Goal: Task Accomplishment & Management: Manage account settings

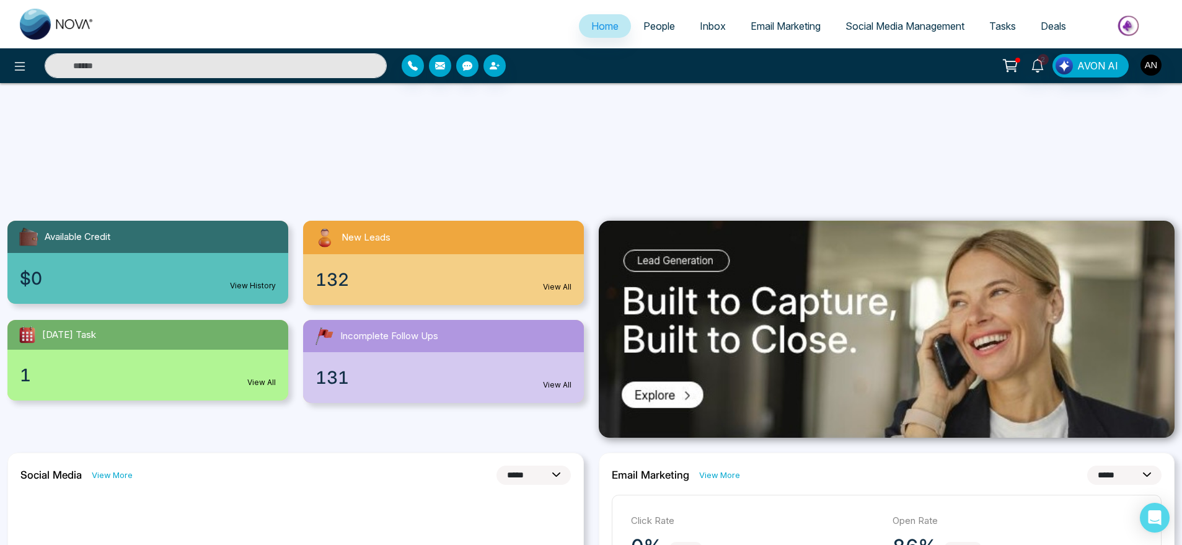
select select "*"
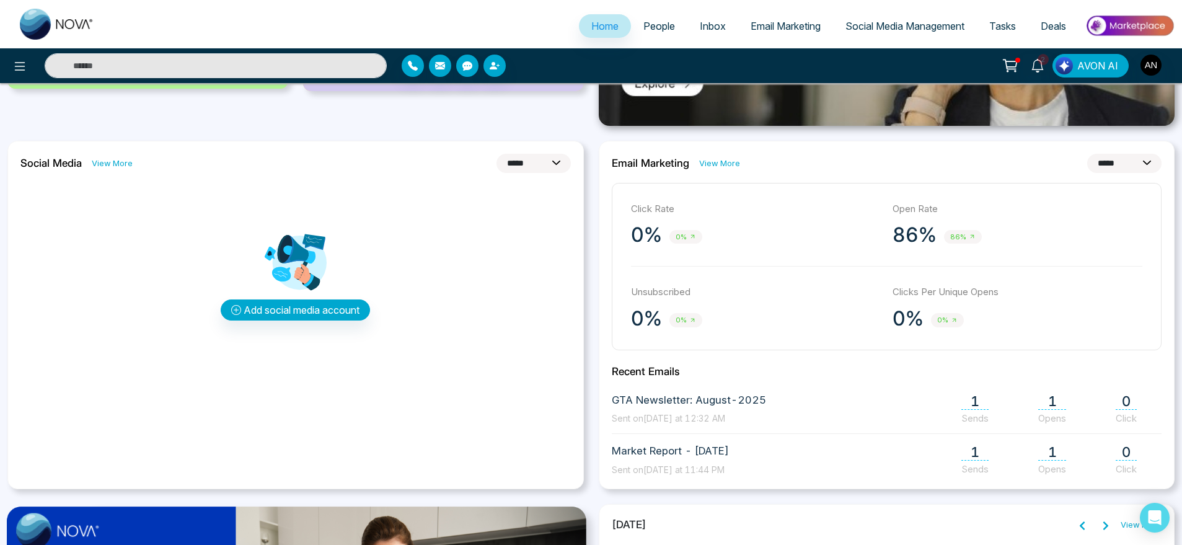
click at [651, 35] on link "People" at bounding box center [659, 26] width 56 height 24
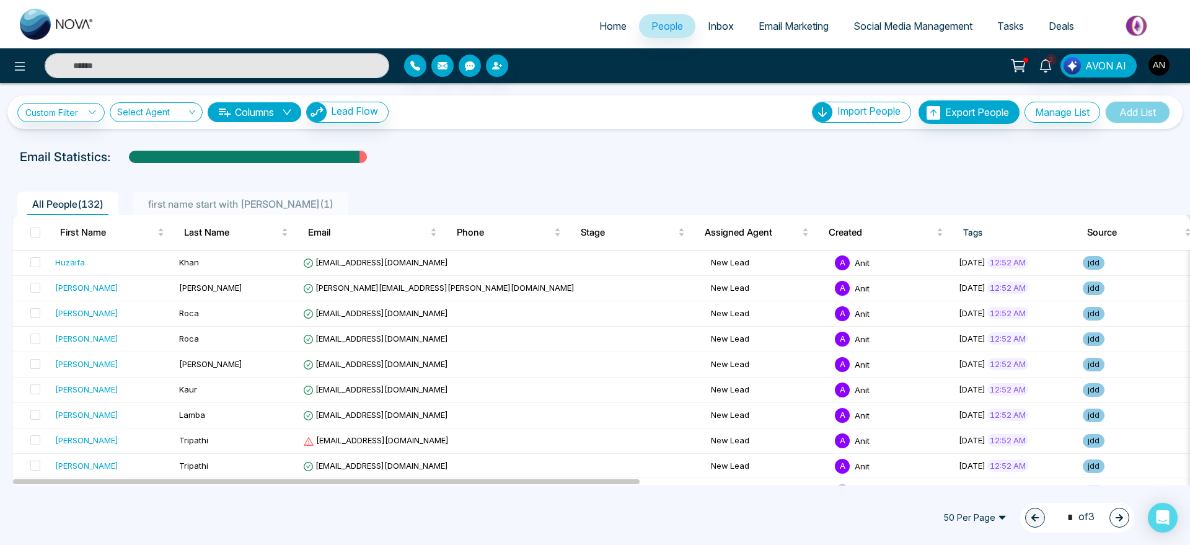
click at [493, 141] on div "Custom Filter Choose a filter Cancel Apply Select Agent Columns Lead Flow Impor…" at bounding box center [595, 284] width 1190 height 402
drag, startPoint x: 27, startPoint y: 203, endPoint x: 107, endPoint y: 209, distance: 80.2
click at [107, 209] on li "All People ( 132 )" at bounding box center [67, 204] width 101 height 24
click at [107, 209] on span "All People ( 132 )" at bounding box center [67, 204] width 81 height 12
click at [81, 206] on span "All People ( 132 )" at bounding box center [67, 204] width 81 height 12
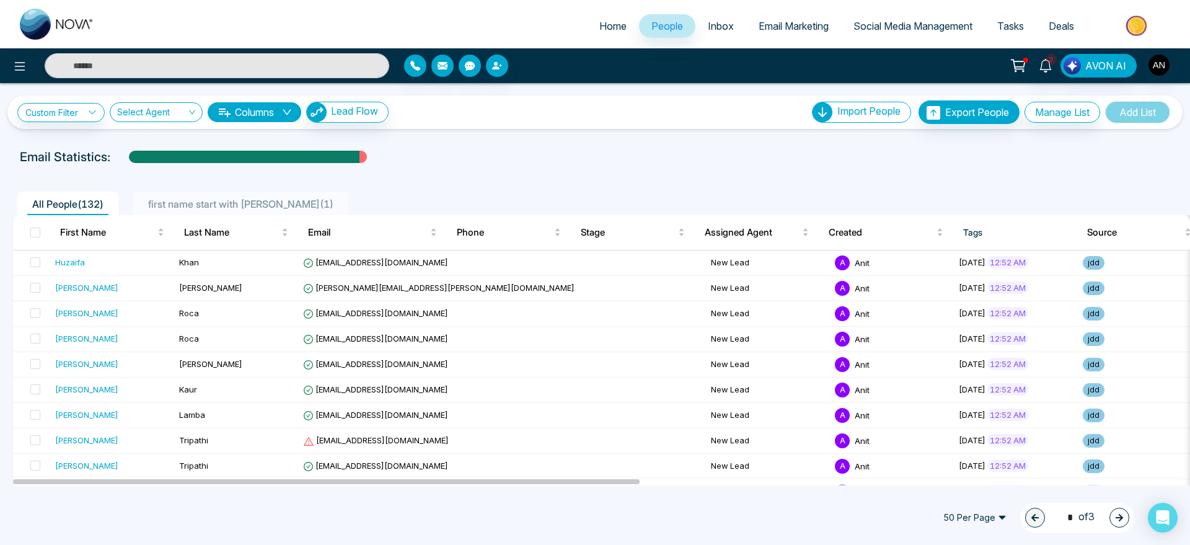
click at [599, 22] on span "Home" at bounding box center [612, 26] width 27 height 12
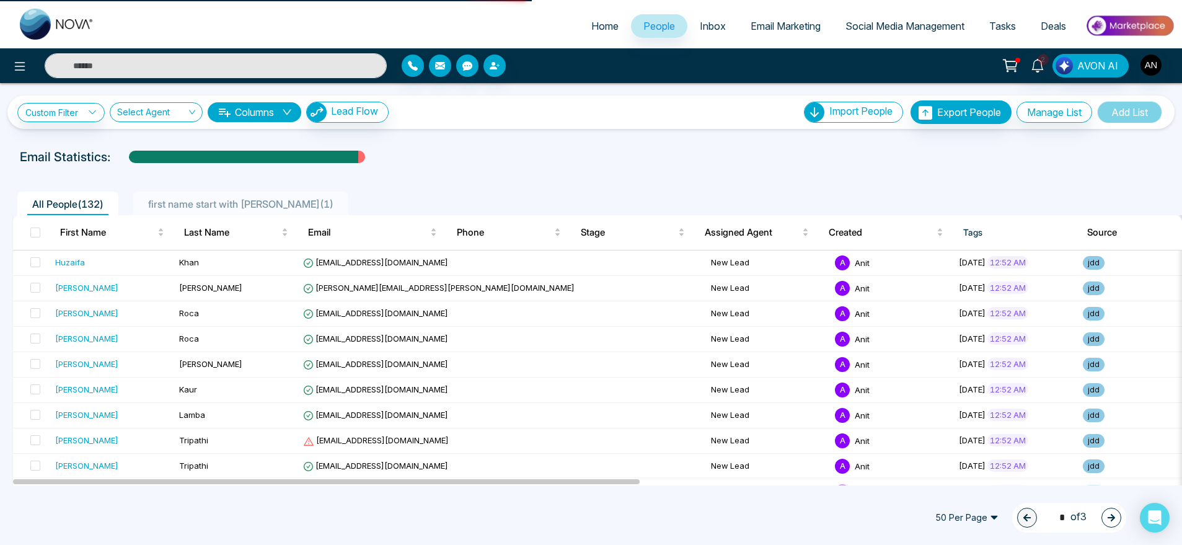
select select "*"
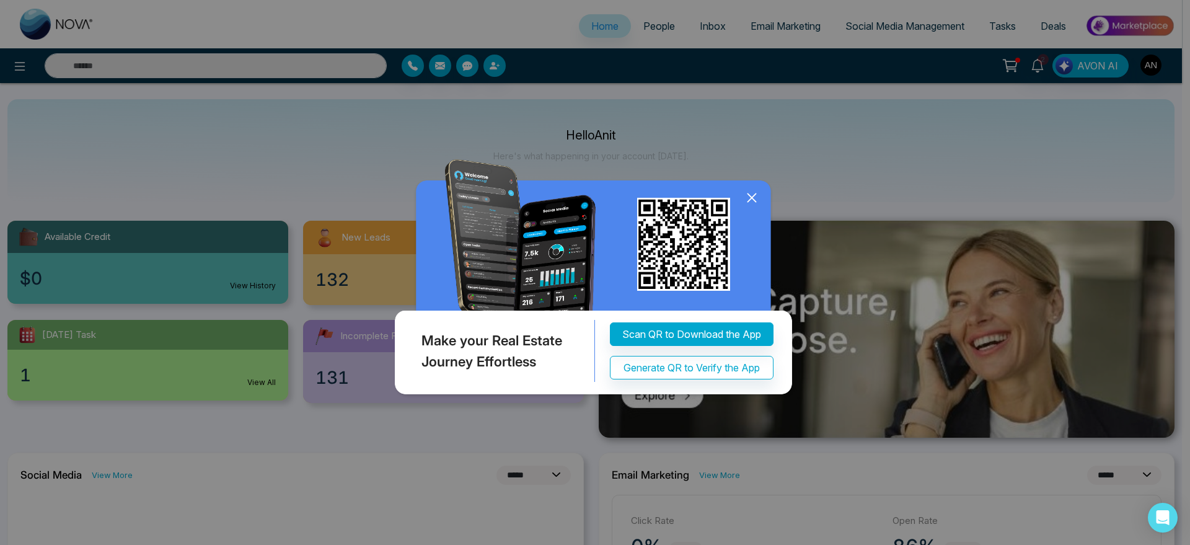
click at [748, 196] on icon at bounding box center [752, 197] width 19 height 19
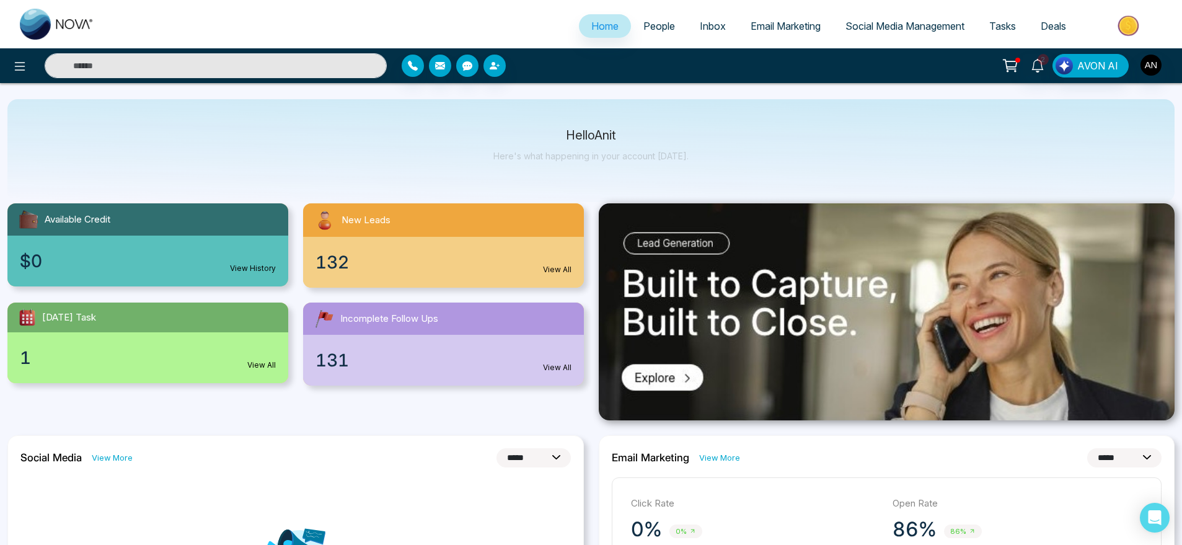
scroll to position [19, 0]
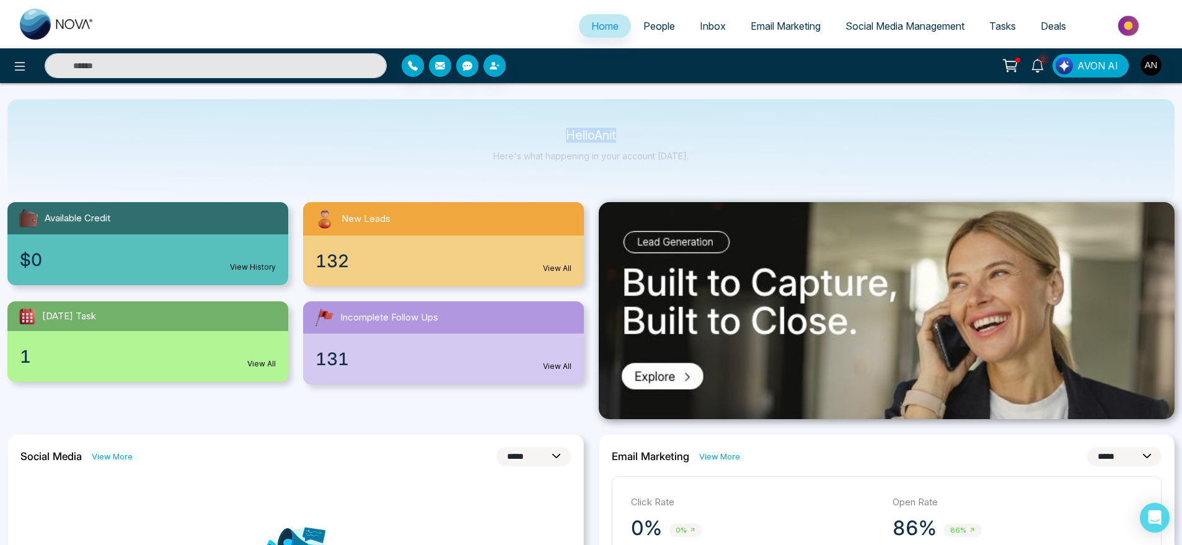
drag, startPoint x: 553, startPoint y: 120, endPoint x: 824, endPoint y: 164, distance: 274.5
click at [824, 164] on div "Hello Anit Here's what happening in your account [DATE]." at bounding box center [590, 150] width 1167 height 103
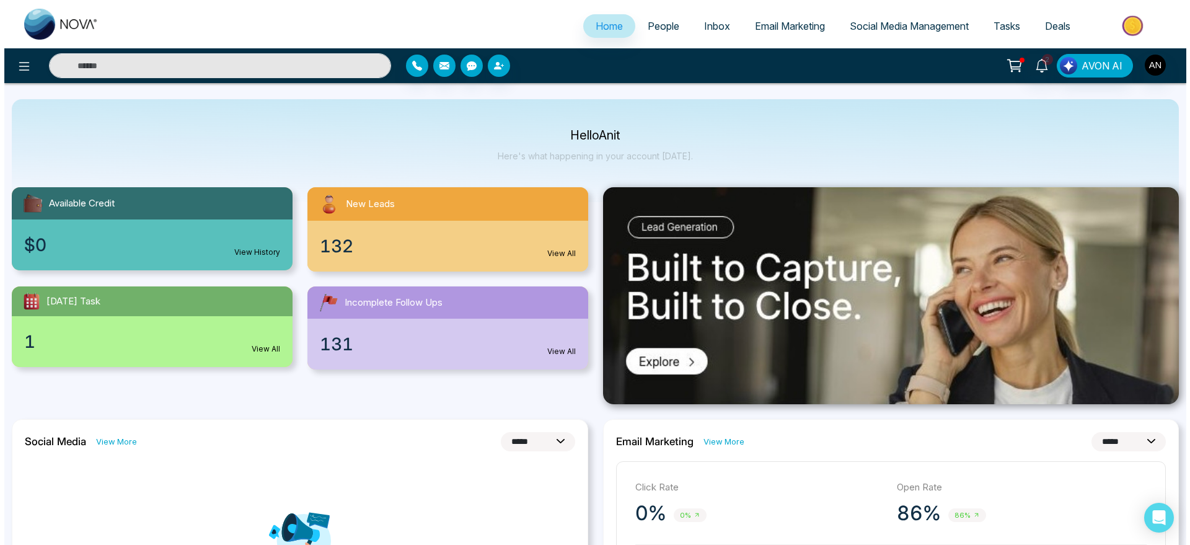
scroll to position [0, 0]
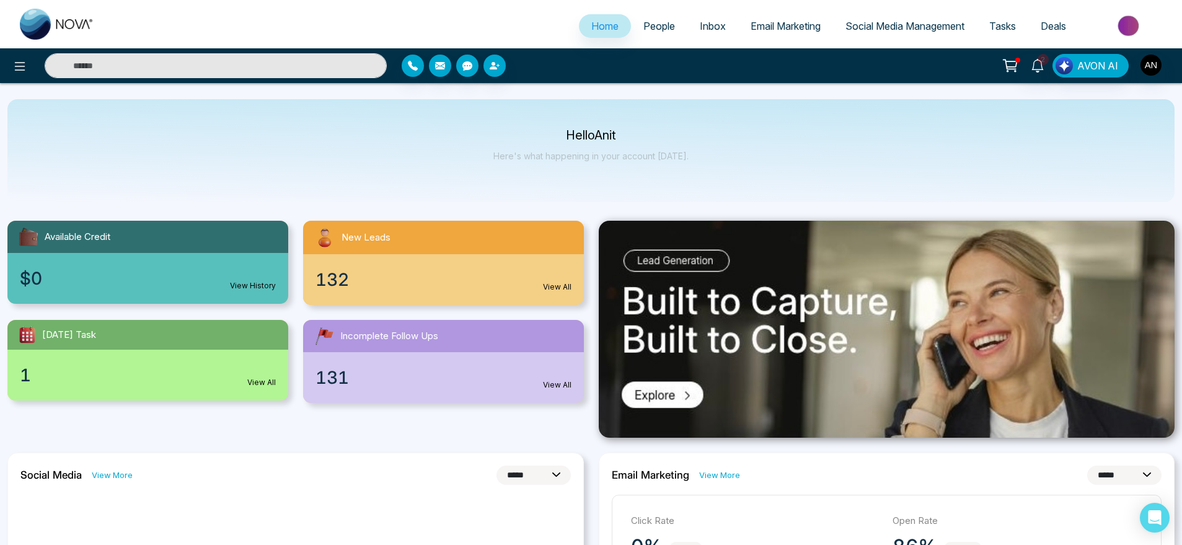
click at [119, 74] on input "text" at bounding box center [216, 65] width 342 height 25
click at [251, 99] on div "Hello Anit Here's what happening in your account [DATE]." at bounding box center [590, 150] width 1167 height 103
click at [32, 79] on div "2 AVON AI" at bounding box center [591, 65] width 1182 height 35
click at [12, 58] on button at bounding box center [19, 65] width 25 height 25
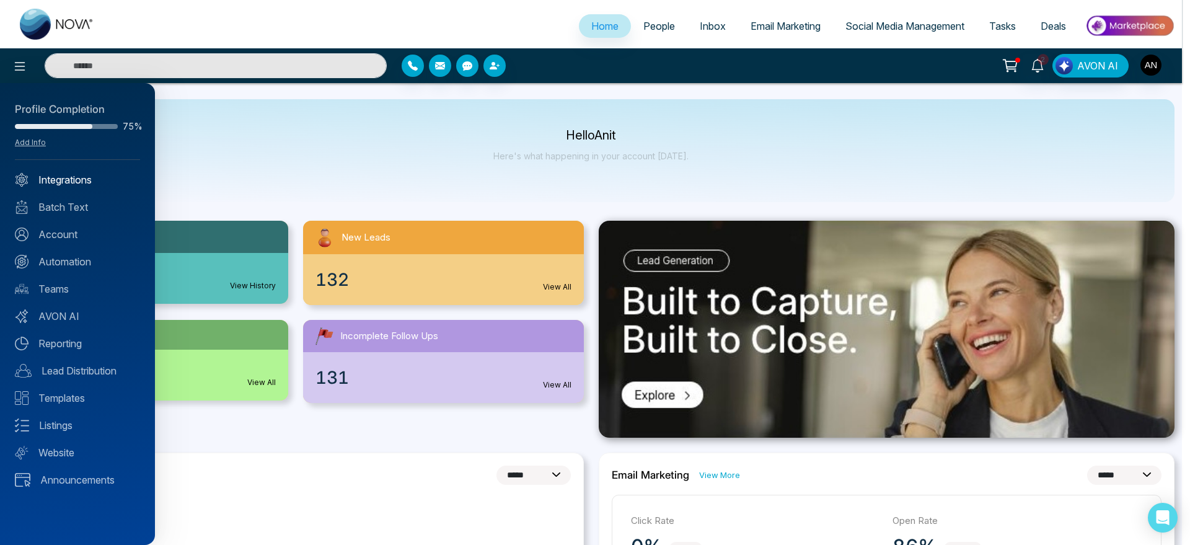
click at [73, 172] on link "Integrations" at bounding box center [77, 179] width 125 height 15
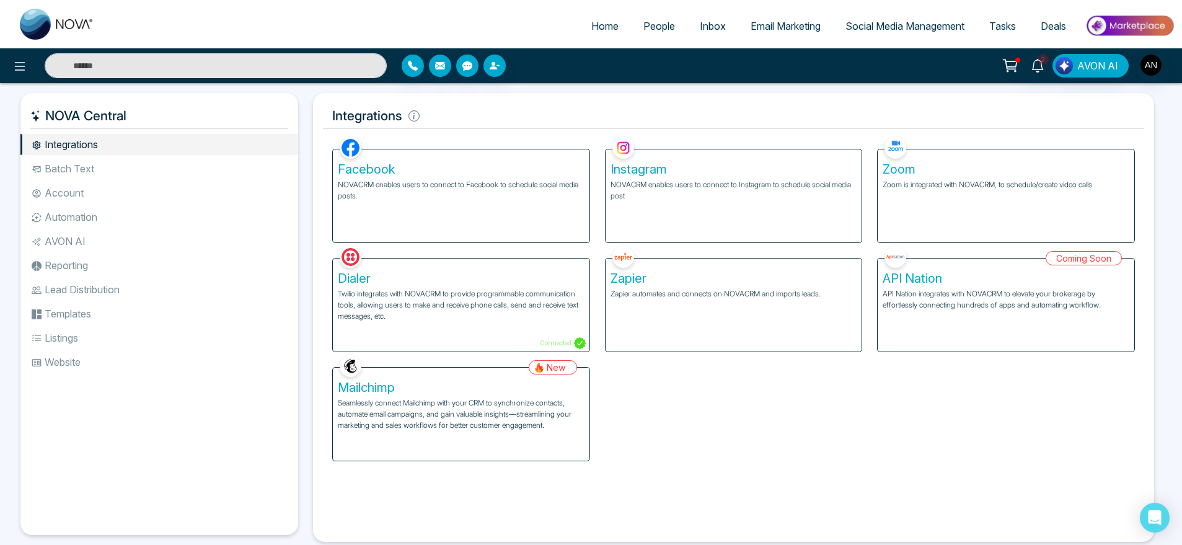
click at [420, 184] on p "NOVACRM enables users to connect to Facebook to schedule social media posts." at bounding box center [461, 190] width 247 height 22
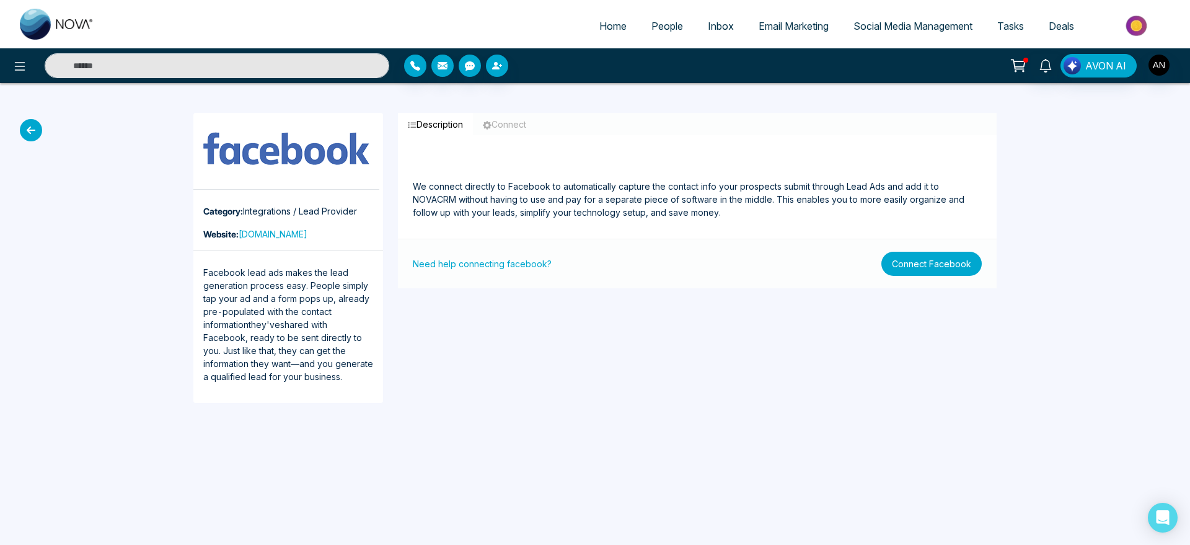
click at [902, 262] on button "Connect Facebook" at bounding box center [931, 264] width 100 height 24
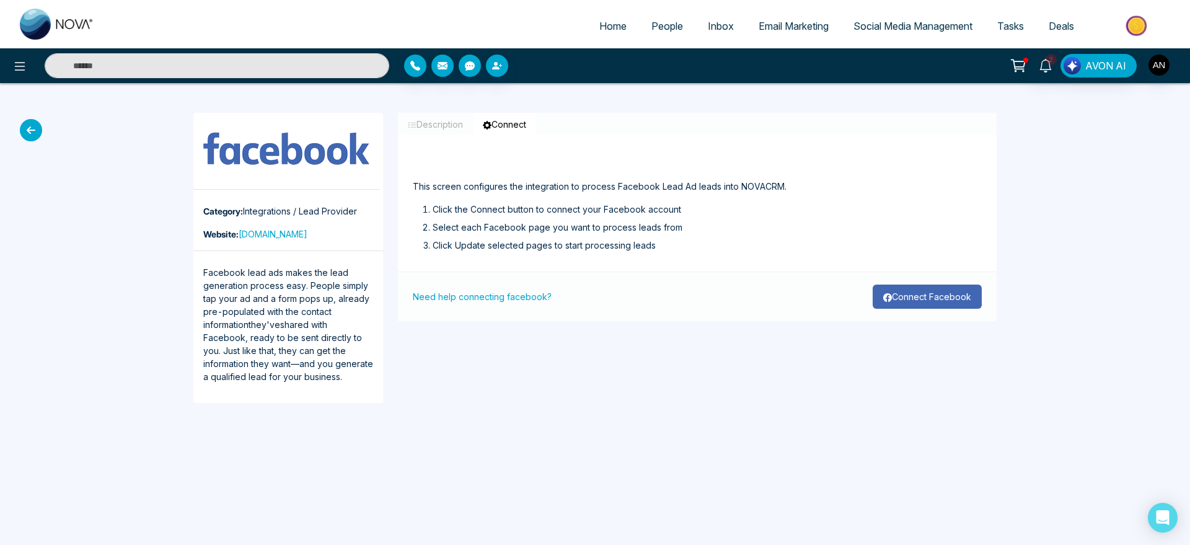
click at [954, 304] on button "Connect Facebook" at bounding box center [927, 297] width 109 height 24
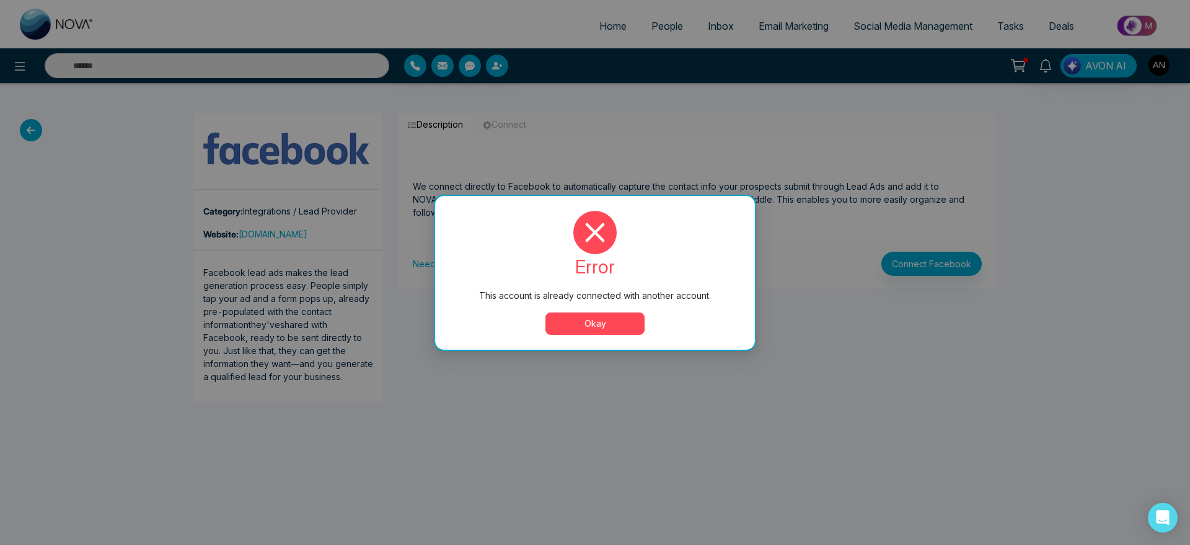
click at [592, 320] on button "Okay" at bounding box center [594, 323] width 99 height 22
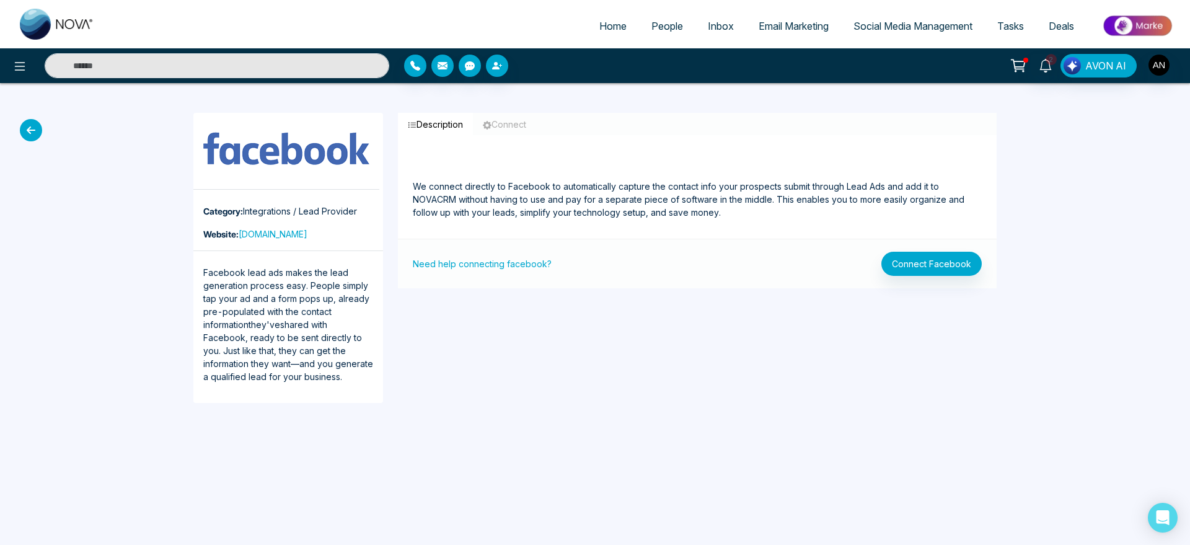
click at [29, 130] on icon at bounding box center [31, 130] width 22 height 22
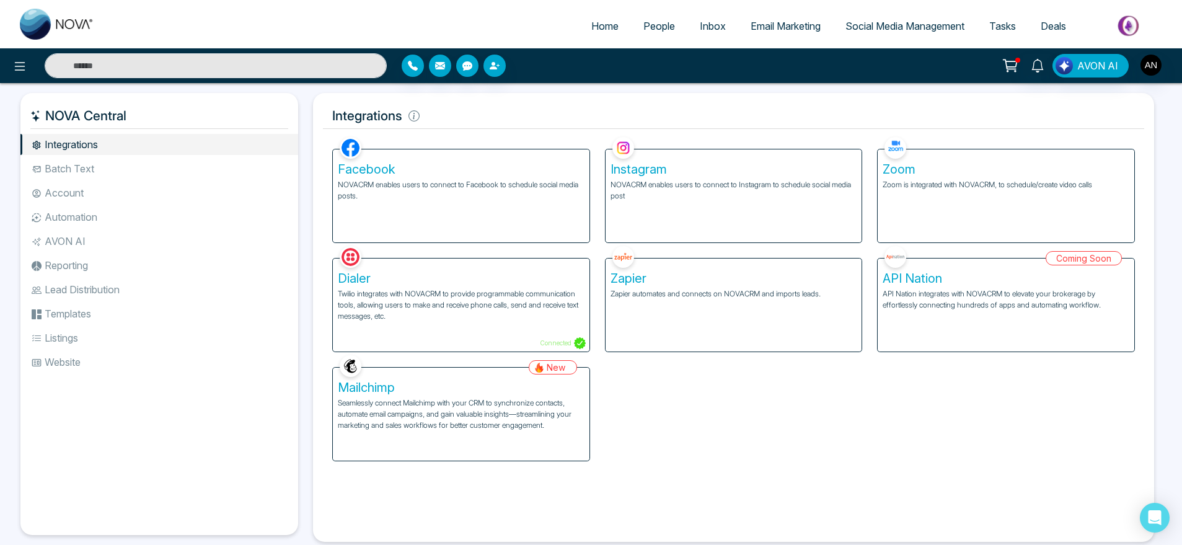
click at [1046, 221] on div "Zoom Zoom is integrated with NOVACRM, to schedule/create video calls" at bounding box center [1006, 195] width 257 height 93
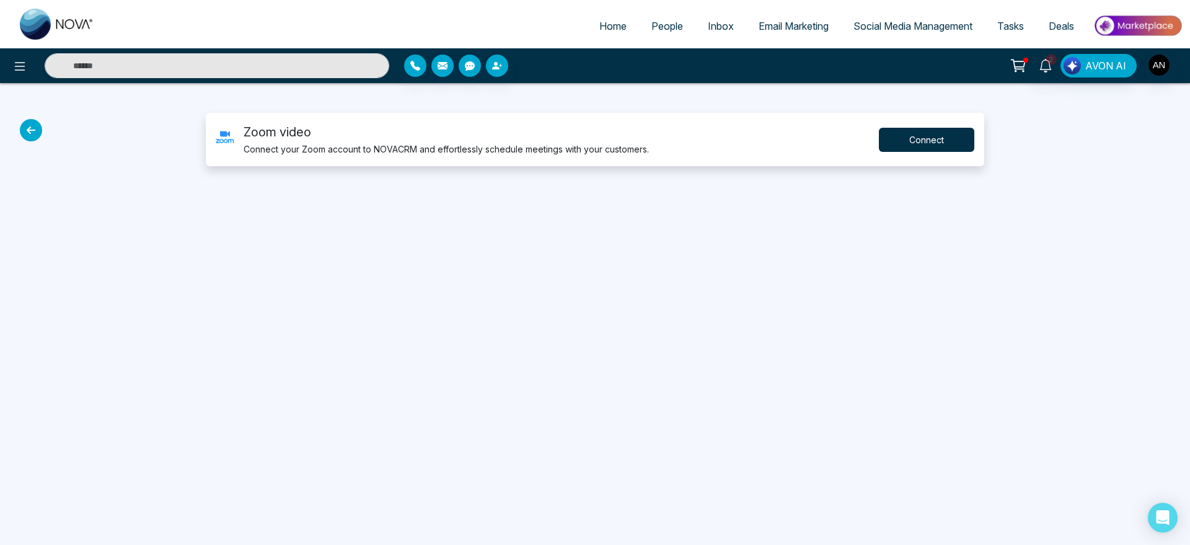
click at [897, 149] on button "Connect" at bounding box center [926, 140] width 95 height 24
click at [22, 138] on div at bounding box center [99, 139] width 198 height 53
click at [27, 134] on icon at bounding box center [31, 130] width 22 height 22
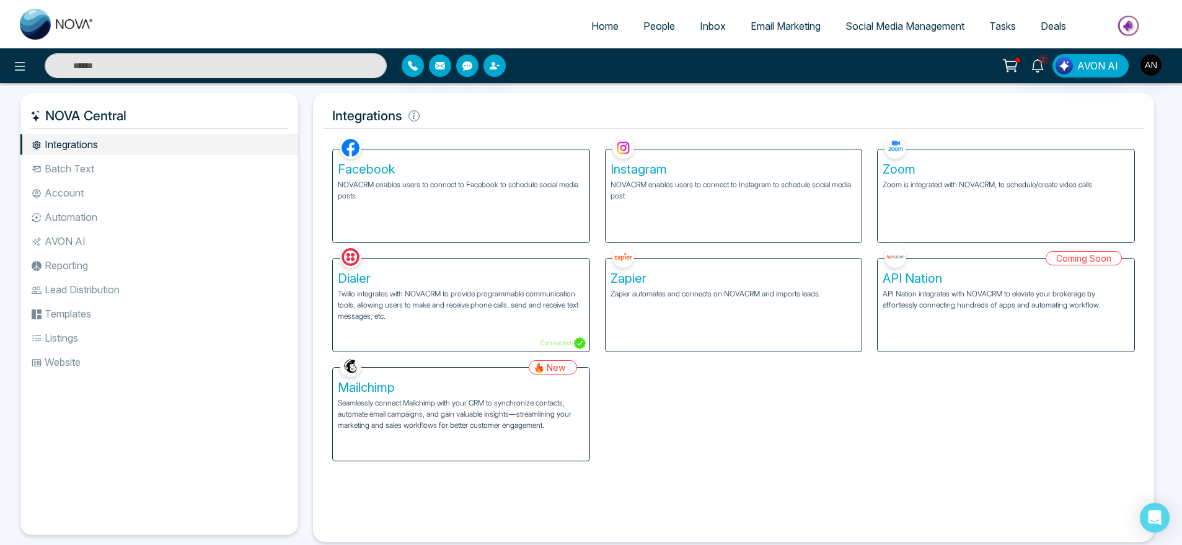
click at [90, 167] on li "Batch Text" at bounding box center [159, 168] width 278 height 21
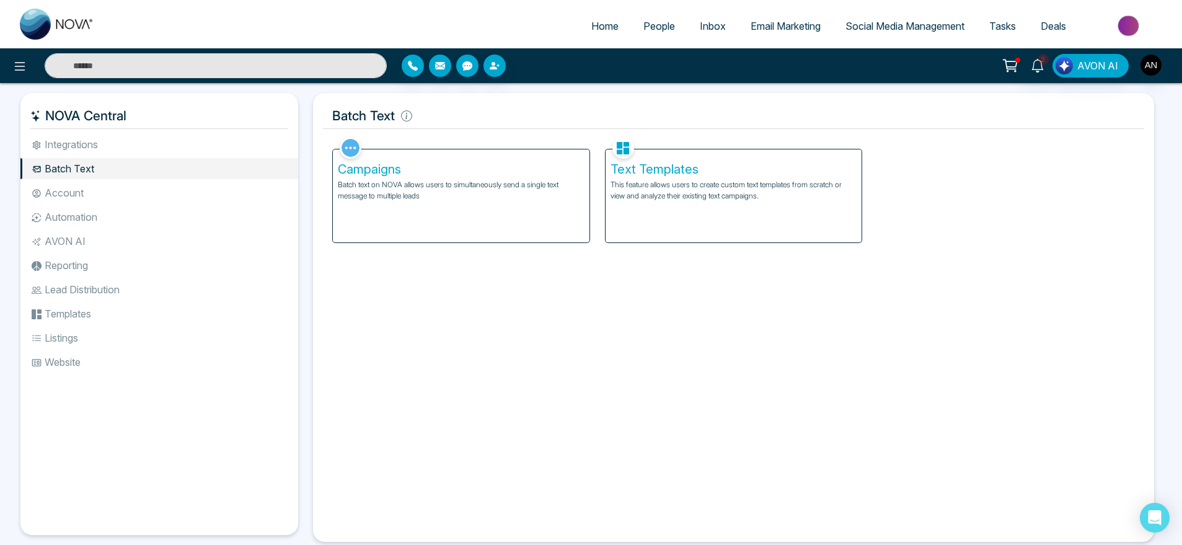
click at [491, 232] on div "Campaigns Batch text on NOVA allows users to simultaneously send a single text …" at bounding box center [461, 195] width 257 height 93
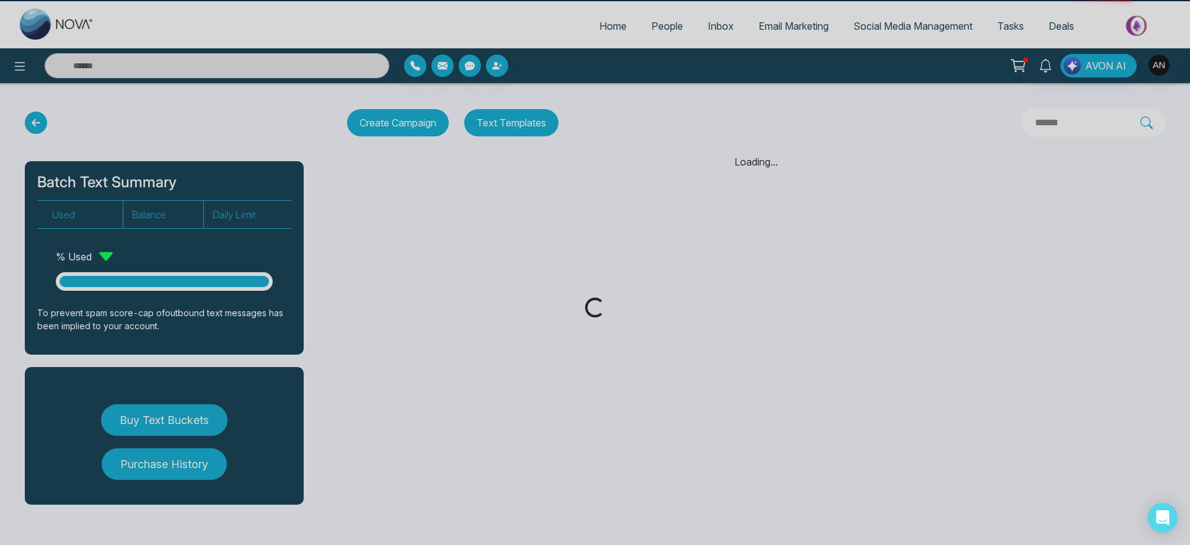
click at [457, 194] on div "Loading..." at bounding box center [595, 272] width 1190 height 545
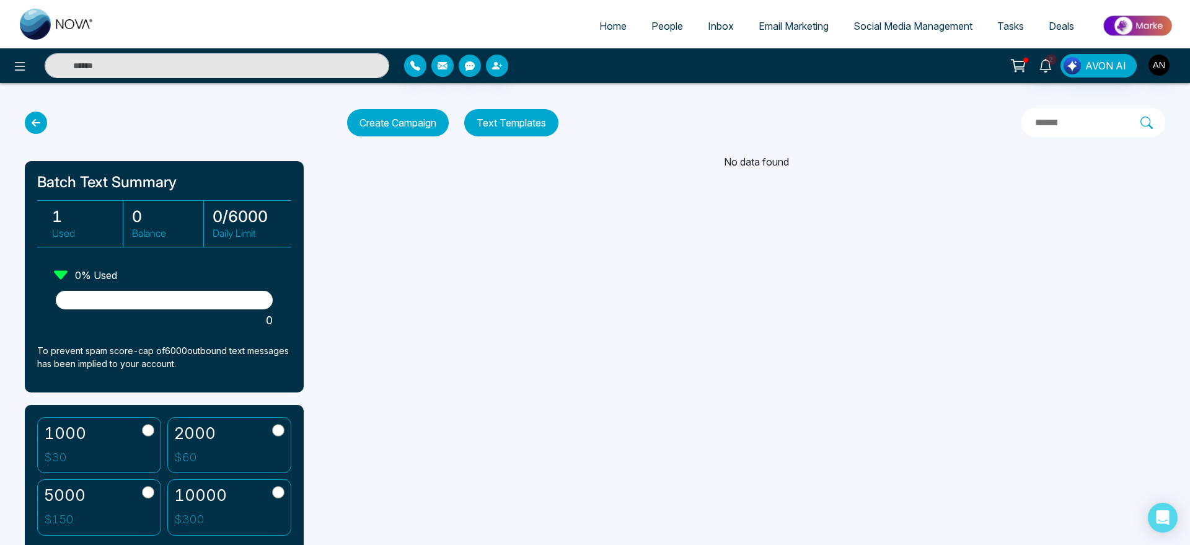
click at [524, 117] on button "Text Templates" at bounding box center [511, 122] width 94 height 27
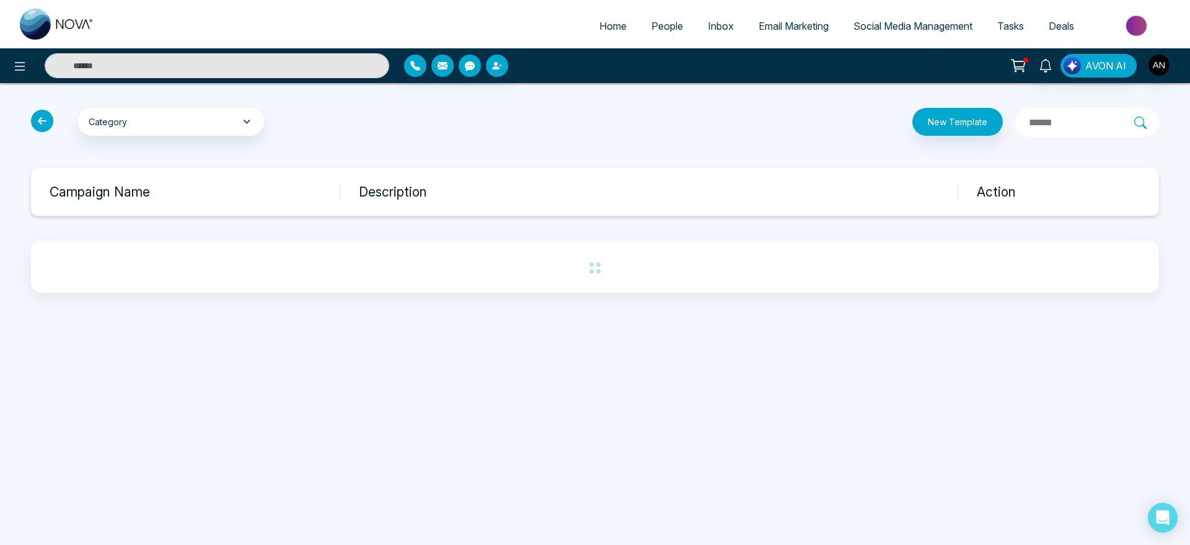
click at [37, 125] on icon at bounding box center [42, 121] width 22 height 22
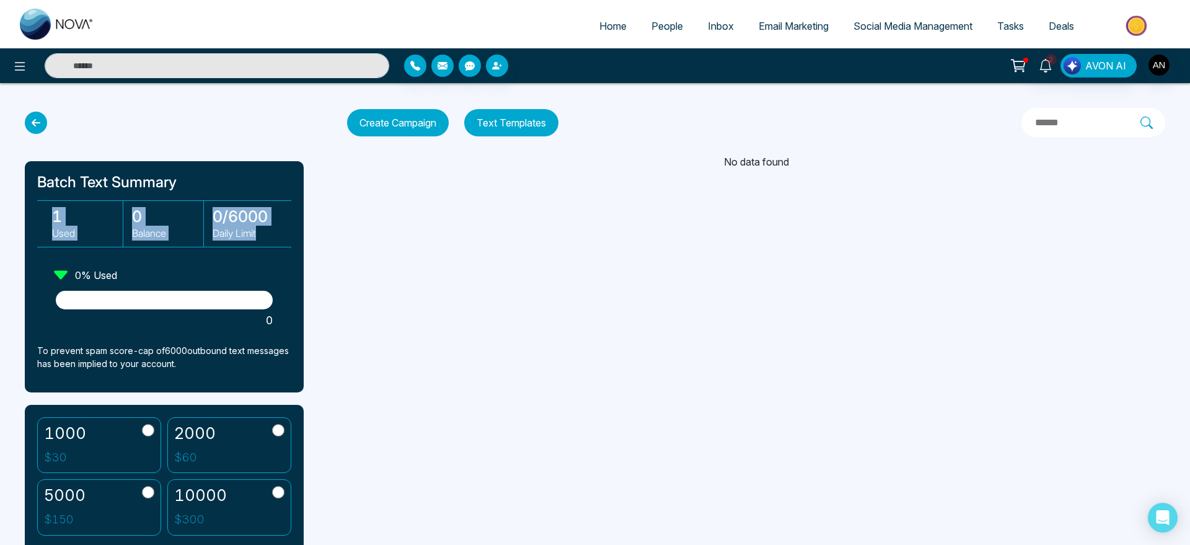
drag, startPoint x: 46, startPoint y: 219, endPoint x: 280, endPoint y: 225, distance: 233.7
click at [280, 225] on div "1 Used 0 Balance 0 / 6000 Daily Limit" at bounding box center [164, 223] width 254 height 47
click at [473, 208] on div "Home People Inbox Email Marketing Social Media Management Tasks Deals 2 AVON AI…" at bounding box center [595, 272] width 1190 height 545
click at [431, 116] on button "Create Campaign" at bounding box center [398, 122] width 102 height 27
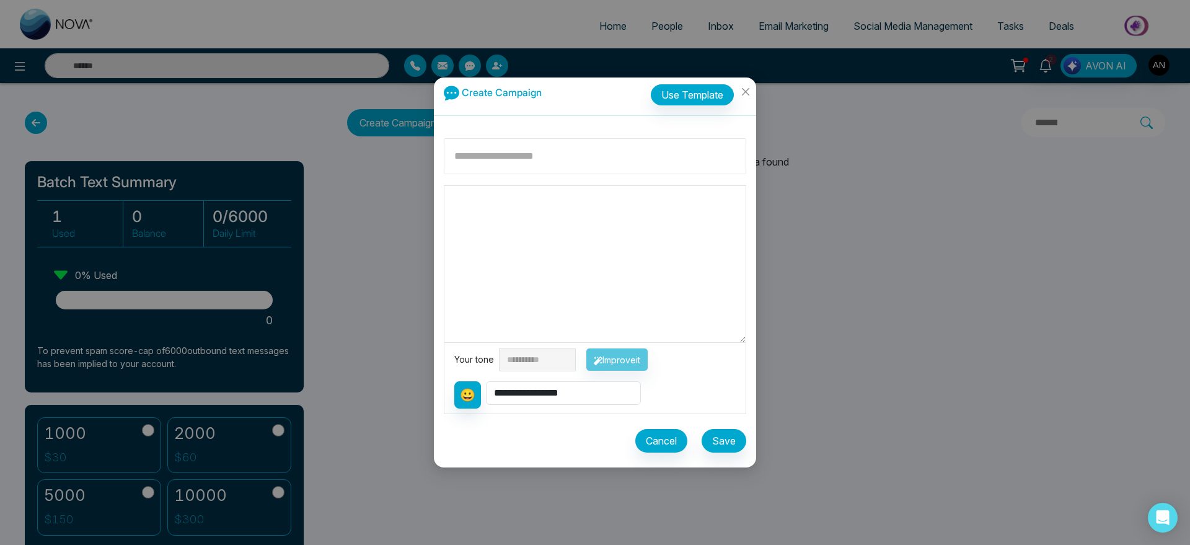
click at [501, 167] on input at bounding box center [595, 156] width 302 height 36
type input "**********"
click at [511, 251] on textarea at bounding box center [594, 264] width 301 height 156
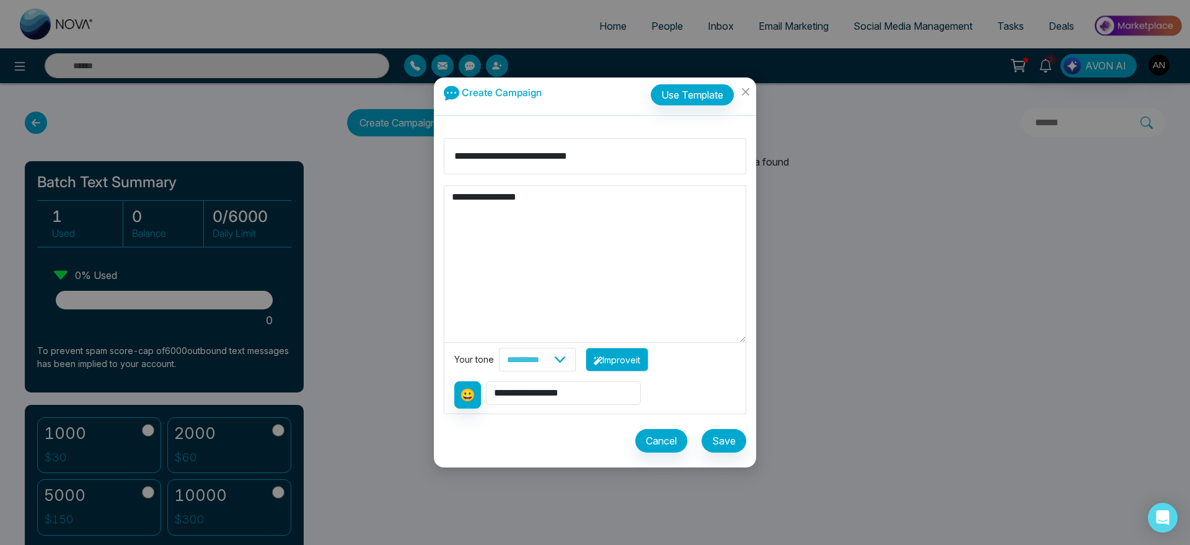
click at [645, 368] on button "Improve it" at bounding box center [617, 360] width 63 height 24
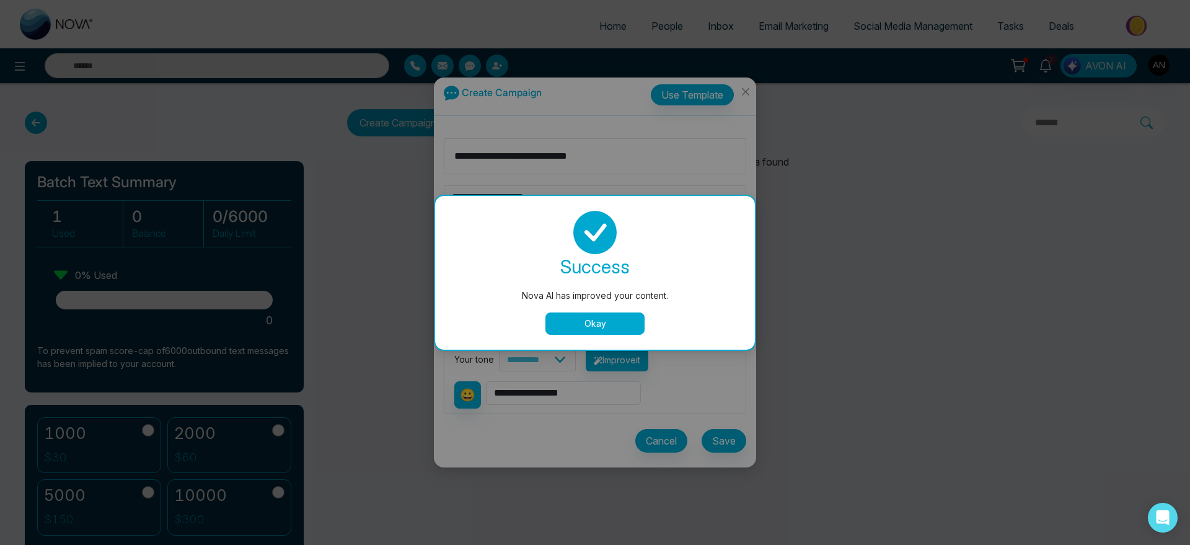
click at [611, 325] on button "Okay" at bounding box center [594, 323] width 99 height 22
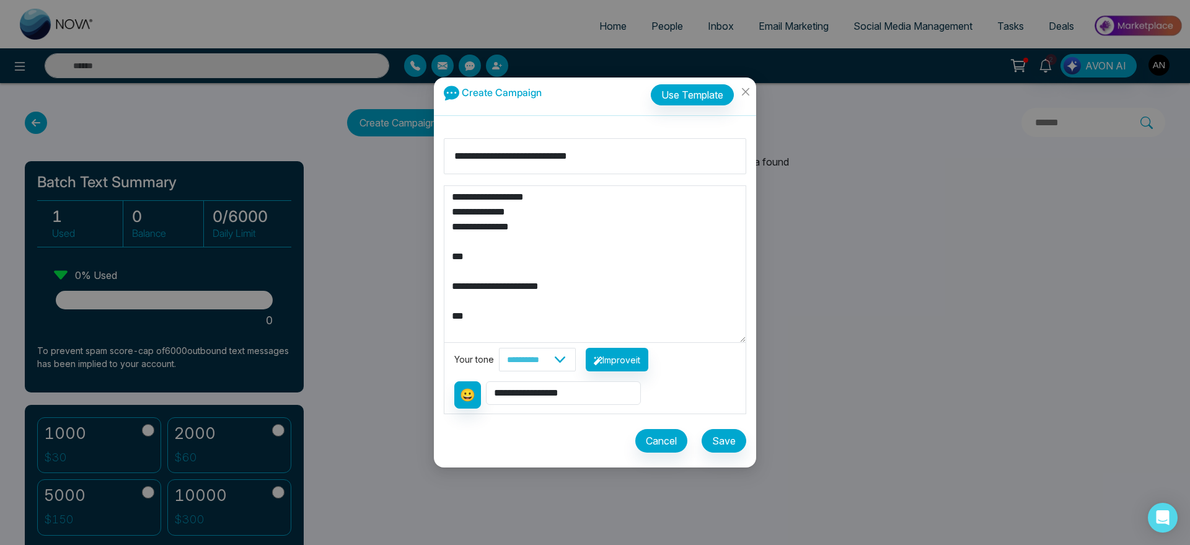
drag, startPoint x: 488, startPoint y: 269, endPoint x: 398, endPoint y: 131, distance: 165.2
click at [398, 131] on div "**********" at bounding box center [595, 272] width 1190 height 545
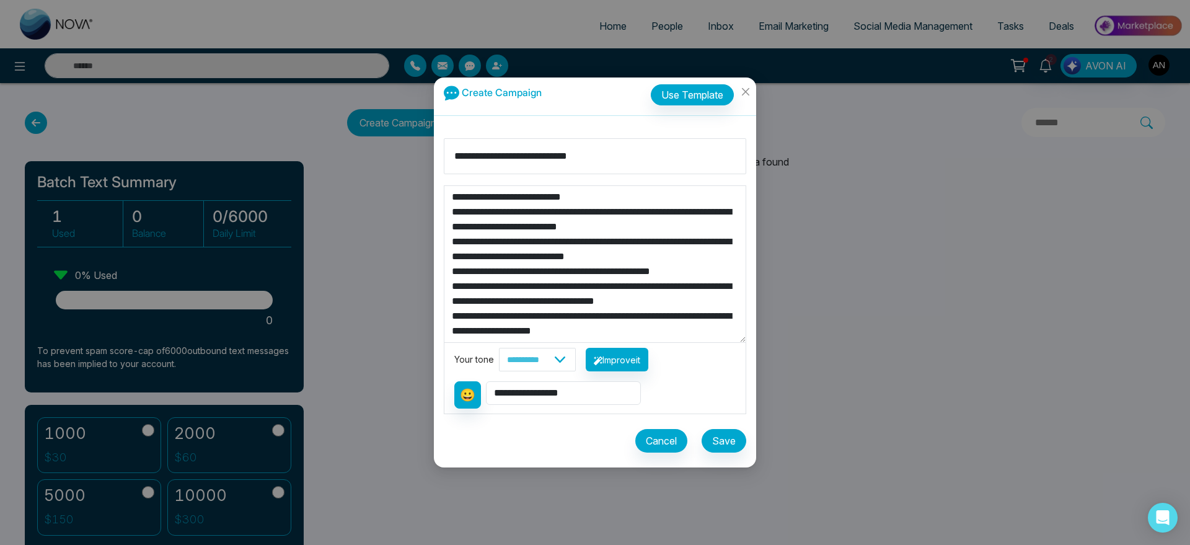
type textarea "**********"
click at [724, 441] on button "Save" at bounding box center [724, 441] width 45 height 24
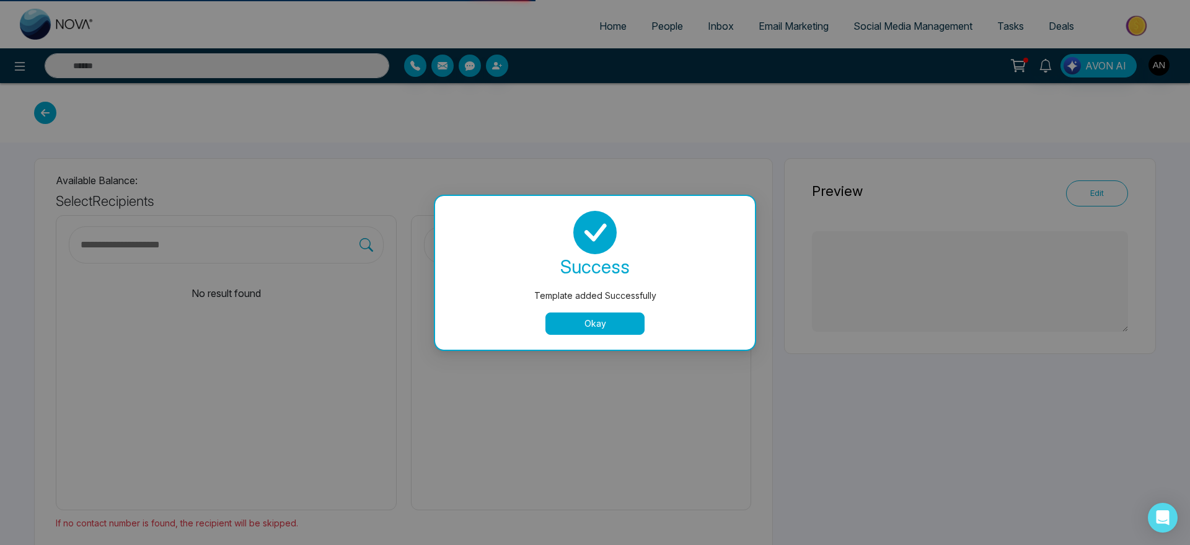
click at [602, 327] on button "Okay" at bounding box center [594, 323] width 99 height 22
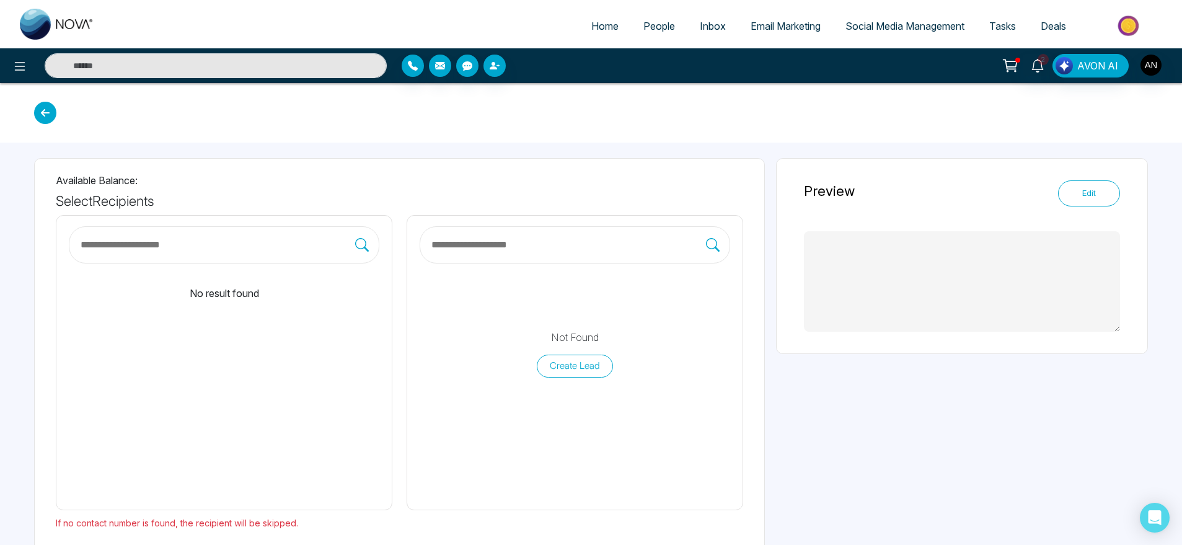
type textarea "**********"
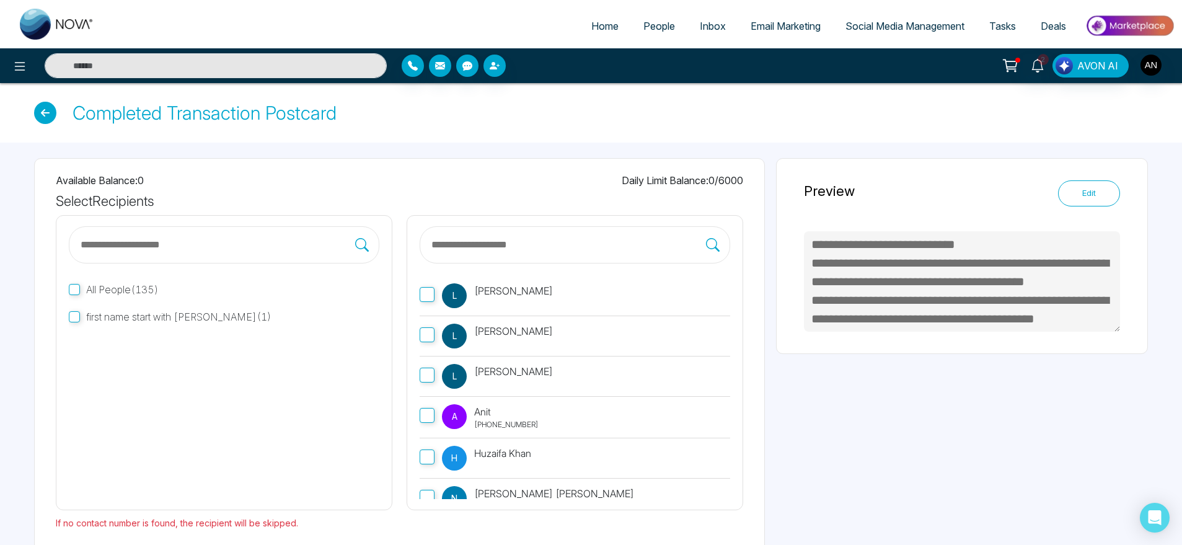
click at [524, 298] on label "L Lokesh" at bounding box center [575, 296] width 311 height 40
click at [439, 408] on label "A Anit +919930053035" at bounding box center [575, 418] width 311 height 42
drag, startPoint x: 537, startPoint y: 354, endPoint x: 524, endPoint y: 334, distance: 23.4
click at [524, 334] on label "L Lokesh" at bounding box center [575, 336] width 311 height 40
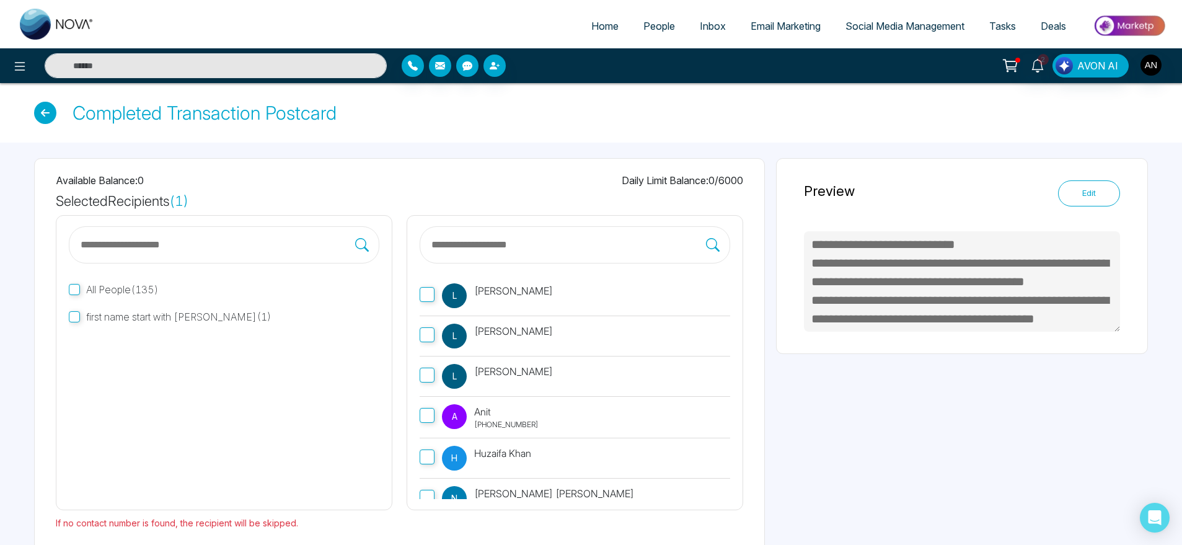
click at [435, 294] on label "L Lokesh" at bounding box center [575, 296] width 311 height 40
click at [430, 289] on label "L Lokesh" at bounding box center [575, 296] width 311 height 40
drag, startPoint x: 482, startPoint y: 293, endPoint x: 490, endPoint y: 296, distance: 8.6
click at [490, 296] on label "L Lokesh" at bounding box center [575, 296] width 311 height 40
click at [490, 296] on p "[PERSON_NAME]" at bounding box center [513, 290] width 79 height 15
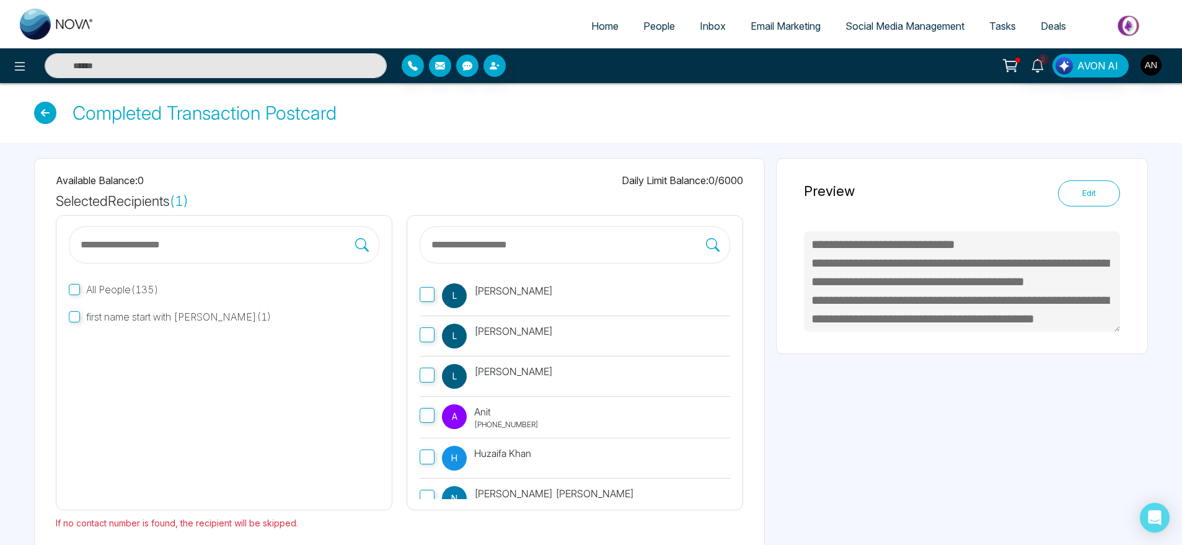
click at [490, 296] on p "[PERSON_NAME]" at bounding box center [513, 290] width 79 height 15
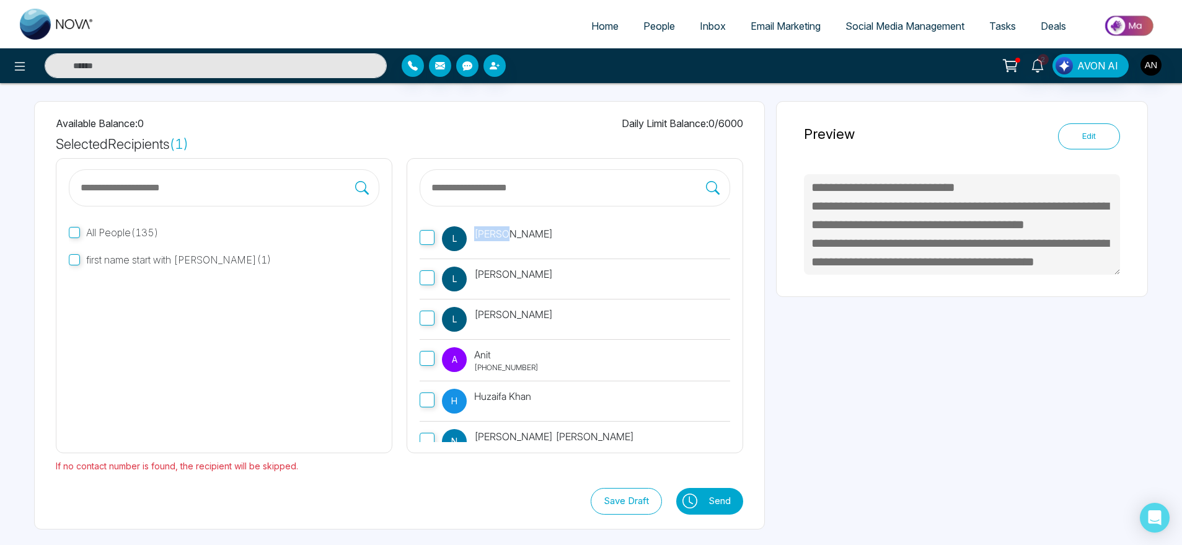
click at [726, 492] on button "Send" at bounding box center [722, 501] width 41 height 27
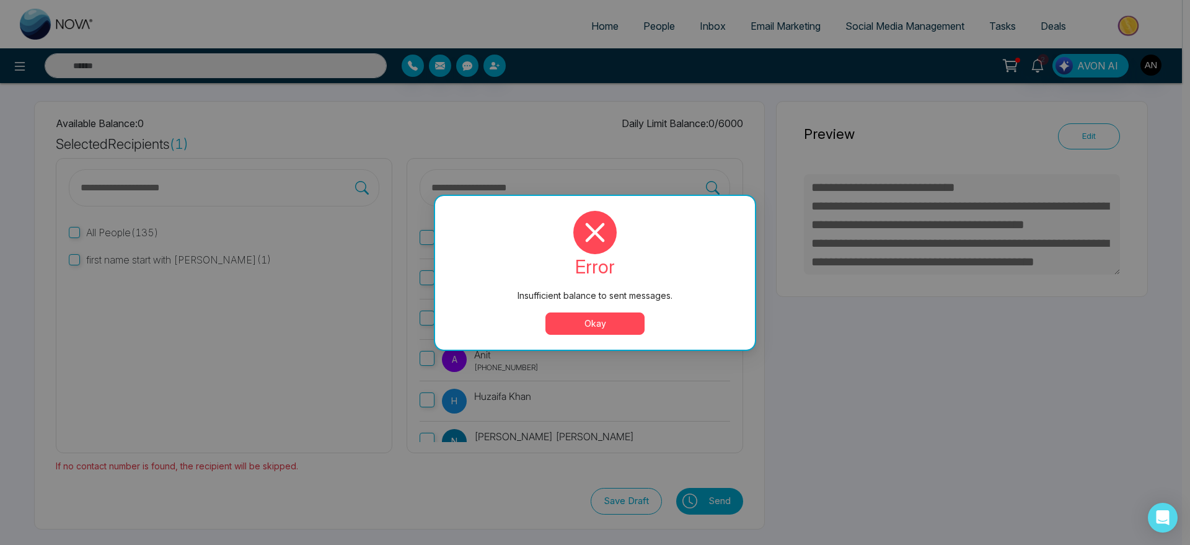
click at [591, 326] on button "Okay" at bounding box center [594, 323] width 99 height 22
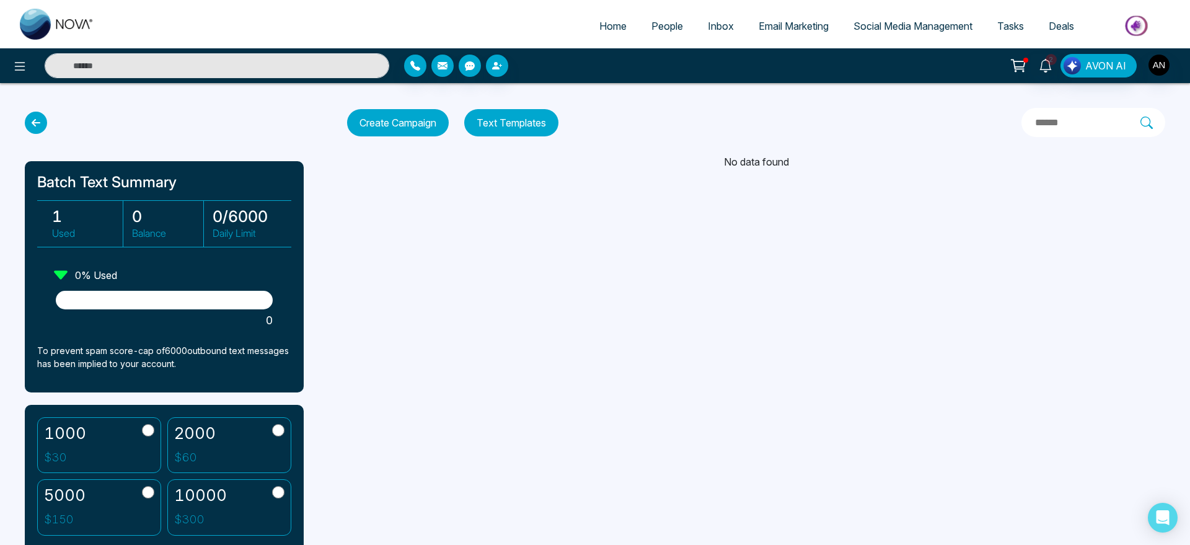
click at [32, 118] on icon at bounding box center [36, 123] width 22 height 22
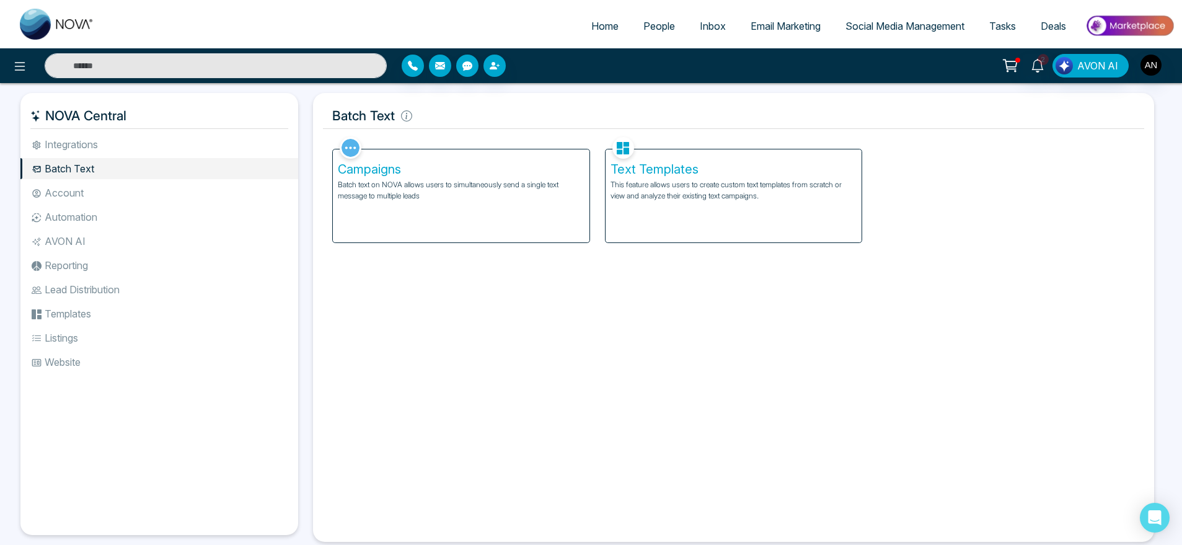
click at [666, 192] on p "This feature allows users to create custom text templates from scratch or view …" at bounding box center [734, 190] width 247 height 22
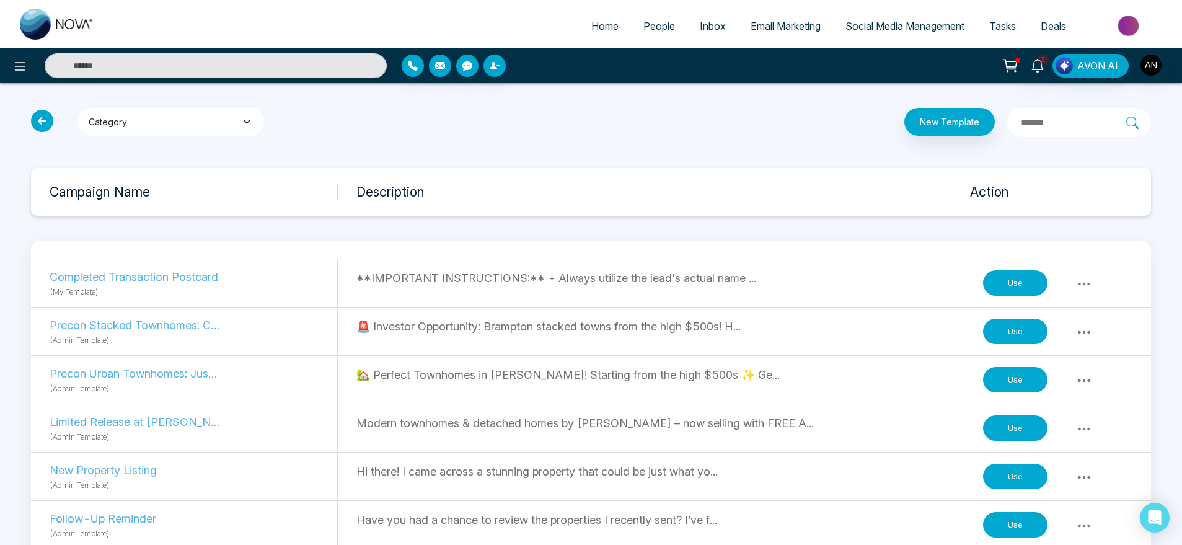
click at [210, 118] on button "Category" at bounding box center [171, 122] width 186 height 28
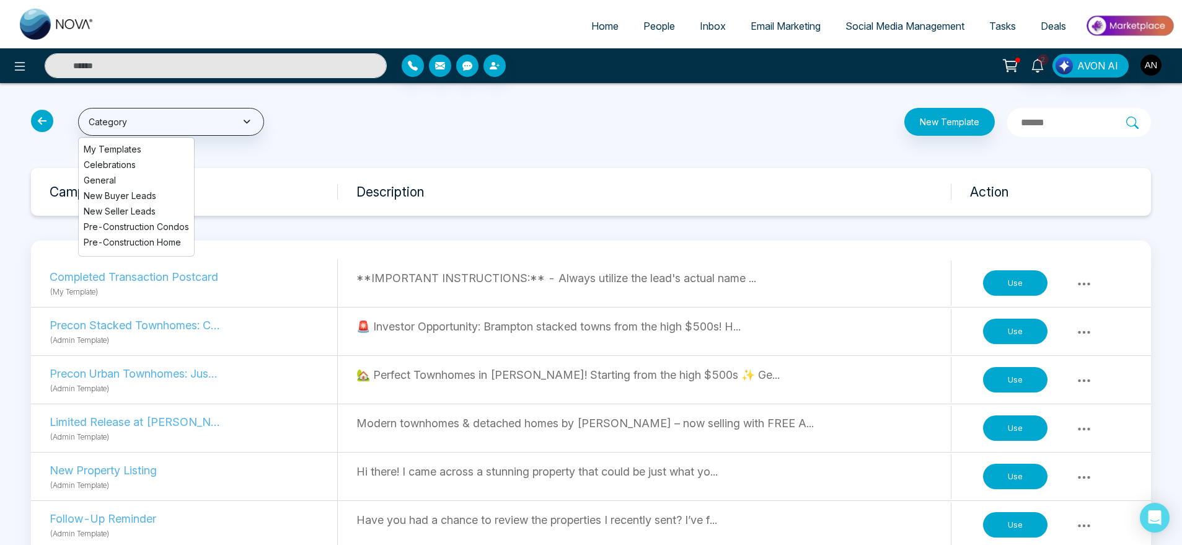
click at [115, 152] on li "My Templates" at bounding box center [136, 149] width 115 height 13
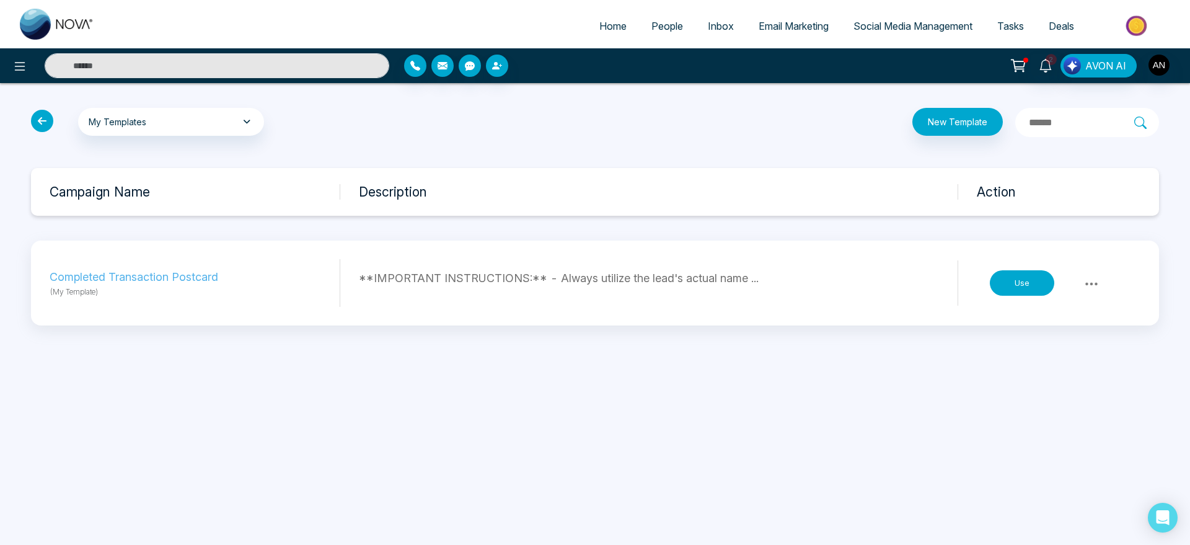
click at [1020, 294] on button "Use" at bounding box center [1022, 283] width 64 height 26
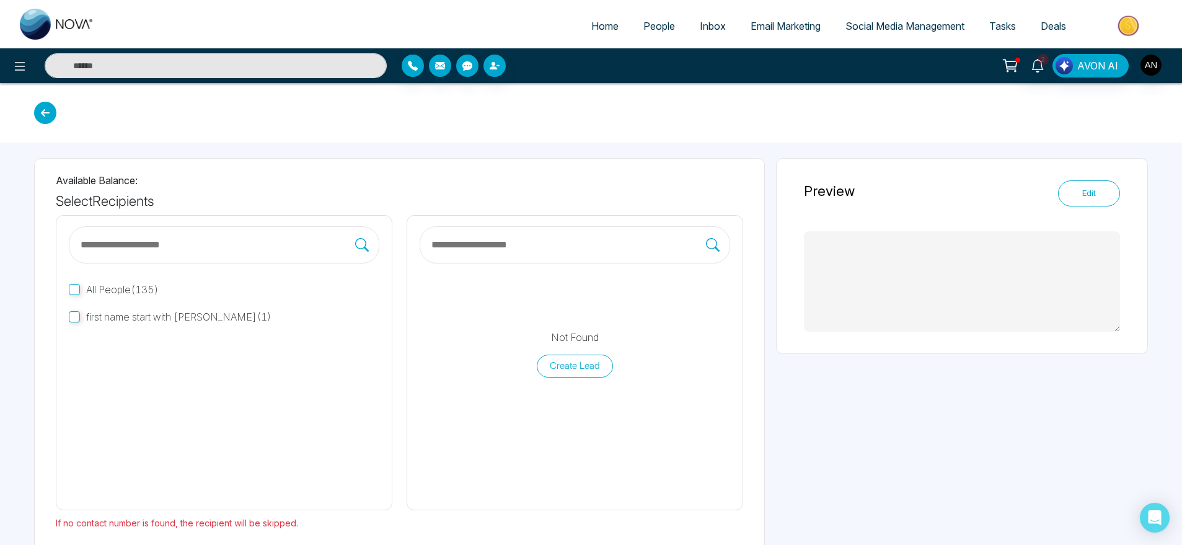
scroll to position [57, 0]
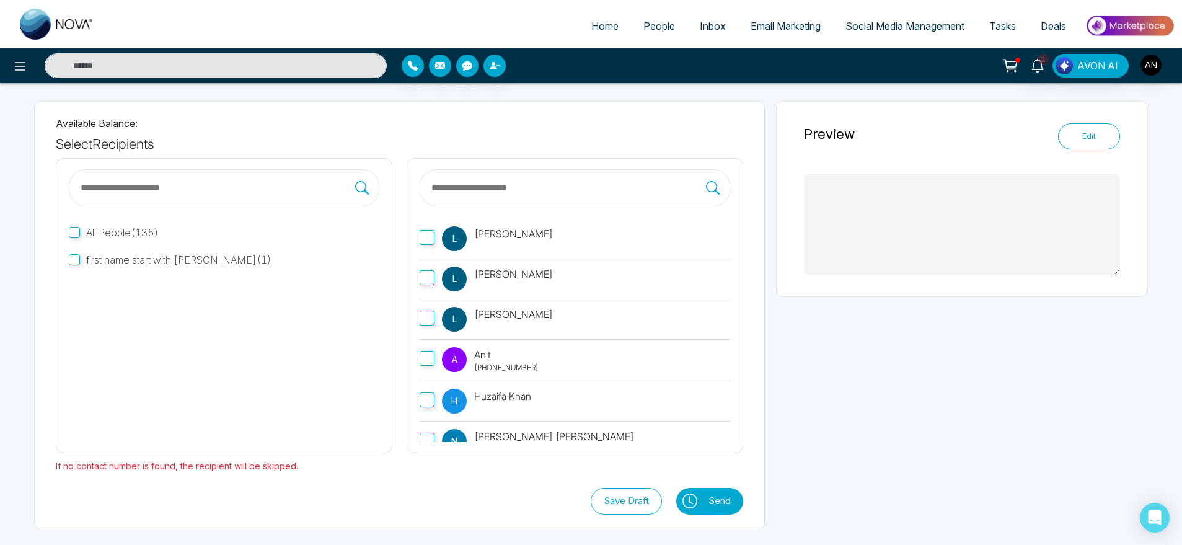
type textarea "**********"
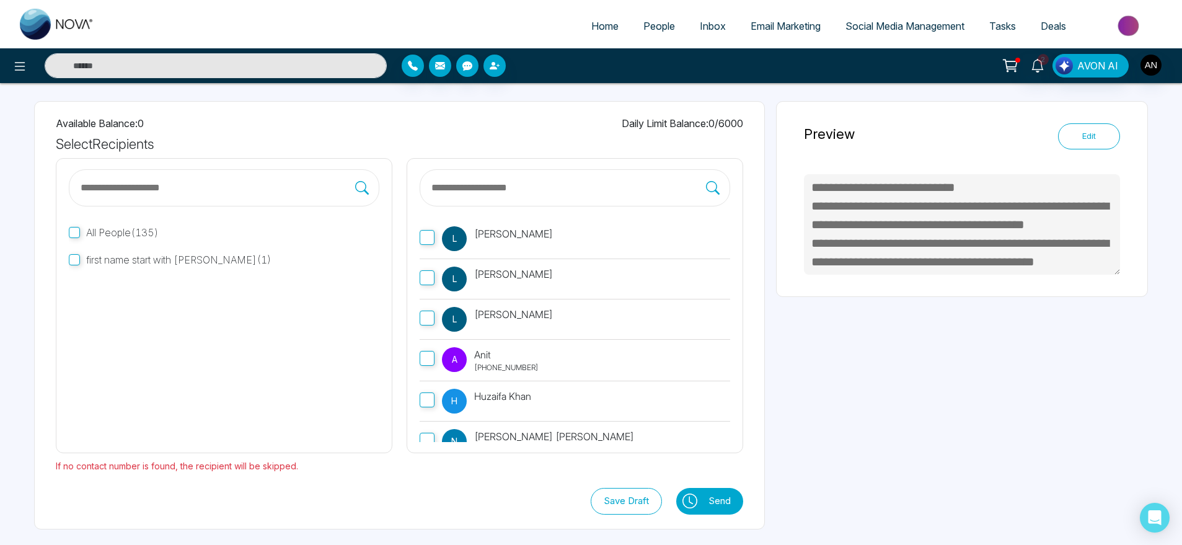
click at [517, 346] on label "A Anit +919930053035" at bounding box center [575, 361] width 311 height 42
click at [716, 491] on button "Send" at bounding box center [722, 501] width 41 height 27
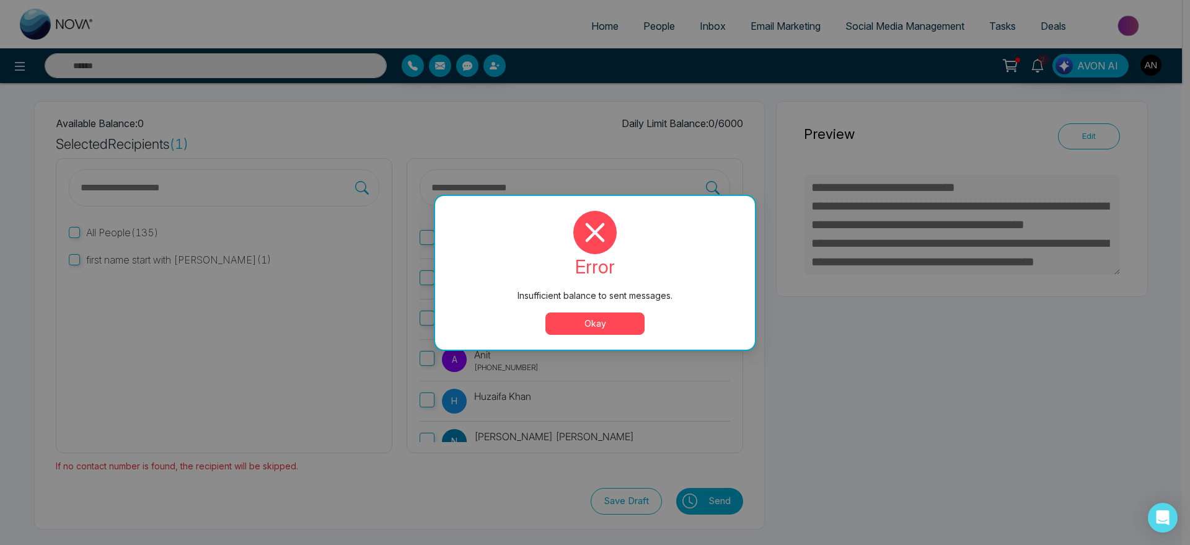
click at [599, 340] on div "error Insufficient balance to sent messages. Okay" at bounding box center [595, 273] width 320 height 154
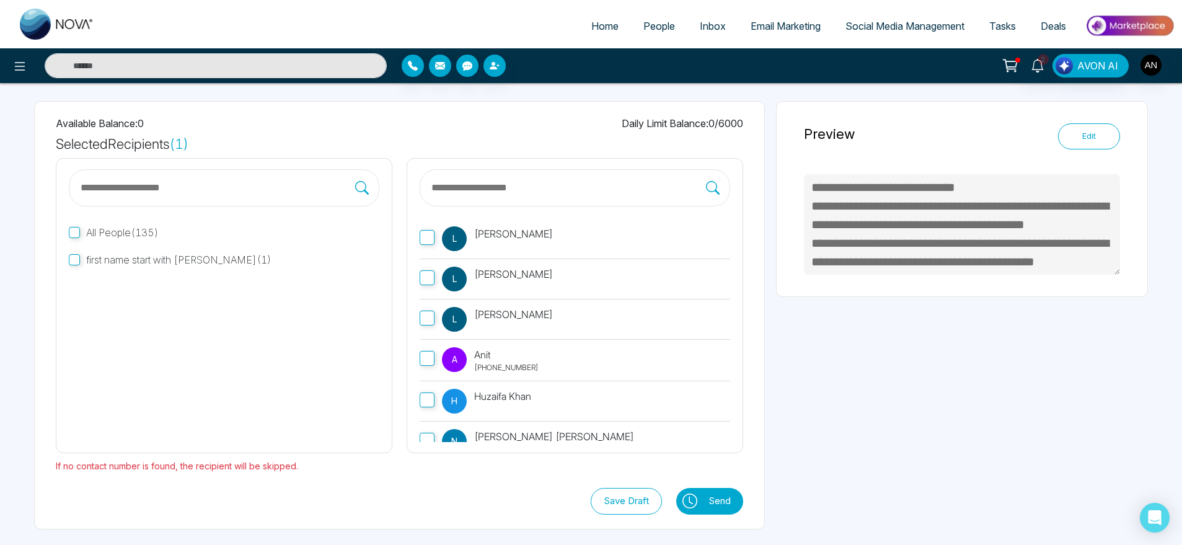
scroll to position [0, 0]
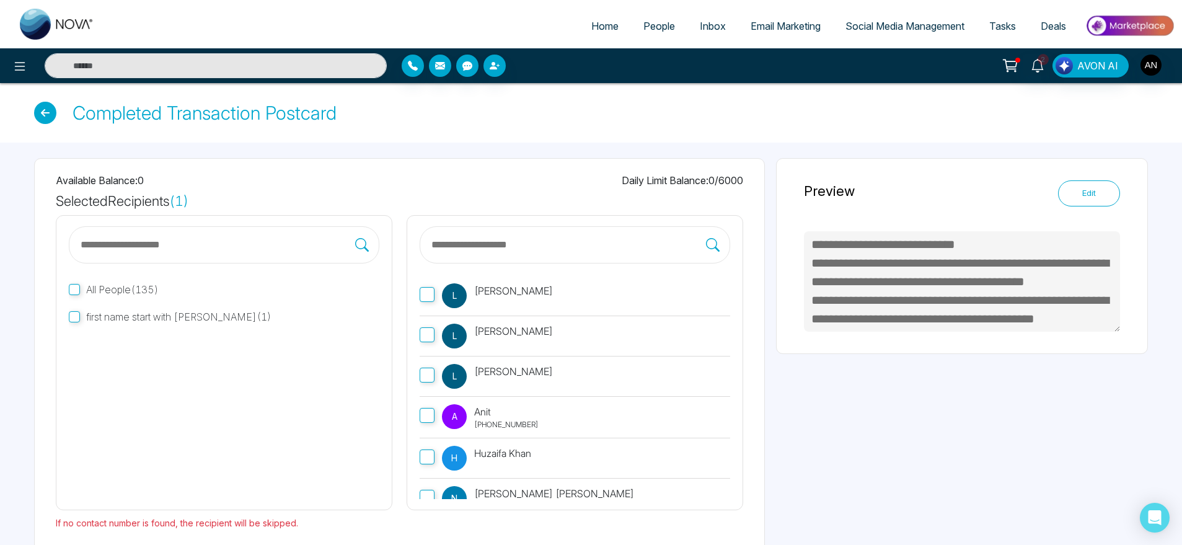
click at [46, 124] on div "Completed Transaction Postcard" at bounding box center [591, 113] width 1182 height 60
click at [46, 115] on icon at bounding box center [45, 113] width 22 height 22
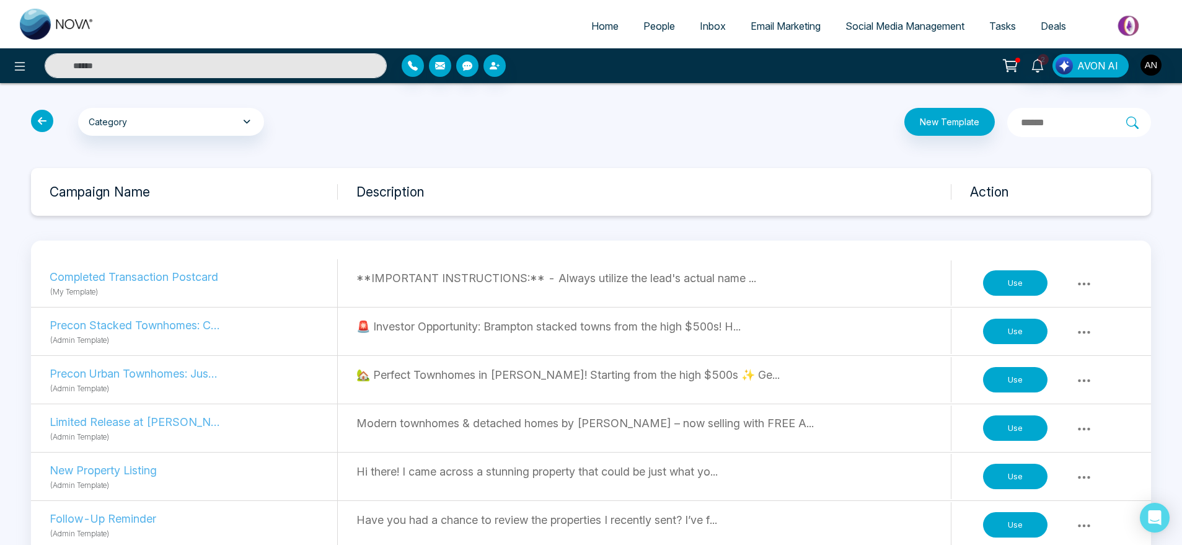
click at [44, 121] on icon at bounding box center [42, 121] width 22 height 22
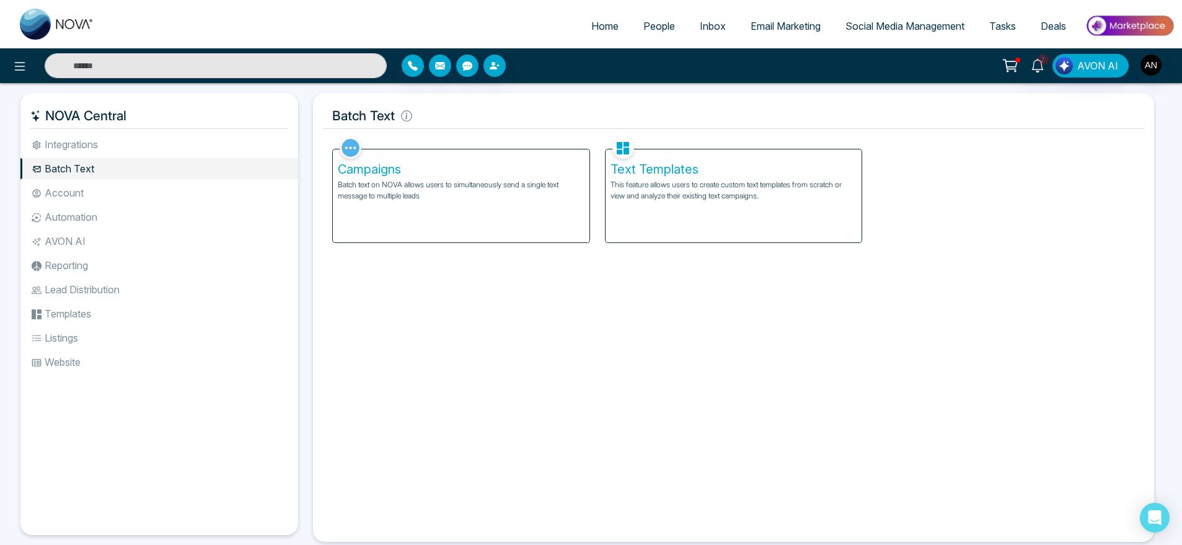
click at [757, 173] on h5 "Text Templates" at bounding box center [734, 169] width 247 height 15
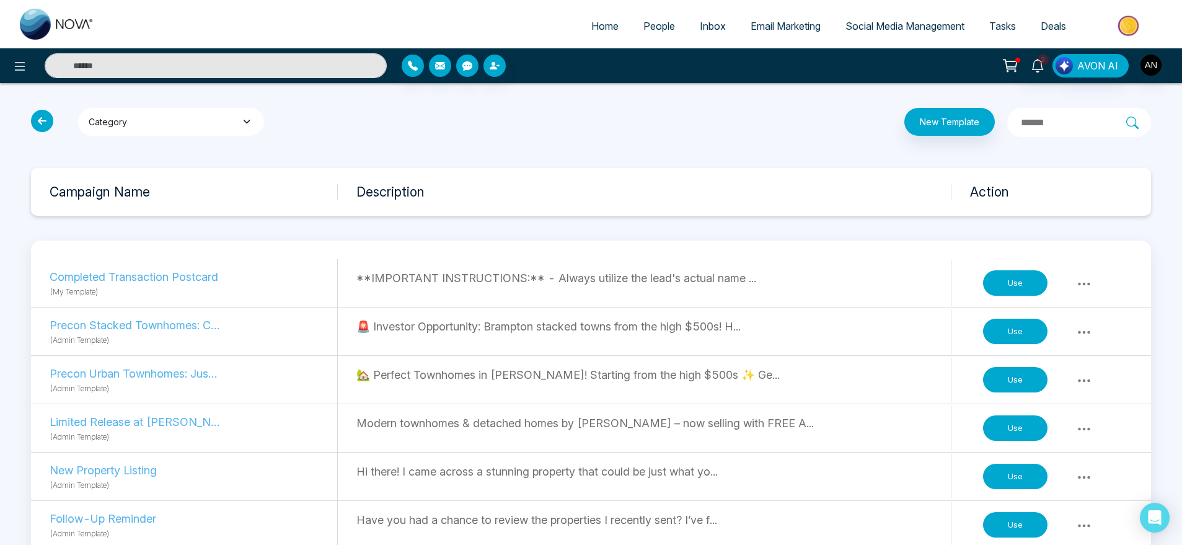
click at [219, 115] on button "Category" at bounding box center [171, 122] width 186 height 28
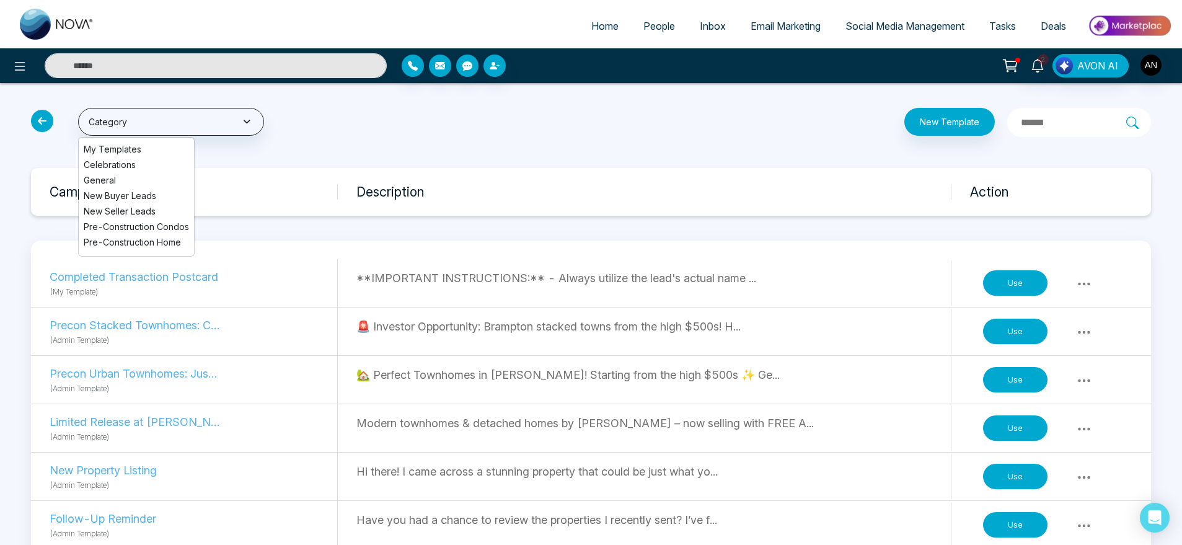
click at [142, 209] on li "New Seller Leads" at bounding box center [136, 211] width 115 height 13
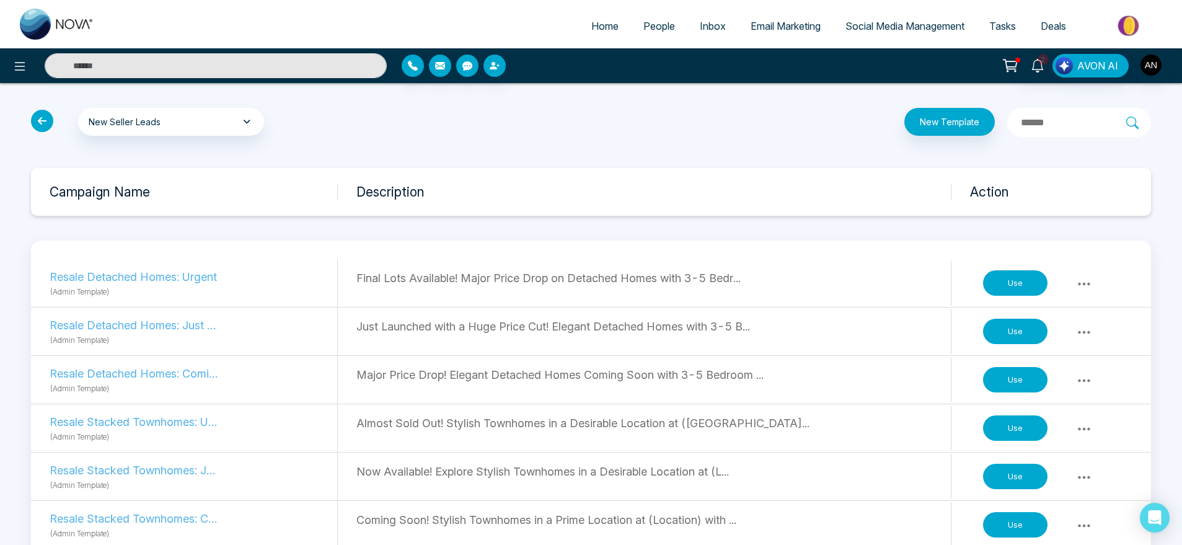
click at [48, 121] on icon at bounding box center [42, 121] width 22 height 22
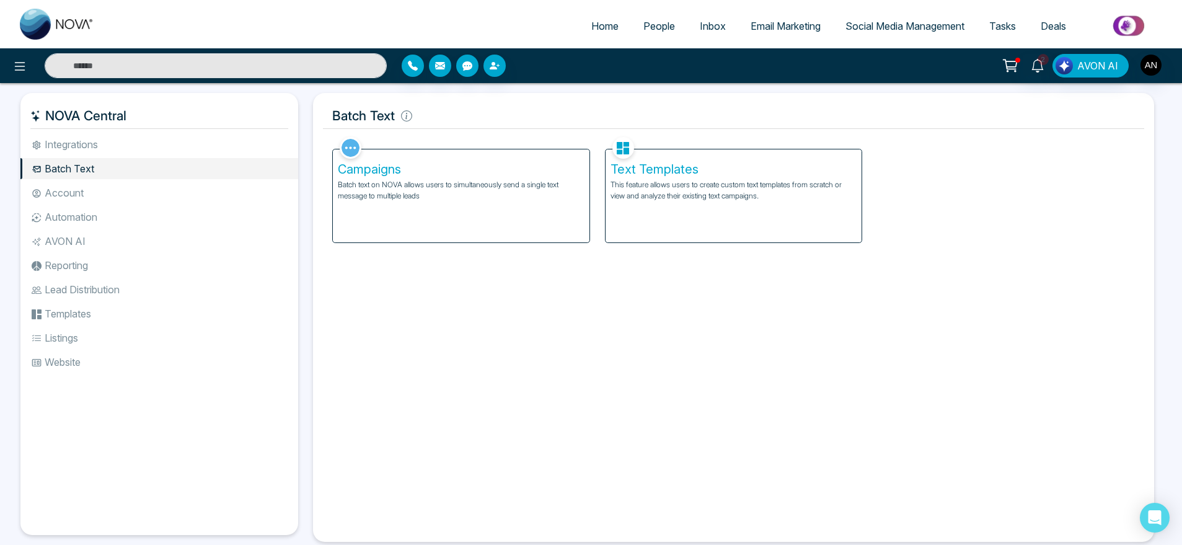
click at [79, 193] on li "Account" at bounding box center [159, 192] width 278 height 21
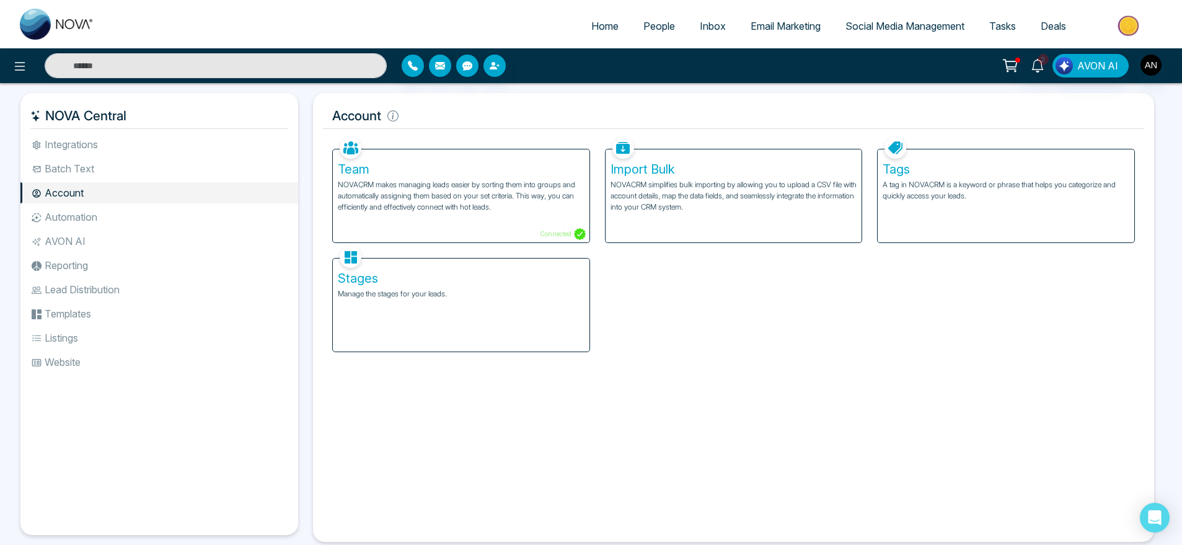
click at [942, 222] on div "Tags A tag in NOVACRM is a keyword or phrase that helps you categorize and quic…" at bounding box center [1006, 195] width 257 height 93
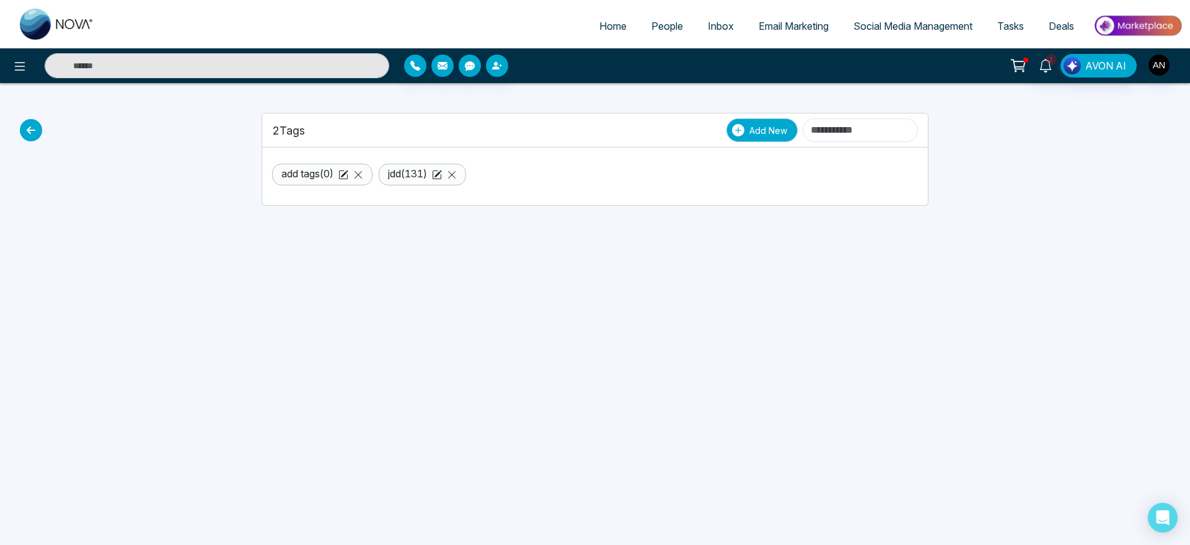
click at [751, 138] on button "Add New" at bounding box center [761, 130] width 71 height 24
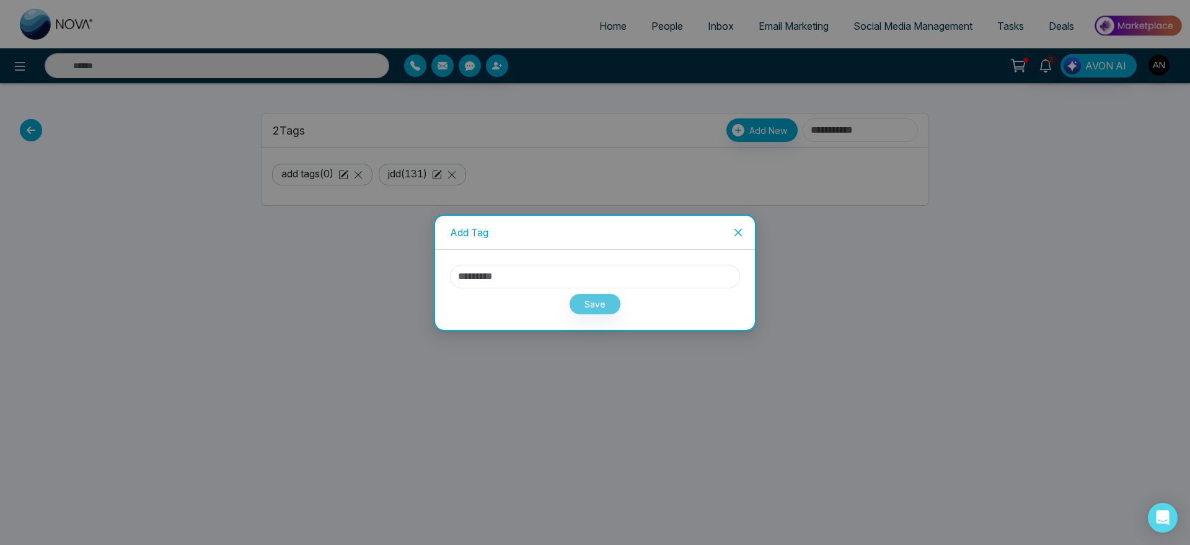
click at [539, 283] on input "text" at bounding box center [595, 277] width 290 height 24
type input "*"
type input "*****"
drag, startPoint x: 625, startPoint y: 311, endPoint x: 617, endPoint y: 306, distance: 9.2
click at [617, 306] on div "Save" at bounding box center [595, 301] width 290 height 27
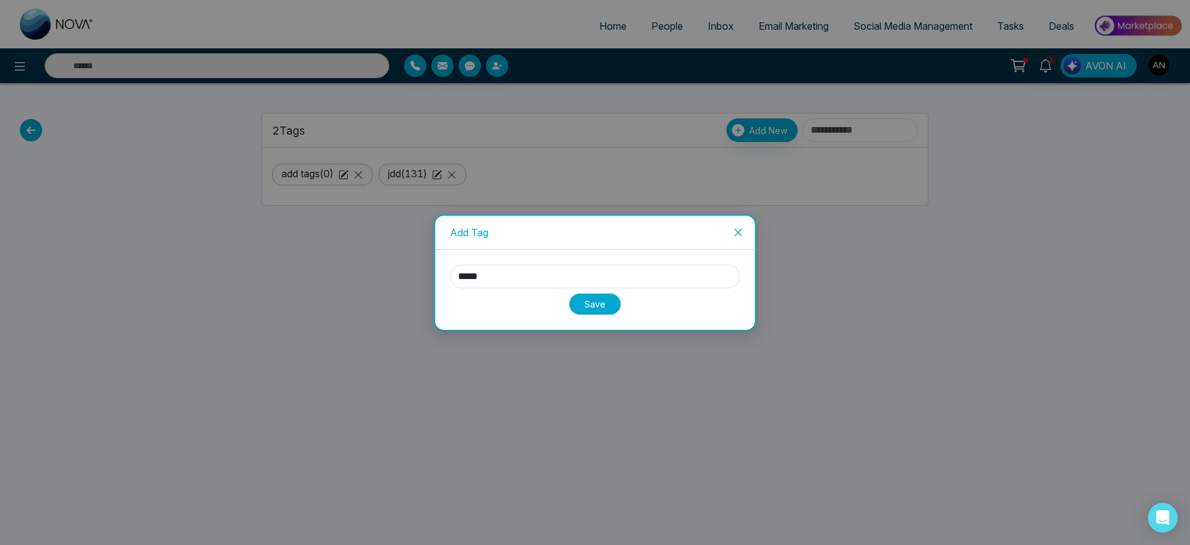
click at [617, 306] on button "Save" at bounding box center [595, 304] width 52 height 22
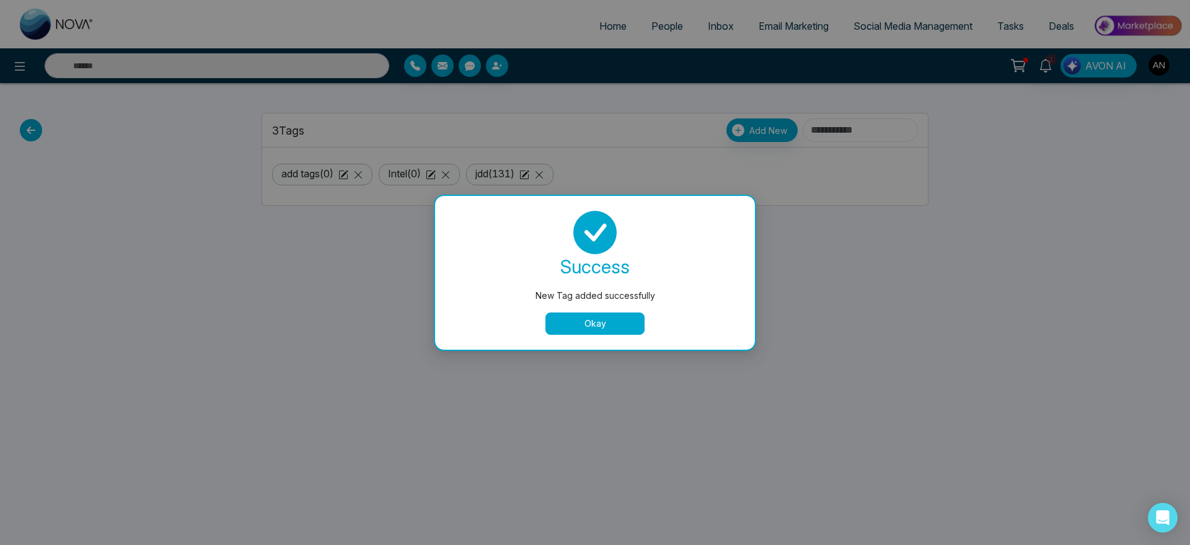
click at [585, 326] on button "Okay" at bounding box center [594, 323] width 99 height 22
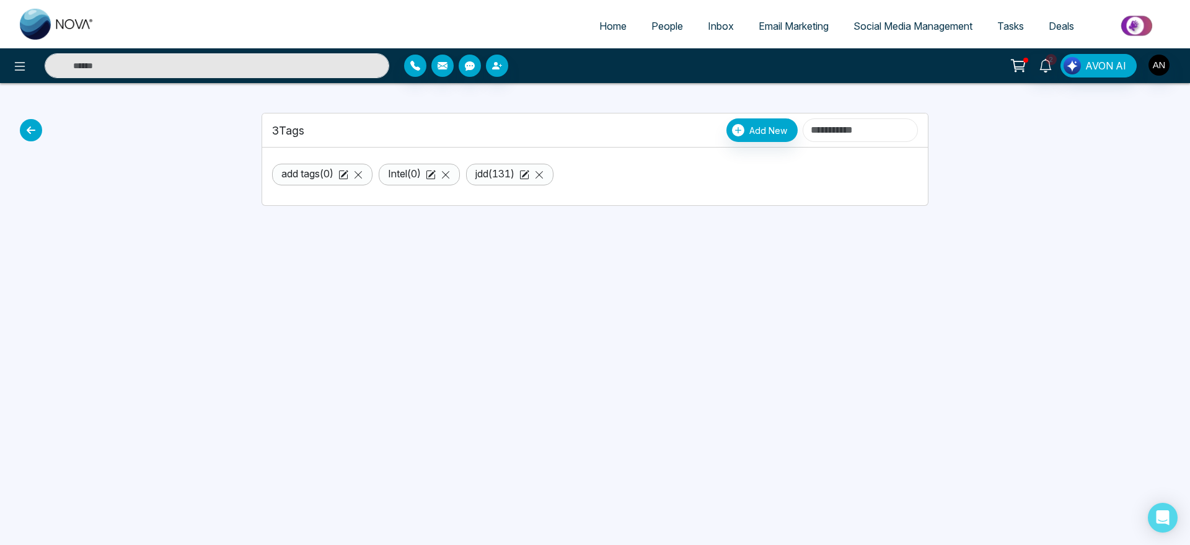
click at [803, 126] on input at bounding box center [860, 130] width 115 height 24
type input "*"
click at [35, 131] on icon at bounding box center [31, 130] width 22 height 22
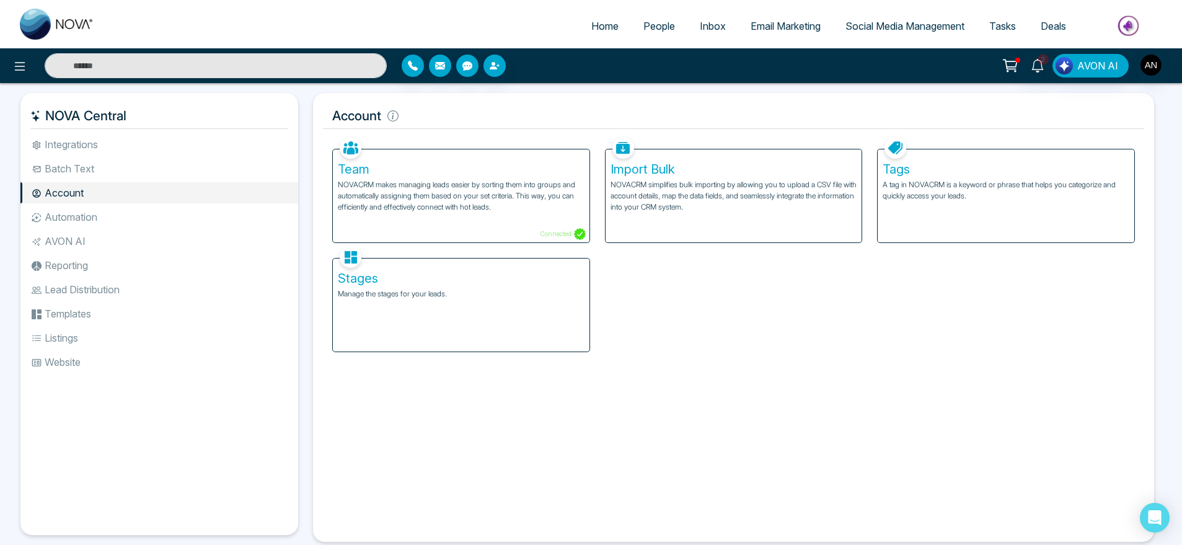
click at [932, 154] on div "Tags A tag in NOVACRM is a keyword or phrase that helps you categorize and quic…" at bounding box center [1006, 195] width 257 height 93
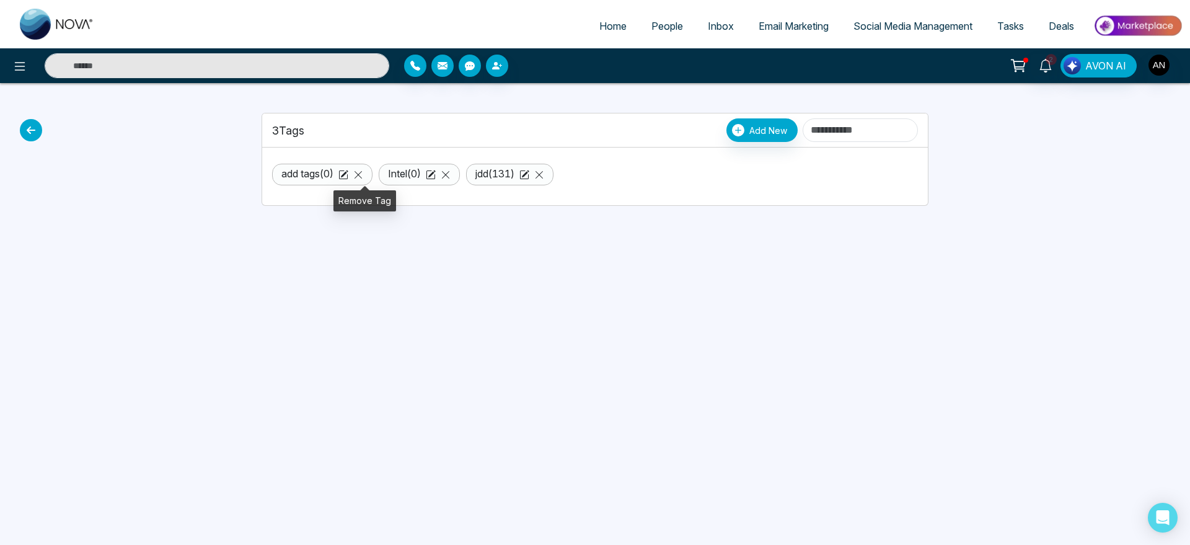
click at [361, 173] on icon at bounding box center [358, 175] width 10 height 10
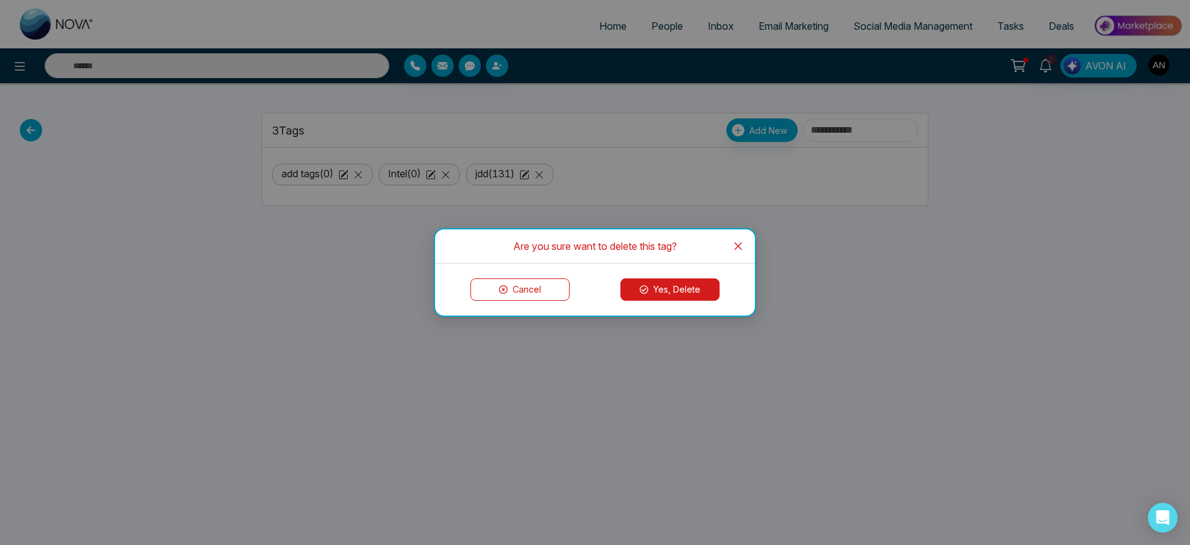
click at [692, 289] on button "Yes, Delete" at bounding box center [669, 289] width 99 height 22
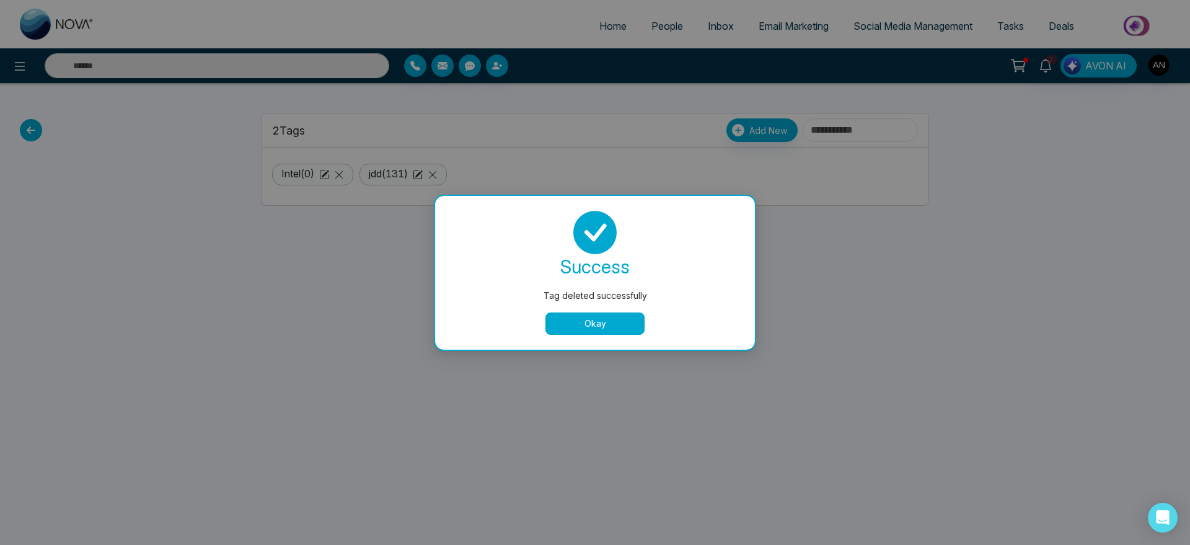
click at [553, 319] on button "Okay" at bounding box center [594, 323] width 99 height 22
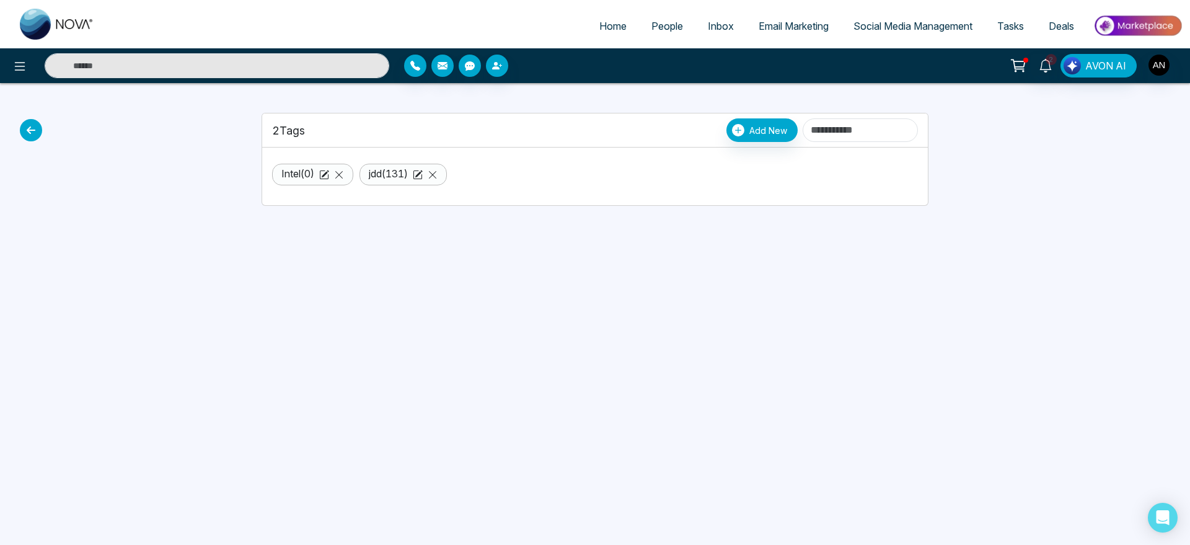
click at [32, 133] on icon at bounding box center [31, 130] width 22 height 22
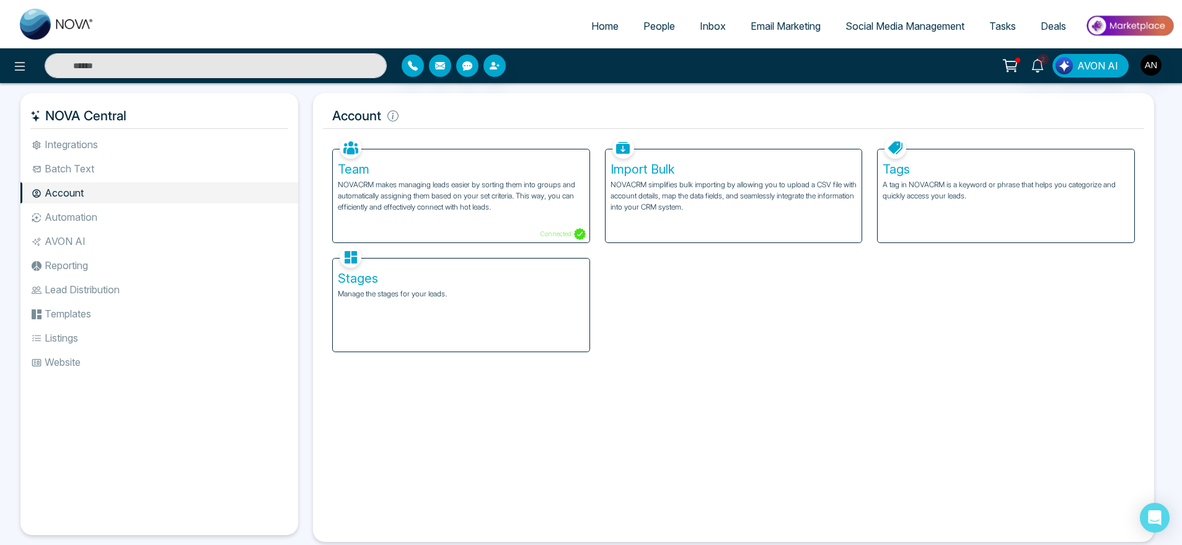
click at [482, 312] on div "Stages Manage the stages for your leads." at bounding box center [461, 304] width 257 height 93
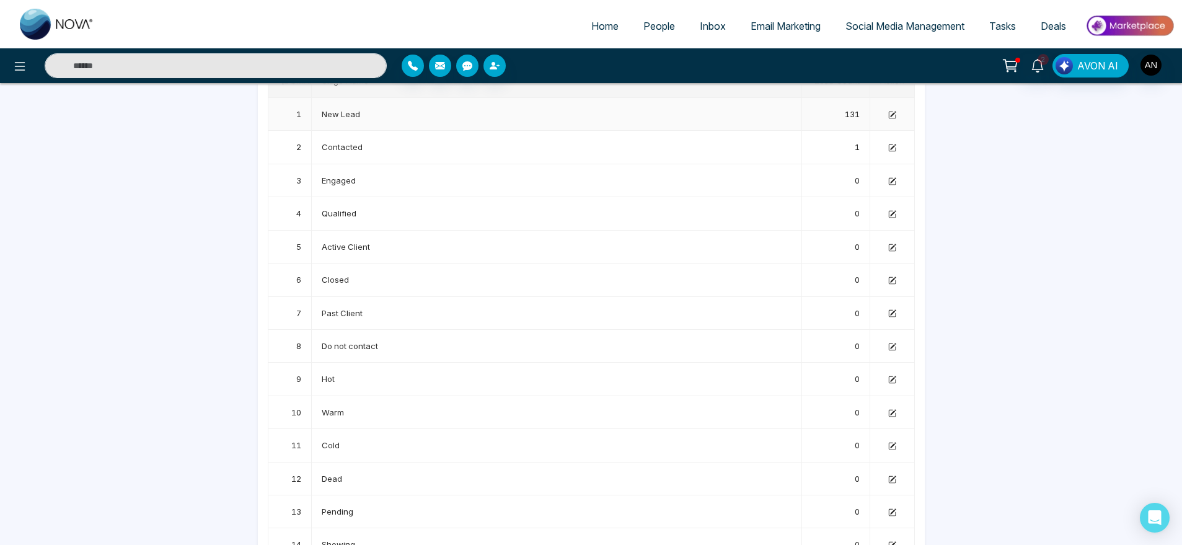
scroll to position [153, 0]
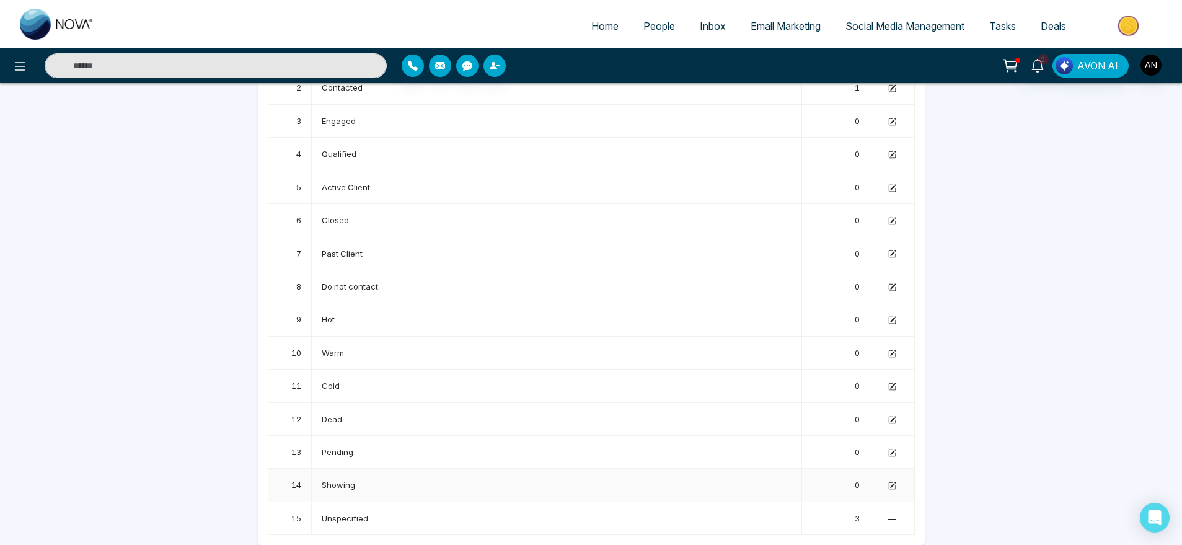
click at [892, 480] on td at bounding box center [892, 485] width 45 height 33
click at [893, 488] on icon at bounding box center [892, 486] width 8 height 8
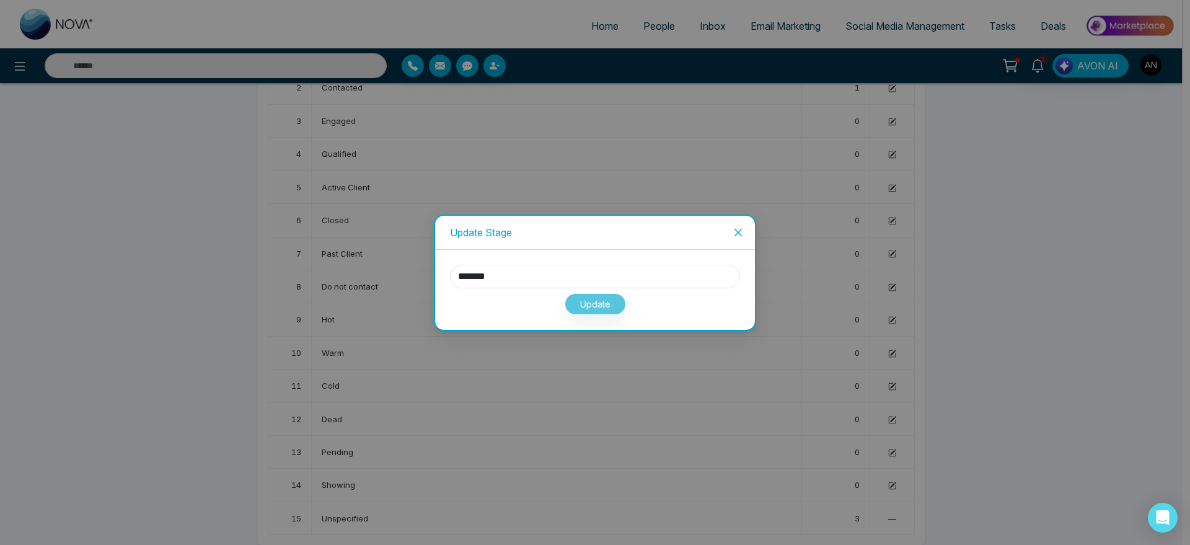
click at [534, 270] on input "*******" at bounding box center [595, 277] width 290 height 24
click at [458, 273] on input "*******" at bounding box center [595, 277] width 290 height 24
click at [518, 280] on input "*******" at bounding box center [595, 277] width 290 height 24
type input "**********"
click at [615, 299] on button "Update" at bounding box center [595, 304] width 61 height 22
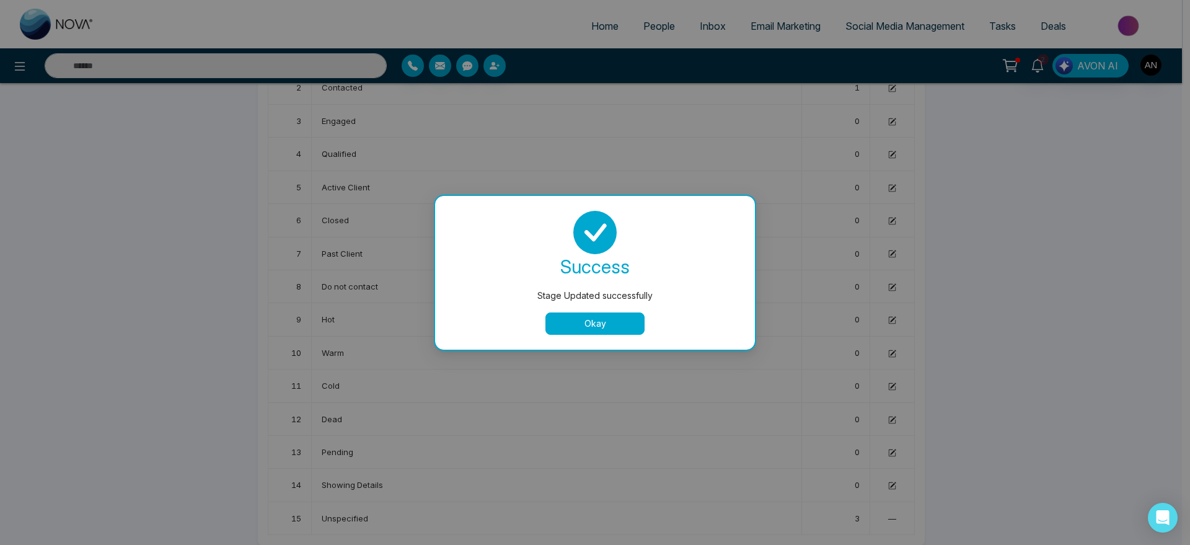
click at [605, 319] on button "Okay" at bounding box center [594, 323] width 99 height 22
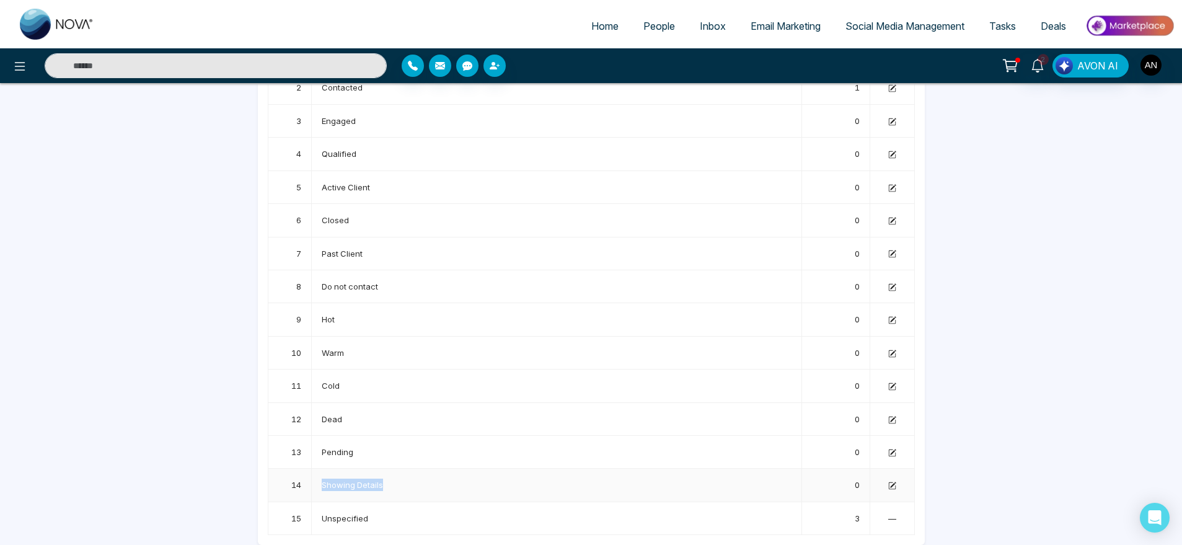
drag, startPoint x: 320, startPoint y: 486, endPoint x: 407, endPoint y: 483, distance: 86.2
click at [407, 483] on td "Showing Details" at bounding box center [557, 485] width 490 height 33
drag, startPoint x: 407, startPoint y: 483, endPoint x: 303, endPoint y: 480, distance: 103.6
click at [303, 480] on tr "14 Showing Details 0" at bounding box center [591, 485] width 646 height 33
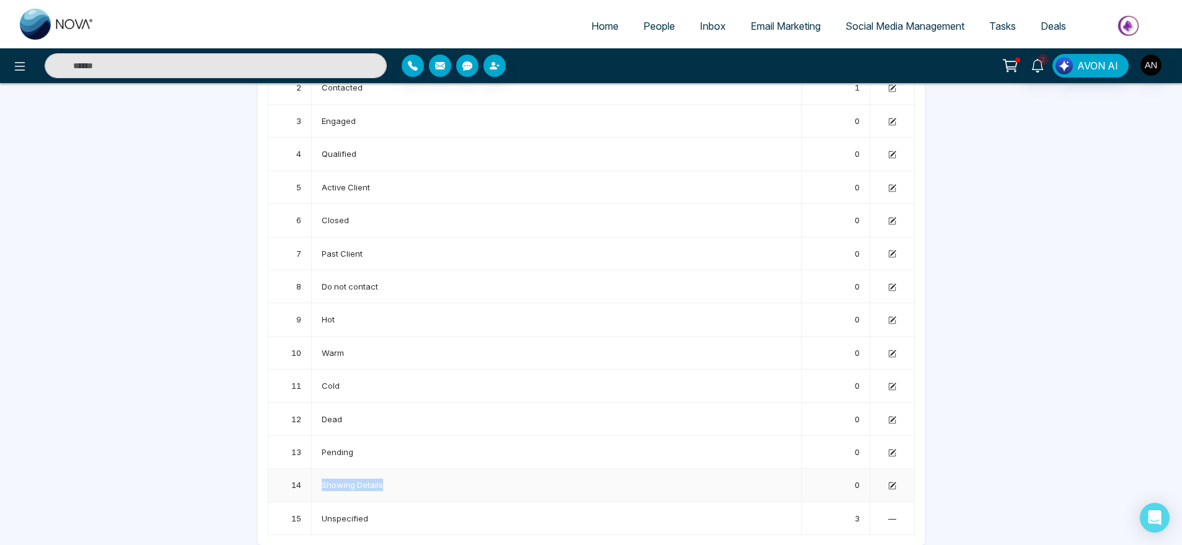
click at [303, 480] on td "14" at bounding box center [289, 485] width 43 height 33
drag, startPoint x: 303, startPoint y: 480, endPoint x: 403, endPoint y: 478, distance: 99.8
click at [403, 478] on tr "14 Showing Details 0" at bounding box center [591, 485] width 646 height 33
click at [403, 478] on td "Showing Details" at bounding box center [557, 485] width 490 height 33
drag, startPoint x: 388, startPoint y: 492, endPoint x: 314, endPoint y: 474, distance: 75.9
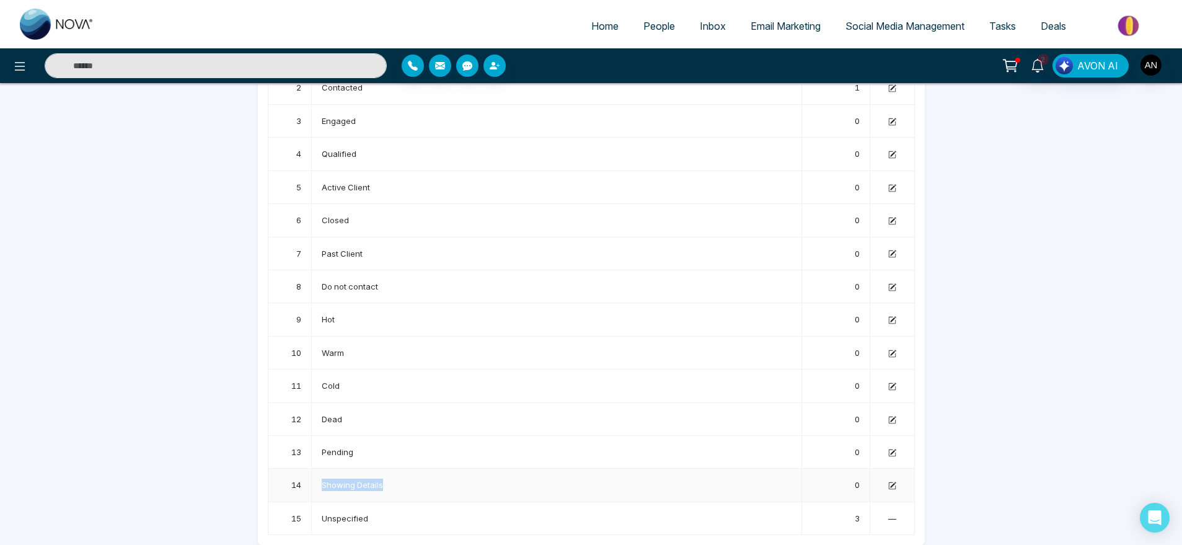
click at [314, 474] on td "Showing Details" at bounding box center [557, 485] width 490 height 33
click at [493, 496] on td "Showing Details" at bounding box center [557, 485] width 490 height 33
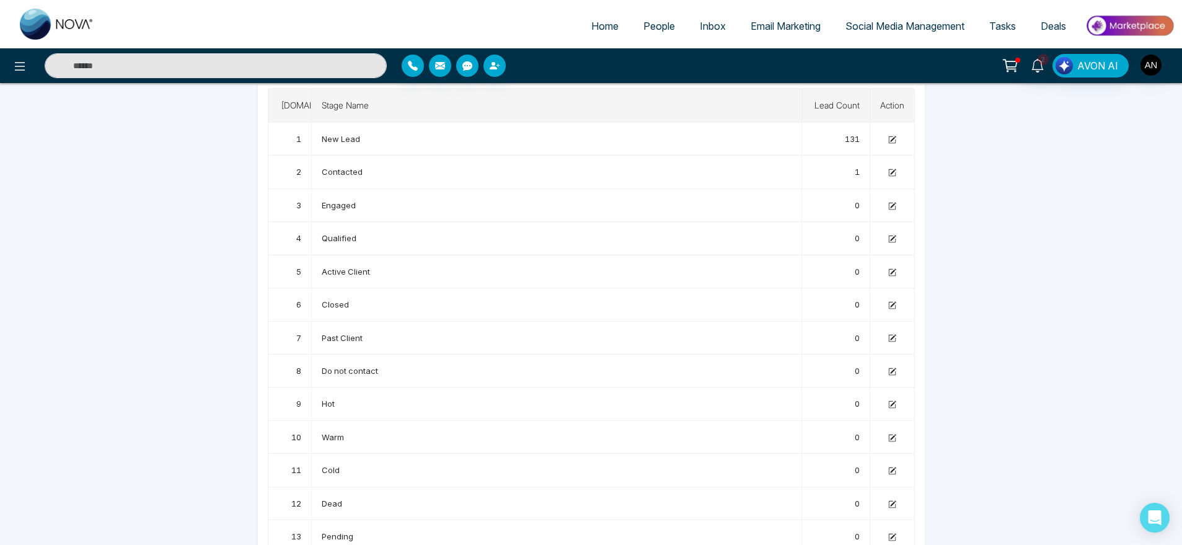
scroll to position [0, 0]
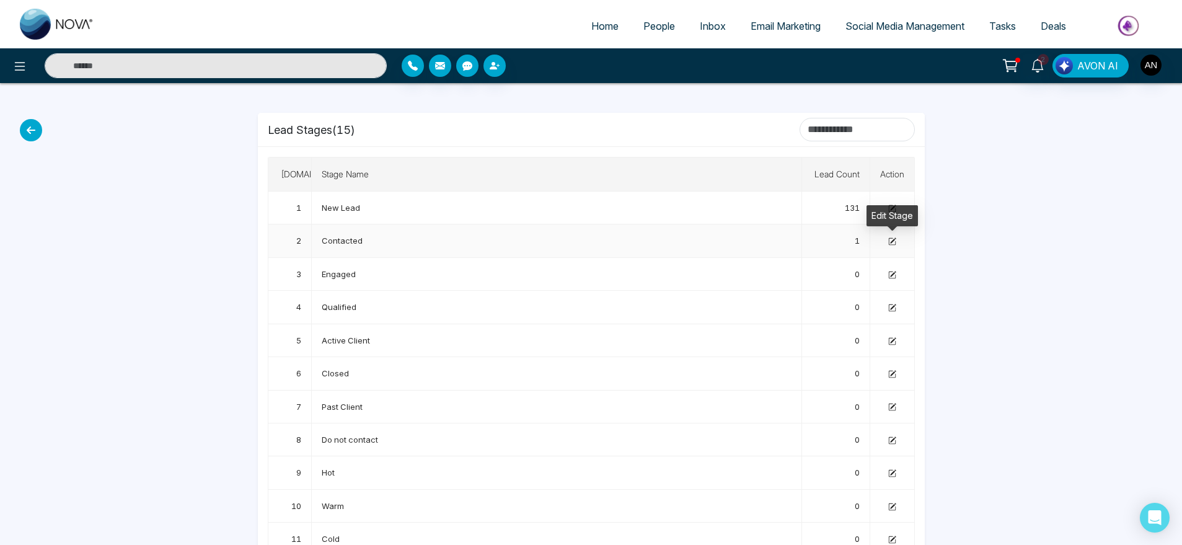
click at [891, 244] on icon at bounding box center [891, 241] width 7 height 7
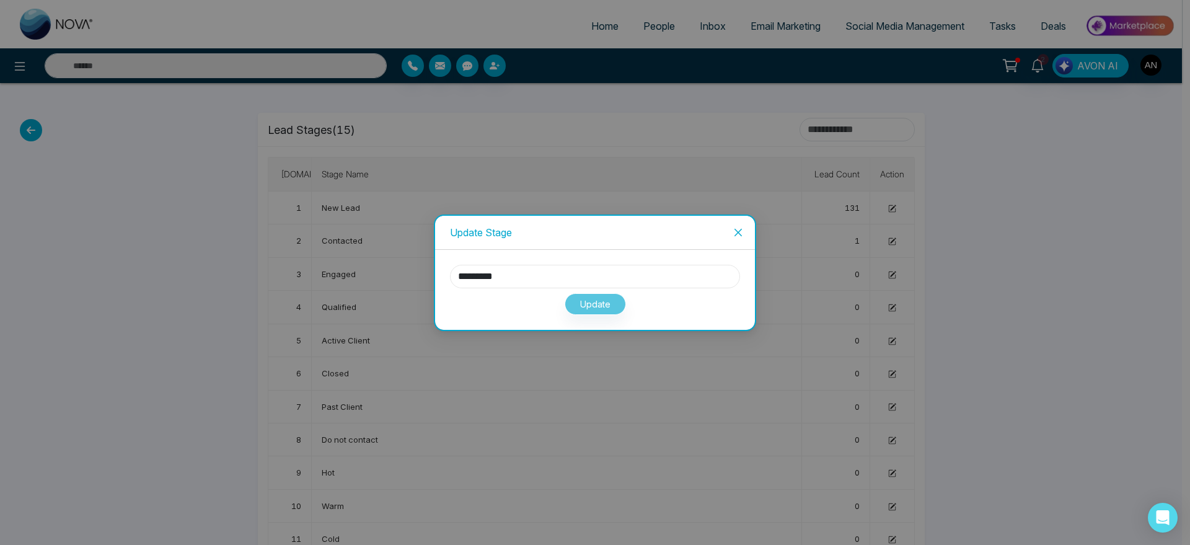
click at [645, 267] on input "*********" at bounding box center [595, 277] width 290 height 24
type input "**********"
click at [593, 308] on button "Update" at bounding box center [595, 304] width 61 height 22
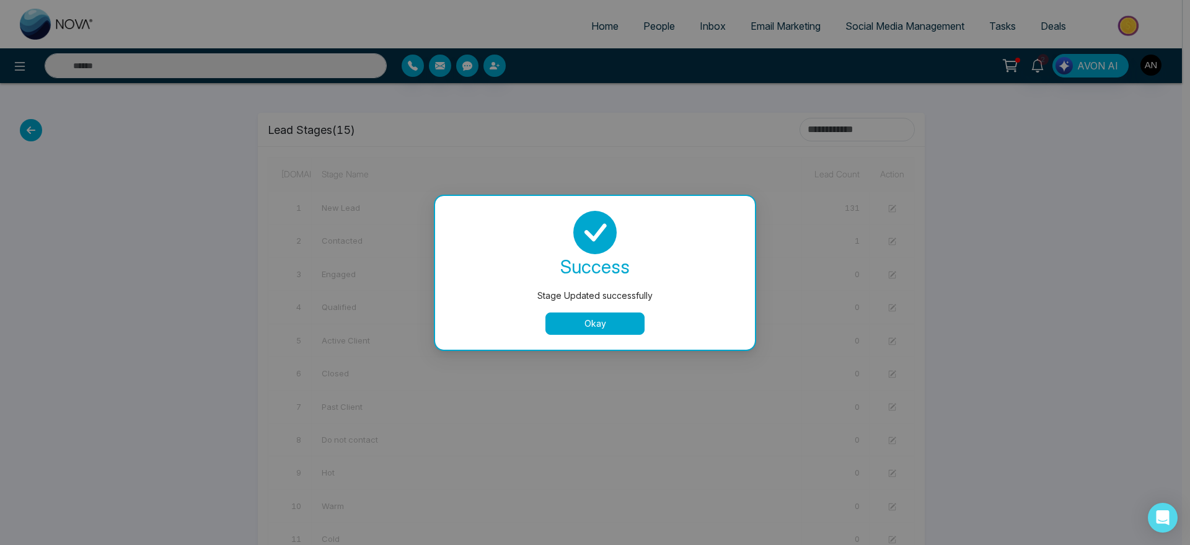
click at [591, 317] on button "Okay" at bounding box center [594, 323] width 99 height 22
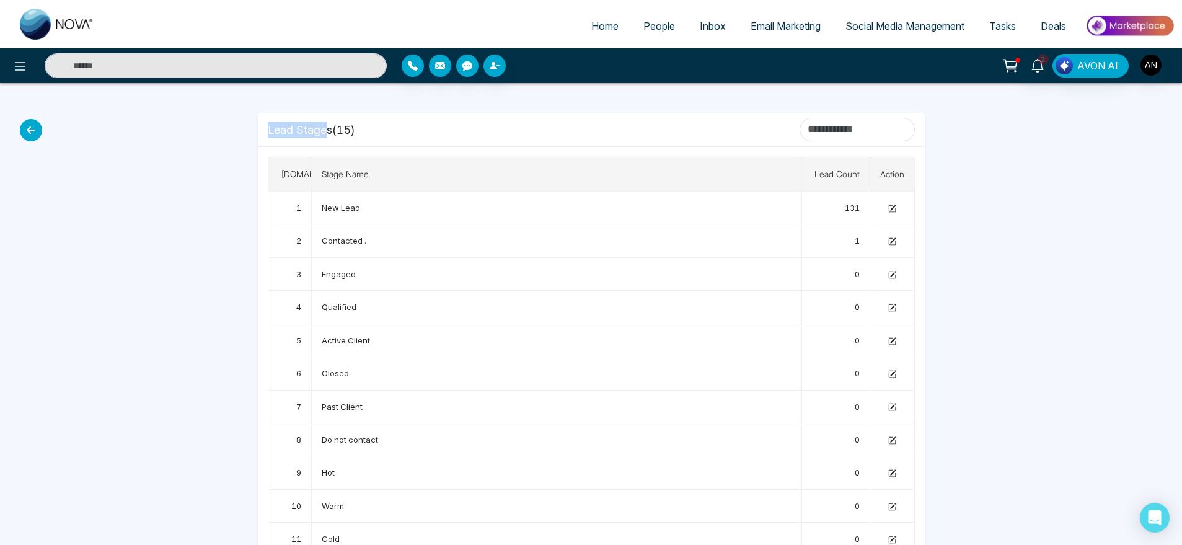
drag, startPoint x: 265, startPoint y: 128, endPoint x: 367, endPoint y: 122, distance: 102.4
click at [367, 122] on div "Lead Stages ( 15 )" at bounding box center [591, 129] width 667 height 33
click at [803, 128] on input at bounding box center [857, 130] width 115 height 24
type input "*"
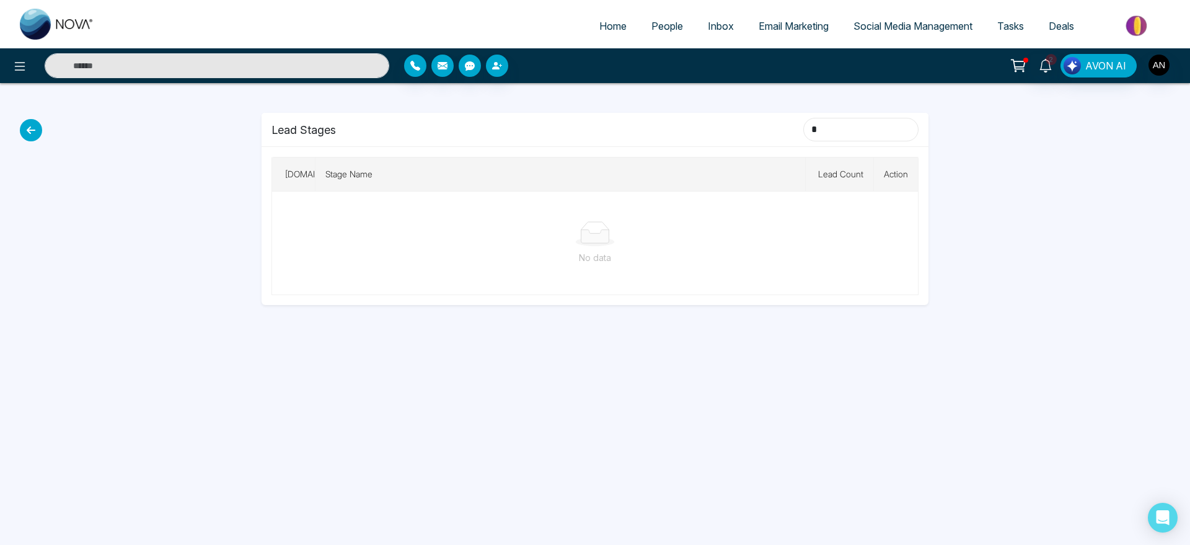
drag, startPoint x: 803, startPoint y: 128, endPoint x: 751, endPoint y: 127, distance: 51.5
click at [751, 127] on div "Lead Stages *" at bounding box center [594, 130] width 647 height 24
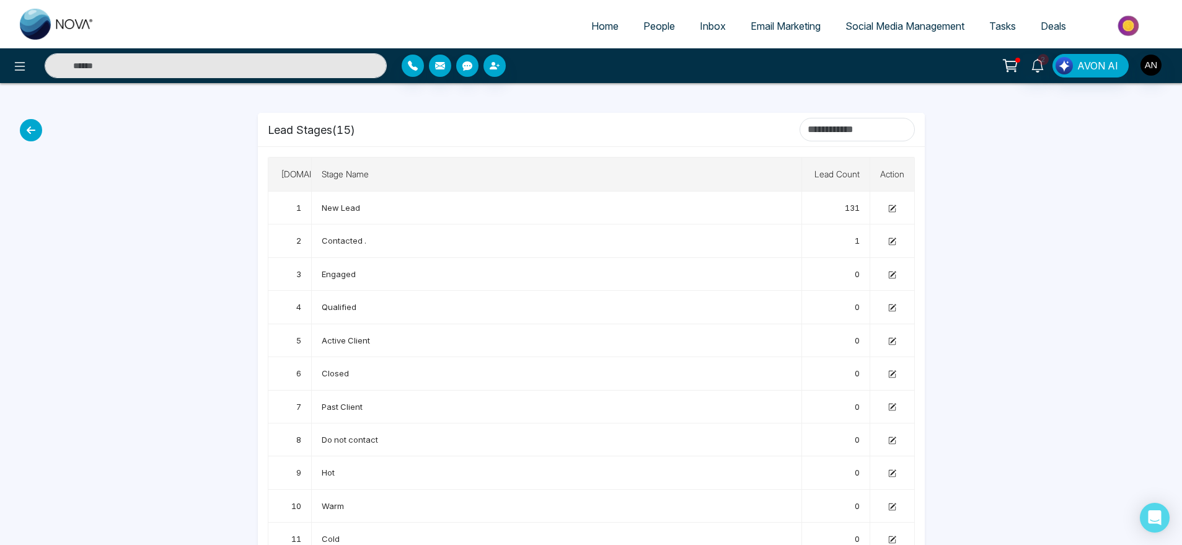
click at [32, 133] on icon at bounding box center [31, 130] width 22 height 22
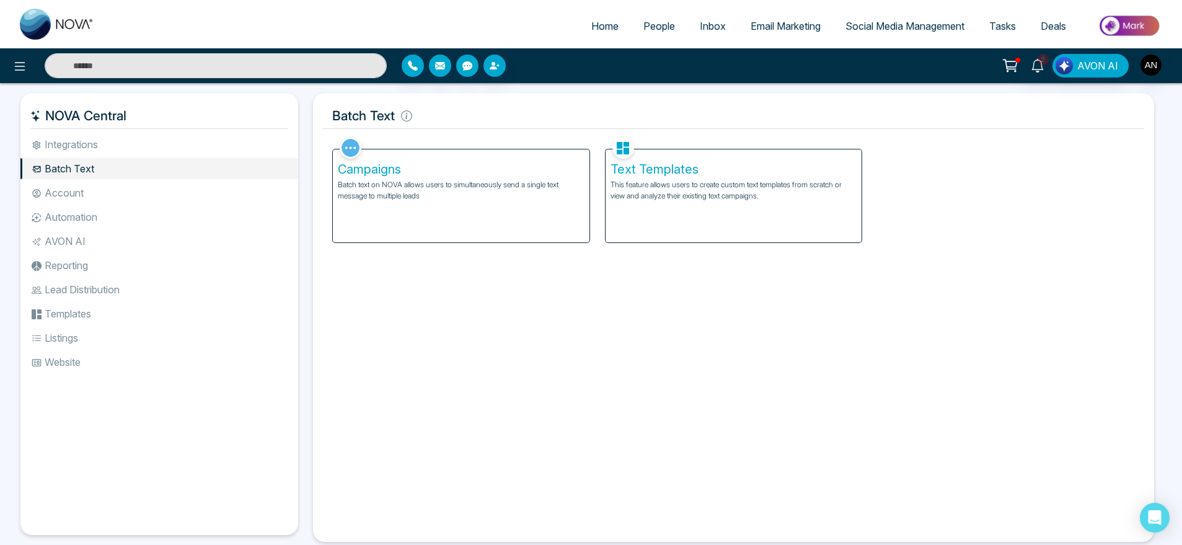
click at [131, 264] on li "Reporting" at bounding box center [159, 265] width 278 height 21
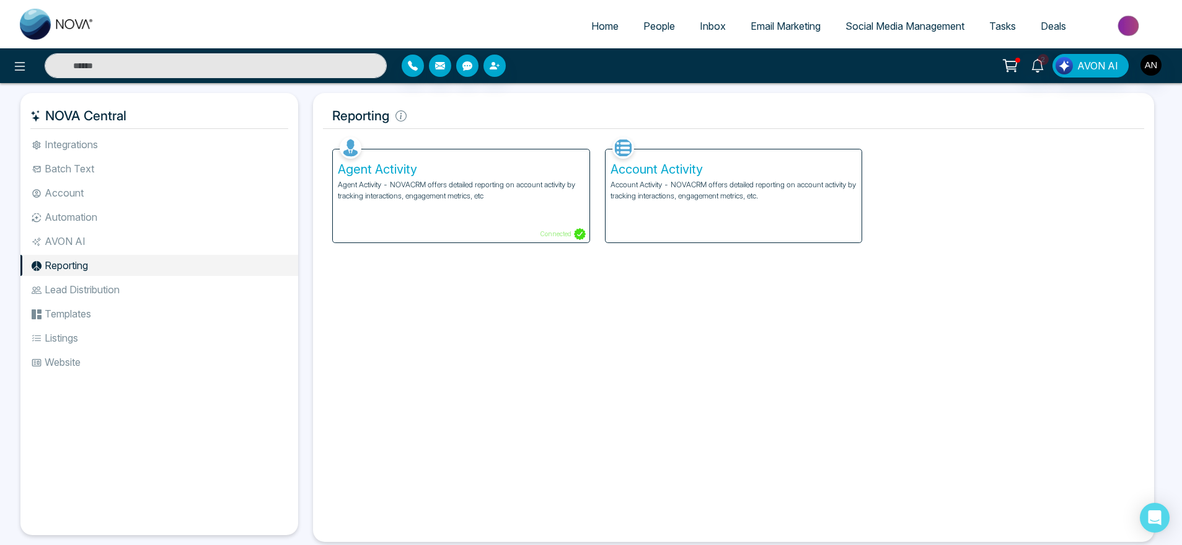
click at [64, 249] on li "AVON AI" at bounding box center [159, 241] width 278 height 21
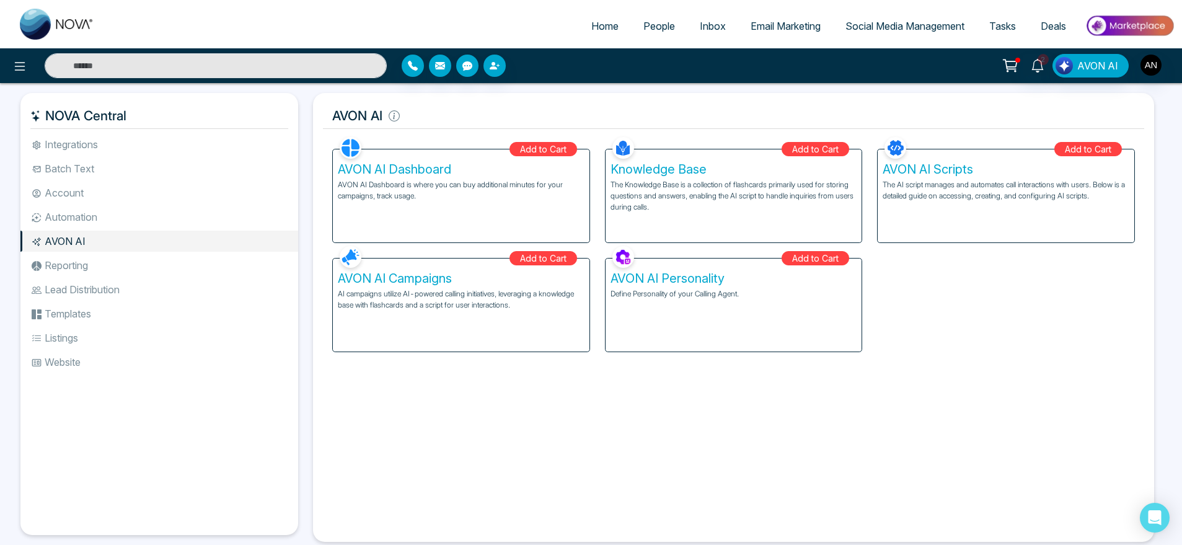
click at [71, 214] on li "Automation" at bounding box center [159, 216] width 278 height 21
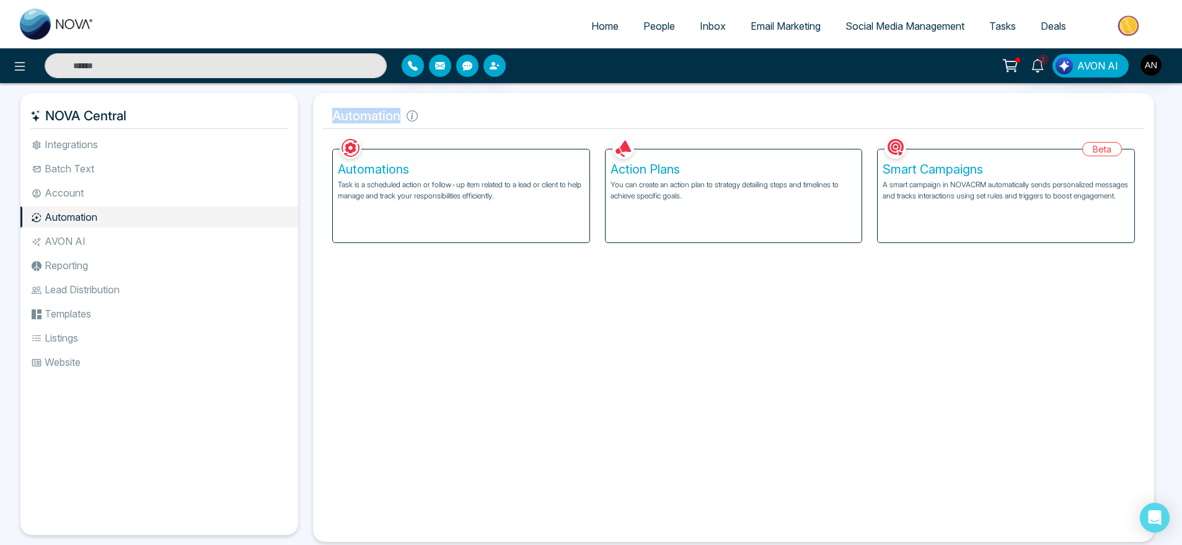
drag, startPoint x: 334, startPoint y: 108, endPoint x: 468, endPoint y: 110, distance: 133.9
click at [468, 110] on h5 "Automation" at bounding box center [733, 116] width 821 height 26
click at [135, 66] on input "text" at bounding box center [216, 65] width 342 height 25
type input "****"
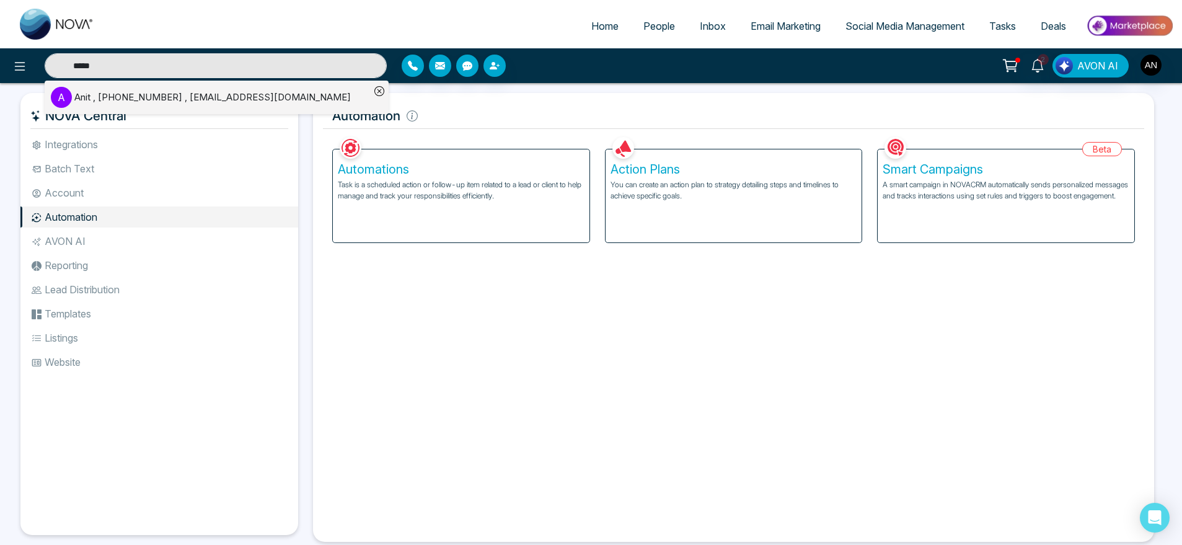
click at [169, 62] on input "****" at bounding box center [216, 65] width 342 height 25
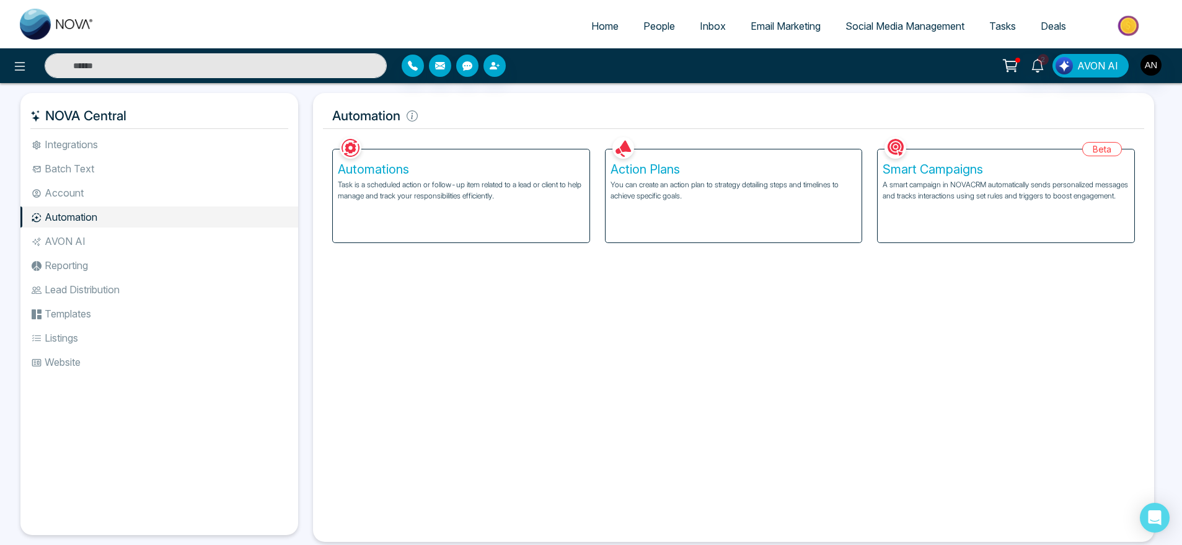
click at [169, 62] on input "text" at bounding box center [216, 65] width 342 height 25
type input "****"
click at [124, 62] on input "****" at bounding box center [216, 65] width 342 height 25
click at [124, 62] on input "text" at bounding box center [216, 65] width 342 height 25
click at [108, 65] on input "text" at bounding box center [216, 65] width 342 height 25
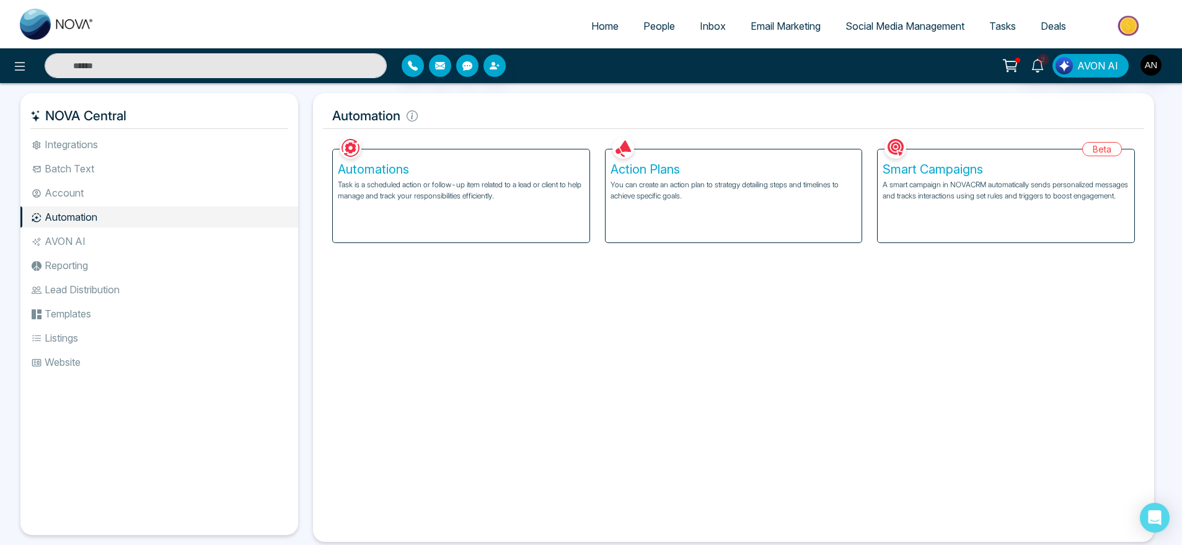
click at [108, 65] on input "text" at bounding box center [216, 65] width 342 height 25
type input "****"
click at [102, 67] on input "****" at bounding box center [216, 65] width 342 height 25
type input "****"
click at [102, 67] on input "****" at bounding box center [216, 65] width 342 height 25
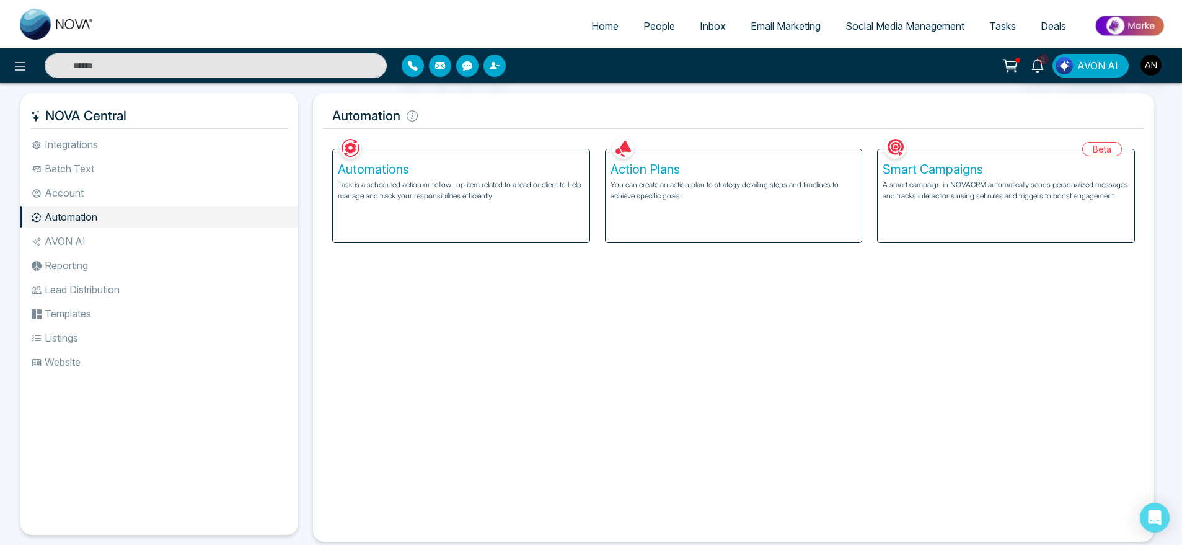
click at [102, 67] on input "text" at bounding box center [216, 65] width 342 height 25
type input "****"
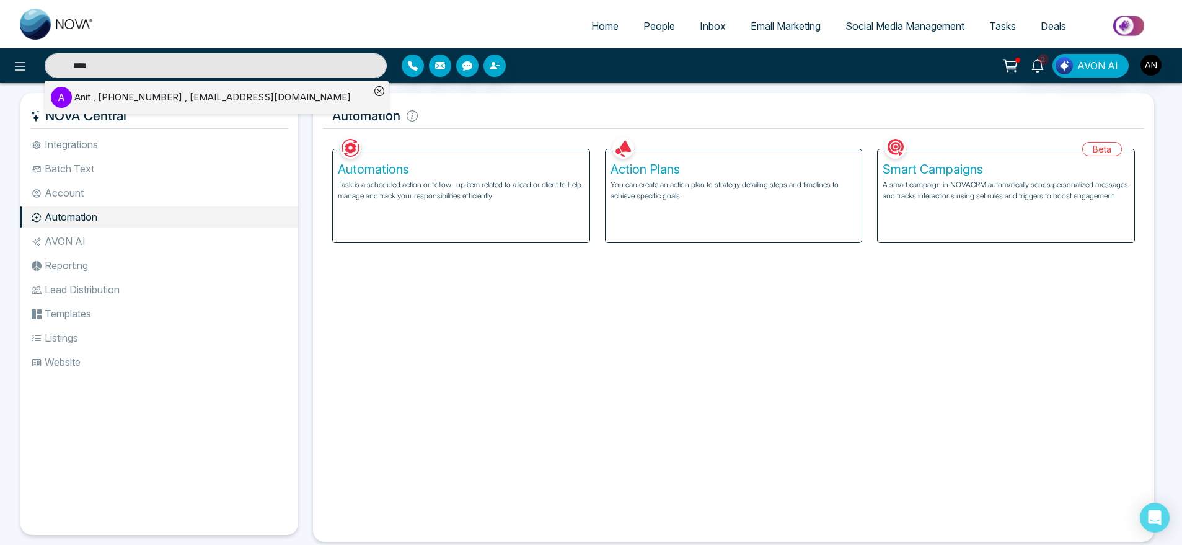
drag, startPoint x: 233, startPoint y: 60, endPoint x: 49, endPoint y: 52, distance: 184.2
click at [49, 52] on div "**** A Anit , [PHONE_NUMBER] , [EMAIL_ADDRESS][DOMAIN_NAME] 2 AVON AI" at bounding box center [591, 65] width 1182 height 35
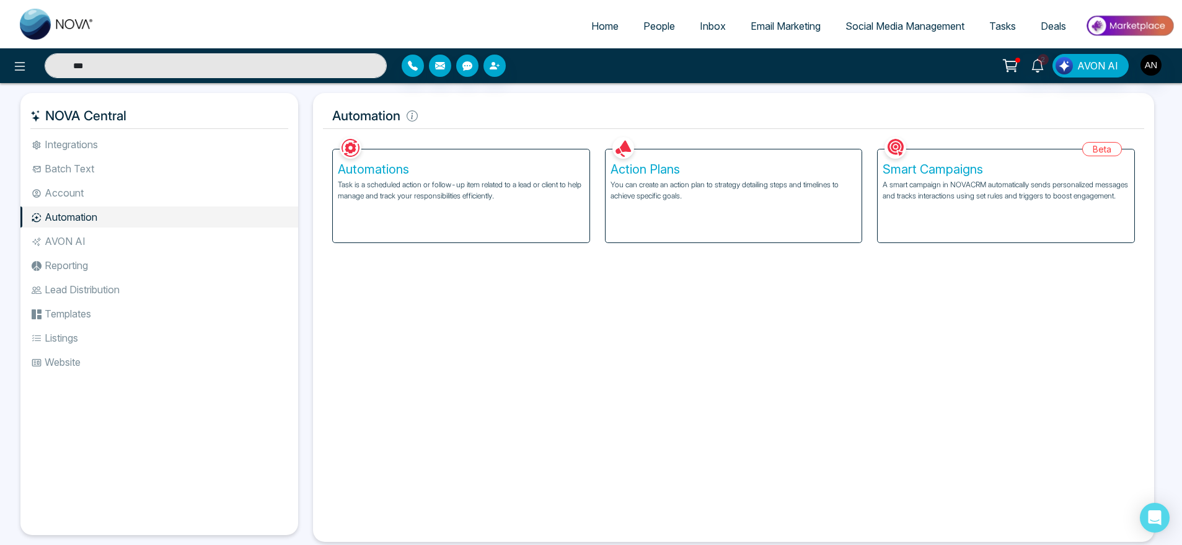
type input "****"
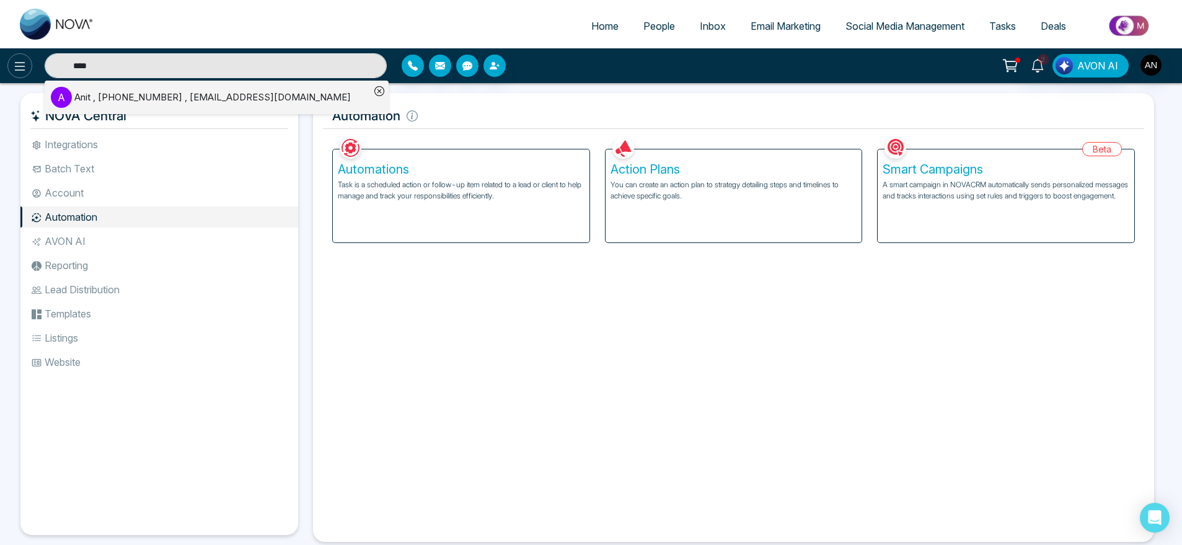
drag, startPoint x: 196, startPoint y: 60, endPoint x: 13, endPoint y: 61, distance: 183.5
click at [13, 61] on div "**** A Anit , [PHONE_NUMBER] , [EMAIL_ADDRESS][DOMAIN_NAME]" at bounding box center [197, 65] width 394 height 25
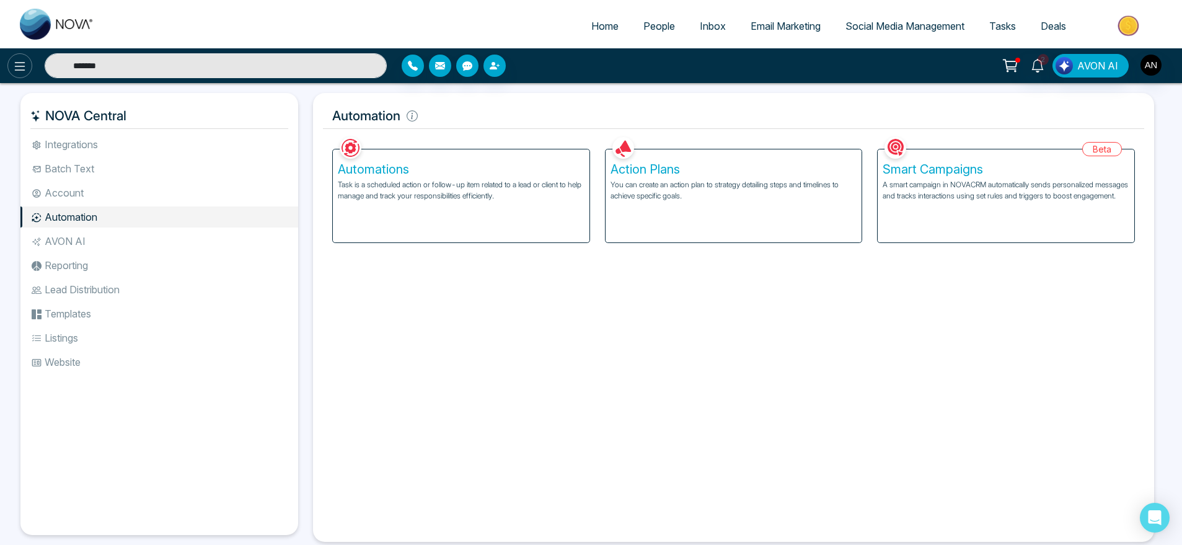
type input "********"
drag, startPoint x: 130, startPoint y: 64, endPoint x: 30, endPoint y: 55, distance: 100.8
click at [30, 55] on div "********" at bounding box center [197, 65] width 394 height 25
type input "******"
drag, startPoint x: 134, startPoint y: 65, endPoint x: 27, endPoint y: 68, distance: 107.3
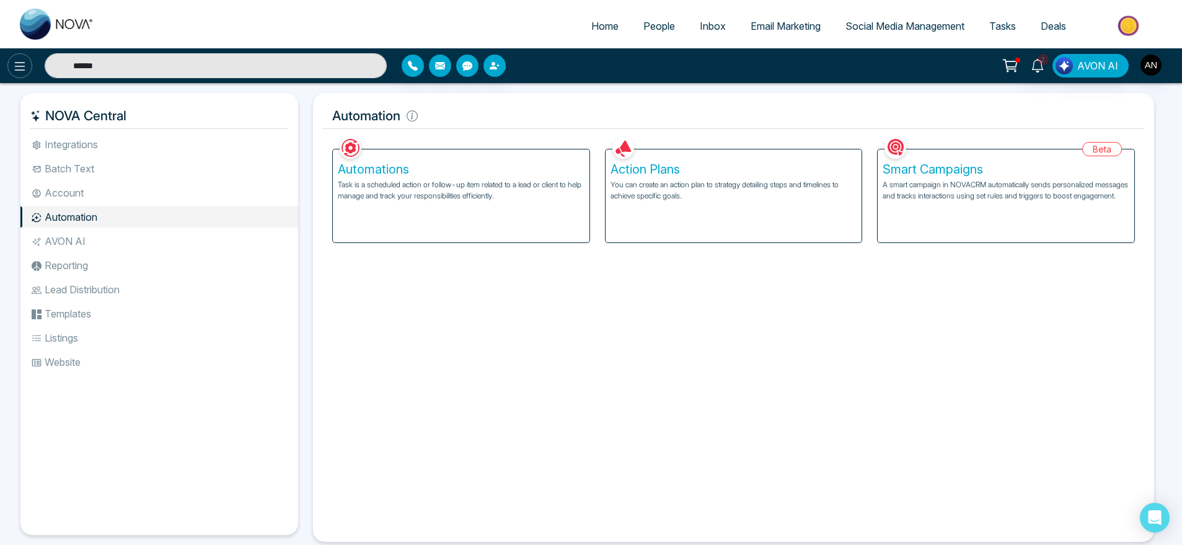
click at [27, 68] on div "******" at bounding box center [197, 65] width 394 height 25
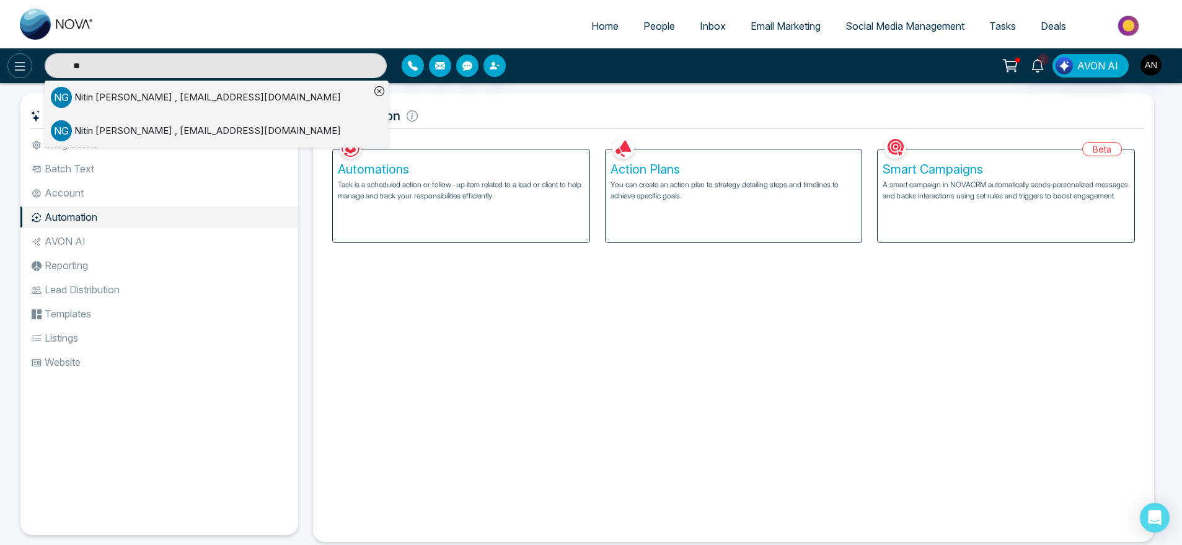
type input "*"
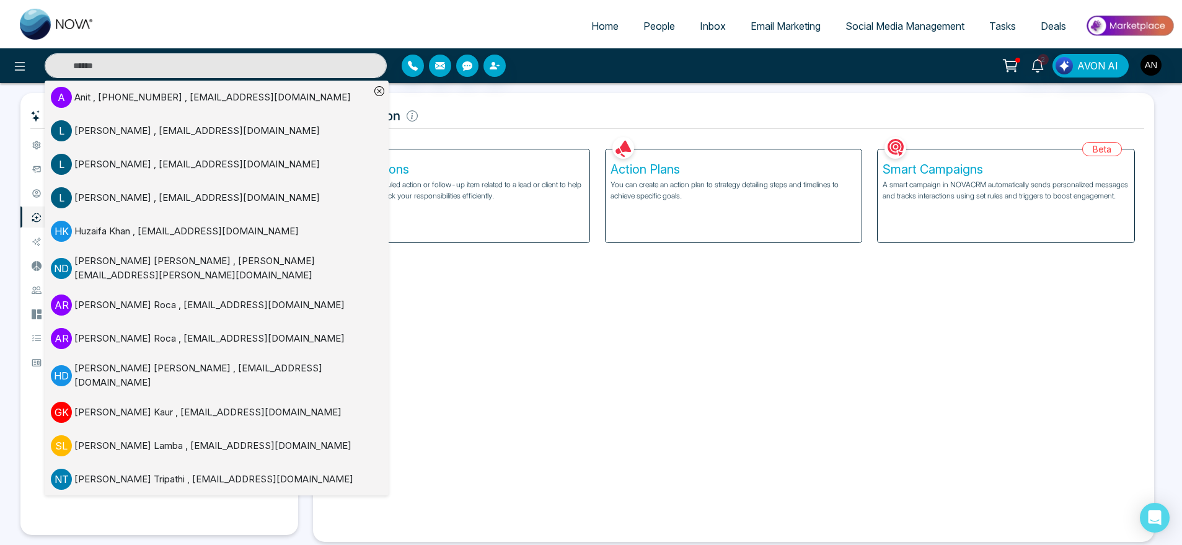
click at [493, 250] on div "Facebook NOVACRM enables users to connect to Facebook to schedule social media …" at bounding box center [733, 333] width 821 height 398
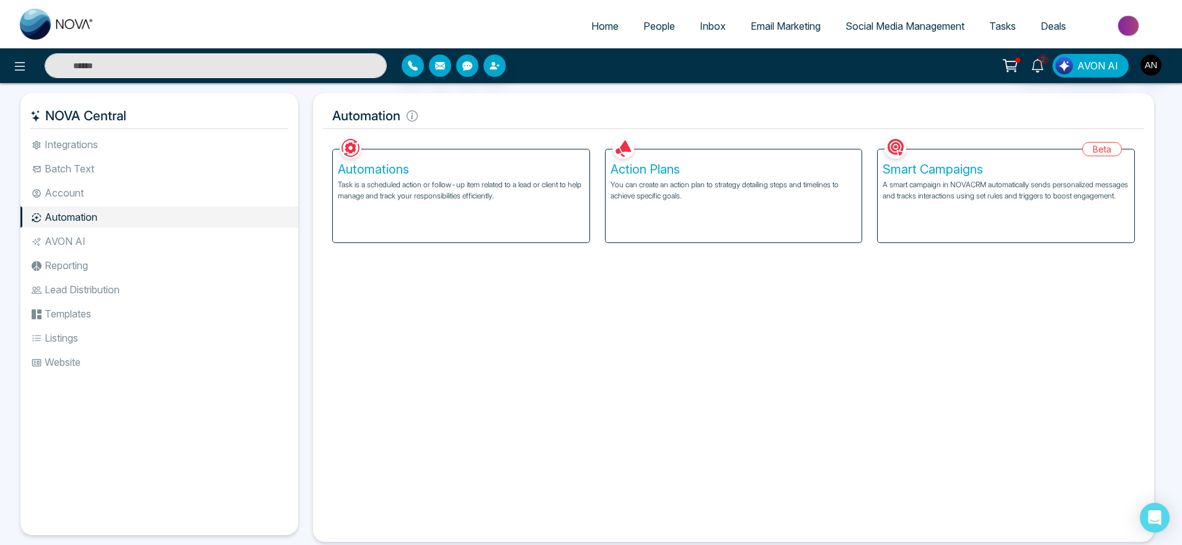
click at [150, 71] on input "text" at bounding box center [216, 65] width 342 height 25
click at [66, 73] on input "text" at bounding box center [216, 65] width 342 height 25
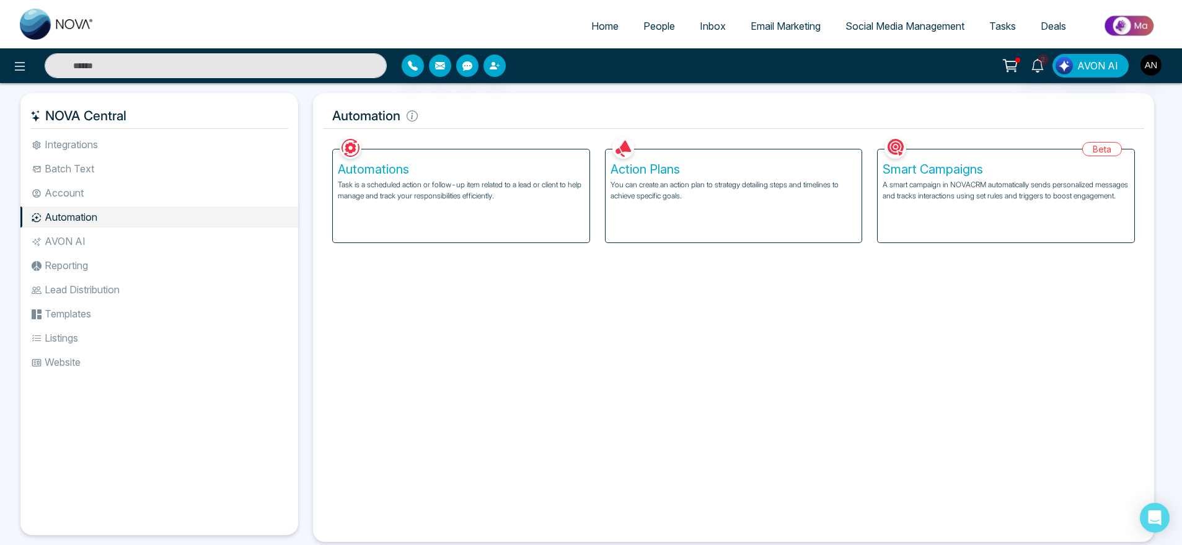
type input "*"
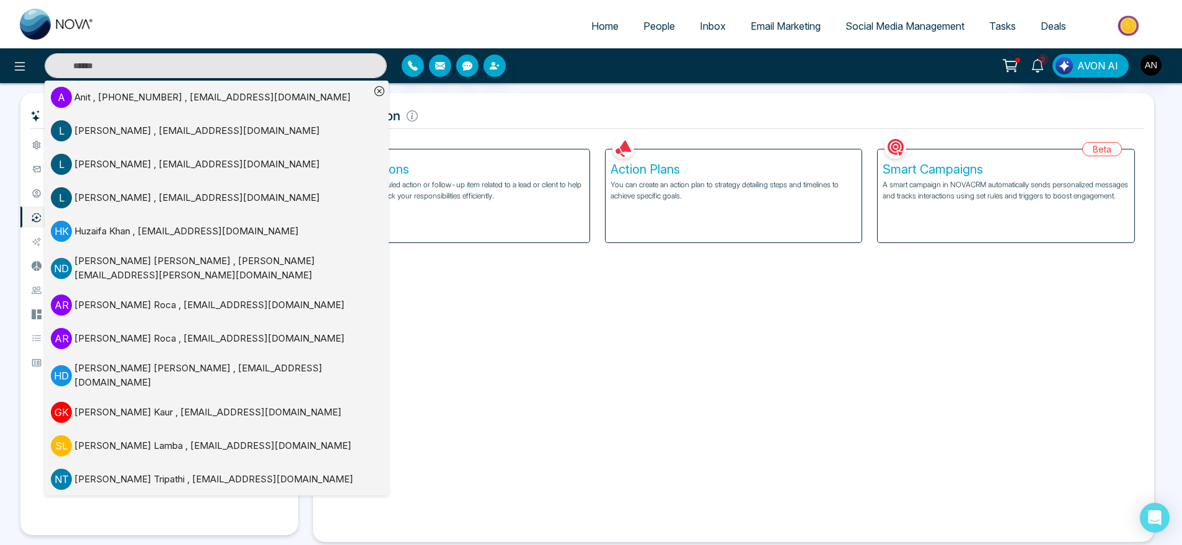
click at [514, 402] on div "Facebook NOVACRM enables users to connect to Facebook to schedule social media …" at bounding box center [733, 333] width 821 height 398
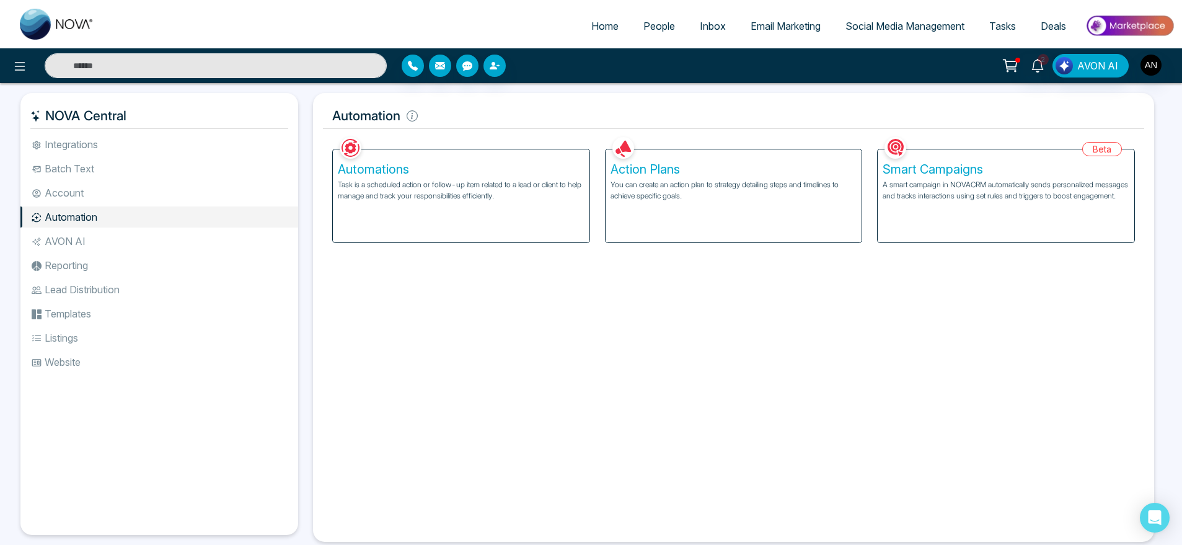
click at [165, 56] on input "text" at bounding box center [216, 65] width 342 height 25
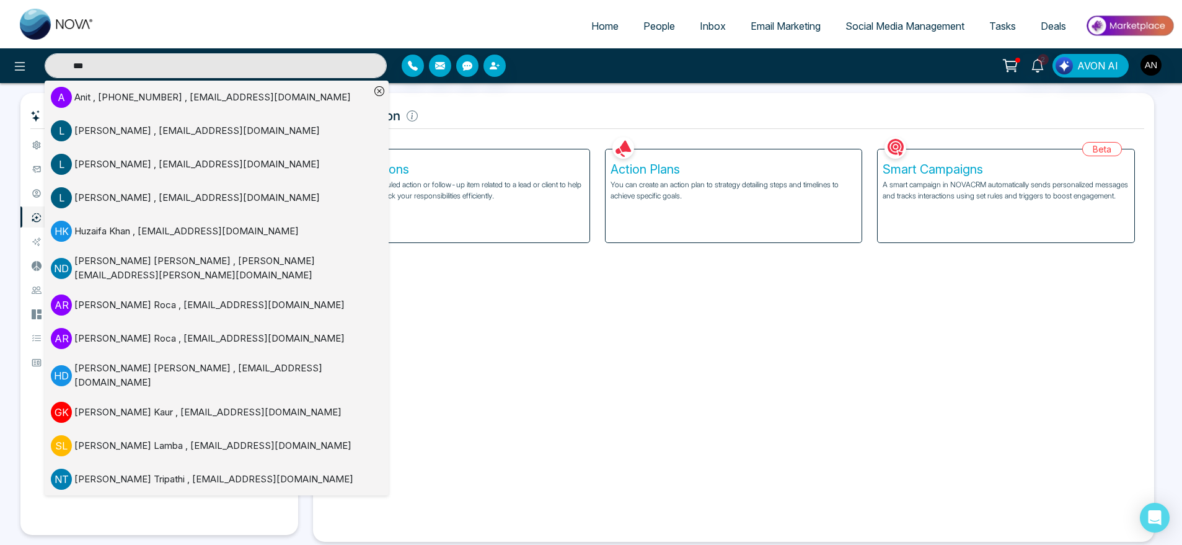
click at [457, 285] on div "Facebook NOVACRM enables users to connect to Facebook to schedule social media …" at bounding box center [733, 333] width 821 height 398
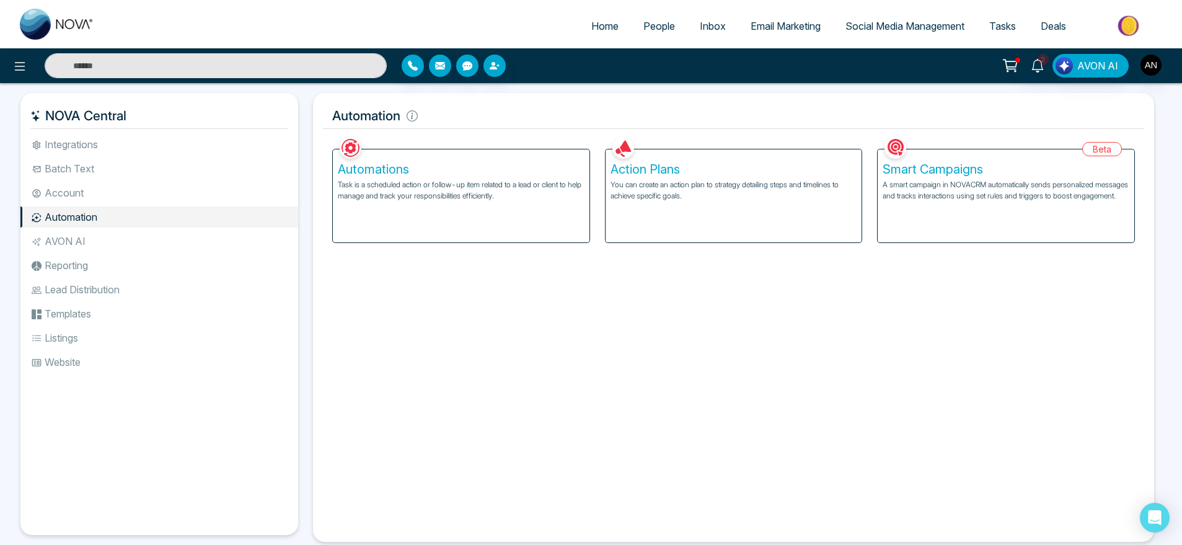
click at [222, 62] on input "text" at bounding box center [216, 65] width 342 height 25
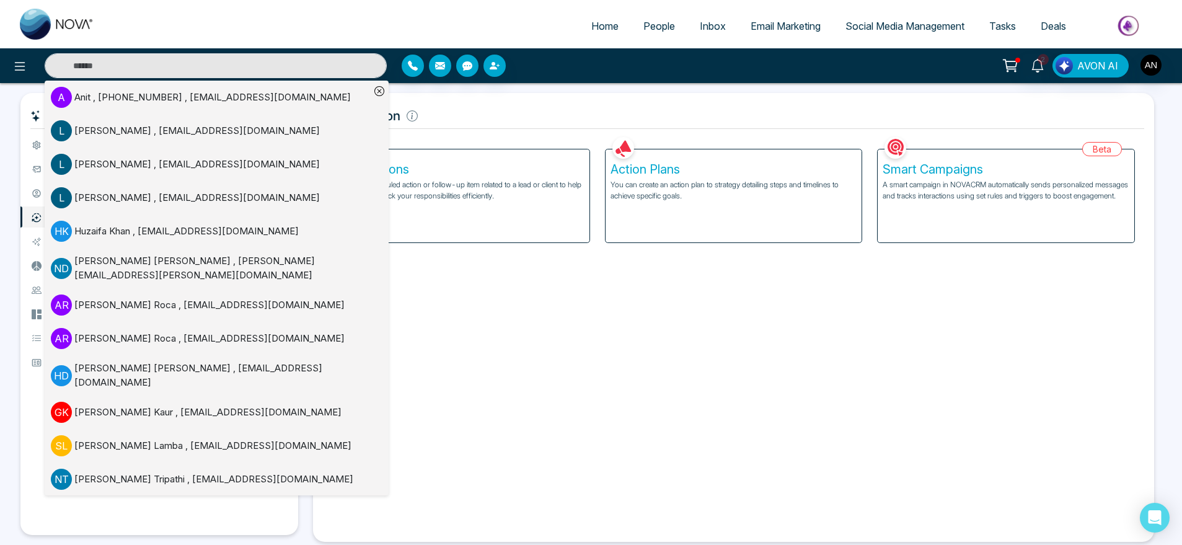
click at [358, 223] on div "H K [PERSON_NAME] , [EMAIL_ADDRESS][DOMAIN_NAME]" at bounding box center [210, 231] width 319 height 21
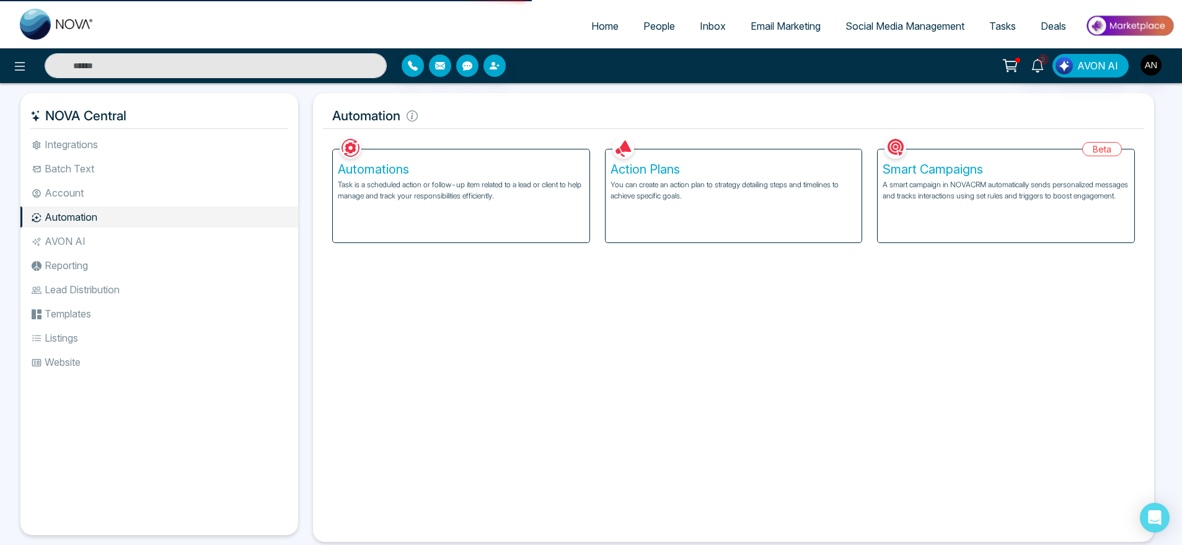
click at [256, 60] on input "text" at bounding box center [216, 65] width 342 height 25
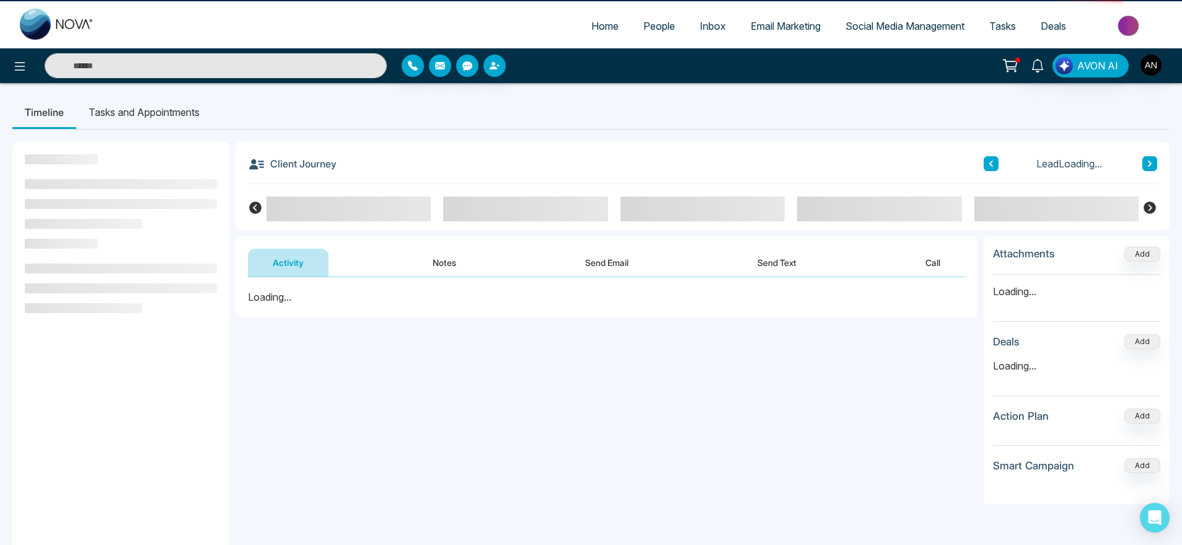
click at [256, 60] on input "text" at bounding box center [216, 65] width 342 height 25
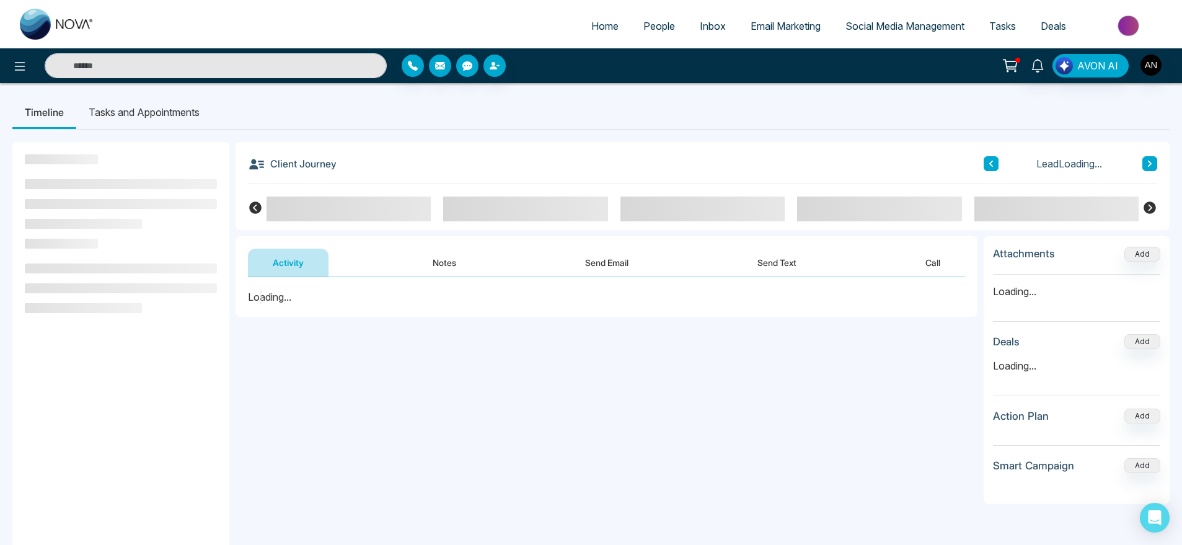
click at [256, 60] on input "text" at bounding box center [216, 65] width 342 height 25
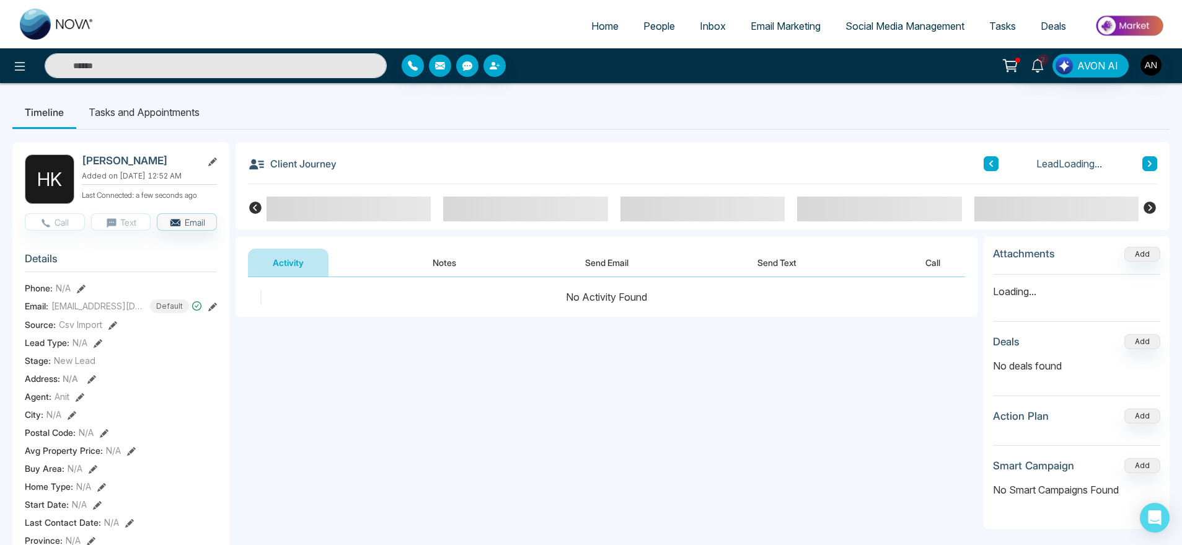
click at [643, 33] on link "People" at bounding box center [659, 26] width 56 height 24
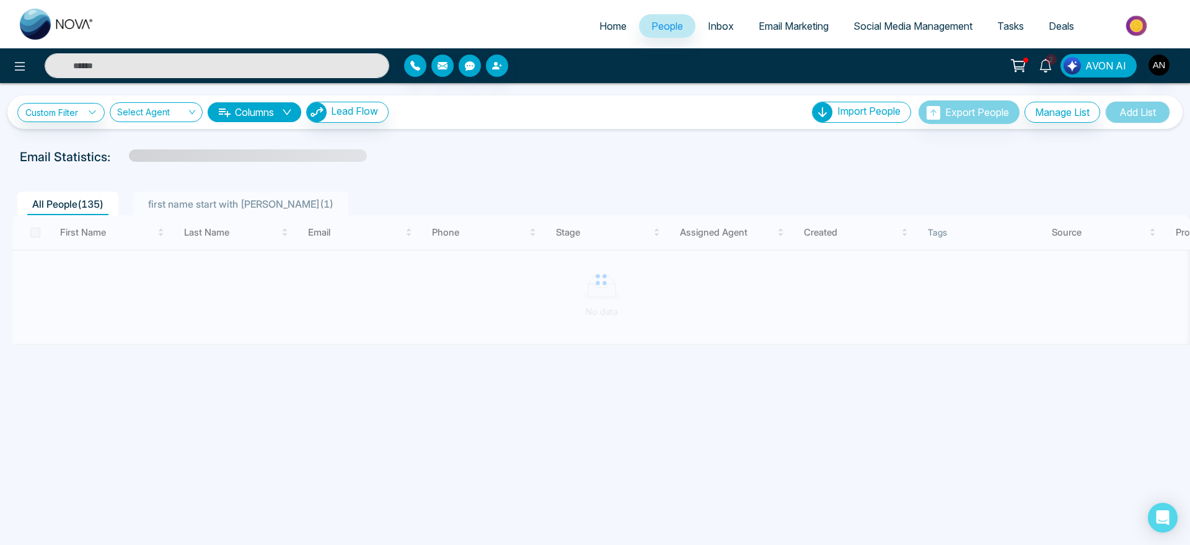
click at [601, 32] on link "Home" at bounding box center [613, 26] width 52 height 24
select select "*"
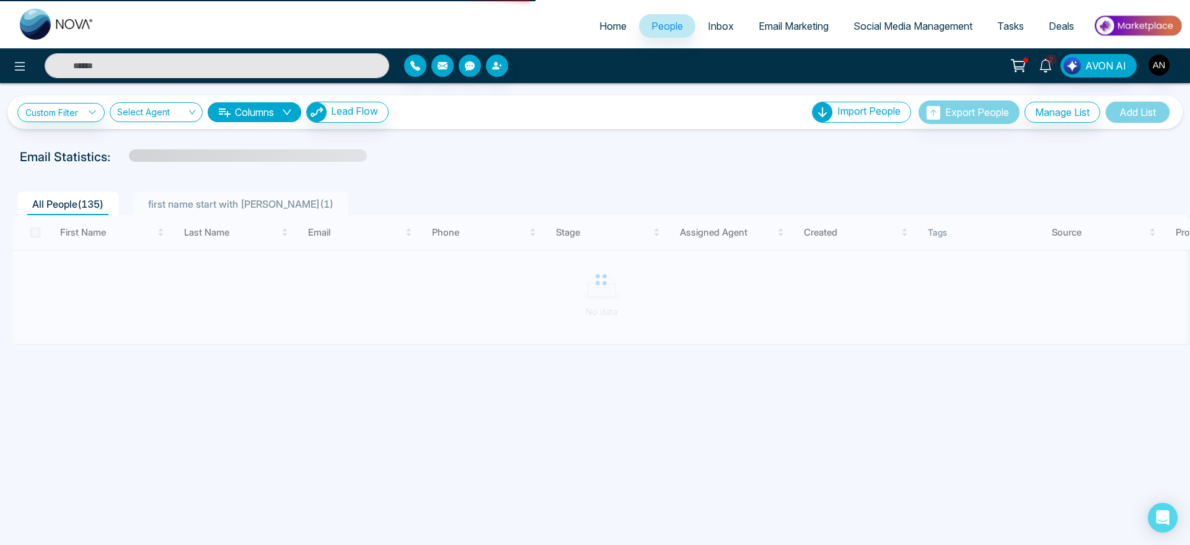
select select "*"
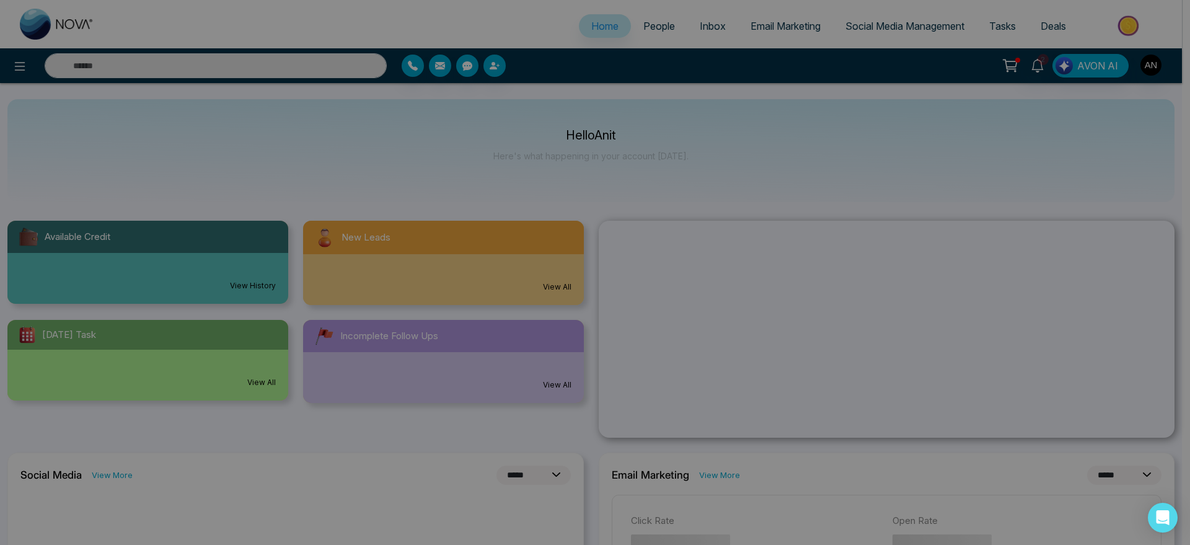
click at [239, 74] on div "Make your Real Estate Journey Effortless Scan QR to Download the App Generate Q…" at bounding box center [595, 272] width 1190 height 545
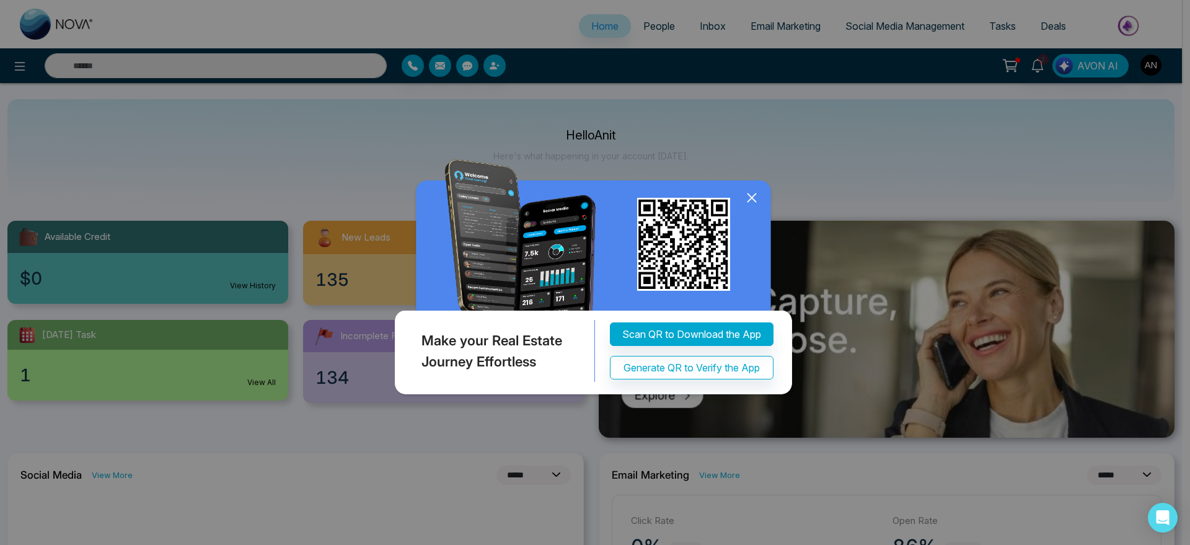
click at [744, 195] on icon at bounding box center [752, 197] width 19 height 19
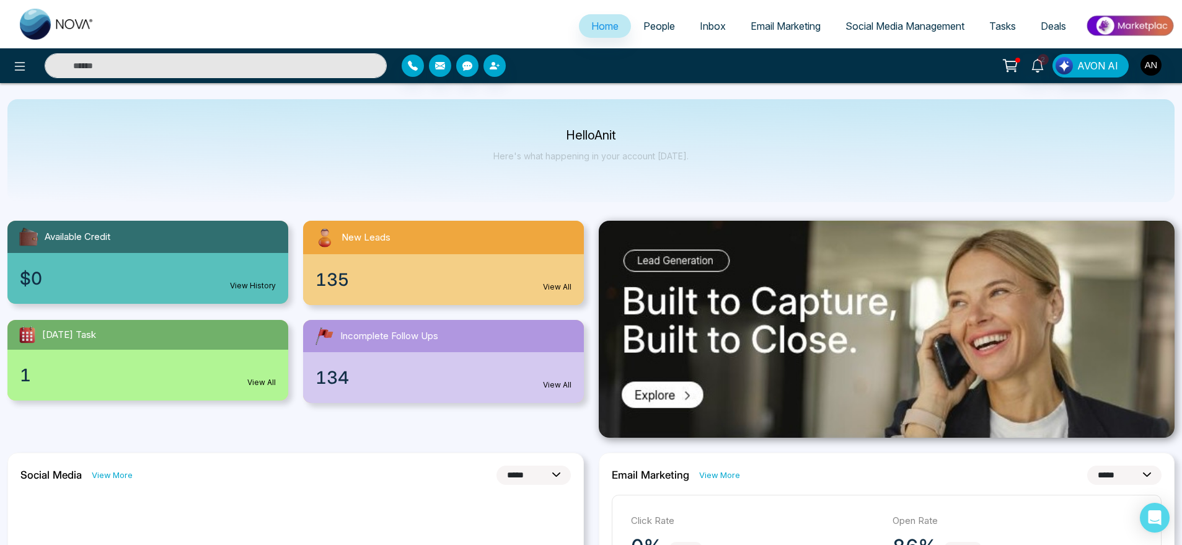
click at [227, 77] on input "text" at bounding box center [216, 65] width 342 height 25
click at [262, 71] on input "text" at bounding box center [216, 65] width 342 height 25
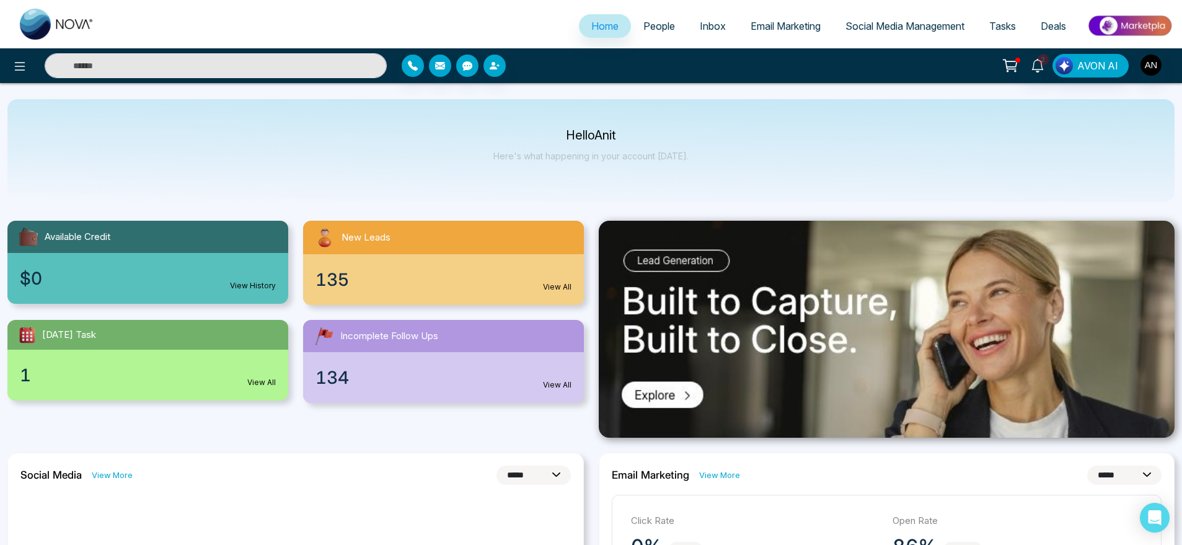
drag, startPoint x: 262, startPoint y: 71, endPoint x: 252, endPoint y: 63, distance: 12.3
click at [252, 63] on input "text" at bounding box center [216, 65] width 342 height 25
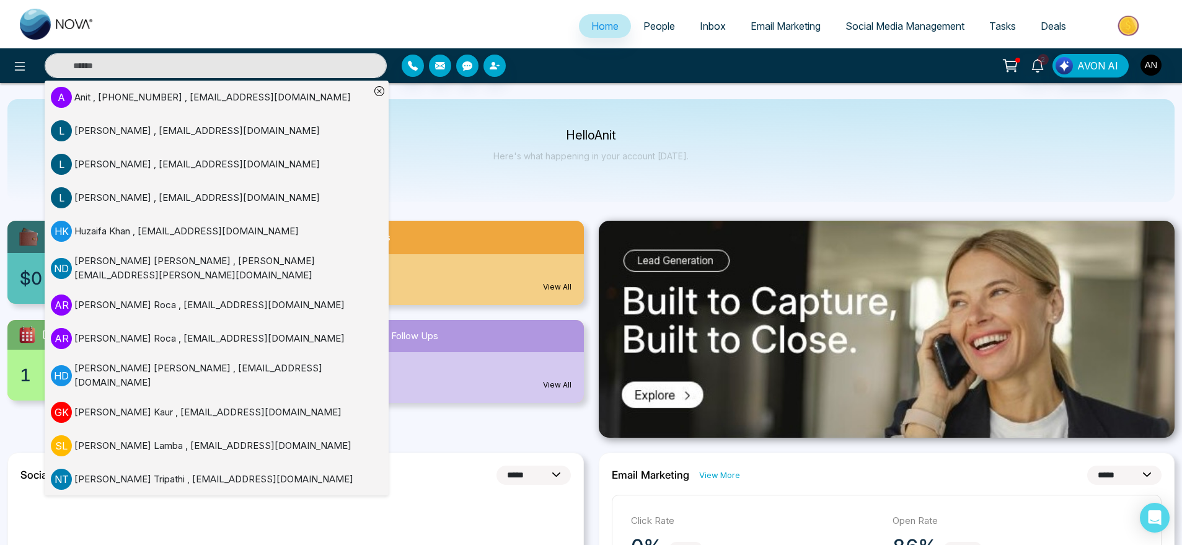
click at [443, 116] on div "Hello Anit Here's what happening in your account [DATE]." at bounding box center [590, 150] width 1167 height 103
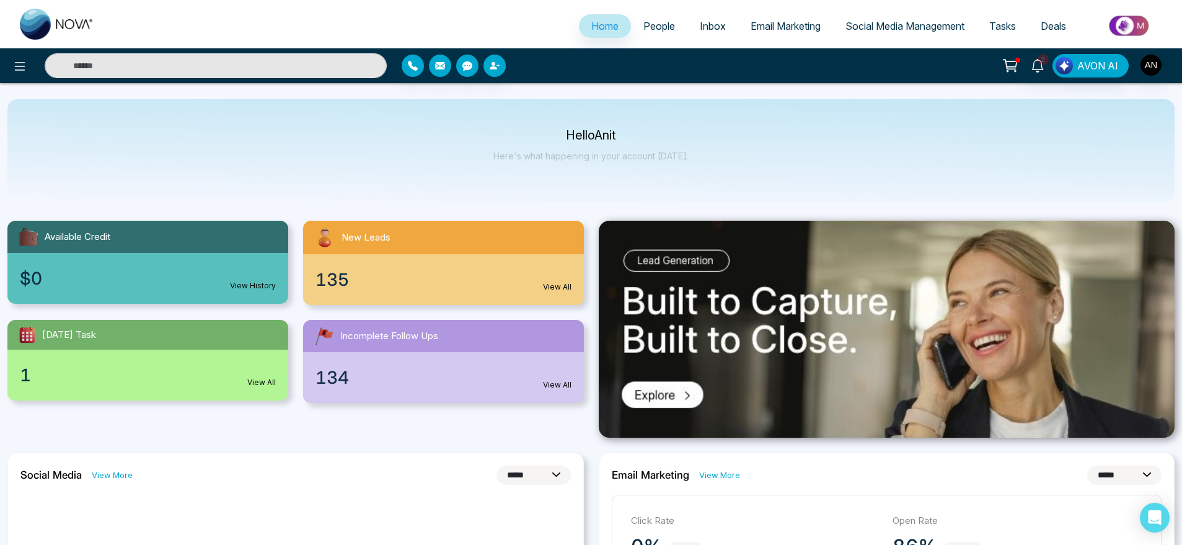
click at [400, 65] on div at bounding box center [542, 66] width 296 height 22
click at [418, 67] on button "button" at bounding box center [413, 66] width 22 height 22
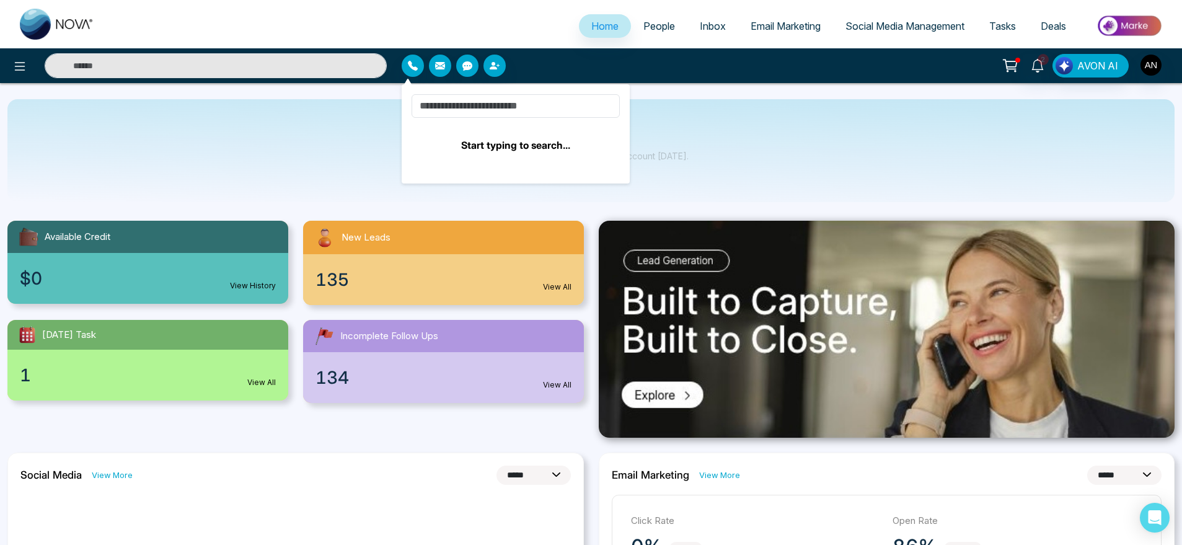
click at [448, 92] on div "Start typing to search..." at bounding box center [516, 133] width 228 height 99
click at [453, 102] on input at bounding box center [516, 106] width 208 height 24
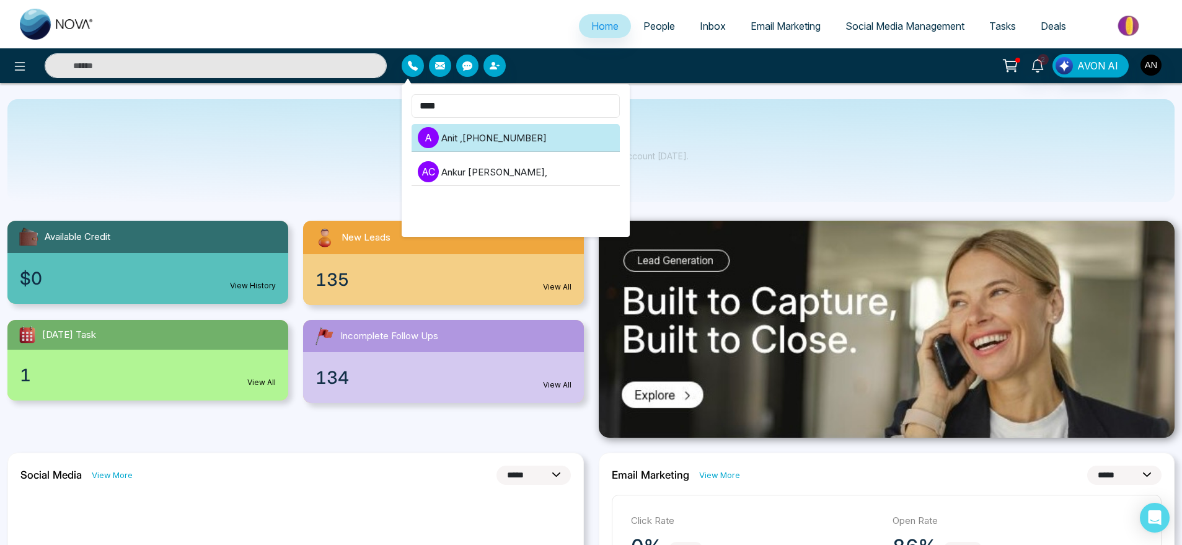
type input "****"
click at [480, 136] on li "A Anit , [PHONE_NUMBER]" at bounding box center [516, 138] width 208 height 28
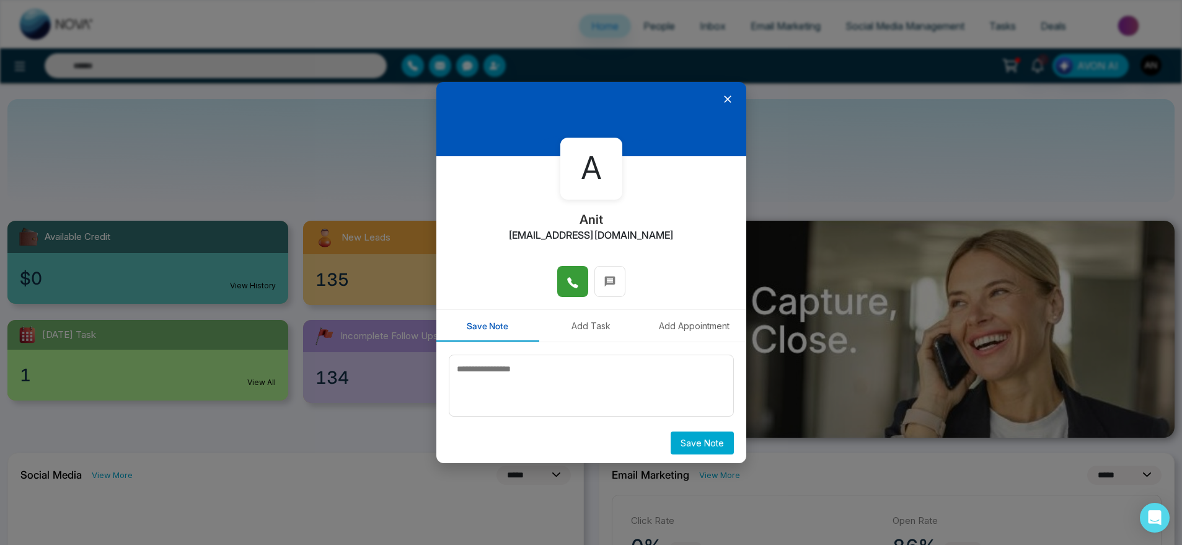
click at [567, 270] on button at bounding box center [572, 281] width 31 height 31
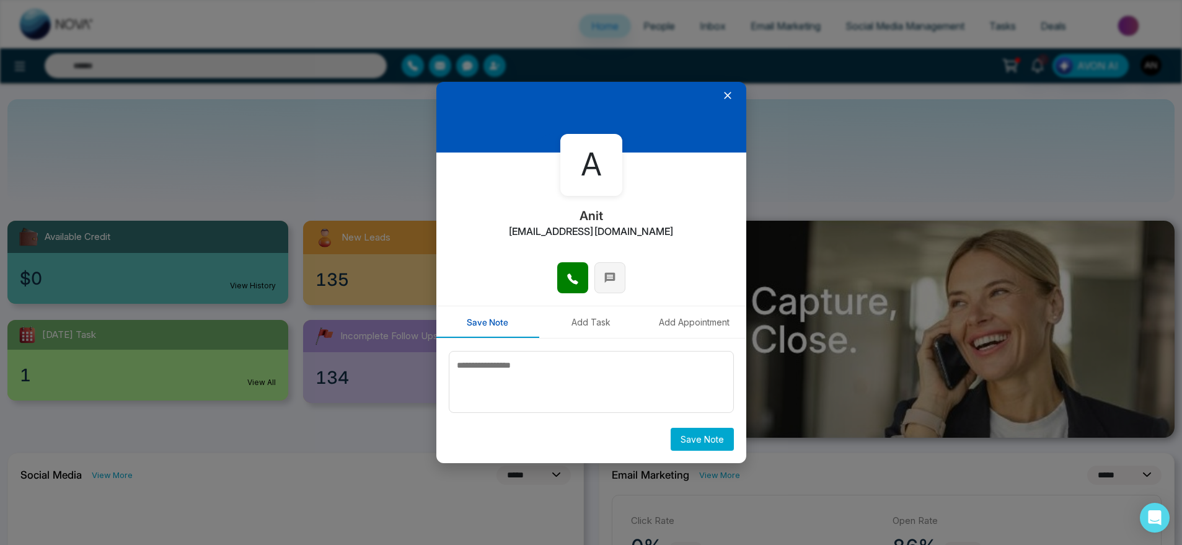
click at [619, 281] on button at bounding box center [609, 277] width 31 height 31
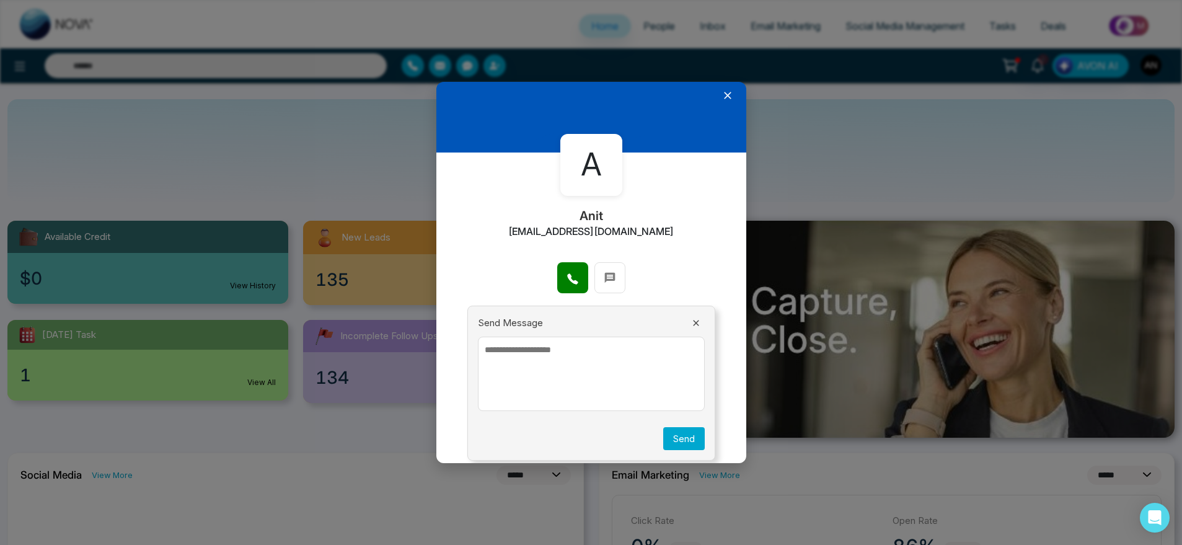
click at [599, 363] on textarea at bounding box center [591, 374] width 227 height 74
type textarea "*"
type textarea "****"
click at [679, 440] on button "Send" at bounding box center [684, 438] width 42 height 23
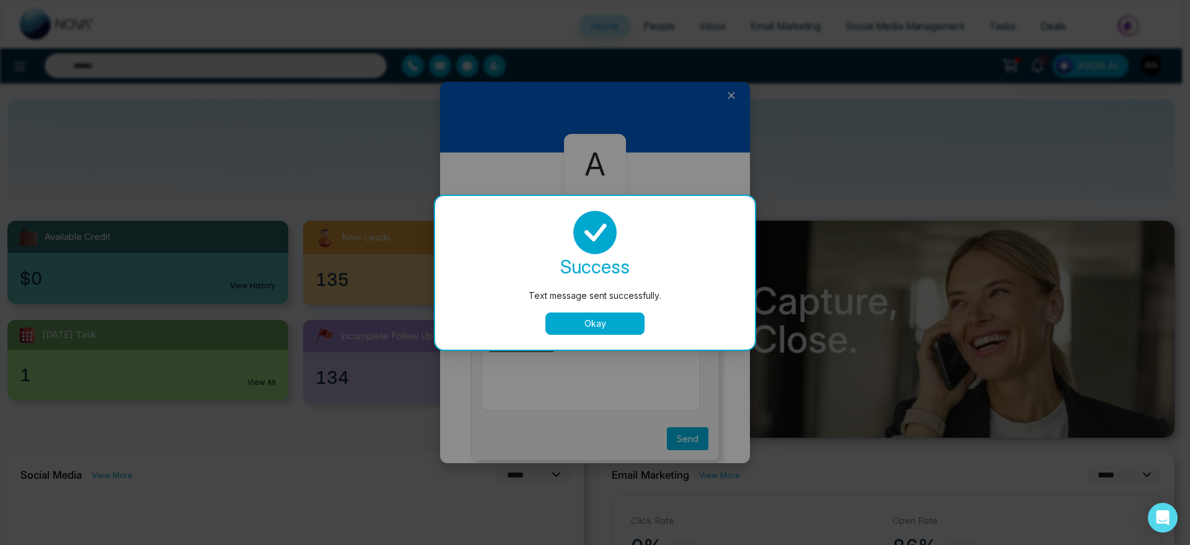
click at [594, 329] on button "Okay" at bounding box center [594, 323] width 99 height 22
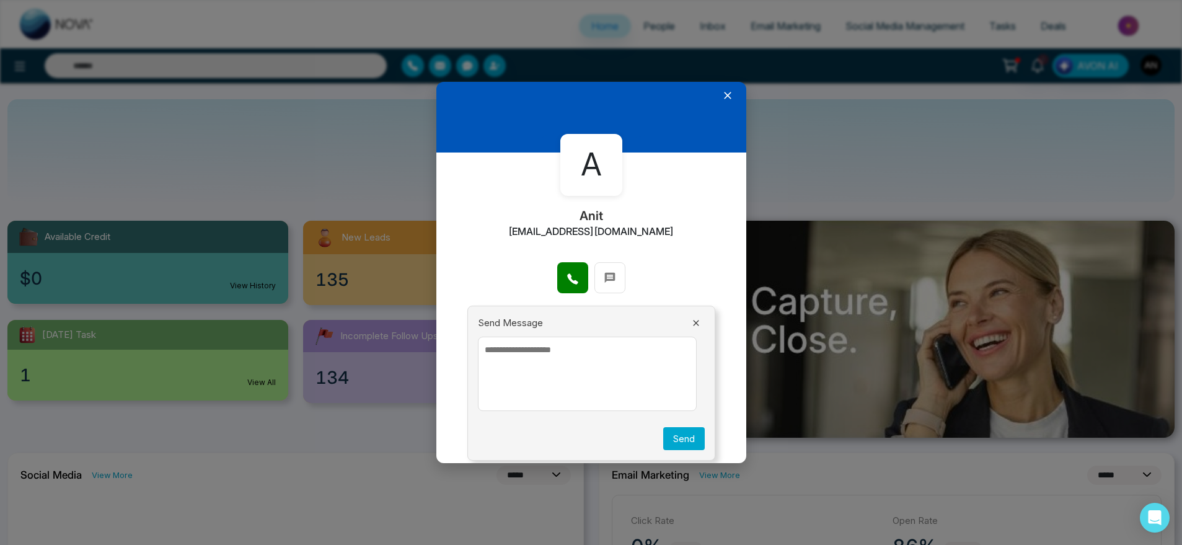
click at [491, 353] on textarea at bounding box center [587, 374] width 219 height 74
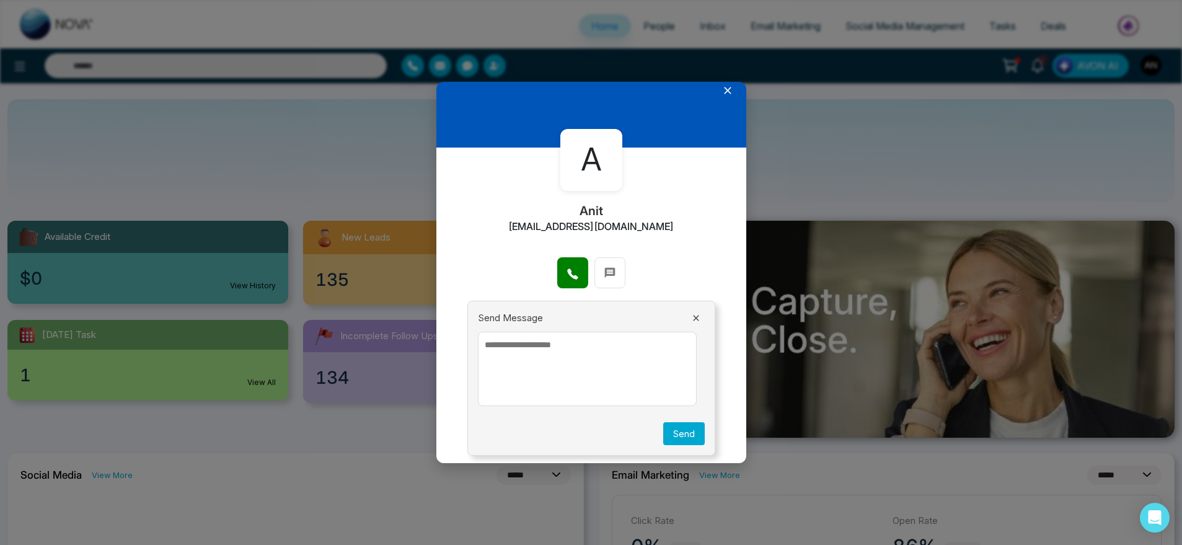
scroll to position [4, 0]
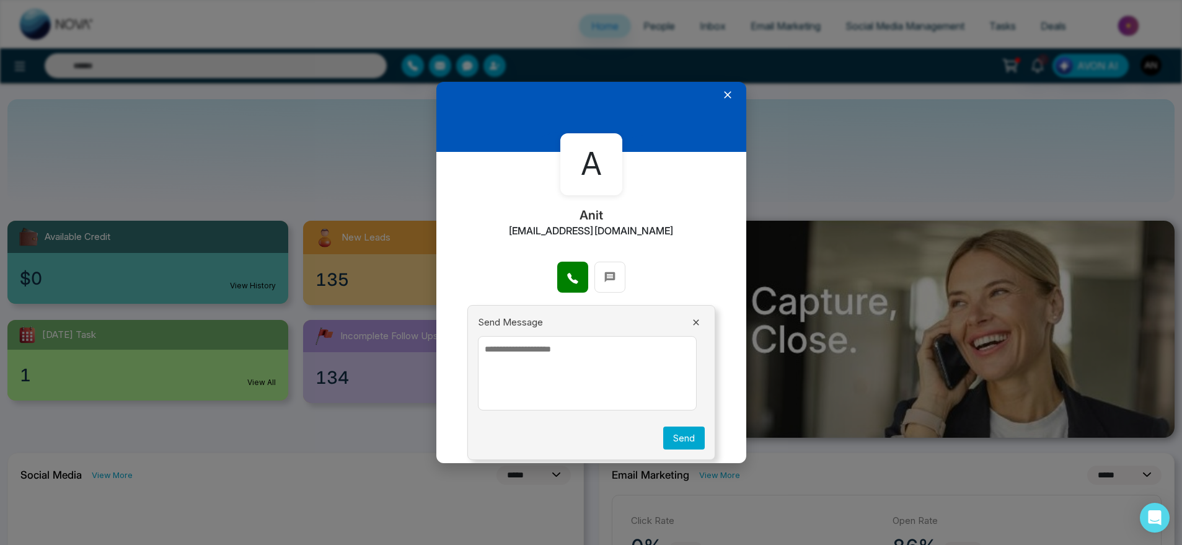
click at [570, 371] on textarea at bounding box center [587, 373] width 219 height 74
click at [695, 317] on button at bounding box center [695, 322] width 17 height 11
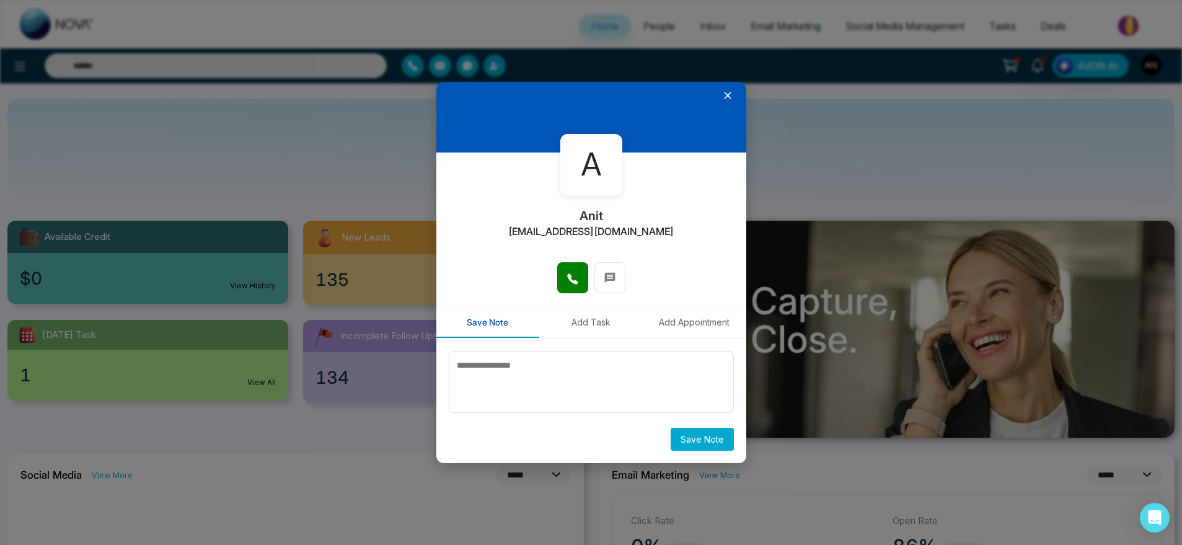
scroll to position [4, 0]
click at [549, 377] on textarea at bounding box center [591, 382] width 285 height 62
type textarea "**"
click at [700, 443] on button "Save Note" at bounding box center [702, 439] width 63 height 23
click at [569, 317] on body "**********" at bounding box center [591, 272] width 1182 height 545
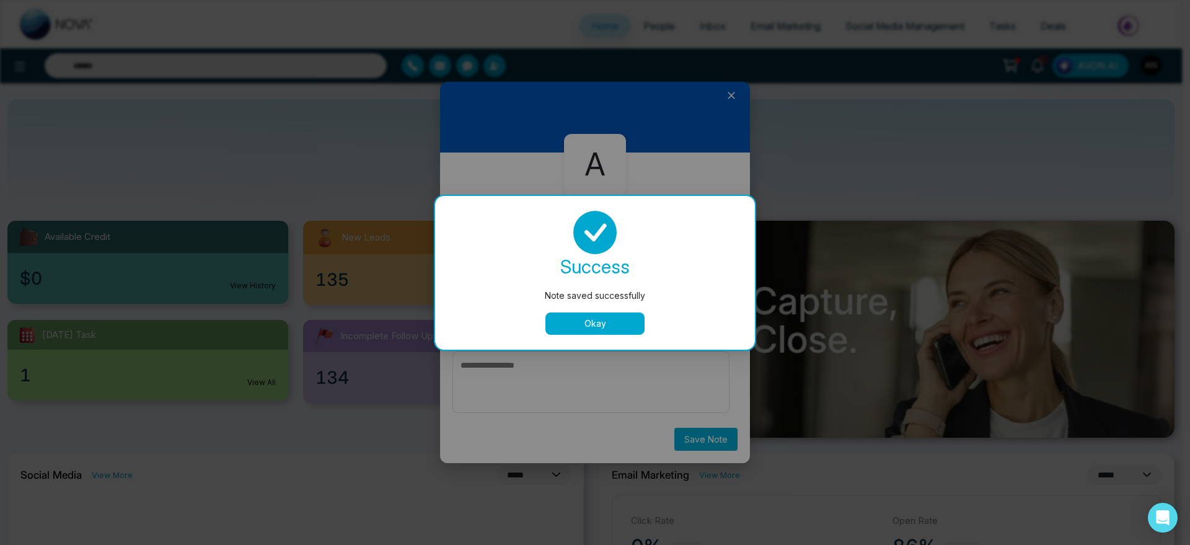
click at [599, 330] on button "Okay" at bounding box center [594, 323] width 99 height 22
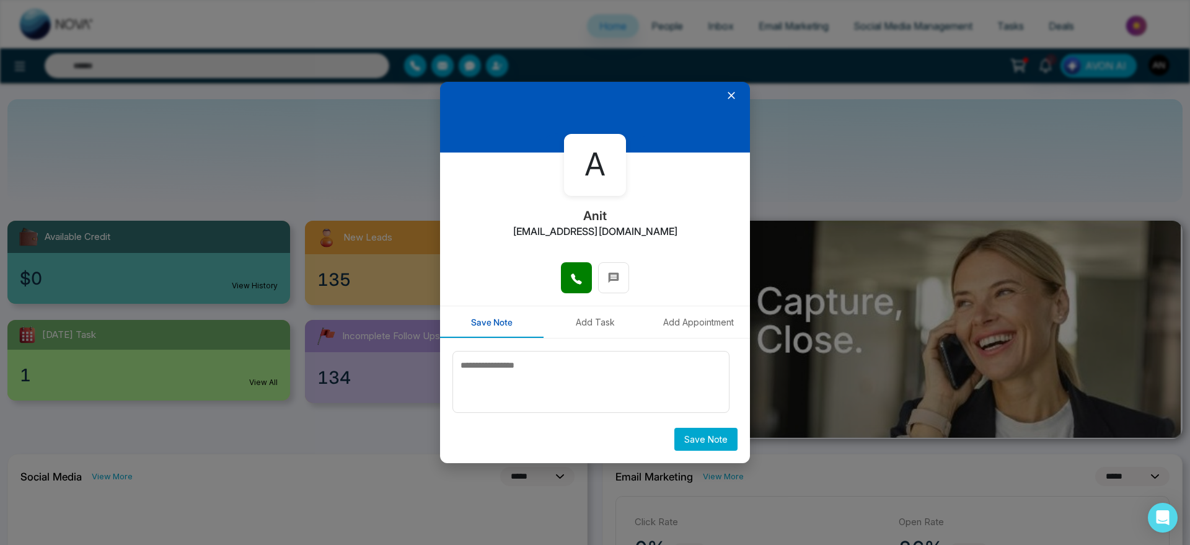
click at [599, 330] on button "Add Task" at bounding box center [596, 322] width 104 height 32
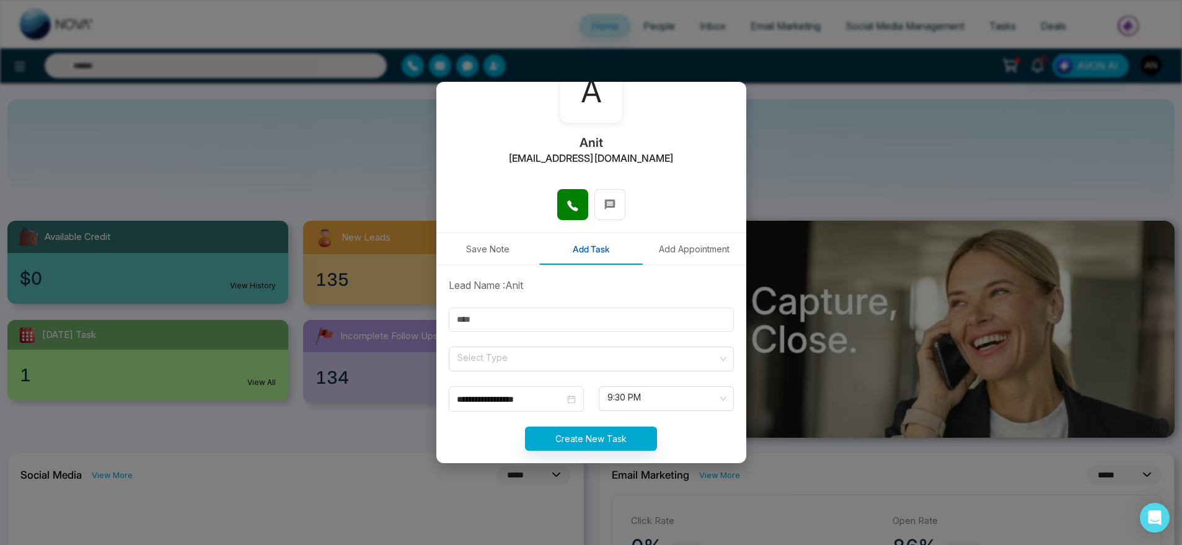
scroll to position [81, 0]
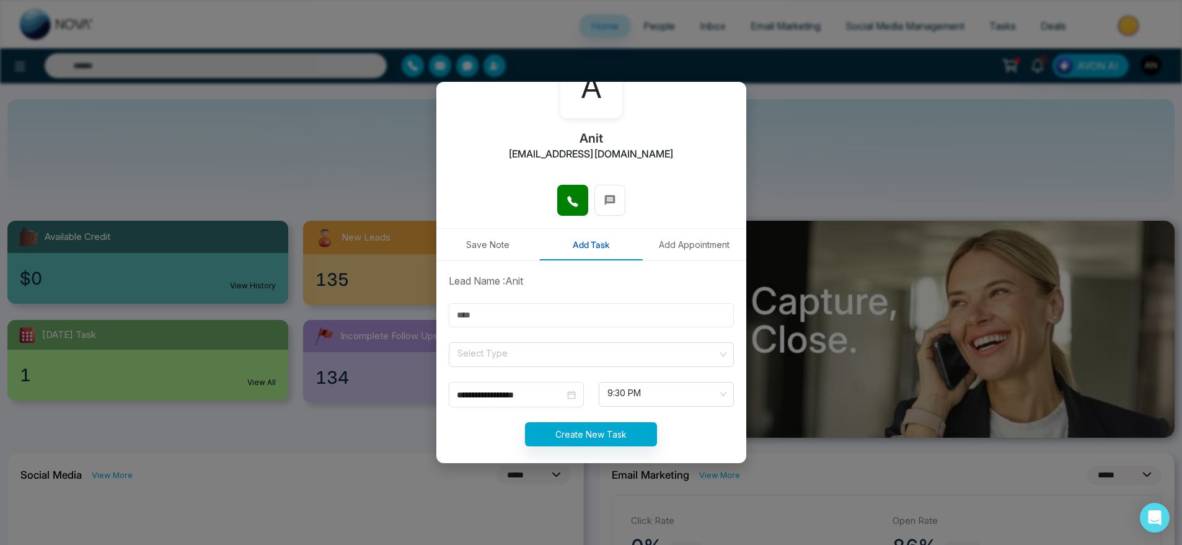
click at [584, 309] on input "text" at bounding box center [591, 315] width 285 height 24
type input "*******"
click at [485, 352] on input "search" at bounding box center [587, 352] width 262 height 19
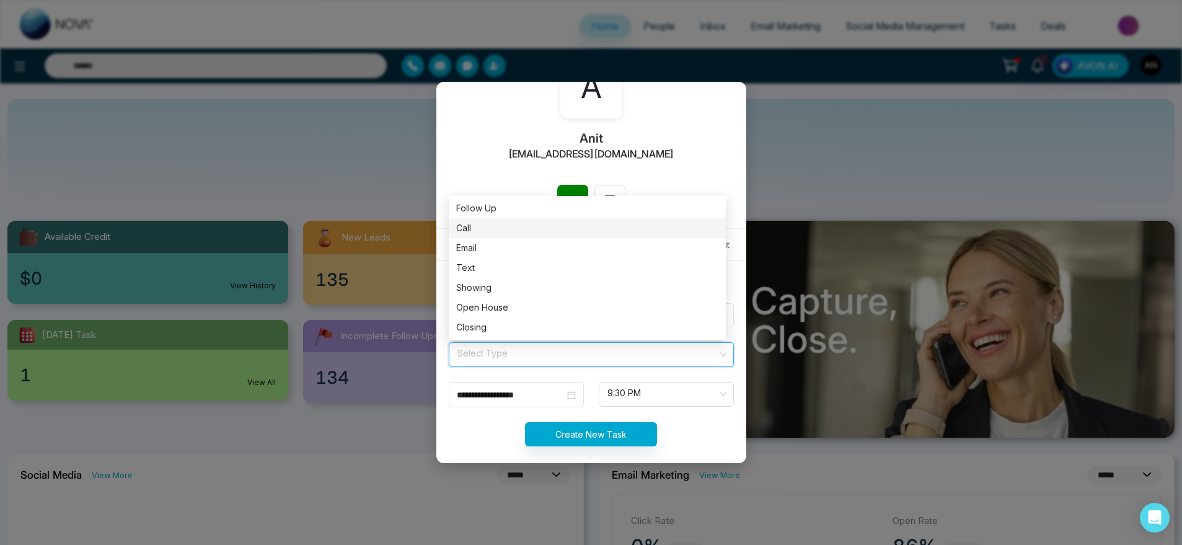
click at [499, 229] on div "Call" at bounding box center [587, 228] width 262 height 14
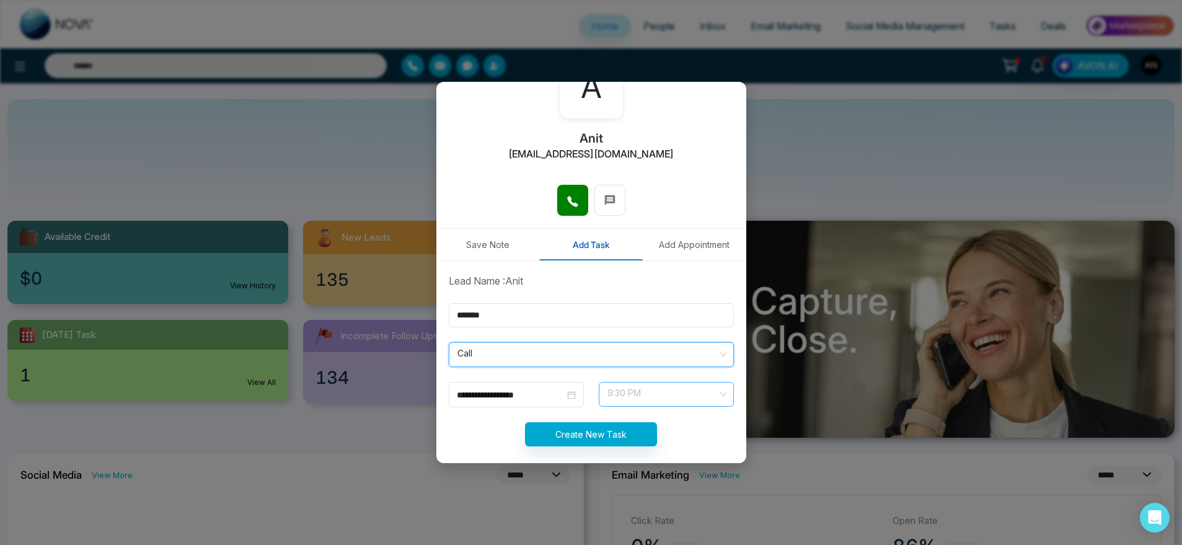
click at [624, 402] on span "9:30 PM" at bounding box center [666, 394] width 118 height 21
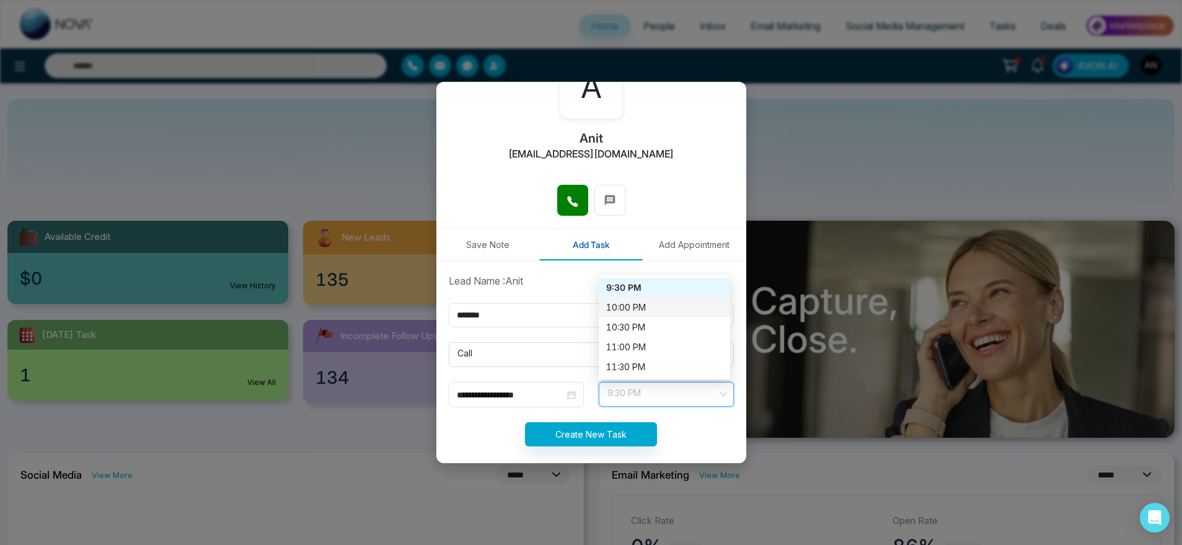
click at [619, 301] on div "10:00 PM" at bounding box center [664, 308] width 117 height 14
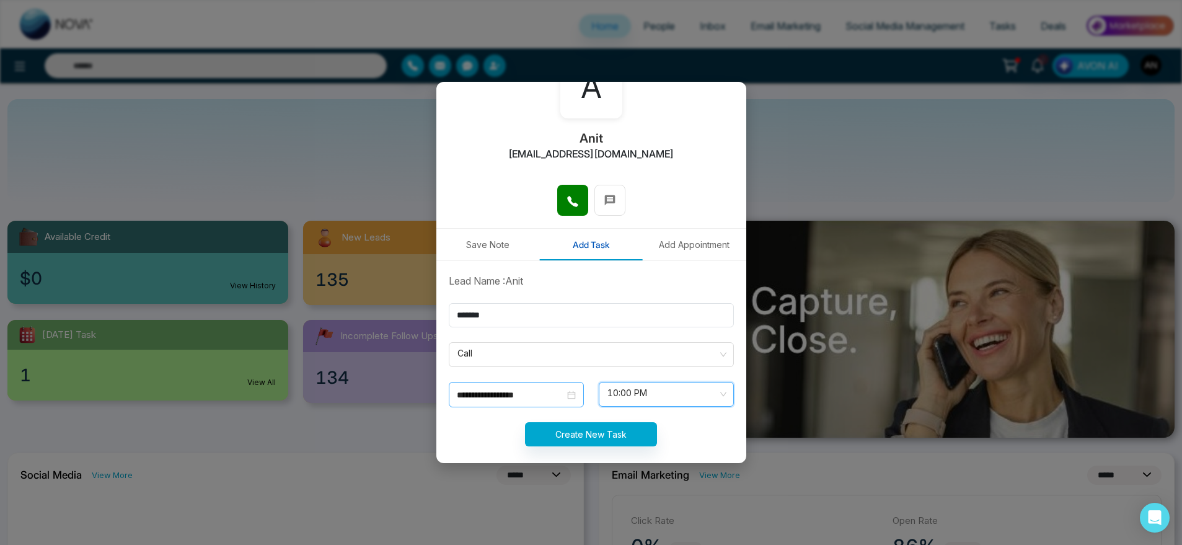
click at [498, 394] on input "**********" at bounding box center [511, 395] width 108 height 14
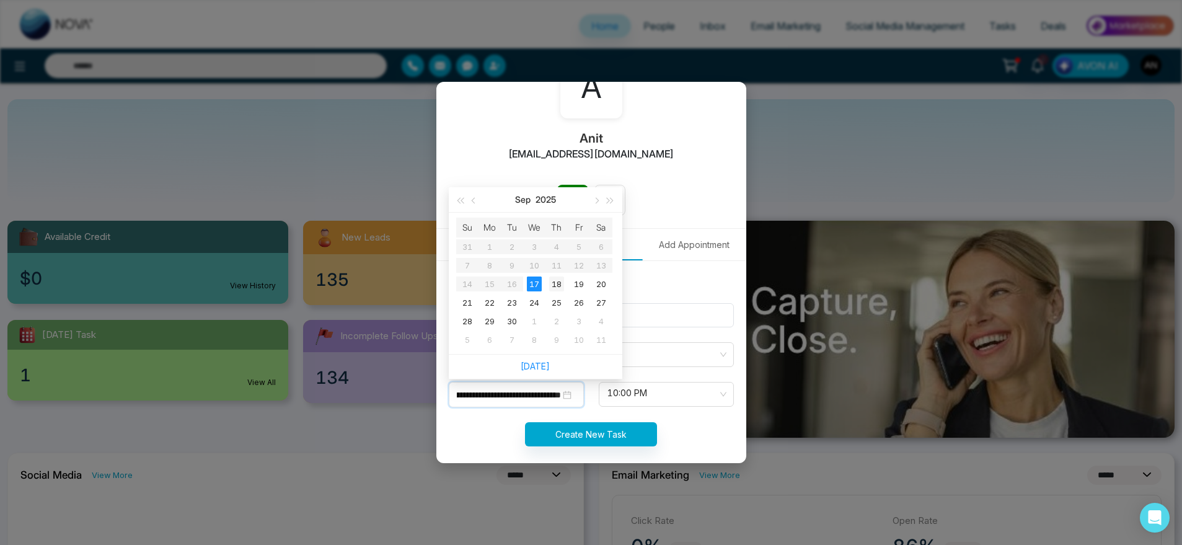
scroll to position [0, 236]
type input "**********"
click at [539, 393] on input "**********" at bounding box center [509, 395] width 104 height 14
click at [655, 425] on div "Create New Task" at bounding box center [591, 434] width 300 height 24
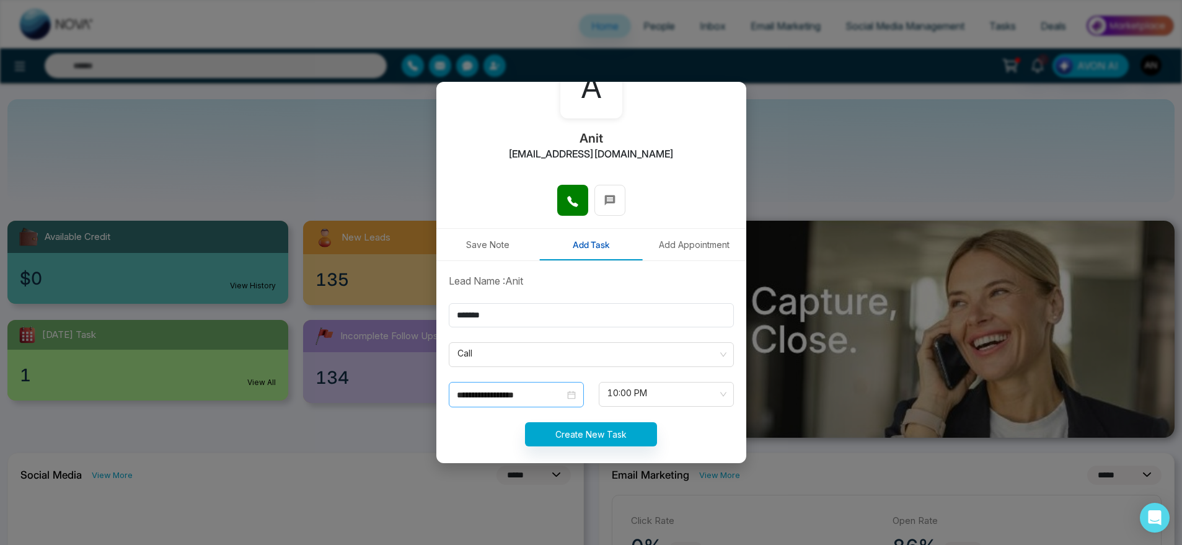
click at [550, 394] on input "**********" at bounding box center [511, 395] width 108 height 14
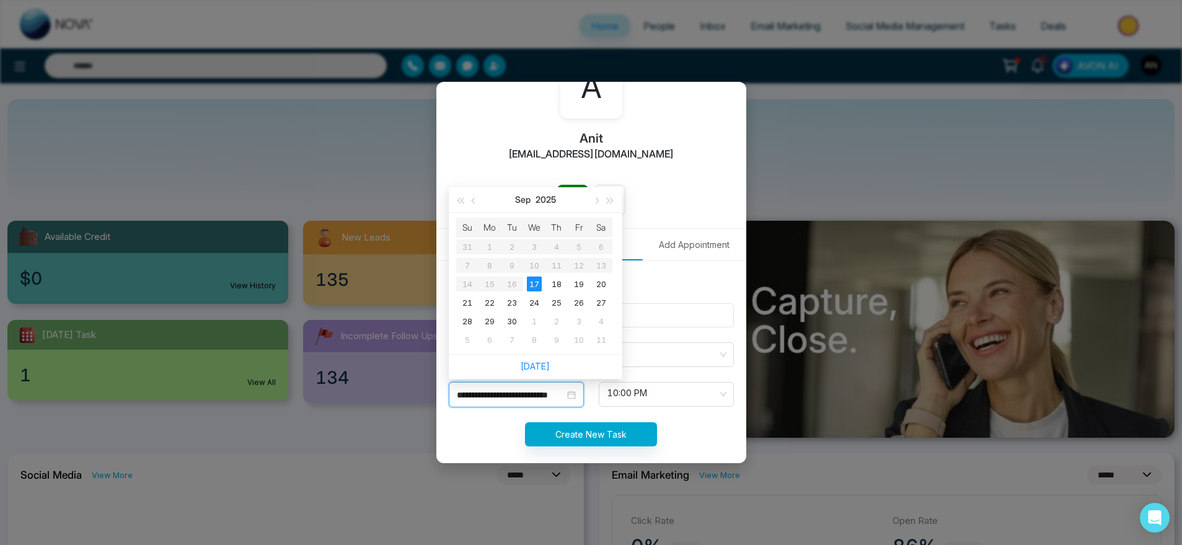
type input "**********"
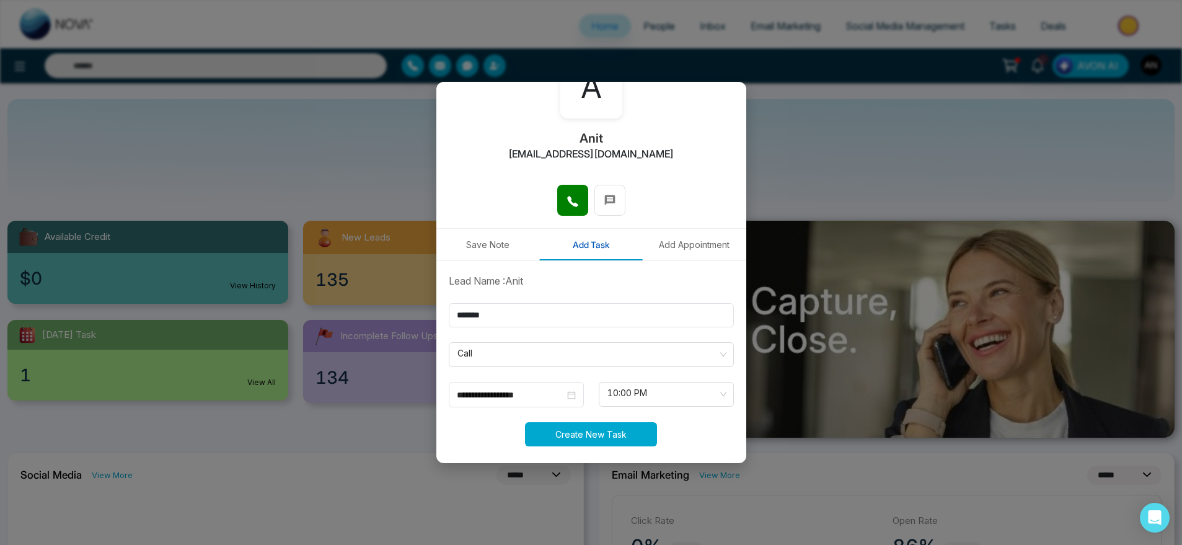
click at [592, 431] on button "Create New Task" at bounding box center [591, 434] width 132 height 24
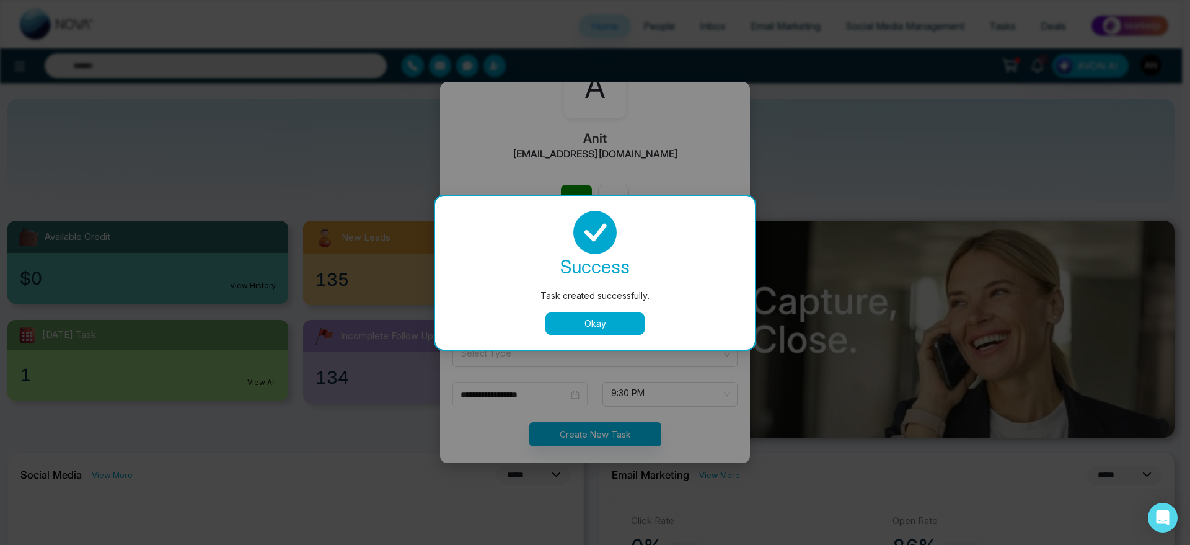
click at [609, 321] on button "Okay" at bounding box center [594, 323] width 99 height 22
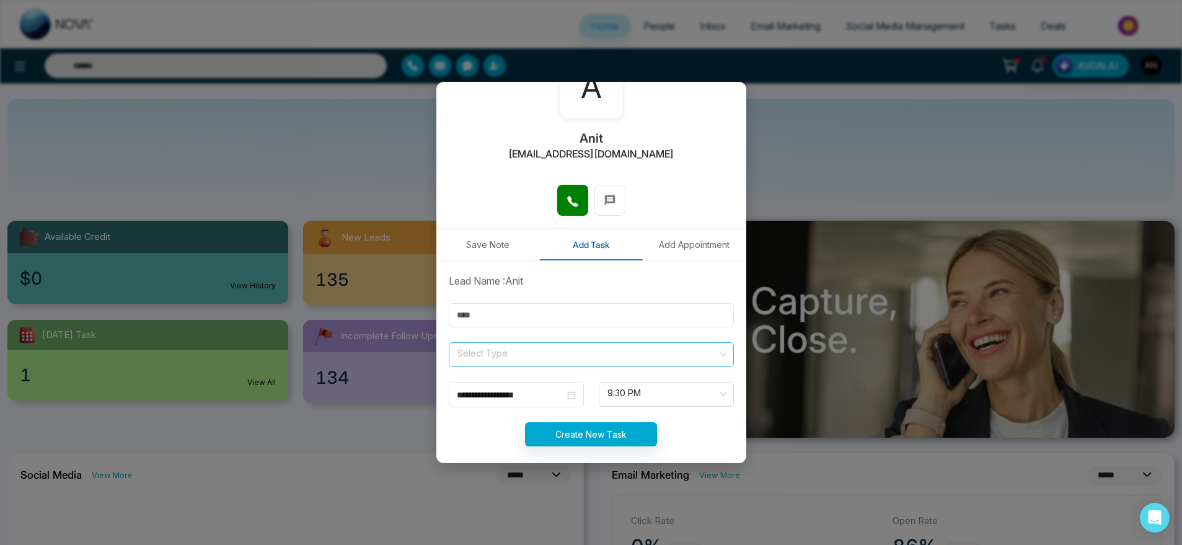
scroll to position [91, 0]
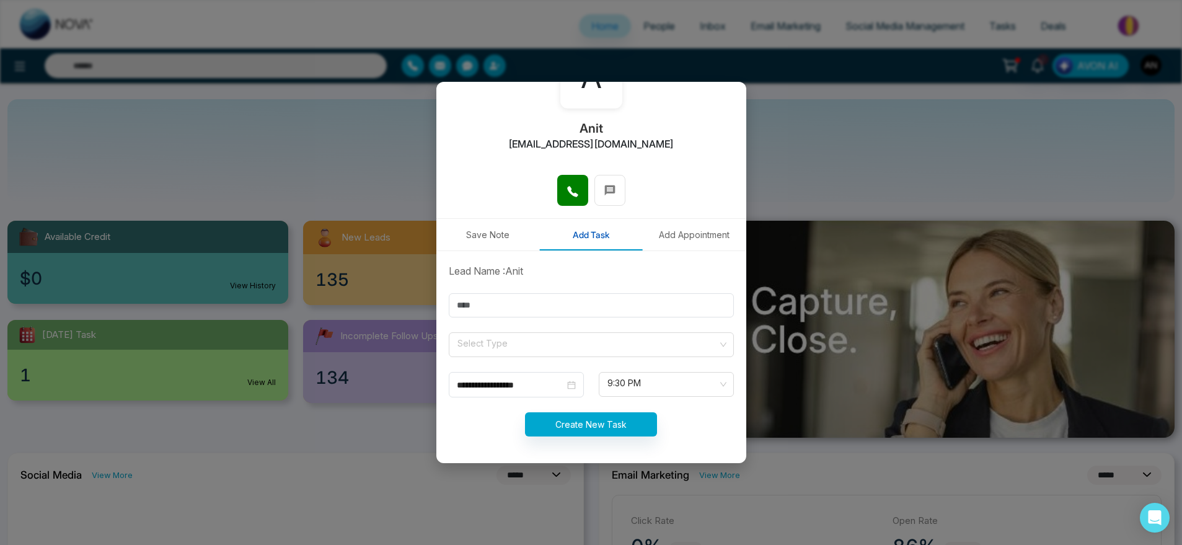
click at [693, 236] on button "Add Appointment" at bounding box center [695, 235] width 104 height 32
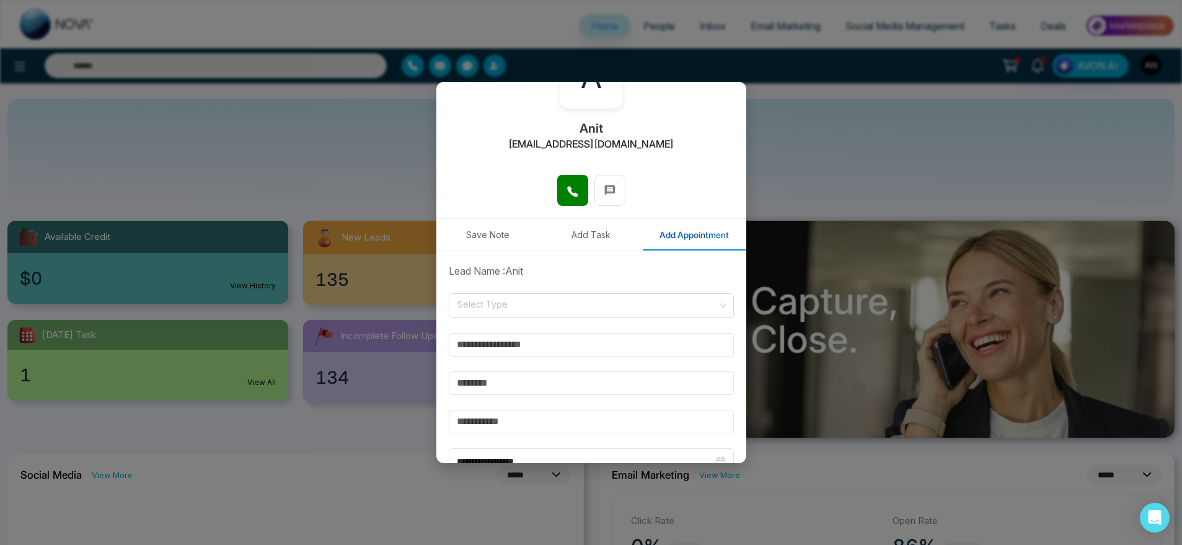
click at [508, 289] on form "**********" at bounding box center [591, 414] width 300 height 302
click at [523, 311] on input "search" at bounding box center [587, 303] width 262 height 19
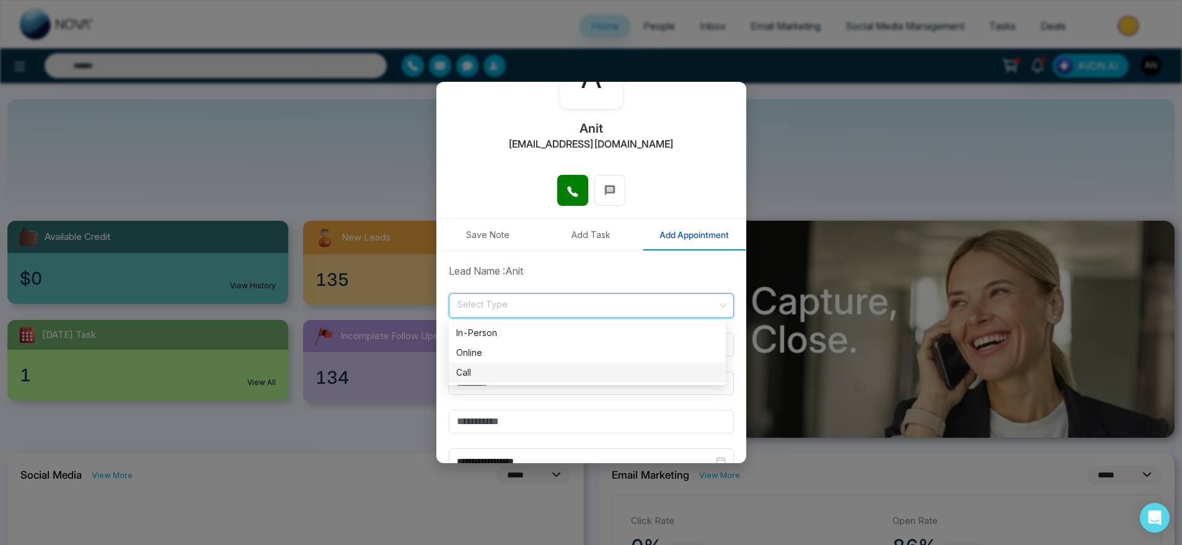
click at [511, 368] on div "Call" at bounding box center [587, 373] width 262 height 14
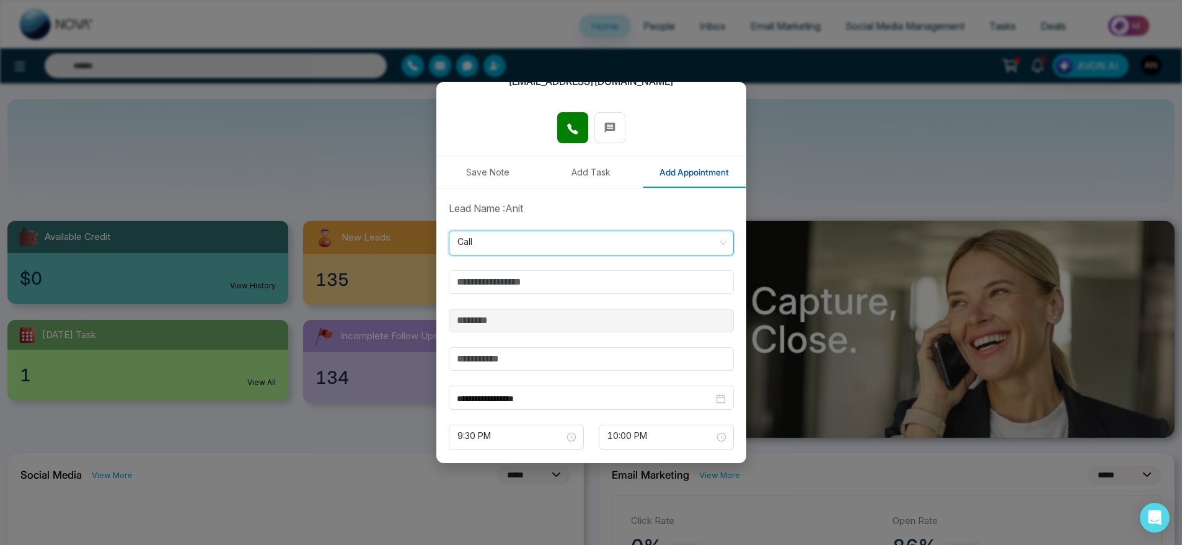
scroll to position [156, 0]
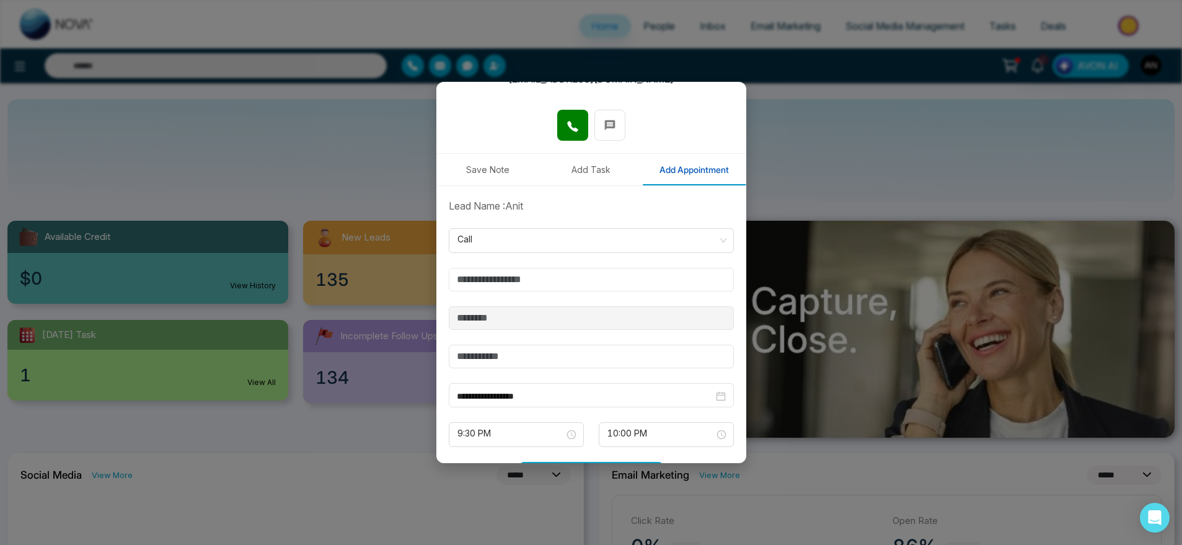
click at [545, 286] on input "text" at bounding box center [591, 280] width 285 height 24
type input "*******"
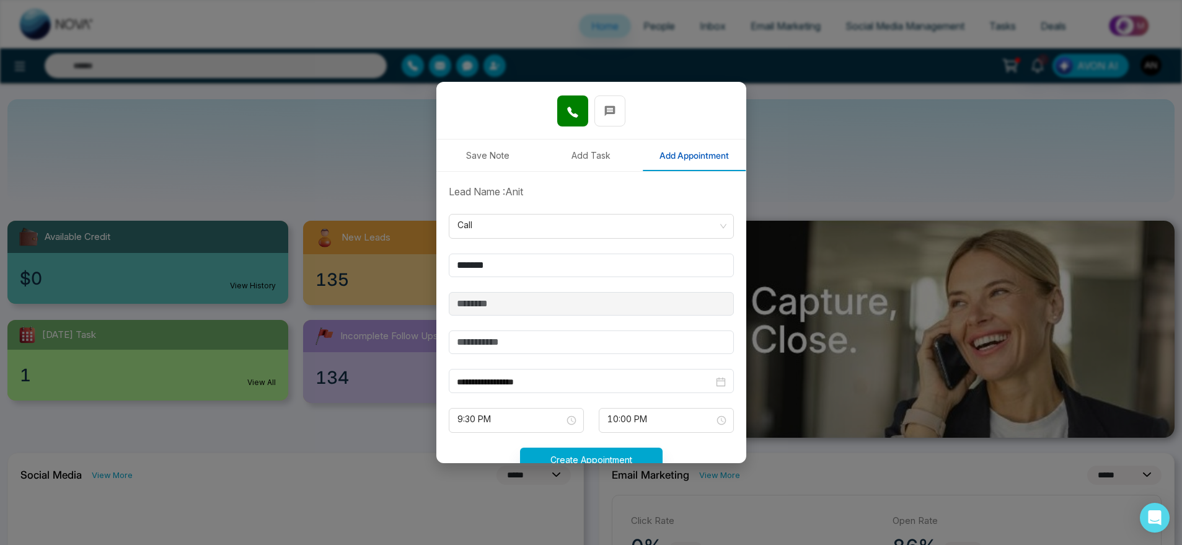
drag, startPoint x: 539, startPoint y: 358, endPoint x: 562, endPoint y: 348, distance: 24.4
click at [562, 348] on form "**********" at bounding box center [591, 335] width 300 height 302
click at [562, 348] on input "text" at bounding box center [591, 342] width 285 height 24
type input "*"
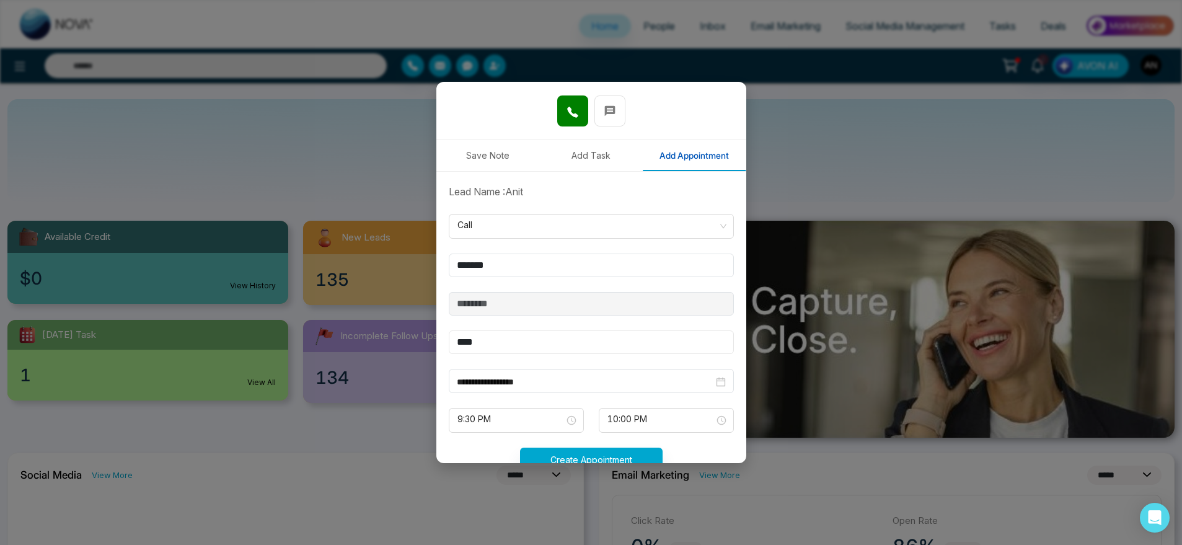
scroll to position [206, 0]
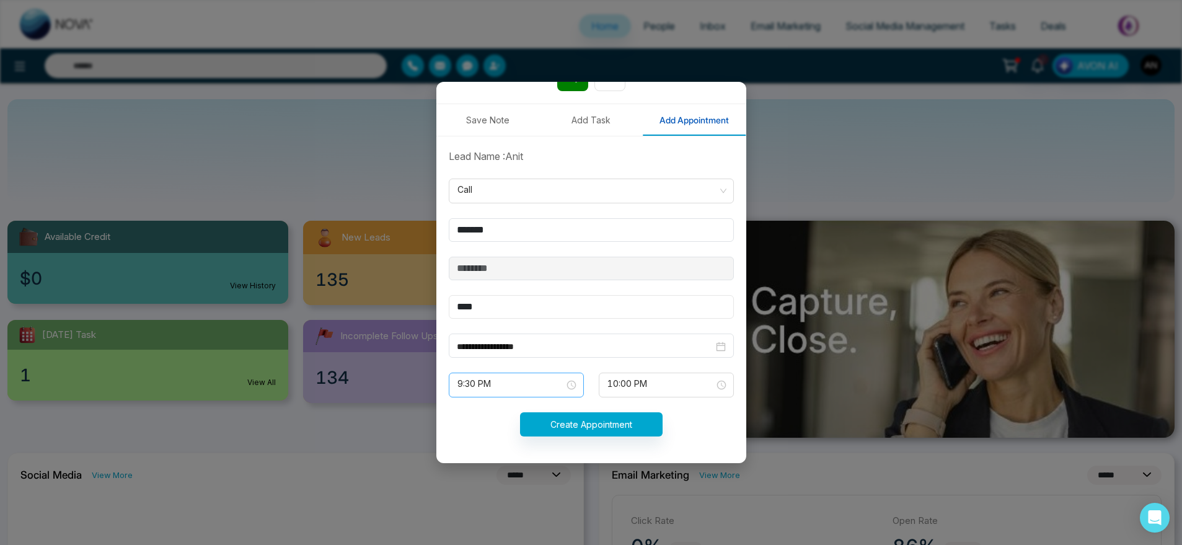
click at [539, 384] on span "9:30 PM" at bounding box center [516, 384] width 118 height 21
type input "****"
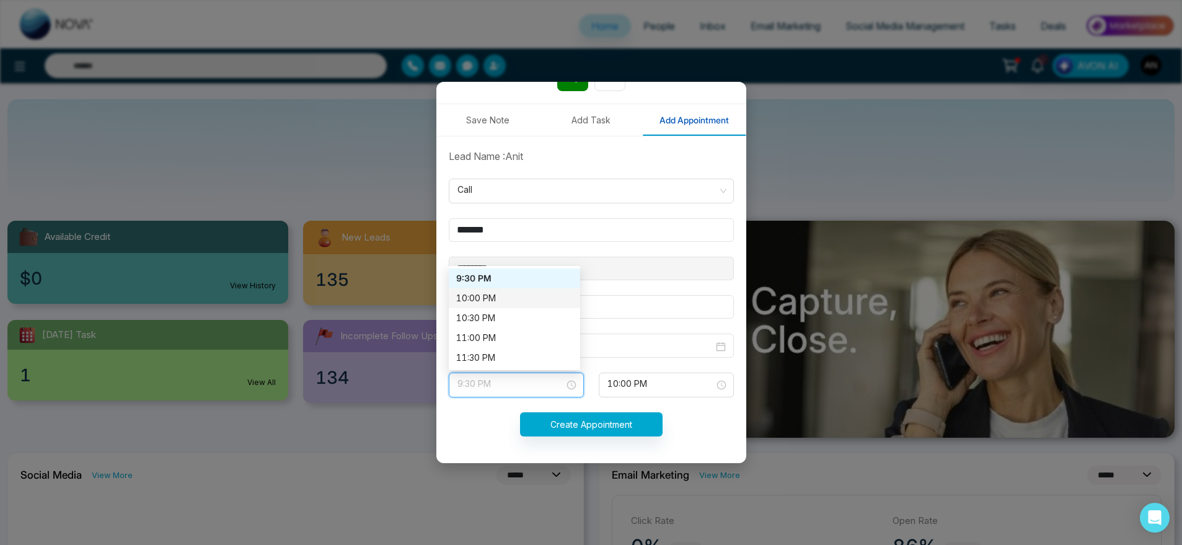
click at [502, 300] on div "10:00 PM" at bounding box center [514, 298] width 117 height 14
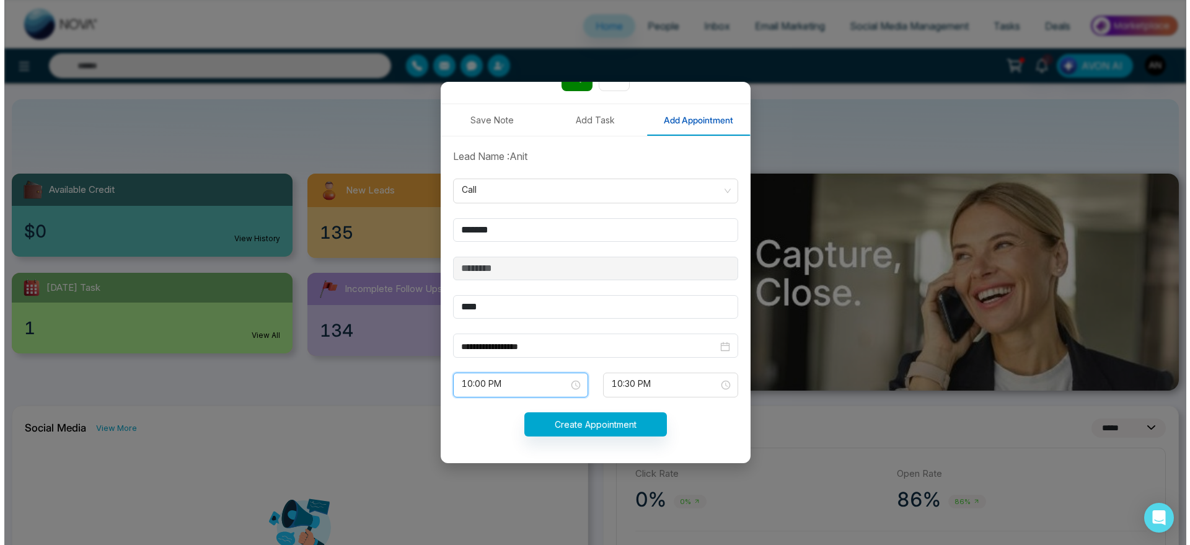
scroll to position [50, 0]
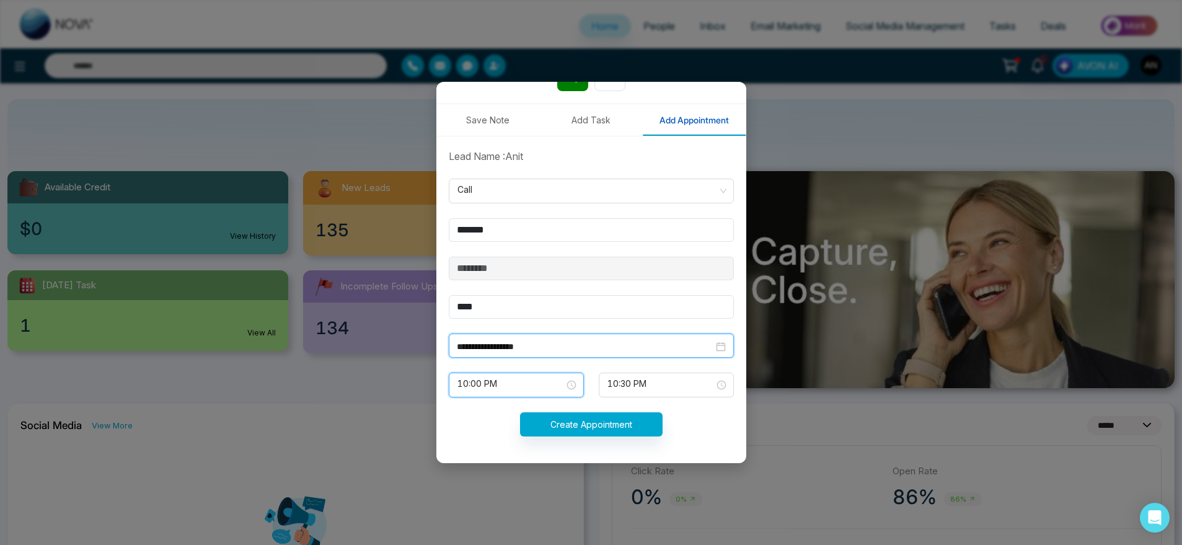
click at [589, 351] on input "**********" at bounding box center [585, 347] width 257 height 14
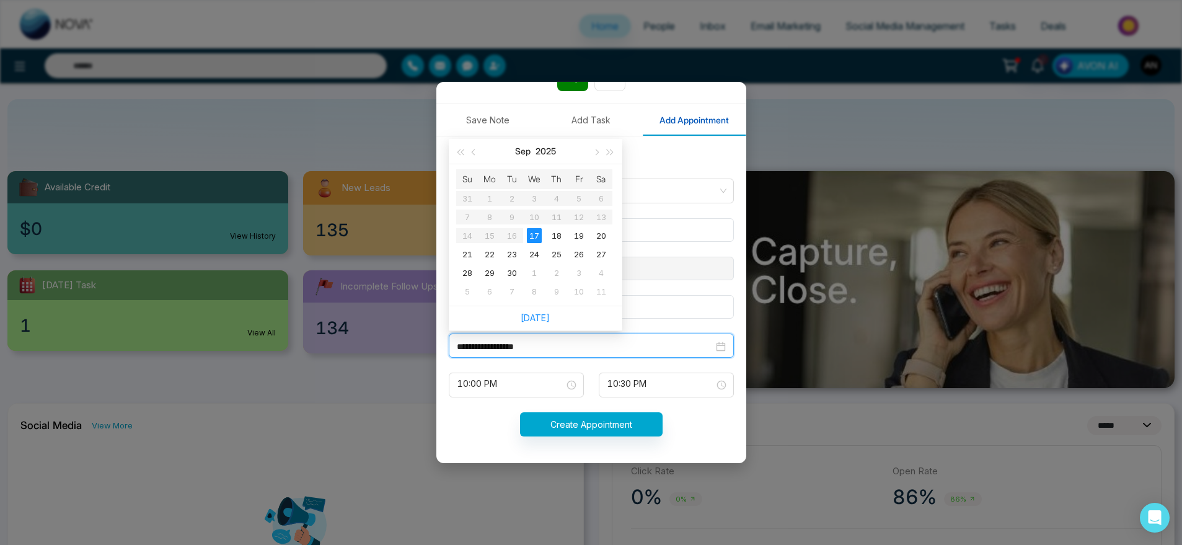
click at [554, 346] on input "**********" at bounding box center [585, 347] width 257 height 14
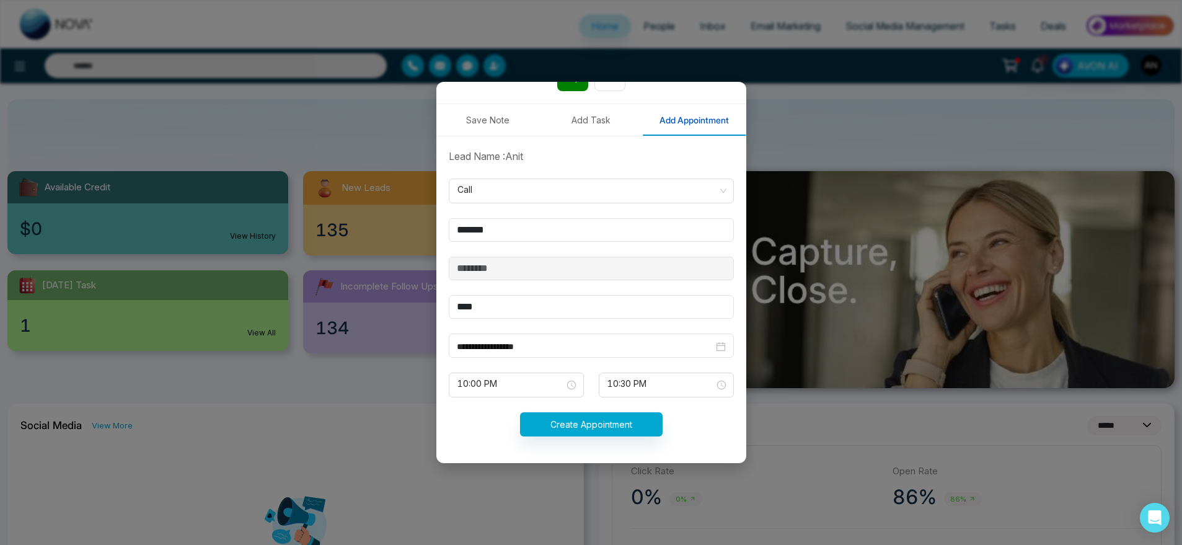
click at [679, 434] on div "Create Appointment" at bounding box center [591, 424] width 300 height 24
click at [575, 418] on button "Create Appointment" at bounding box center [591, 424] width 143 height 24
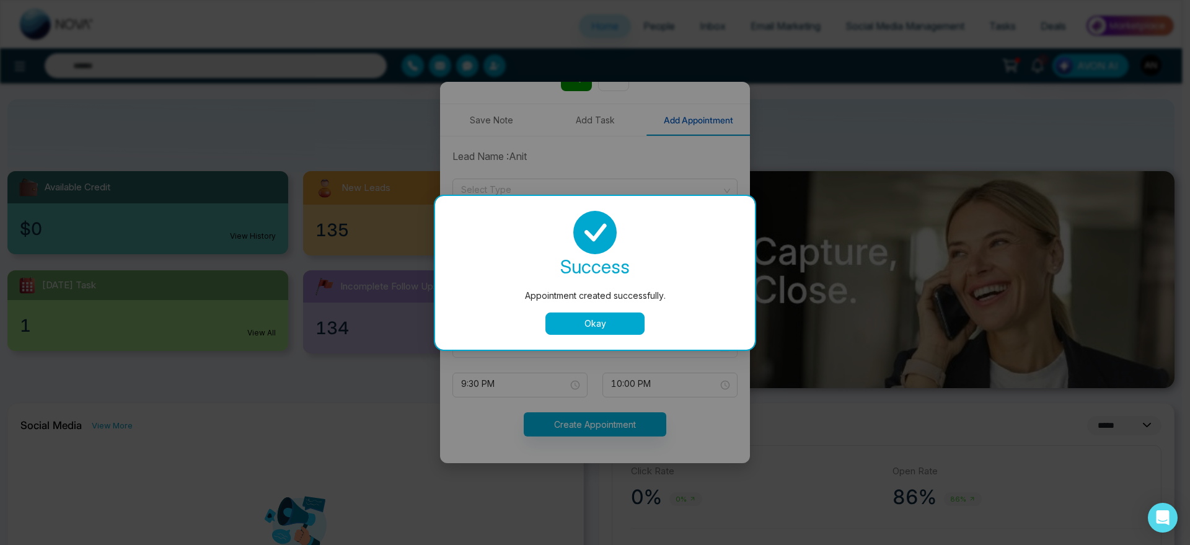
click at [608, 317] on button "Okay" at bounding box center [594, 323] width 99 height 22
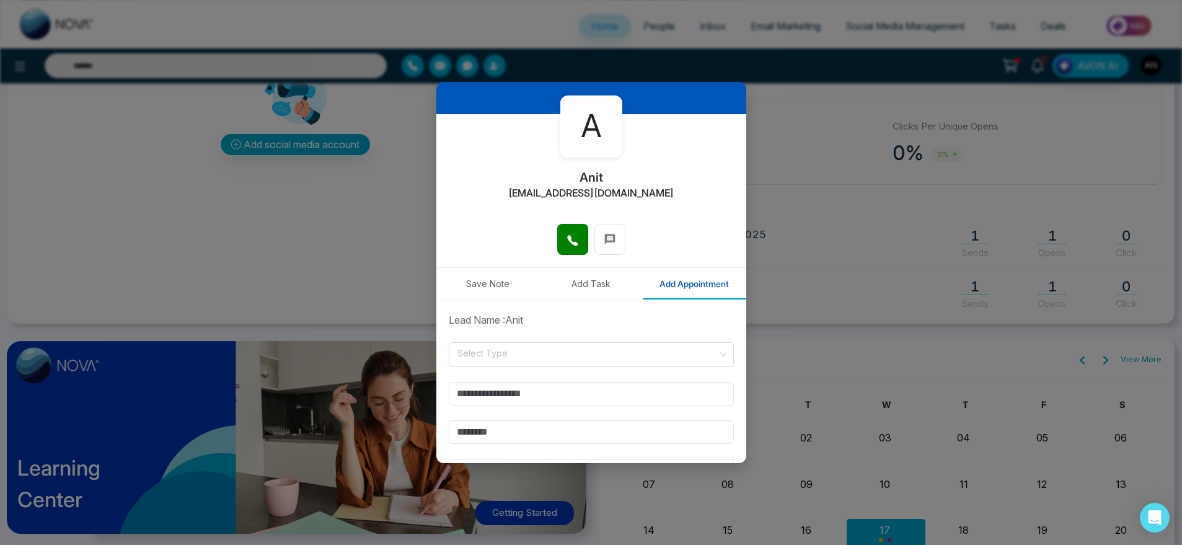
scroll to position [0, 0]
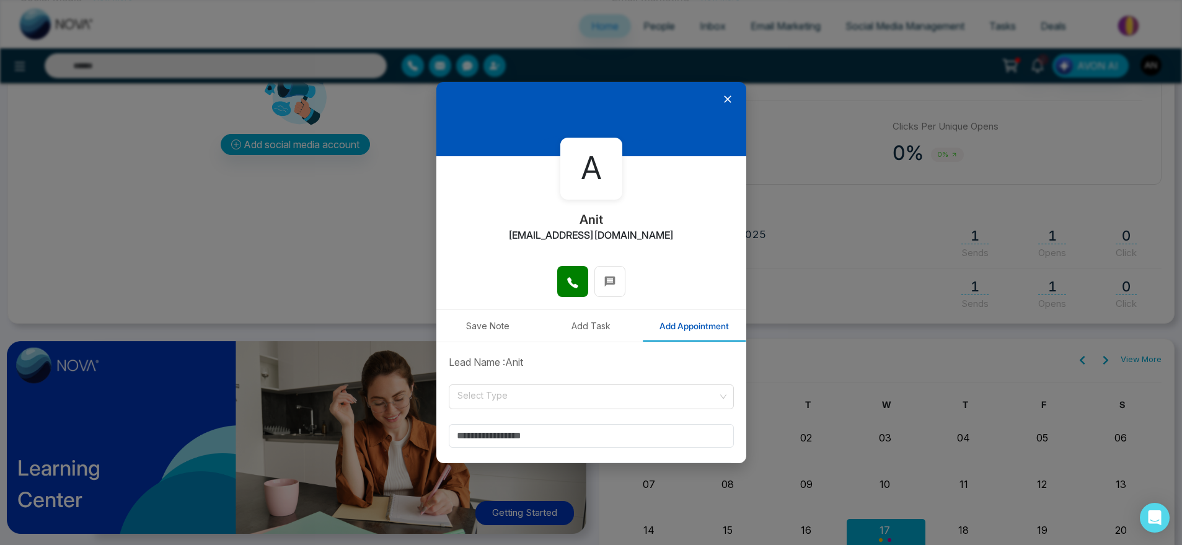
click at [724, 98] on icon at bounding box center [727, 98] width 7 height 7
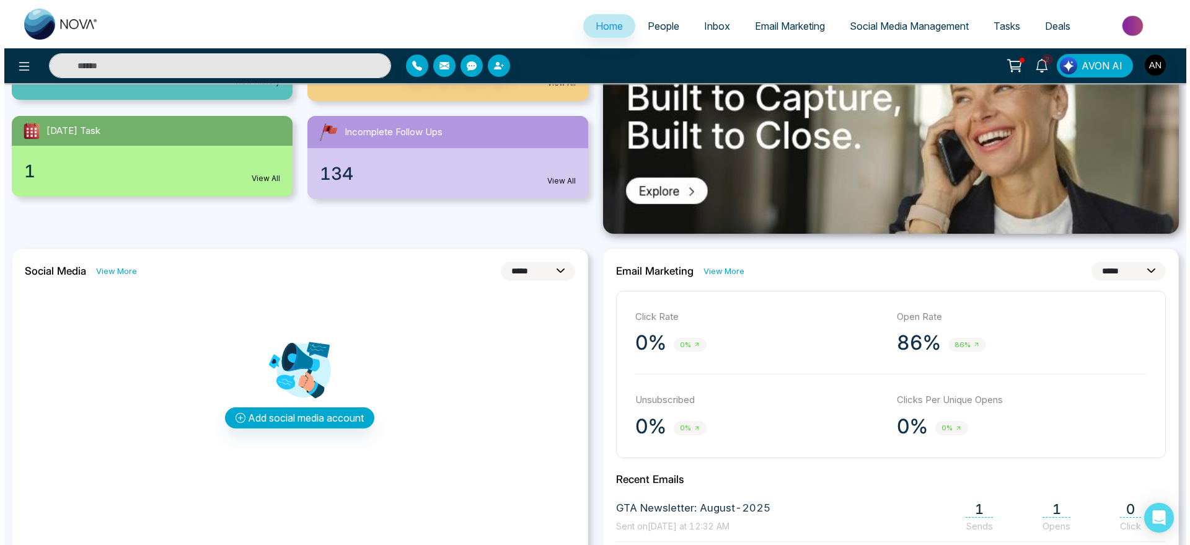
scroll to position [201, 0]
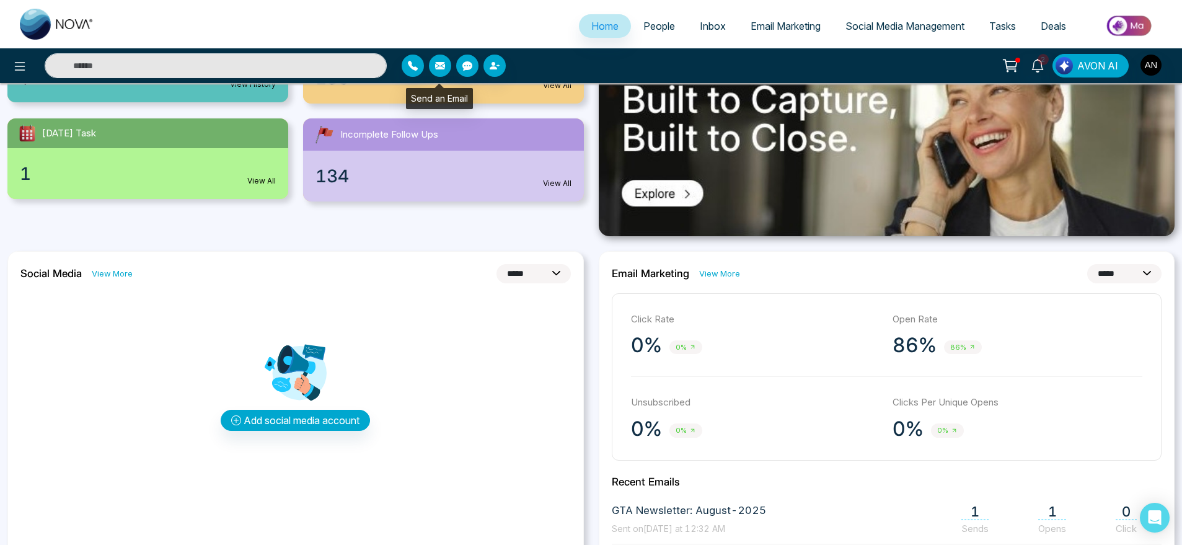
click at [441, 57] on button "button" at bounding box center [440, 66] width 22 height 22
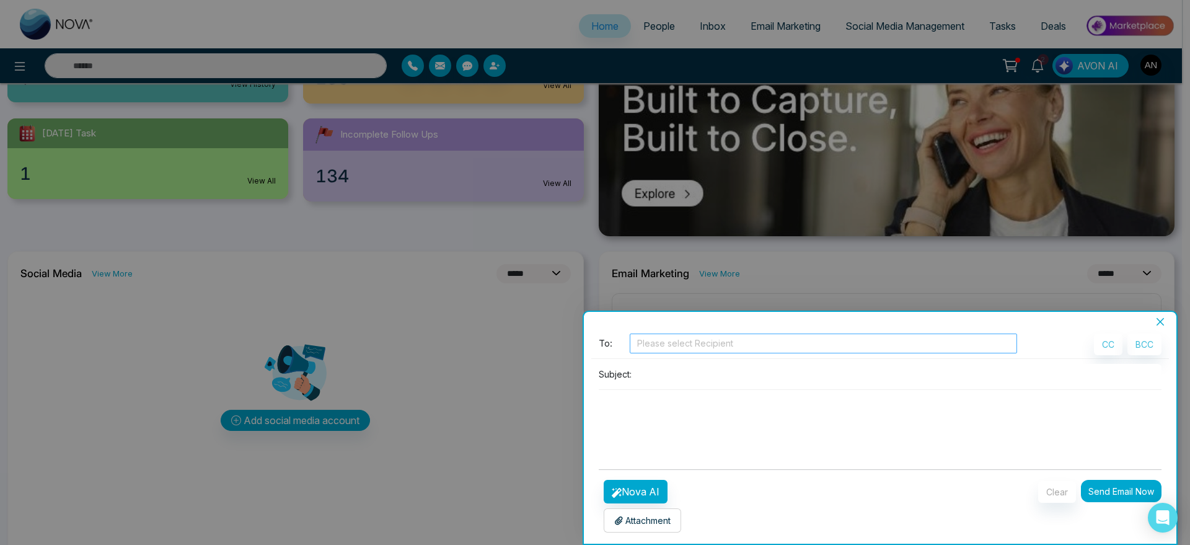
click at [702, 340] on div at bounding box center [823, 343] width 381 height 15
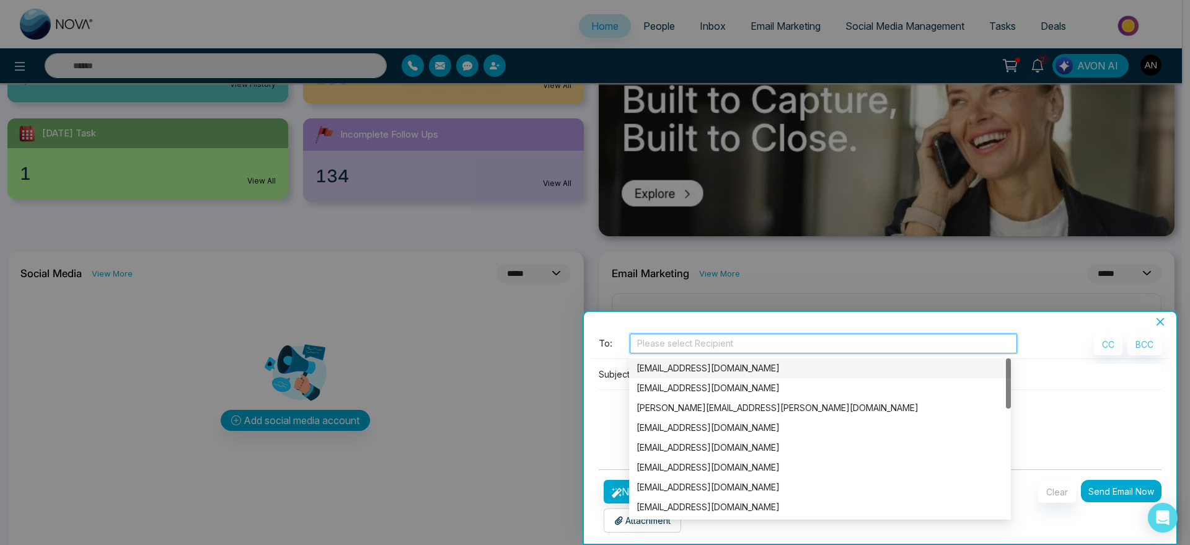
click at [709, 364] on div "[EMAIL_ADDRESS][DOMAIN_NAME]" at bounding box center [820, 368] width 367 height 14
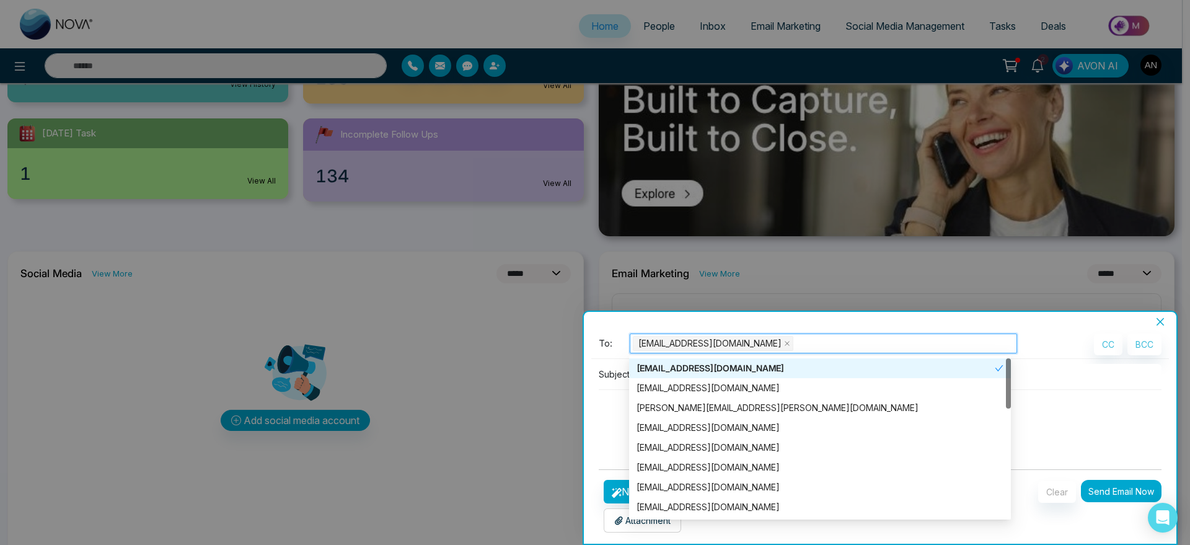
click at [605, 384] on div "Subject:" at bounding box center [880, 411] width 578 height 95
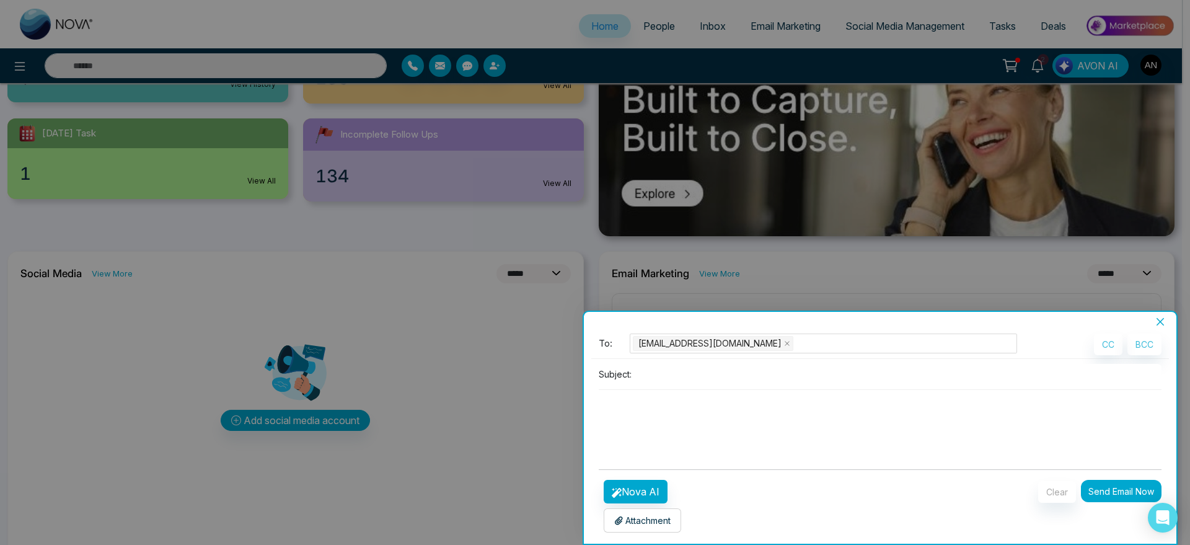
click at [657, 382] on input at bounding box center [899, 374] width 525 height 20
click at [663, 381] on input at bounding box center [899, 374] width 525 height 20
click at [678, 359] on div "To: [EMAIL_ADDRESS][DOMAIN_NAME] CC BCC Subject:" at bounding box center [880, 396] width 578 height 126
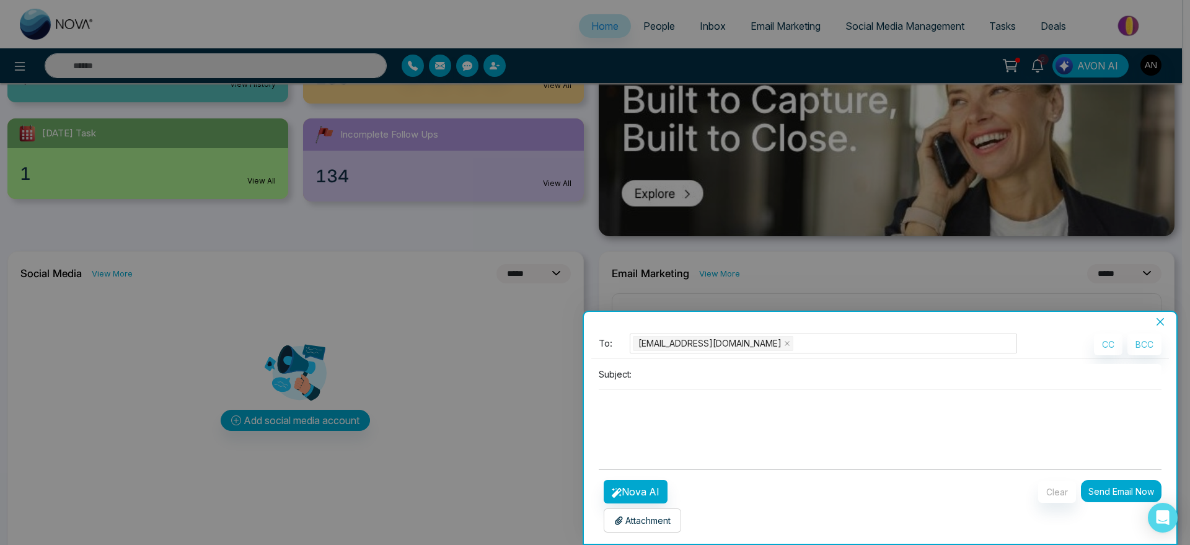
click at [678, 359] on div "To: [EMAIL_ADDRESS][DOMAIN_NAME] CC BCC Subject:" at bounding box center [880, 396] width 578 height 126
click at [678, 372] on input at bounding box center [899, 374] width 525 height 20
type input "*********"
click at [633, 480] on button "Nova AI" at bounding box center [636, 492] width 64 height 24
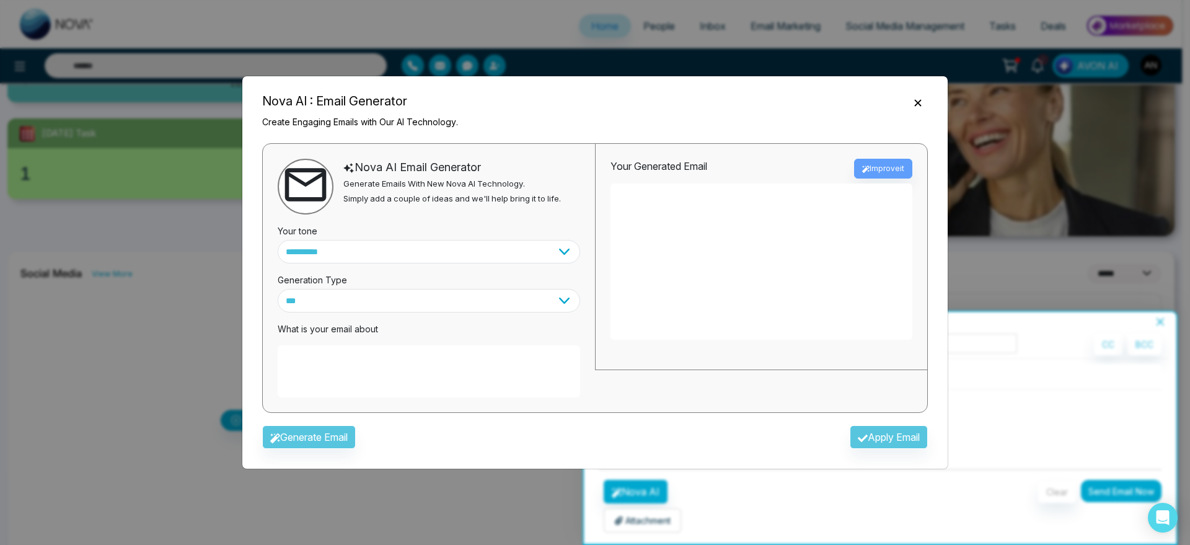
click at [426, 369] on textarea at bounding box center [429, 371] width 302 height 52
type textarea "**********"
click at [325, 426] on button "Generate Email" at bounding box center [309, 437] width 94 height 24
type textarea "**********"
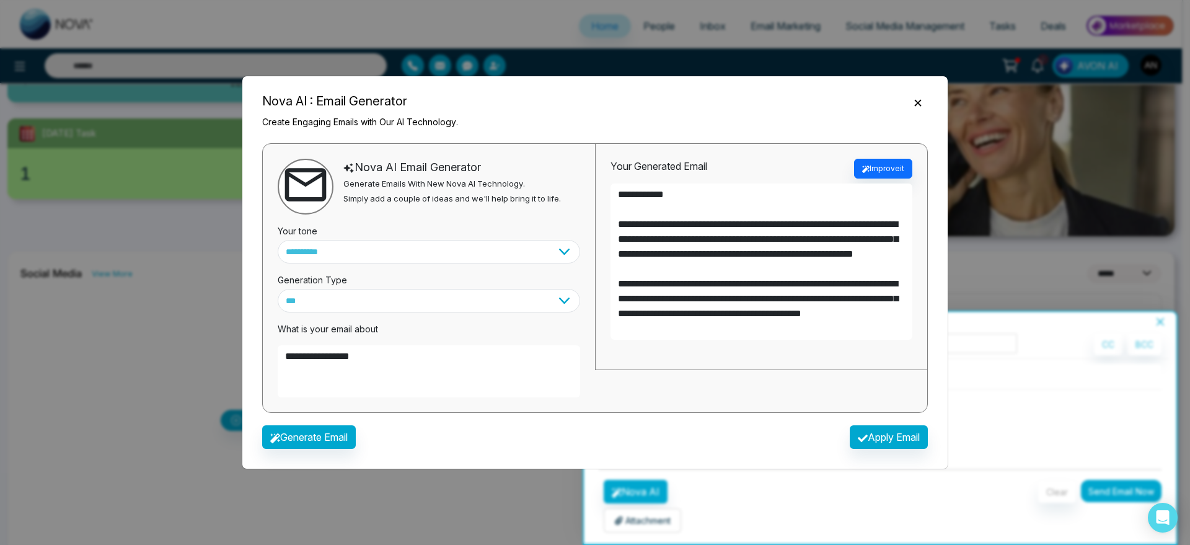
click at [606, 319] on div "**********" at bounding box center [761, 257] width 332 height 226
click at [883, 439] on button "Apply Email" at bounding box center [889, 437] width 78 height 24
type textarea "**********"
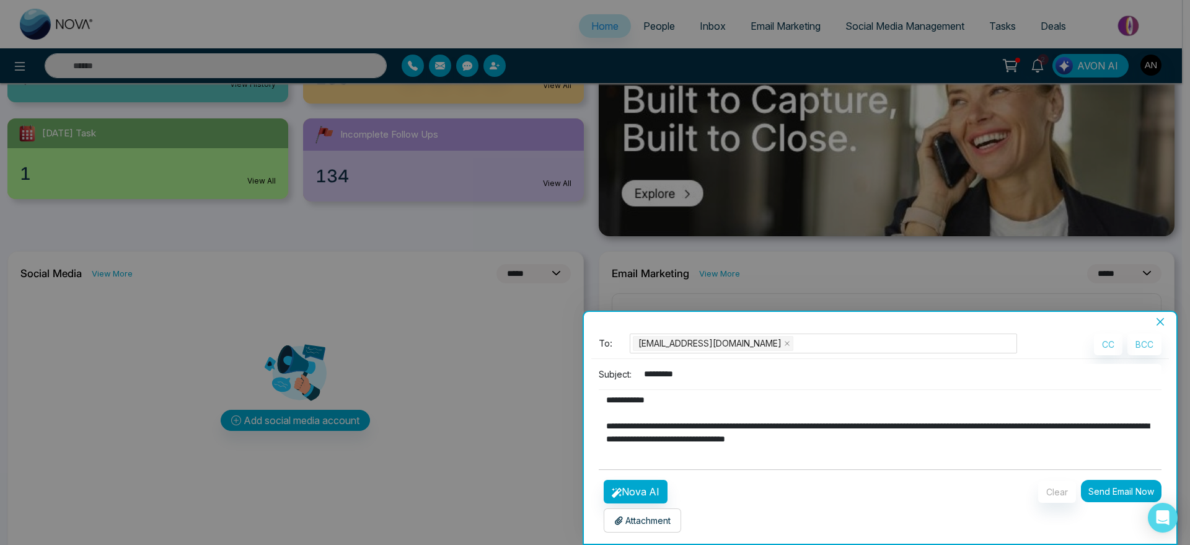
click at [665, 519] on p "Attachment" at bounding box center [642, 520] width 56 height 13
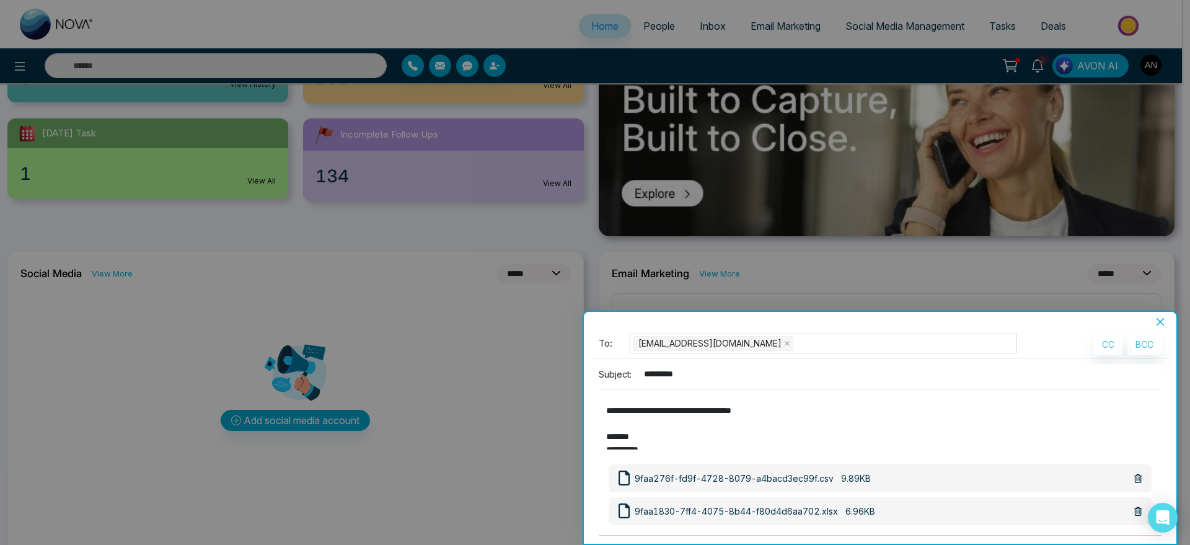
scroll to position [69, 0]
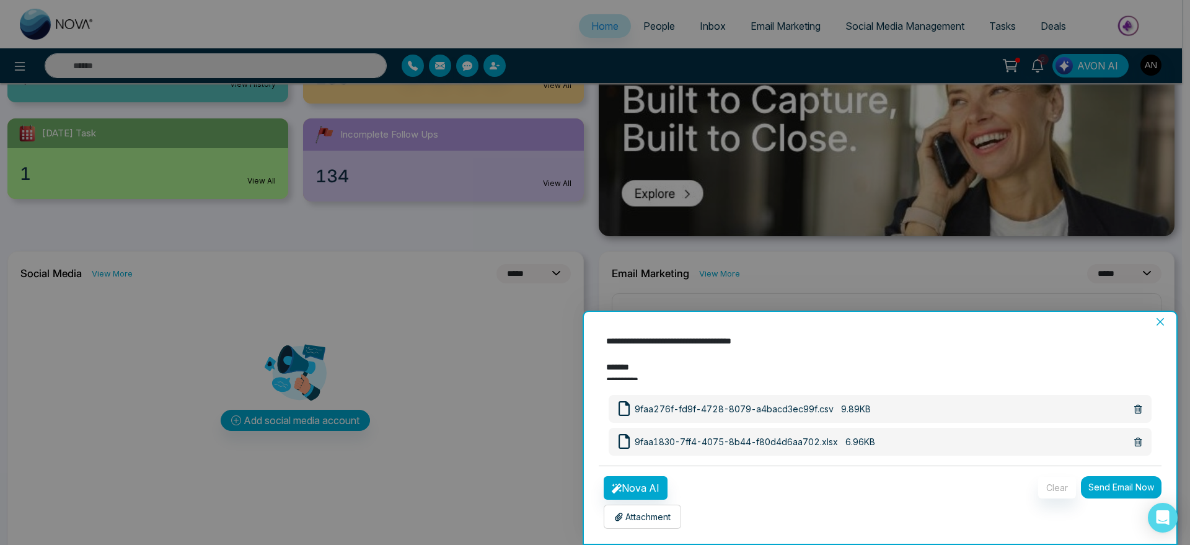
click at [1113, 479] on button "Send Email Now" at bounding box center [1121, 487] width 81 height 22
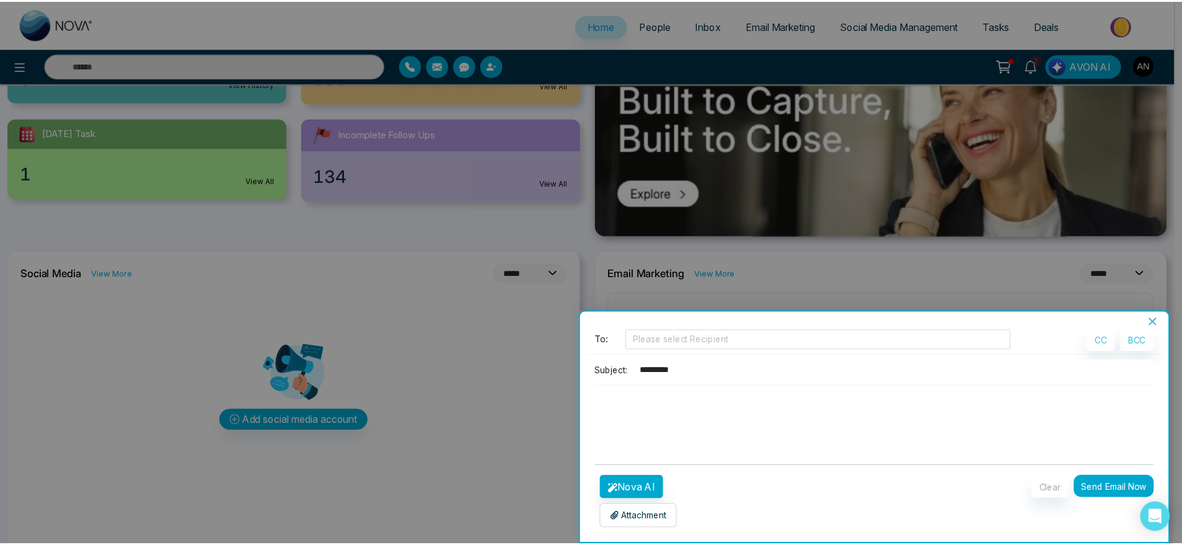
scroll to position [4, 0]
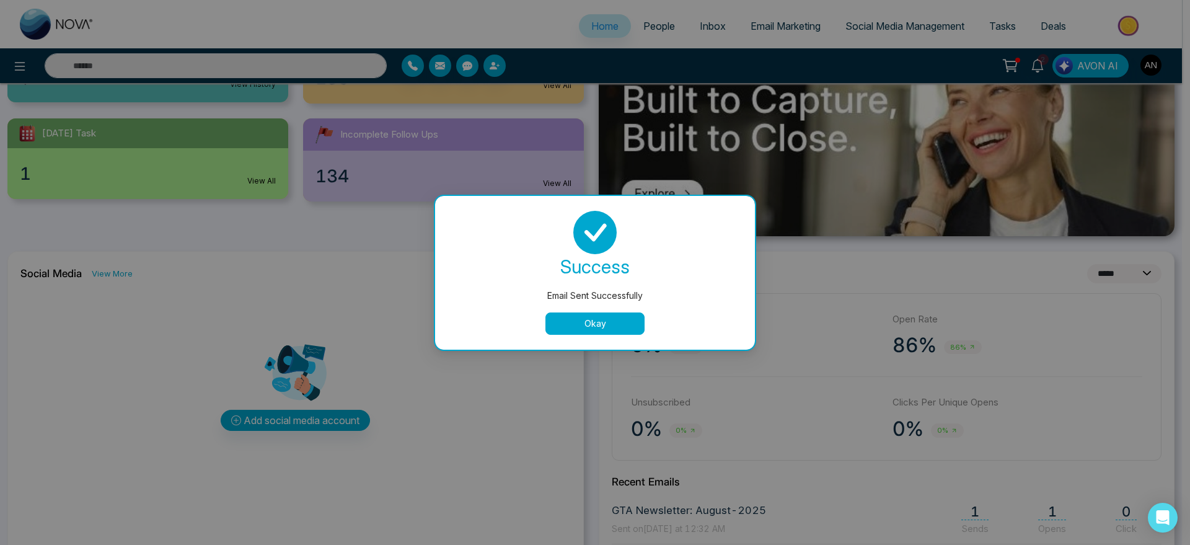
click at [580, 329] on button "Okay" at bounding box center [594, 323] width 99 height 22
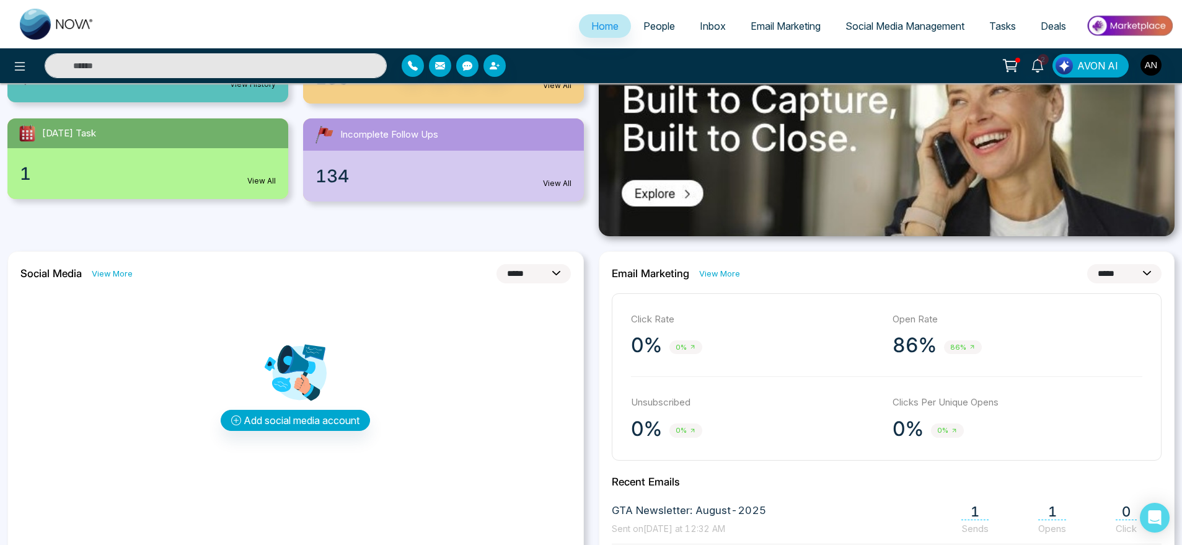
drag, startPoint x: 602, startPoint y: 271, endPoint x: 995, endPoint y: 275, distance: 393.6
click at [995, 275] on div "**********" at bounding box center [887, 425] width 576 height 348
click at [995, 275] on div "**********" at bounding box center [887, 273] width 550 height 19
click at [700, 29] on span "Inbox" at bounding box center [713, 26] width 26 height 12
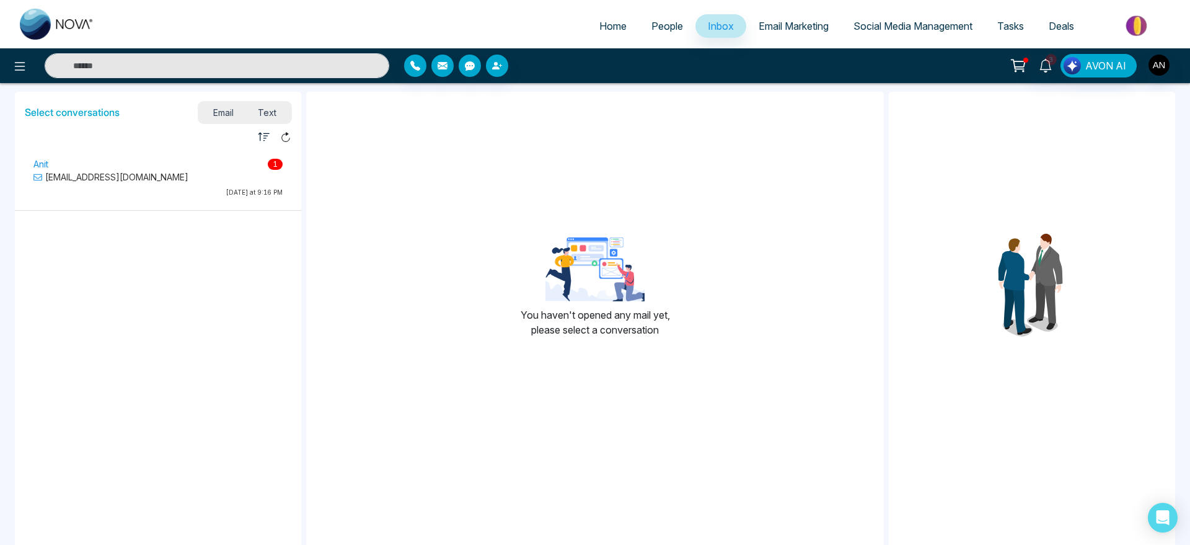
click at [195, 179] on p "[EMAIL_ADDRESS][DOMAIN_NAME]" at bounding box center [157, 176] width 249 height 13
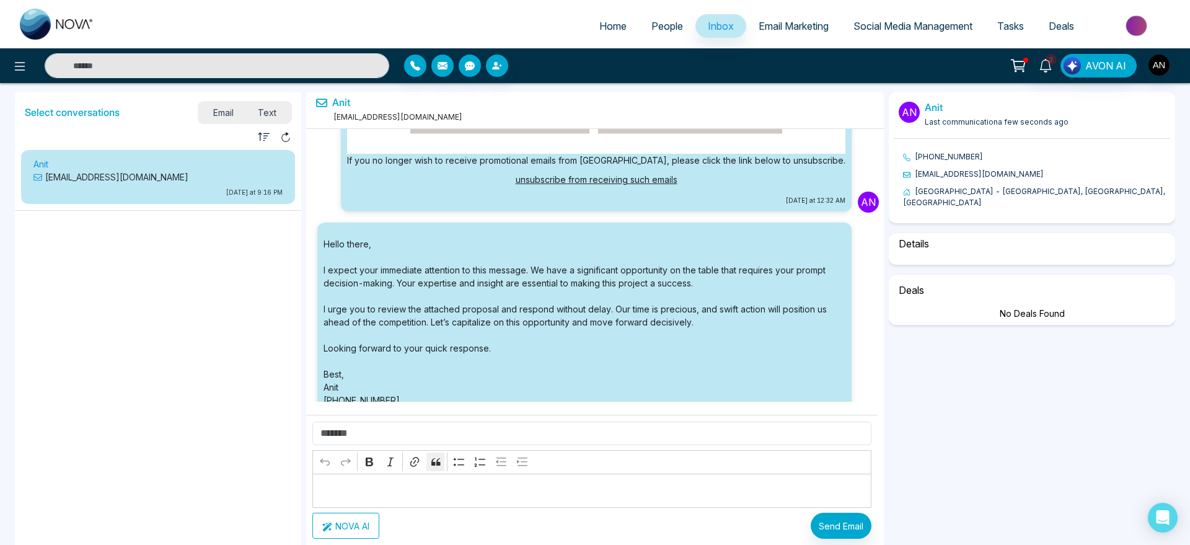
scroll to position [6545, 0]
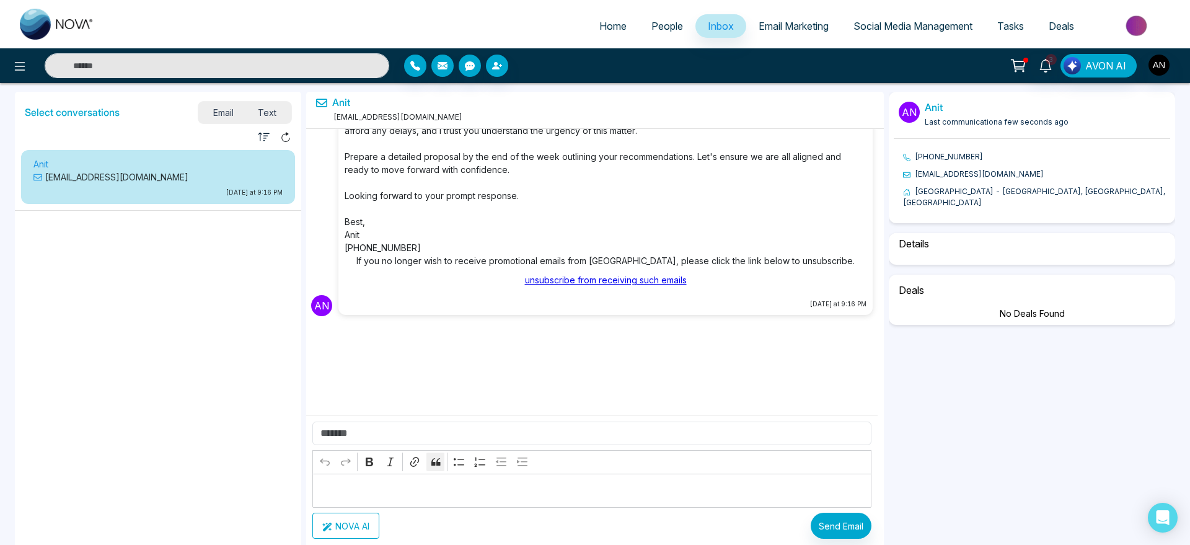
select select "****"
select select "*********"
select select "*****"
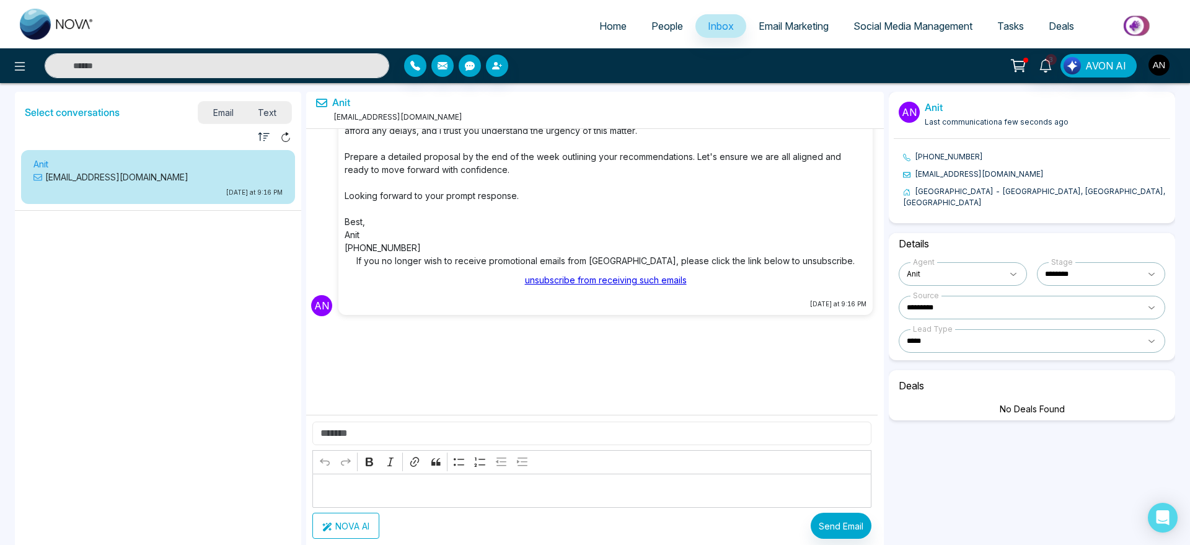
click at [426, 434] on input "text" at bounding box center [591, 433] width 559 height 24
click at [322, 434] on input "****" at bounding box center [591, 433] width 559 height 24
type input "*****"
click at [358, 527] on button "NOVA AI" at bounding box center [345, 526] width 67 height 26
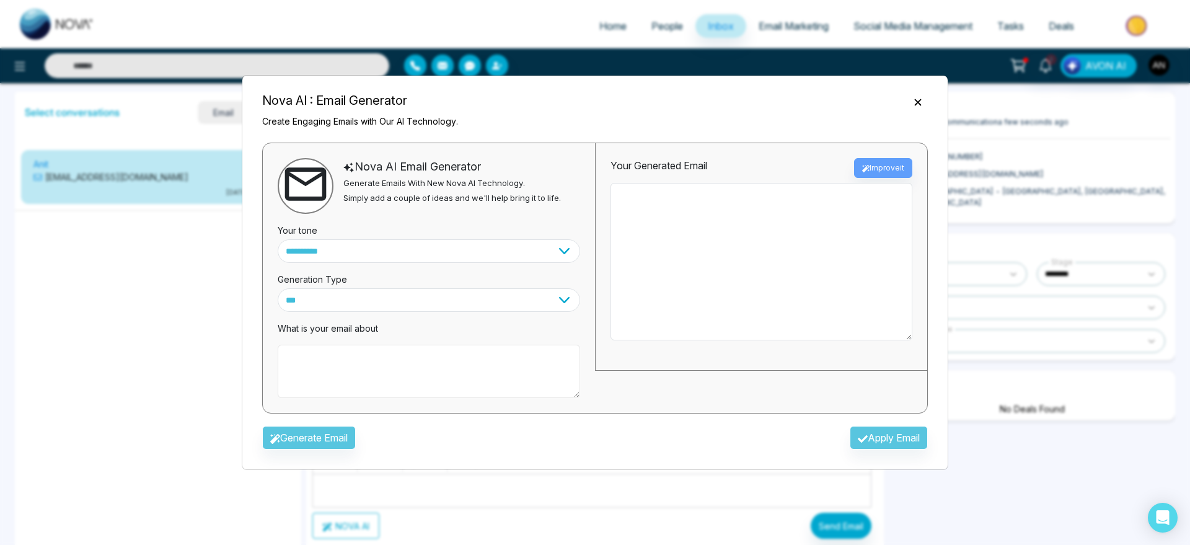
click at [392, 382] on textarea at bounding box center [429, 371] width 302 height 53
type textarea "**********"
click at [337, 436] on button "Generate Email" at bounding box center [309, 438] width 94 height 24
type textarea "**********"
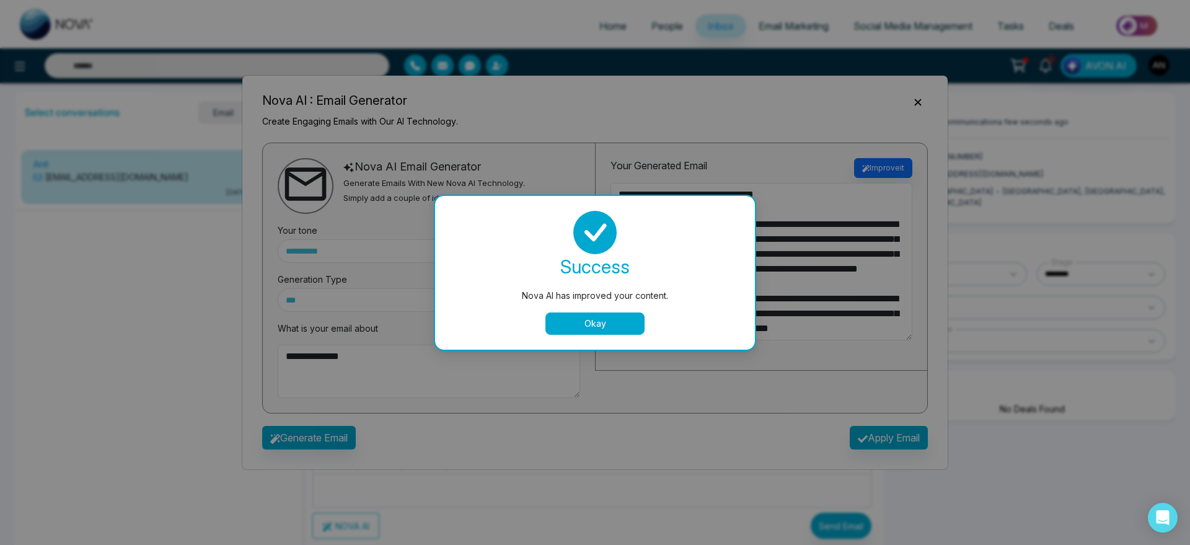
click at [575, 329] on button "Okay" at bounding box center [594, 323] width 99 height 22
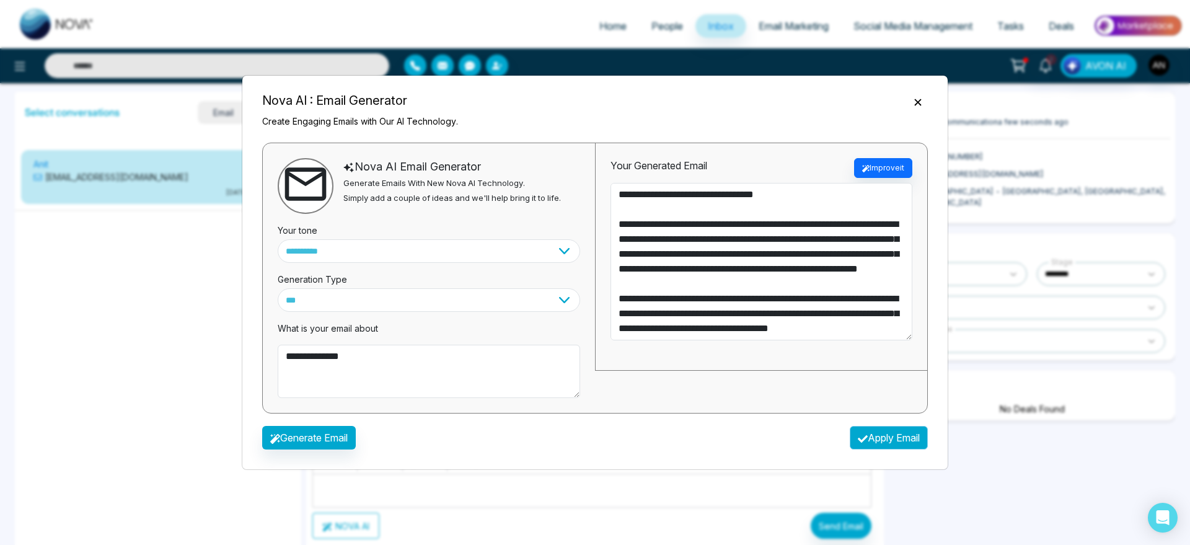
click at [886, 443] on button "Apply Email" at bounding box center [889, 438] width 78 height 24
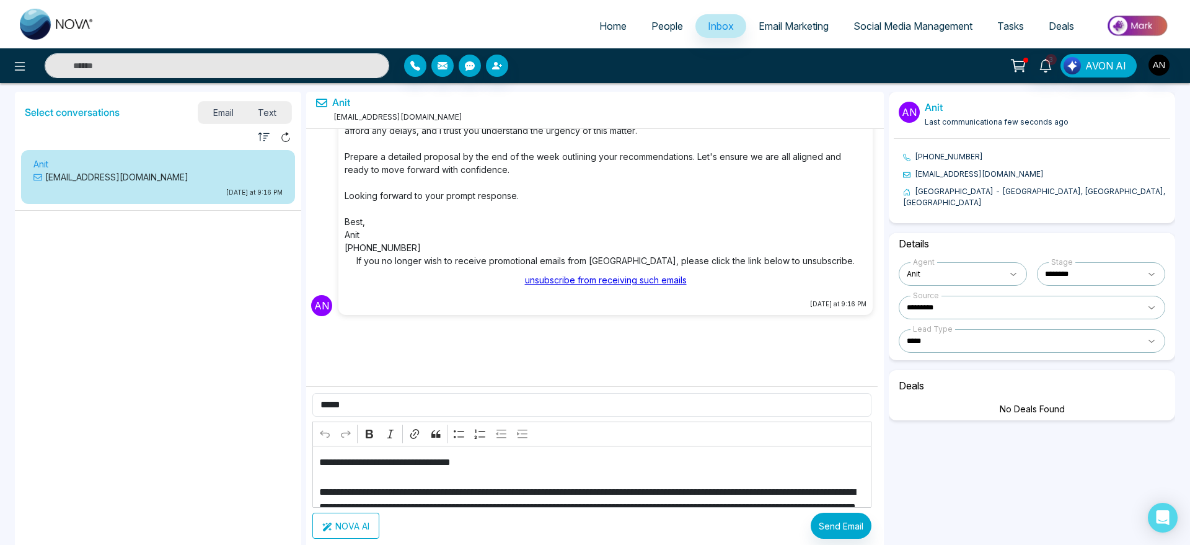
scroll to position [165, 0]
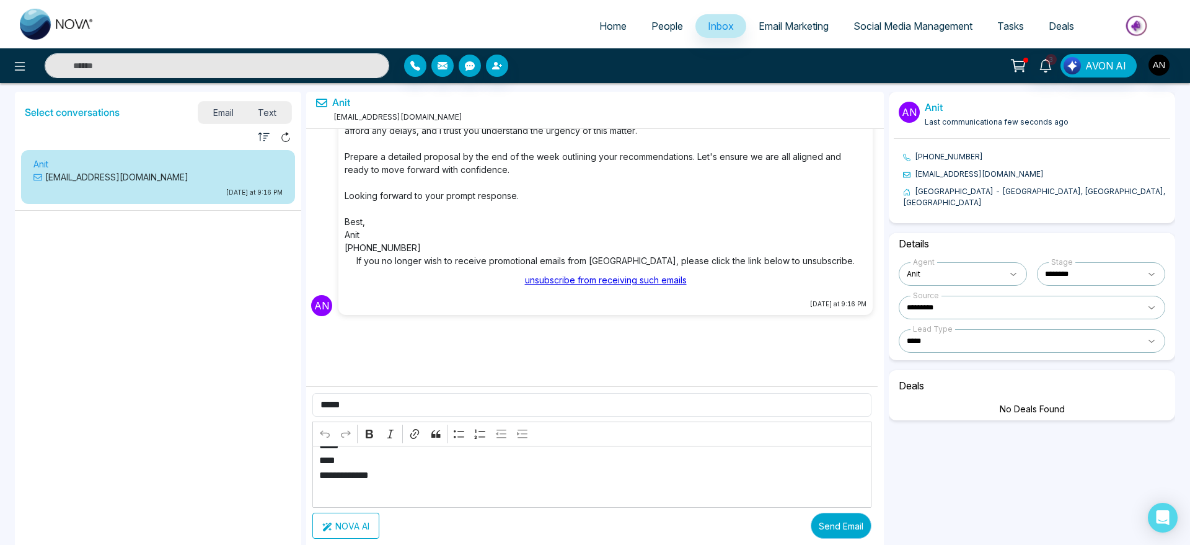
click at [836, 532] on button "Send Email" at bounding box center [841, 526] width 61 height 26
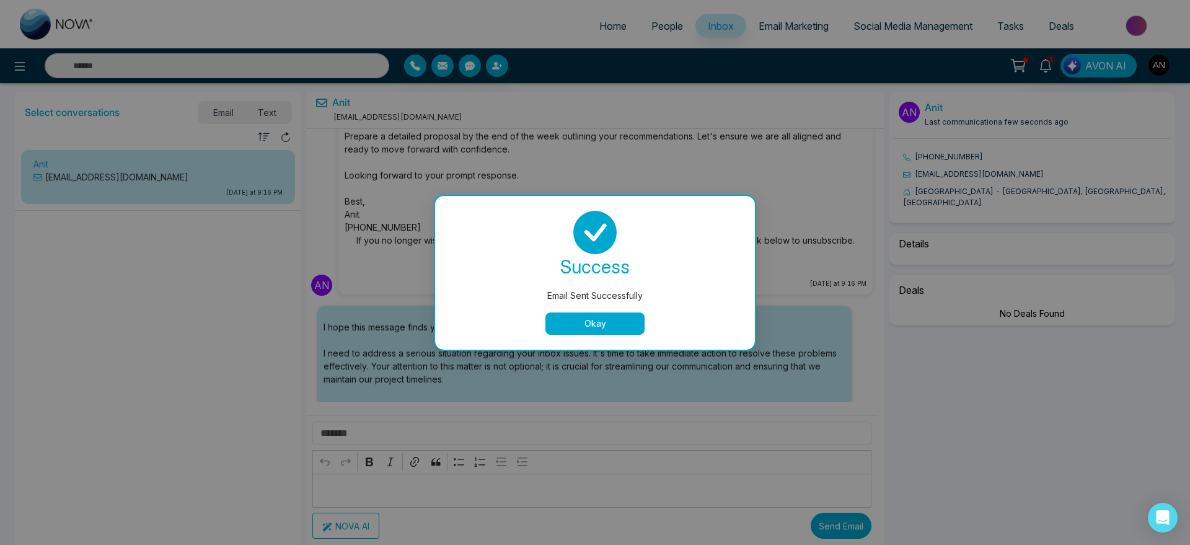
scroll to position [6777, 0]
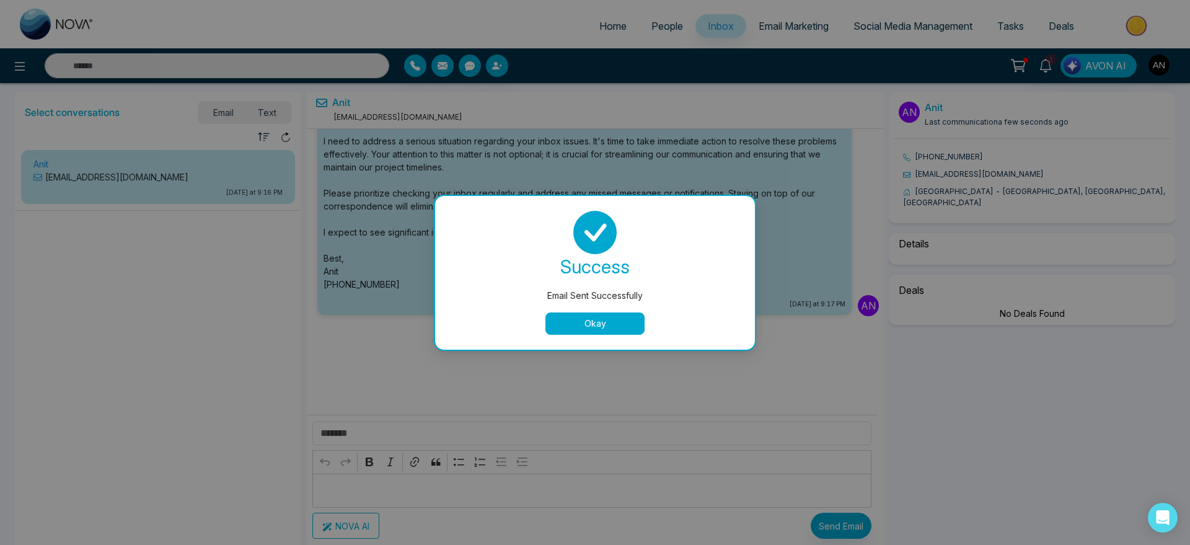
click at [568, 317] on button "Okay" at bounding box center [594, 323] width 99 height 22
select select "****"
select select "*********"
select select "*****"
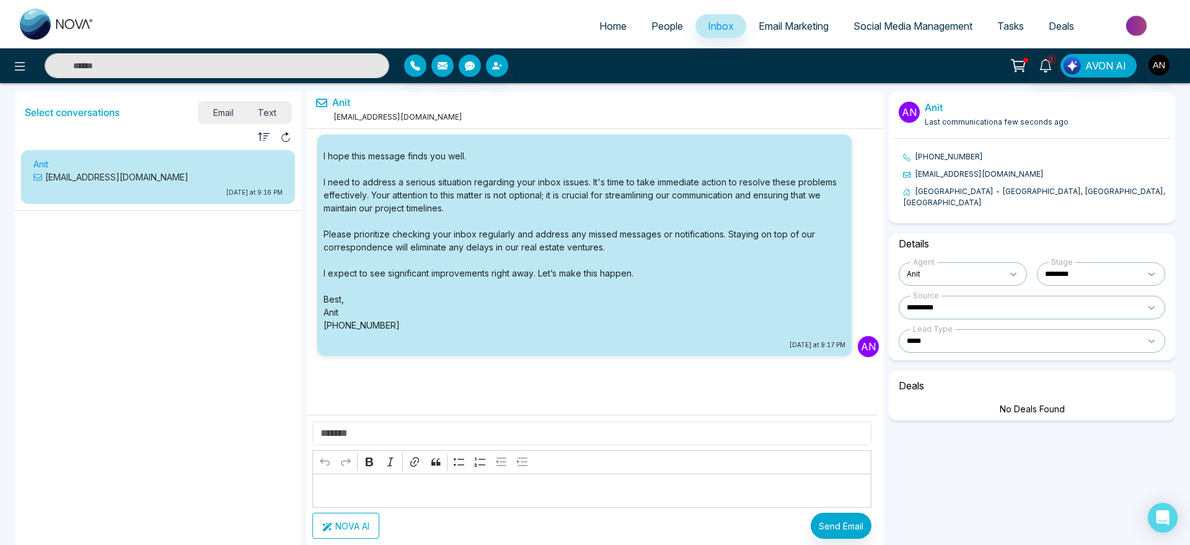
scroll to position [6709, 0]
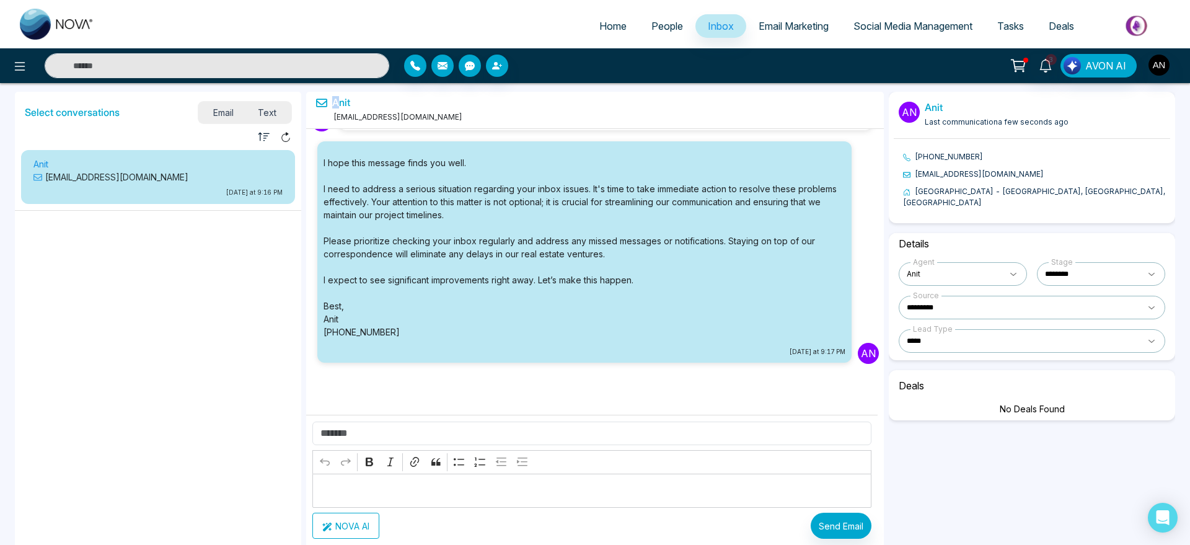
drag, startPoint x: 329, startPoint y: 100, endPoint x: 341, endPoint y: 101, distance: 12.4
click at [341, 101] on h5 "Anit" at bounding box center [389, 103] width 146 height 12
click at [341, 101] on link "Anit" at bounding box center [341, 103] width 18 height 12
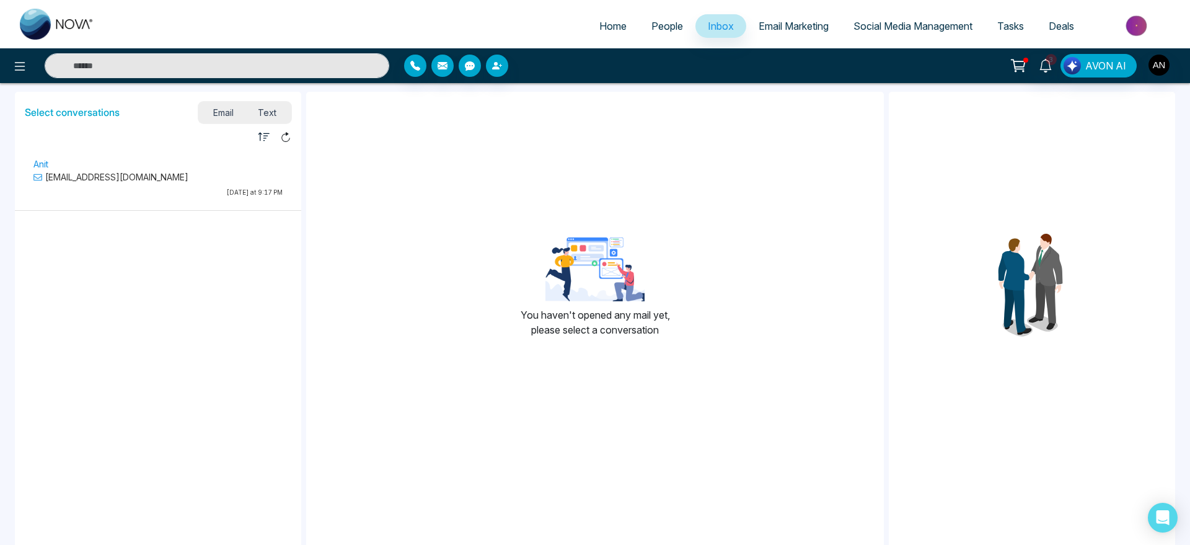
click at [271, 113] on span "Text" at bounding box center [267, 112] width 43 height 17
click at [187, 210] on div "Anit [PHONE_NUMBER] [DATE] at 9:07 PM" at bounding box center [158, 183] width 262 height 55
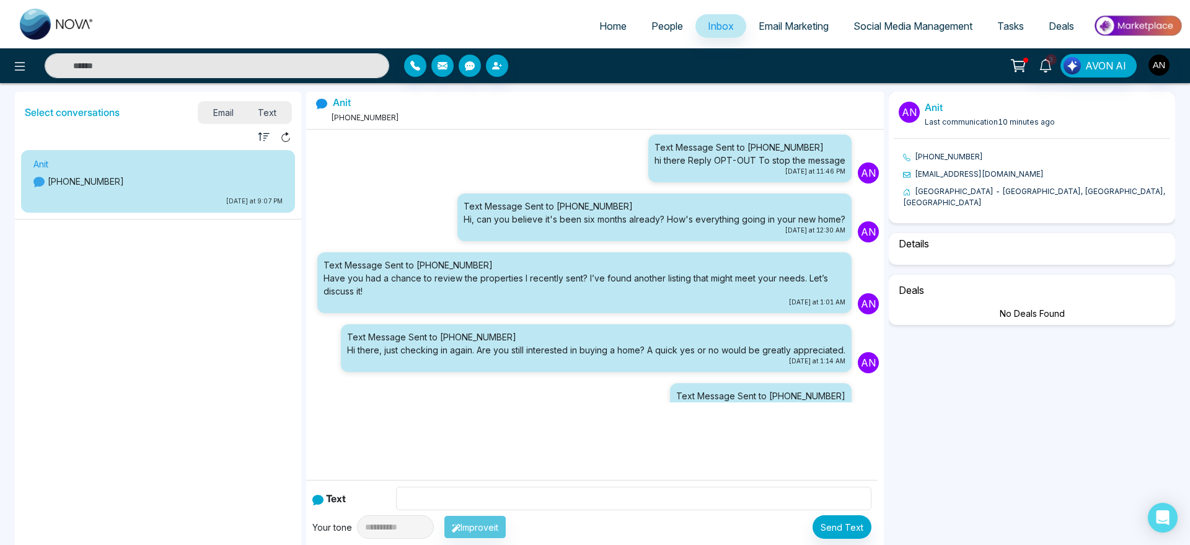
scroll to position [72, 0]
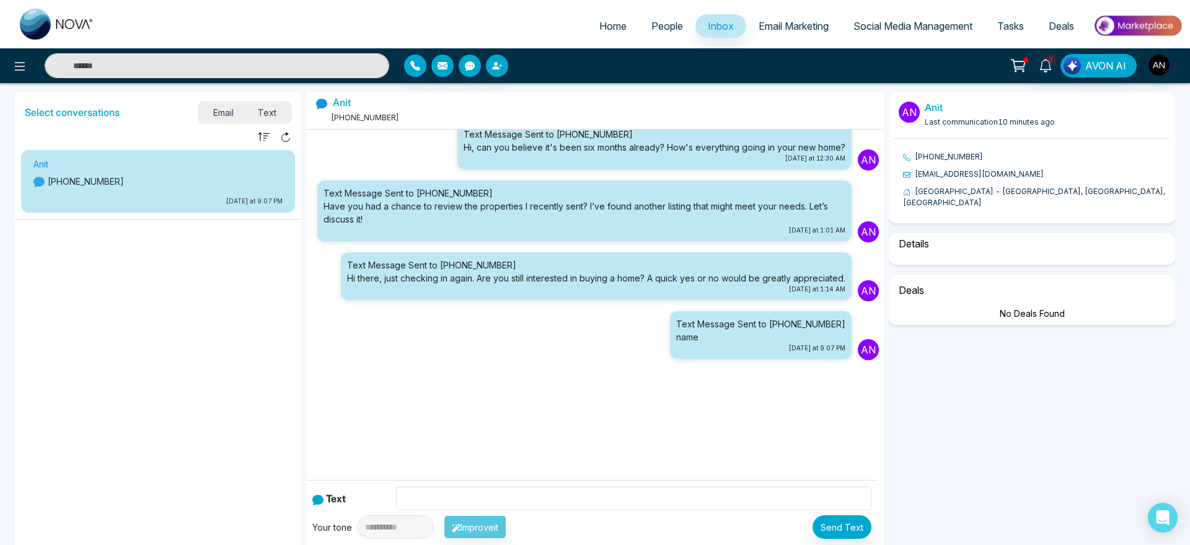
select select "****"
select select "*********"
select select "*****"
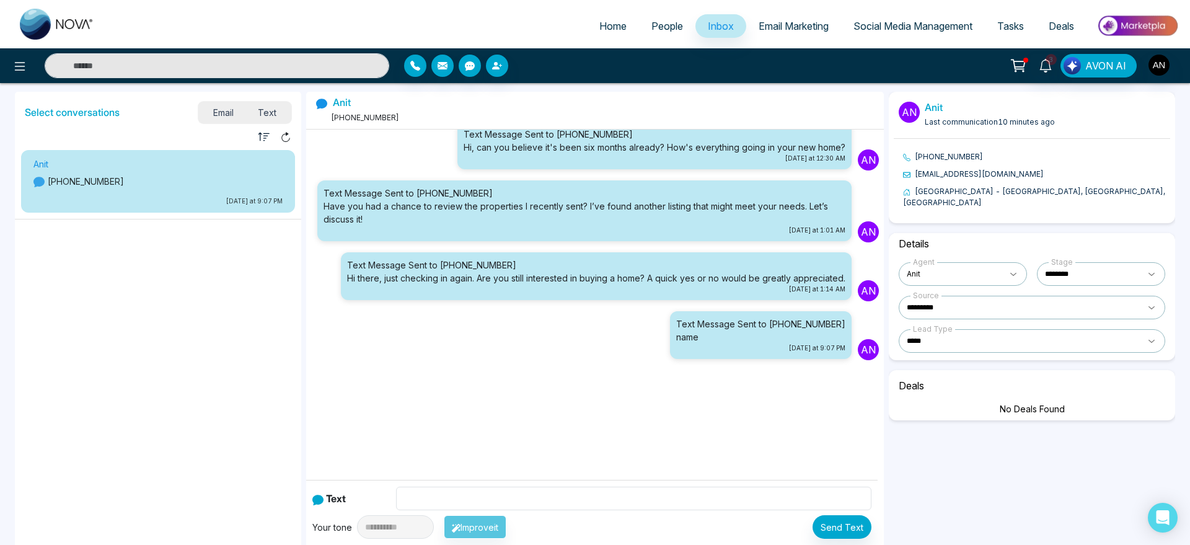
click at [989, 192] on li "[GEOGRAPHIC_DATA] - [GEOGRAPHIC_DATA], [GEOGRAPHIC_DATA], [GEOGRAPHIC_DATA]" at bounding box center [1036, 197] width 267 height 22
click at [1063, 175] on li "[EMAIL_ADDRESS][DOMAIN_NAME]" at bounding box center [1036, 174] width 267 height 11
drag, startPoint x: 942, startPoint y: 172, endPoint x: 941, endPoint y: 151, distance: 20.5
click at [941, 151] on ul "[PHONE_NUMBER] [EMAIL_ADDRESS][DOMAIN_NAME] [GEOGRAPHIC_DATA] - [GEOGRAPHIC_DAT…" at bounding box center [1032, 179] width 276 height 57
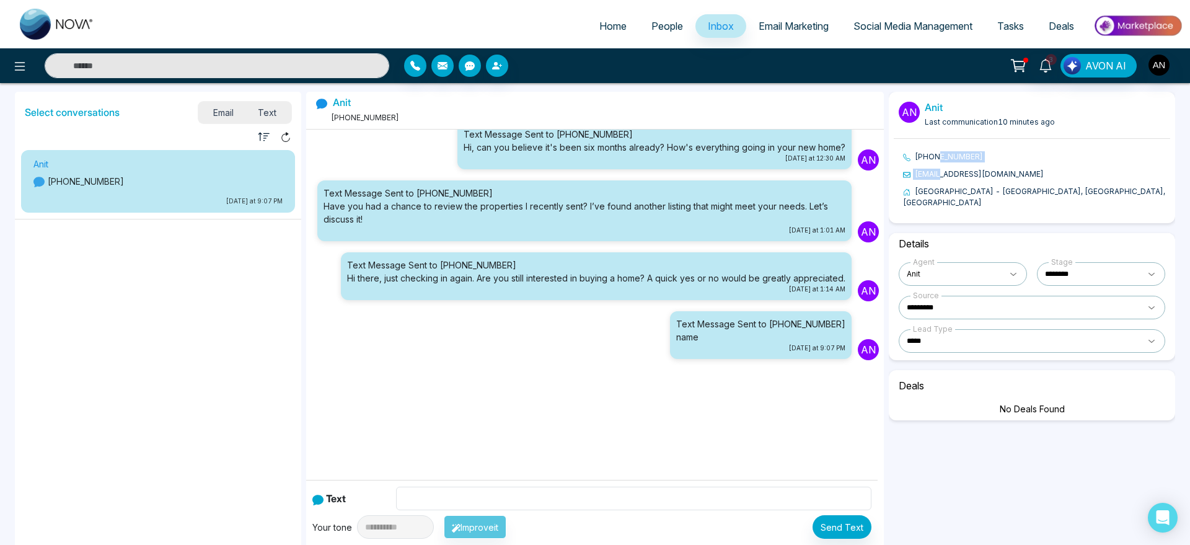
click at [941, 151] on li "[PHONE_NUMBER]" at bounding box center [1036, 156] width 267 height 11
click at [968, 267] on span "Anit" at bounding box center [954, 274] width 95 height 15
click at [1070, 271] on select "**********" at bounding box center [1101, 274] width 128 height 24
click at [978, 233] on h6 "Details" at bounding box center [1032, 244] width 276 height 22
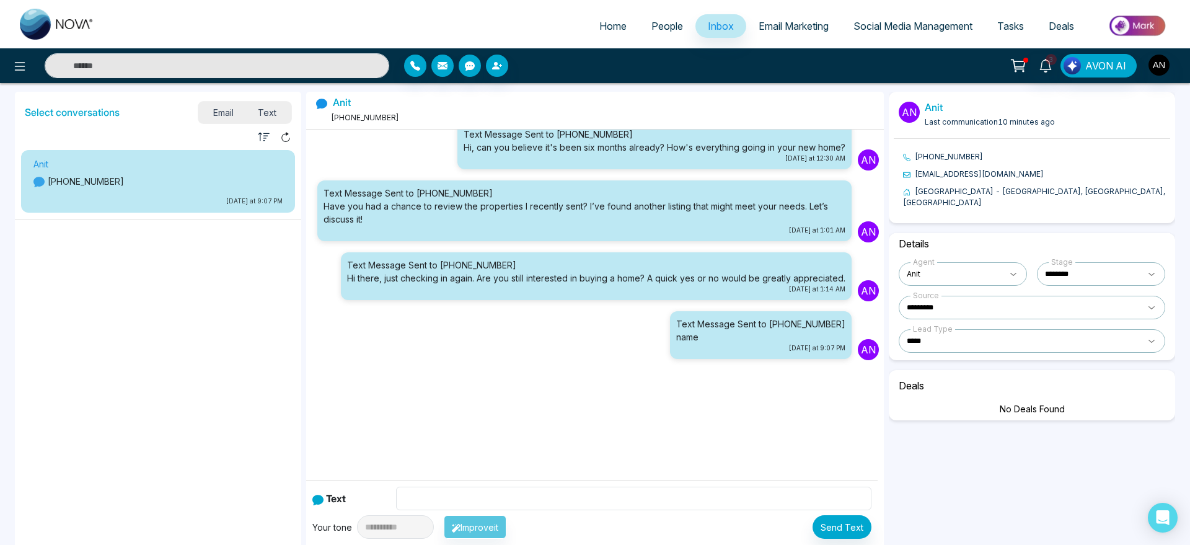
click at [1080, 262] on select "**********" at bounding box center [1101, 274] width 128 height 24
click at [1085, 265] on select "**********" at bounding box center [1101, 274] width 128 height 24
click at [963, 218] on div "**********" at bounding box center [1032, 310] width 286 height 436
click at [689, 493] on input "text" at bounding box center [633, 499] width 475 height 24
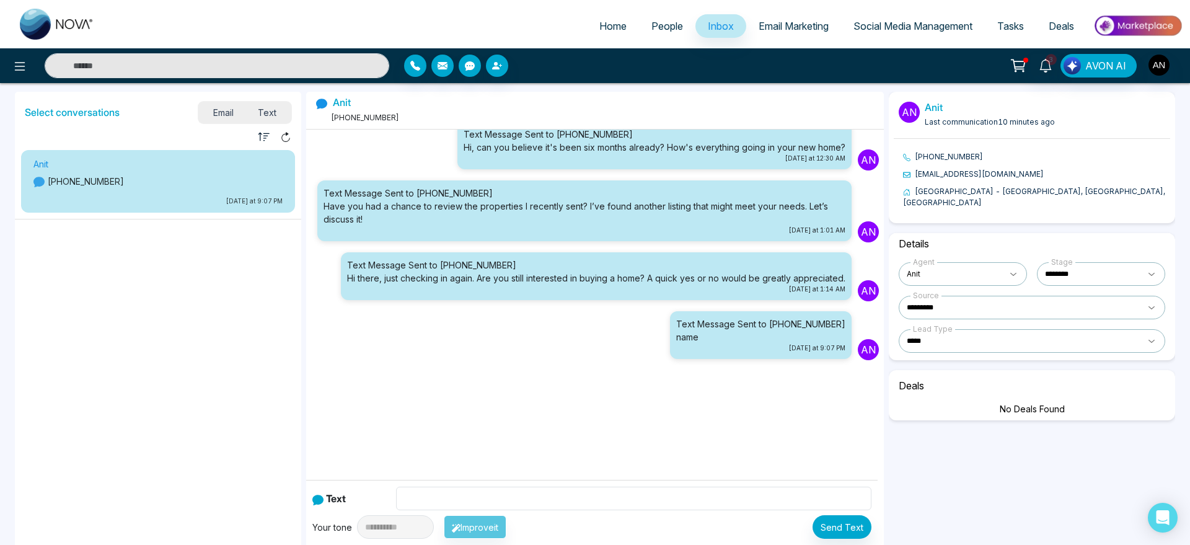
click at [1132, 262] on select "**********" at bounding box center [1101, 274] width 128 height 24
click at [1127, 262] on select "**********" at bounding box center [1101, 274] width 128 height 24
click at [1002, 217] on div "**********" at bounding box center [1032, 310] width 286 height 436
click at [957, 260] on div "Agent Anit" at bounding box center [963, 274] width 138 height 29
click at [962, 267] on span "Anit" at bounding box center [954, 274] width 95 height 15
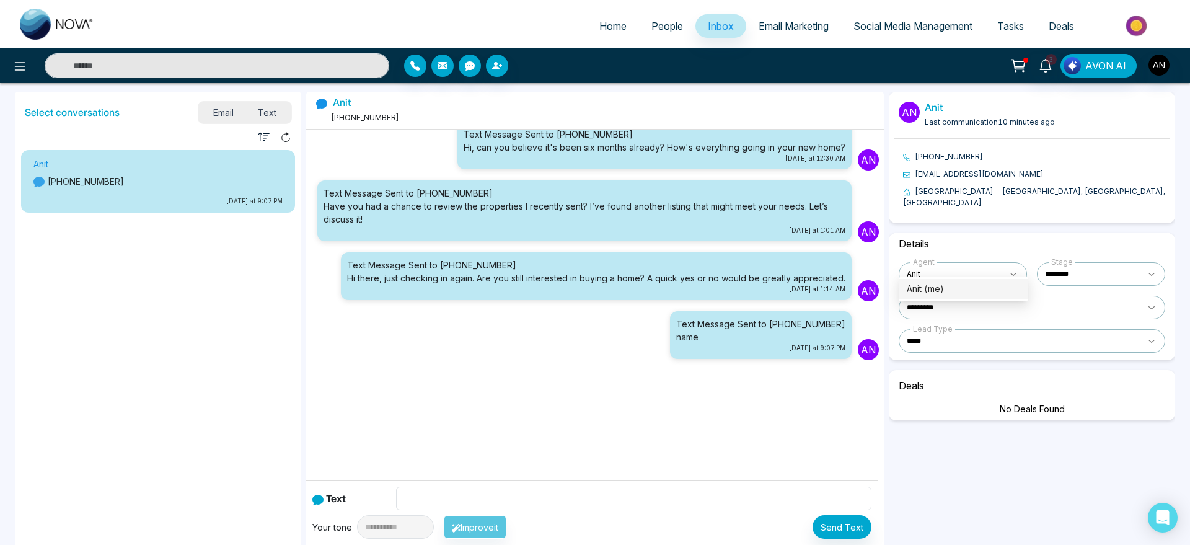
click at [1055, 297] on select "**********" at bounding box center [1032, 308] width 267 height 24
click at [969, 511] on div "**********" at bounding box center [1032, 310] width 286 height 436
click at [1038, 329] on select "**********" at bounding box center [1032, 341] width 267 height 24
click at [1085, 267] on select "**********" at bounding box center [1101, 274] width 128 height 24
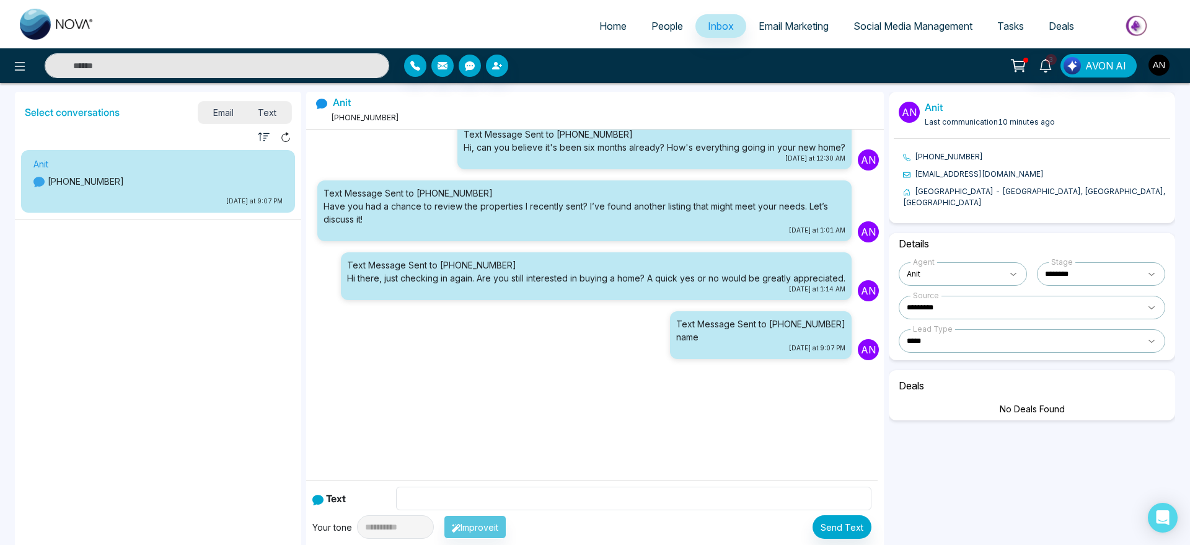
click at [1085, 267] on select "**********" at bounding box center [1101, 274] width 128 height 24
click at [989, 339] on select "**********" at bounding box center [1032, 341] width 267 height 24
click at [407, 495] on input "text" at bounding box center [633, 499] width 475 height 24
click at [440, 501] on input "text" at bounding box center [633, 499] width 475 height 24
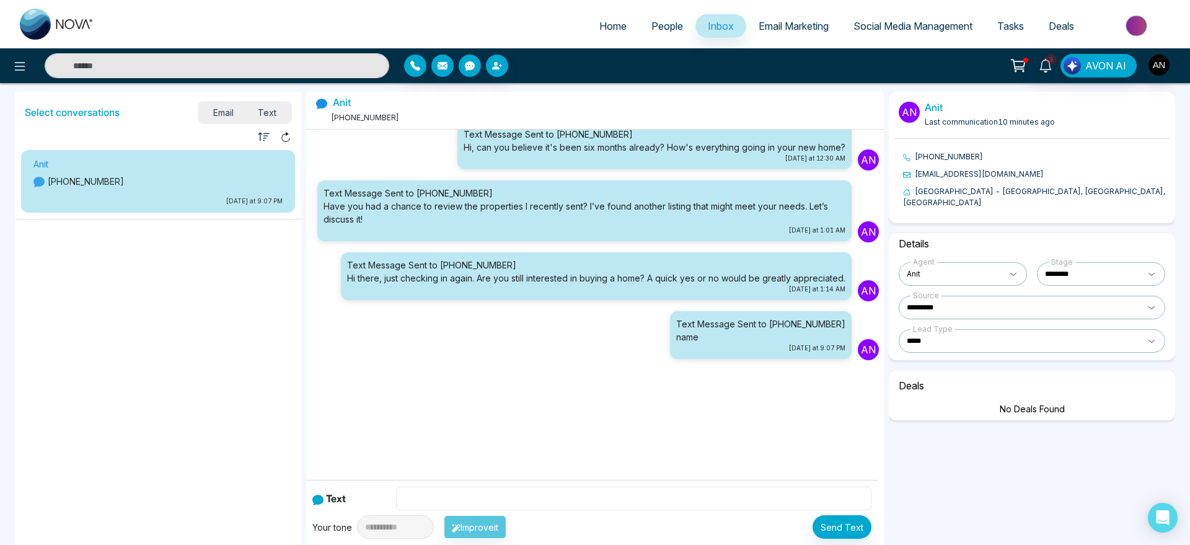
click at [440, 501] on input "text" at bounding box center [633, 499] width 475 height 24
type input "**********"
click at [406, 531] on select "**********" at bounding box center [395, 527] width 77 height 24
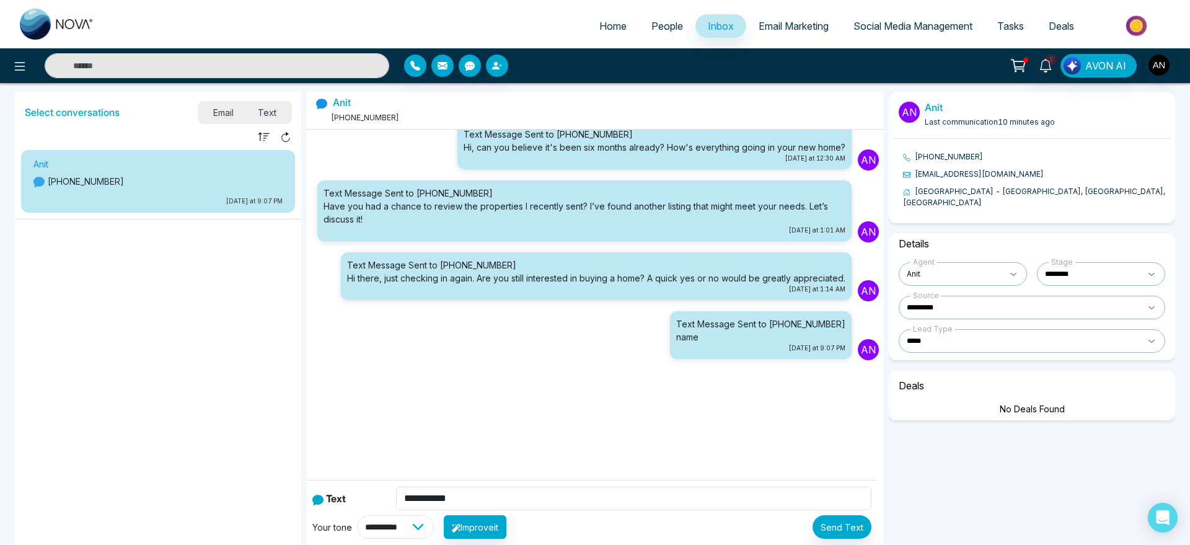
click at [406, 531] on select "**********" at bounding box center [395, 527] width 77 height 24
select select "*******"
click at [357, 515] on select "**********" at bounding box center [395, 527] width 77 height 24
click at [495, 530] on button "Improve it" at bounding box center [475, 527] width 63 height 24
type input "**********"
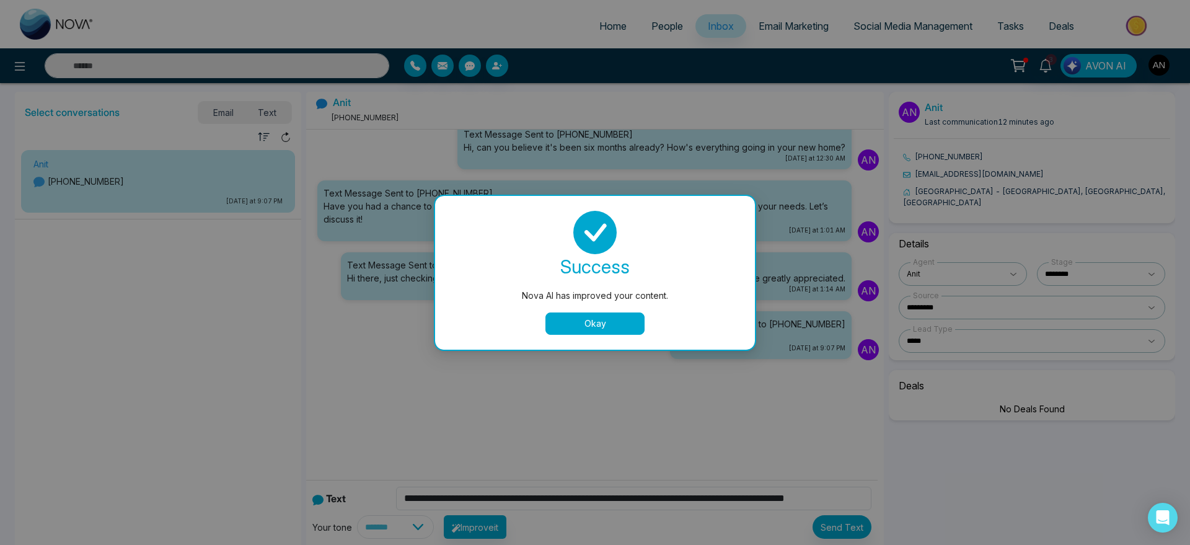
click at [619, 324] on button "Okay" at bounding box center [594, 323] width 99 height 22
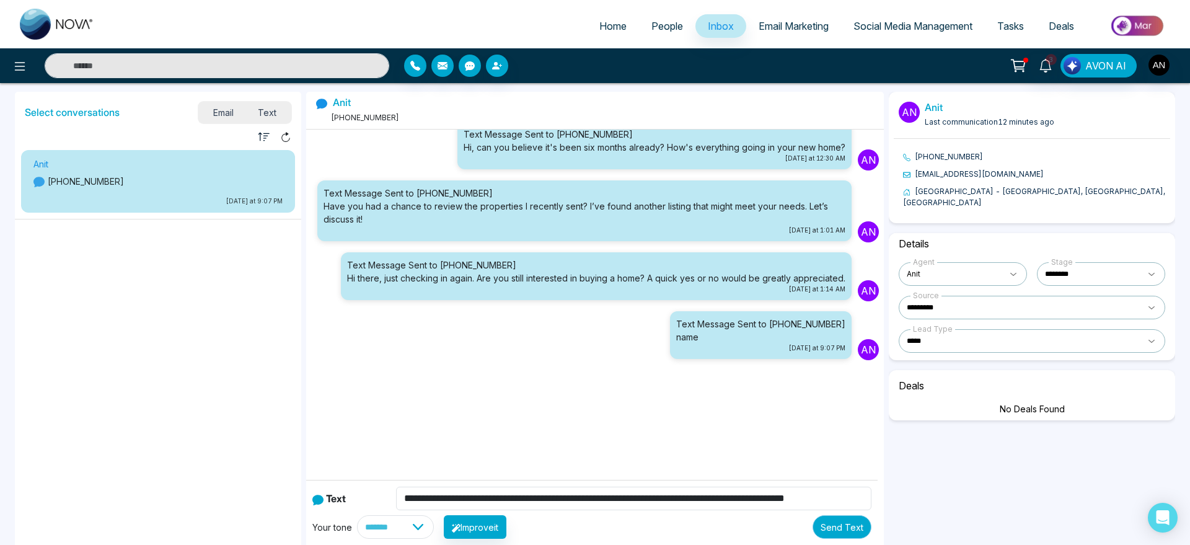
click at [832, 527] on button "Send Text" at bounding box center [842, 527] width 59 height 24
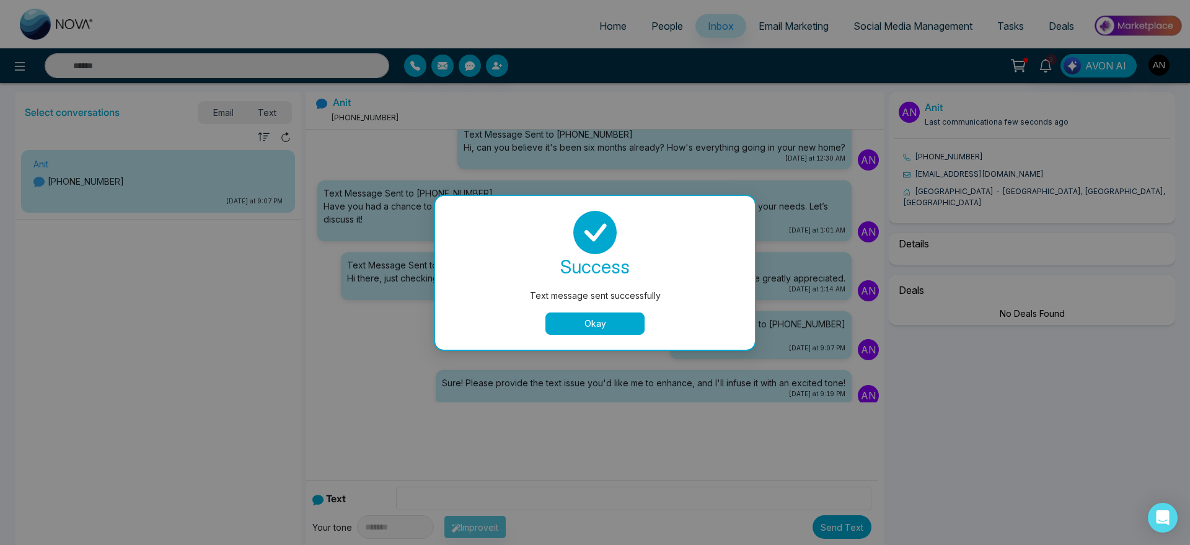
scroll to position [118, 0]
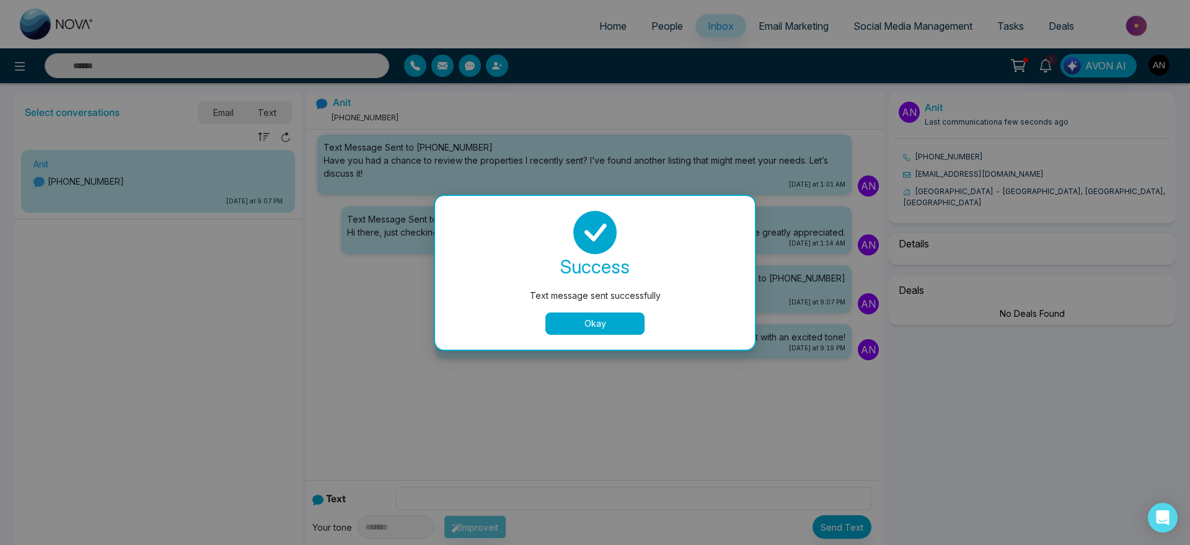
select select "****"
select select "*********"
select select "*****"
click at [609, 320] on button "Okay" at bounding box center [594, 323] width 99 height 22
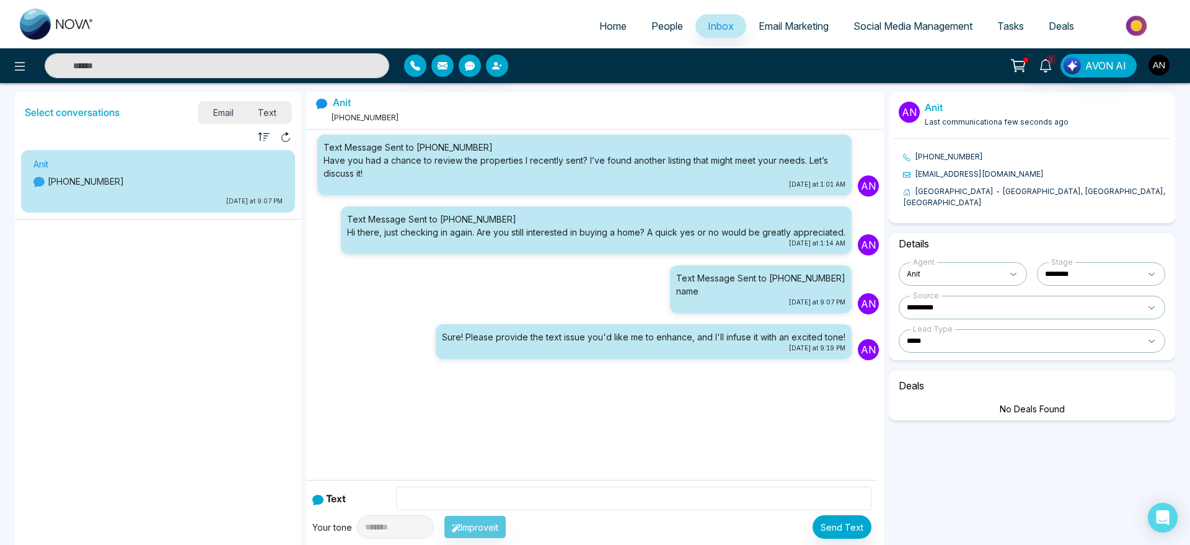
click at [656, 30] on span "People" at bounding box center [667, 26] width 32 height 12
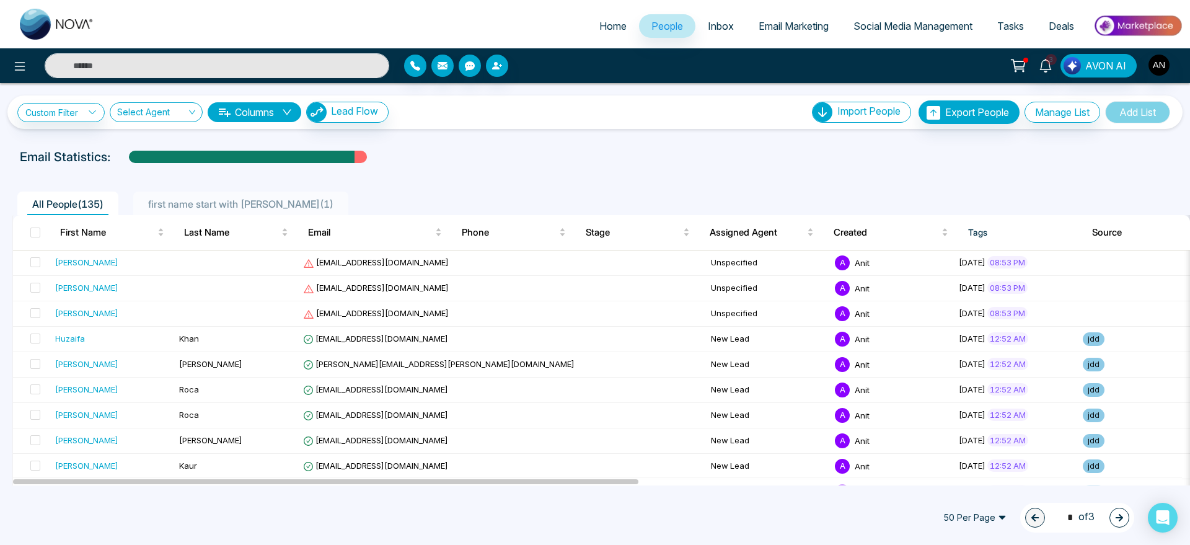
drag, startPoint x: 7, startPoint y: 165, endPoint x: 435, endPoint y: 139, distance: 427.9
click at [435, 139] on div "Custom Filter Choose a filter Cancel Apply Select Agent Columns Lead Flow Impor…" at bounding box center [595, 284] width 1190 height 402
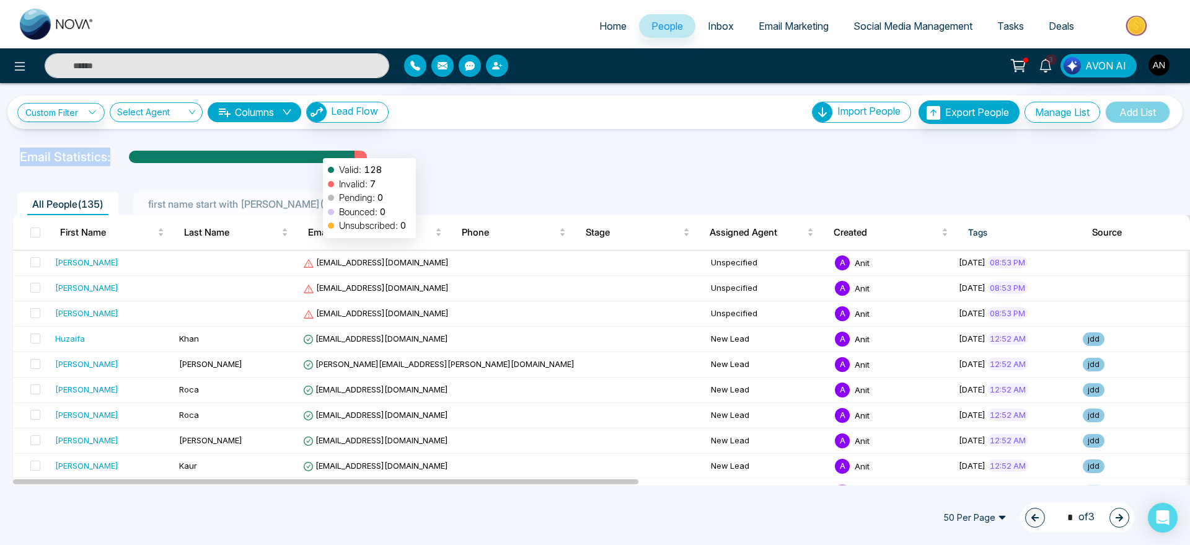
drag, startPoint x: 14, startPoint y: 156, endPoint x: 379, endPoint y: 155, distance: 365.1
click at [379, 155] on div "Email Statistics: Valid: 128 Invalid: 7 Pending: 0 Bounced: 0 Unsubscribed: 0" at bounding box center [400, 157] width 777 height 19
click at [379, 155] on div "Email Statistics:" at bounding box center [401, 157] width 762 height 19
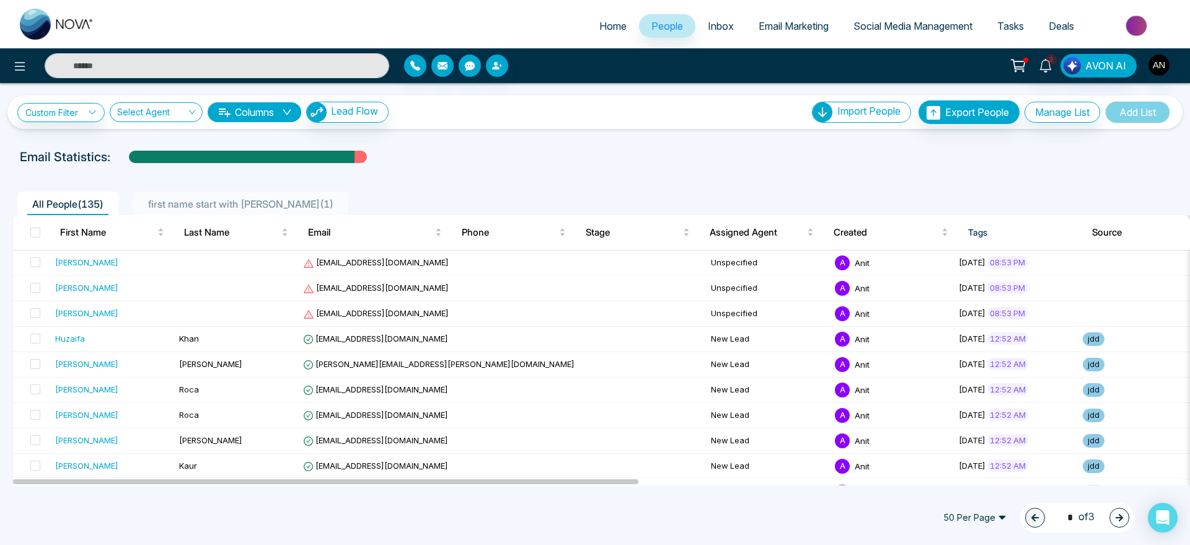
click at [283, 117] on button "Columns" at bounding box center [255, 112] width 94 height 20
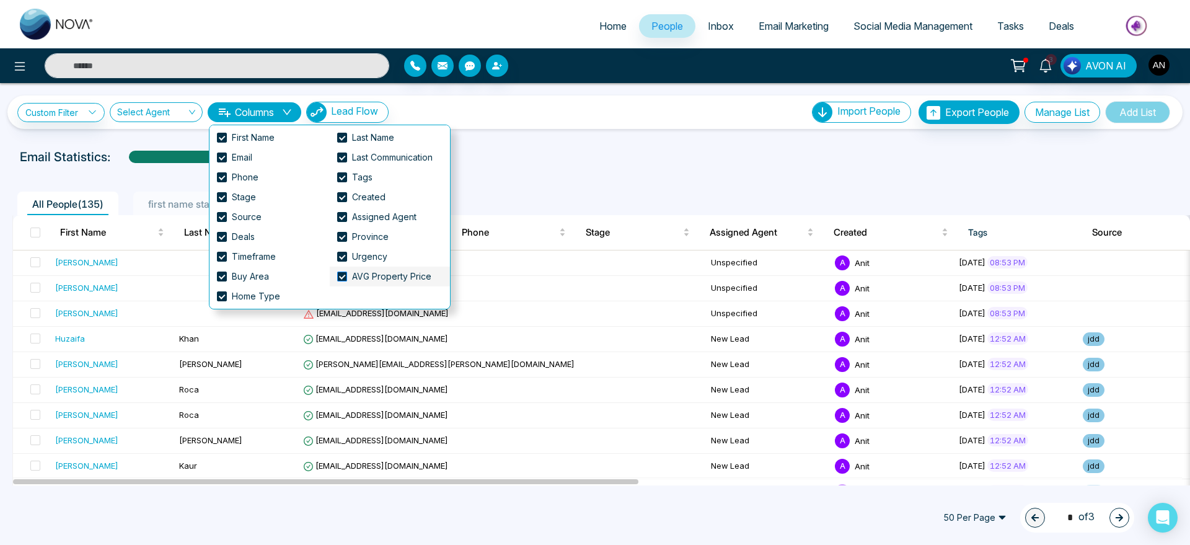
click at [345, 270] on label "AVG Property Price" at bounding box center [386, 277] width 99 height 14
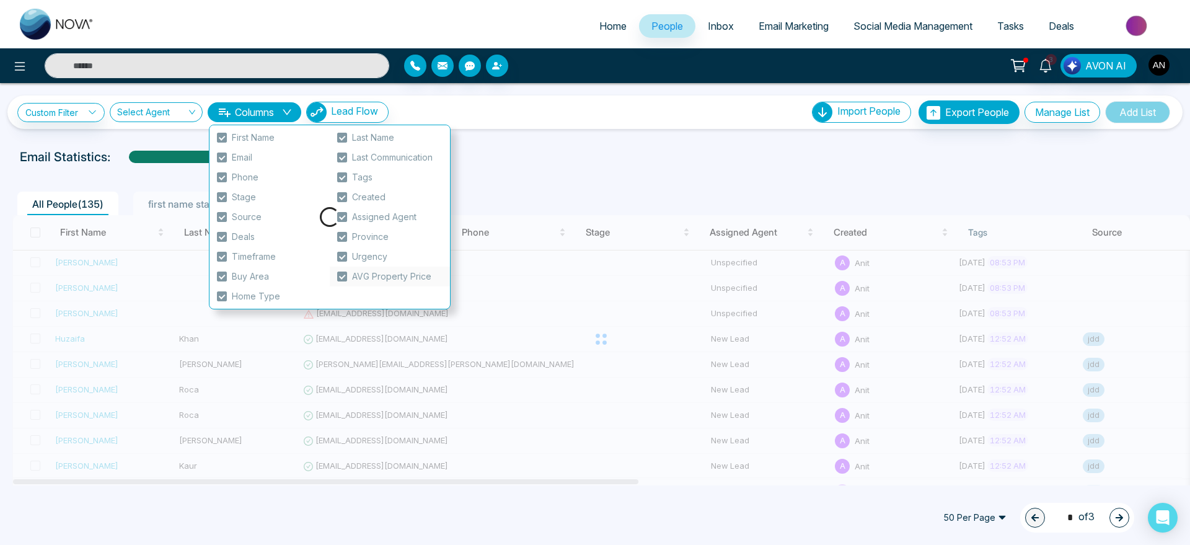
click at [343, 247] on li "Urgency" at bounding box center [390, 257] width 120 height 20
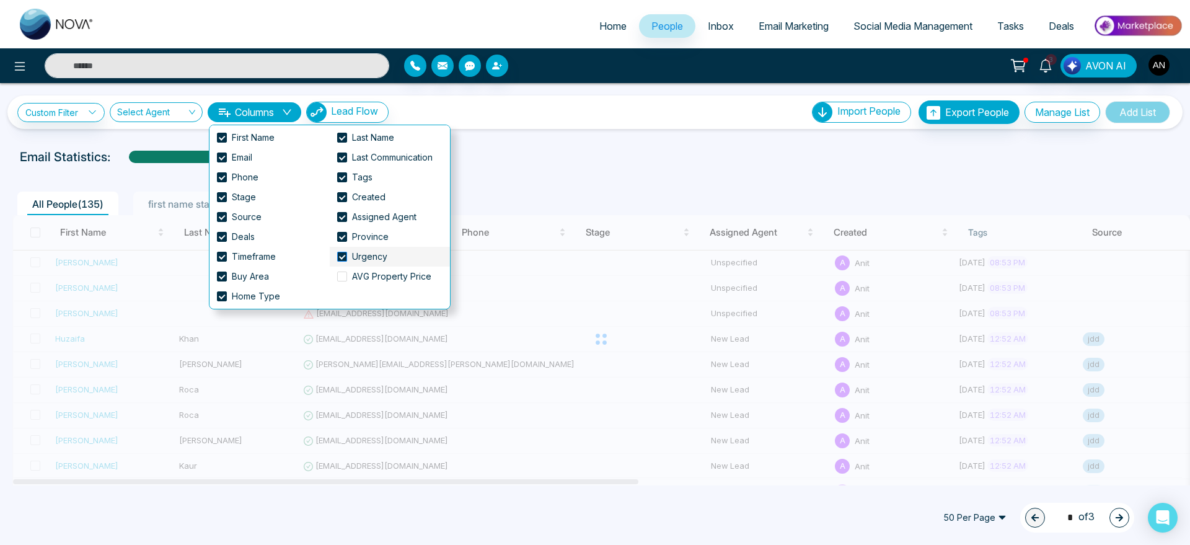
click at [346, 259] on span at bounding box center [342, 257] width 10 height 10
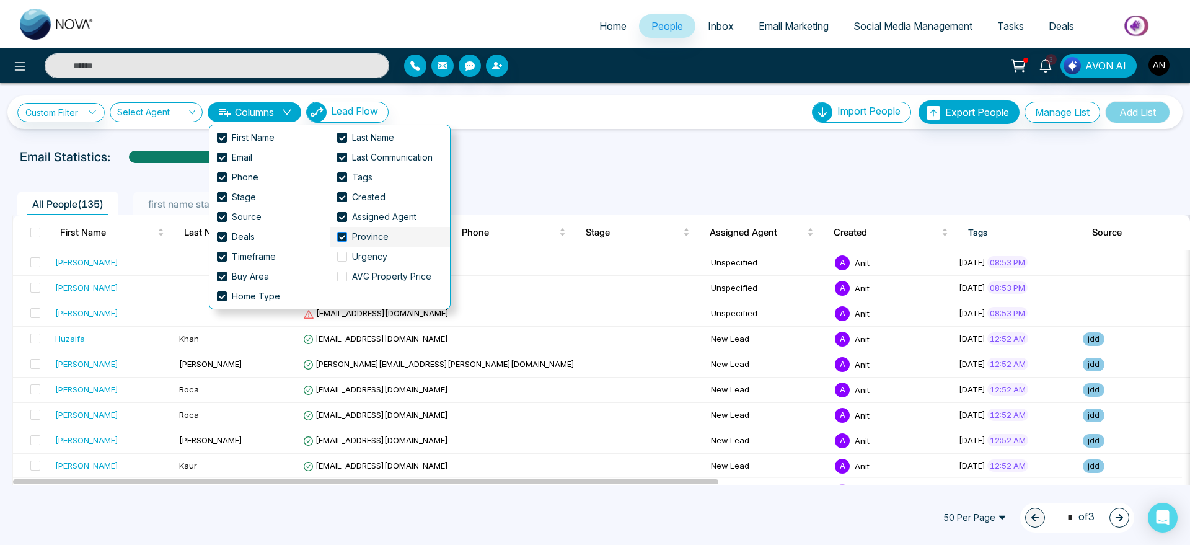
click at [345, 234] on span at bounding box center [342, 237] width 10 height 10
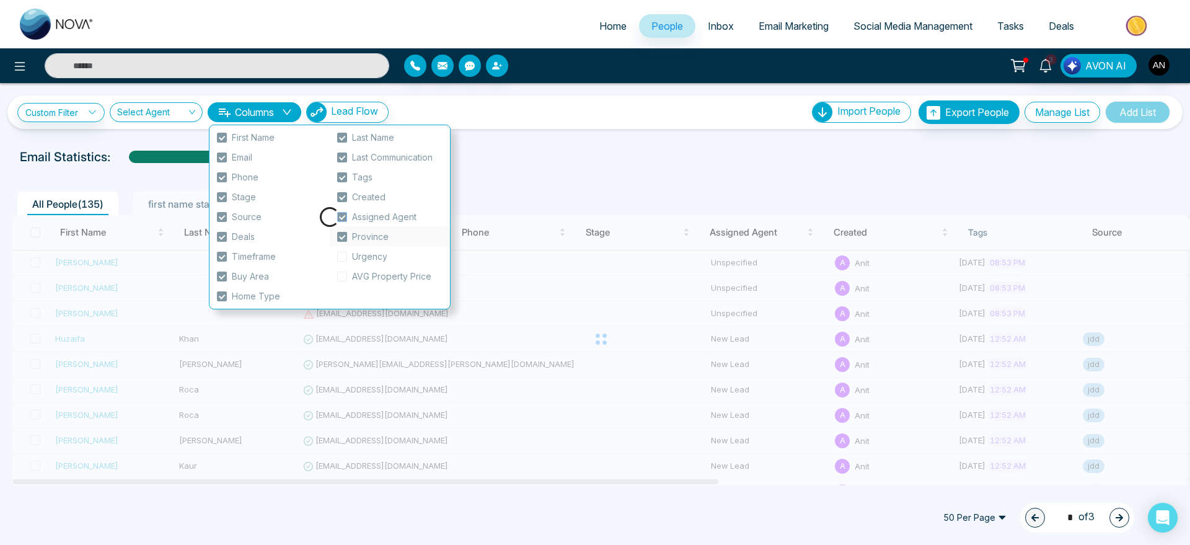
click at [347, 213] on span "Assigned Agent" at bounding box center [384, 217] width 74 height 14
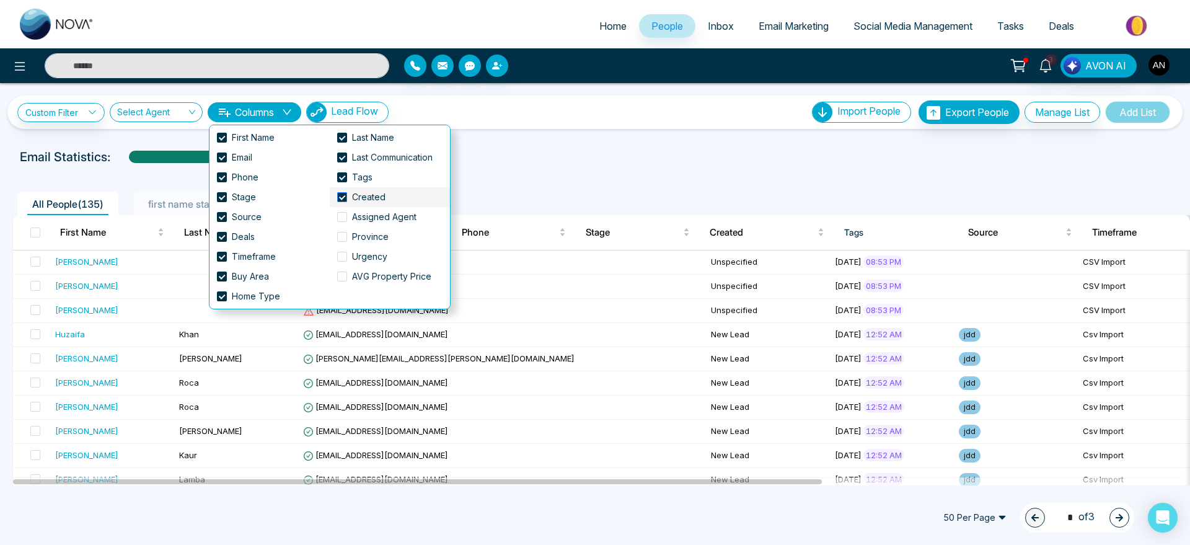
click at [346, 201] on span at bounding box center [342, 197] width 10 height 10
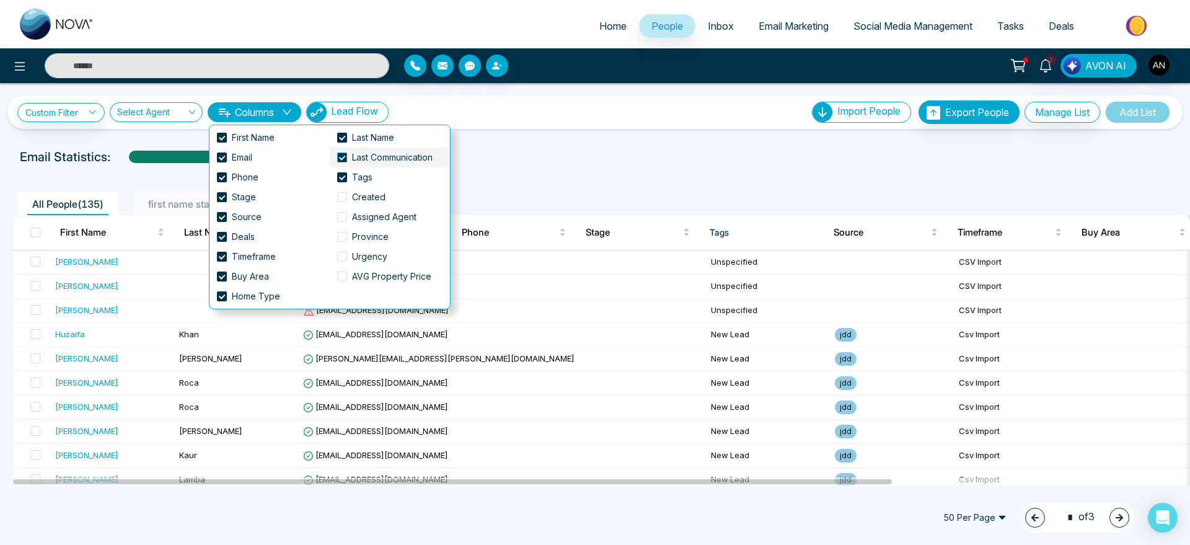
click at [353, 154] on span "Last Communication" at bounding box center [392, 158] width 90 height 14
click at [353, 140] on span "Last Name" at bounding box center [373, 138] width 52 height 14
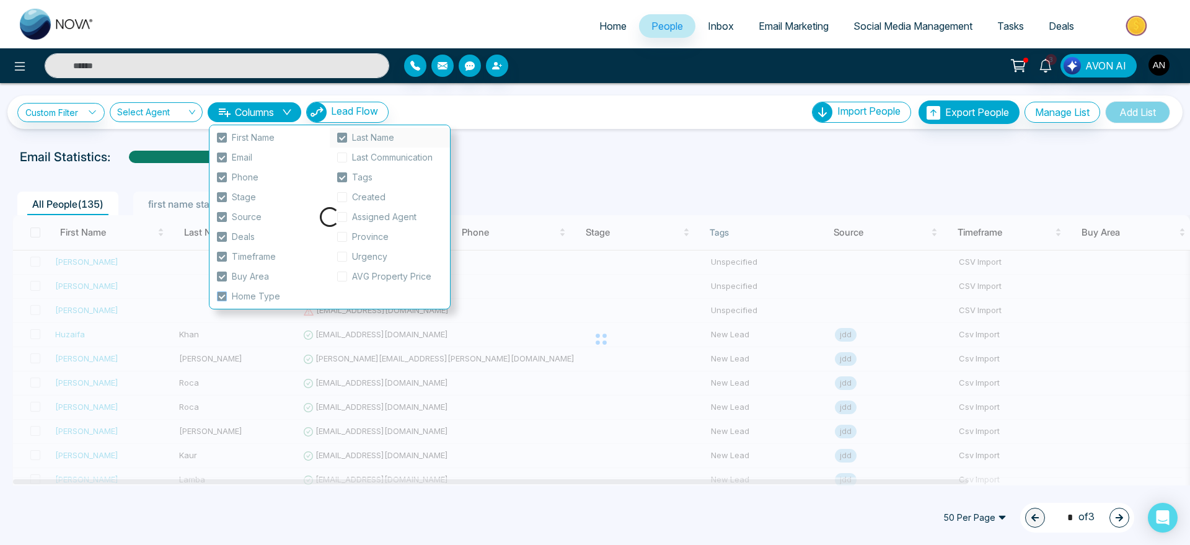
click at [233, 290] on span "Home Type" at bounding box center [256, 296] width 58 height 14
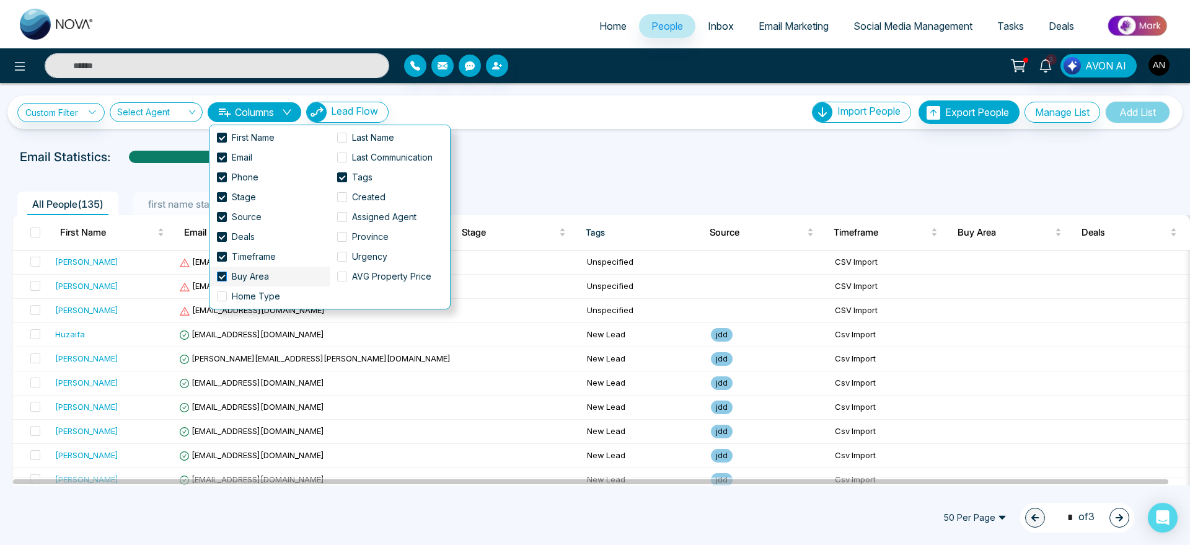
click at [236, 272] on span "Buy Area" at bounding box center [250, 277] width 47 height 14
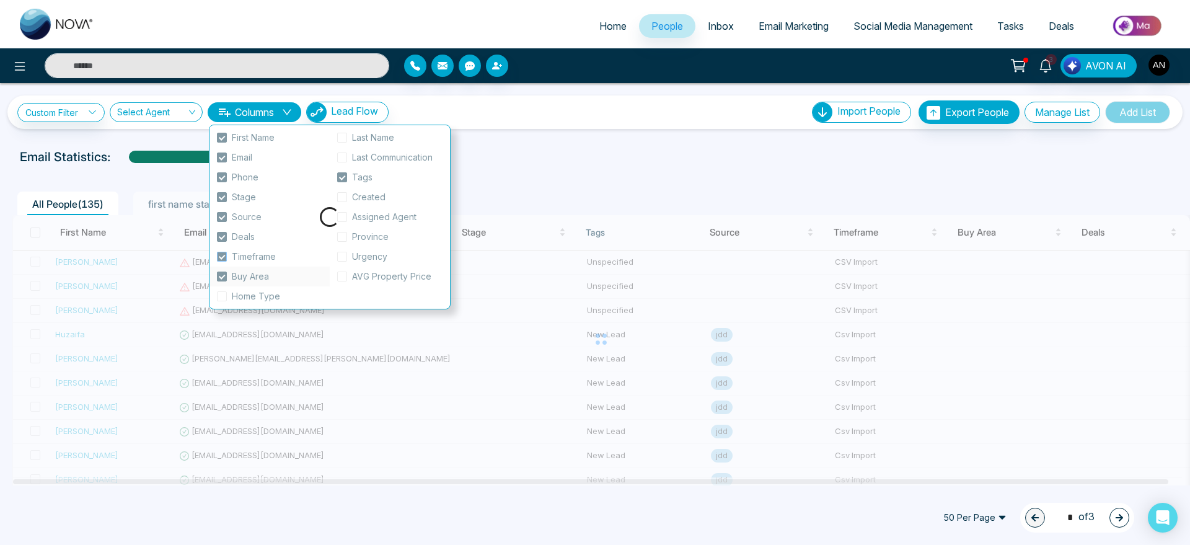
click at [236, 251] on span "Timeframe" at bounding box center [254, 257] width 54 height 14
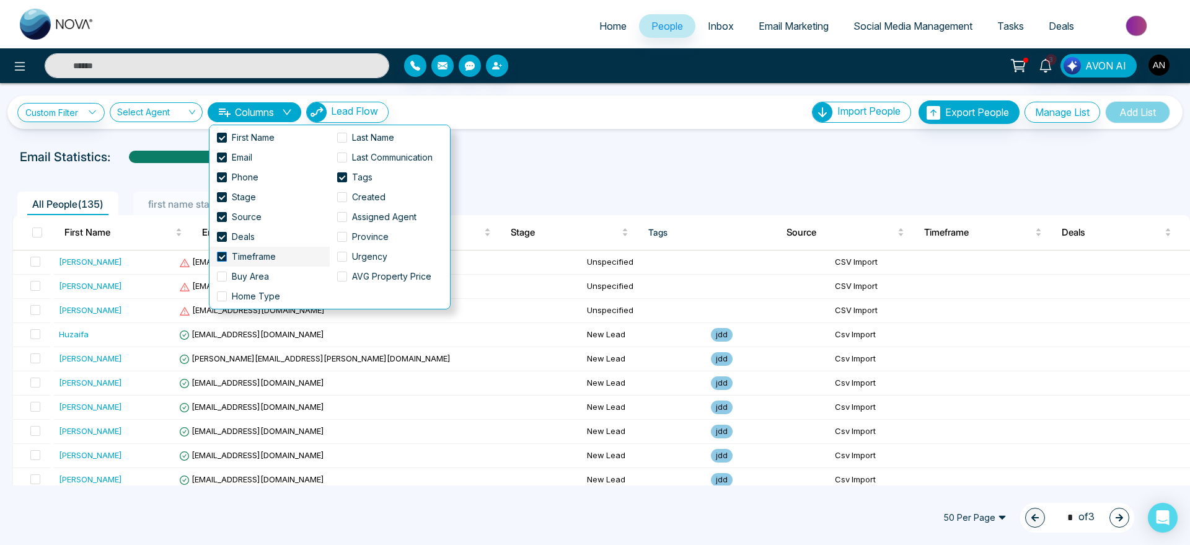
click at [236, 251] on span "Timeframe" at bounding box center [254, 257] width 54 height 14
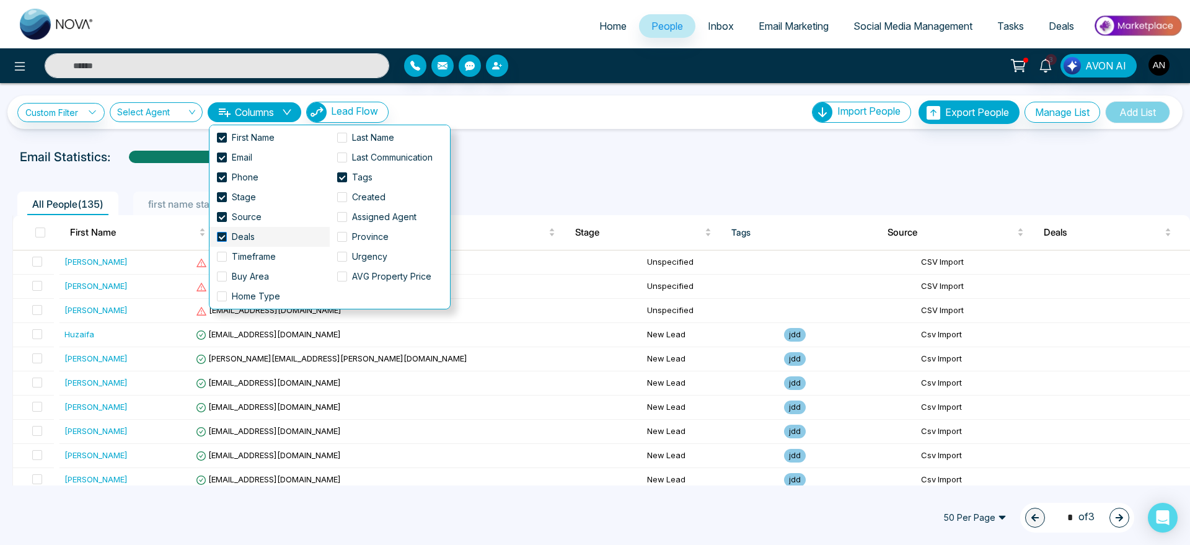
click at [233, 238] on span "Deals" at bounding box center [243, 237] width 33 height 14
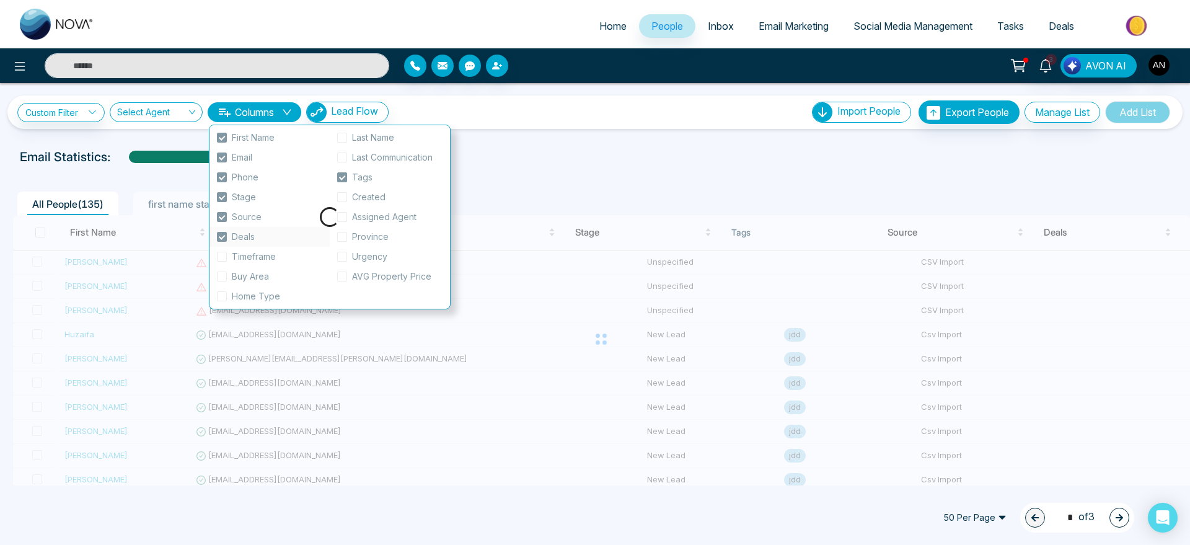
click at [638, 136] on div "Custom Filter Choose a filter Cancel Apply Select Agent Columns Lead Flow Impor…" at bounding box center [595, 284] width 1190 height 402
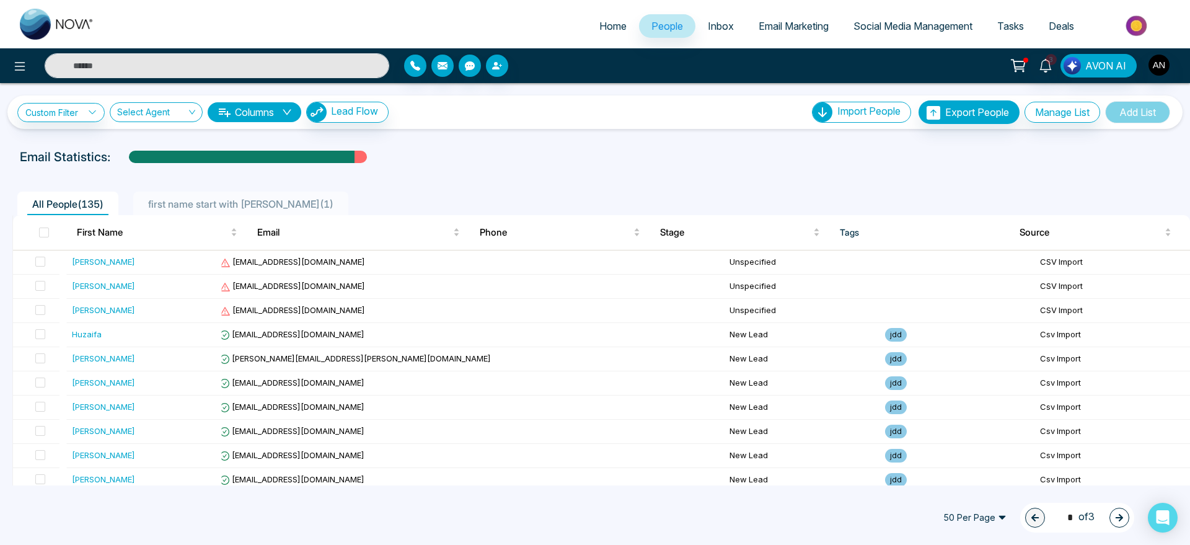
click at [539, 131] on div "Custom Filter Choose a filter Cancel Apply Select Agent Columns Lead Flow Impor…" at bounding box center [595, 284] width 1190 height 402
click at [69, 103] on link "Custom Filter" at bounding box center [60, 112] width 87 height 19
click at [95, 143] on input "search" at bounding box center [86, 141] width 100 height 19
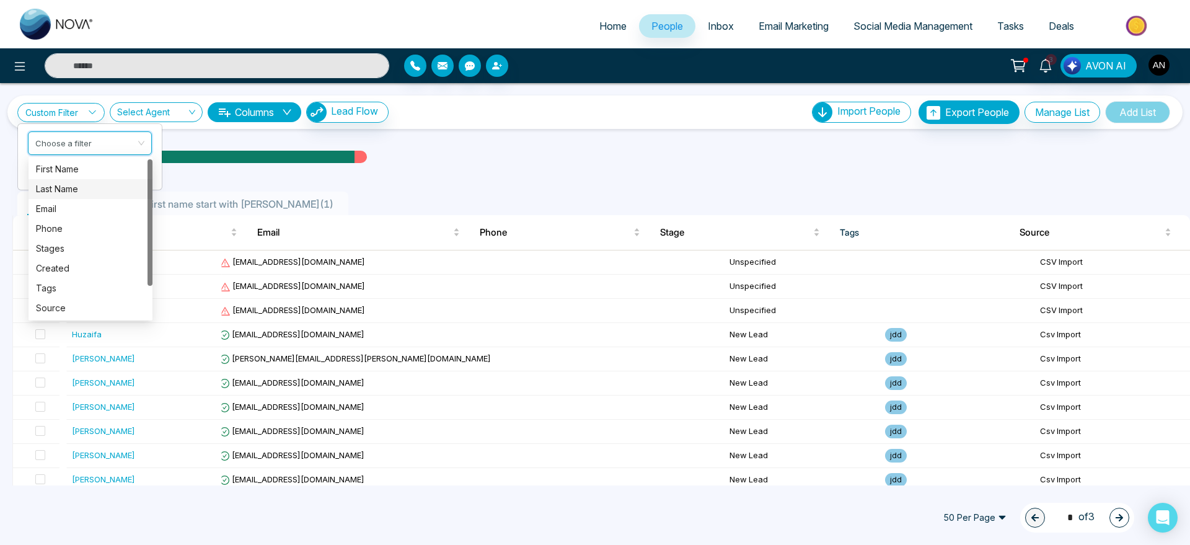
click at [79, 185] on div "Last Name" at bounding box center [90, 189] width 109 height 14
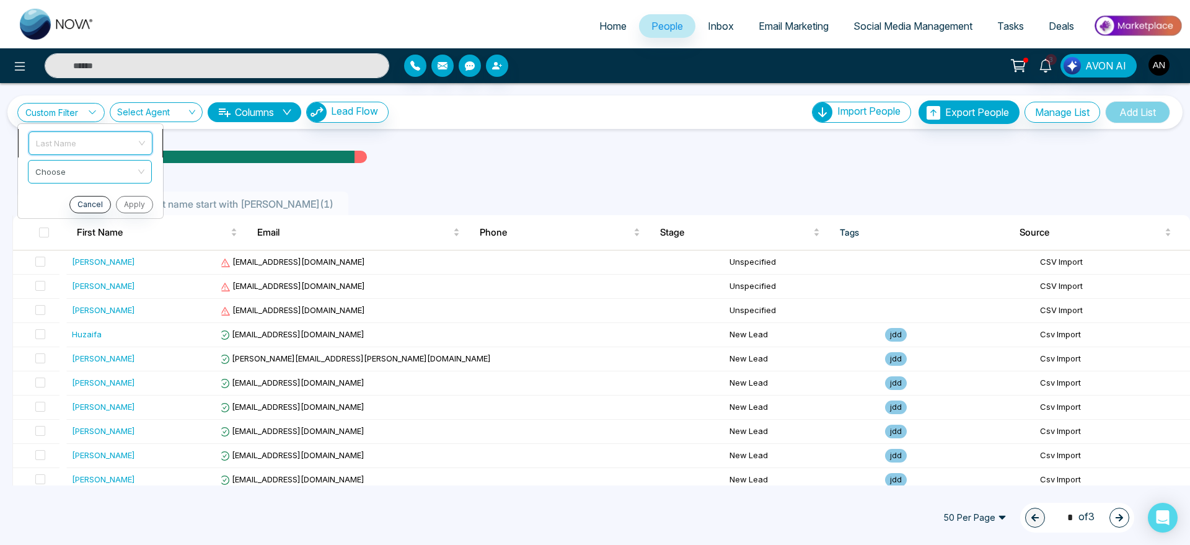
click at [68, 141] on span "Last Name" at bounding box center [90, 143] width 109 height 22
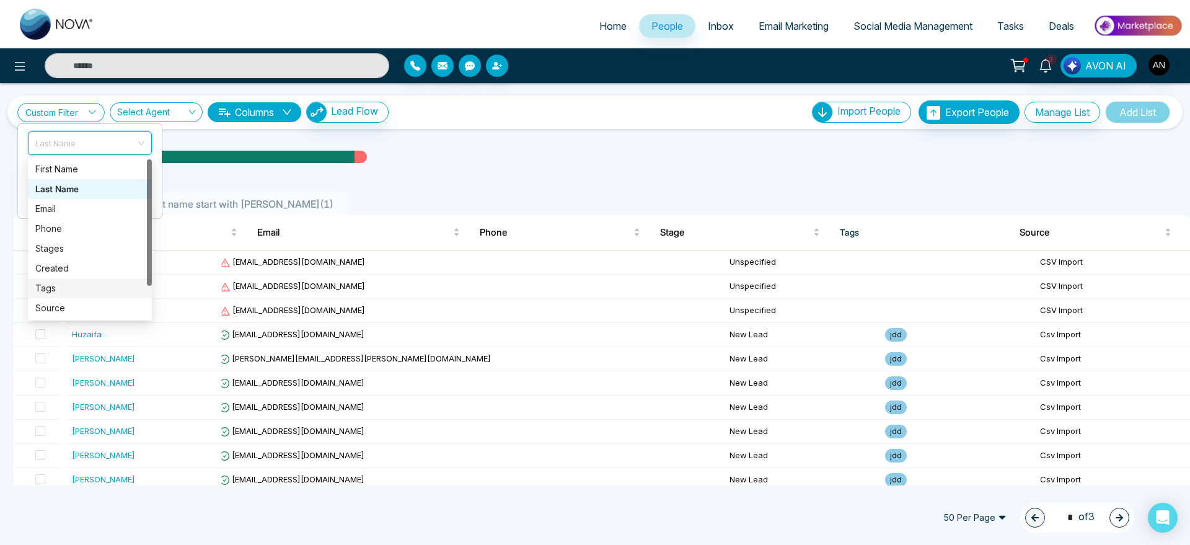
click at [66, 296] on div "Tags" at bounding box center [90, 288] width 124 height 20
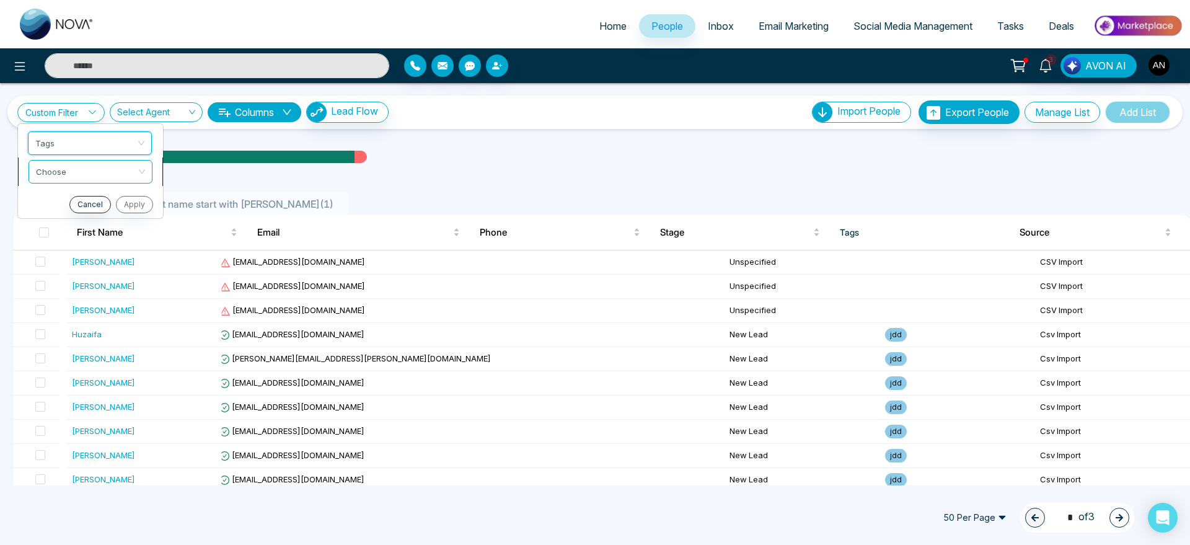
click at [103, 165] on input "search" at bounding box center [86, 170] width 100 height 19
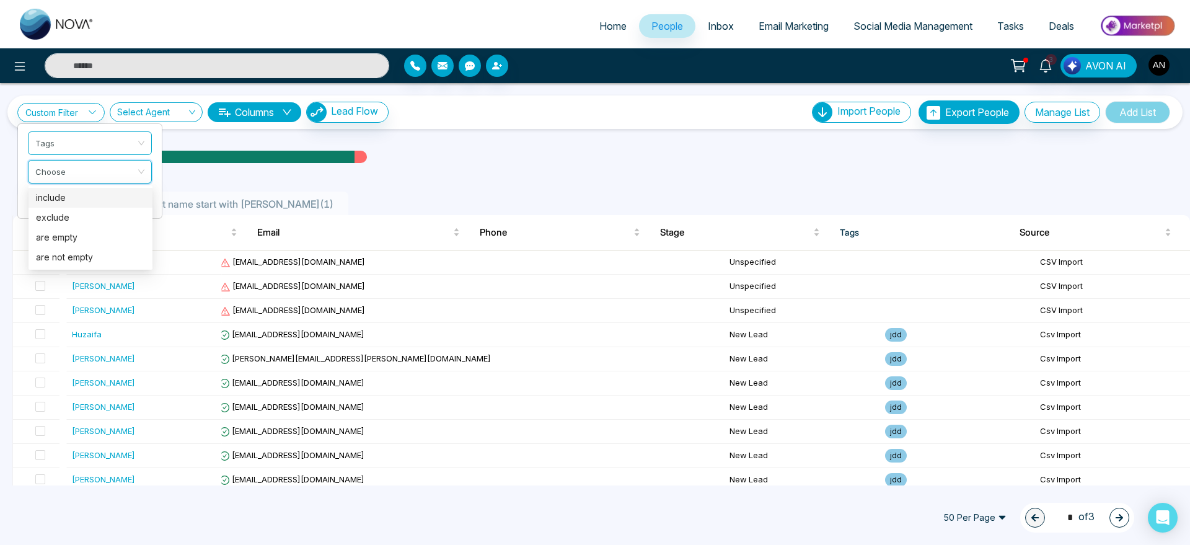
click at [97, 199] on div "include" at bounding box center [90, 198] width 109 height 14
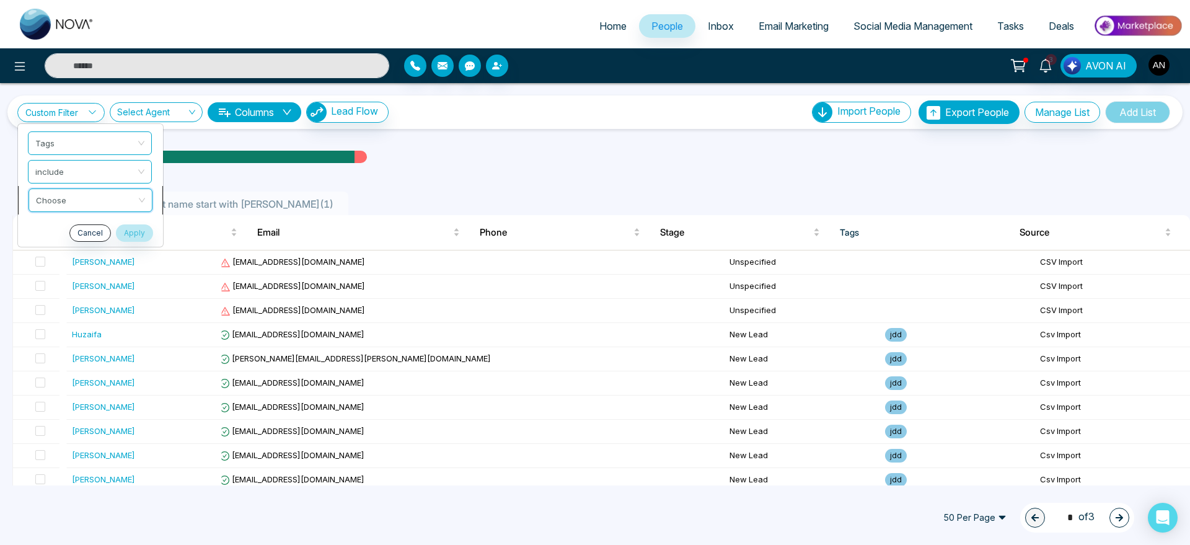
click at [105, 193] on input "search" at bounding box center [86, 198] width 100 height 19
click at [103, 240] on div "jdd" at bounding box center [90, 246] width 109 height 14
click at [112, 198] on span "jdd" at bounding box center [90, 200] width 109 height 22
click at [112, 229] on div "Intel" at bounding box center [90, 226] width 109 height 14
click at [105, 181] on span "include" at bounding box center [90, 172] width 109 height 22
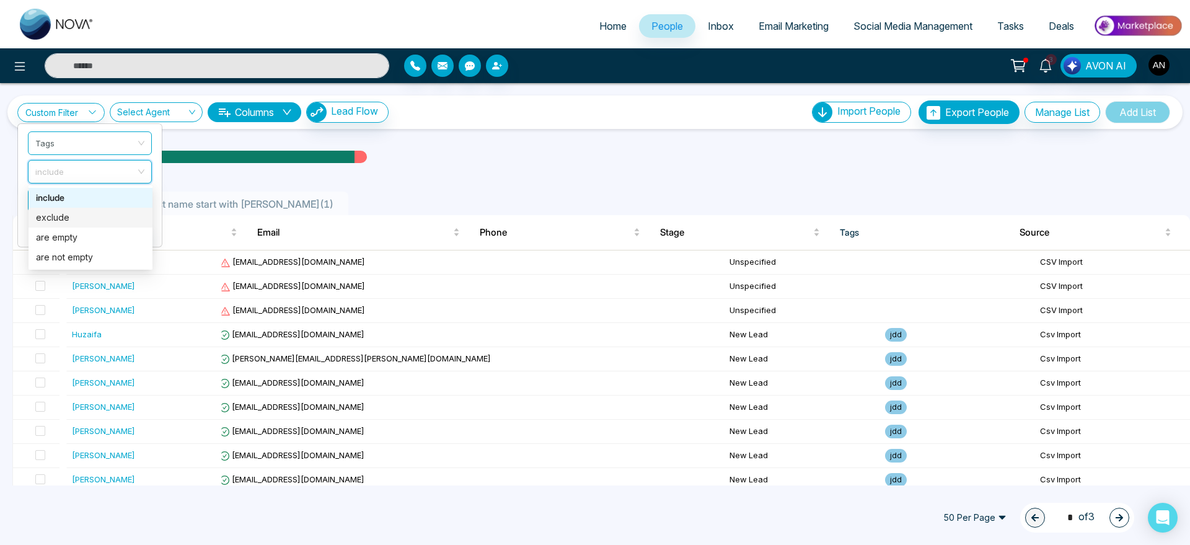
click at [90, 219] on div "exclude" at bounding box center [90, 218] width 109 height 14
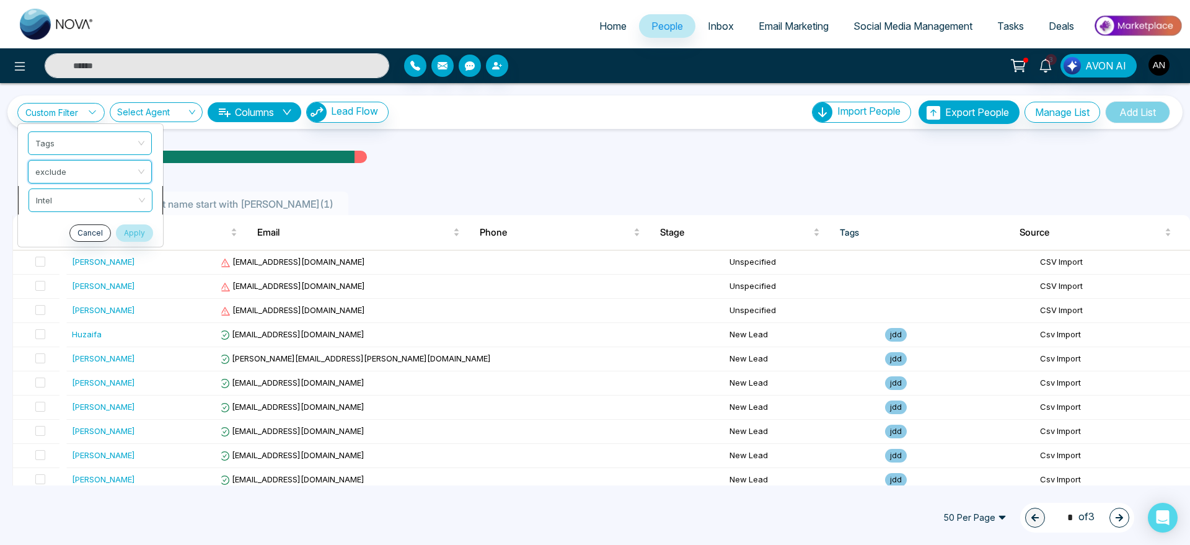
click at [92, 198] on span "Intel" at bounding box center [90, 200] width 109 height 22
click at [95, 182] on span "exclude" at bounding box center [90, 172] width 109 height 22
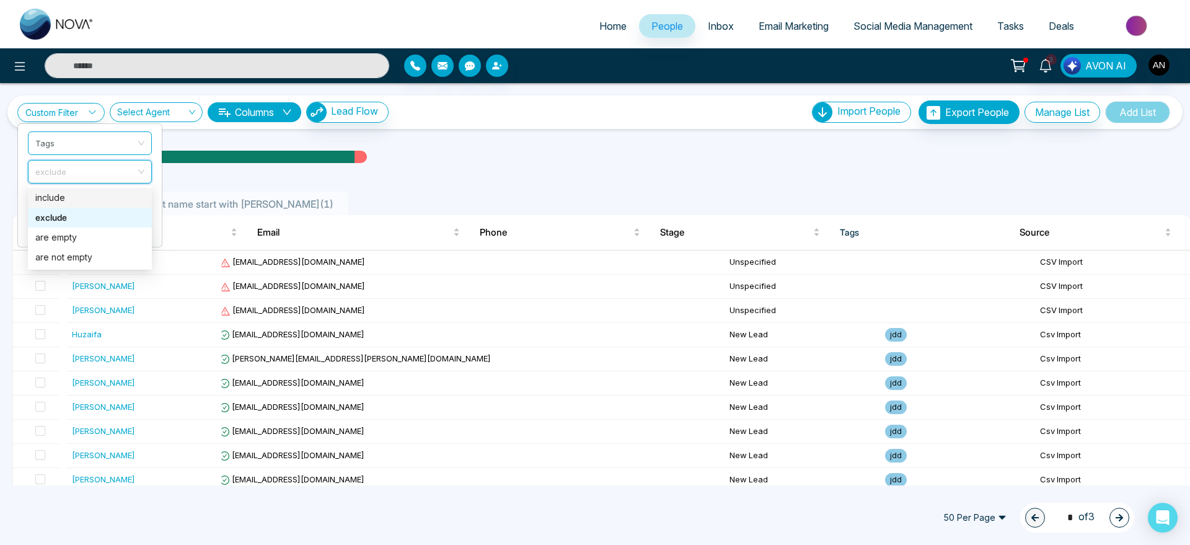
click at [88, 195] on div "include" at bounding box center [89, 198] width 109 height 14
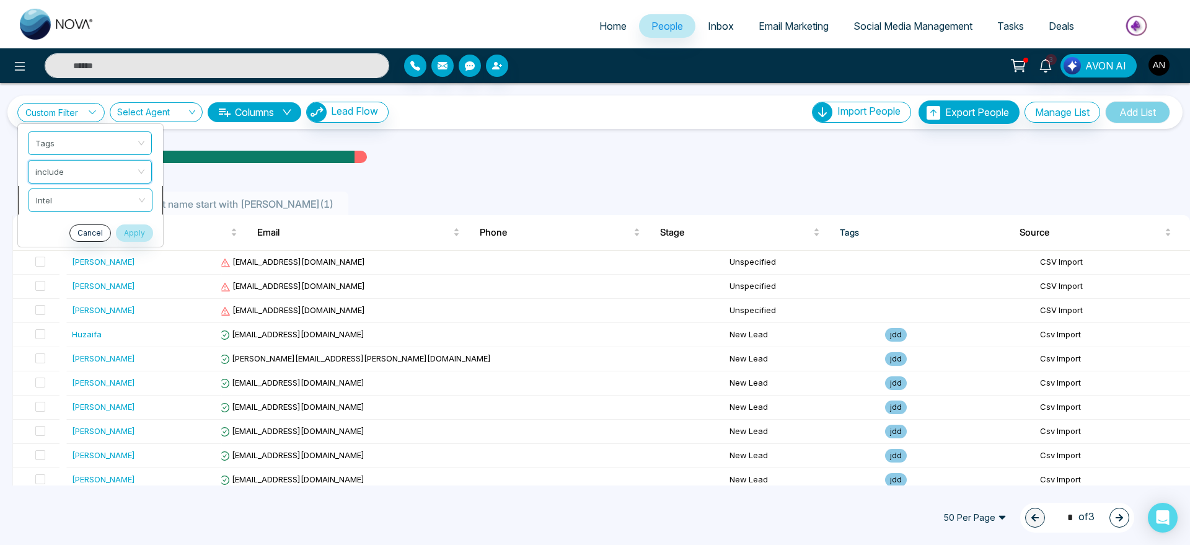
click at [126, 205] on span "Intel" at bounding box center [90, 200] width 109 height 22
click at [130, 238] on div "jdd" at bounding box center [91, 246] width 124 height 20
click at [137, 233] on button "Apply" at bounding box center [133, 232] width 37 height 17
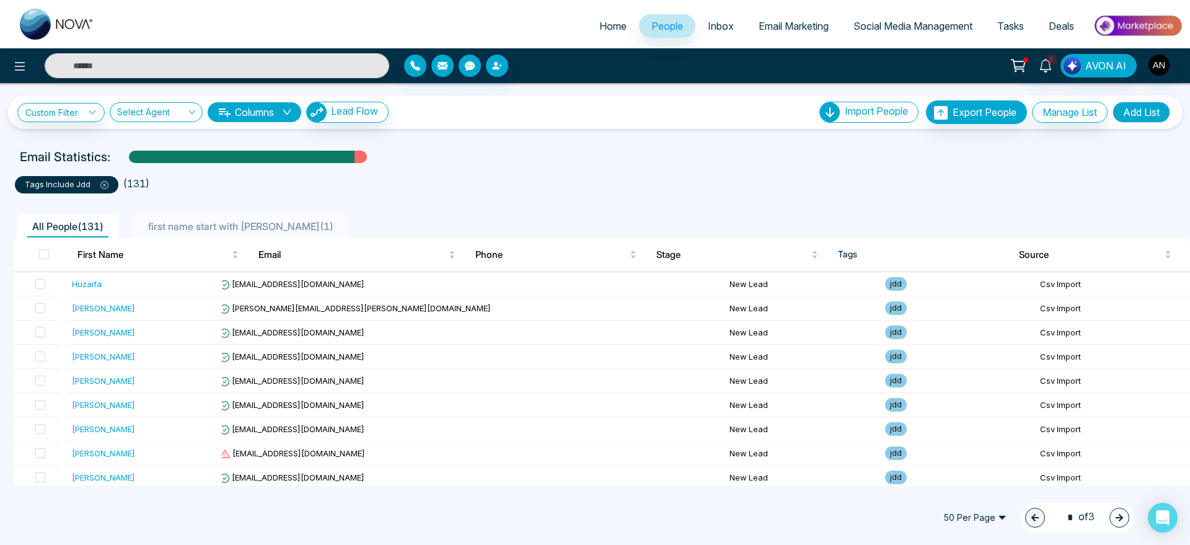
click at [104, 182] on icon at bounding box center [104, 185] width 8 height 8
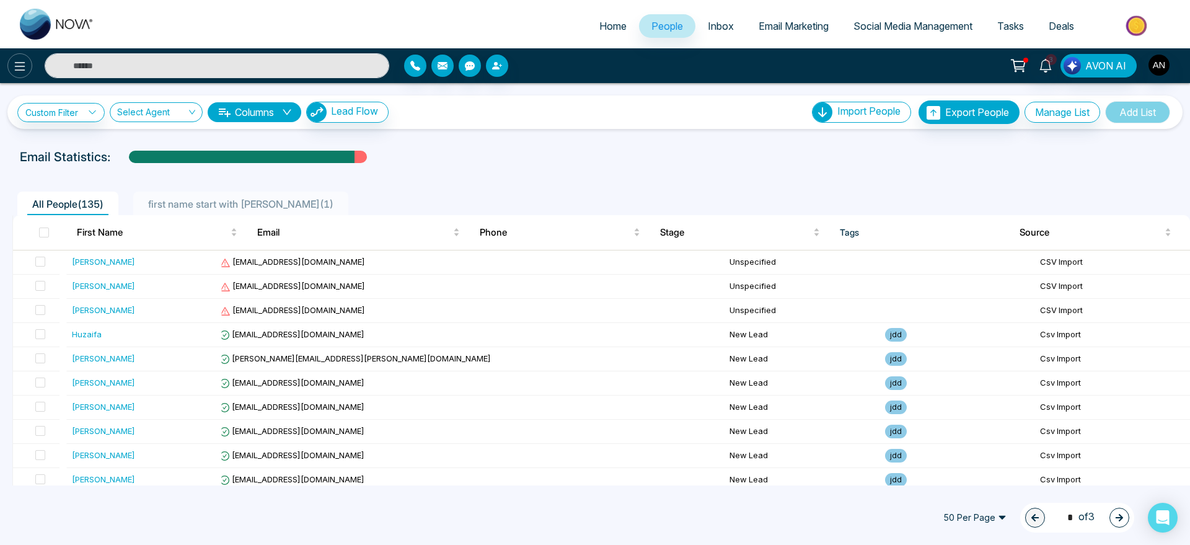
click at [9, 62] on button at bounding box center [19, 65] width 25 height 25
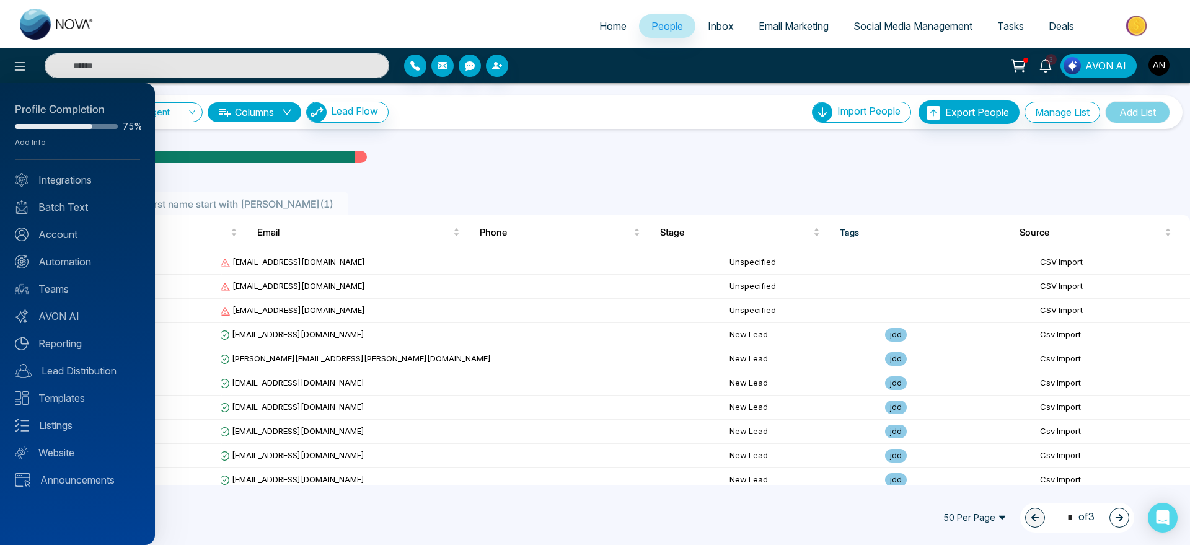
click at [620, 155] on div at bounding box center [595, 272] width 1190 height 545
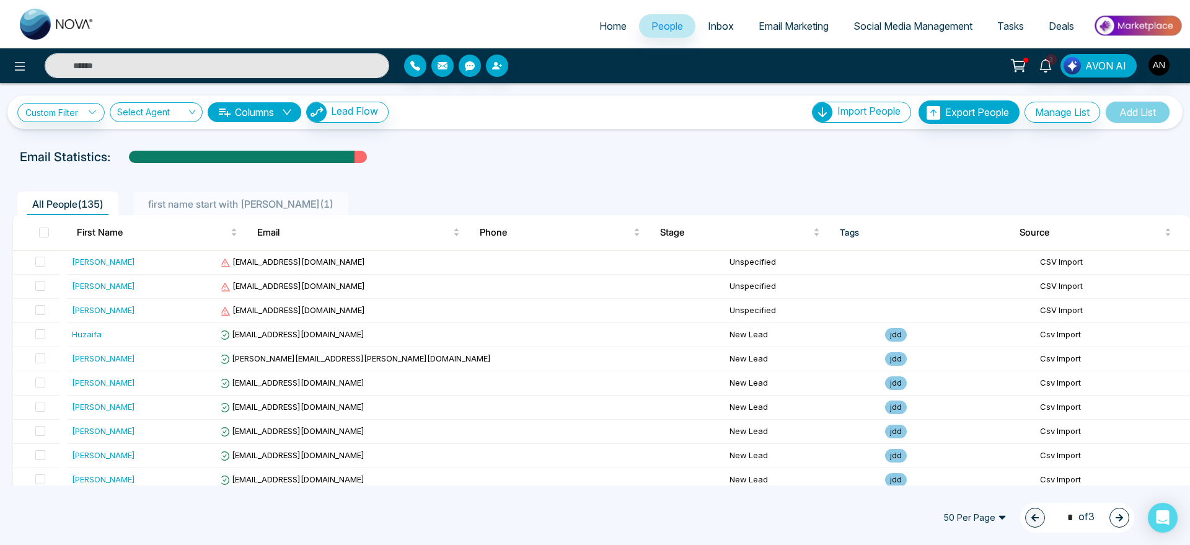
click at [518, 146] on div "Custom Filter Choose a filter Cancel Apply Select Agent Columns Lead Flow Impor…" at bounding box center [595, 284] width 1190 height 402
drag, startPoint x: 8, startPoint y: 157, endPoint x: 309, endPoint y: 130, distance: 301.9
click at [309, 130] on div "Custom Filter Choose a filter Cancel Apply Select Agent Columns Lead Flow Impor…" at bounding box center [595, 284] width 1190 height 402
click at [500, 66] on icon "button" at bounding box center [497, 66] width 10 height 10
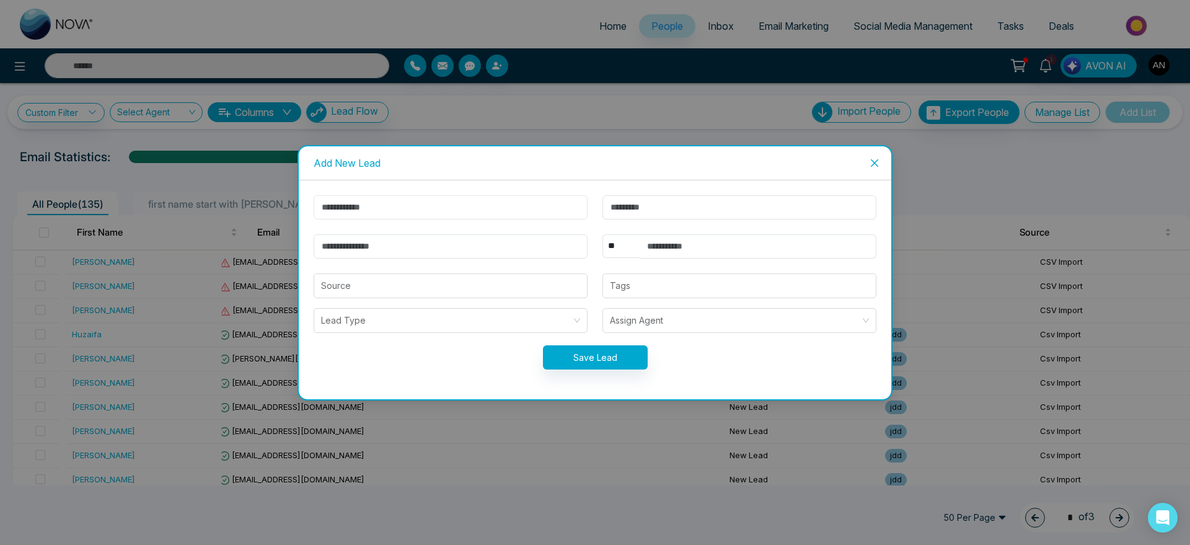
click at [457, 200] on input "text" at bounding box center [451, 207] width 274 height 24
type input "********"
click at [429, 244] on input "email" at bounding box center [451, 246] width 274 height 24
type input "**********"
click at [662, 242] on input "text" at bounding box center [758, 246] width 237 height 24
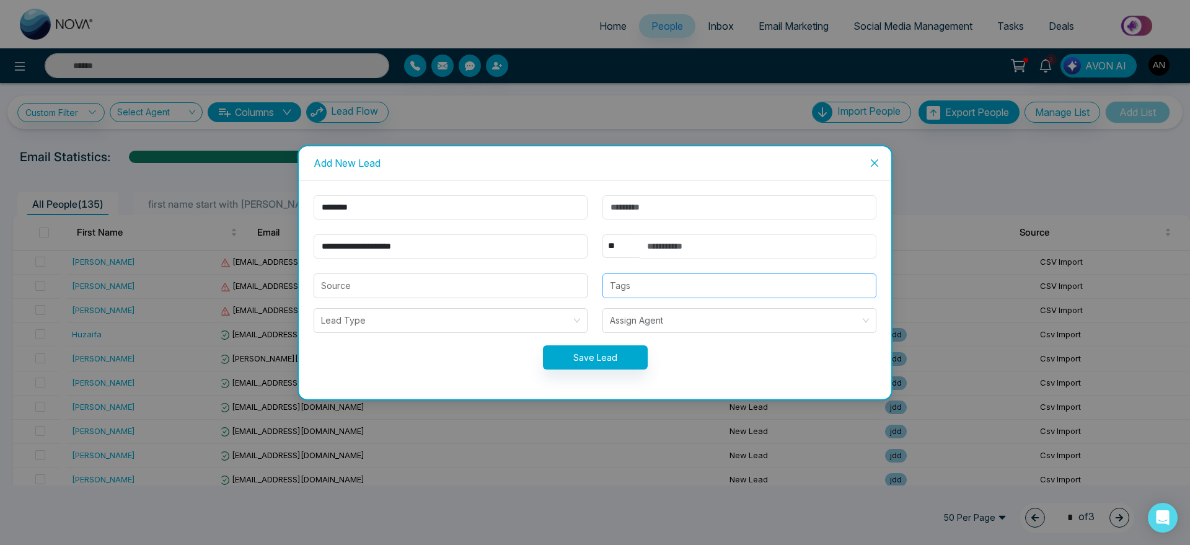
type input "**********"
click at [602, 353] on button "Save Lead" at bounding box center [595, 357] width 105 height 24
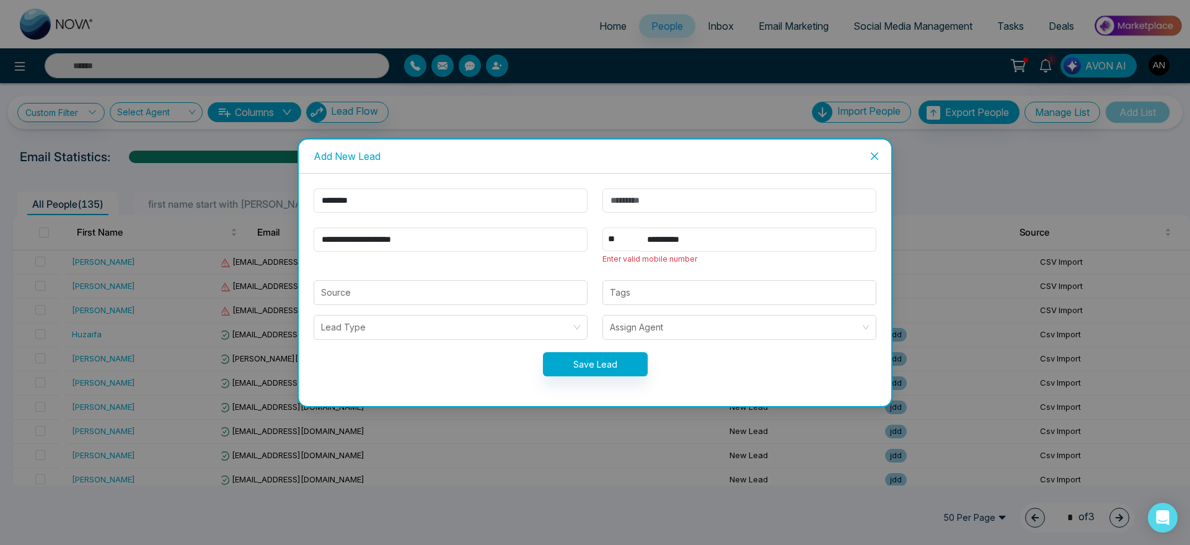
click at [625, 242] on select "** **** *** *** *** **** ***" at bounding box center [620, 239] width 37 height 24
select select "***"
click at [602, 227] on select "** **** *** *** *** **** ***" at bounding box center [620, 239] width 37 height 24
click at [609, 360] on button "Save Lead" at bounding box center [595, 364] width 105 height 24
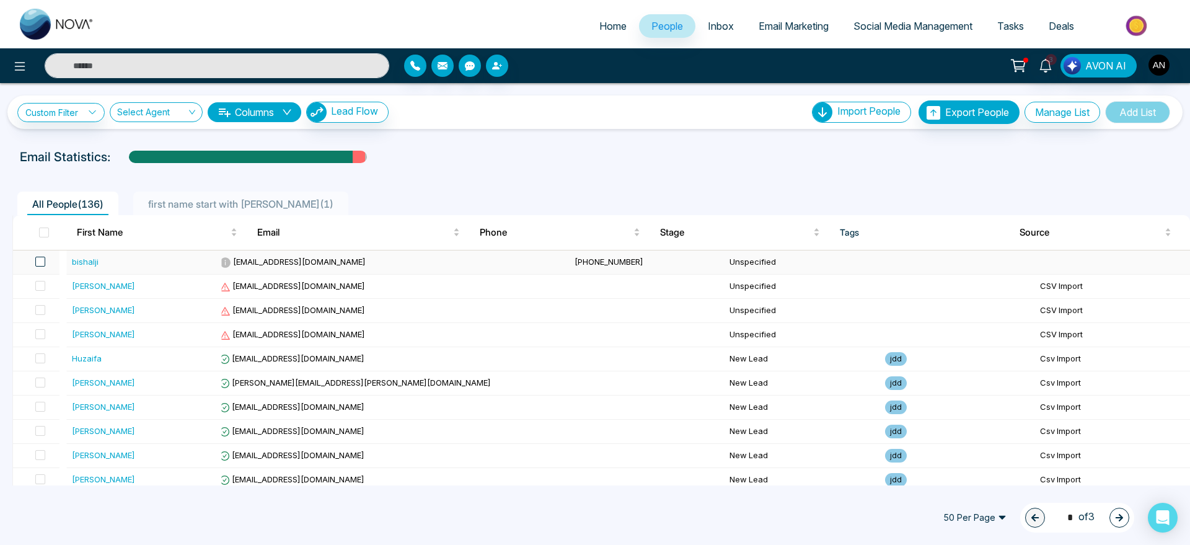
click at [45, 260] on span at bounding box center [40, 262] width 10 height 10
click at [43, 263] on span at bounding box center [40, 262] width 10 height 10
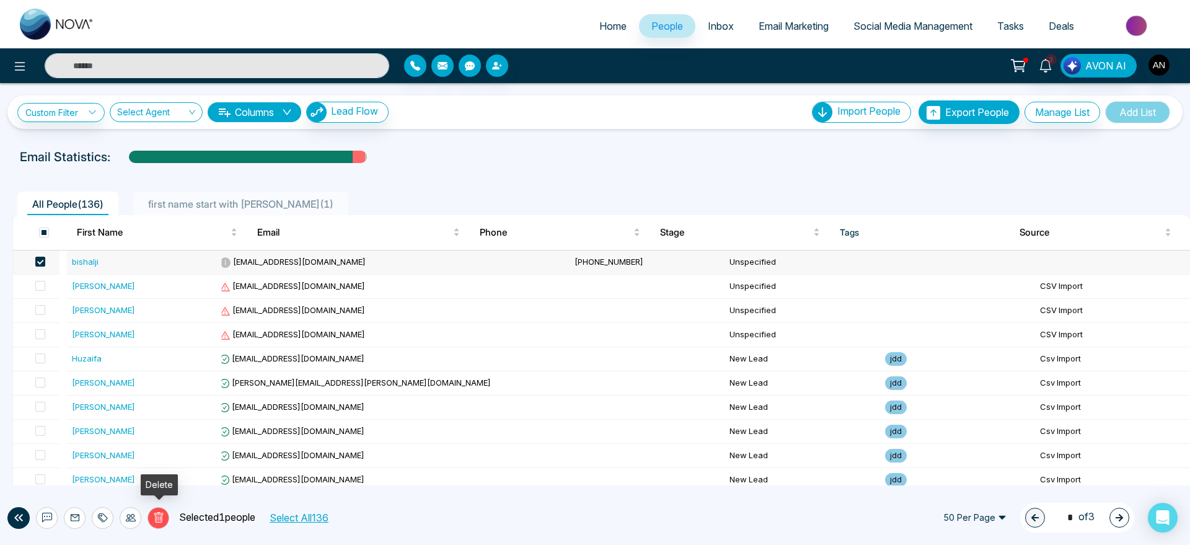
click at [162, 518] on icon at bounding box center [158, 517] width 11 height 11
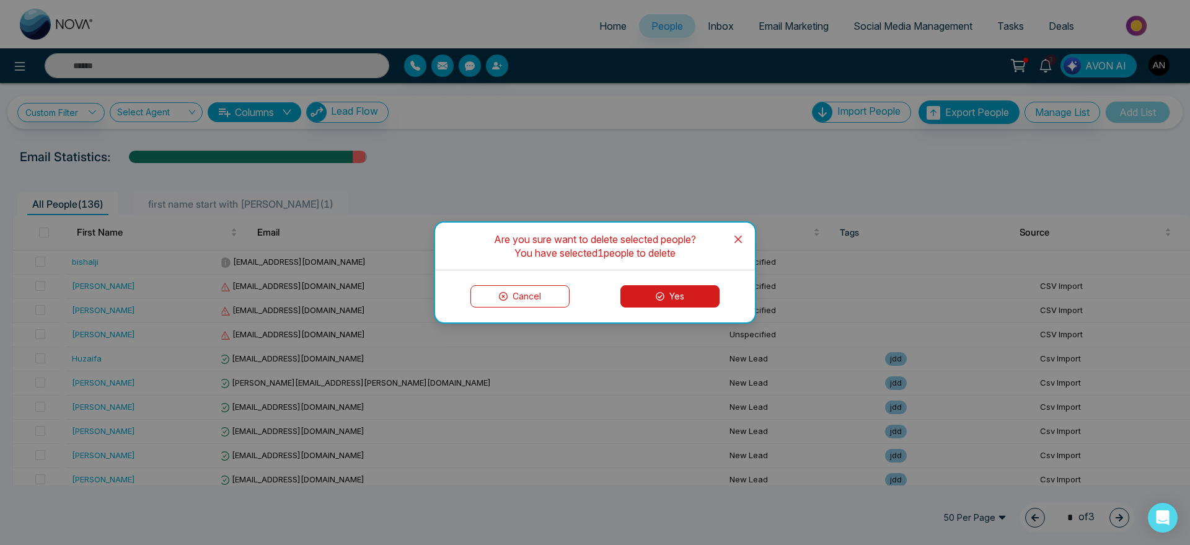
click at [659, 296] on icon at bounding box center [660, 296] width 9 height 9
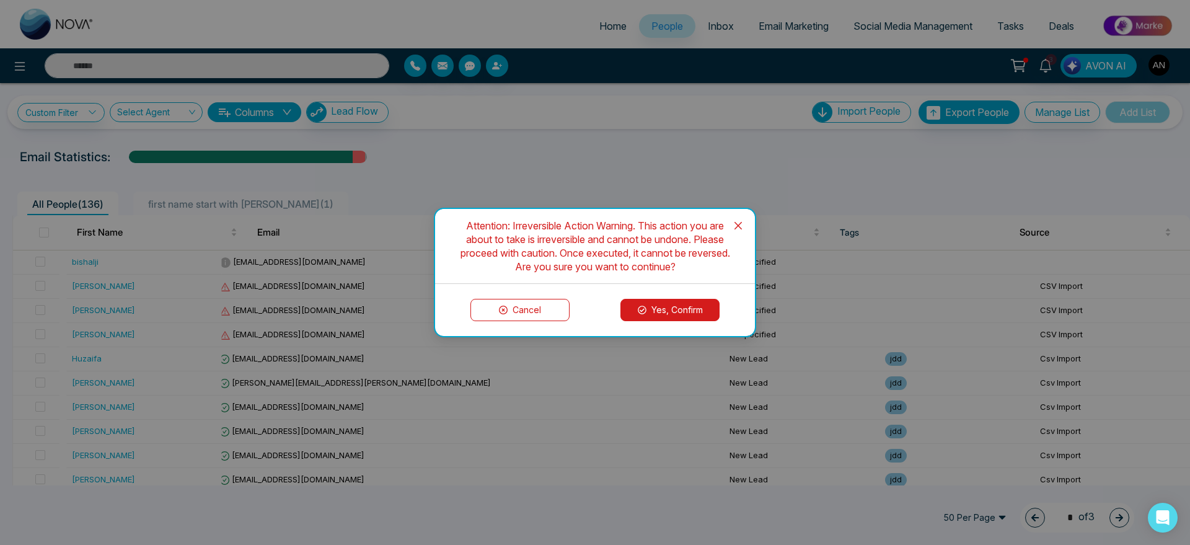
click at [668, 320] on button "Yes, Confirm" at bounding box center [669, 310] width 99 height 22
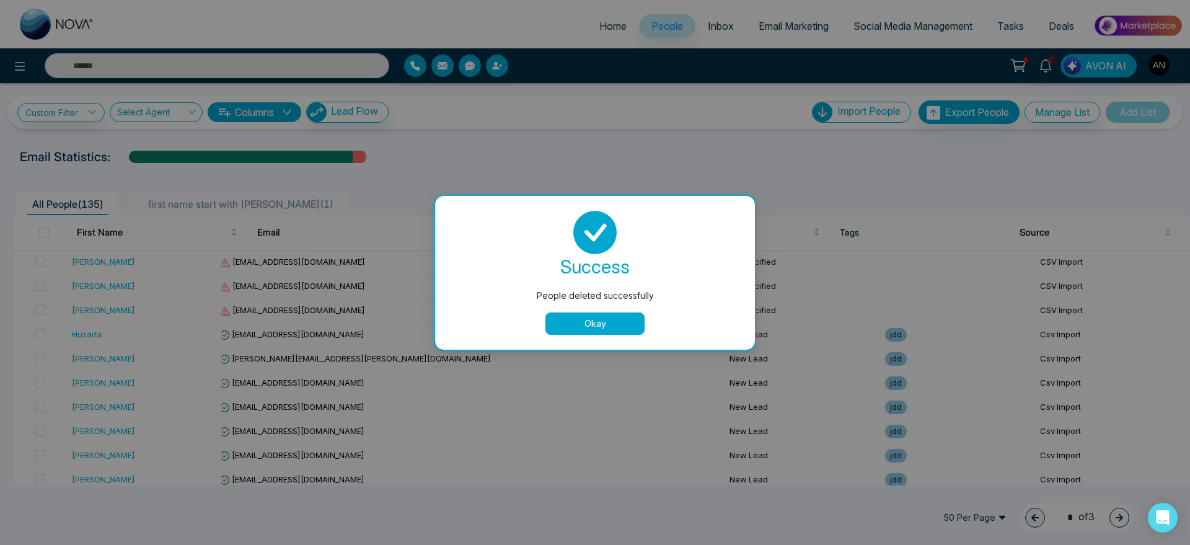
click at [679, 123] on div "People deleted successfully success People deleted successfully Okay" at bounding box center [595, 272] width 1190 height 545
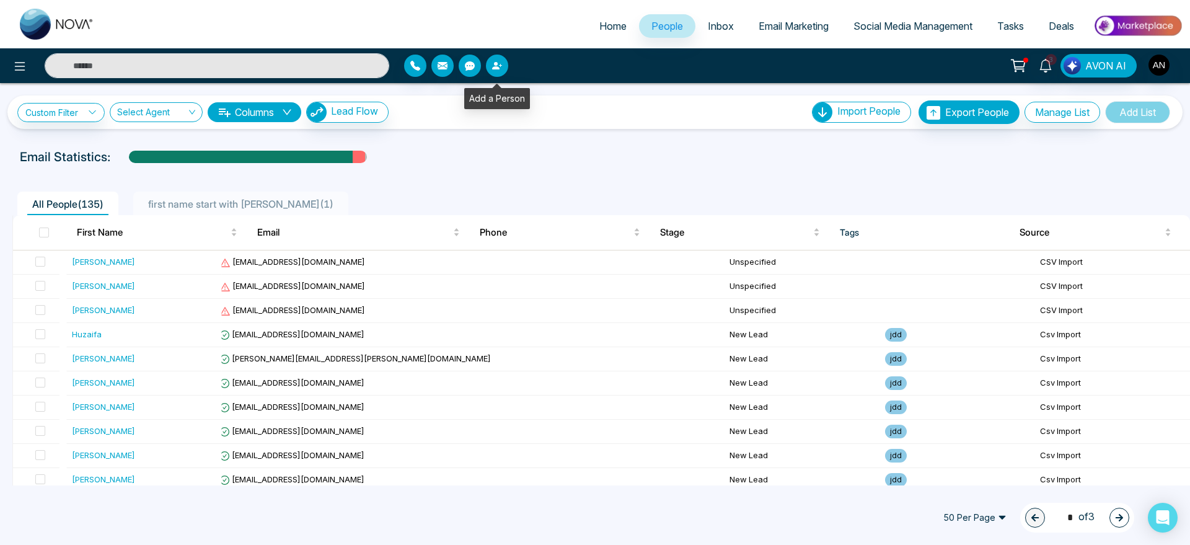
click at [496, 67] on icon "button" at bounding box center [495, 65] width 7 height 7
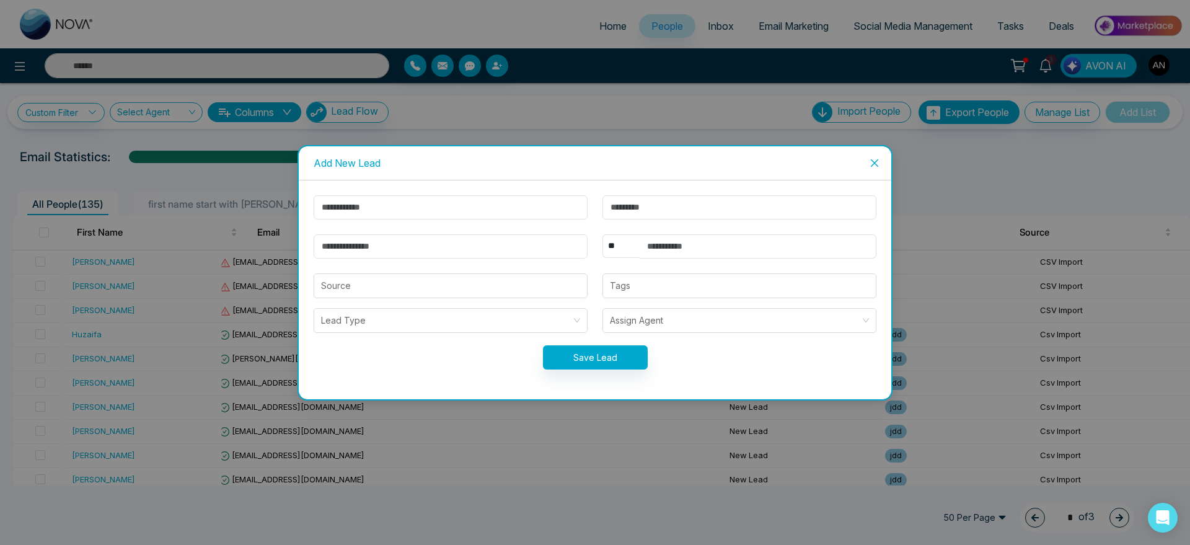
click at [870, 168] on span "Close" at bounding box center [874, 162] width 33 height 33
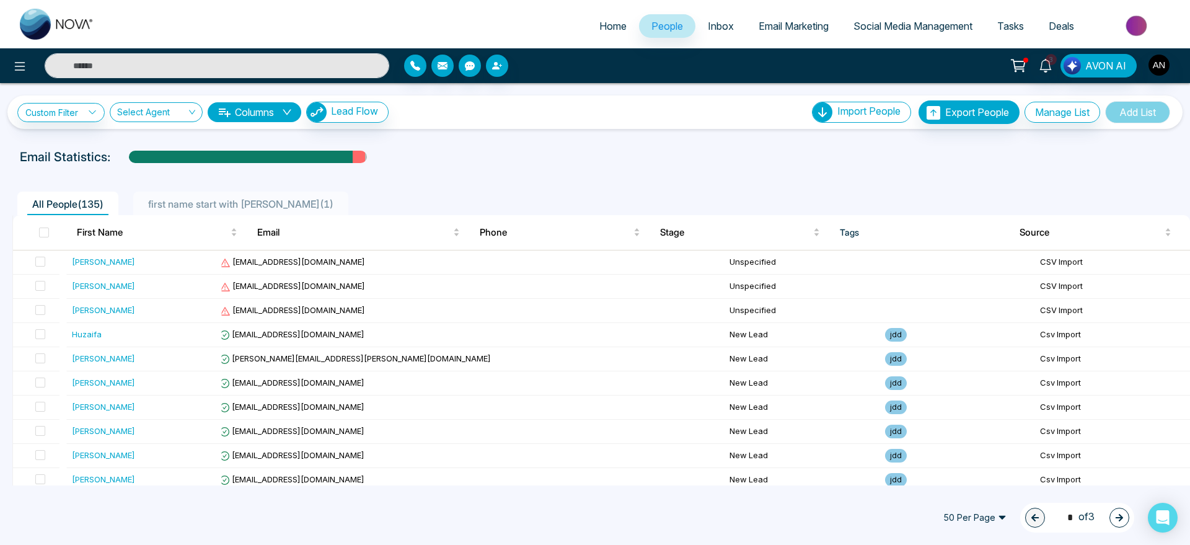
click at [7, 73] on div at bounding box center [198, 65] width 397 height 25
click at [12, 69] on button at bounding box center [19, 65] width 25 height 25
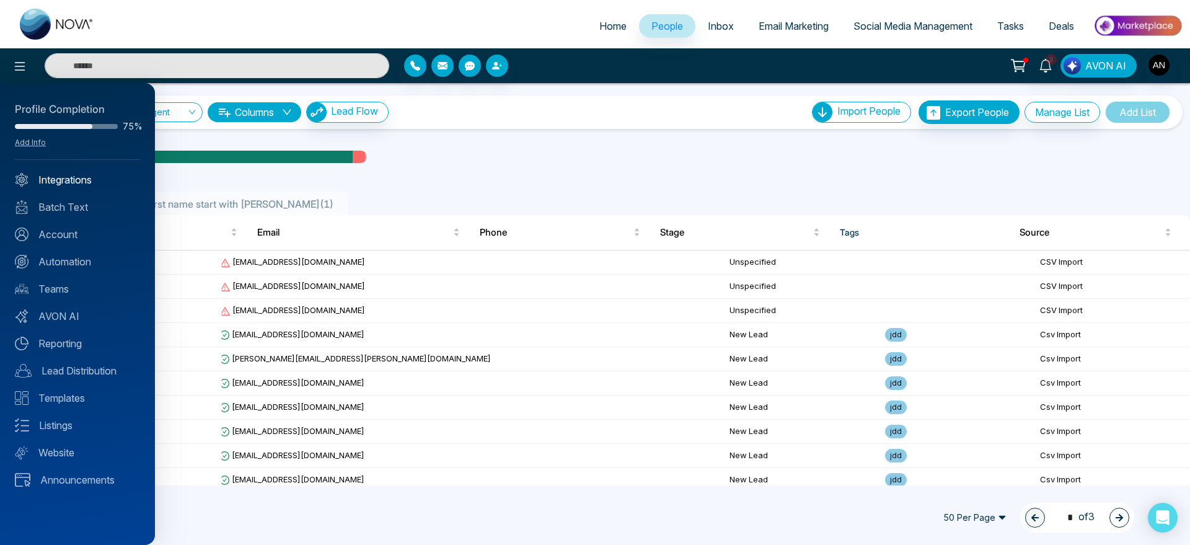
click at [87, 172] on link "Integrations" at bounding box center [77, 179] width 125 height 15
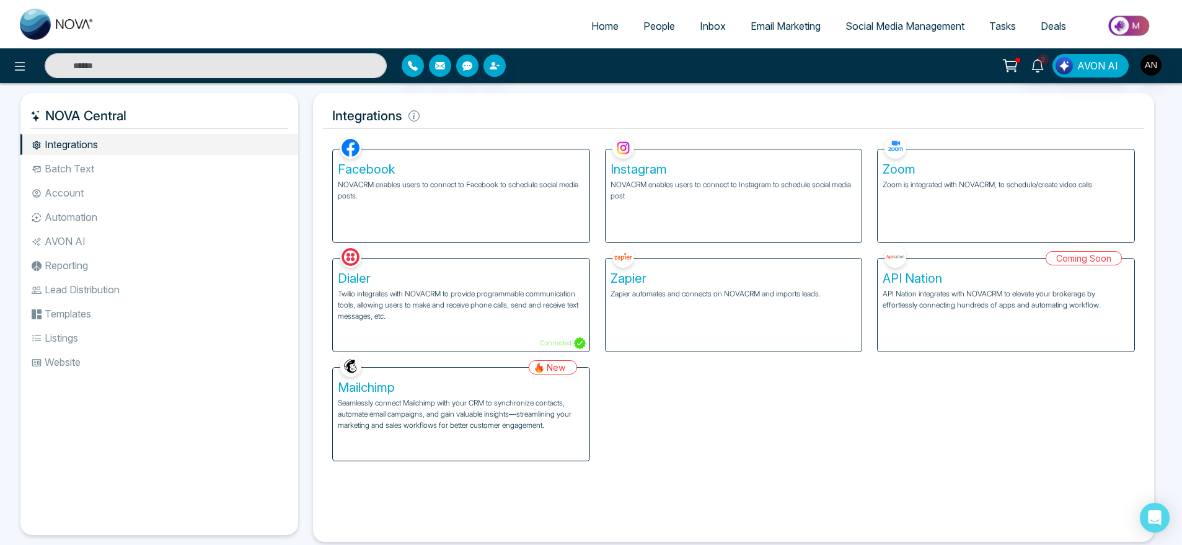
click at [136, 319] on li "Templates" at bounding box center [159, 313] width 278 height 21
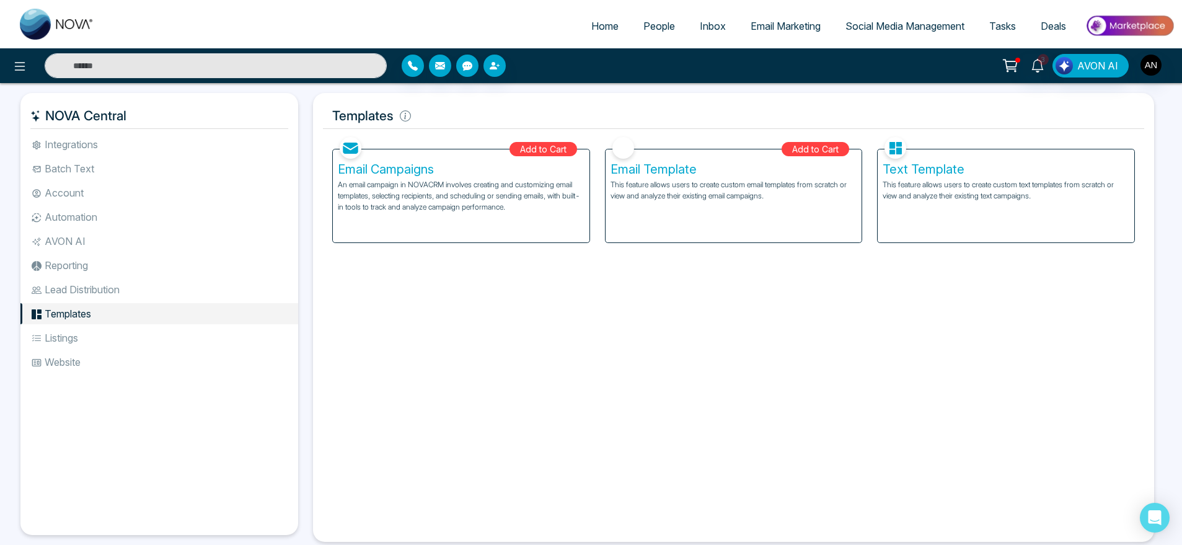
click at [78, 260] on li "Reporting" at bounding box center [159, 265] width 278 height 21
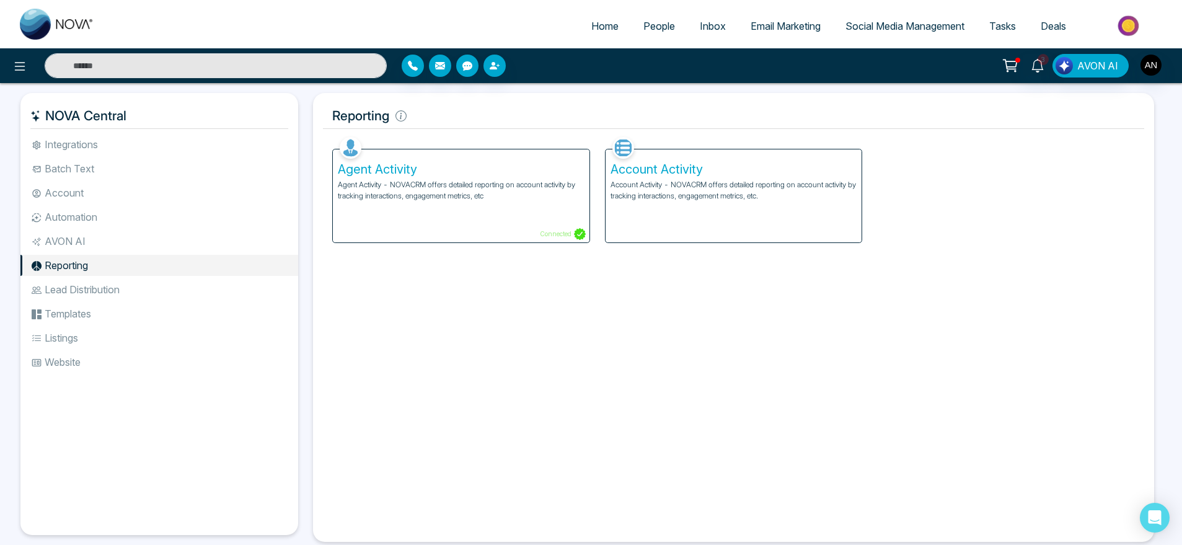
click at [77, 229] on ul "Integrations Batch Text Account Automation AVON AI Reporting Lead Distribution …" at bounding box center [159, 324] width 278 height 381
click at [77, 201] on li "Account" at bounding box center [159, 192] width 278 height 21
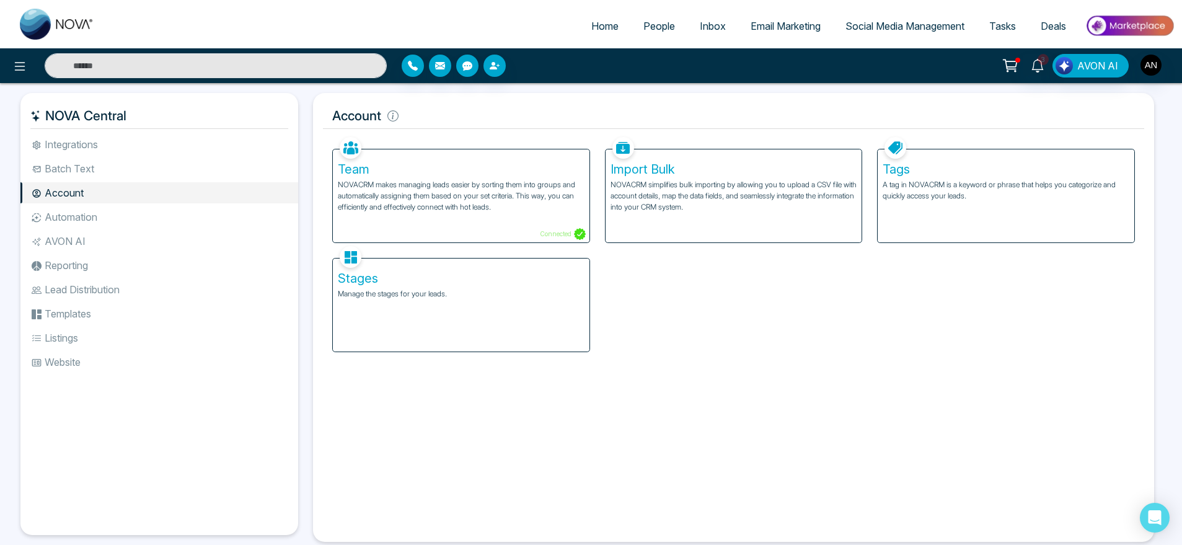
click at [467, 197] on p "NOVACRM makes managing leads easier by sorting them into groups and automatical…" at bounding box center [461, 195] width 247 height 33
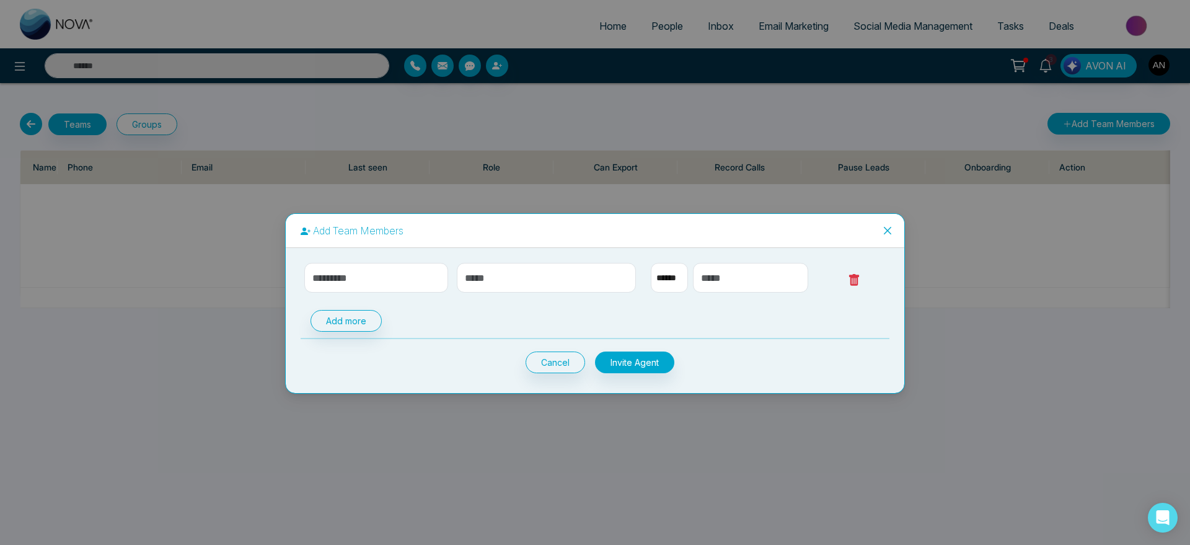
select select "**"
click at [364, 273] on input "text" at bounding box center [376, 278] width 144 height 30
click at [888, 233] on icon "close" at bounding box center [888, 231] width 10 height 10
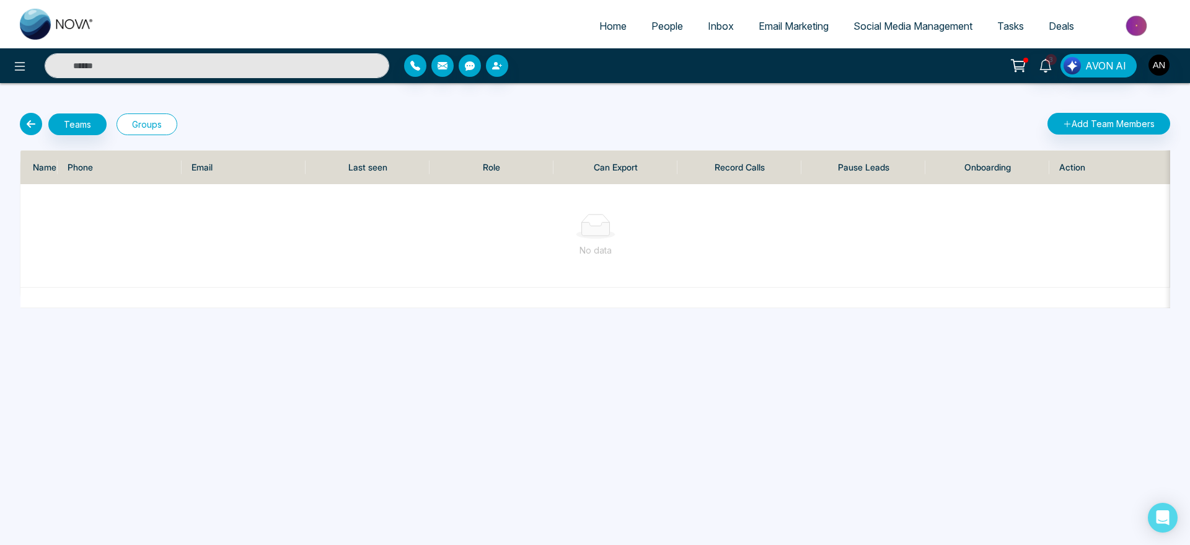
click at [141, 123] on button "Groups" at bounding box center [147, 124] width 61 height 22
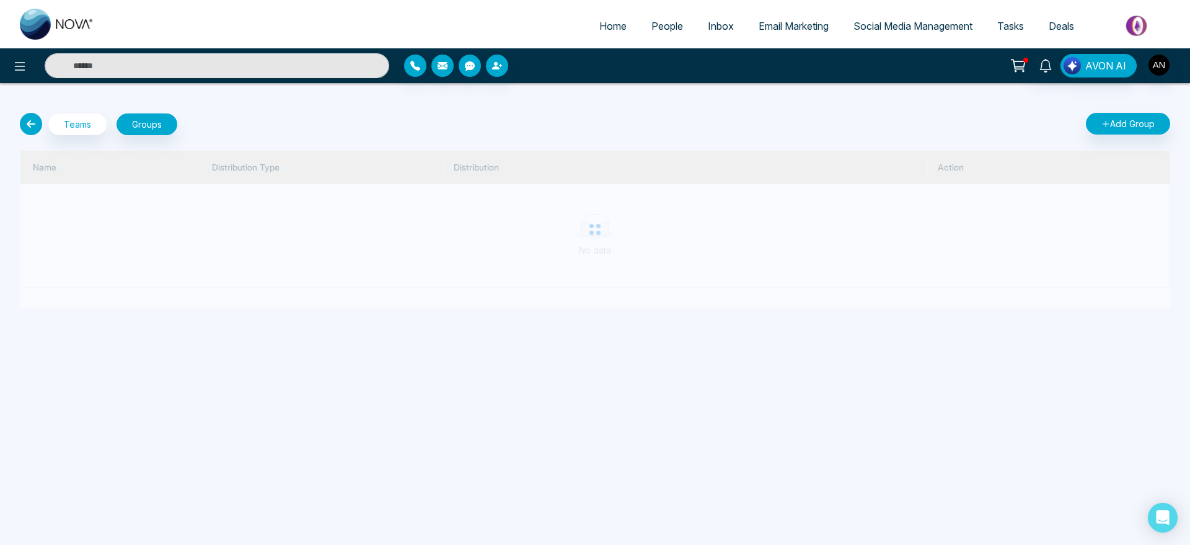
click at [38, 125] on icon at bounding box center [31, 124] width 22 height 22
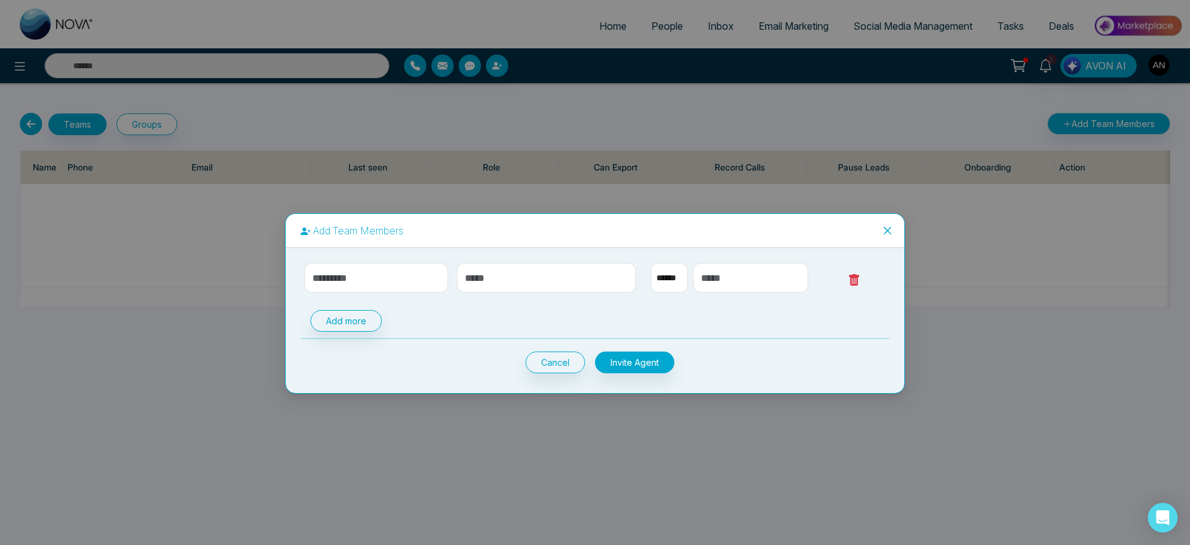
click at [1101, 131] on div "Add Team Members ****** Add more Cancel Invite Agent" at bounding box center [595, 272] width 1190 height 545
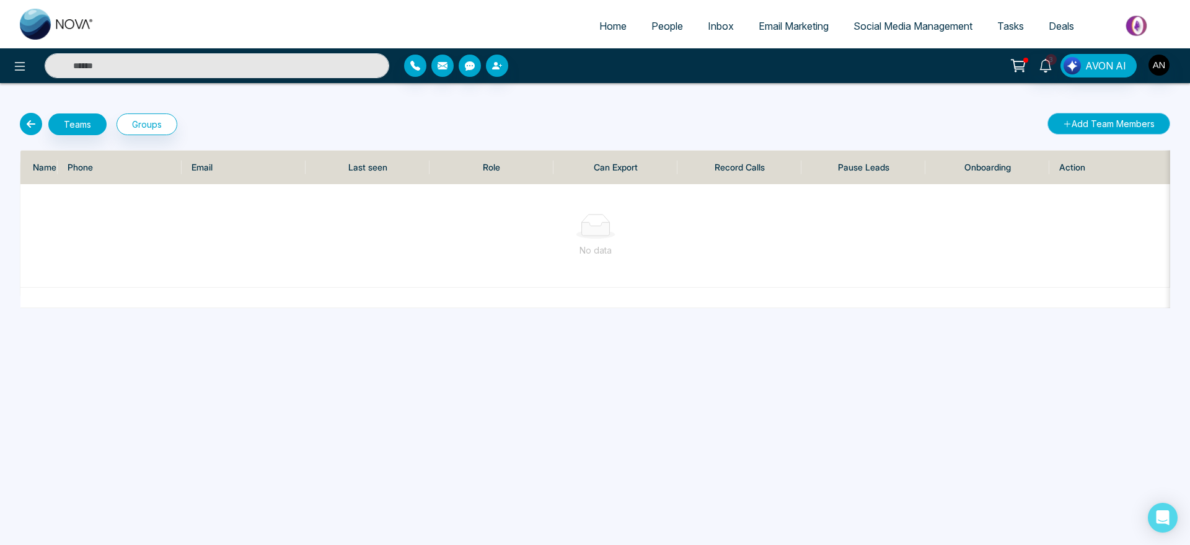
click at [1117, 123] on button "Add Team Members" at bounding box center [1109, 124] width 123 height 22
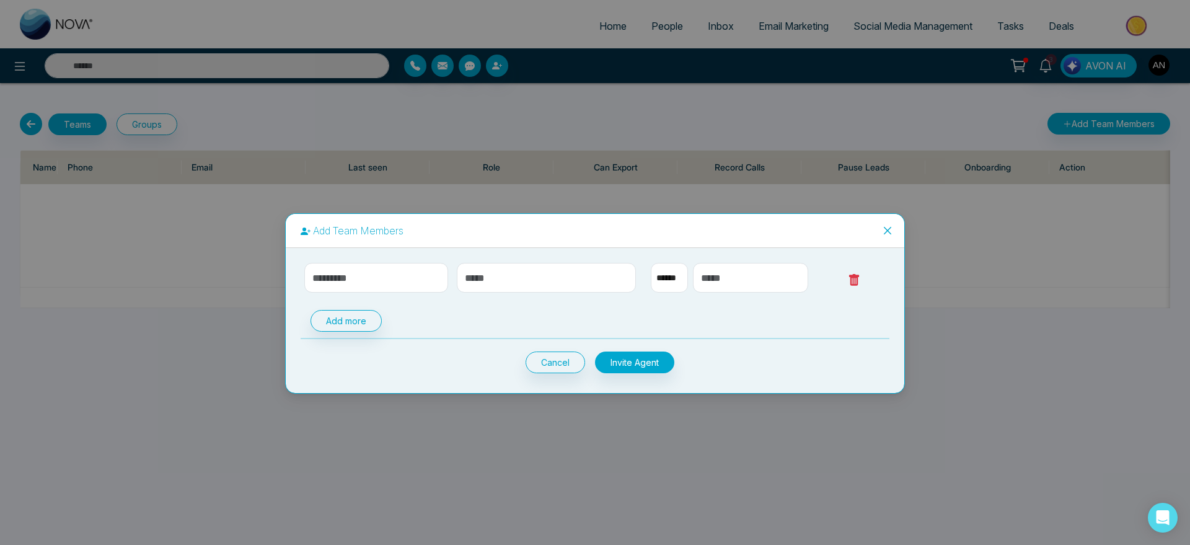
select select "**"
click at [377, 288] on input "text" at bounding box center [376, 278] width 144 height 30
click at [345, 327] on button "Add more" at bounding box center [346, 321] width 71 height 22
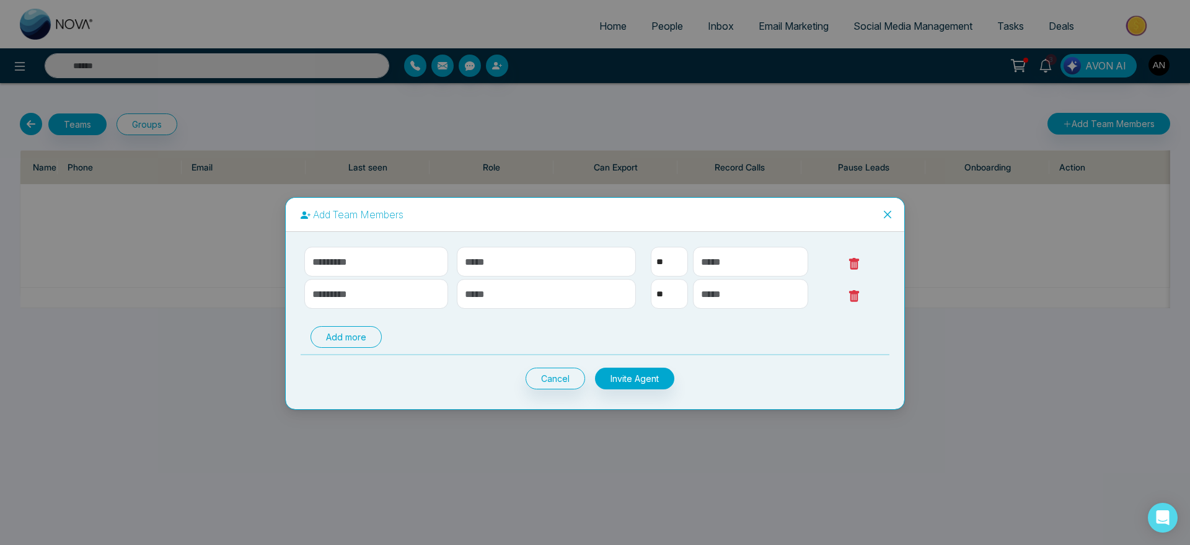
click at [349, 337] on button "Add more" at bounding box center [346, 337] width 71 height 22
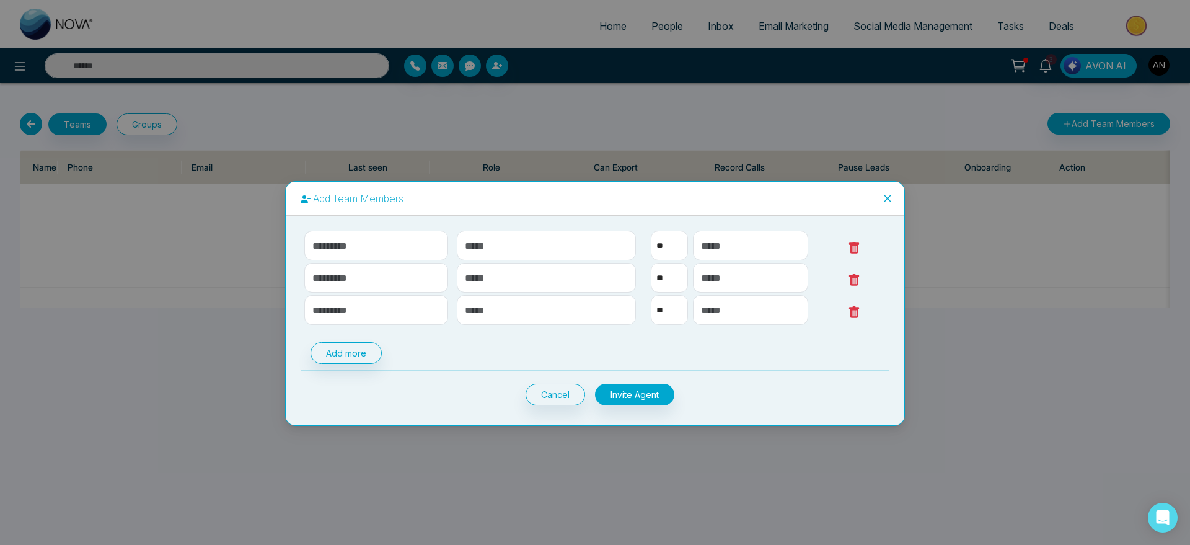
click at [349, 337] on div "** **** *** *** *** **** *** ** **** *** *** *** **** *** ** **** *** *** *** *…" at bounding box center [595, 318] width 589 height 175
drag, startPoint x: 349, startPoint y: 337, endPoint x: 350, endPoint y: 362, distance: 25.4
click at [350, 362] on div "** **** *** *** *** **** *** ** **** *** *** *** **** *** ** **** *** *** *** *…" at bounding box center [595, 318] width 589 height 175
click at [350, 362] on button "Add more" at bounding box center [346, 353] width 71 height 22
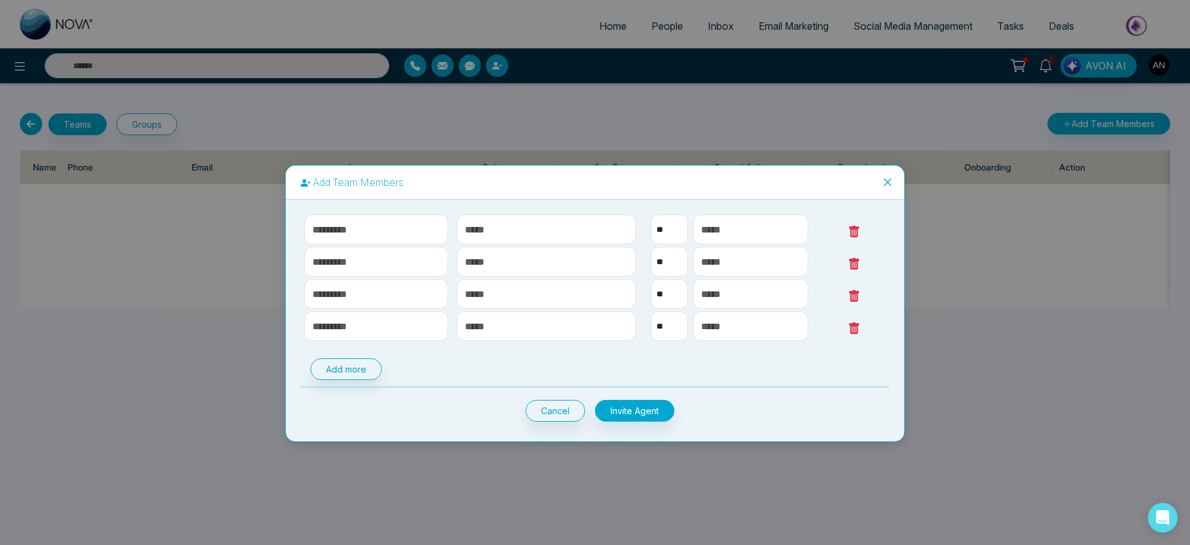
click at [661, 421] on div "** **** *** *** *** **** *** ** **** *** *** *** **** *** ** **** *** *** *** *…" at bounding box center [595, 321] width 619 height 242
click at [650, 415] on button "Invite Agent" at bounding box center [634, 411] width 79 height 22
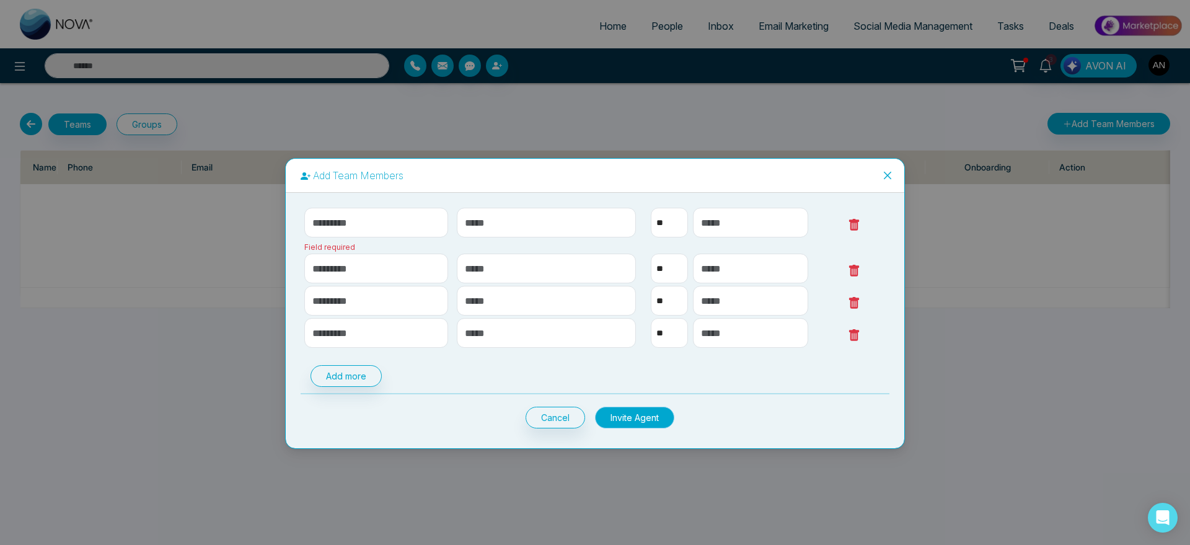
click at [650, 415] on button "Invite Agent" at bounding box center [634, 418] width 79 height 22
click at [387, 223] on input "*" at bounding box center [376, 223] width 144 height 30
type input "***"
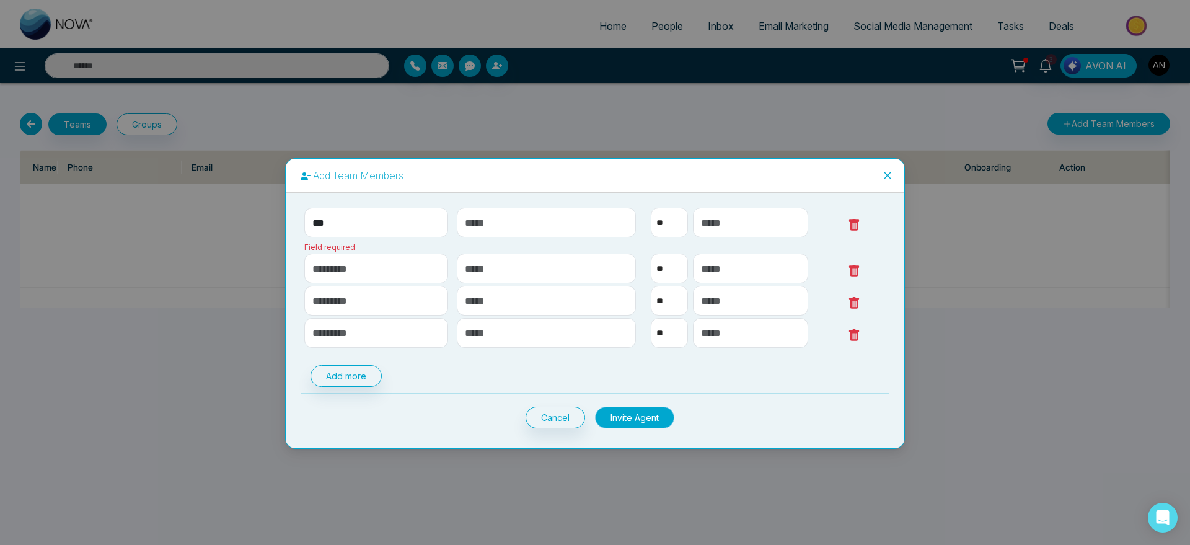
click at [619, 407] on button "Invite Agent" at bounding box center [634, 418] width 79 height 22
click at [514, 215] on input "text" at bounding box center [547, 223] width 180 height 30
type input "**********"
click at [648, 404] on div "Add more Cancel Invite Agent" at bounding box center [595, 396] width 589 height 63
click at [637, 407] on button "Invite Agent" at bounding box center [634, 418] width 79 height 22
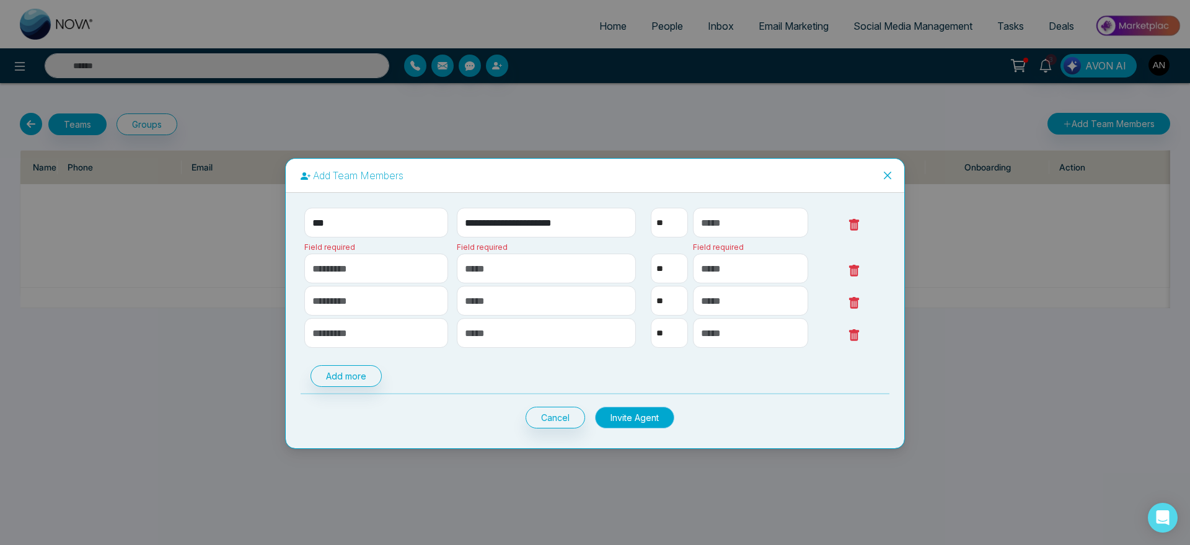
click at [637, 407] on button "Invite Agent" at bounding box center [634, 418] width 79 height 22
click at [719, 231] on input "text" at bounding box center [750, 223] width 115 height 30
type input "**********"
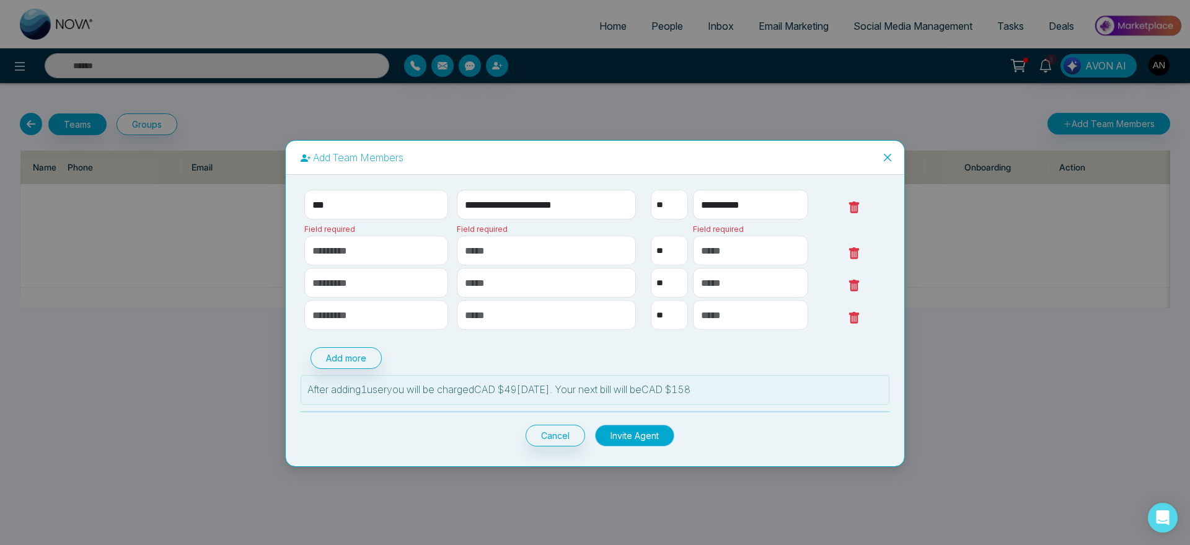
click at [649, 430] on button "Invite Agent" at bounding box center [634, 436] width 79 height 22
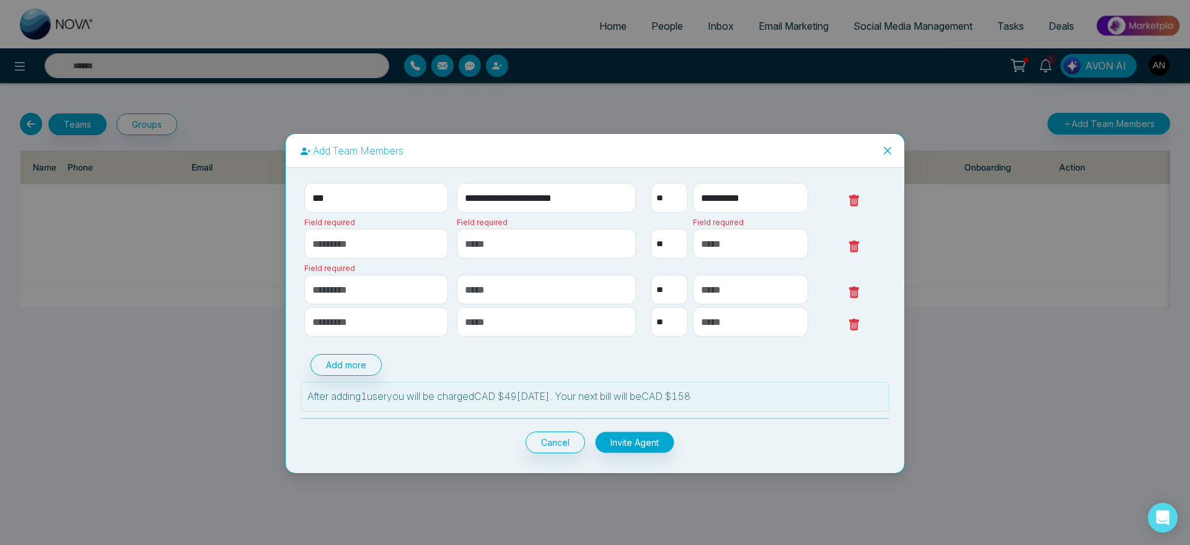
click at [649, 431] on div "Cancel Invite Agent" at bounding box center [595, 442] width 159 height 22
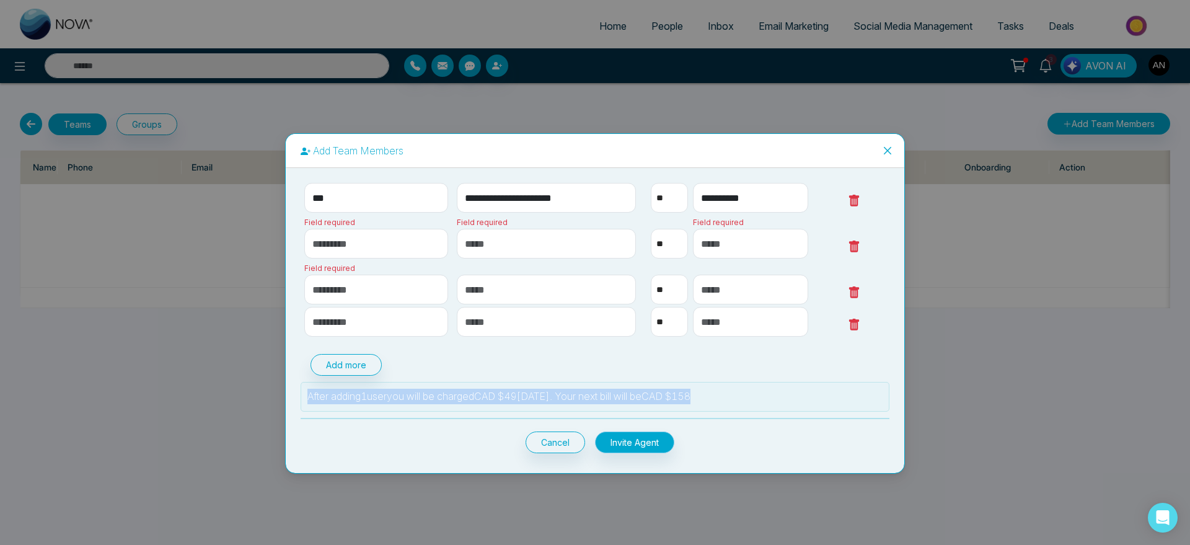
click at [649, 431] on div "Cancel Invite Agent" at bounding box center [595, 442] width 159 height 22
drag, startPoint x: 558, startPoint y: 402, endPoint x: 743, endPoint y: 400, distance: 185.3
click at [743, 400] on p "After adding 1 user you will be charged CAD $ 49 [DATE]. Your next bill will be…" at bounding box center [594, 396] width 575 height 15
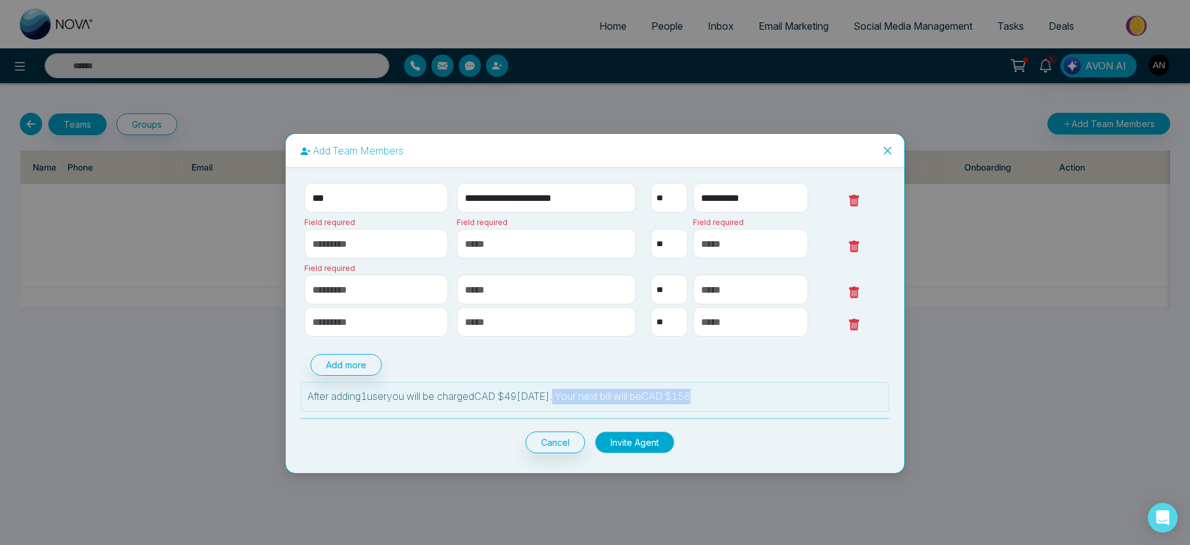
click at [645, 444] on button "Invite Agent" at bounding box center [634, 442] width 79 height 22
click at [880, 152] on span "Close" at bounding box center [887, 150] width 33 height 33
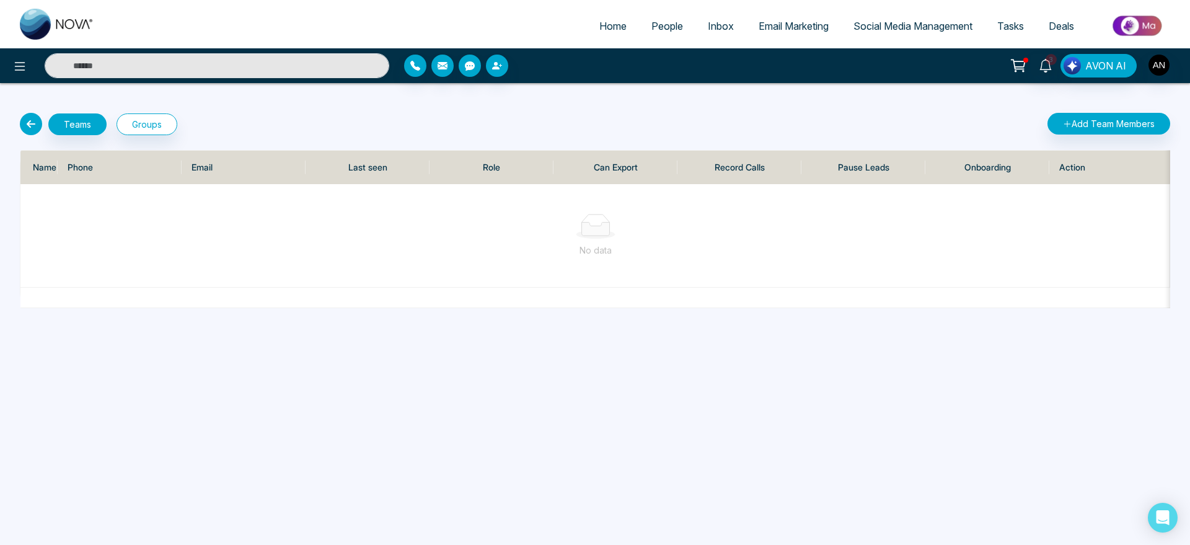
click at [25, 123] on icon at bounding box center [31, 124] width 22 height 22
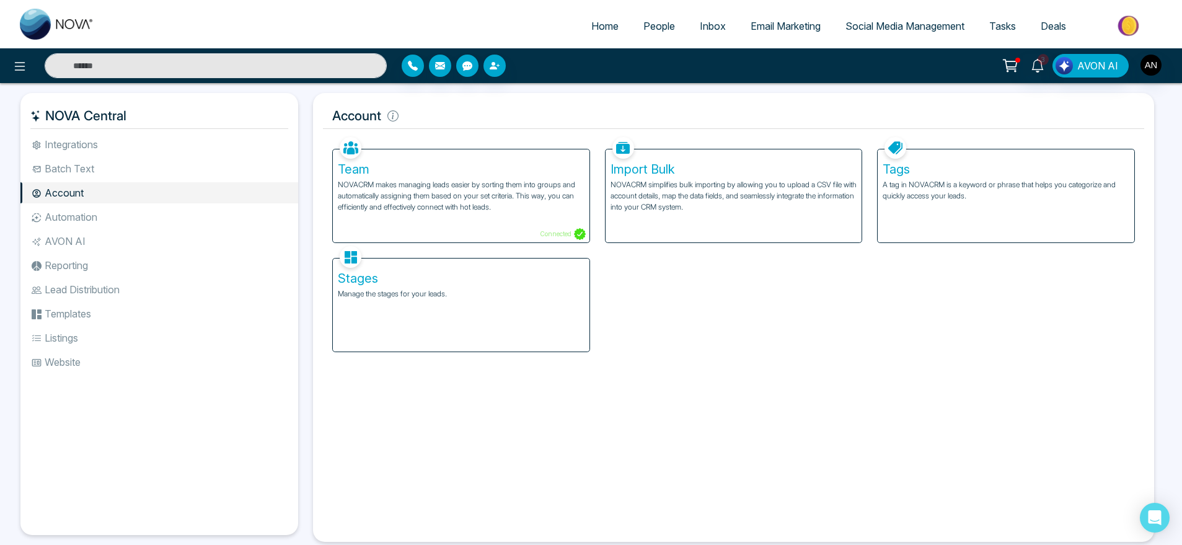
click at [90, 206] on li "Automation" at bounding box center [159, 216] width 278 height 21
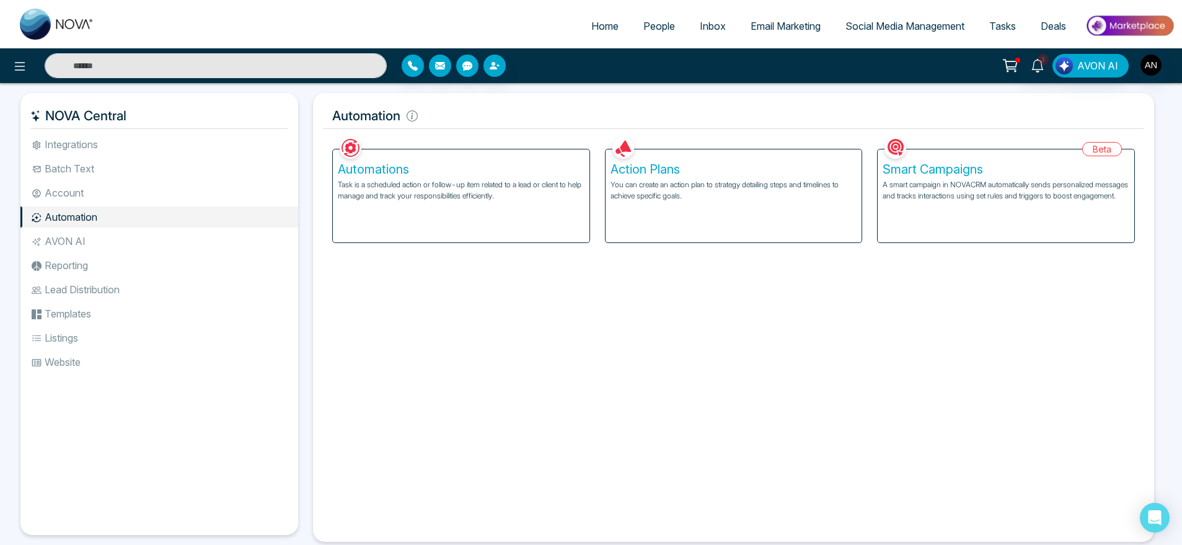
click at [431, 328] on div "Facebook NOVACRM enables users to connect to Facebook to schedule social media …" at bounding box center [733, 333] width 821 height 398
drag, startPoint x: 325, startPoint y: 110, endPoint x: 521, endPoint y: 109, distance: 196.5
click at [521, 109] on h5 "Automation" at bounding box center [733, 116] width 821 height 26
drag, startPoint x: 317, startPoint y: 117, endPoint x: 480, endPoint y: 129, distance: 163.5
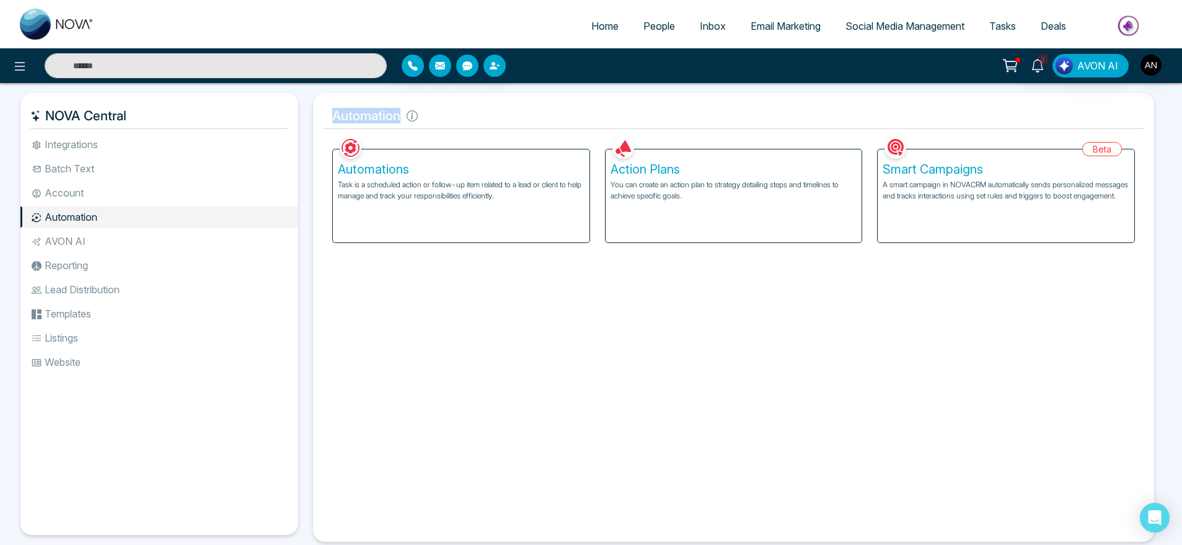
click at [480, 129] on div "Automation Facebook NOVACRM enables users to connect to Facebook to schedule so…" at bounding box center [733, 317] width 841 height 449
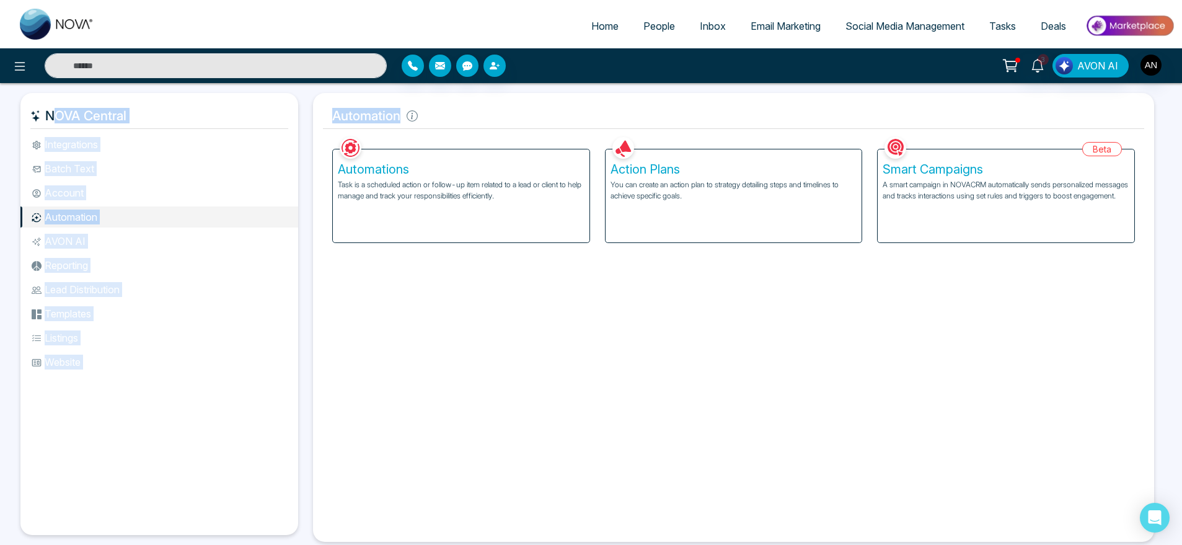
drag, startPoint x: 420, startPoint y: 121, endPoint x: 283, endPoint y: 107, distance: 137.7
click at [283, 107] on div "NOVA Central Integrations Batch Text Account Automation AVON AI Reporting Lead …" at bounding box center [590, 317] width 1141 height 449
click at [325, 117] on h5 "Automation" at bounding box center [733, 116] width 821 height 26
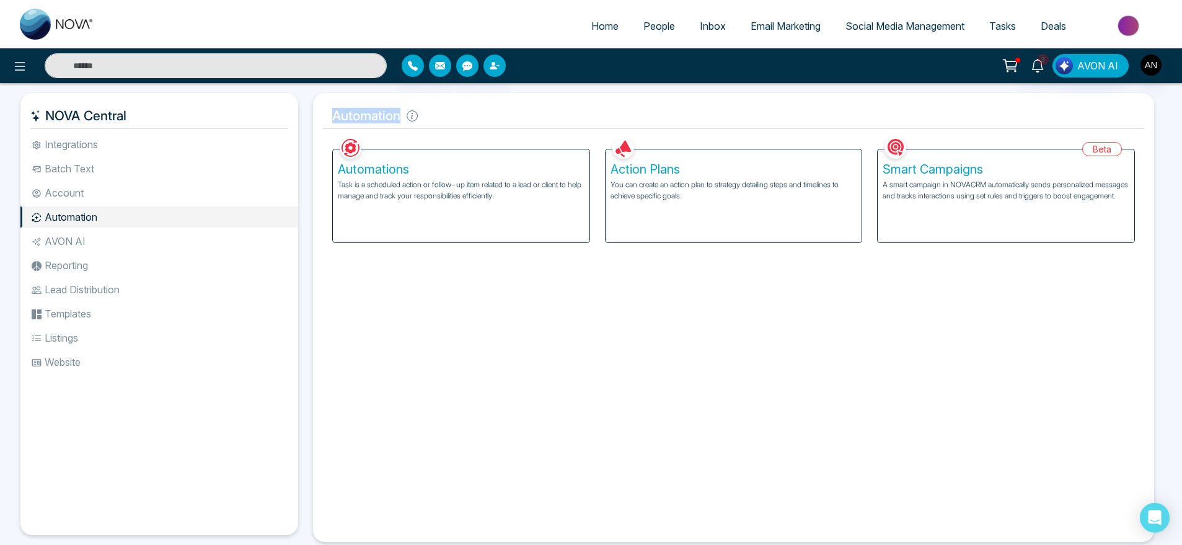
drag, startPoint x: 325, startPoint y: 117, endPoint x: 468, endPoint y: 121, distance: 143.2
click at [468, 121] on h5 "Automation" at bounding box center [733, 116] width 821 height 26
drag, startPoint x: 330, startPoint y: 115, endPoint x: 448, endPoint y: 113, distance: 117.8
click at [448, 113] on h5 "Automation" at bounding box center [733, 116] width 821 height 26
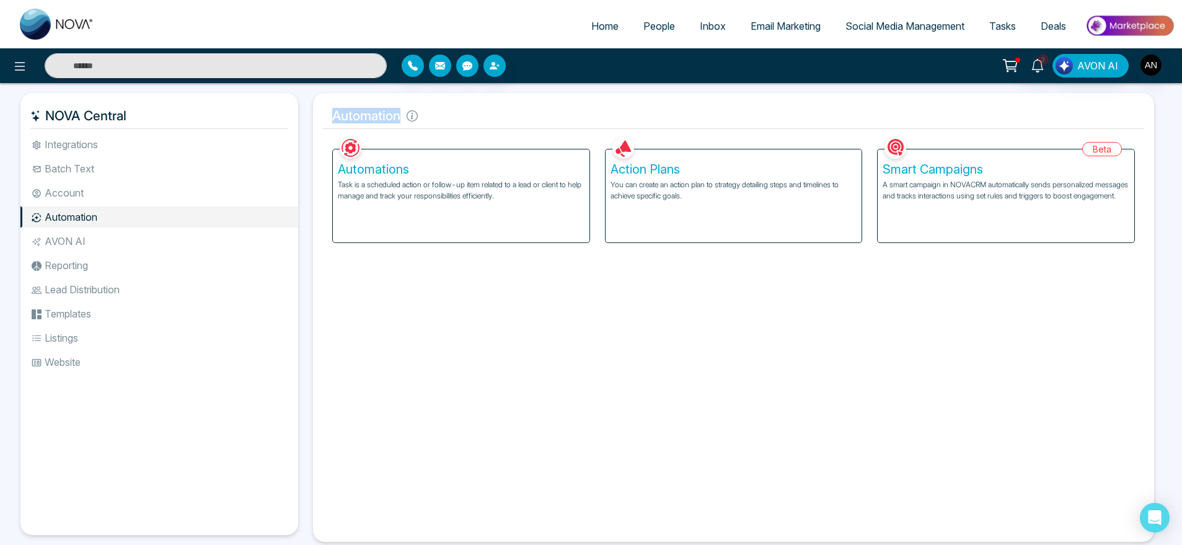
click at [448, 113] on h5 "Automation" at bounding box center [733, 116] width 821 height 26
click at [967, 158] on div "Smart Campaigns A smart campaign in NOVACRM automatically sends personalized me…" at bounding box center [1006, 195] width 257 height 93
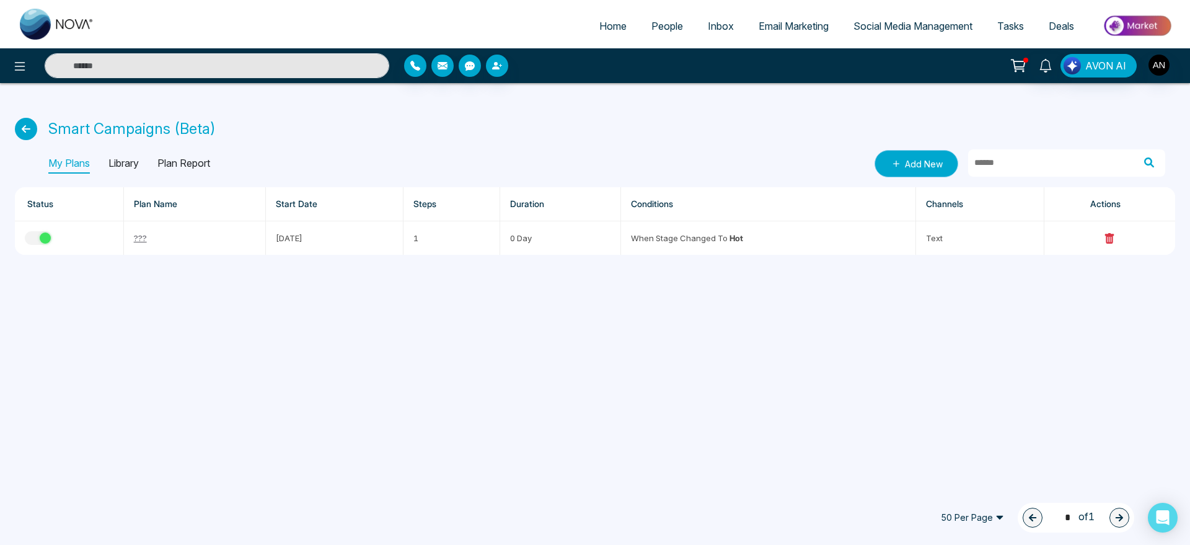
click at [946, 156] on link "Add New" at bounding box center [917, 163] width 84 height 27
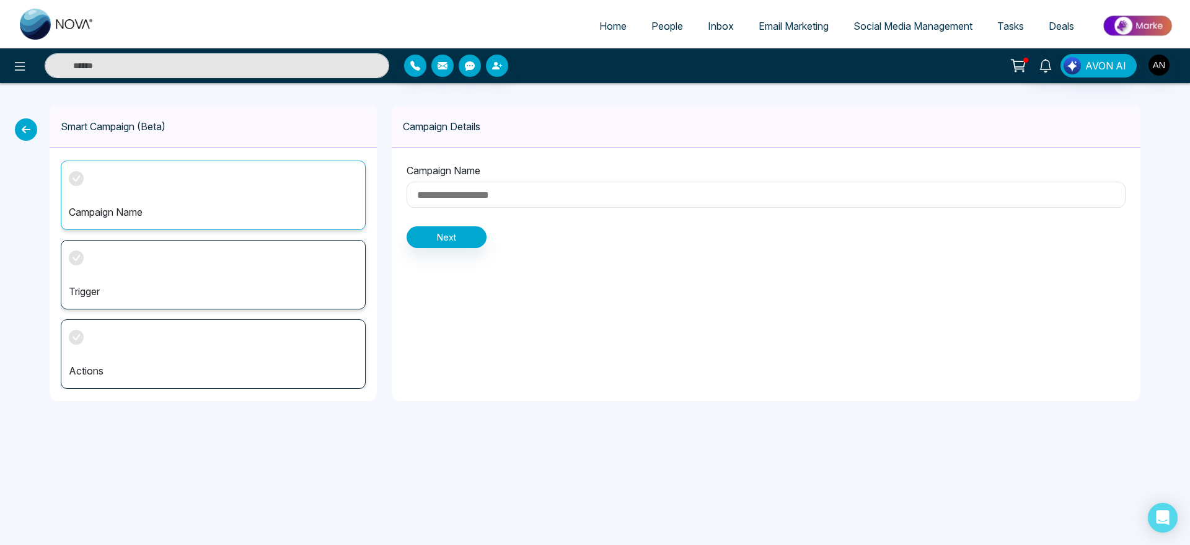
click at [541, 194] on input at bounding box center [766, 195] width 719 height 26
type input "*"
type input "**"
click at [449, 244] on button "Next" at bounding box center [447, 237] width 80 height 22
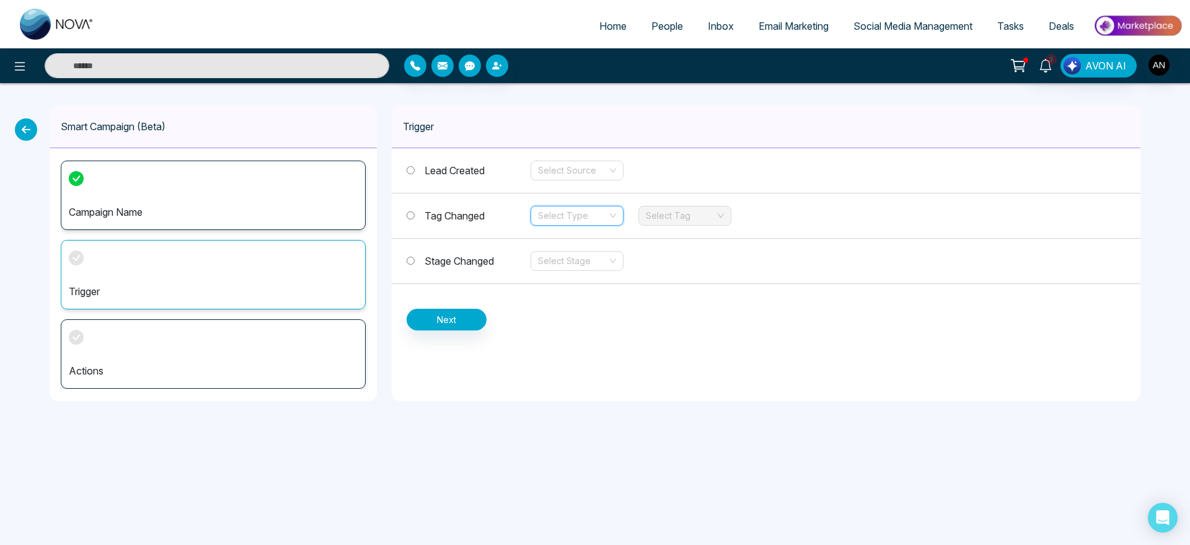
click at [579, 219] on input "search" at bounding box center [572, 215] width 69 height 19
click at [575, 250] on div "Remove" at bounding box center [577, 260] width 93 height 20
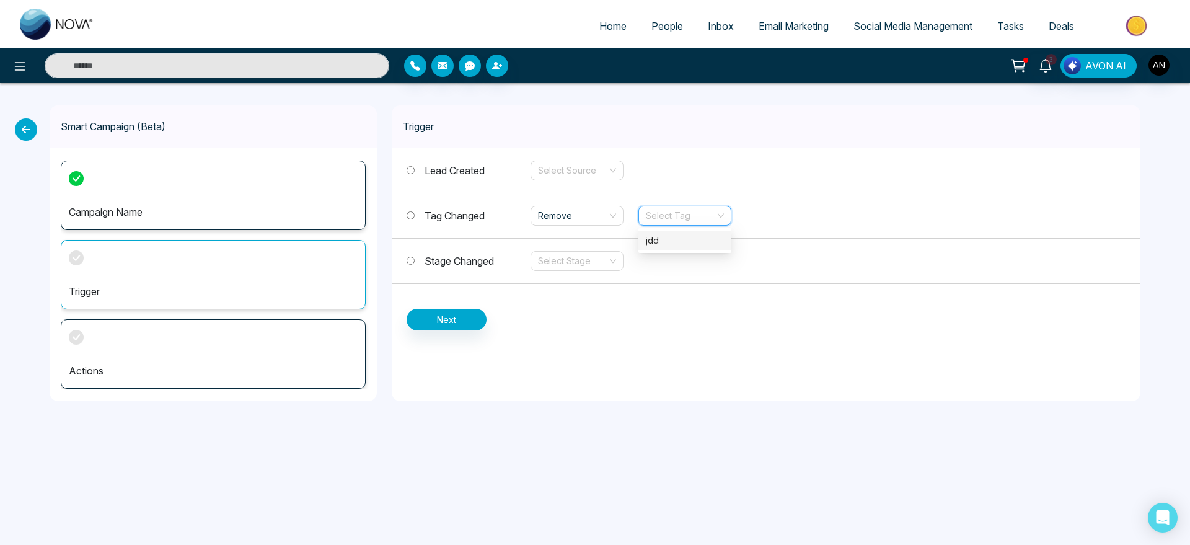
click at [655, 216] on input "search" at bounding box center [680, 215] width 69 height 19
click at [659, 234] on div "jdd" at bounding box center [685, 241] width 78 height 14
click at [572, 214] on span "Remove" at bounding box center [577, 215] width 78 height 19
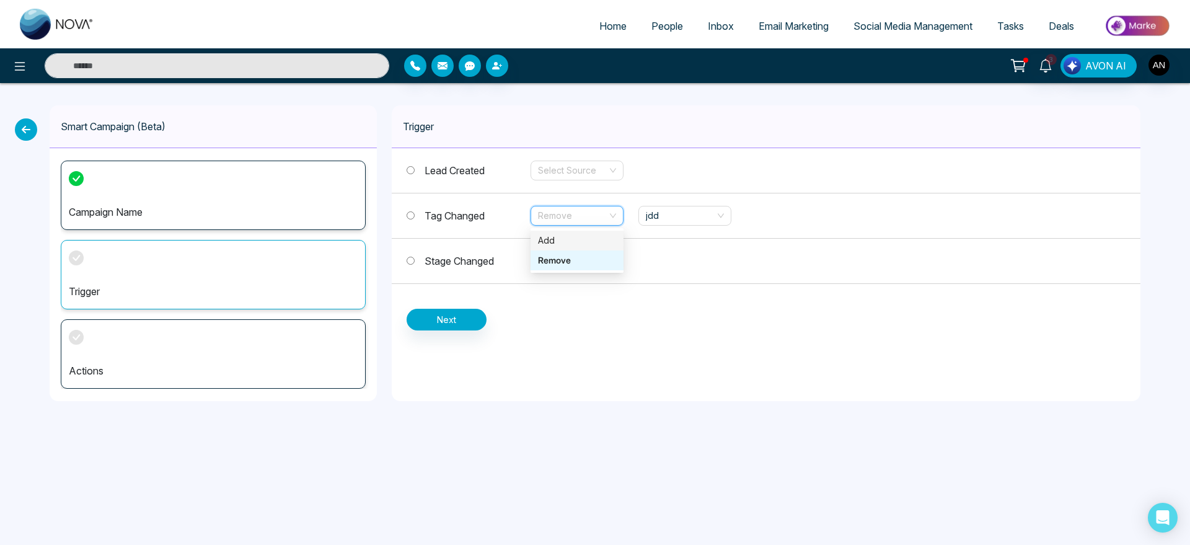
click at [572, 241] on div "Add" at bounding box center [577, 241] width 78 height 14
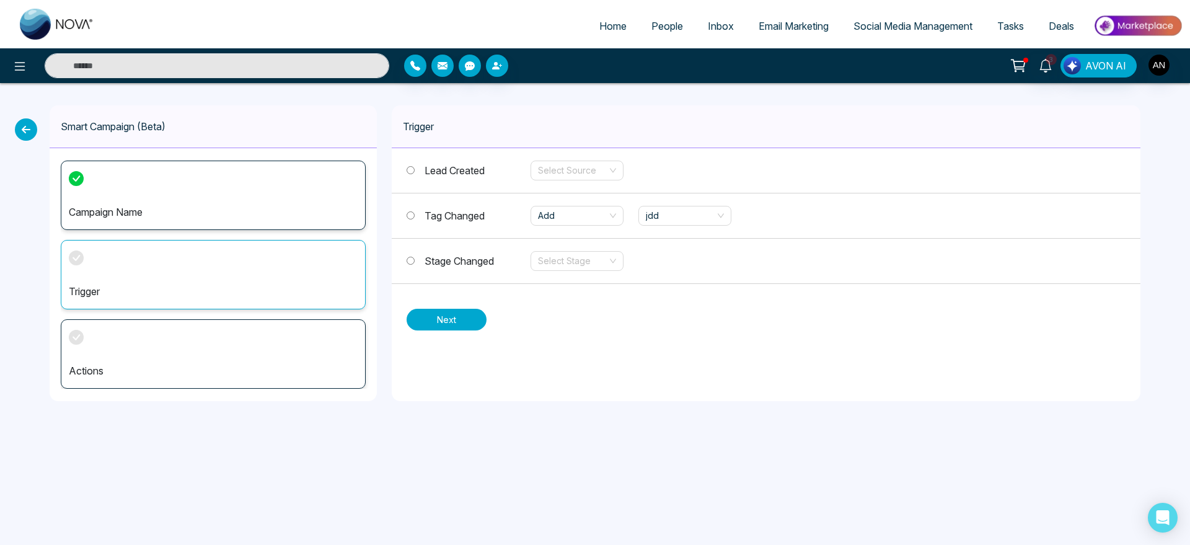
click at [451, 318] on button "Next" at bounding box center [447, 320] width 80 height 22
click at [443, 210] on span "Tag Changed" at bounding box center [455, 216] width 60 height 12
click at [444, 214] on span "Tag Changed" at bounding box center [455, 216] width 60 height 12
click at [444, 172] on span "Lead Created" at bounding box center [455, 170] width 60 height 12
click at [449, 329] on button "Next" at bounding box center [447, 320] width 80 height 22
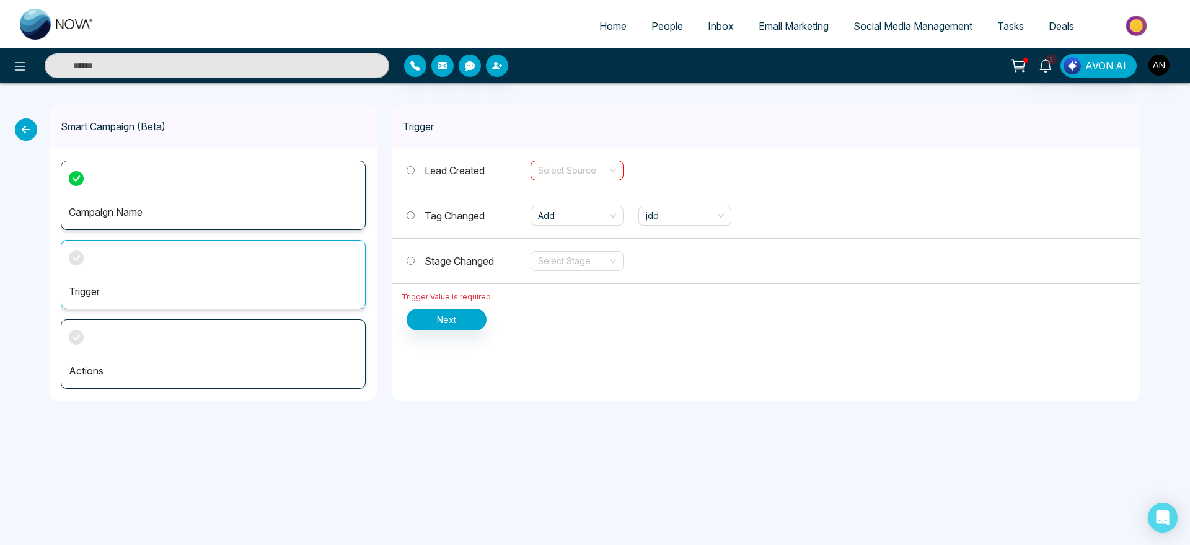
click at [456, 212] on span "Tag Changed" at bounding box center [455, 216] width 60 height 12
click at [443, 315] on button "Next" at bounding box center [447, 320] width 80 height 22
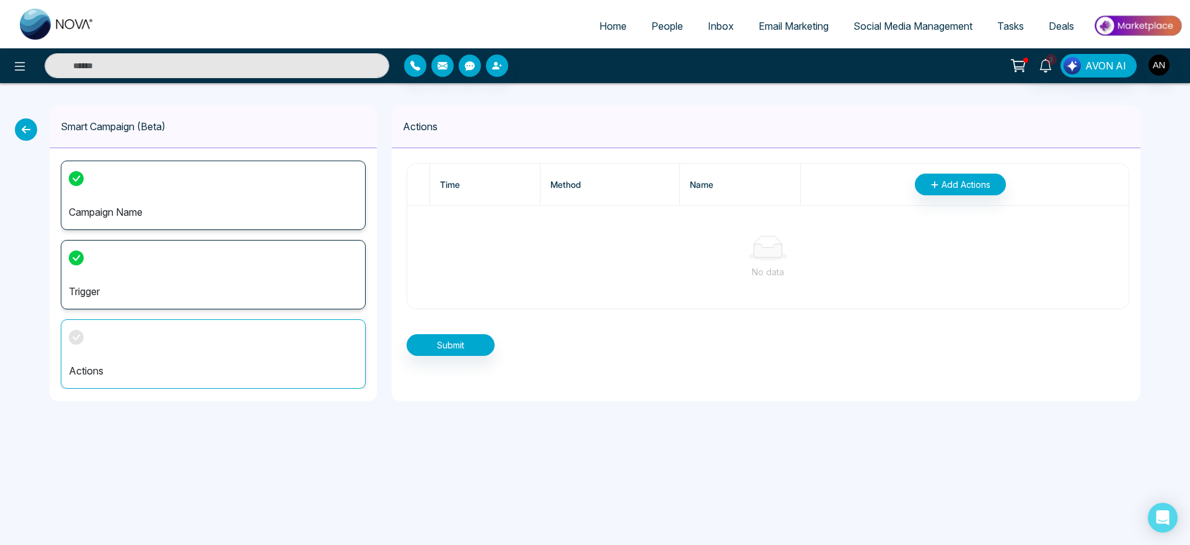
click at [944, 166] on th "Add Actions" at bounding box center [965, 185] width 328 height 42
click at [952, 189] on span "Add Actions" at bounding box center [966, 184] width 49 height 13
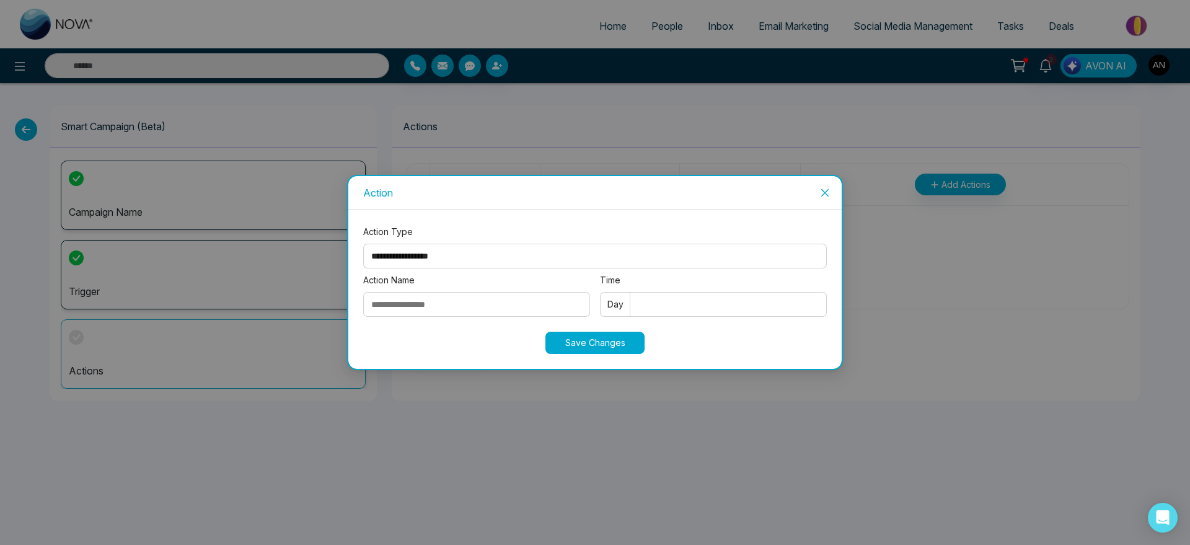
drag, startPoint x: 482, startPoint y: 301, endPoint x: 547, endPoint y: 258, distance: 77.4
click at [547, 258] on div "**********" at bounding box center [595, 273] width 464 height 97
click at [547, 258] on select "**********" at bounding box center [595, 256] width 464 height 25
select select "*****"
click at [363, 244] on select "**********" at bounding box center [595, 256] width 464 height 25
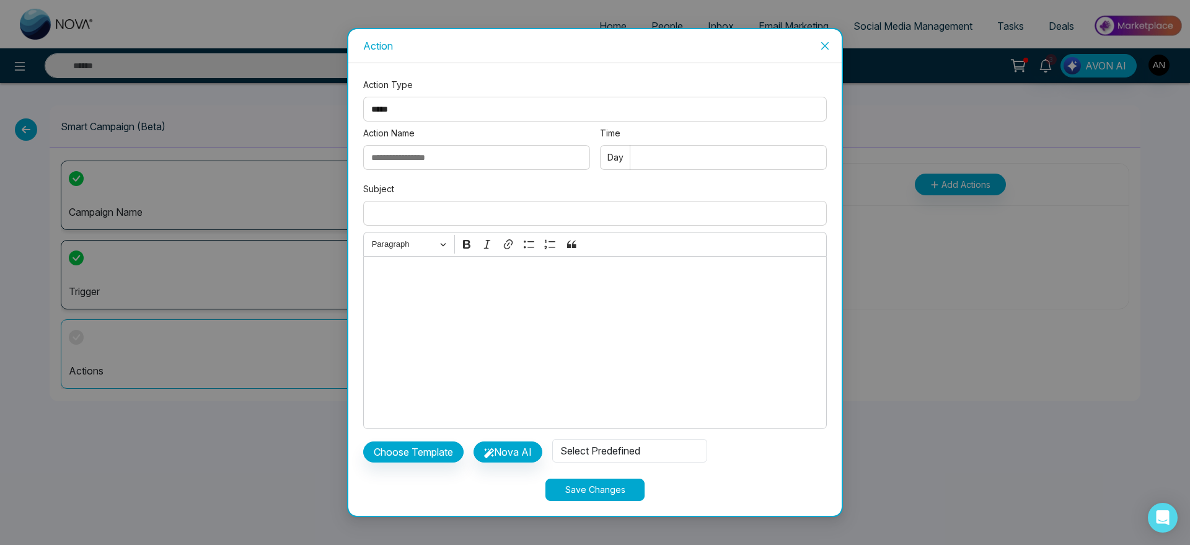
click at [490, 153] on input "Action Name" at bounding box center [476, 157] width 227 height 25
type input "*****"
click at [682, 156] on input "Time" at bounding box center [713, 157] width 227 height 25
type input "*"
click at [444, 220] on input "Subject" at bounding box center [595, 213] width 464 height 25
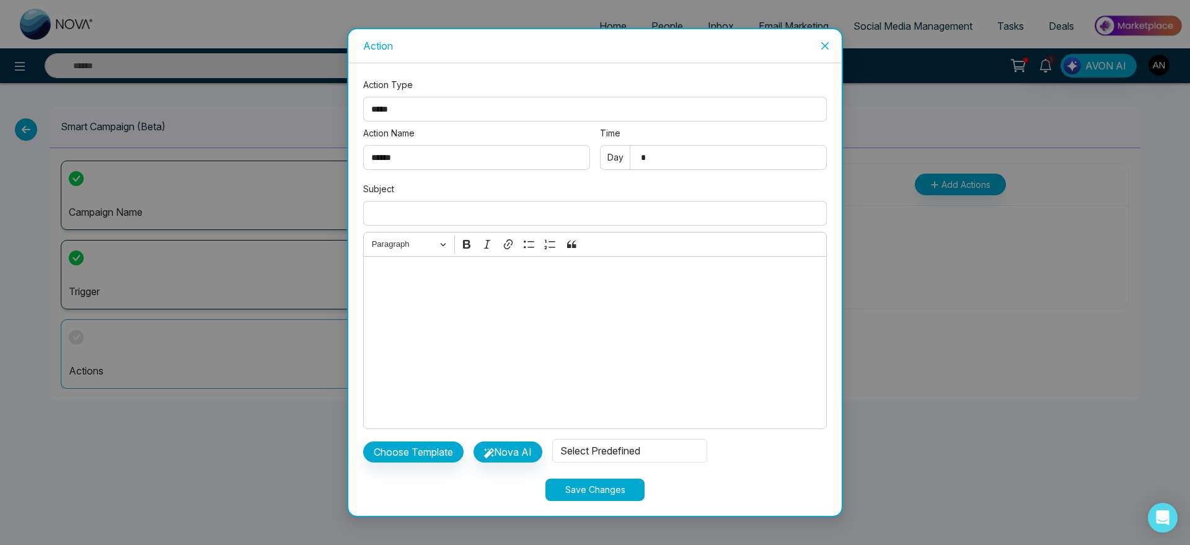
type input "**********"
click at [513, 455] on button "Nova AI" at bounding box center [508, 451] width 69 height 21
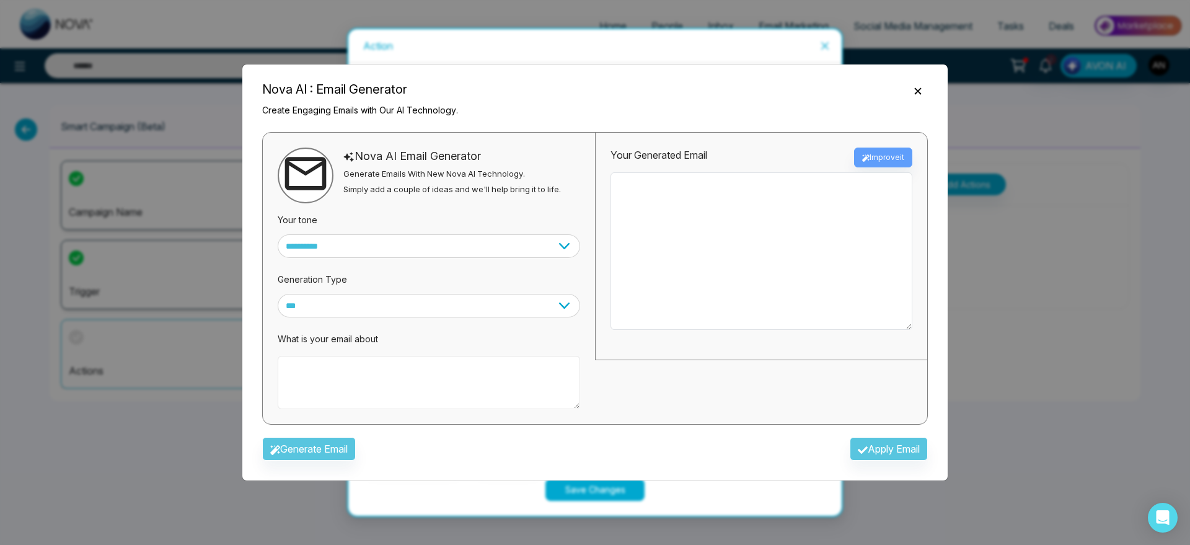
click at [430, 369] on textarea at bounding box center [429, 382] width 302 height 53
type textarea "**********"
click at [324, 445] on button "Generate Email" at bounding box center [309, 449] width 94 height 24
drag, startPoint x: 602, startPoint y: 156, endPoint x: 741, endPoint y: 146, distance: 139.8
click at [741, 146] on div "Your Generated Email Improve it" at bounding box center [761, 246] width 332 height 227
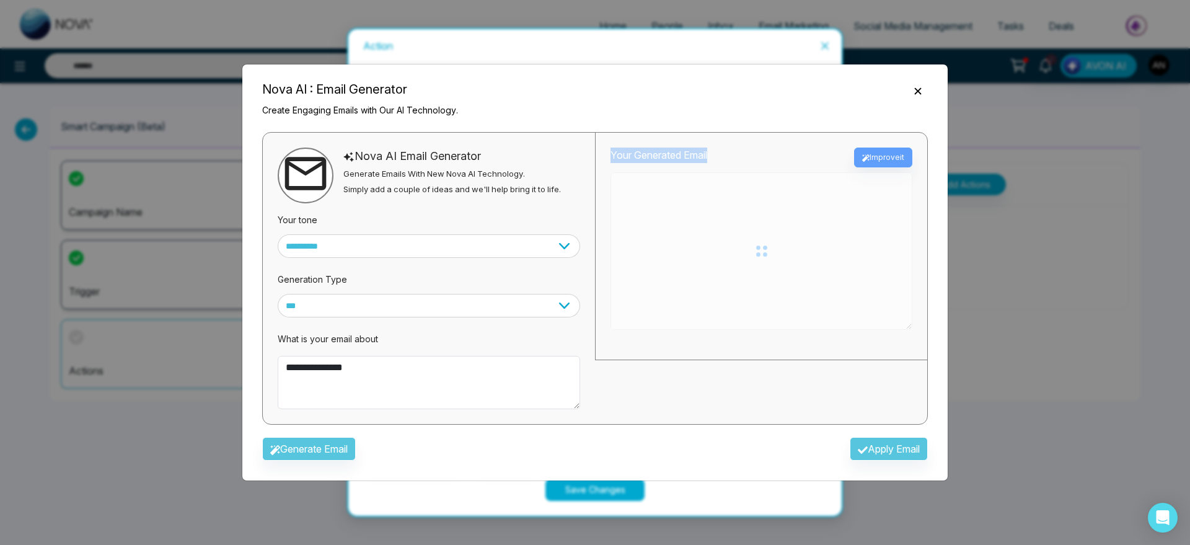
click at [741, 146] on div "Your Generated Email Improve it" at bounding box center [761, 246] width 332 height 227
type textarea "**********"
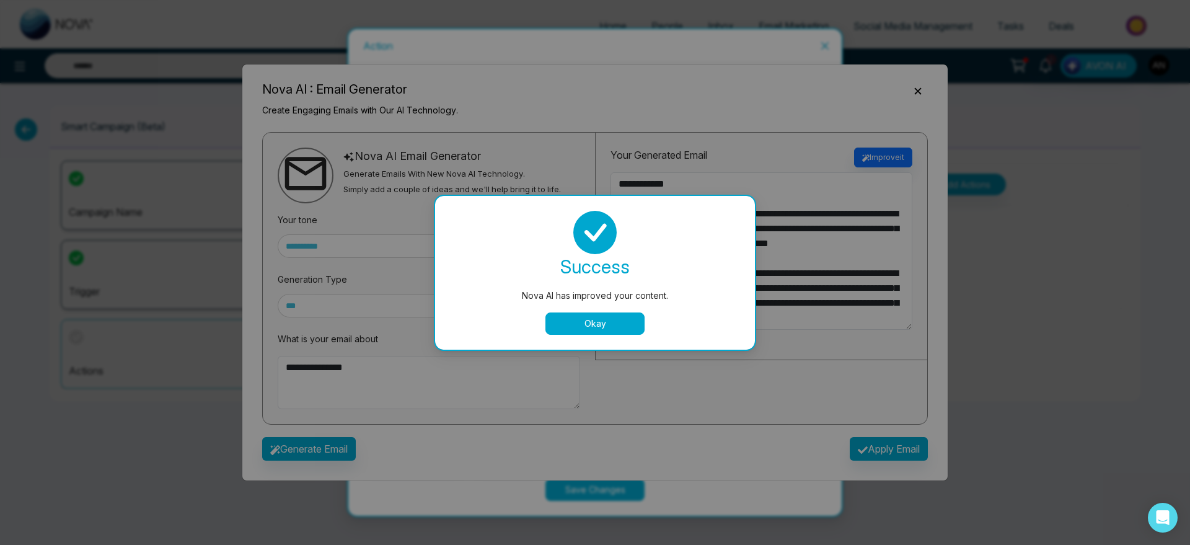
click at [640, 332] on button "Okay" at bounding box center [594, 323] width 99 height 22
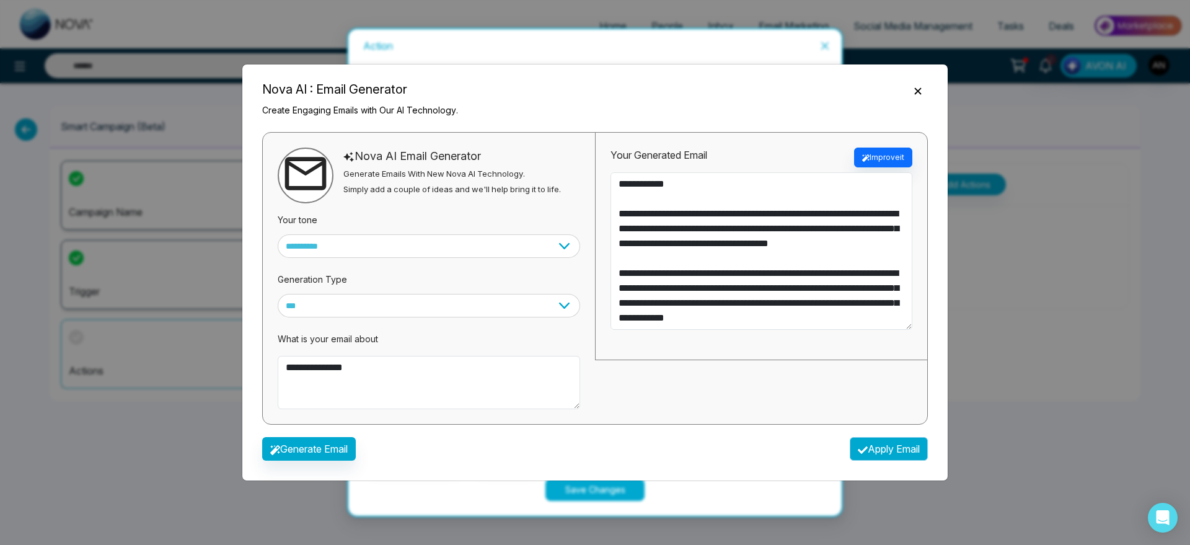
click at [897, 449] on button "Apply Email" at bounding box center [889, 449] width 78 height 24
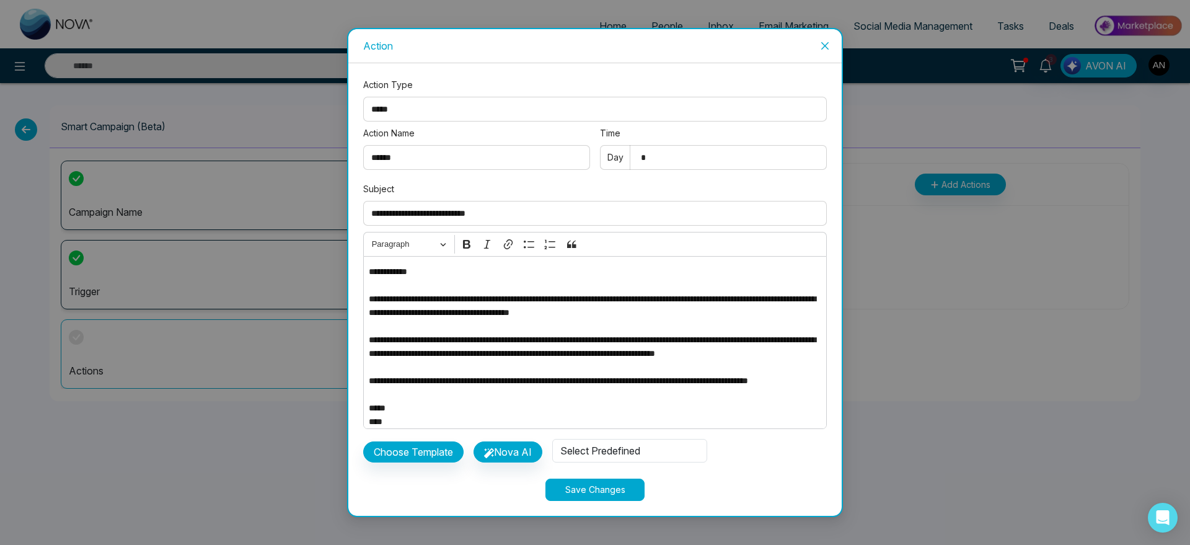
type textarea "**********"
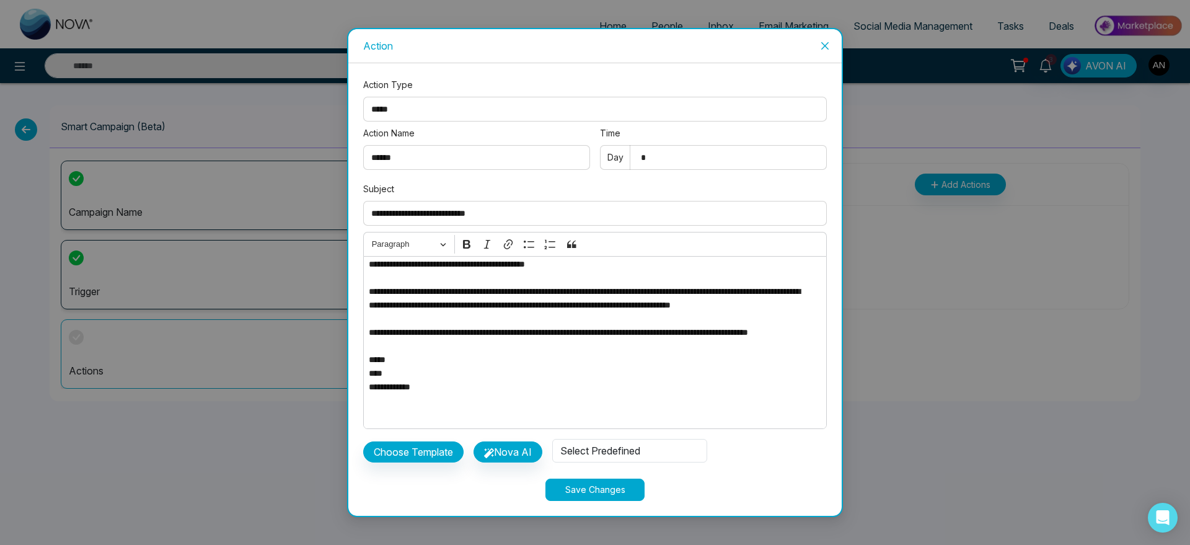
click at [413, 466] on div "Choose Template Nova AI Select Predefined" at bounding box center [595, 453] width 464 height 38
click at [436, 448] on button "Choose Template" at bounding box center [413, 451] width 100 height 21
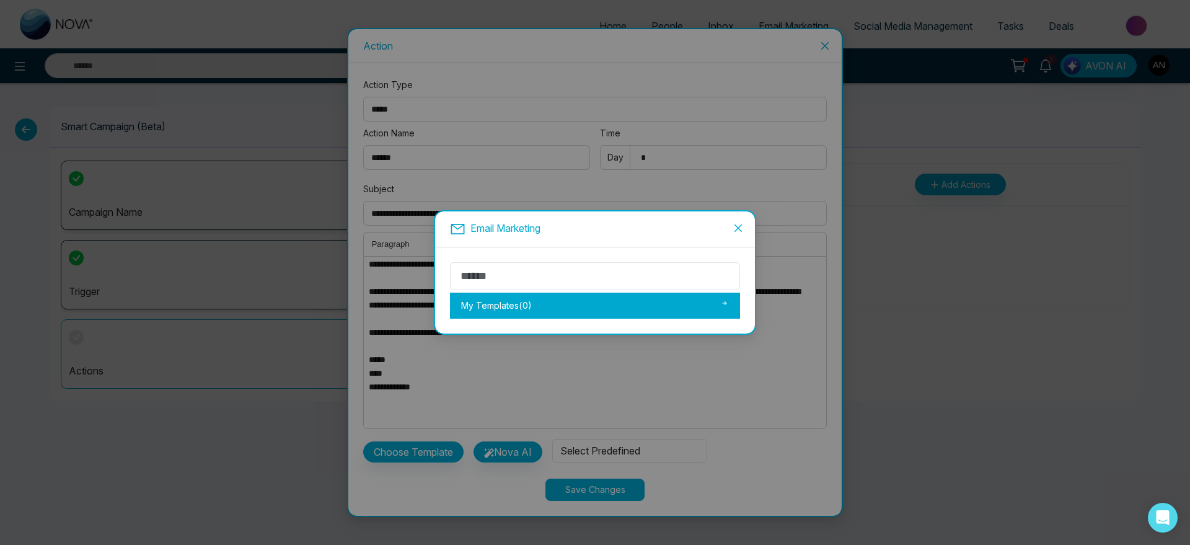
click at [545, 305] on div "My Templates ( 0 )" at bounding box center [595, 306] width 290 height 26
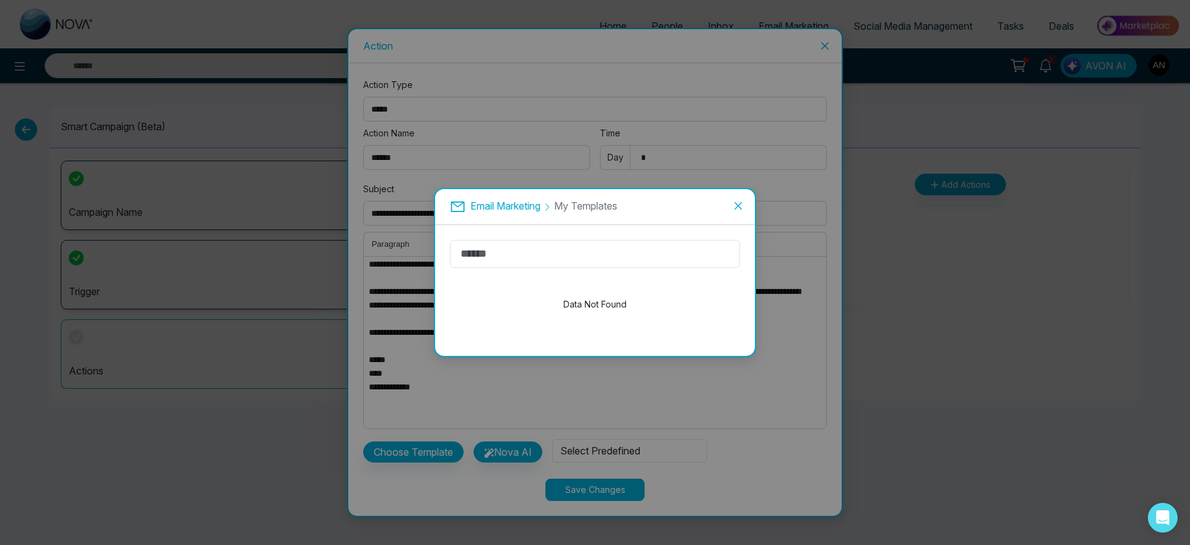
click at [638, 288] on div "Data Not Found" at bounding box center [595, 304] width 290 height 73
click at [527, 207] on span "Email Marketing" at bounding box center [505, 206] width 70 height 12
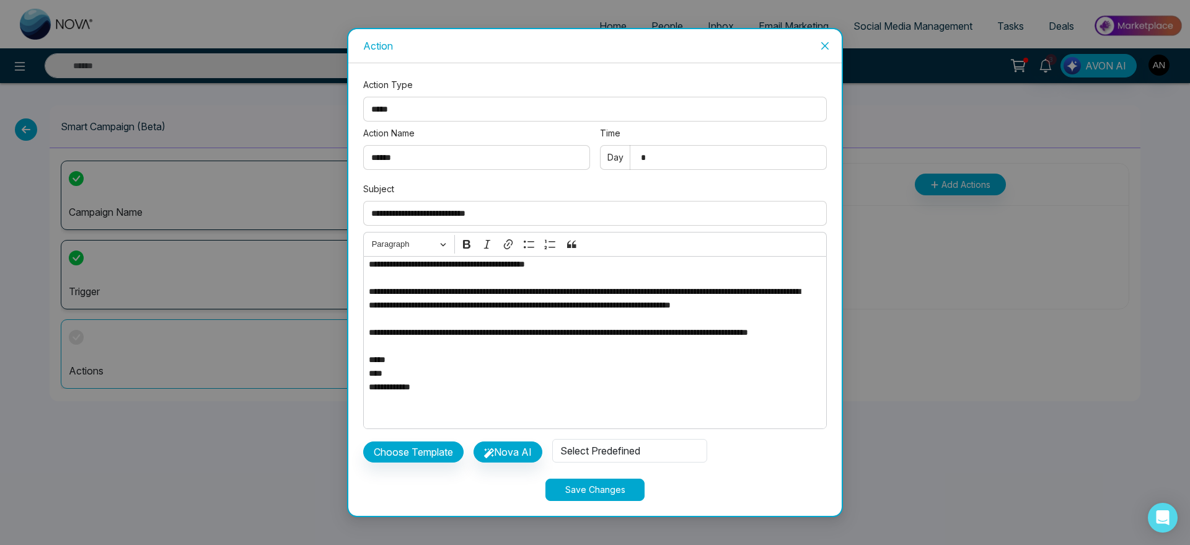
click at [583, 439] on div "Select Predefined" at bounding box center [629, 451] width 155 height 24
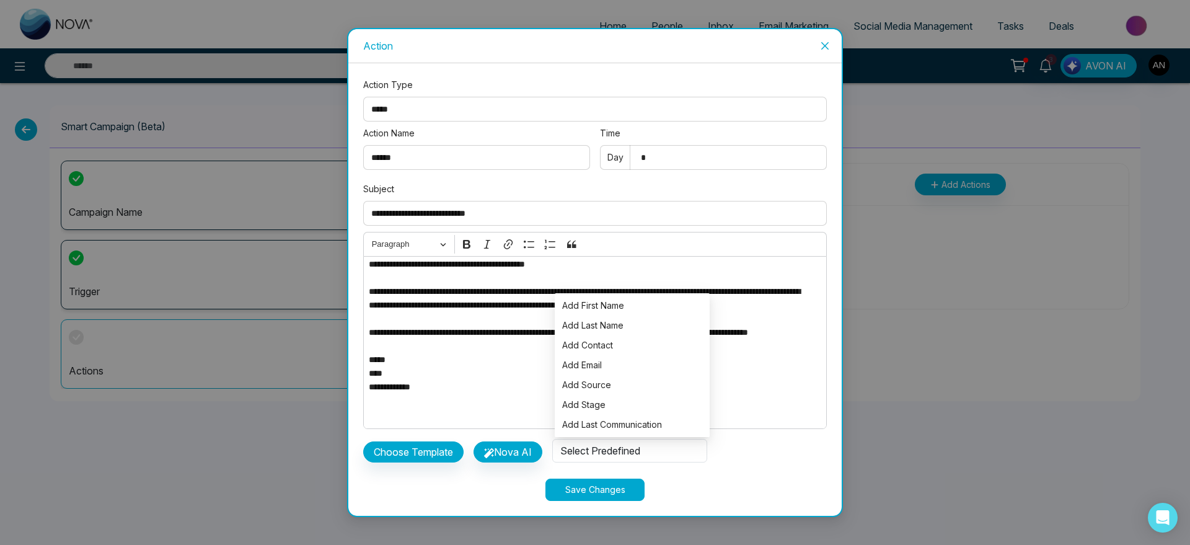
click at [699, 475] on div "**********" at bounding box center [595, 289] width 464 height 423
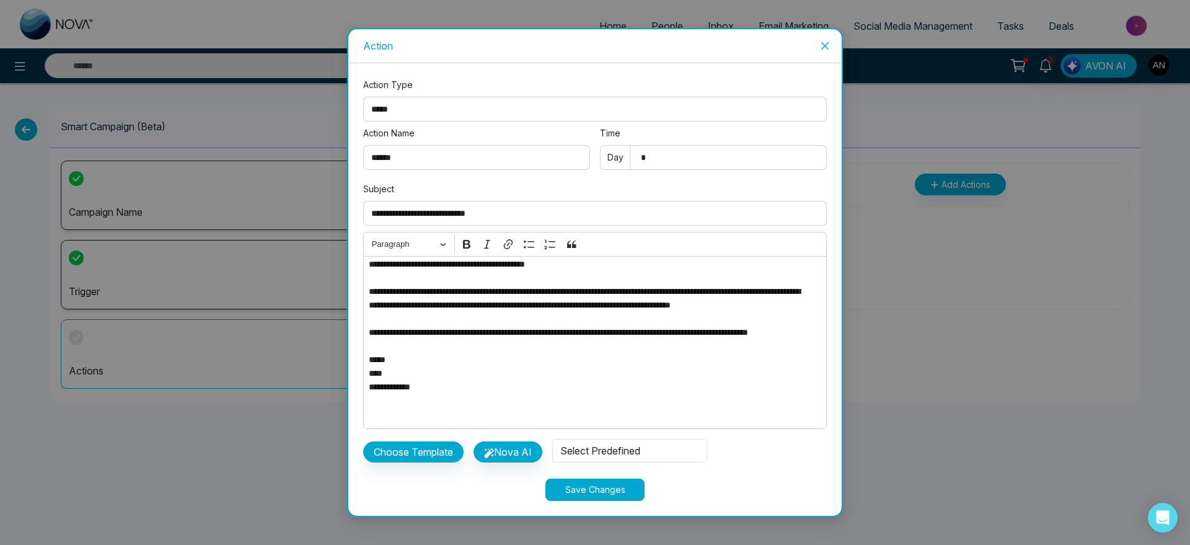
scroll to position [0, 0]
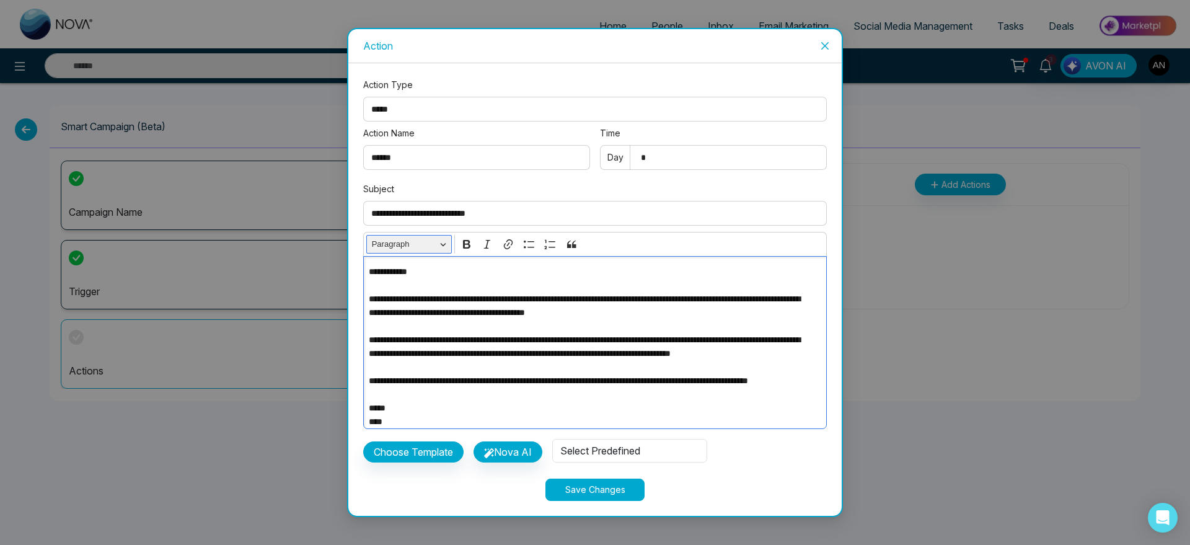
click at [413, 245] on span "Paragraph" at bounding box center [404, 244] width 64 height 15
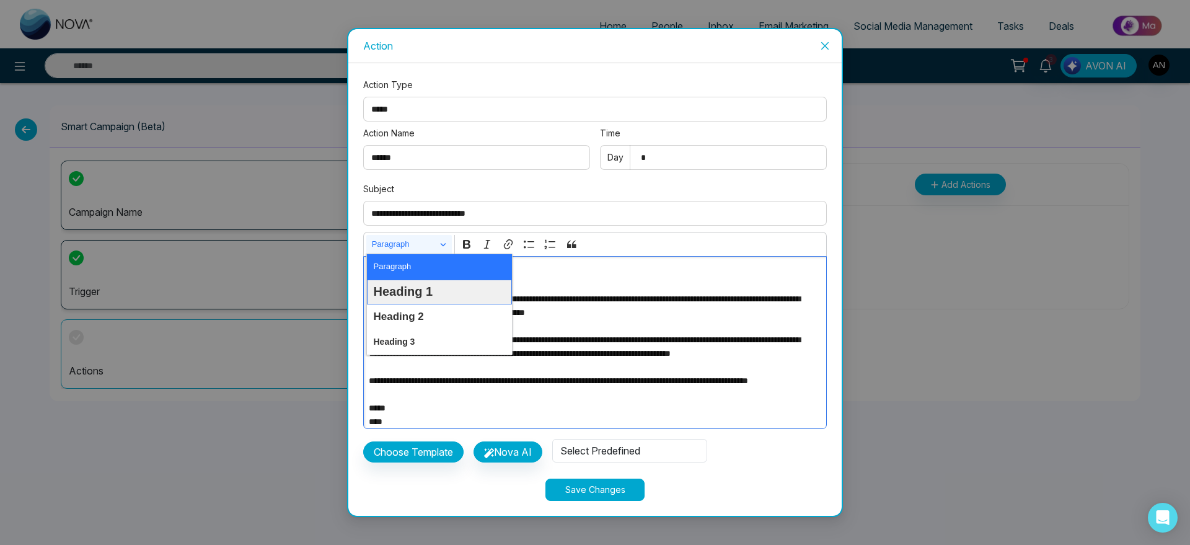
click at [414, 295] on span "Heading 1" at bounding box center [403, 292] width 60 height 18
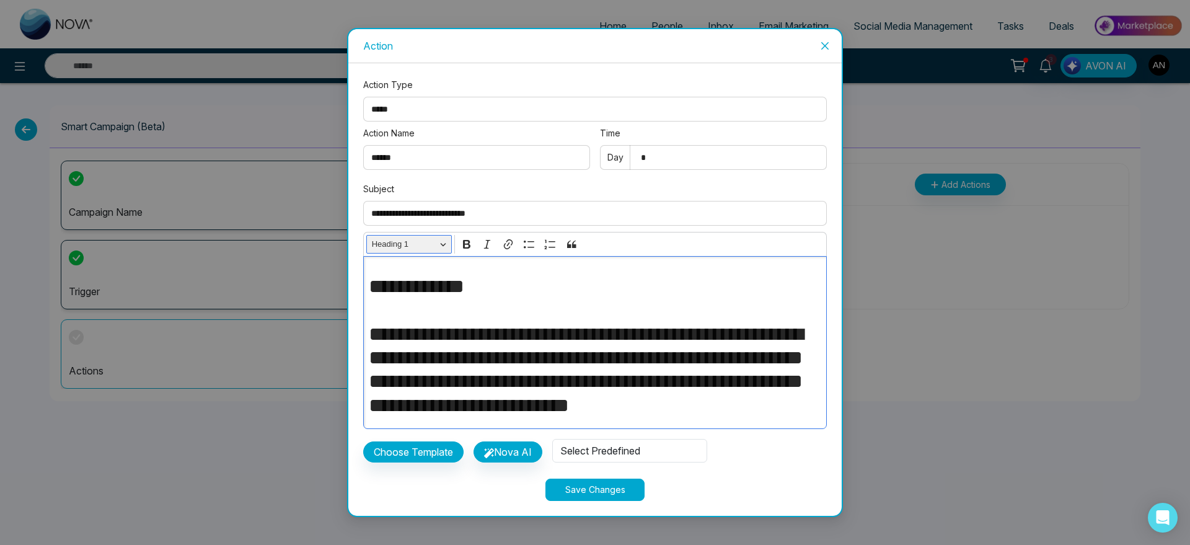
click at [388, 242] on span "Heading 1" at bounding box center [404, 244] width 64 height 15
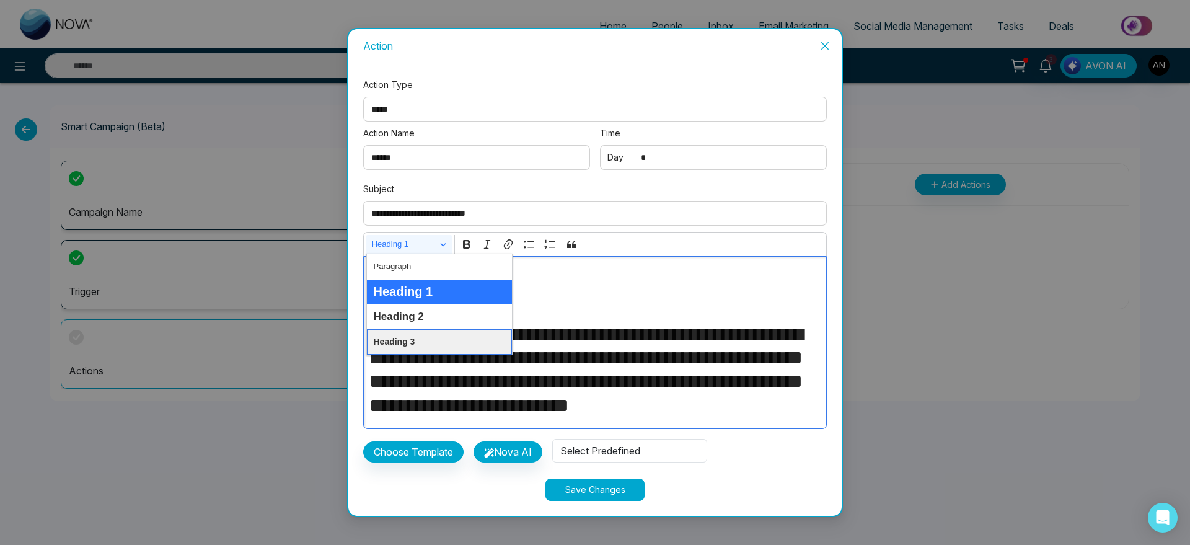
click at [403, 335] on span "Heading 3" at bounding box center [394, 342] width 42 height 18
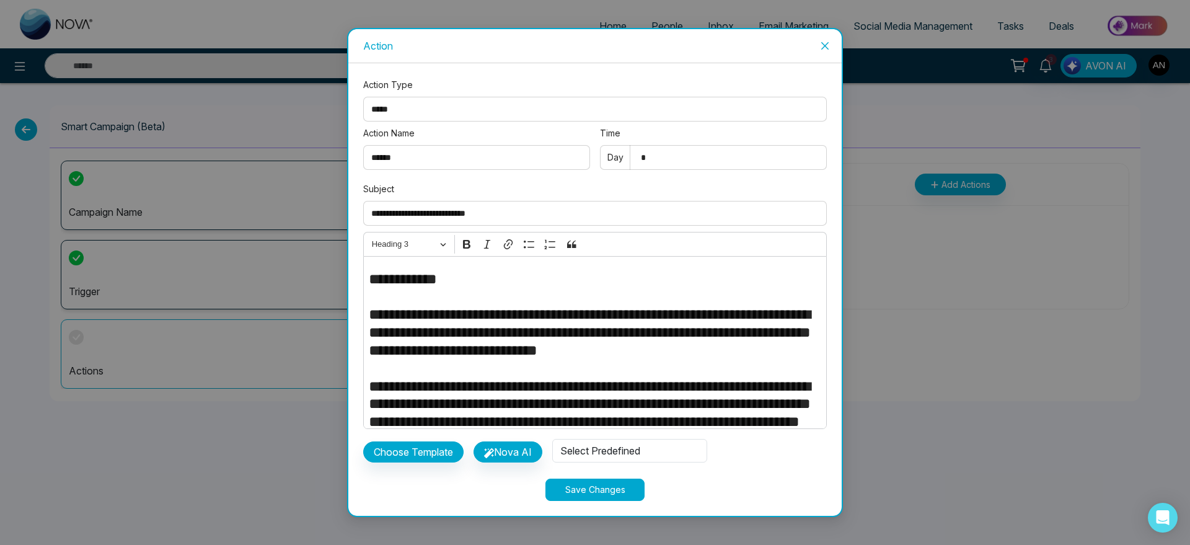
click at [608, 454] on div "Select Predefined" at bounding box center [629, 451] width 155 height 24
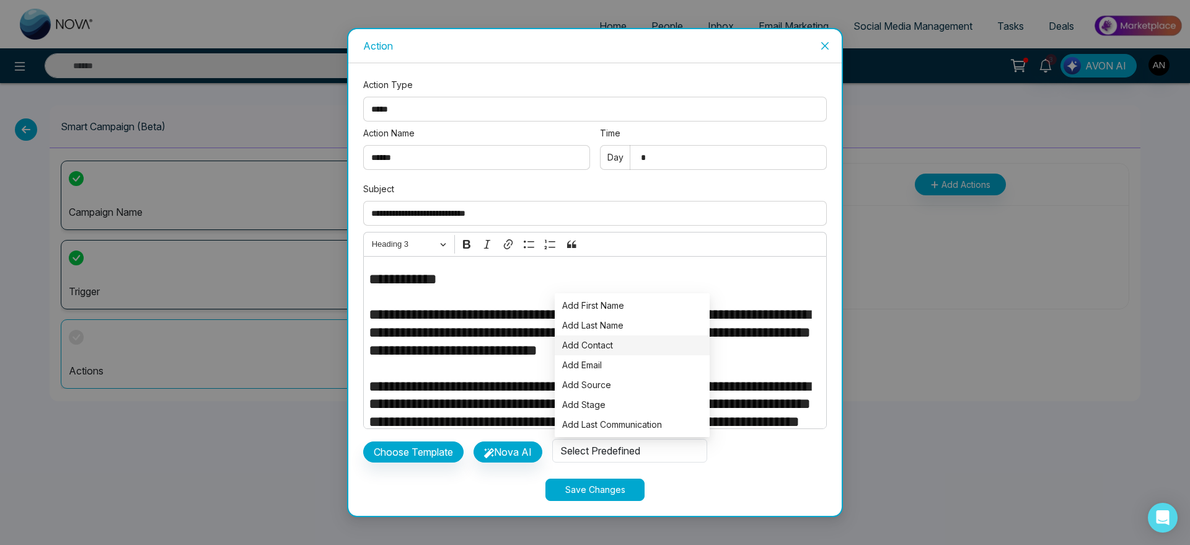
click at [610, 342] on span "Add Contact" at bounding box center [632, 345] width 140 height 14
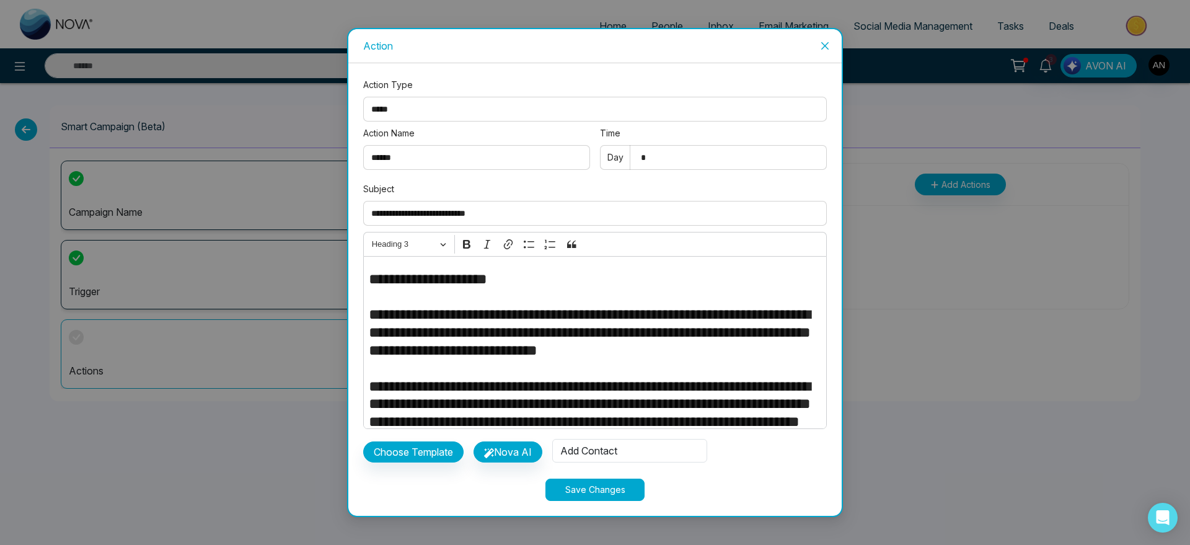
click at [626, 453] on div "Add Contact" at bounding box center [629, 451] width 155 height 24
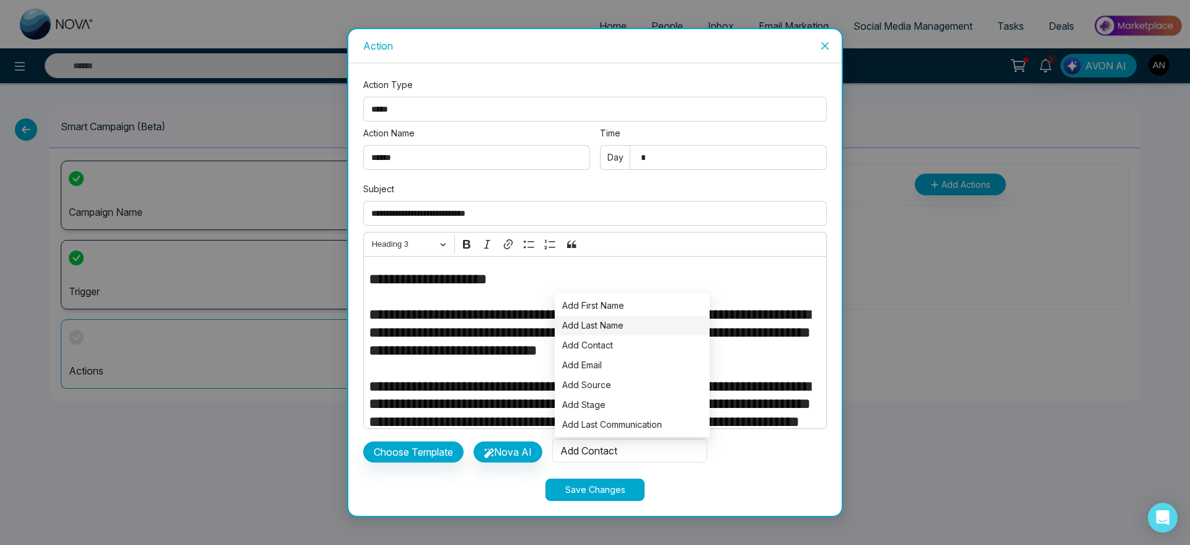
click at [609, 324] on span "Add Last Name" at bounding box center [632, 326] width 140 height 14
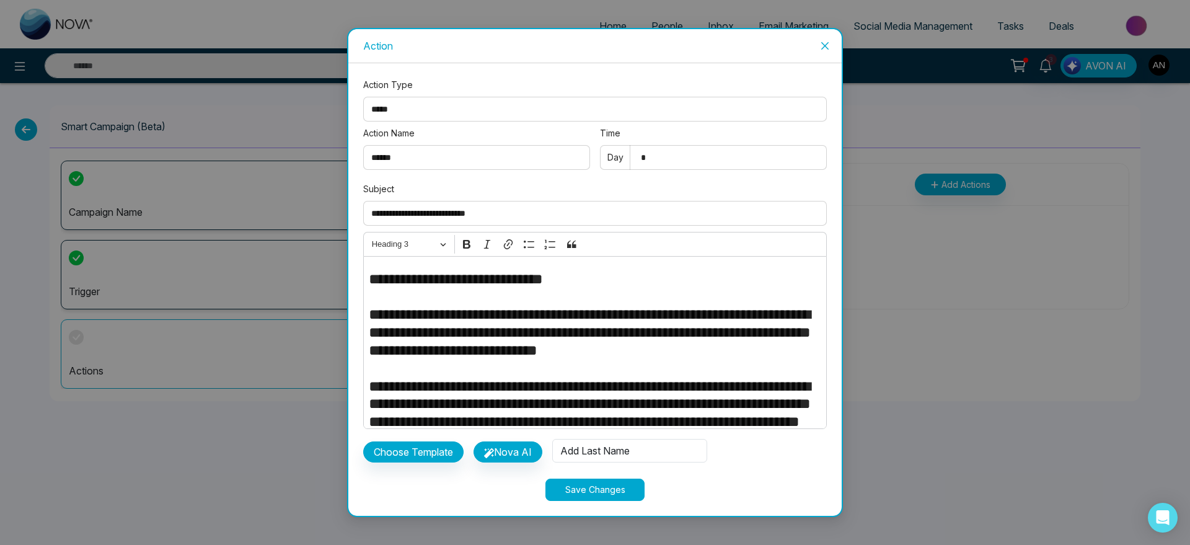
click at [619, 452] on div "Add Last Name" at bounding box center [629, 451] width 155 height 24
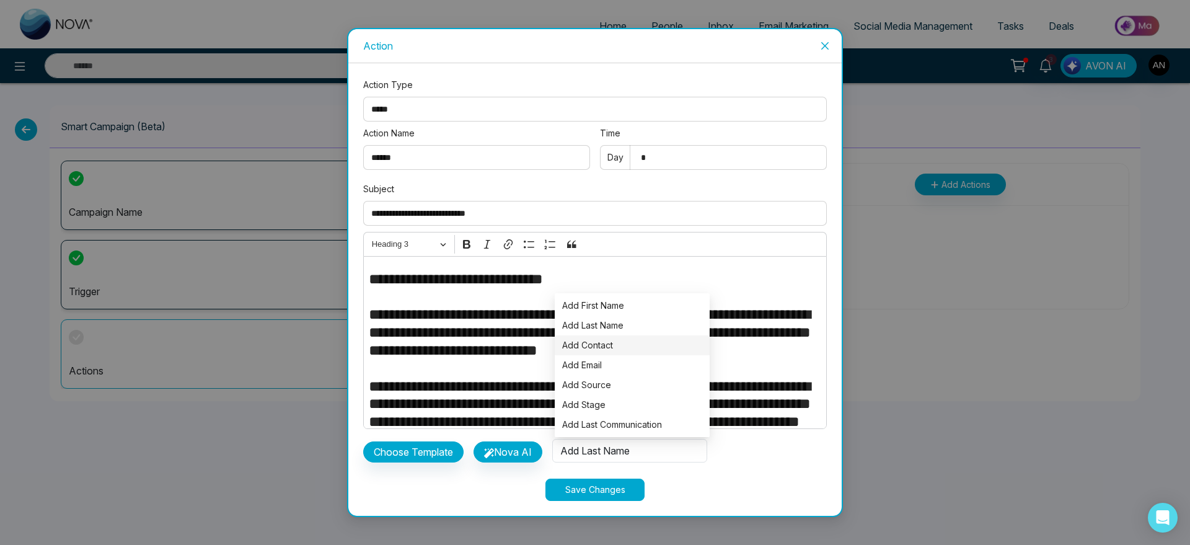
click at [619, 351] on span "Add Contact" at bounding box center [632, 345] width 140 height 14
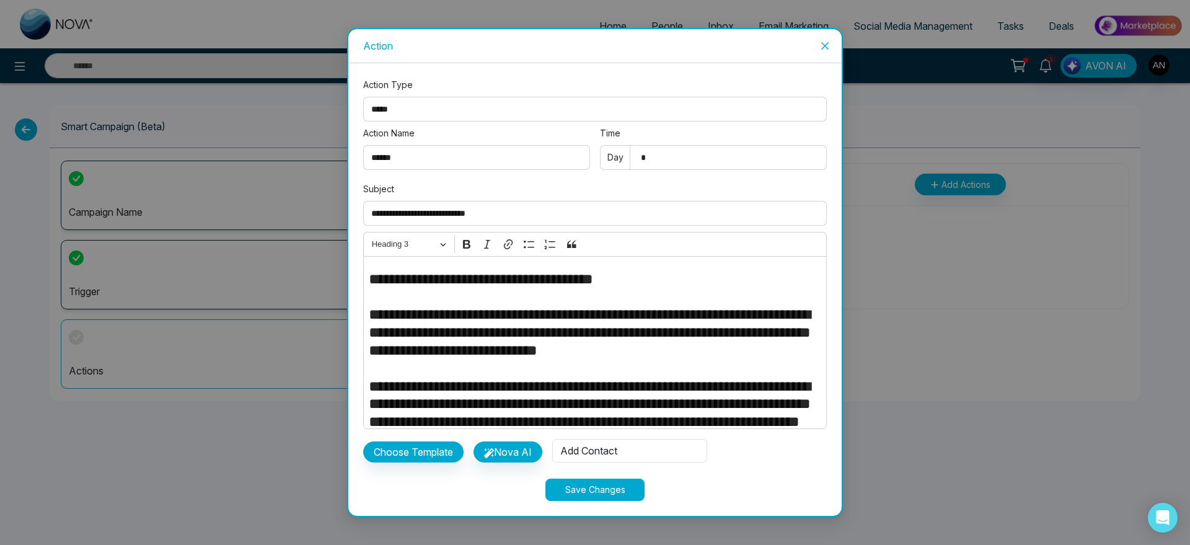
click at [606, 448] on div "Add Contact" at bounding box center [629, 451] width 155 height 24
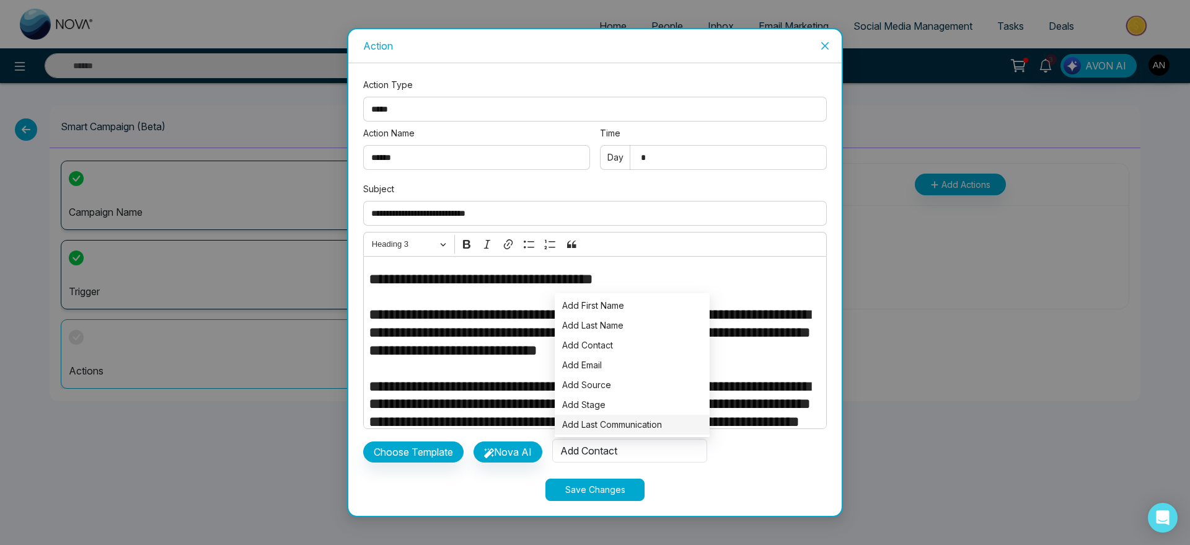
click at [598, 428] on span "Add Last Communication" at bounding box center [632, 425] width 140 height 14
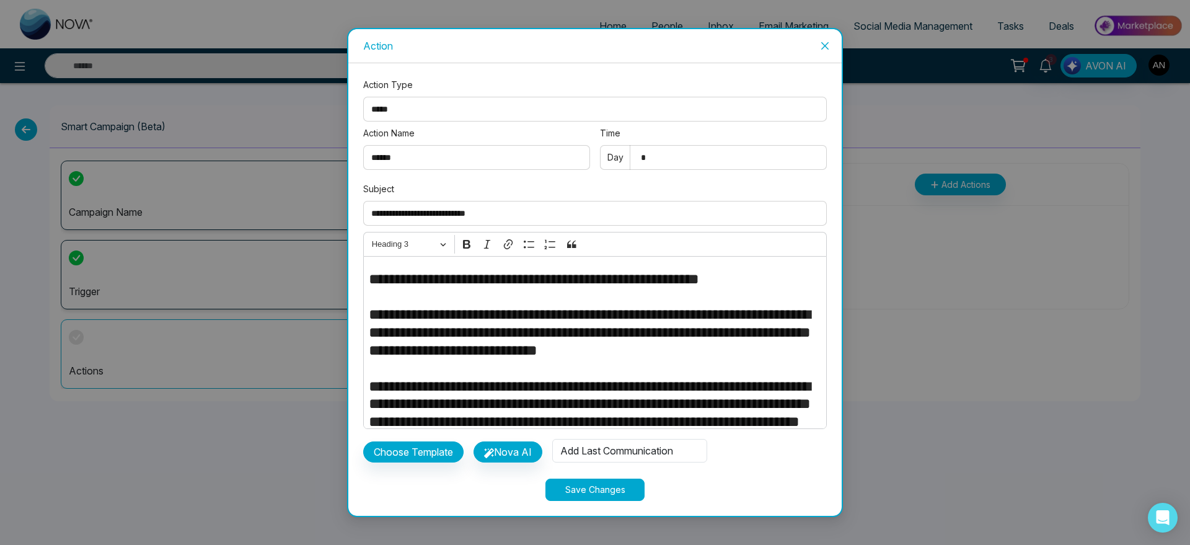
click at [639, 447] on div "Add Last Communication" at bounding box center [629, 451] width 155 height 24
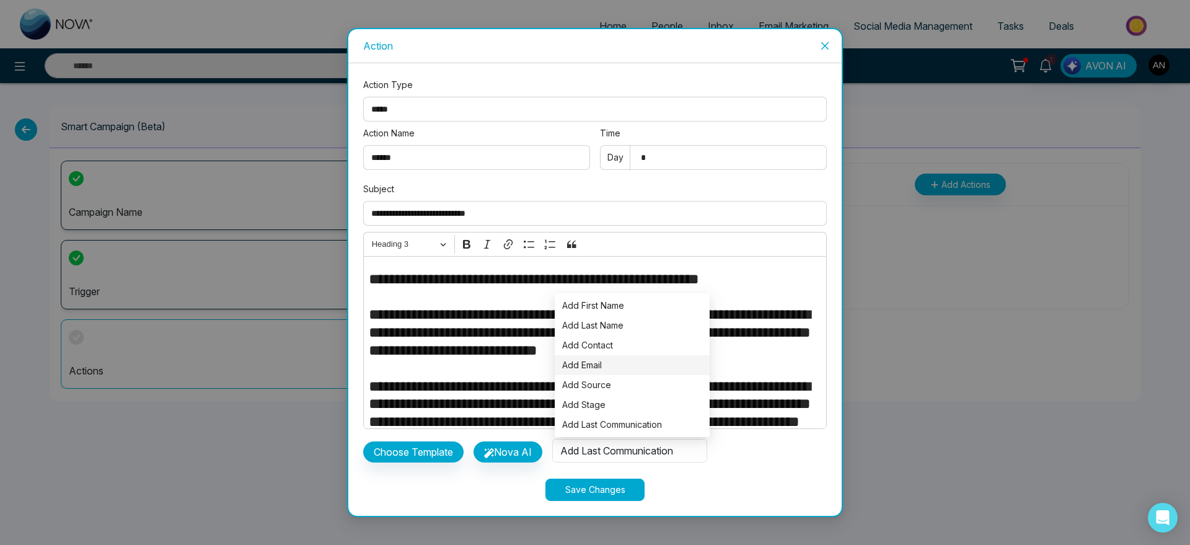
click at [639, 372] on li "Add Email" at bounding box center [632, 365] width 155 height 20
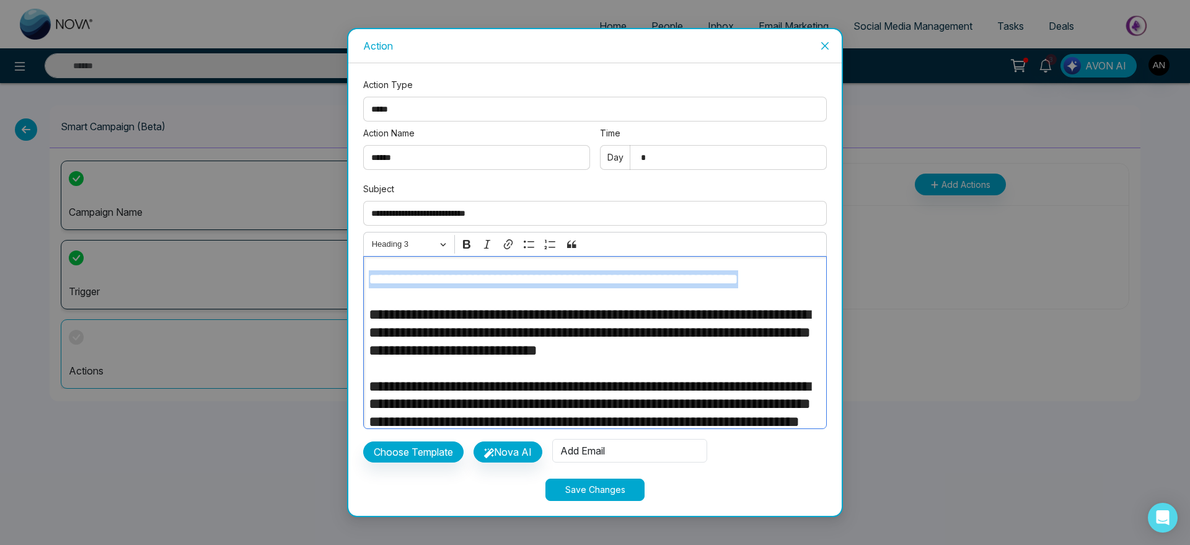
drag, startPoint x: 436, startPoint y: 301, endPoint x: 361, endPoint y: 267, distance: 83.0
click at [361, 267] on div "**********" at bounding box center [594, 289] width 493 height 453
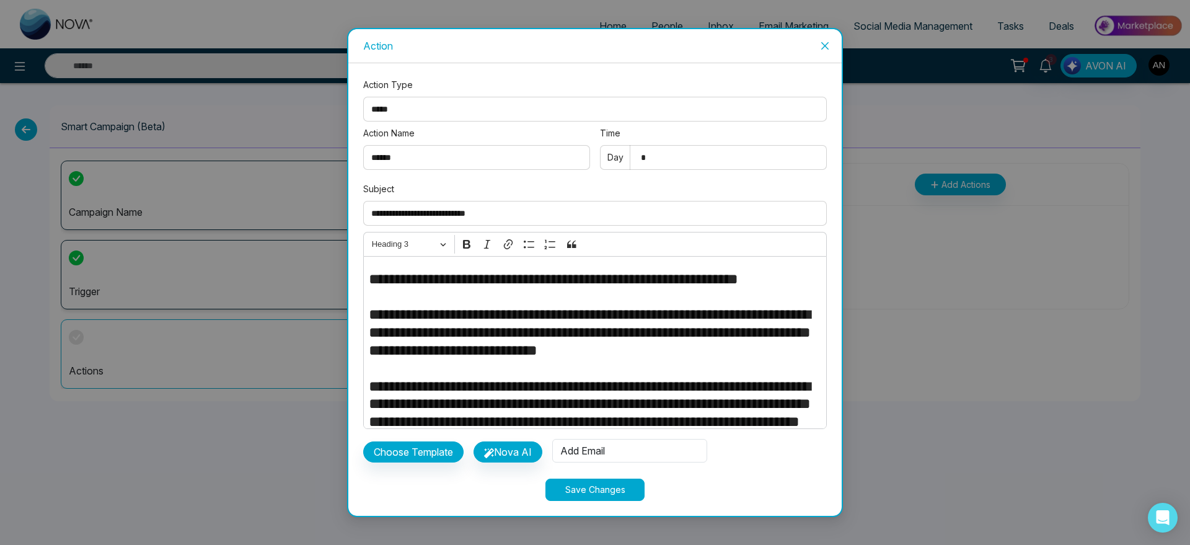
click at [361, 267] on div "**********" at bounding box center [594, 289] width 493 height 453
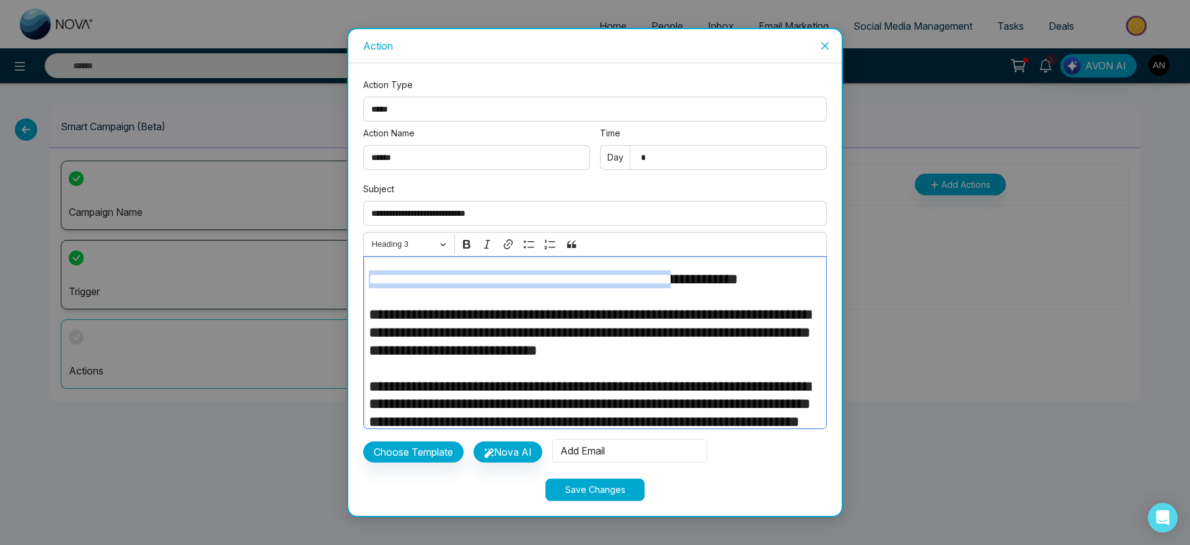
drag, startPoint x: 759, startPoint y: 276, endPoint x: 324, endPoint y: 249, distance: 436.0
click at [324, 249] on div "**********" at bounding box center [595, 272] width 1190 height 545
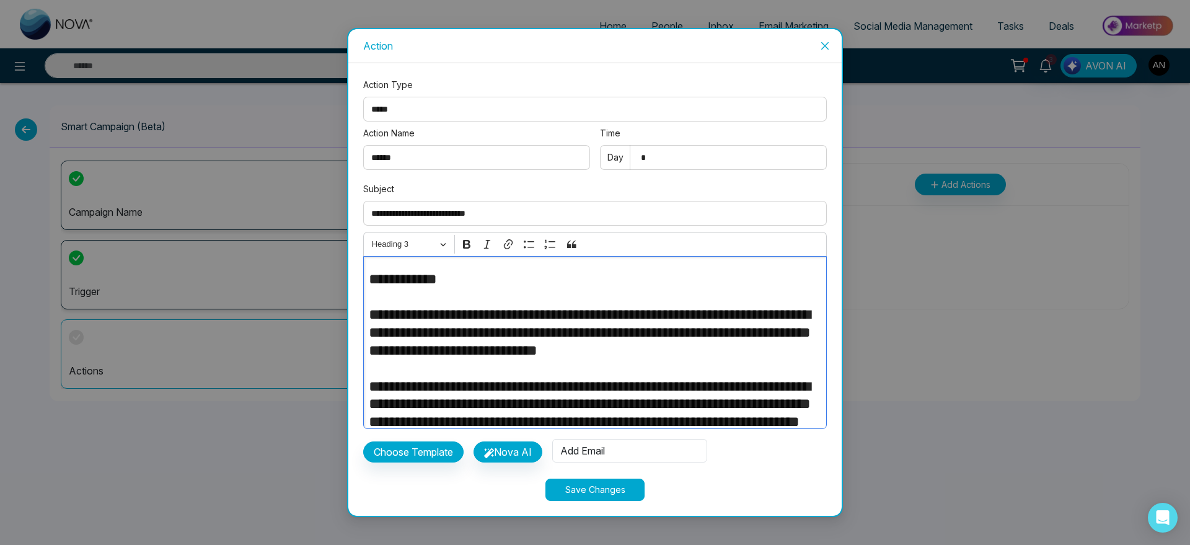
scroll to position [159, 0]
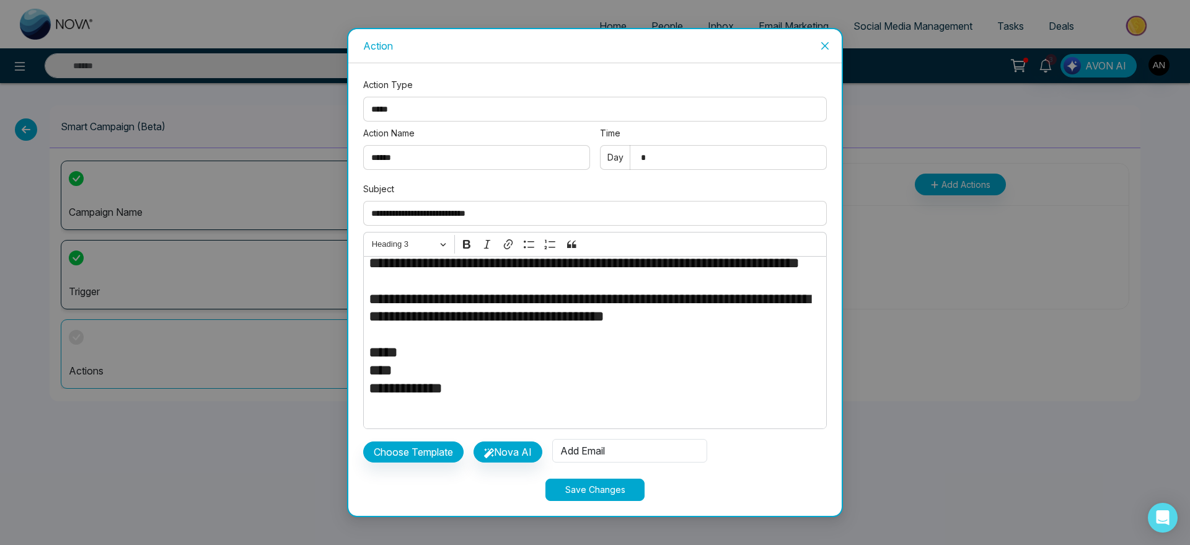
click at [611, 487] on button "Save Changes" at bounding box center [594, 490] width 99 height 22
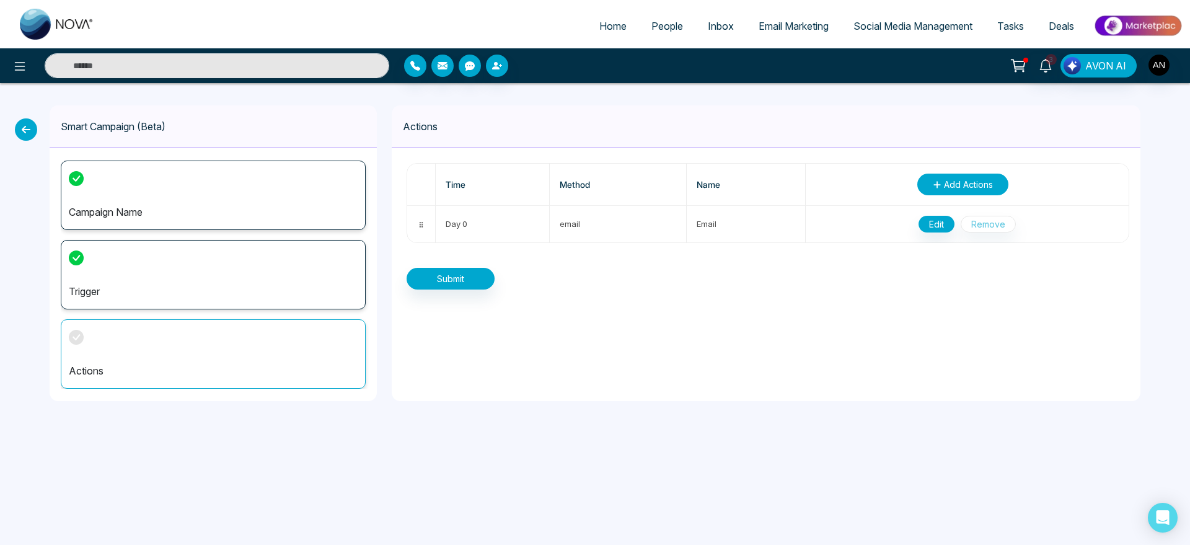
click at [977, 183] on span "Add Actions" at bounding box center [968, 184] width 49 height 13
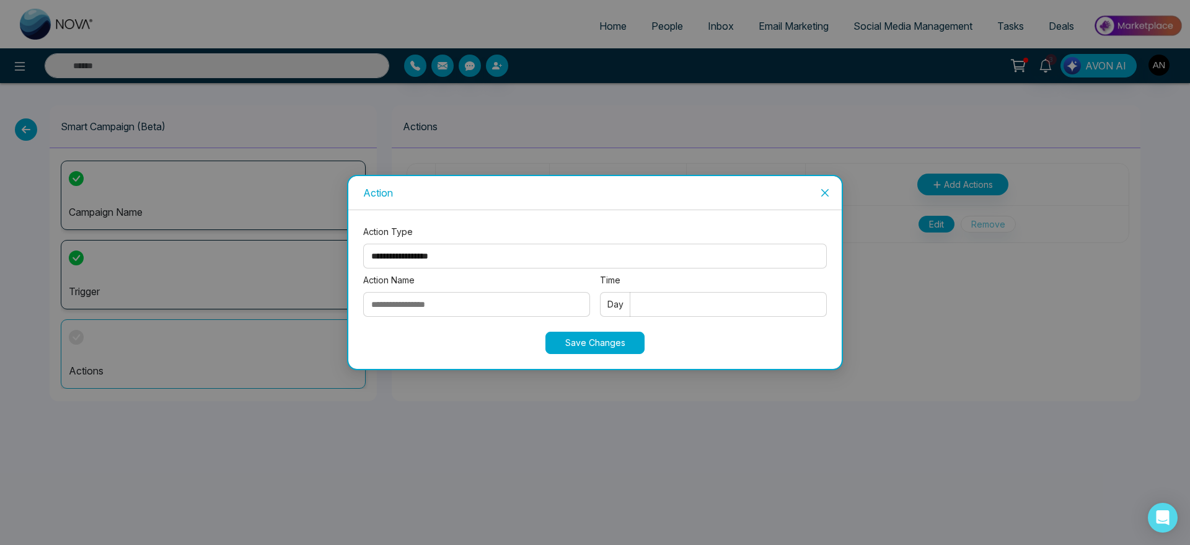
click at [483, 251] on select "**********" at bounding box center [595, 256] width 464 height 25
select select "****"
click at [363, 244] on select "**********" at bounding box center [595, 256] width 464 height 25
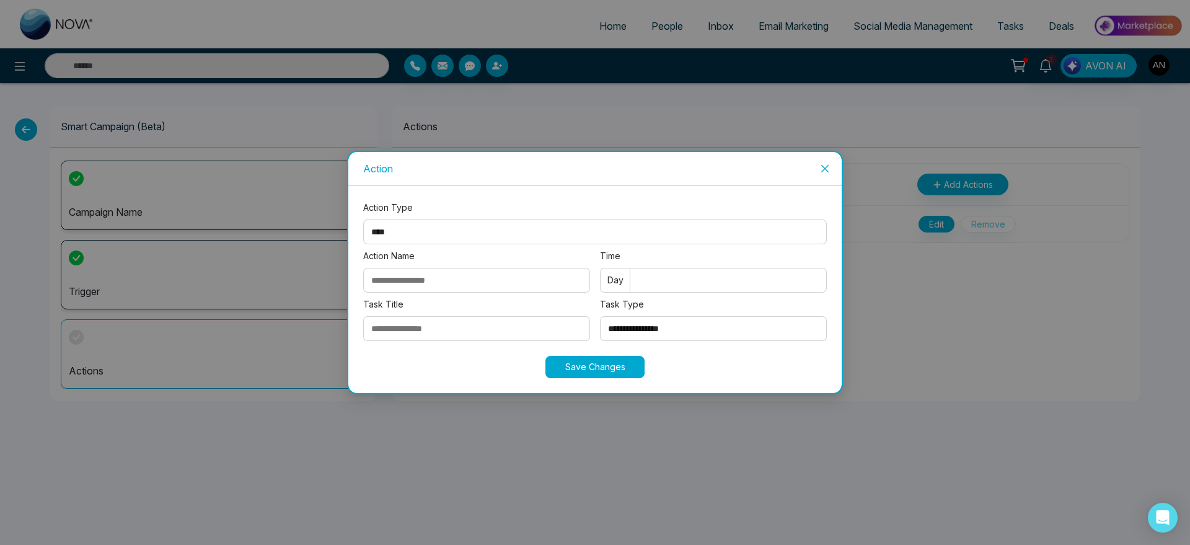
click at [470, 286] on input "Action Name" at bounding box center [476, 280] width 227 height 25
click at [384, 274] on input "Action Name" at bounding box center [476, 280] width 227 height 25
type input "**********"
click at [686, 271] on input "Time" at bounding box center [713, 280] width 227 height 25
type input "*"
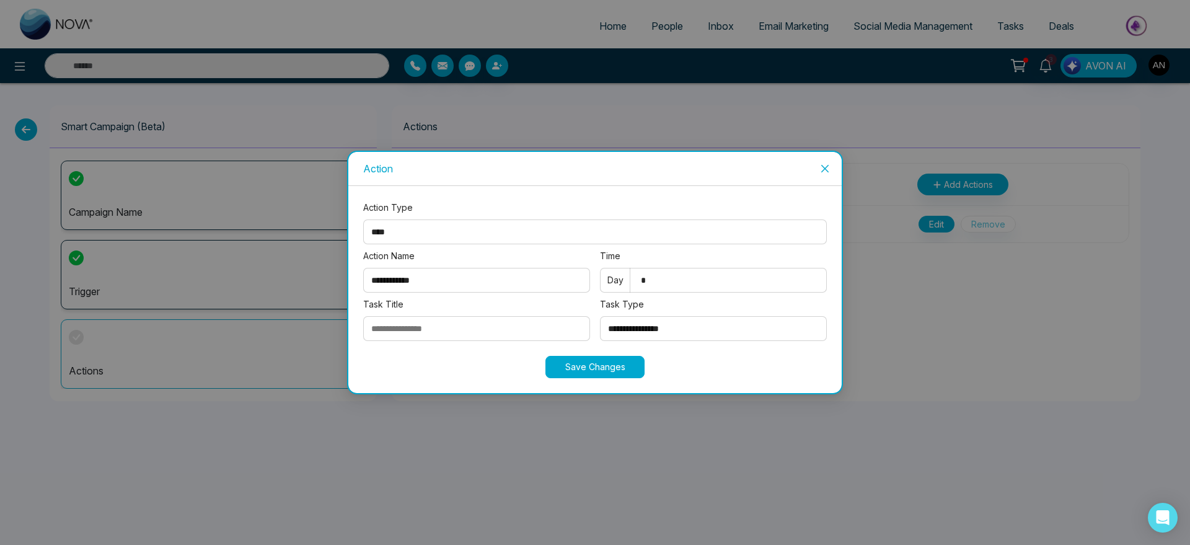
type input "*"
click at [488, 330] on input "Task Title" at bounding box center [476, 328] width 227 height 25
click at [385, 317] on input "Task Title" at bounding box center [476, 328] width 227 height 25
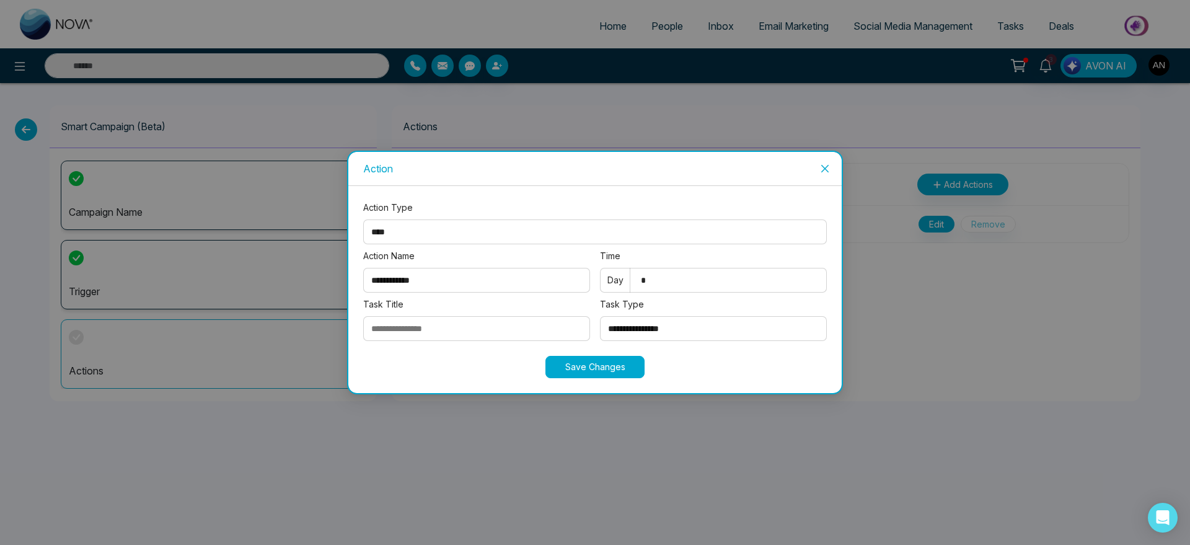
type input "**********"
drag, startPoint x: 458, startPoint y: 326, endPoint x: 324, endPoint y: 329, distance: 133.9
click at [324, 329] on div "**********" at bounding box center [595, 272] width 1190 height 545
click at [429, 324] on input "**********" at bounding box center [476, 328] width 227 height 25
click at [686, 320] on select "**********" at bounding box center [713, 328] width 227 height 25
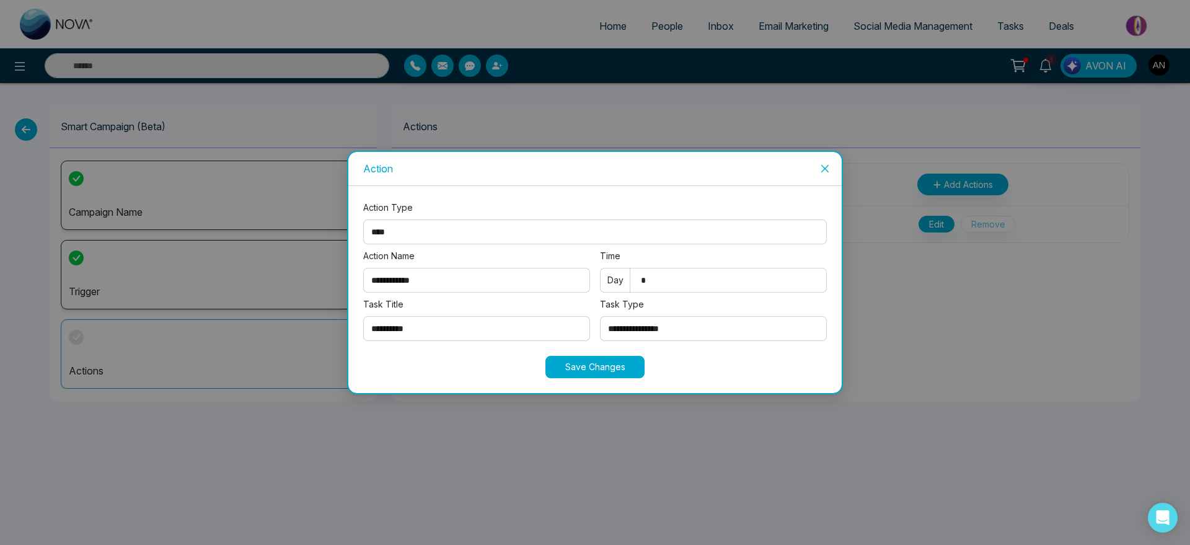
select select "**********"
click at [600, 316] on select "**********" at bounding box center [713, 328] width 227 height 25
click at [581, 366] on button "Save Changes" at bounding box center [594, 367] width 99 height 22
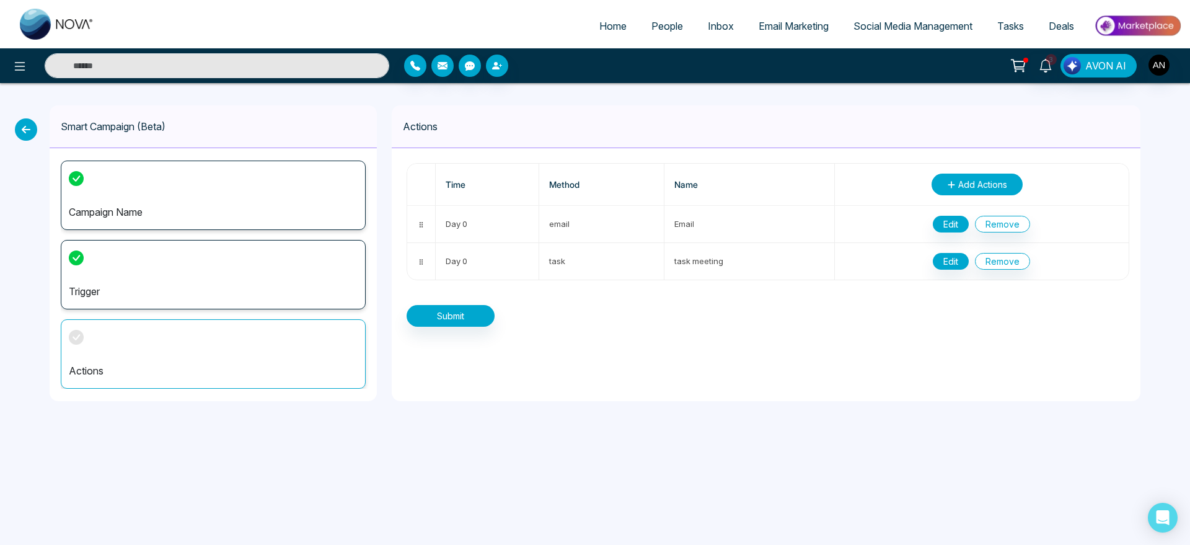
click at [978, 192] on button "Add Actions" at bounding box center [977, 185] width 91 height 22
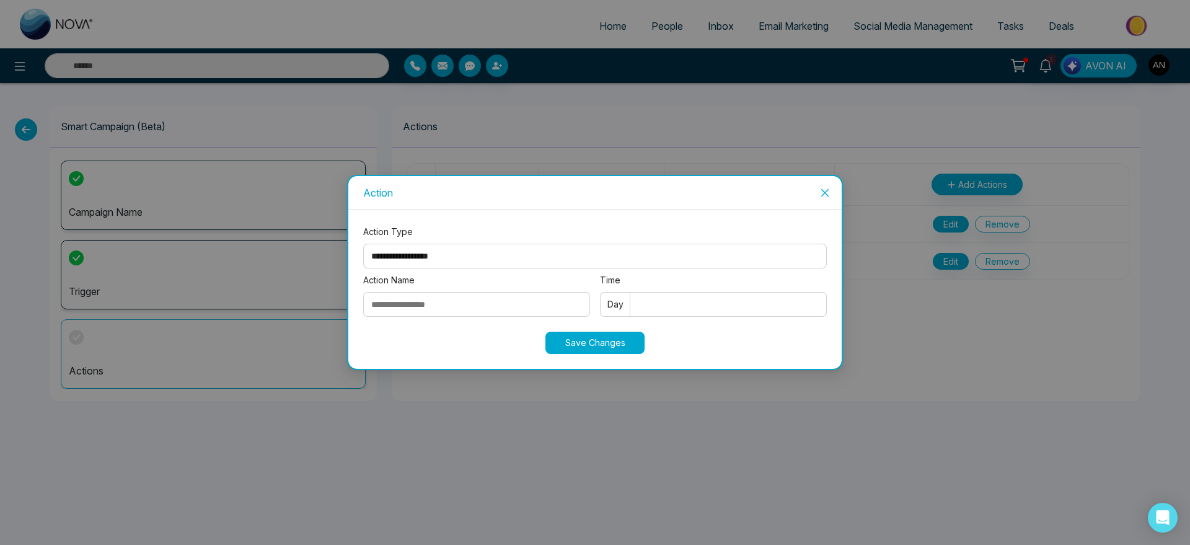
click at [515, 244] on select "**********" at bounding box center [595, 256] width 464 height 25
select select "****"
click at [363, 244] on select "**********" at bounding box center [595, 256] width 464 height 25
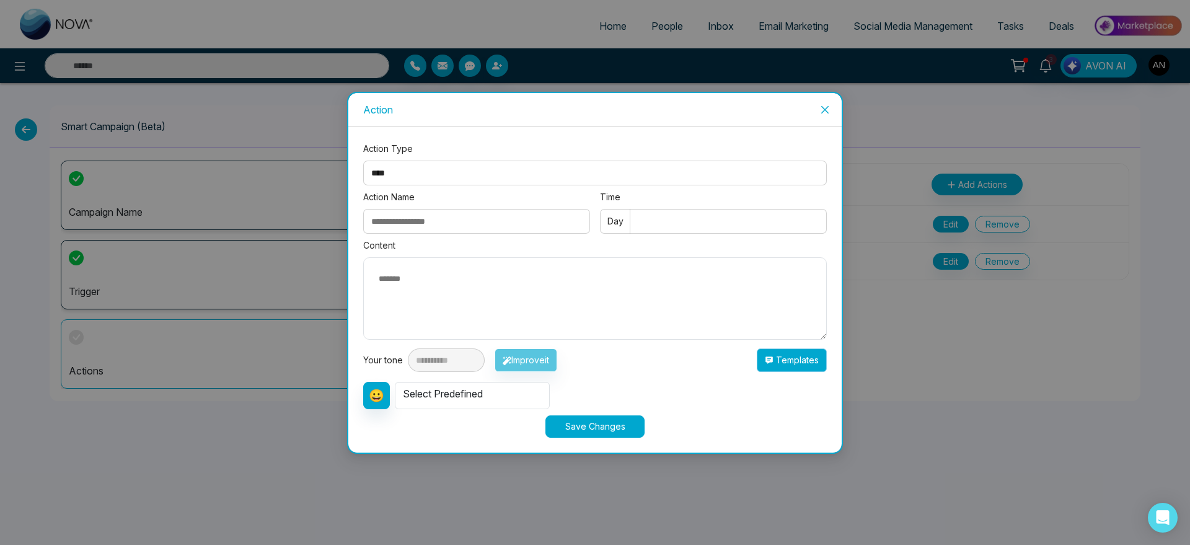
click at [788, 353] on button "Templates" at bounding box center [792, 360] width 70 height 24
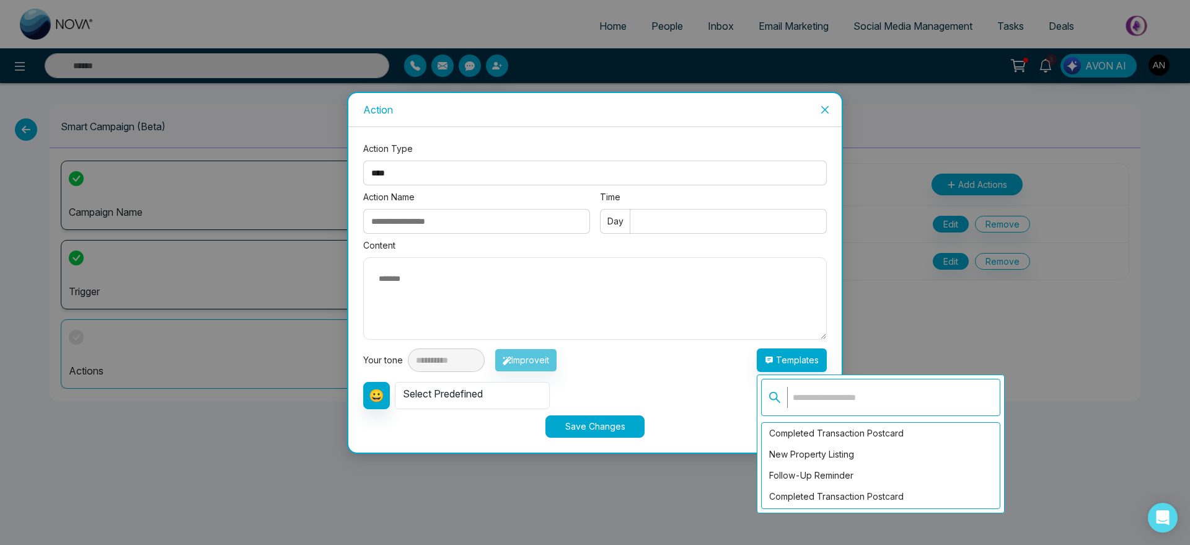
click at [870, 400] on input "text" at bounding box center [890, 397] width 206 height 21
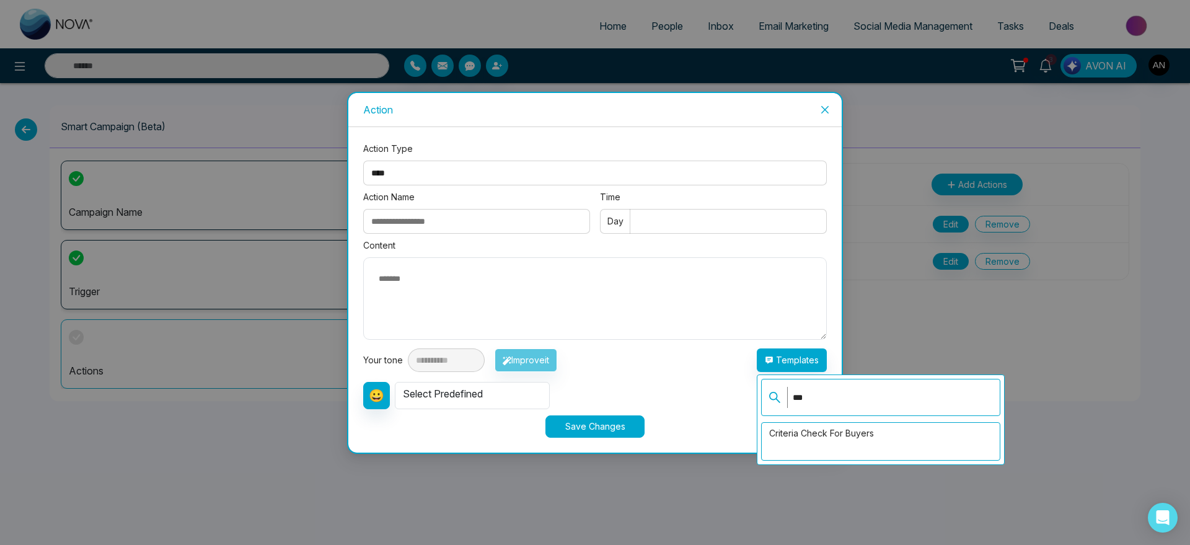
type input "***"
click at [851, 443] on div "Criteria Check for Buyers" at bounding box center [880, 441] width 239 height 38
click at [851, 437] on div "Criteria Check for Buyers" at bounding box center [881, 433] width 238 height 21
type textarea "**********"
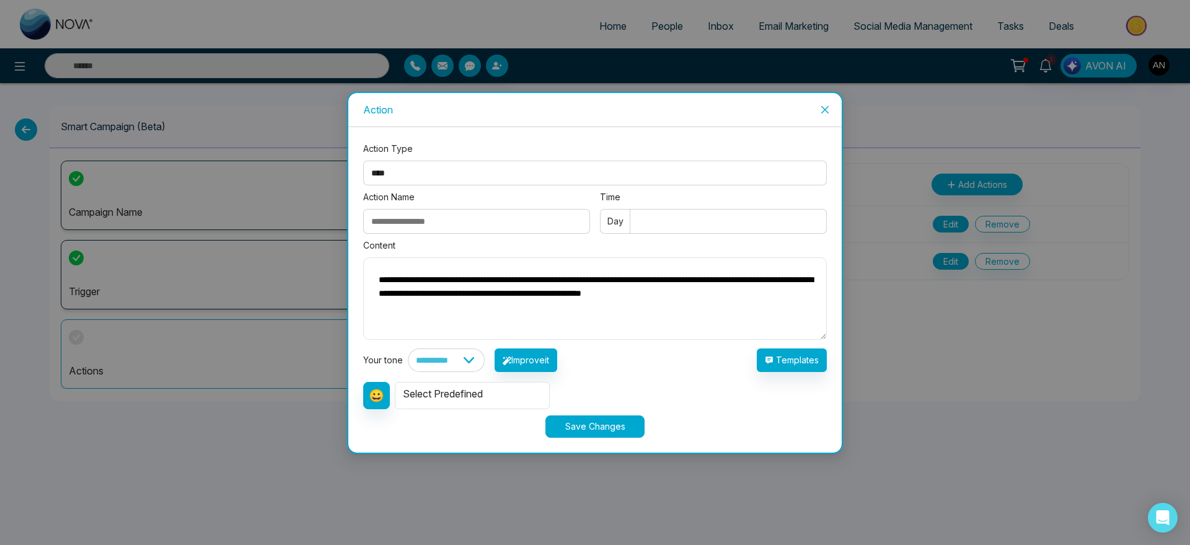
click at [404, 210] on input "Action Name" at bounding box center [476, 221] width 227 height 25
click at [705, 219] on input "Time" at bounding box center [713, 221] width 227 height 25
type input "*"
click at [435, 214] on input "Action Name" at bounding box center [476, 221] width 227 height 25
drag, startPoint x: 481, startPoint y: 344, endPoint x: 436, endPoint y: 225, distance: 127.3
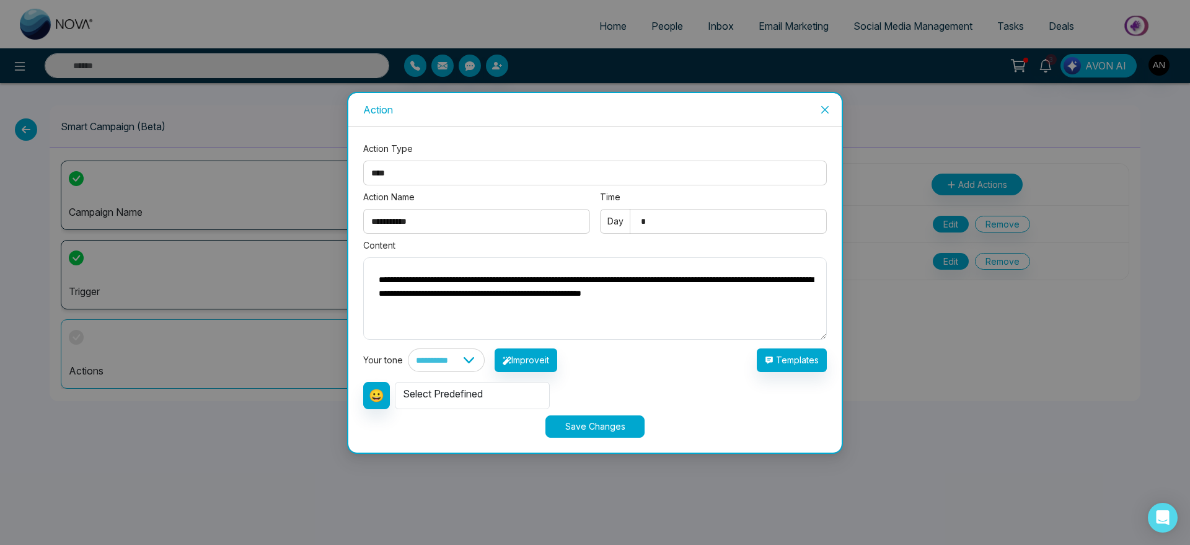
click at [436, 225] on input "**********" at bounding box center [476, 221] width 227 height 25
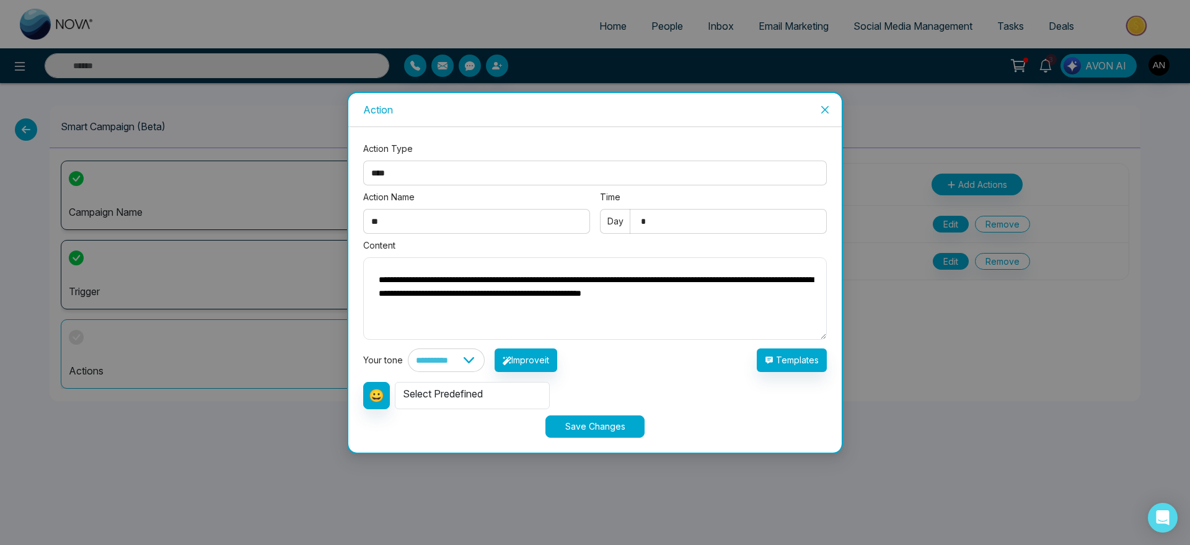
type input "*"
type input "******"
click at [599, 433] on button "Save Changes" at bounding box center [594, 426] width 99 height 22
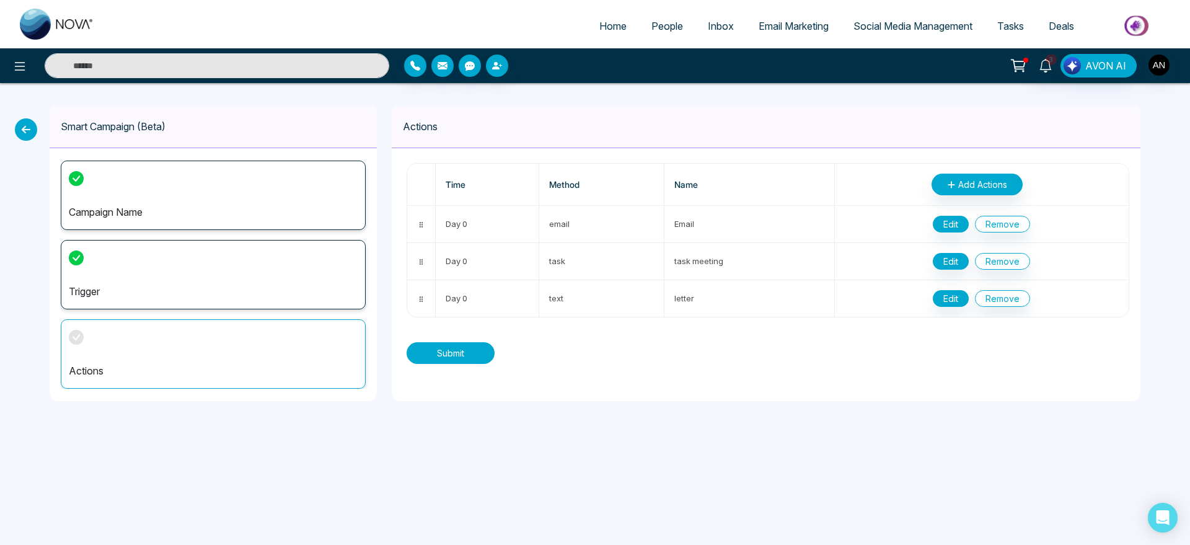
click at [466, 358] on button "Submit" at bounding box center [451, 353] width 88 height 22
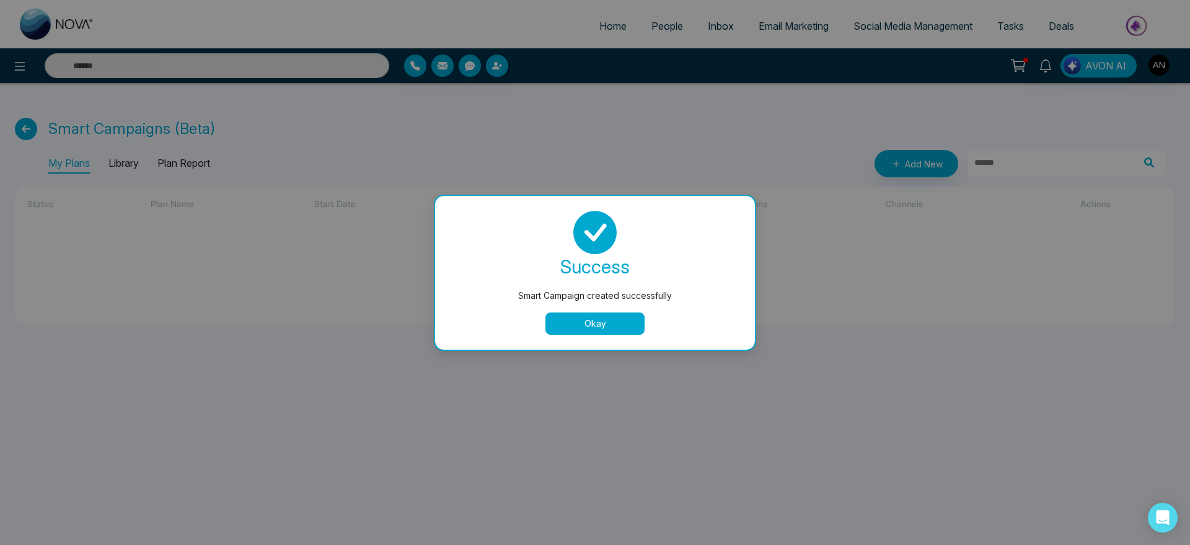
click at [645, 328] on div "Okay" at bounding box center [595, 323] width 290 height 22
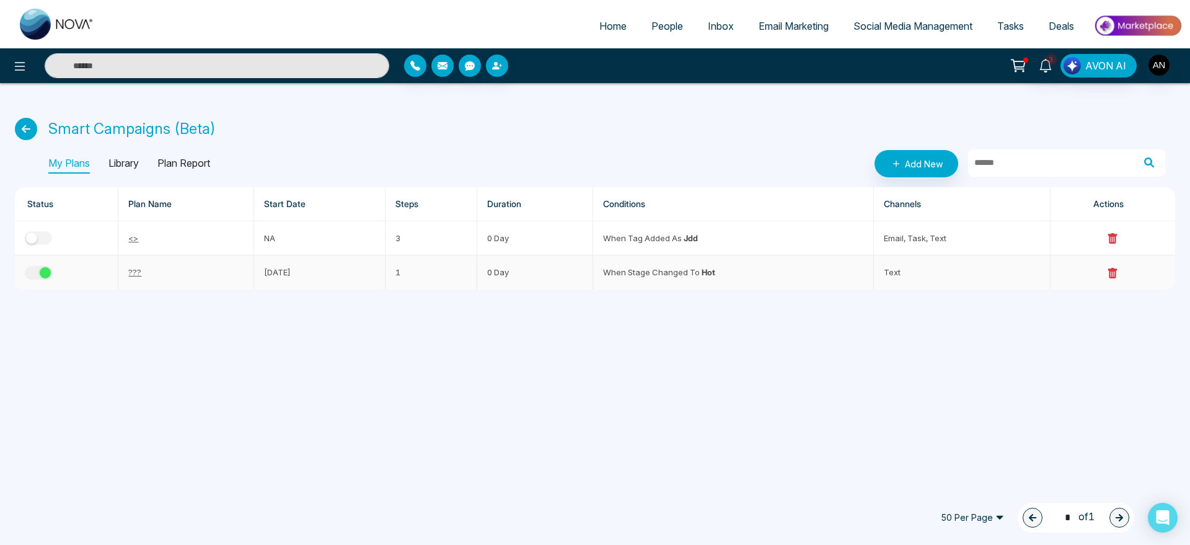
click at [42, 260] on td at bounding box center [67, 271] width 104 height 33
click at [44, 267] on div "button" at bounding box center [45, 272] width 11 height 11
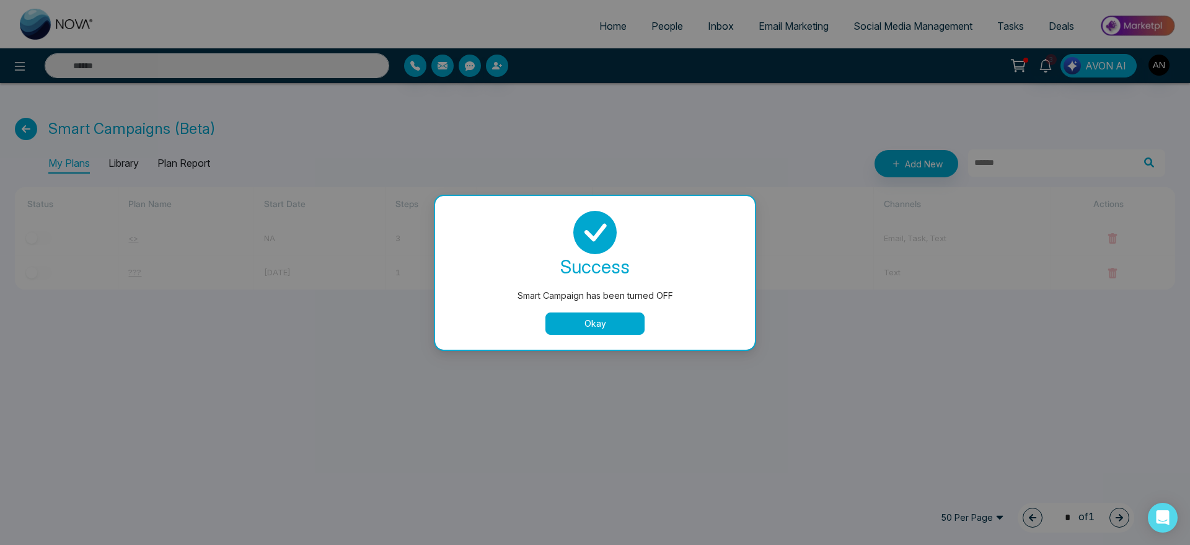
click at [602, 316] on button "Okay" at bounding box center [594, 323] width 99 height 22
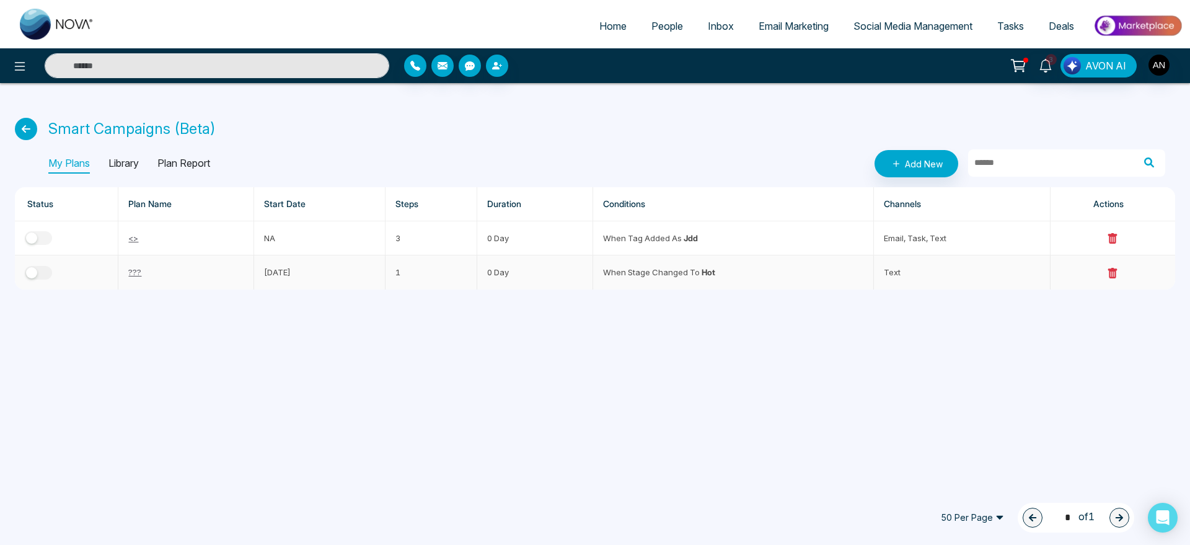
click at [138, 268] on link "???" at bounding box center [134, 272] width 13 height 10
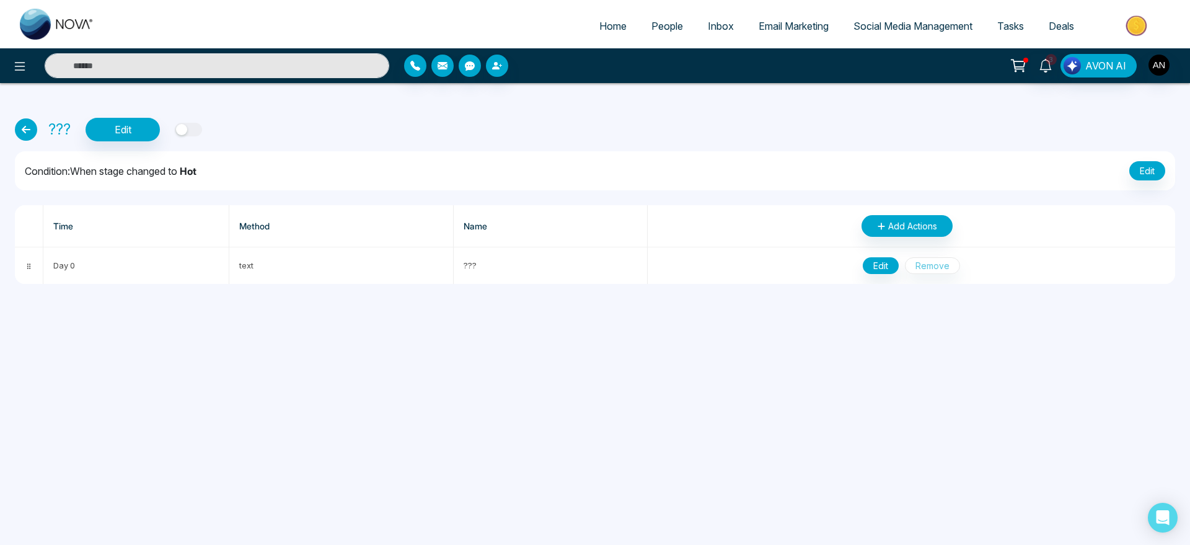
click at [188, 126] on button "button" at bounding box center [188, 130] width 27 height 14
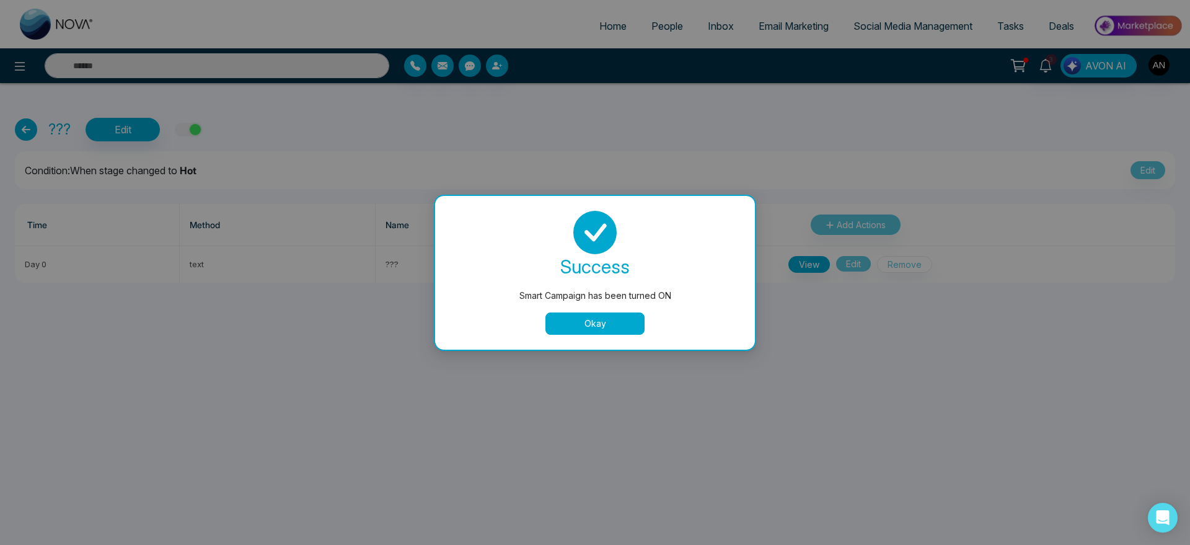
click at [207, 134] on div "Smart Campaign has been turned ON success Smart Campaign has been turned ON Okay" at bounding box center [595, 272] width 1190 height 545
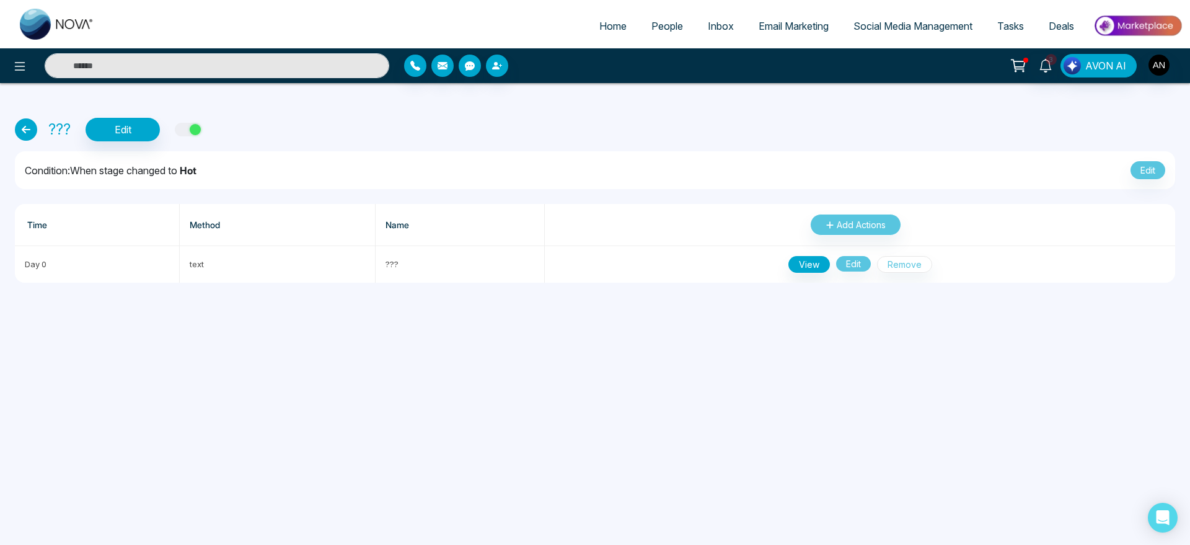
click at [207, 134] on div "??? Edit" at bounding box center [595, 130] width 1160 height 24
click at [192, 130] on div "button" at bounding box center [195, 129] width 11 height 11
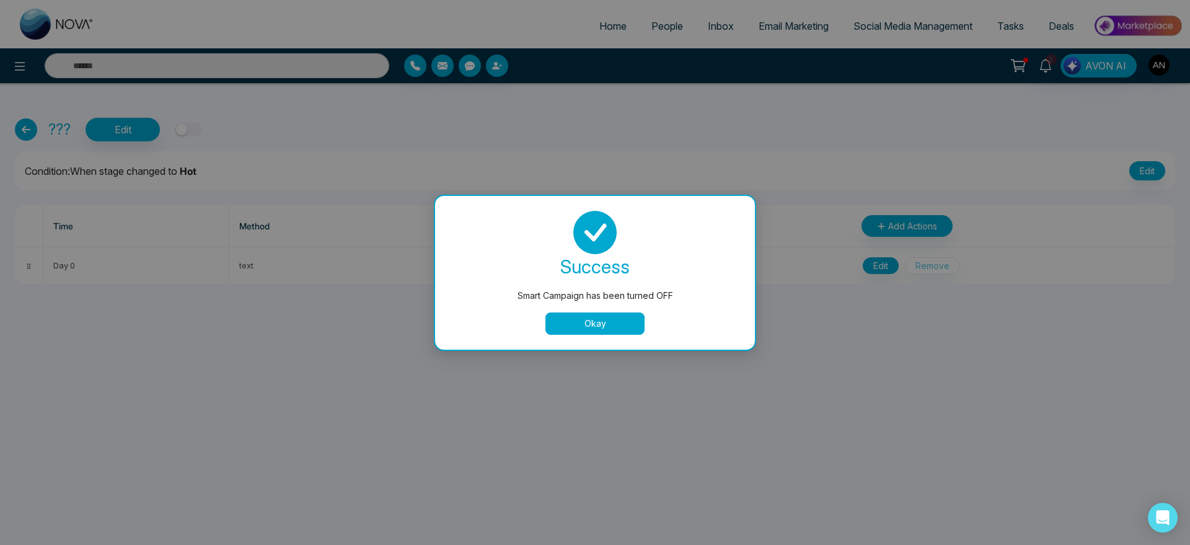
click at [556, 304] on div "success Smart Campaign has been turned OFF Okay" at bounding box center [595, 273] width 290 height 124
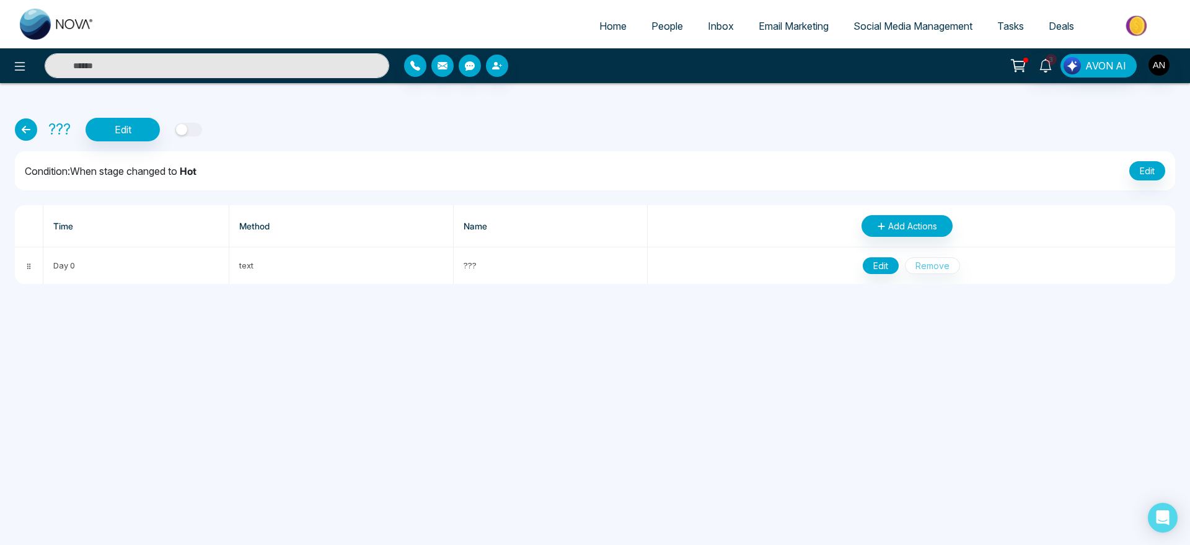
click at [38, 121] on link at bounding box center [29, 129] width 29 height 22
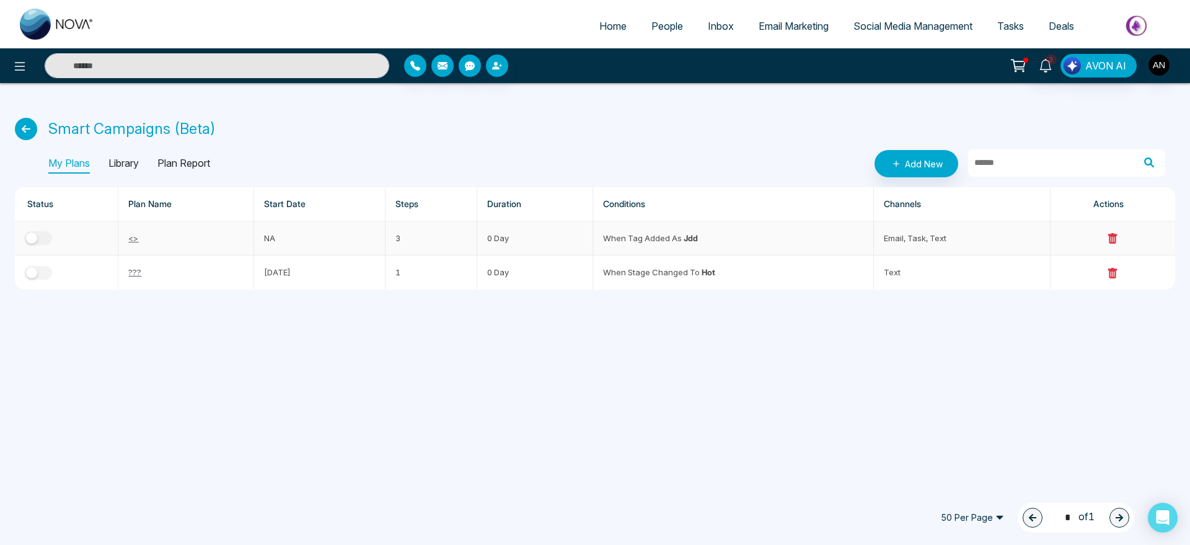
click at [60, 234] on td at bounding box center [67, 238] width 104 height 34
click at [34, 236] on div "button" at bounding box center [31, 237] width 11 height 11
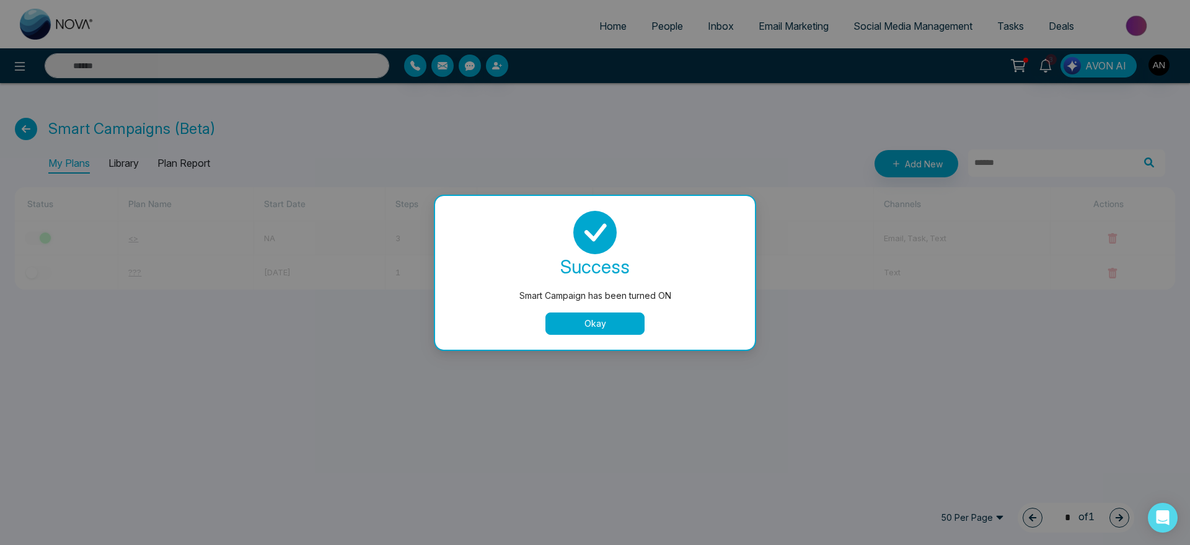
click at [625, 320] on button "Okay" at bounding box center [594, 323] width 99 height 22
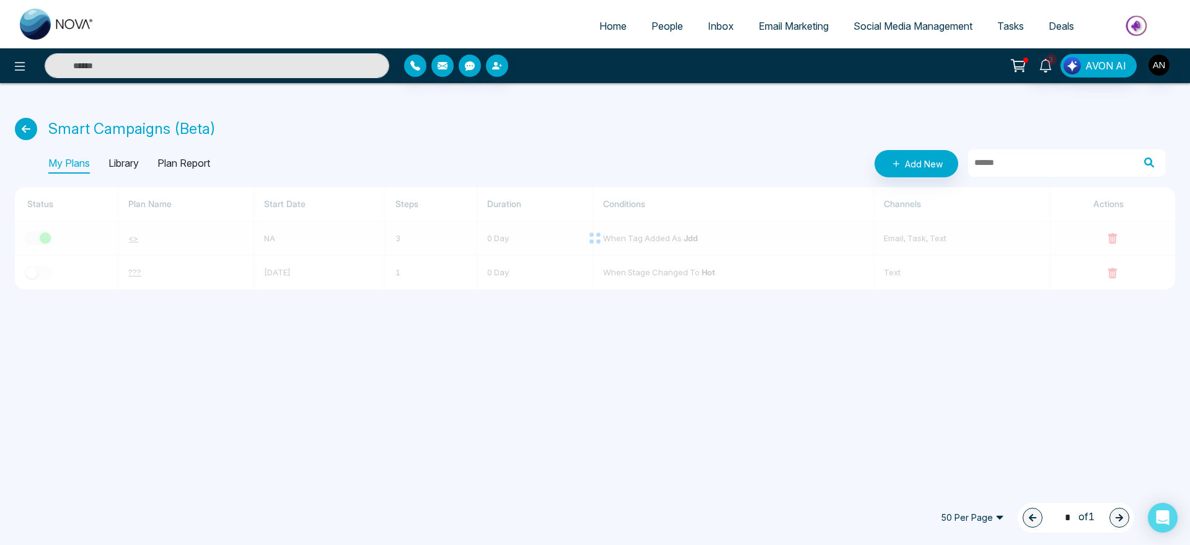
click at [660, 22] on span "People" at bounding box center [667, 26] width 32 height 12
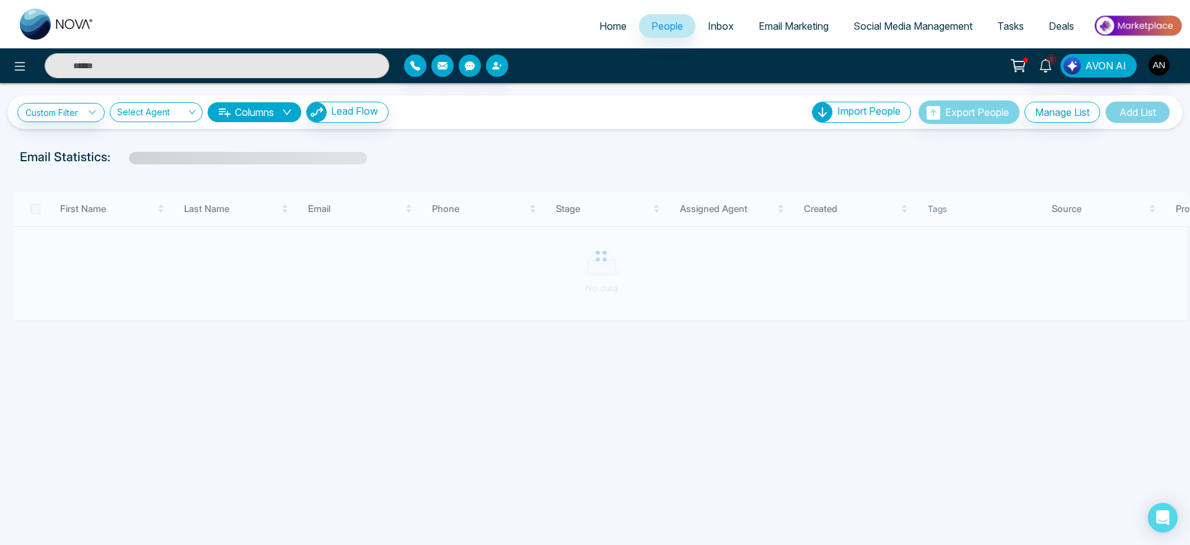
click at [542, 162] on div "Email Statistics:" at bounding box center [401, 157] width 762 height 19
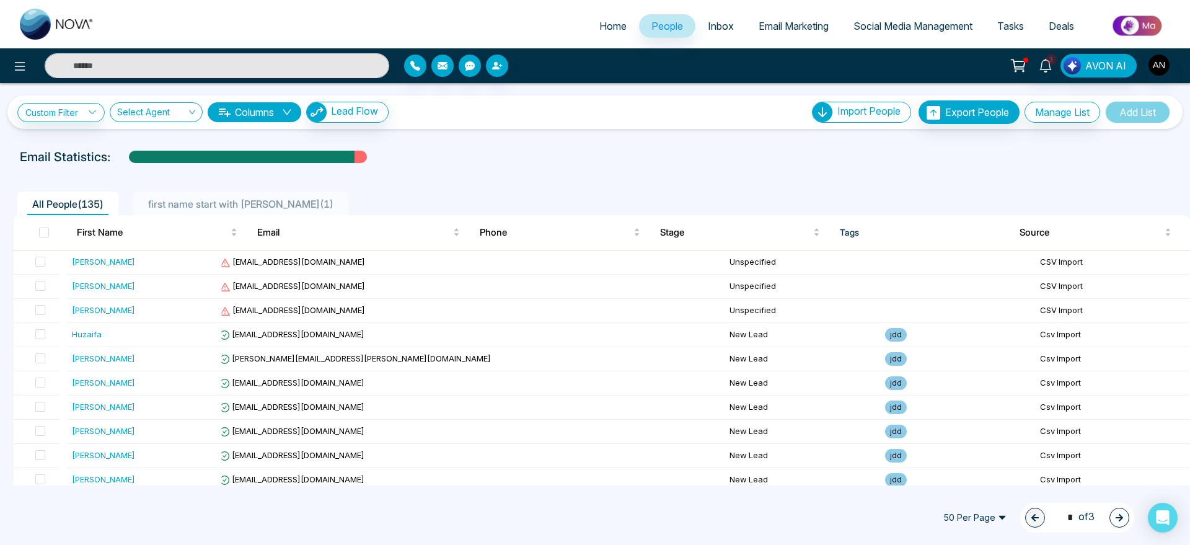
click at [233, 196] on div "first name start with [PERSON_NAME] ( 1 )" at bounding box center [240, 203] width 195 height 15
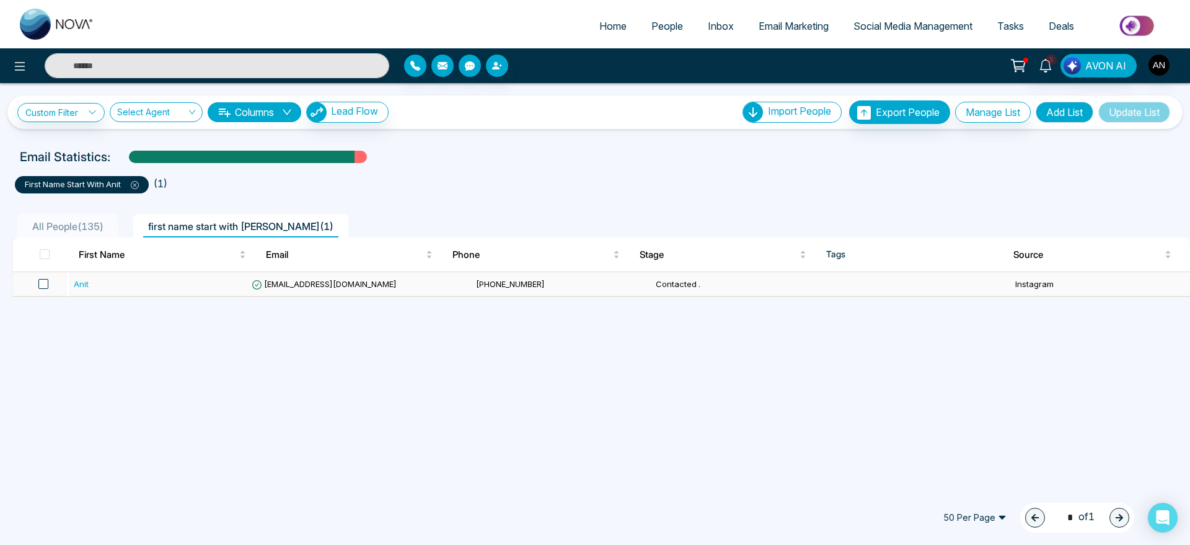
click at [48, 284] on span at bounding box center [43, 284] width 10 height 10
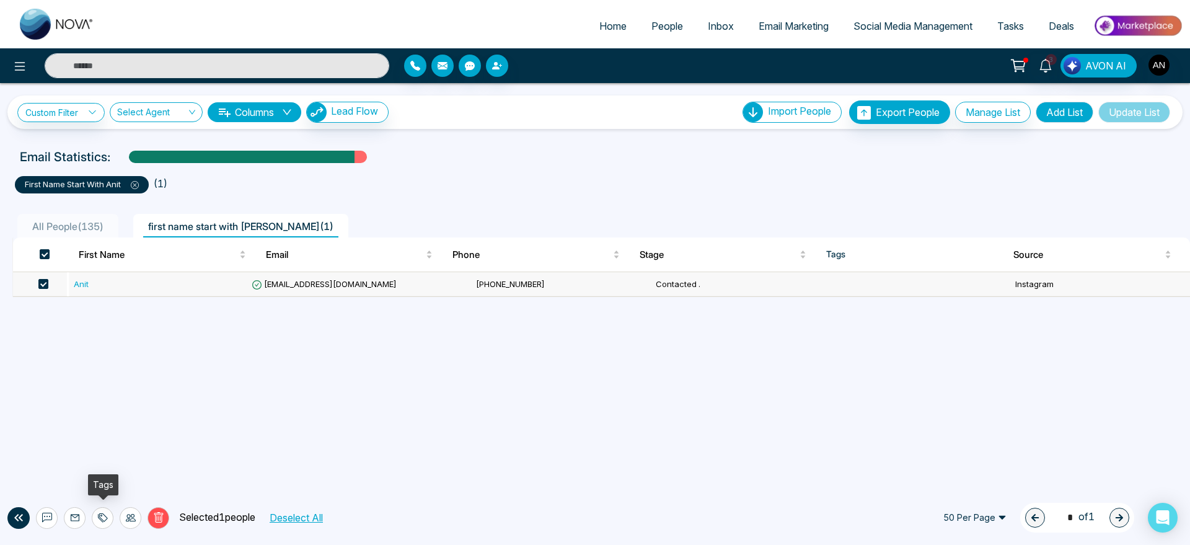
click at [99, 523] on div at bounding box center [103, 518] width 22 height 22
click at [105, 485] on link "Remove Tags" at bounding box center [80, 490] width 57 height 11
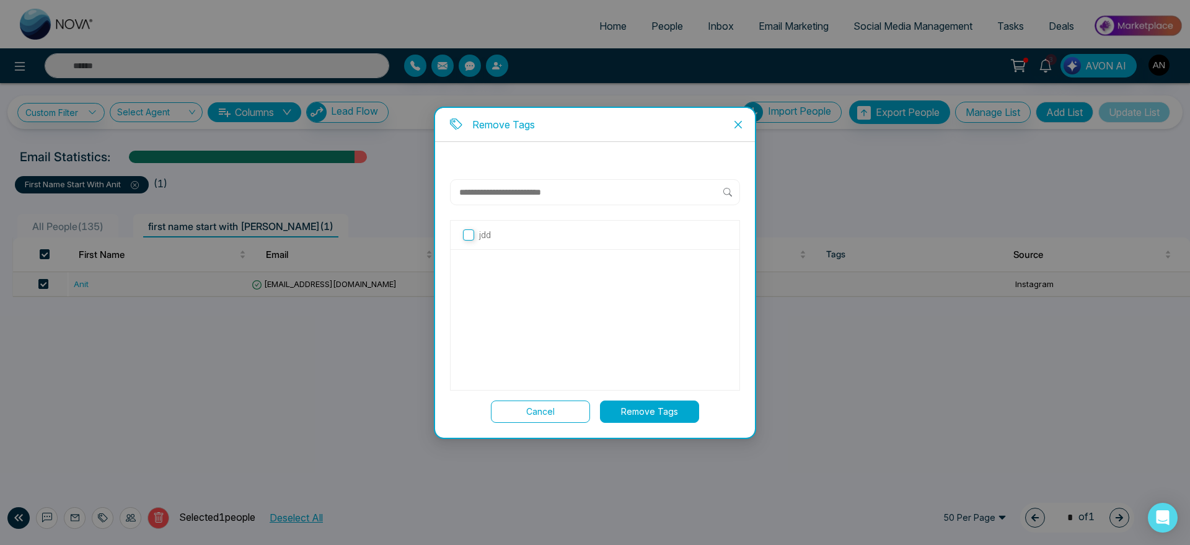
click at [529, 237] on label "jdd" at bounding box center [595, 235] width 264 height 14
click at [669, 418] on button "Remove Tags" at bounding box center [649, 411] width 99 height 22
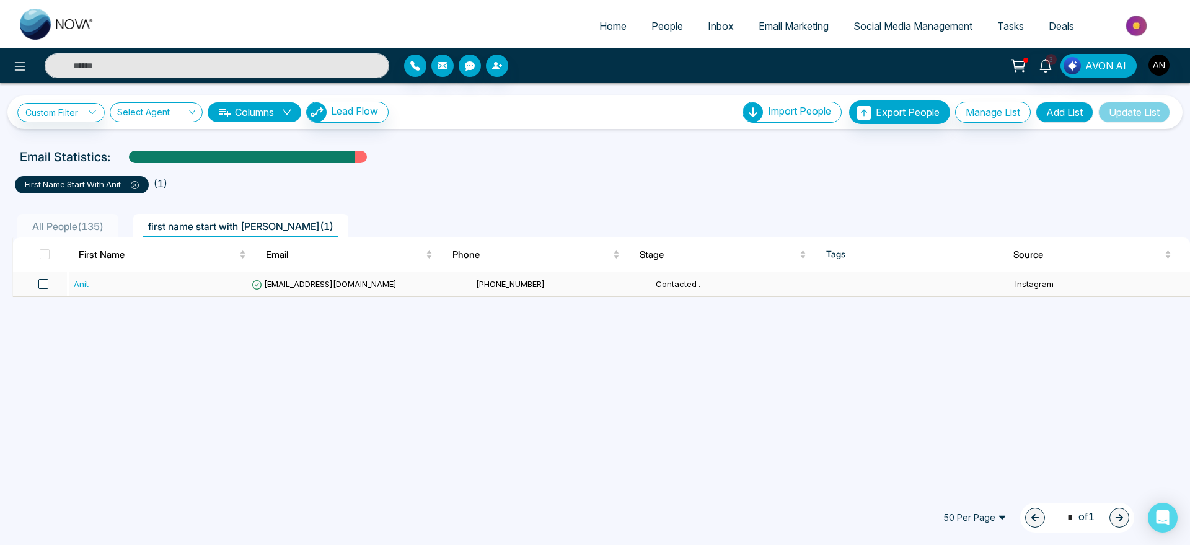
click at [44, 285] on span at bounding box center [43, 284] width 10 height 10
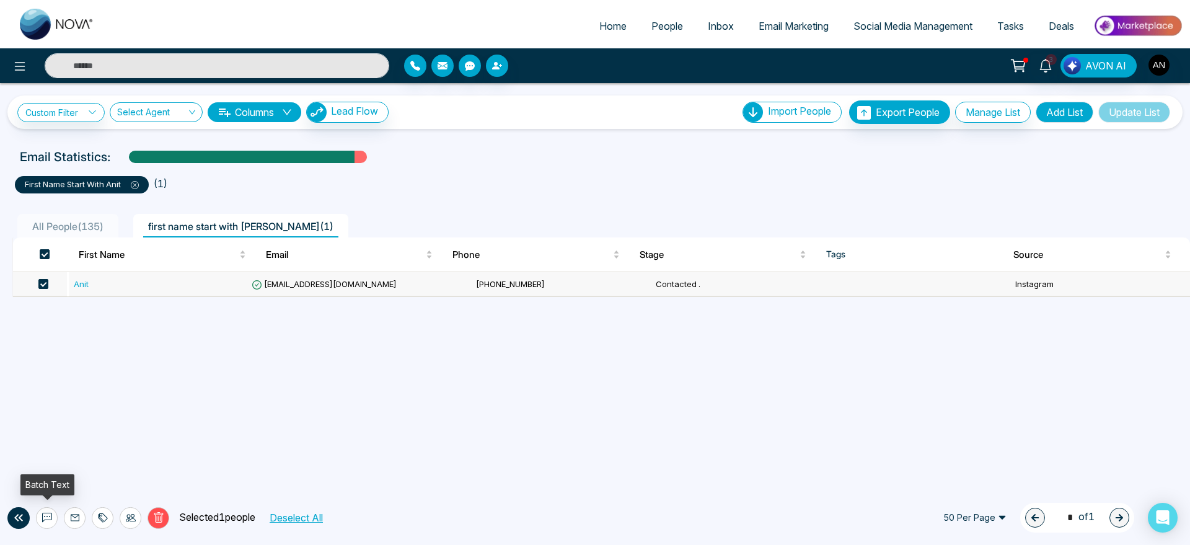
click at [46, 520] on icon at bounding box center [47, 518] width 10 height 10
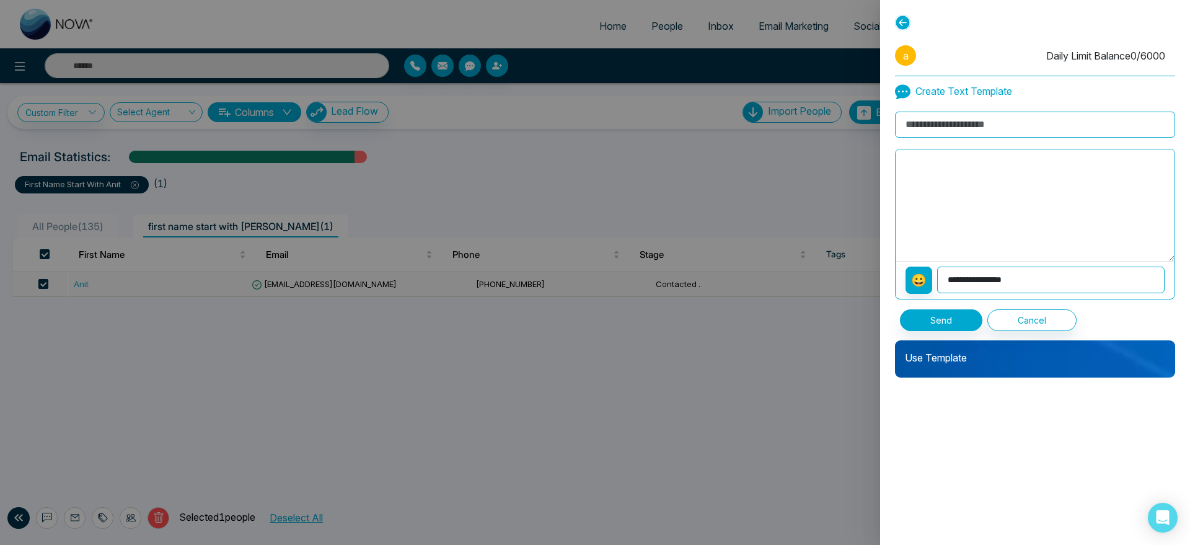
click at [968, 368] on div "Use Template" at bounding box center [1035, 358] width 280 height 37
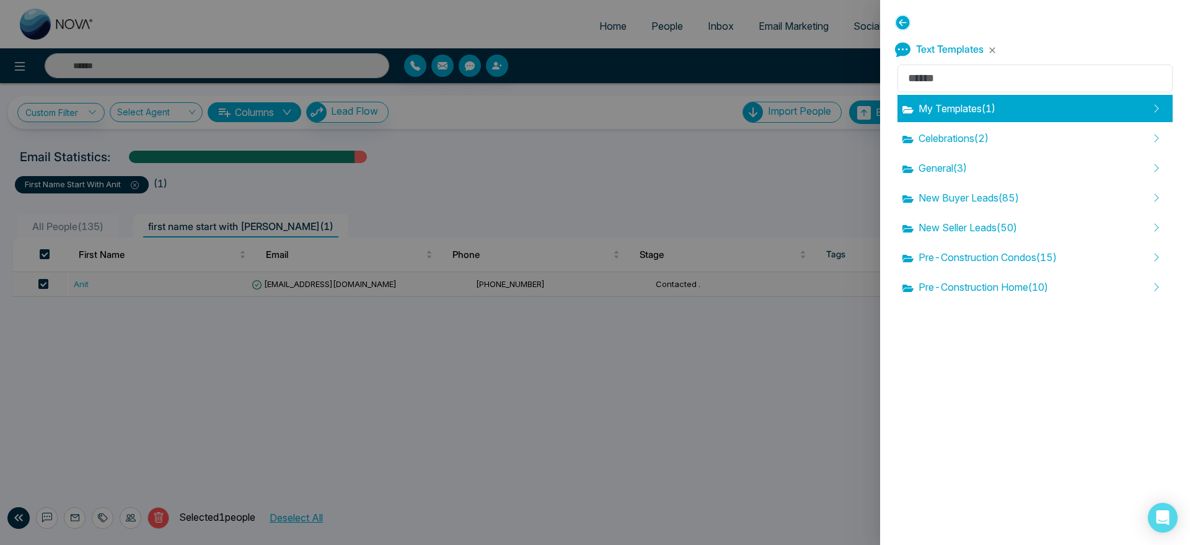
click at [951, 113] on span "My Templates ( 1 )" at bounding box center [948, 108] width 93 height 15
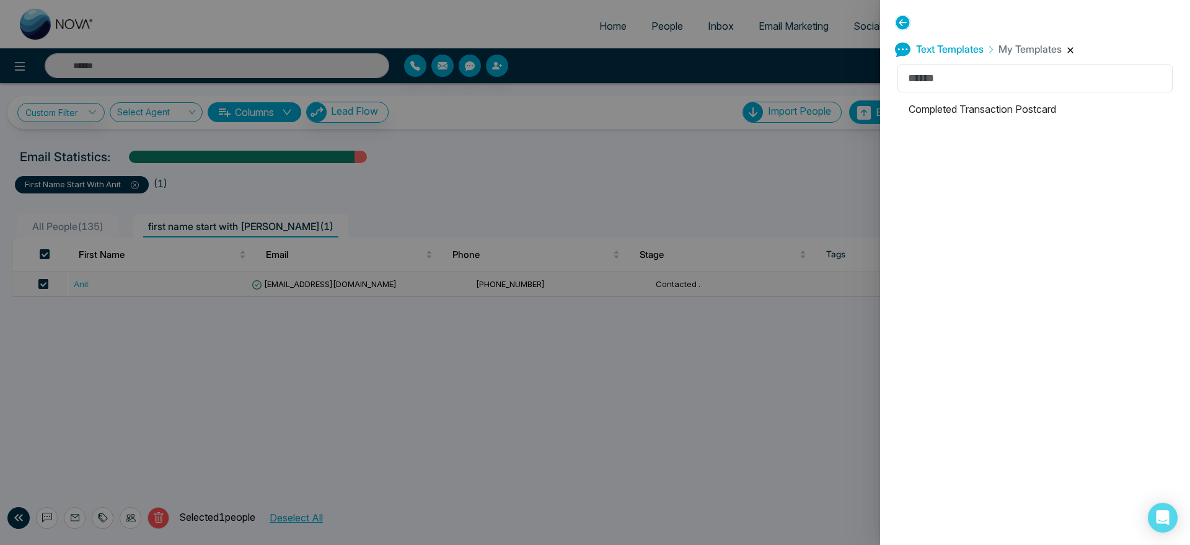
click at [1072, 48] on button "button" at bounding box center [1070, 49] width 7 height 7
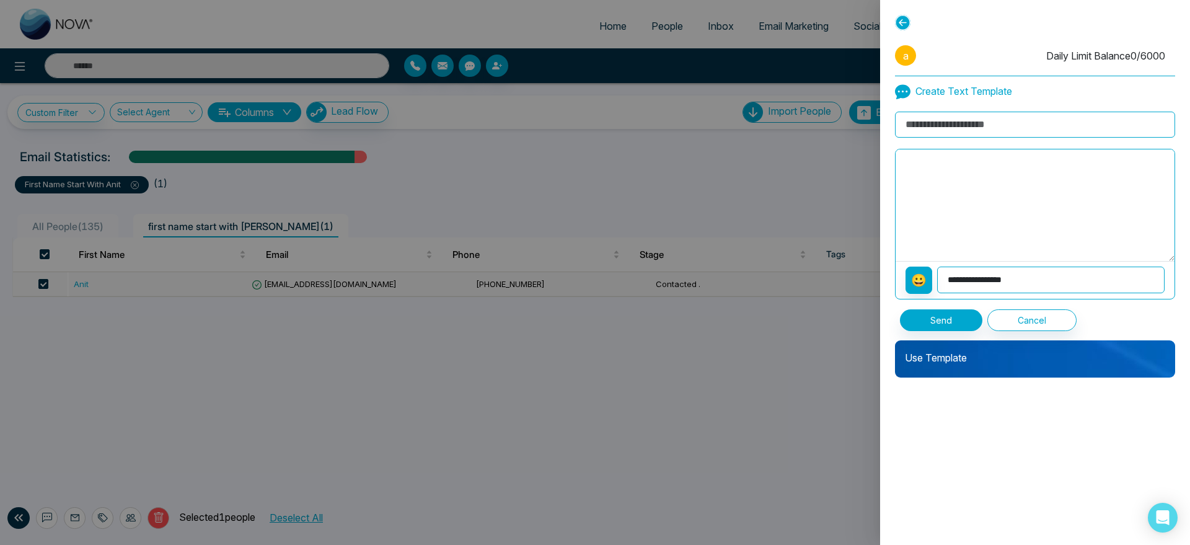
click at [902, 24] on icon at bounding box center [902, 22] width 15 height 15
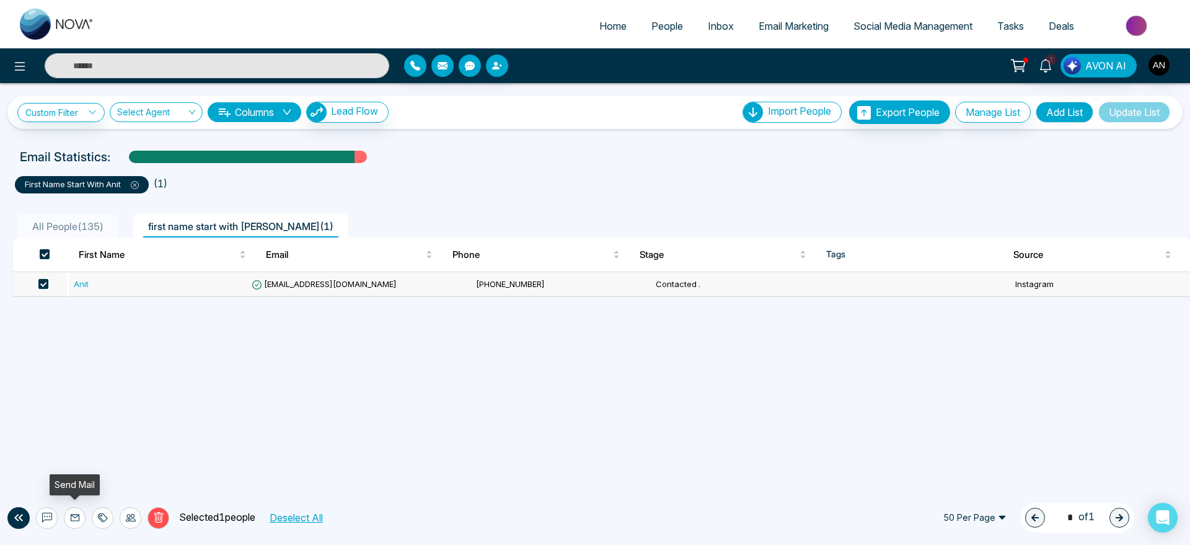
click at [76, 519] on icon at bounding box center [75, 518] width 10 height 10
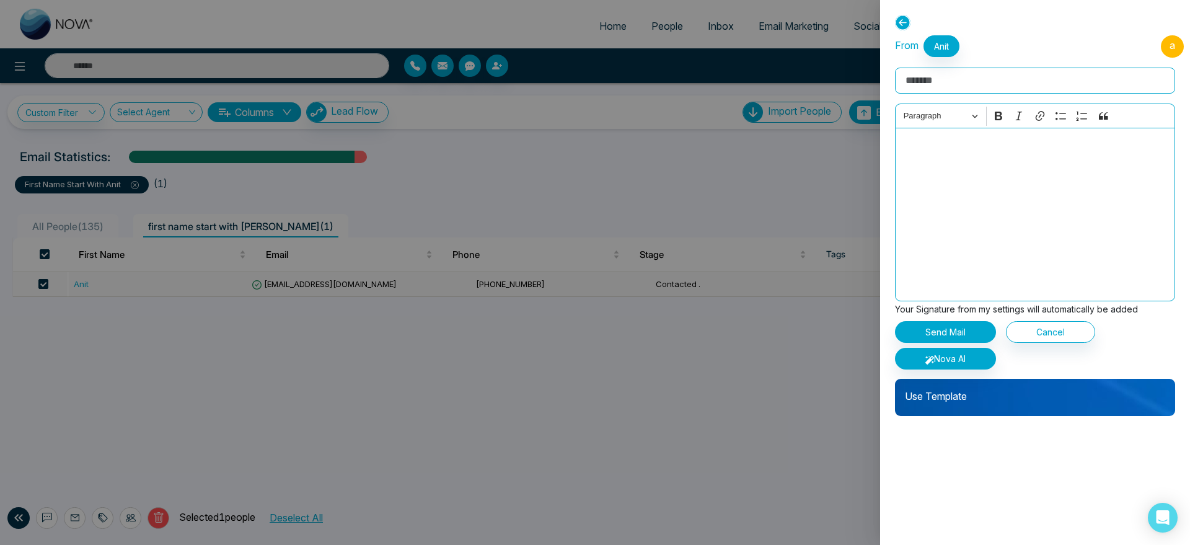
click at [904, 23] on icon at bounding box center [902, 22] width 15 height 15
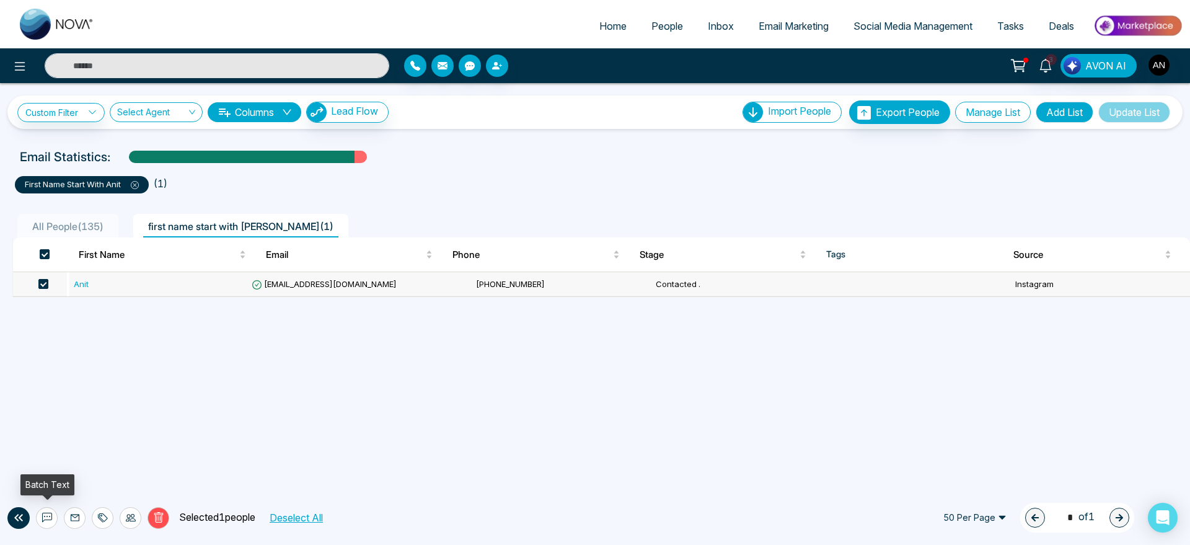
click at [43, 513] on icon at bounding box center [47, 518] width 10 height 10
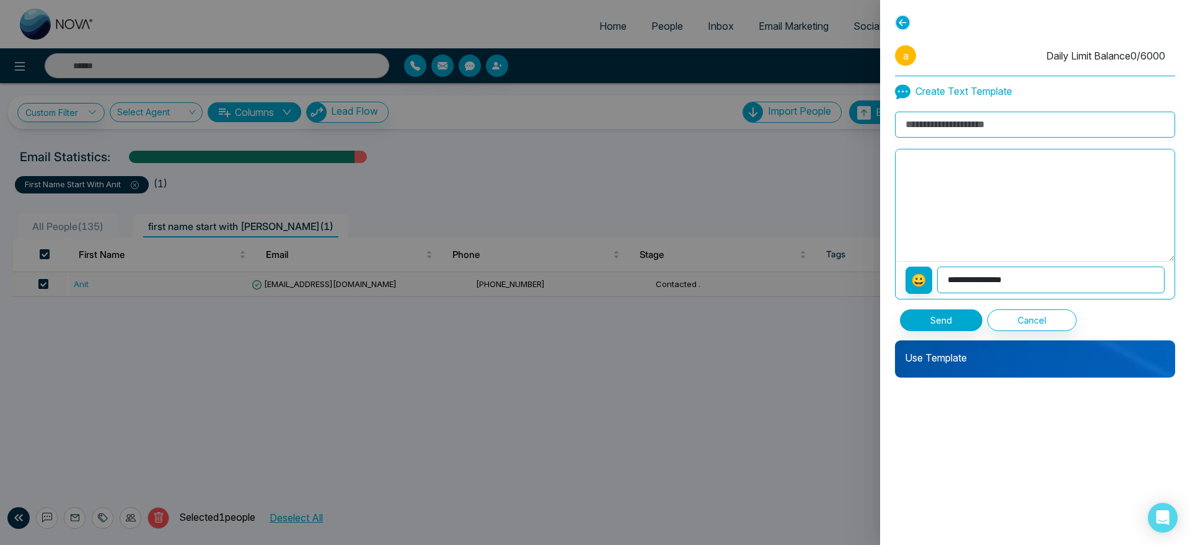
click at [988, 365] on div "Use Template" at bounding box center [1035, 358] width 280 height 37
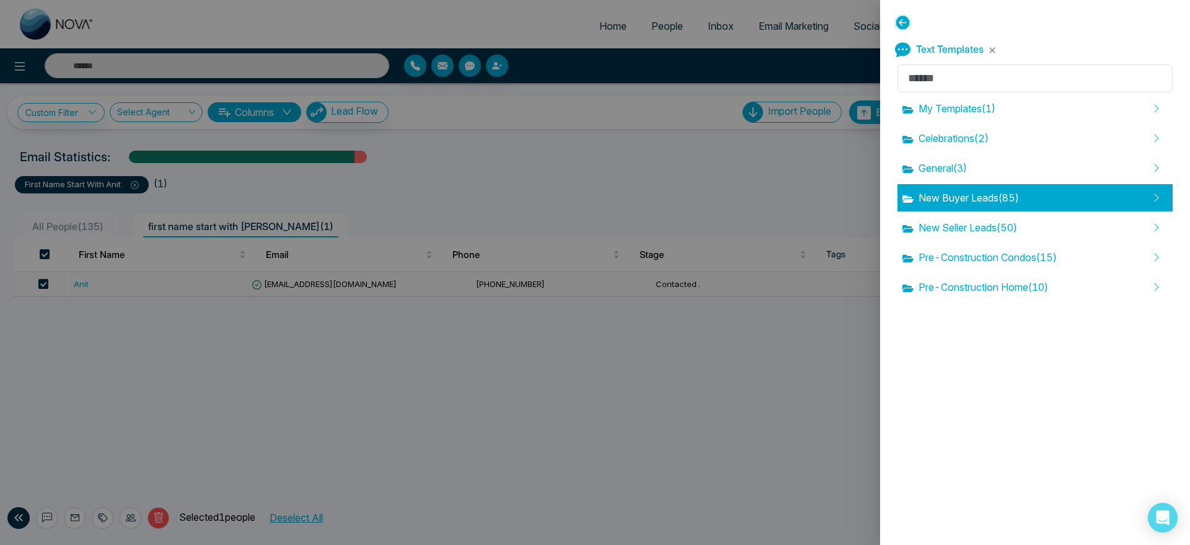
click at [973, 211] on div "New Buyer Leads ( 85 )" at bounding box center [1035, 197] width 275 height 27
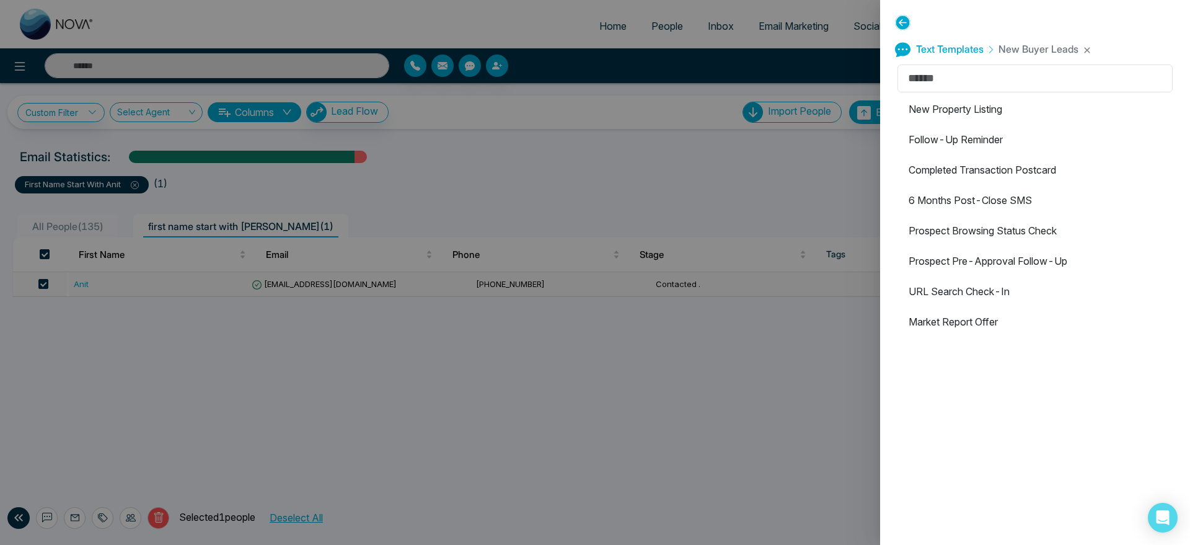
click at [966, 140] on li "Follow-Up Reminder" at bounding box center [1035, 139] width 275 height 27
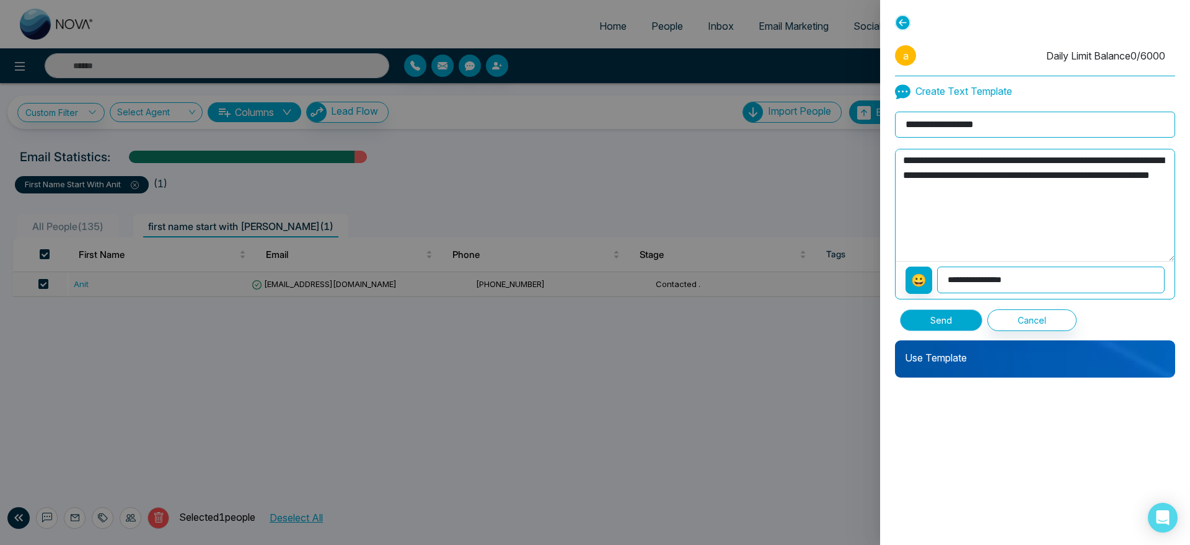
click at [942, 329] on button "Send" at bounding box center [941, 320] width 82 height 22
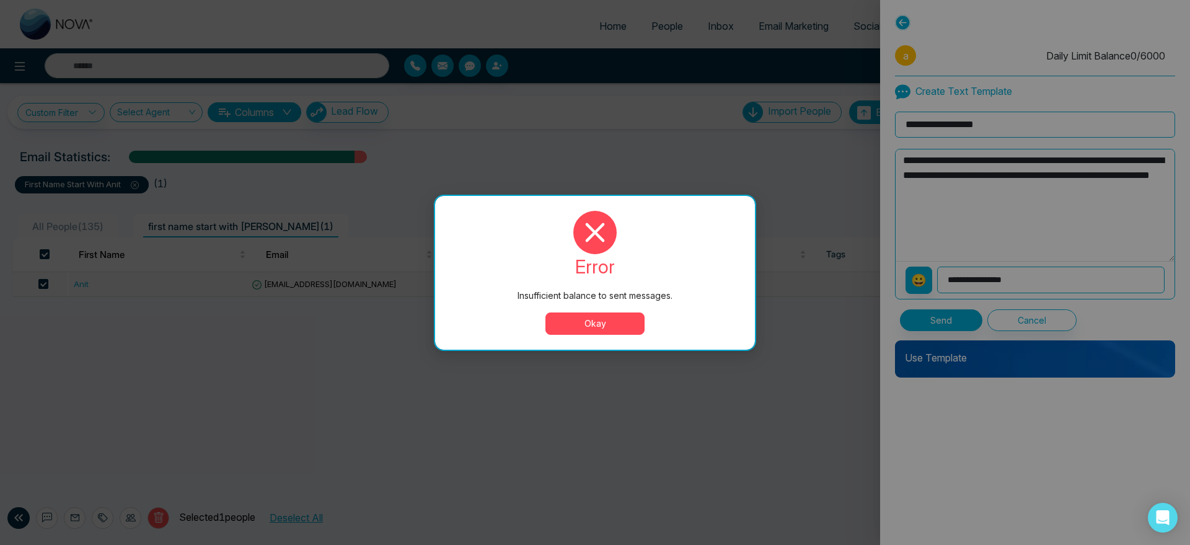
click at [584, 317] on button "Okay" at bounding box center [594, 323] width 99 height 22
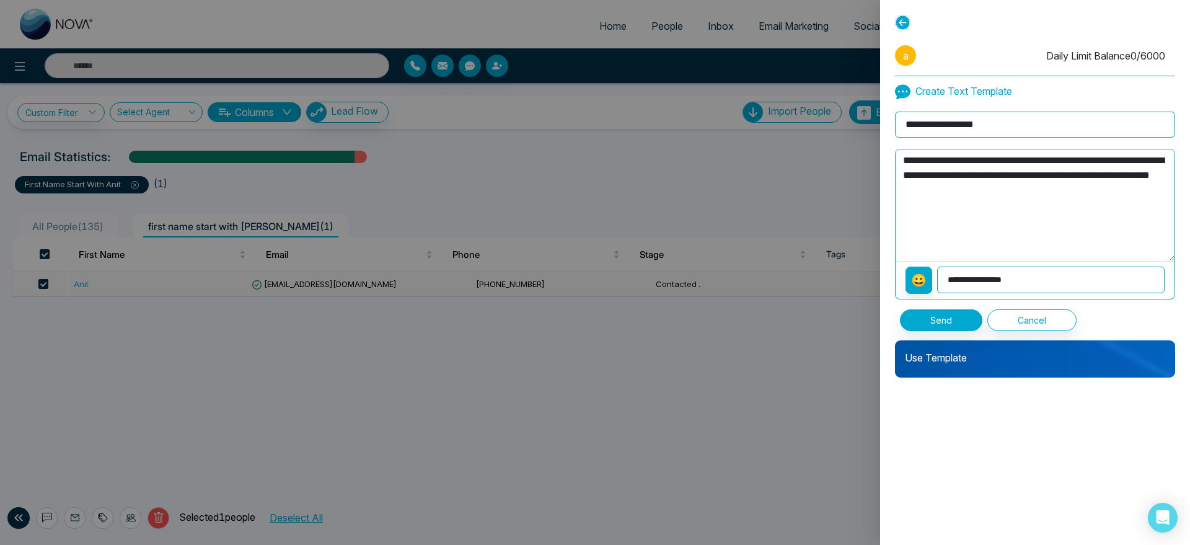
click at [911, 17] on div at bounding box center [1035, 25] width 280 height 20
click at [898, 17] on icon at bounding box center [902, 22] width 15 height 15
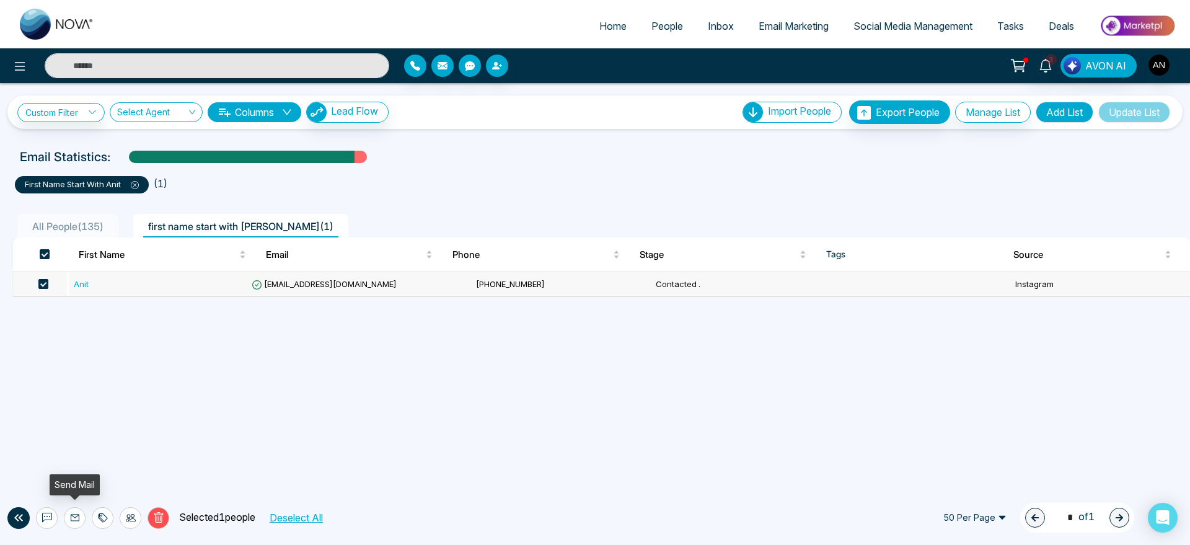
click at [70, 513] on icon at bounding box center [75, 518] width 10 height 10
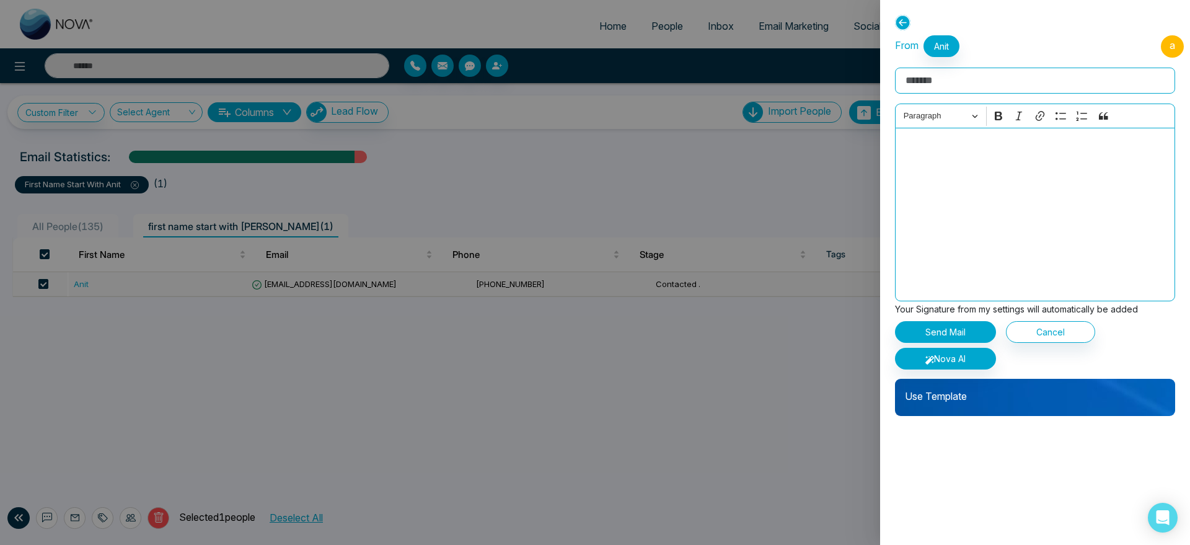
click at [1015, 398] on p "Use Template" at bounding box center [1035, 391] width 280 height 25
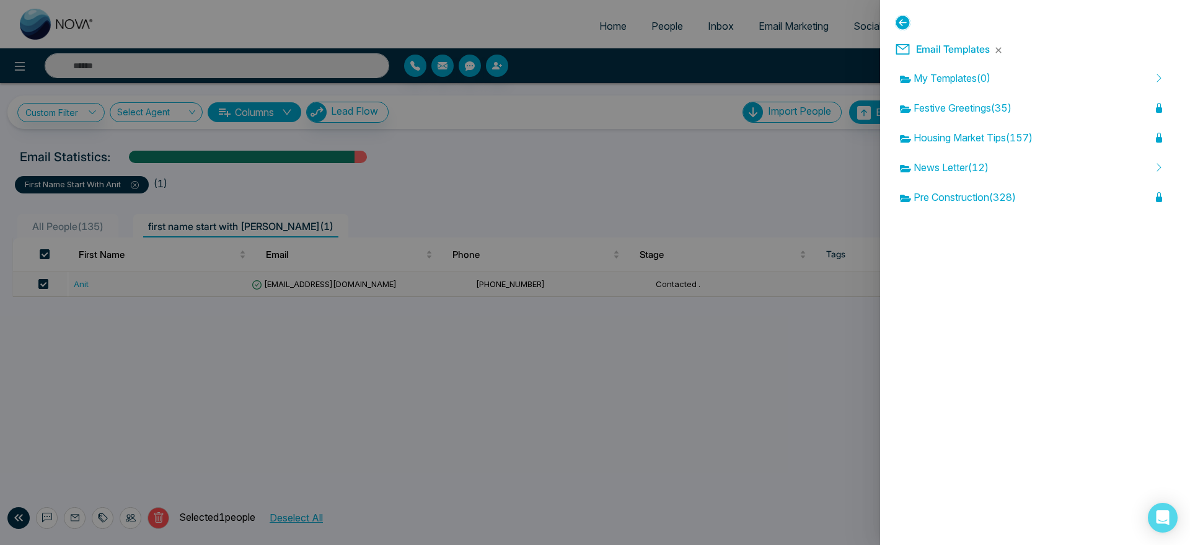
click at [954, 44] on span "Email Templates" at bounding box center [953, 49] width 74 height 12
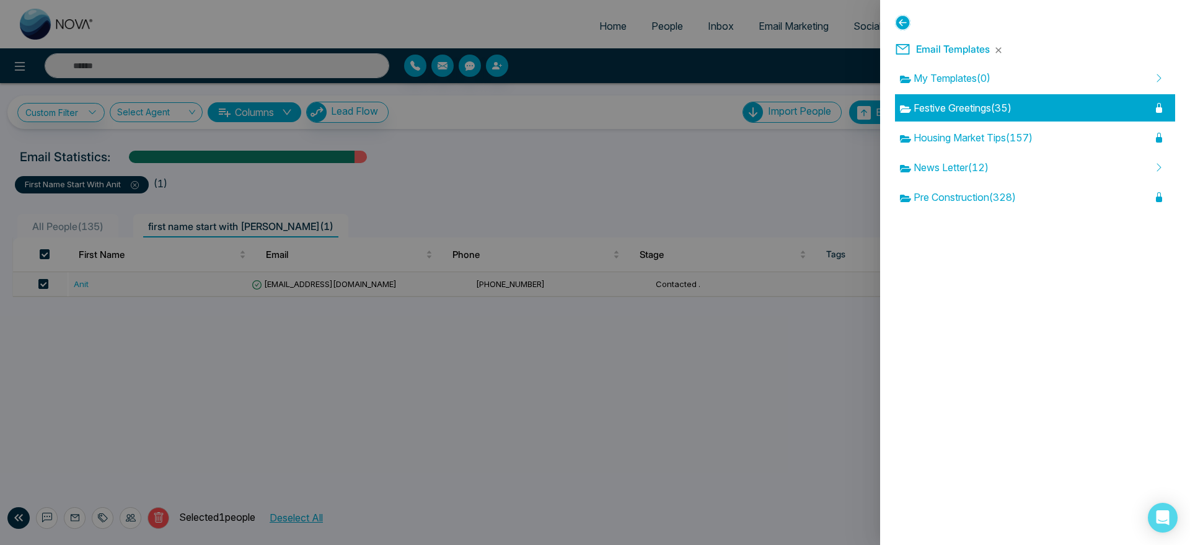
click at [977, 107] on span "Festive Greetings ( 35 )" at bounding box center [956, 107] width 112 height 15
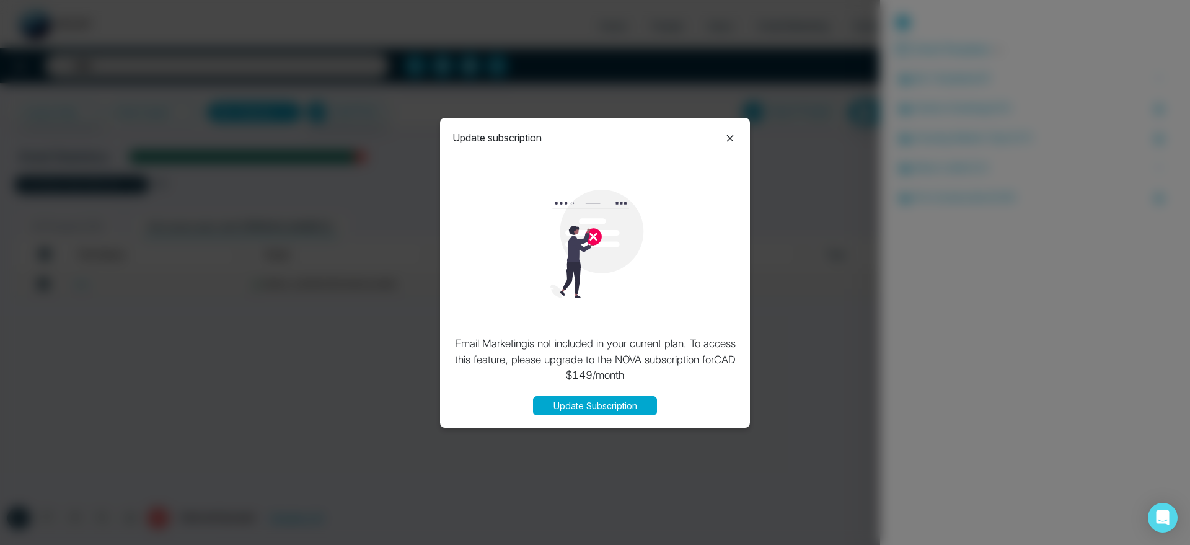
click at [725, 133] on icon at bounding box center [730, 138] width 15 height 15
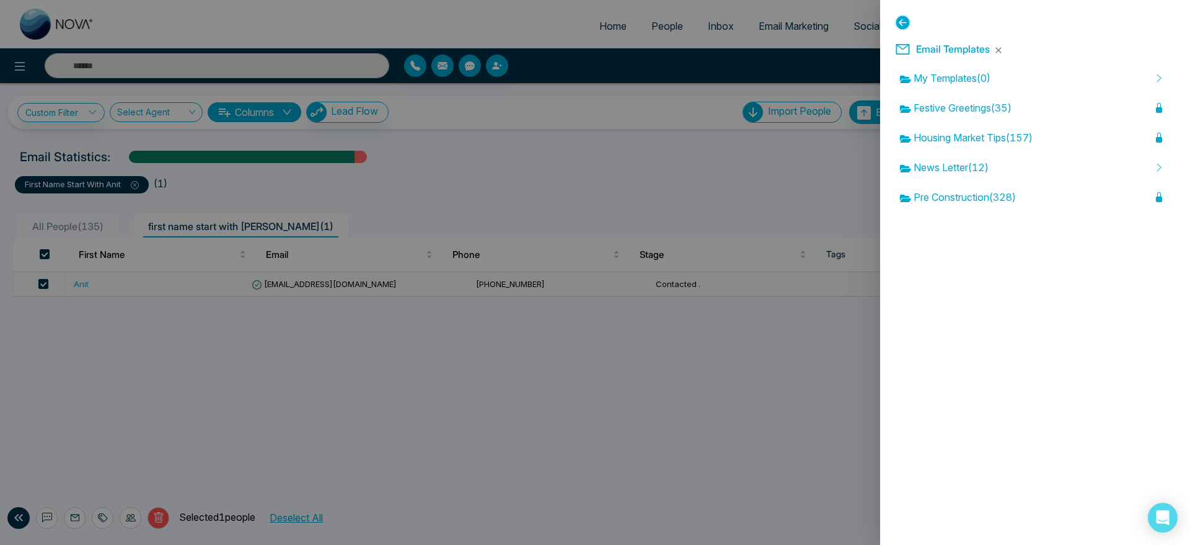
click at [923, 44] on span "Email Templates" at bounding box center [953, 49] width 74 height 12
drag, startPoint x: 923, startPoint y: 44, endPoint x: 994, endPoint y: 51, distance: 71.6
click at [994, 51] on div "Email Templates" at bounding box center [1035, 49] width 280 height 26
click at [995, 51] on button "button" at bounding box center [998, 49] width 7 height 7
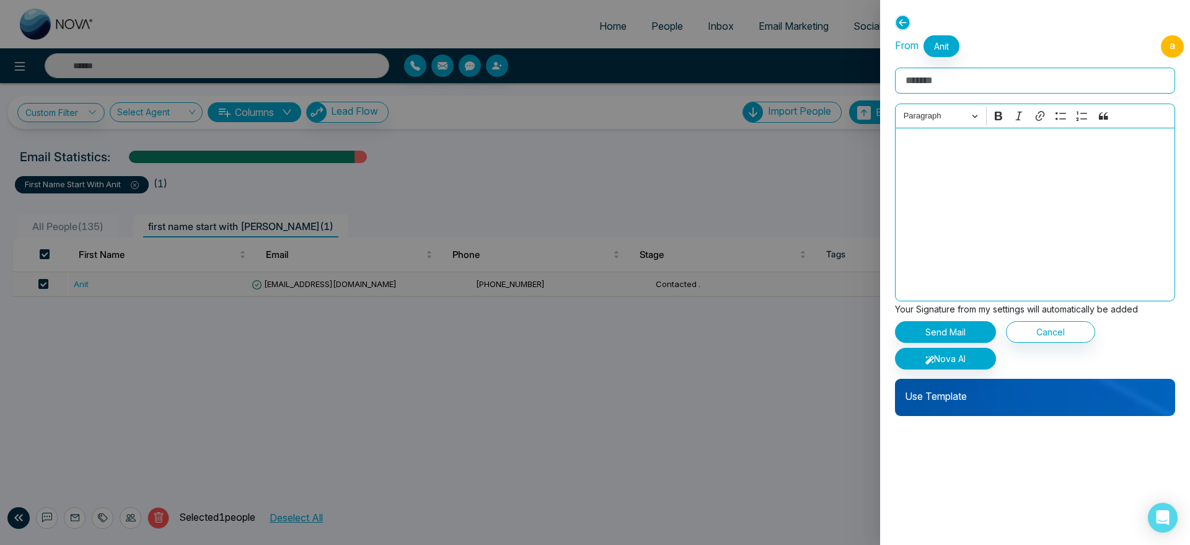
click at [1002, 404] on div "Use Template" at bounding box center [1035, 397] width 280 height 37
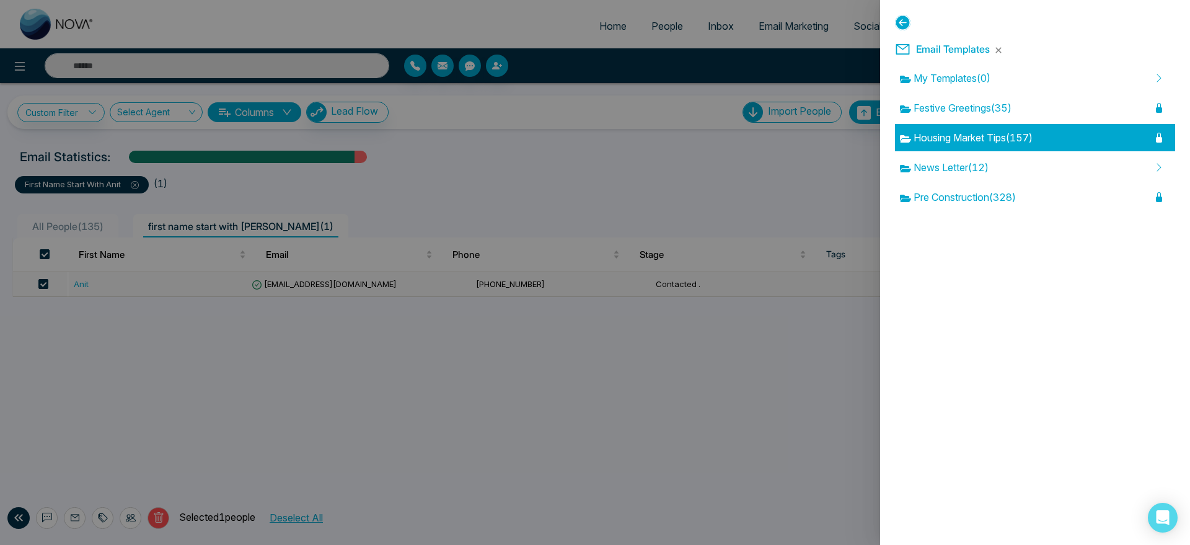
click at [1001, 128] on div "Housing Market Tips ( 157 )" at bounding box center [1035, 137] width 280 height 27
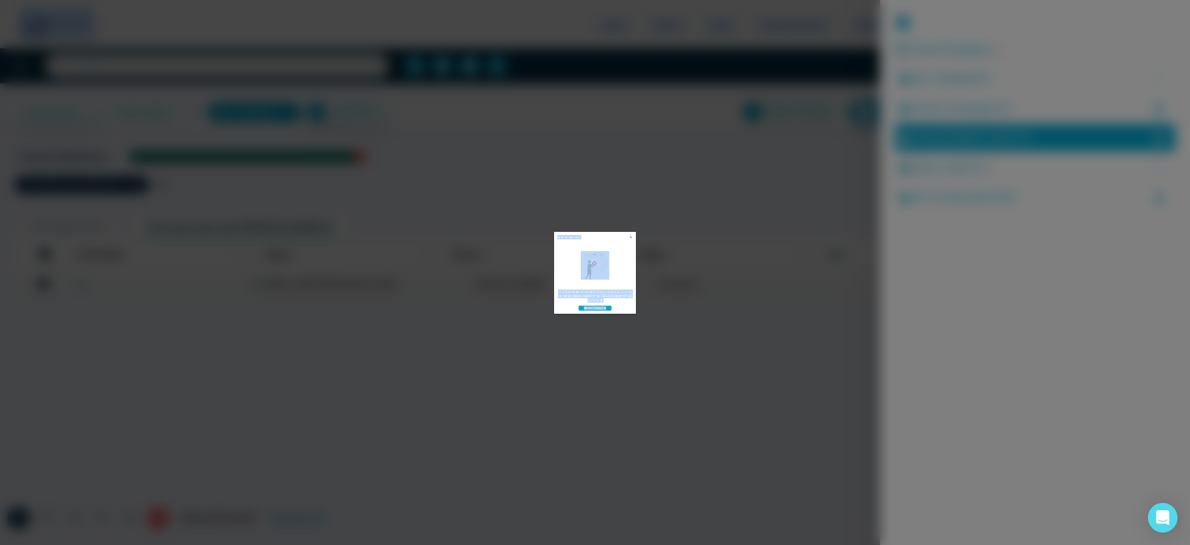
click at [1001, 128] on div "Update subscription Email Marketing is not included in your current plan. To ac…" at bounding box center [595, 272] width 1190 height 545
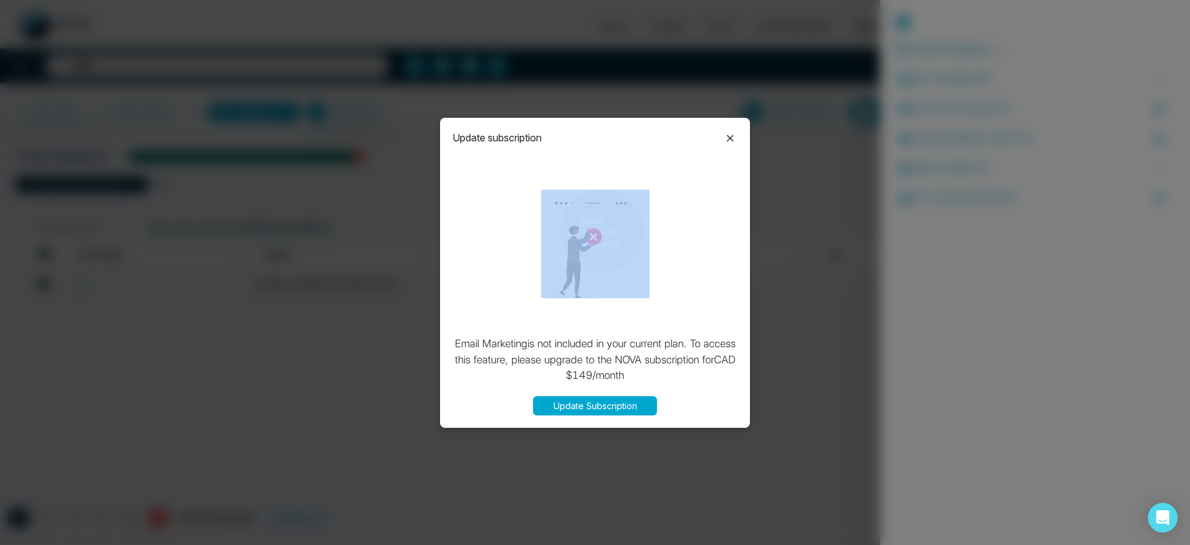
click at [1001, 128] on div "Update subscription Email Marketing is not included in your current plan. To ac…" at bounding box center [595, 272] width 1190 height 545
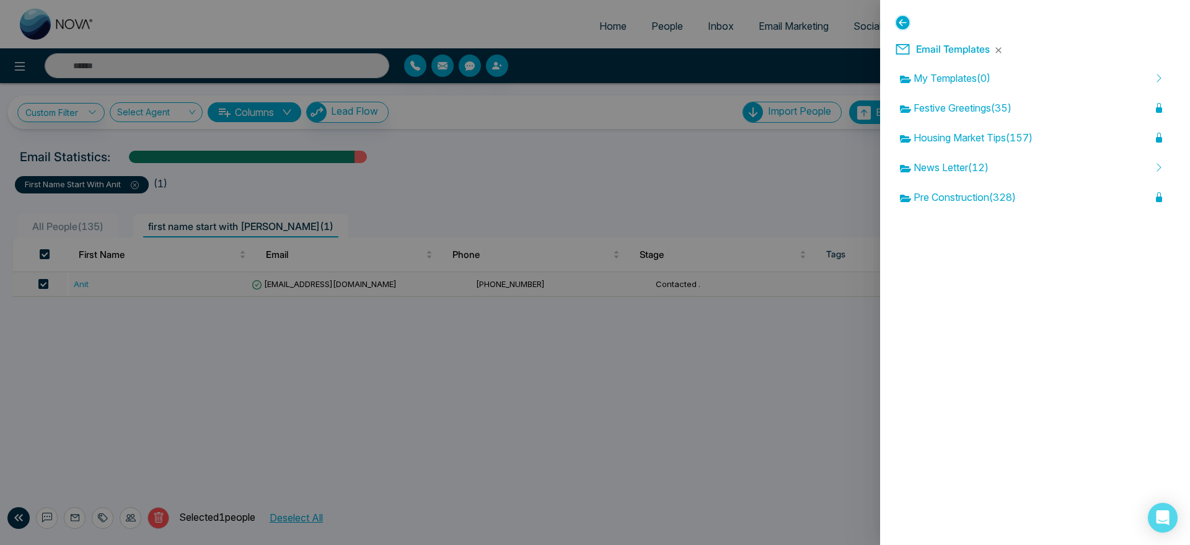
click at [1001, 128] on div "Update subscription Email Marketing is not included in your current plan. To ac…" at bounding box center [595, 272] width 1190 height 545
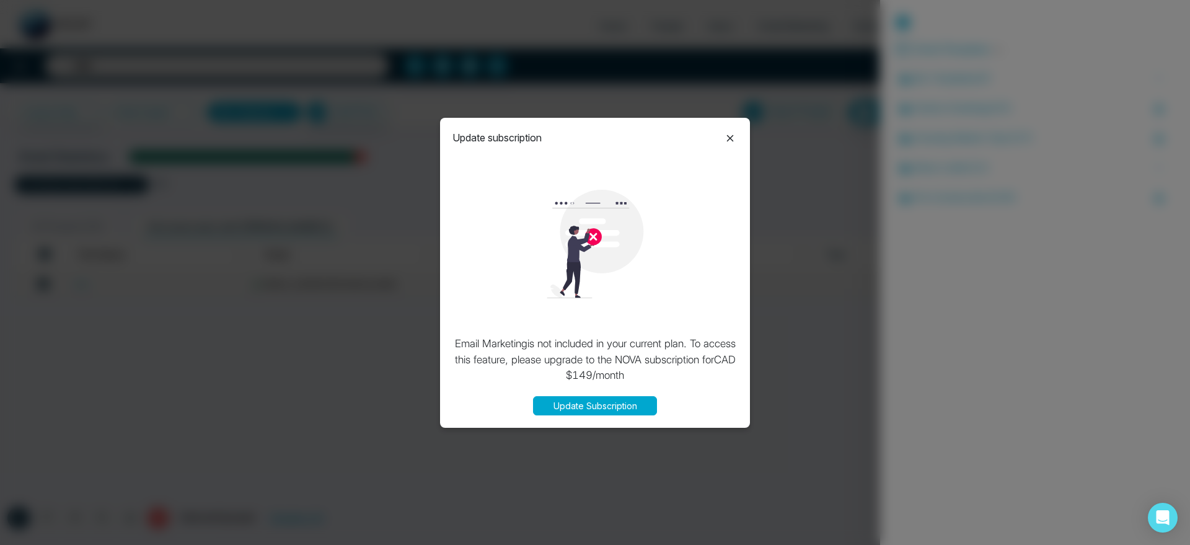
click at [730, 133] on icon at bounding box center [730, 138] width 15 height 15
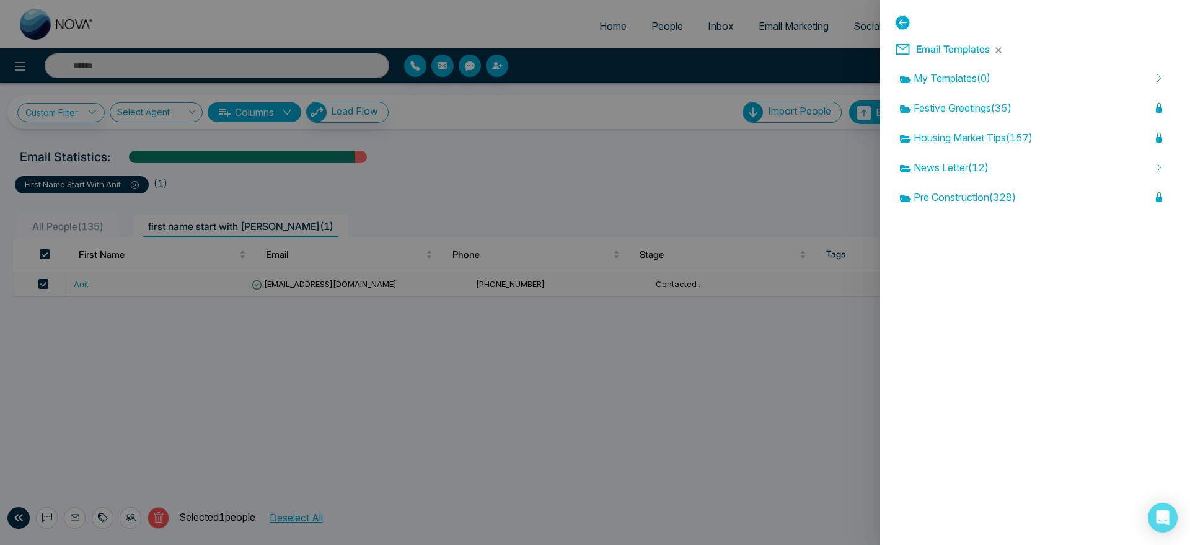
click at [1108, 275] on div "**********" at bounding box center [1035, 272] width 310 height 545
click at [898, 15] on icon at bounding box center [902, 22] width 15 height 15
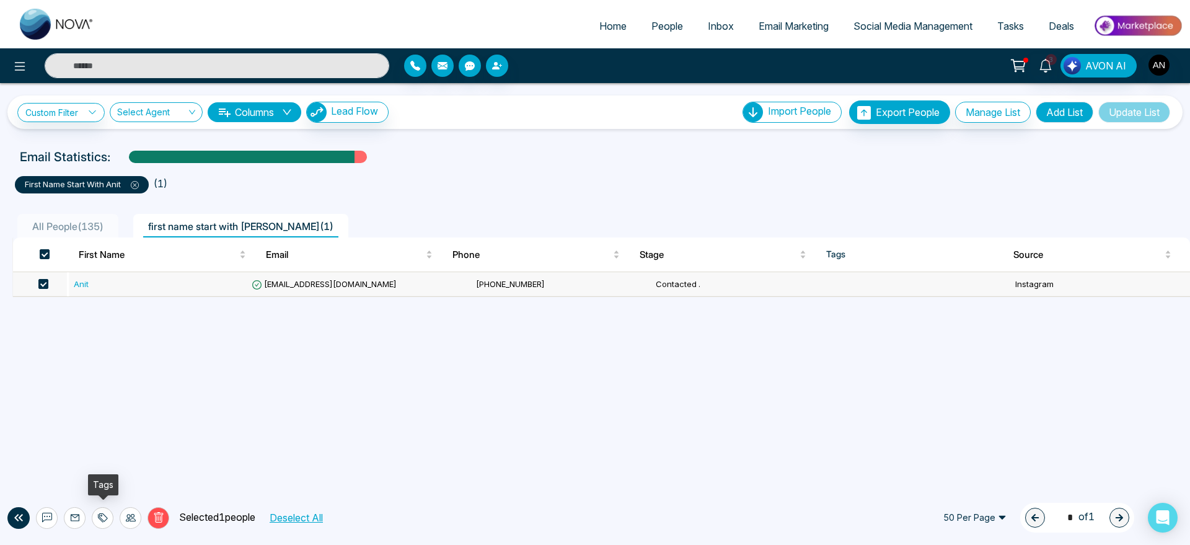
click at [108, 518] on div at bounding box center [103, 518] width 22 height 22
click at [92, 465] on link "Add Tags" at bounding box center [72, 470] width 40 height 11
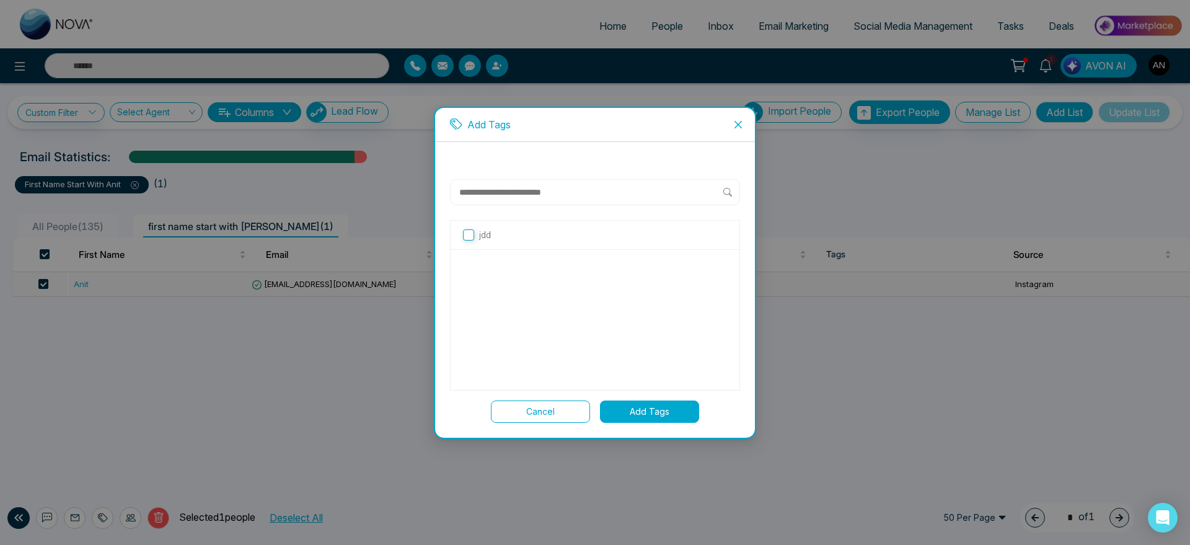
click at [498, 245] on div "jdd" at bounding box center [595, 235] width 289 height 29
click at [498, 242] on div "jdd" at bounding box center [595, 235] width 289 height 29
click at [463, 228] on label "jdd" at bounding box center [595, 235] width 264 height 14
drag, startPoint x: 636, startPoint y: 397, endPoint x: 643, endPoint y: 413, distance: 17.2
click at [643, 413] on div "jdd Cancel Add Tags" at bounding box center [595, 301] width 290 height 244
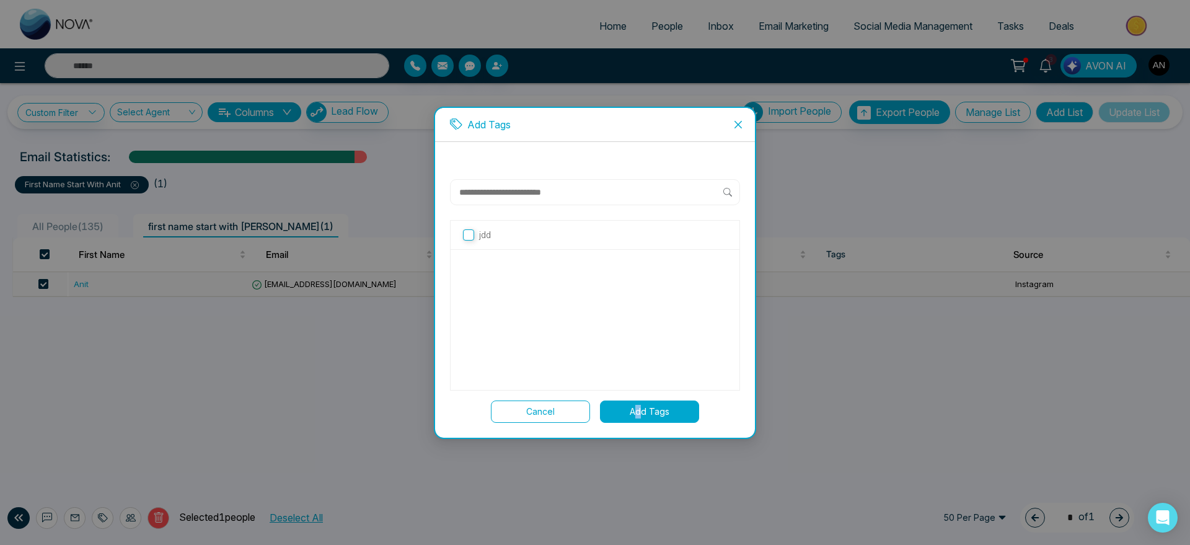
click at [643, 413] on button "Add Tags" at bounding box center [649, 411] width 99 height 22
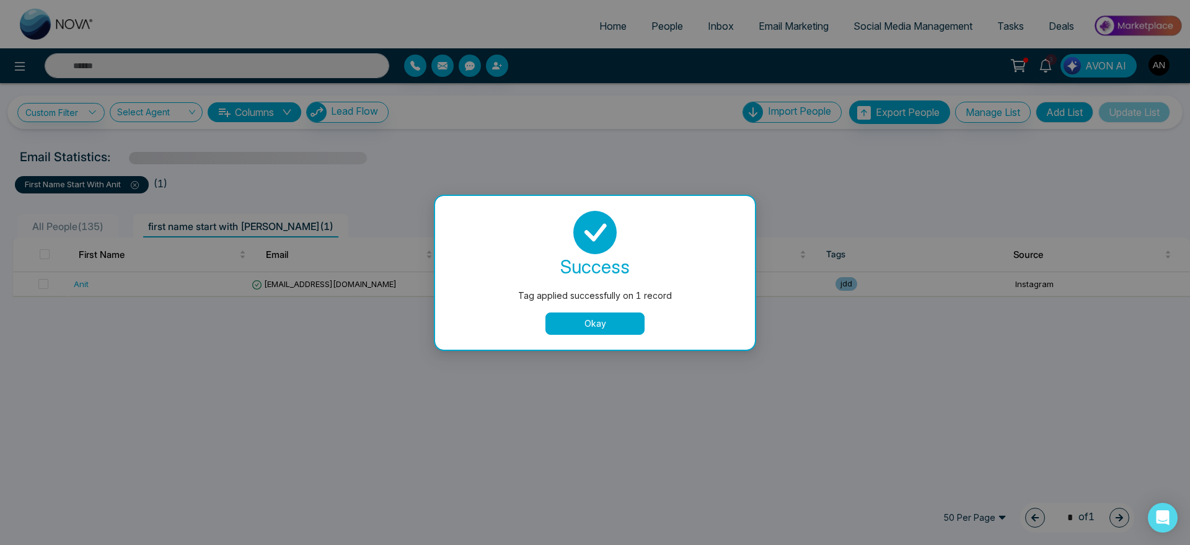
click at [609, 319] on button "Okay" at bounding box center [594, 323] width 99 height 22
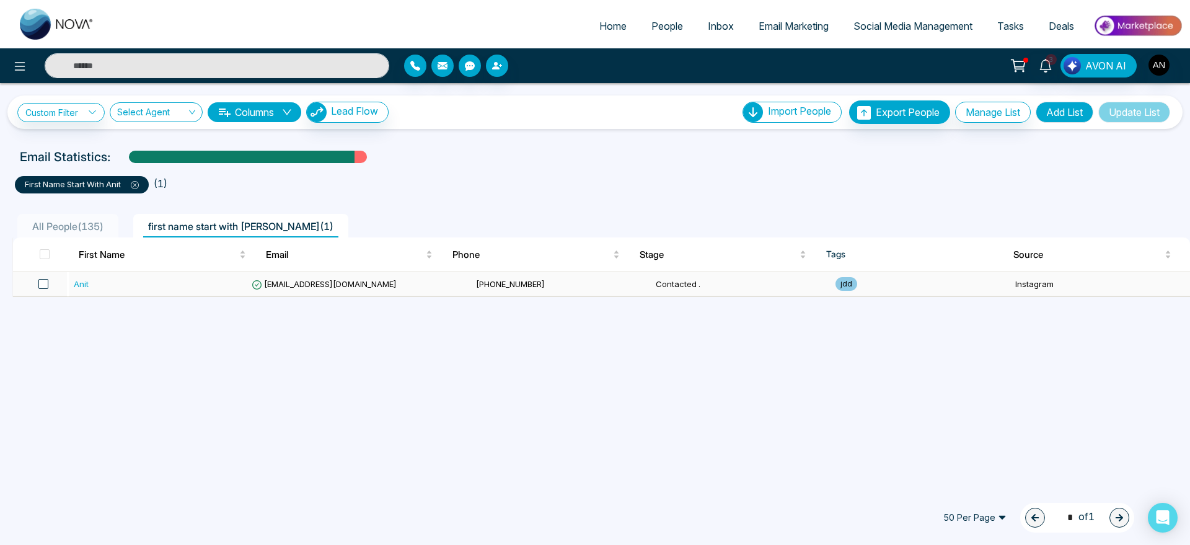
click at [47, 285] on span at bounding box center [43, 284] width 10 height 10
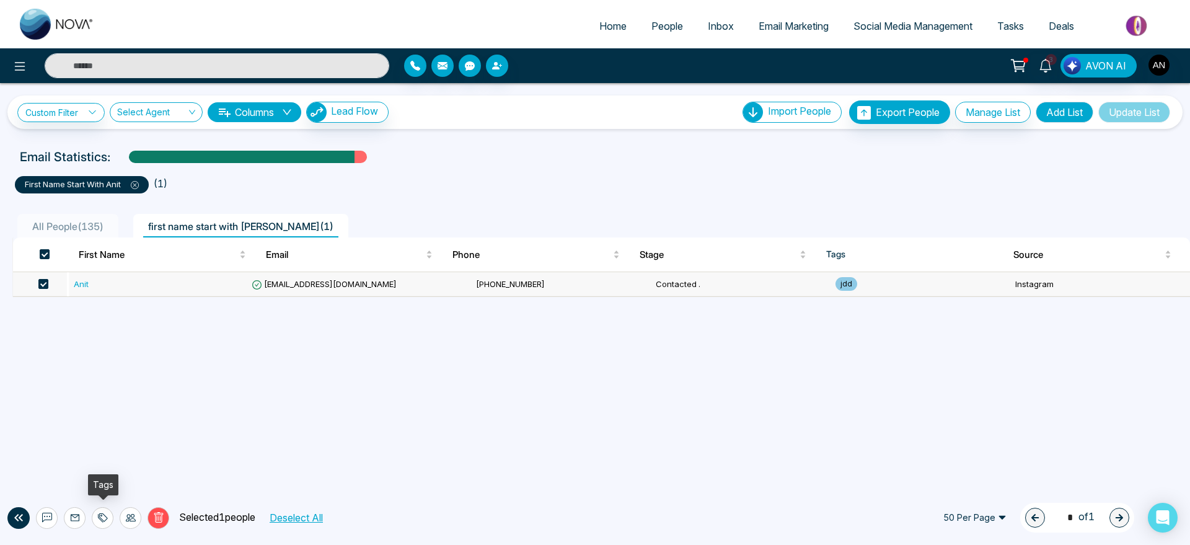
click at [102, 514] on icon at bounding box center [101, 518] width 6 height 9
click at [324, 400] on div "Custom Filter Choose a filter Cancel Apply Select Agent Columns Lead Flow Impor…" at bounding box center [595, 284] width 1190 height 402
click at [133, 521] on icon at bounding box center [131, 517] width 10 height 7
click at [133, 465] on link "Update Source" at bounding box center [111, 470] width 63 height 11
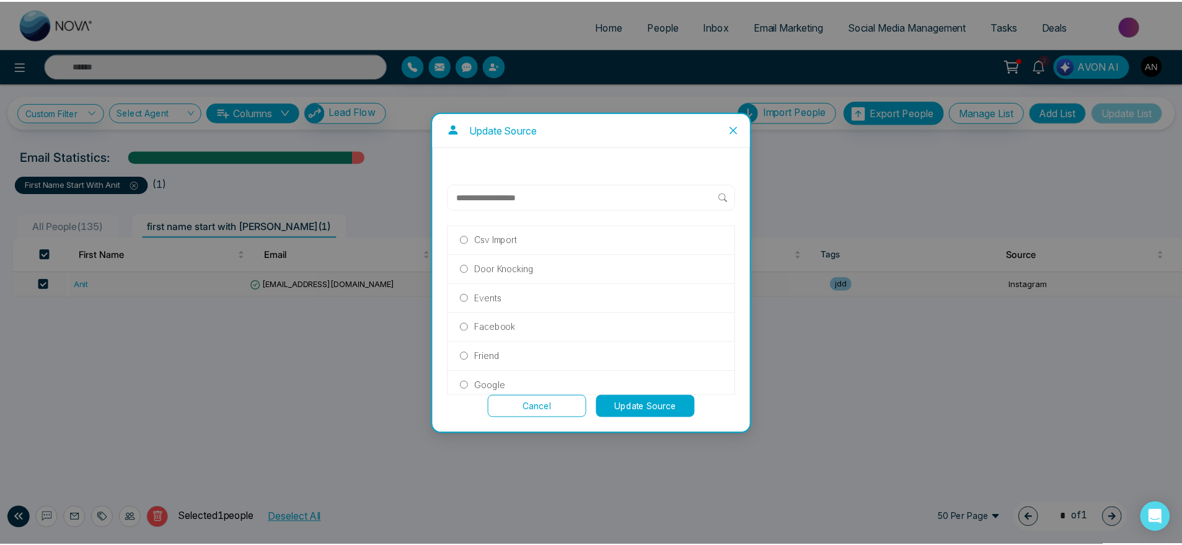
scroll to position [17, 0]
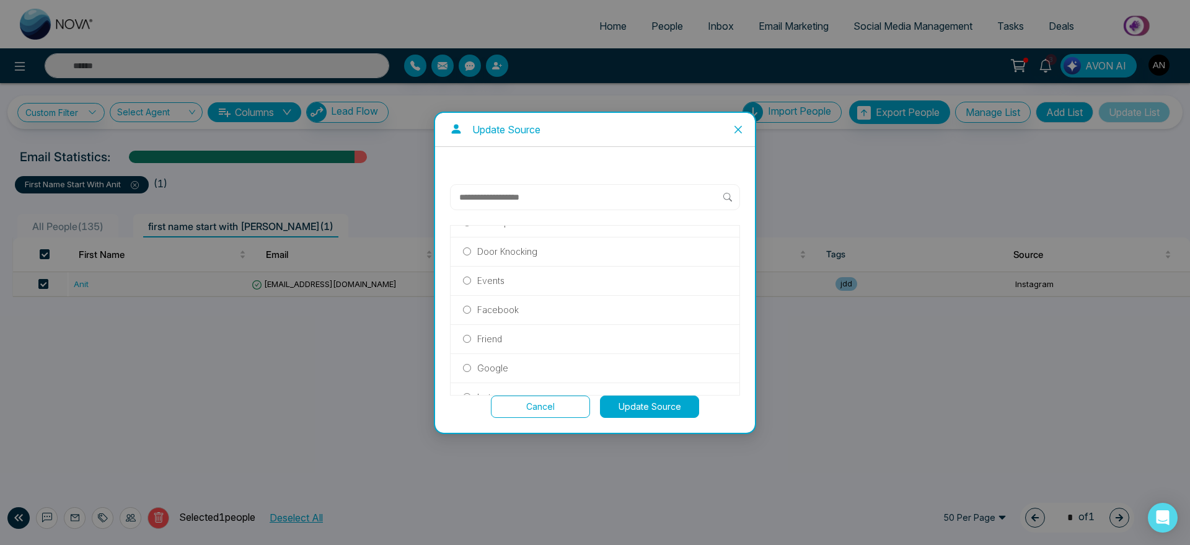
click at [514, 275] on label "Events" at bounding box center [595, 281] width 264 height 14
click at [646, 404] on button "Update Source" at bounding box center [649, 406] width 99 height 22
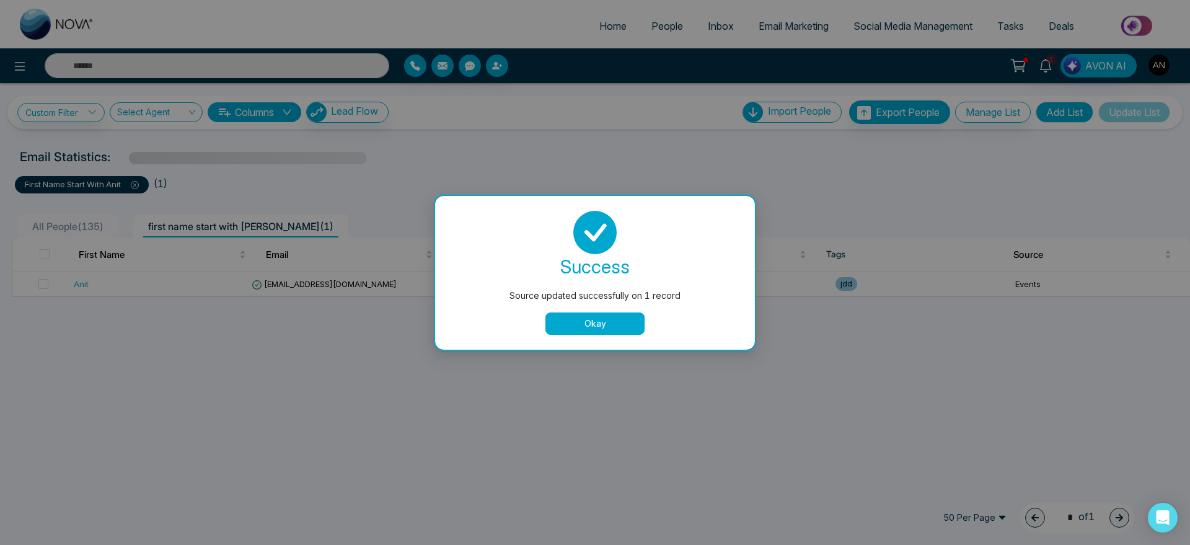
click at [601, 317] on button "Okay" at bounding box center [594, 323] width 99 height 22
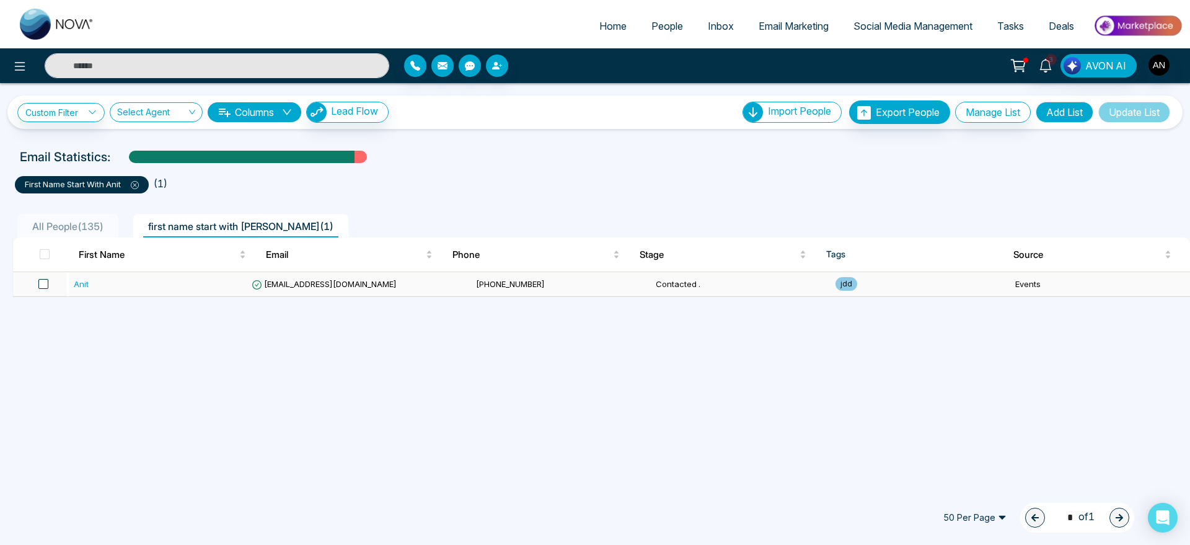
click at [40, 279] on span at bounding box center [43, 284] width 10 height 10
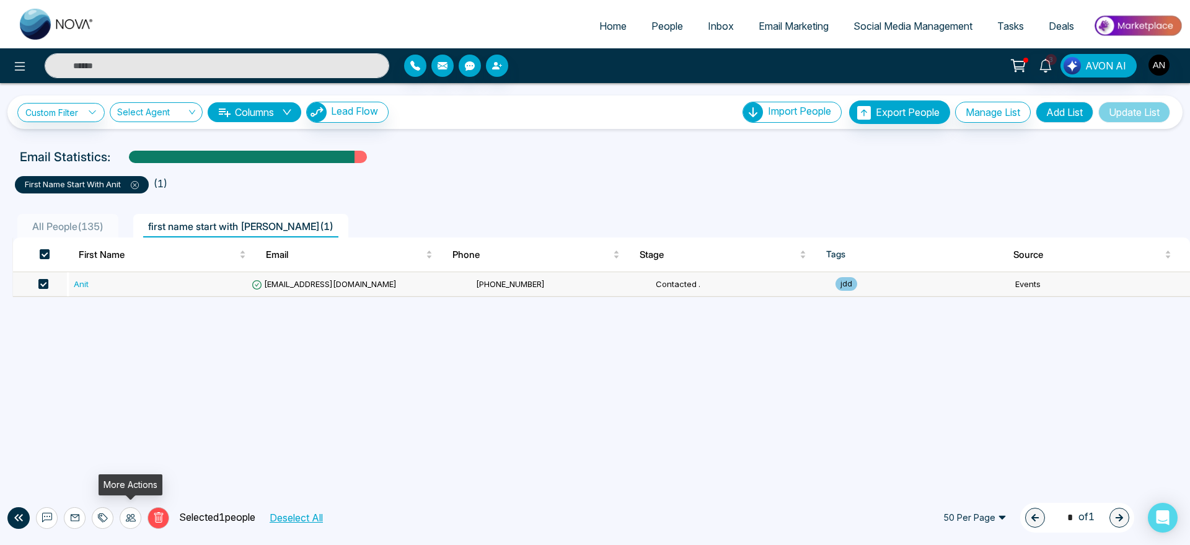
click at [126, 518] on icon at bounding box center [131, 518] width 10 height 10
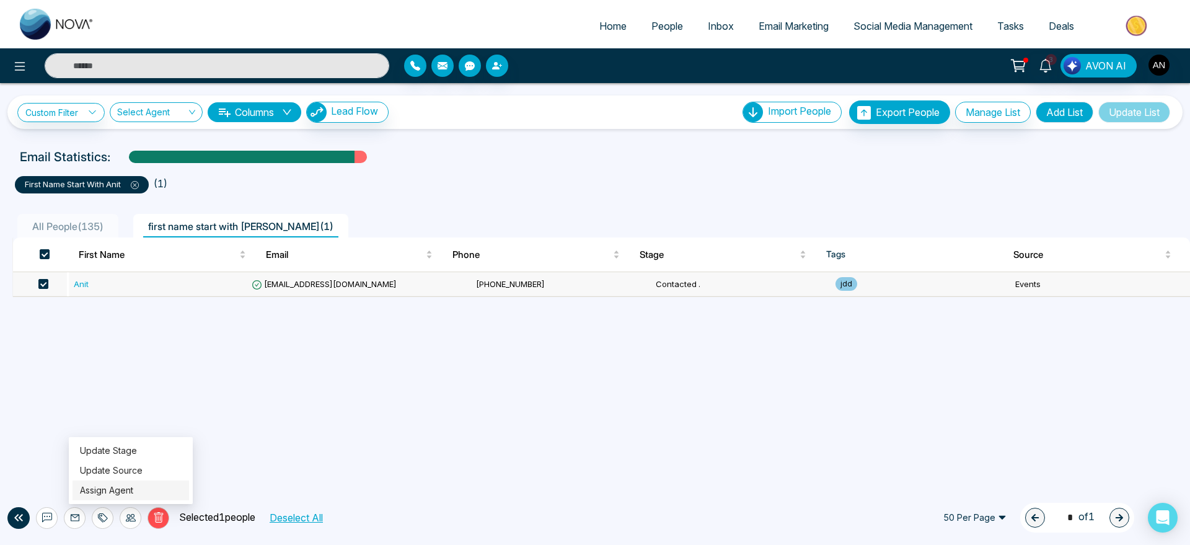
click at [133, 485] on link "Assign Agent" at bounding box center [106, 490] width 53 height 11
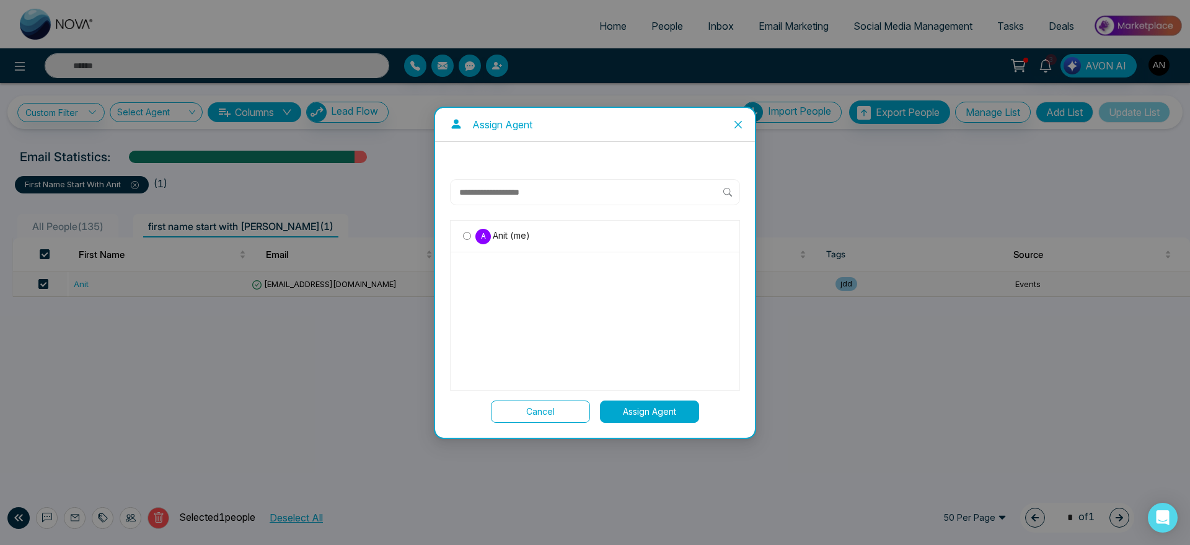
click at [491, 237] on span "Anit (me)" at bounding box center [510, 236] width 39 height 14
click at [643, 417] on button "Assign Agent" at bounding box center [649, 411] width 99 height 22
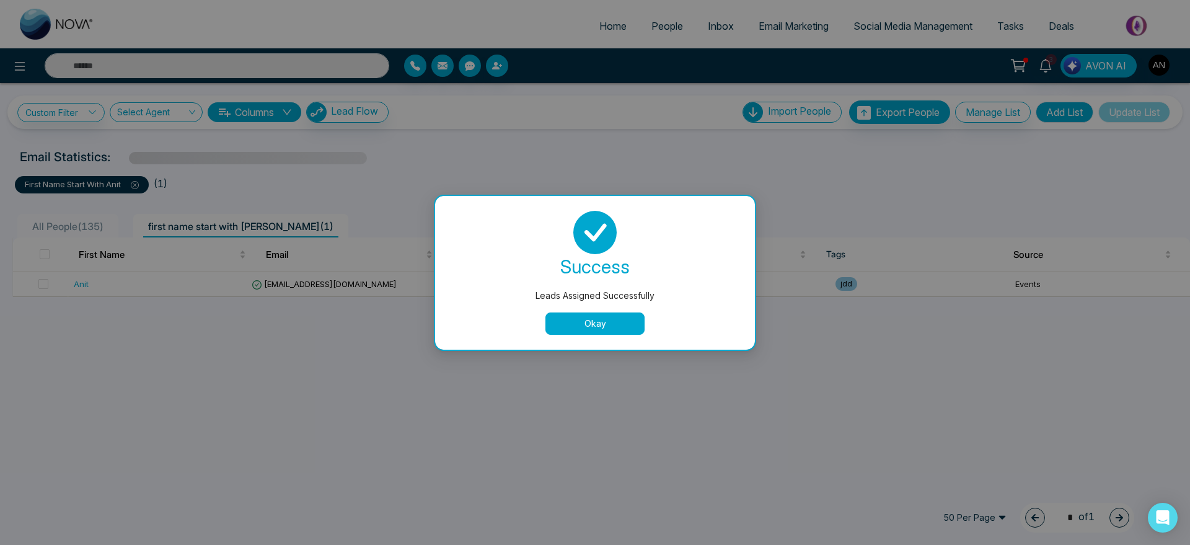
click at [643, 316] on button "Okay" at bounding box center [594, 323] width 99 height 22
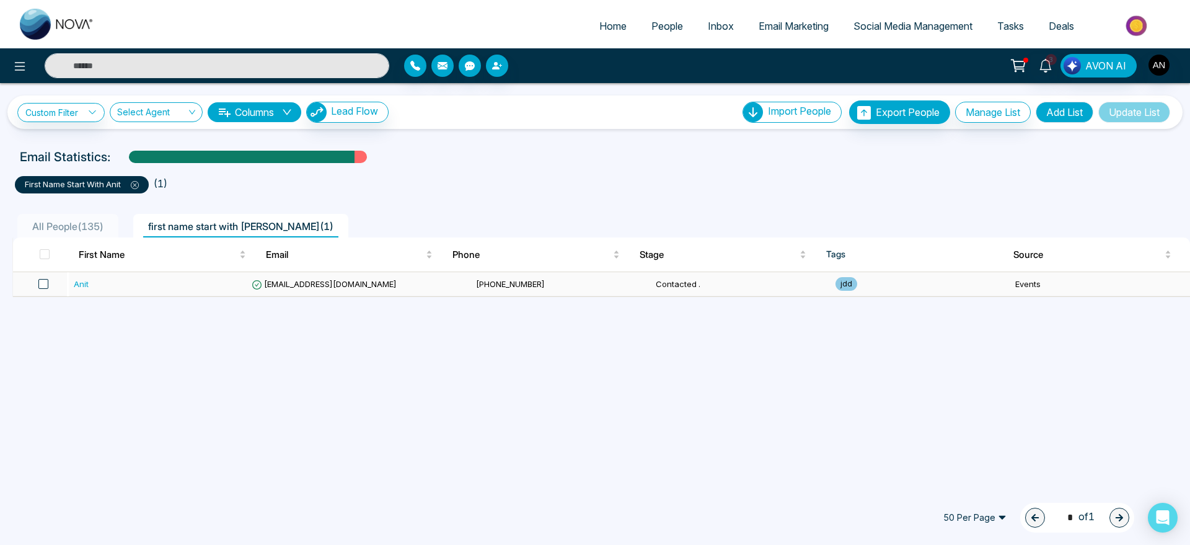
click at [43, 283] on span at bounding box center [43, 284] width 10 height 10
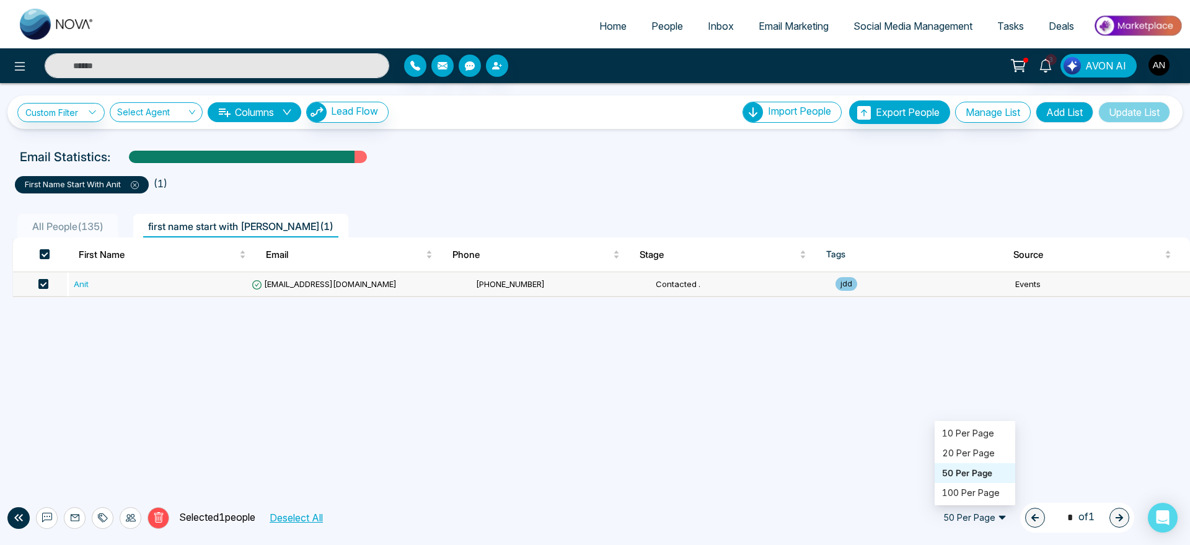
click at [950, 519] on span "50 Per Page" at bounding box center [975, 518] width 81 height 20
click at [956, 490] on div "100 Per Page" at bounding box center [975, 493] width 66 height 14
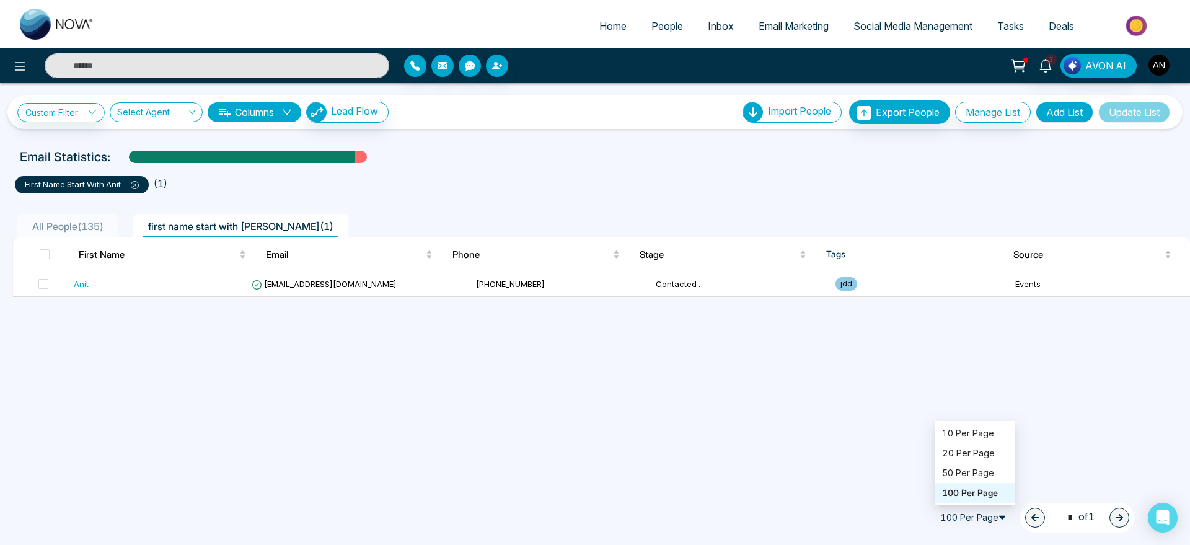
click at [979, 522] on span "100 Per Page" at bounding box center [975, 518] width 81 height 20
click at [43, 283] on span at bounding box center [43, 284] width 10 height 10
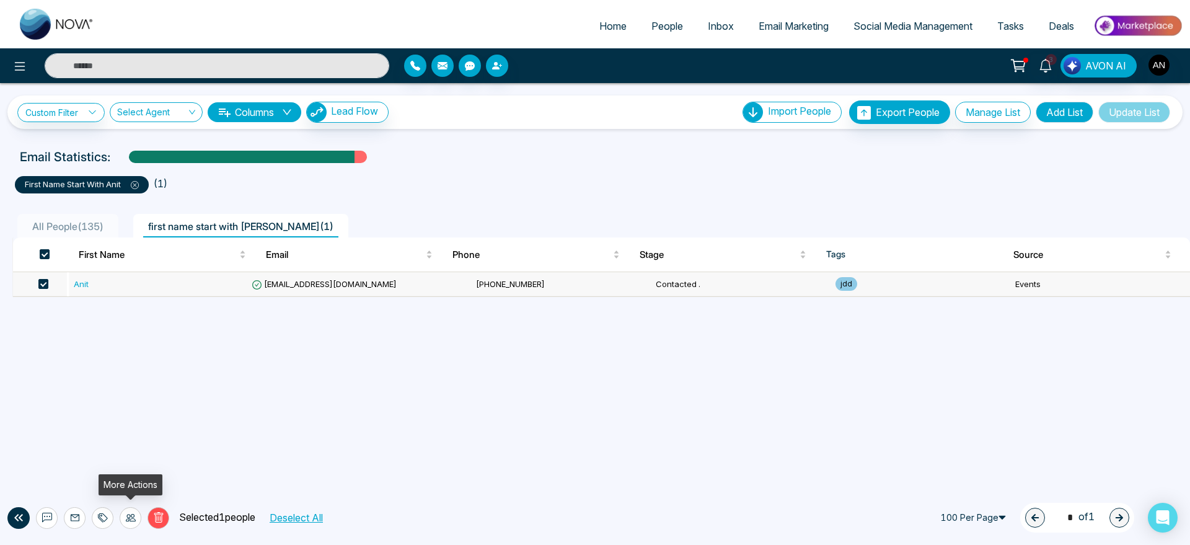
click at [130, 517] on icon at bounding box center [131, 518] width 10 height 10
click at [133, 488] on link "Assign Agent" at bounding box center [106, 490] width 53 height 11
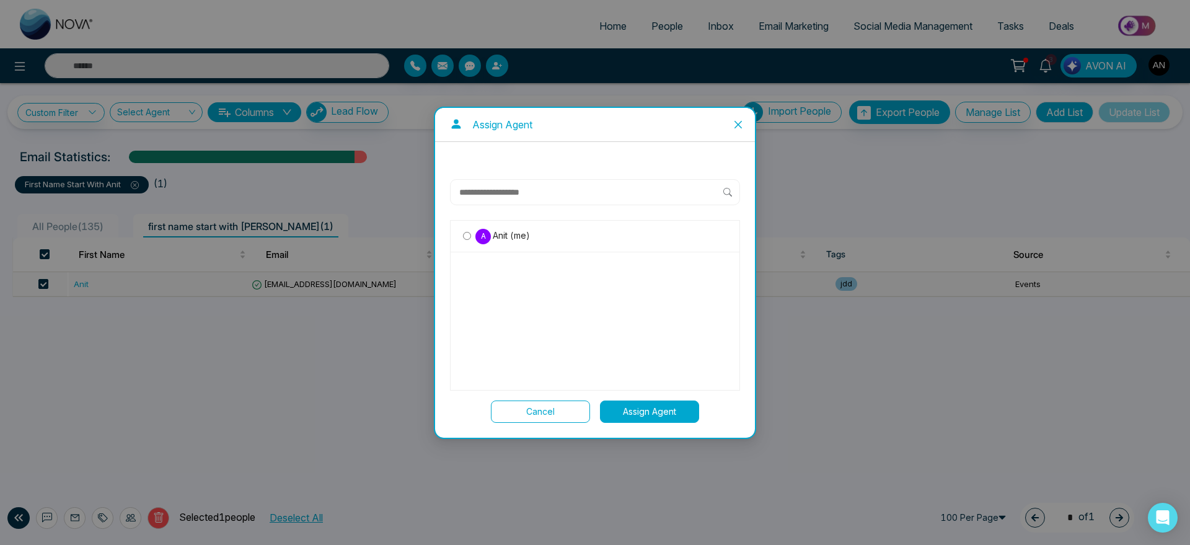
click at [543, 418] on button "Cancel" at bounding box center [540, 411] width 99 height 22
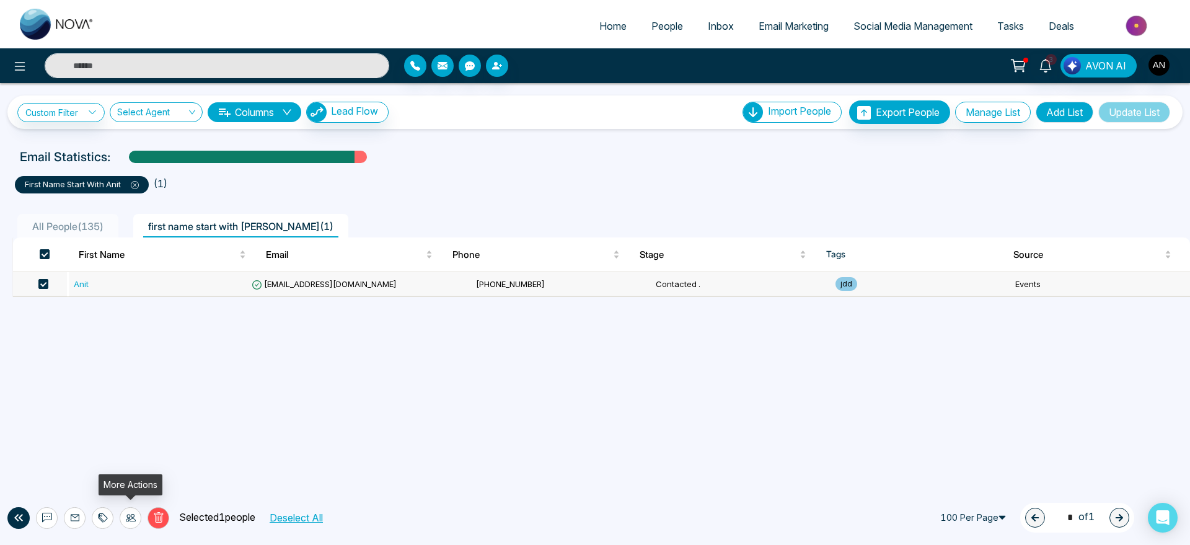
click at [126, 517] on icon at bounding box center [131, 518] width 10 height 10
click at [141, 472] on link "Update Source" at bounding box center [111, 470] width 63 height 11
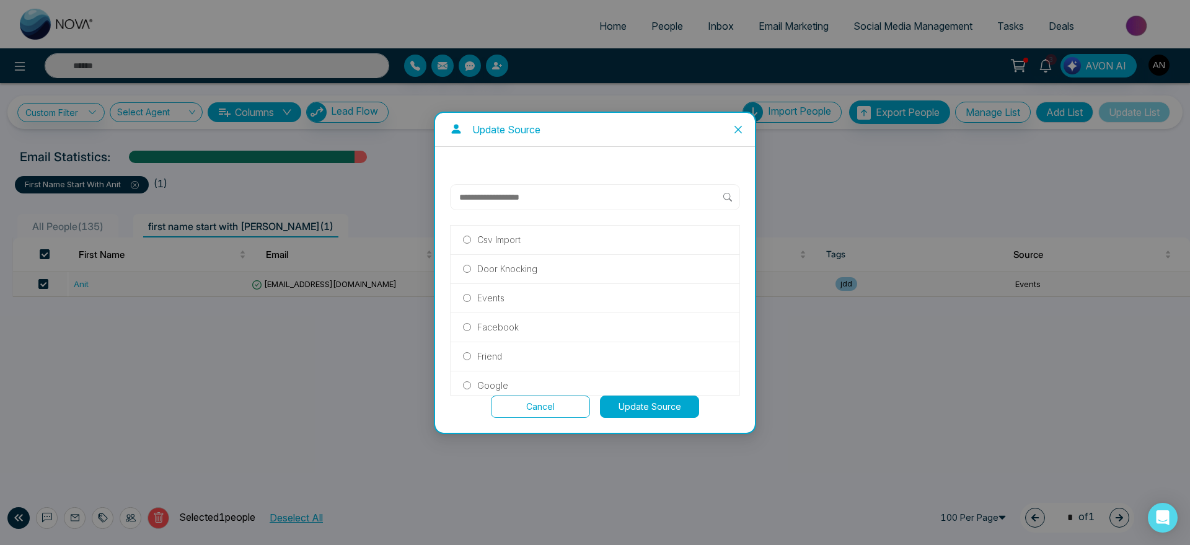
click at [557, 397] on button "Cancel" at bounding box center [540, 406] width 99 height 22
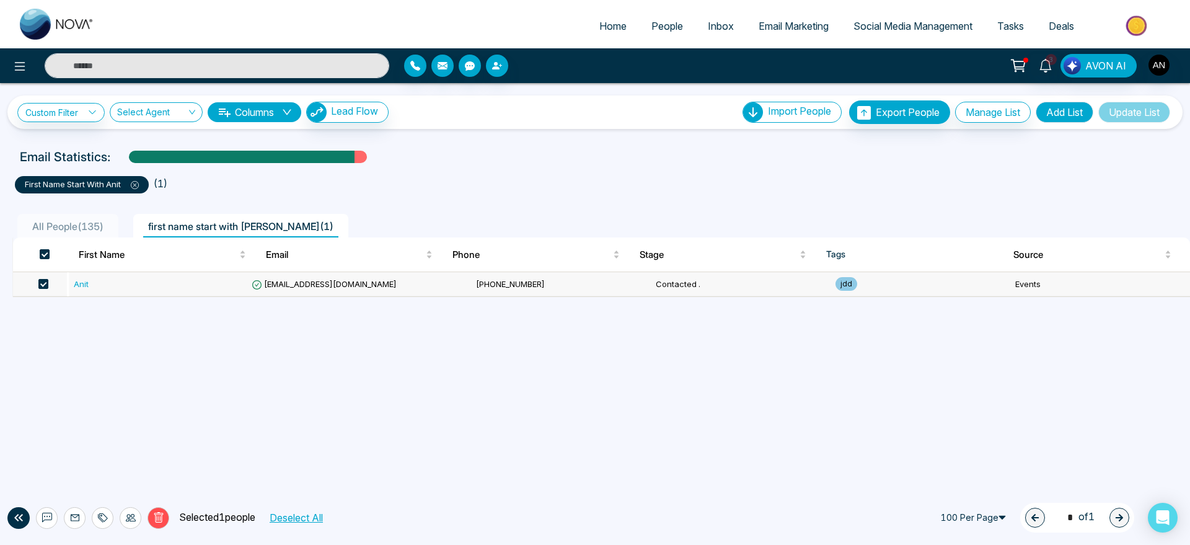
click at [407, 287] on td "[EMAIL_ADDRESS][DOMAIN_NAME]" at bounding box center [359, 284] width 224 height 24
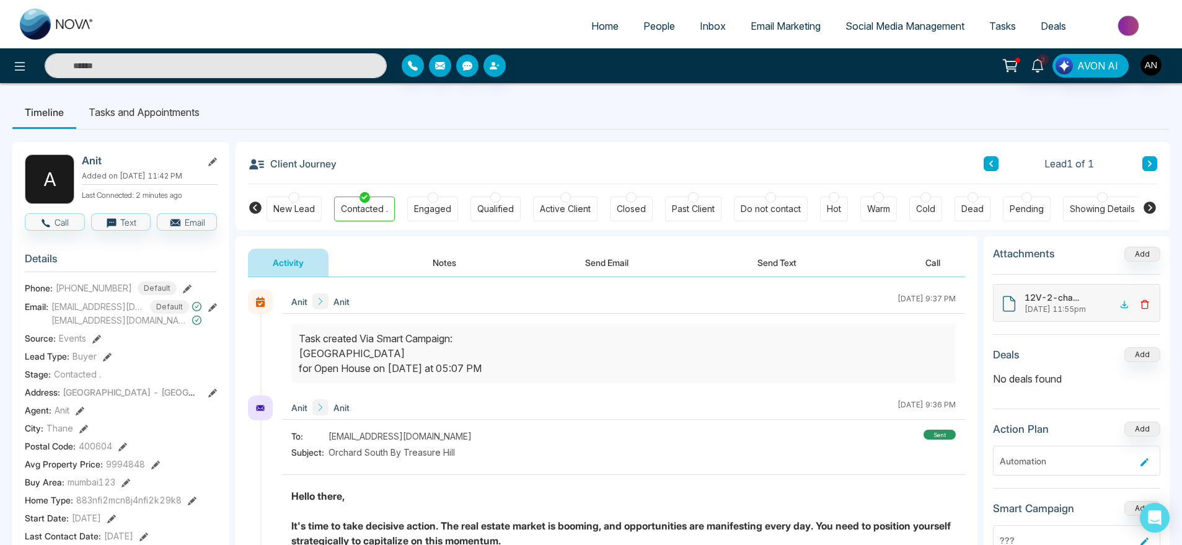
drag, startPoint x: 549, startPoint y: 370, endPoint x: 330, endPoint y: 330, distance: 223.0
click at [330, 331] on div "Task created Via Smart Campaign: green city for Open House on [DATE] at 05:07 PM" at bounding box center [624, 353] width 650 height 45
click at [285, 329] on div at bounding box center [623, 360] width 683 height 72
drag, startPoint x: 536, startPoint y: 366, endPoint x: 263, endPoint y: 325, distance: 276.5
click at [263, 325] on div "Anit Anit [DATE] 9:37 PM" at bounding box center [606, 342] width 717 height 106
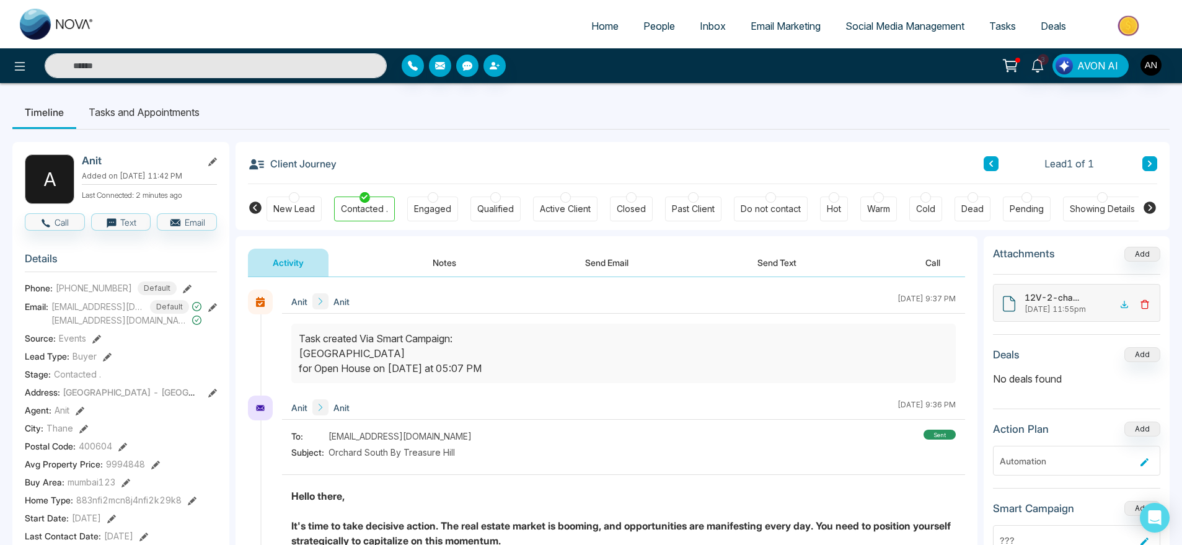
click at [263, 325] on div "Anit Anit [DATE] 9:37 PM" at bounding box center [606, 342] width 717 height 106
drag, startPoint x: 533, startPoint y: 377, endPoint x: 283, endPoint y: 327, distance: 255.4
click at [283, 327] on div at bounding box center [623, 360] width 683 height 72
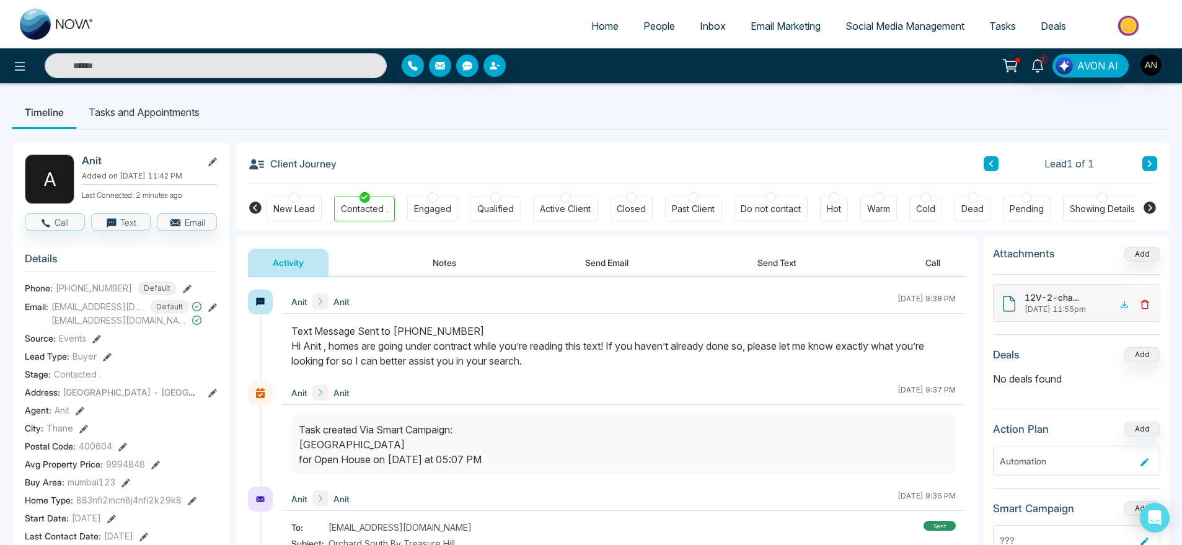
drag, startPoint x: 551, startPoint y: 366, endPoint x: 240, endPoint y: 307, distance: 316.7
click at [335, 325] on div "Text Message Sent to [PHONE_NUMBER] Hi Anit , homes are going under contract wh…" at bounding box center [623, 346] width 664 height 45
drag, startPoint x: 268, startPoint y: 162, endPoint x: 368, endPoint y: 159, distance: 100.5
click at [368, 159] on div "Client Journey Lead 1 of 1" at bounding box center [702, 163] width 909 height 42
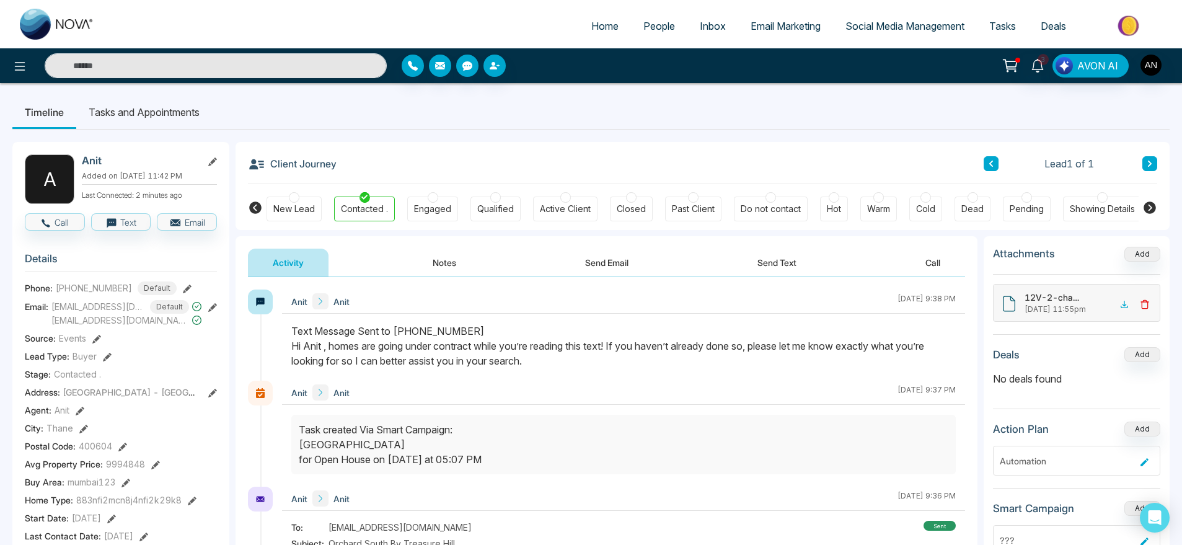
click at [368, 159] on div "Client Journey Lead 1 of 1" at bounding box center [702, 163] width 909 height 42
drag, startPoint x: 350, startPoint y: 169, endPoint x: 334, endPoint y: 165, distance: 16.1
click at [334, 165] on div "Client Journey Lead 1 of 1" at bounding box center [702, 163] width 909 height 42
click at [352, 167] on div "Client Journey Lead 1 of 1" at bounding box center [702, 163] width 909 height 42
click at [657, 31] on span "People" at bounding box center [659, 26] width 32 height 12
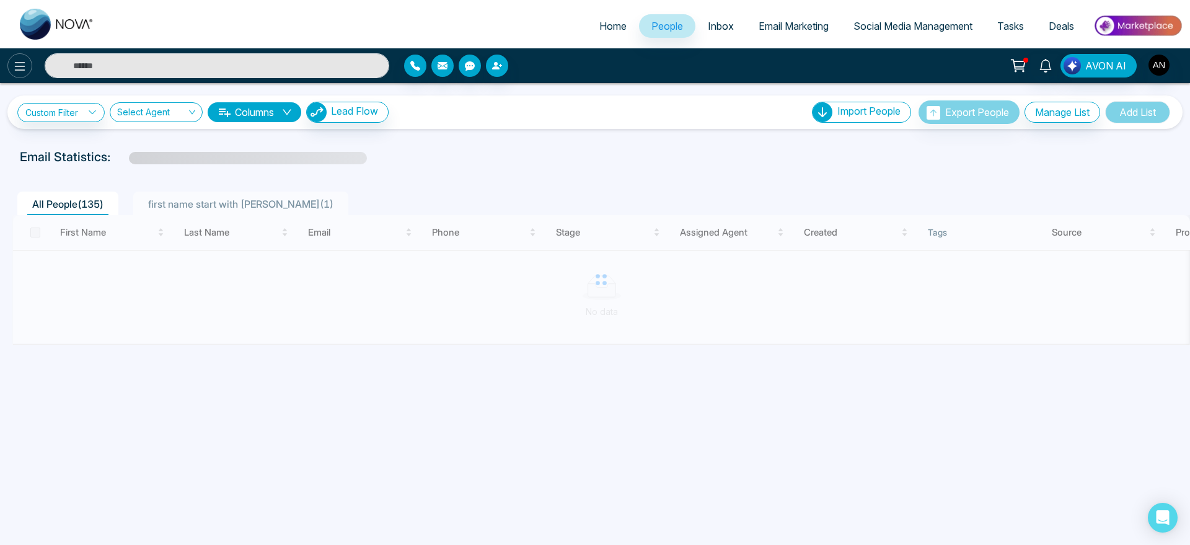
click at [19, 61] on icon at bounding box center [19, 66] width 15 height 15
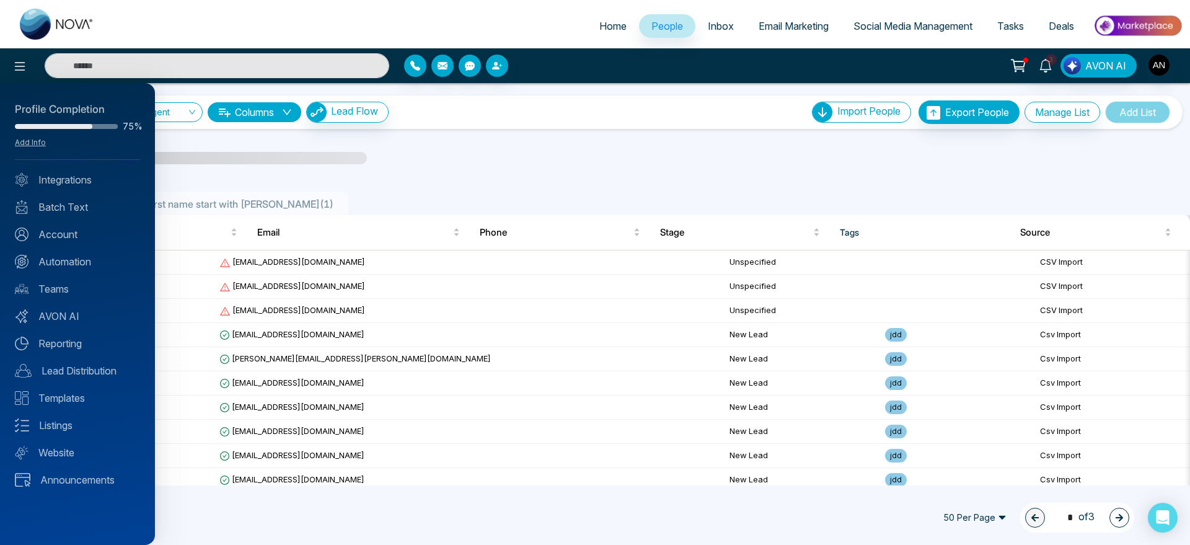
click at [66, 492] on div "Profile Completion 75% Add Info Integrations Batch Text Account Automation Team…" at bounding box center [77, 314] width 155 height 462
click at [94, 482] on link "Announcements" at bounding box center [77, 479] width 125 height 15
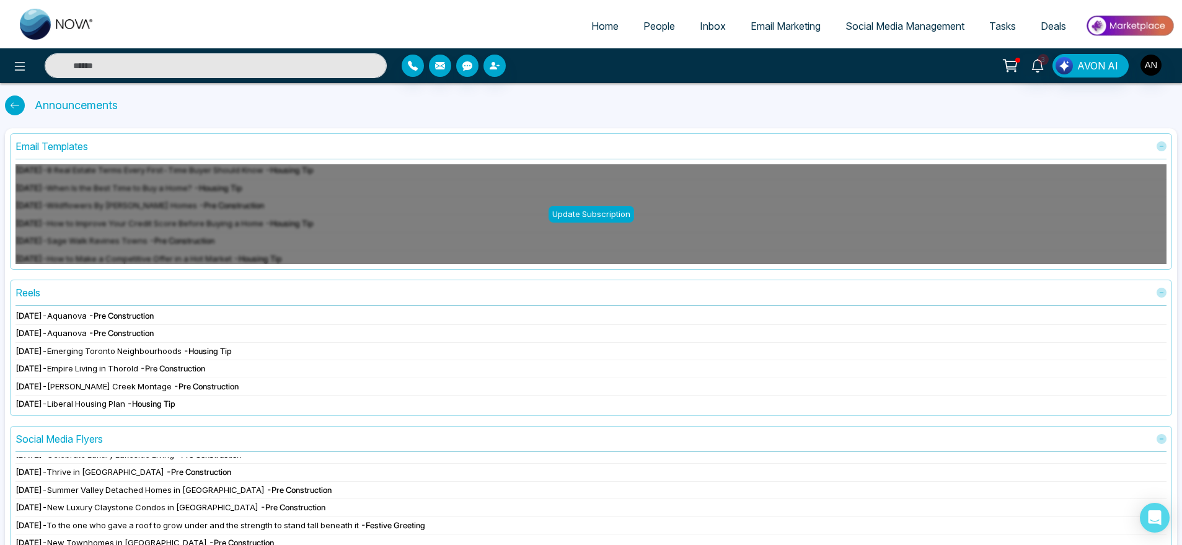
scroll to position [625, 0]
click at [9, 104] on div at bounding box center [15, 105] width 20 height 20
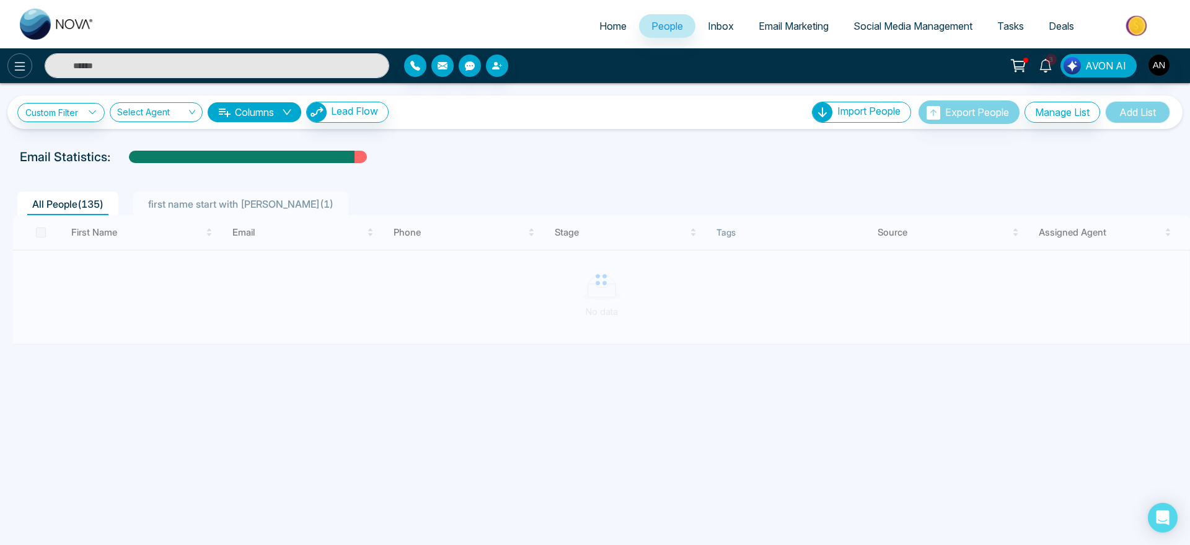
click at [7, 61] on button at bounding box center [19, 65] width 25 height 25
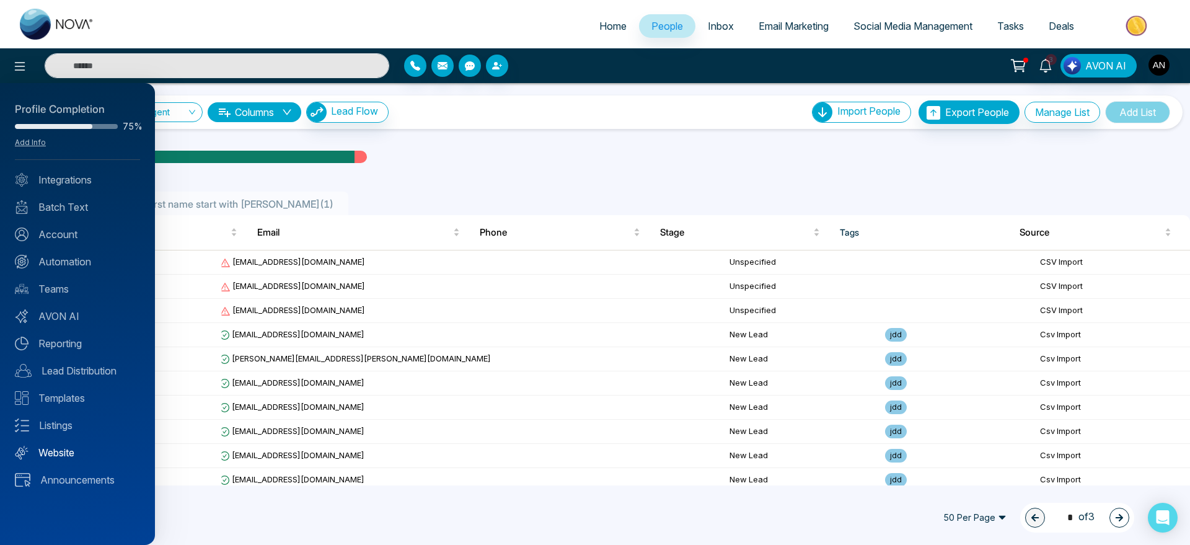
click at [75, 448] on link "Website" at bounding box center [77, 452] width 125 height 15
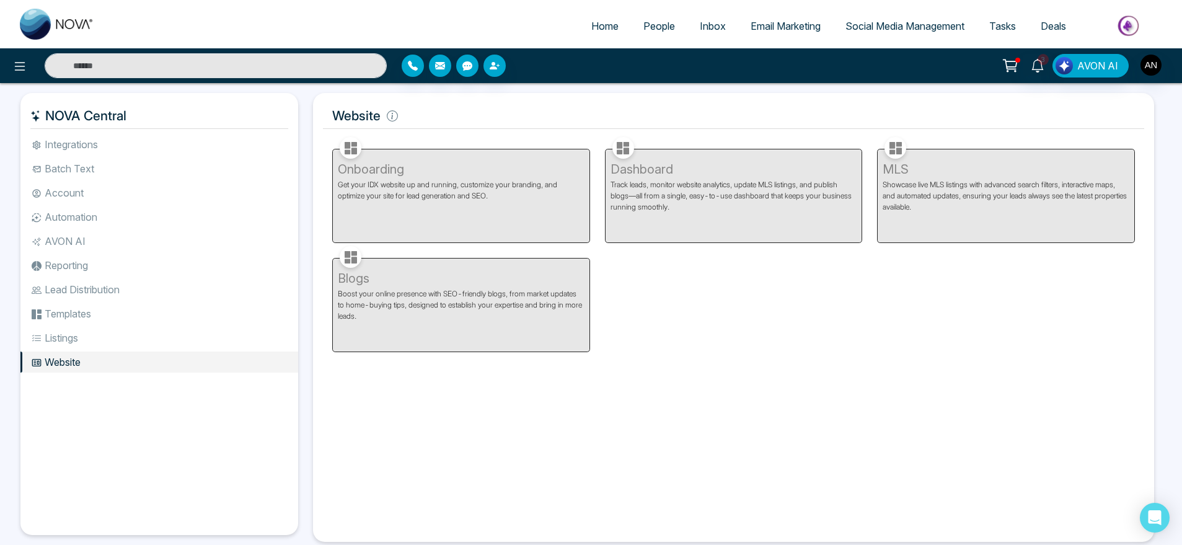
click at [98, 331] on li "Listings" at bounding box center [159, 337] width 278 height 21
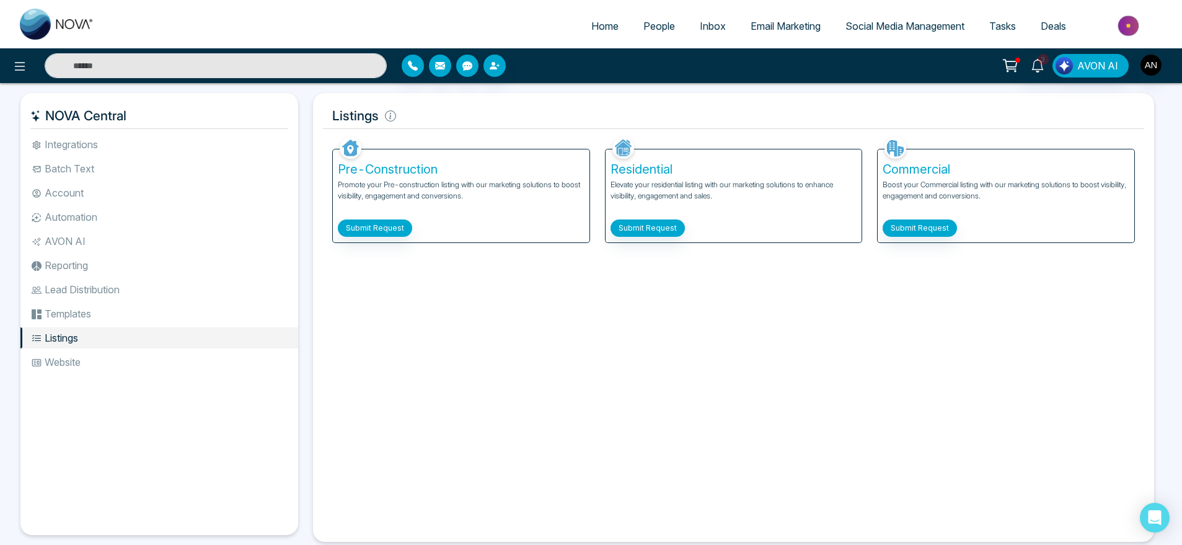
click at [380, 217] on div "Pre-Construction Promote your Pre-construction listing with our marketing solut…" at bounding box center [461, 195] width 257 height 93
click at [382, 229] on button "Submit Request" at bounding box center [375, 227] width 74 height 17
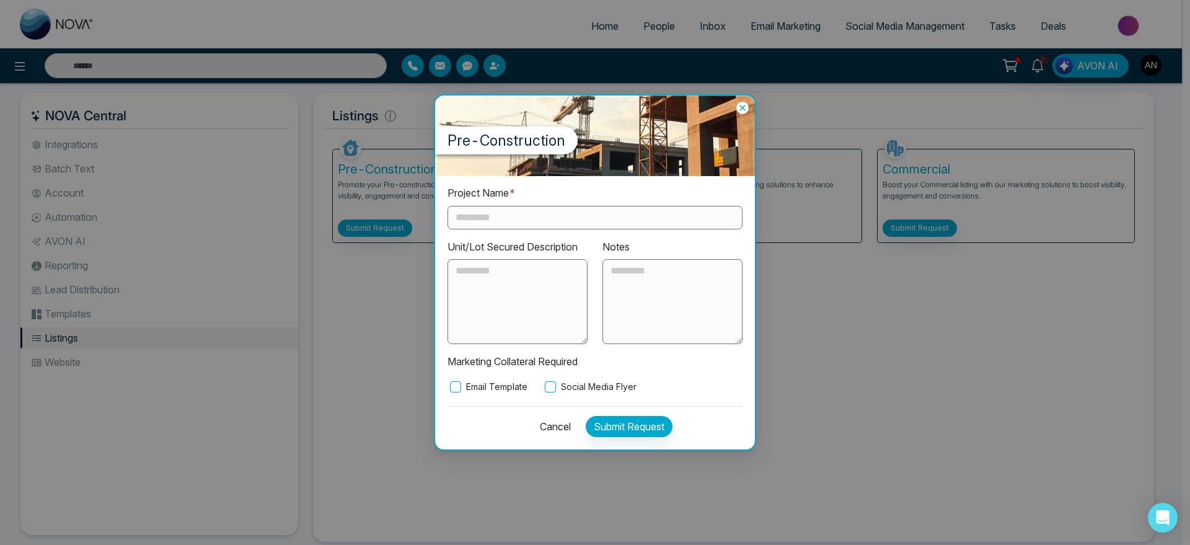
click at [532, 210] on input "text" at bounding box center [595, 218] width 295 height 24
type input "***"
click at [632, 428] on button "Submit Request" at bounding box center [629, 426] width 87 height 21
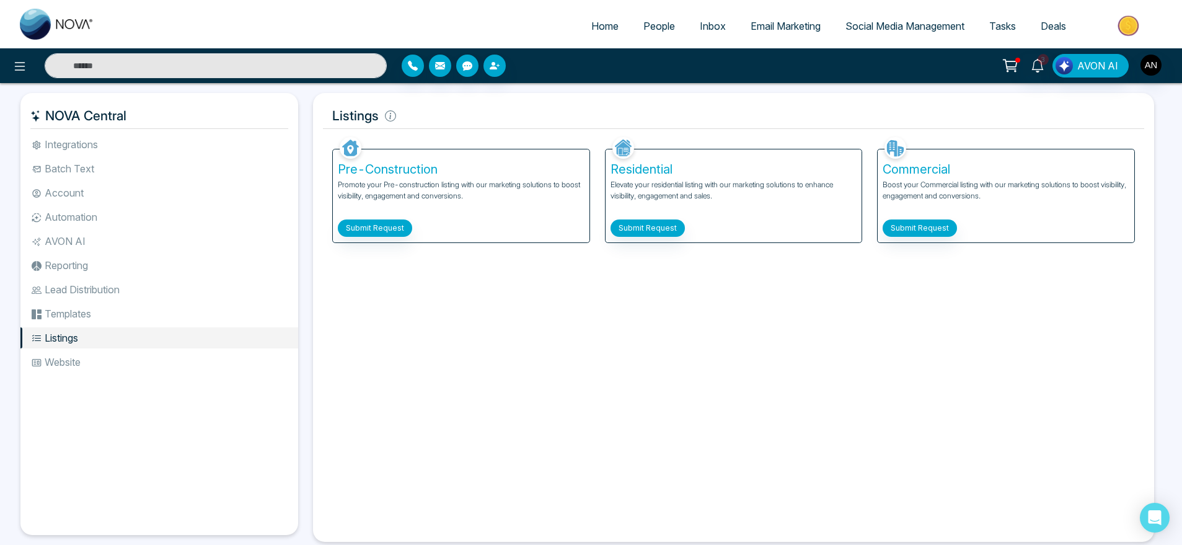
click at [112, 304] on li "Templates" at bounding box center [159, 313] width 278 height 21
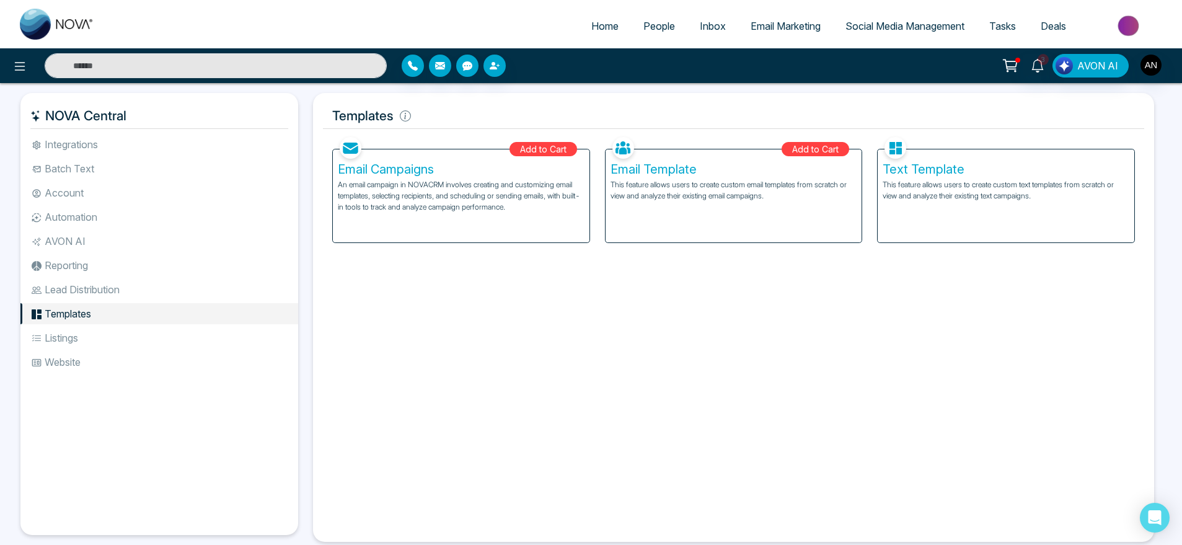
click at [477, 185] on p "An email campaign in NOVACRM involves creating and customizing email templates,…" at bounding box center [461, 195] width 247 height 33
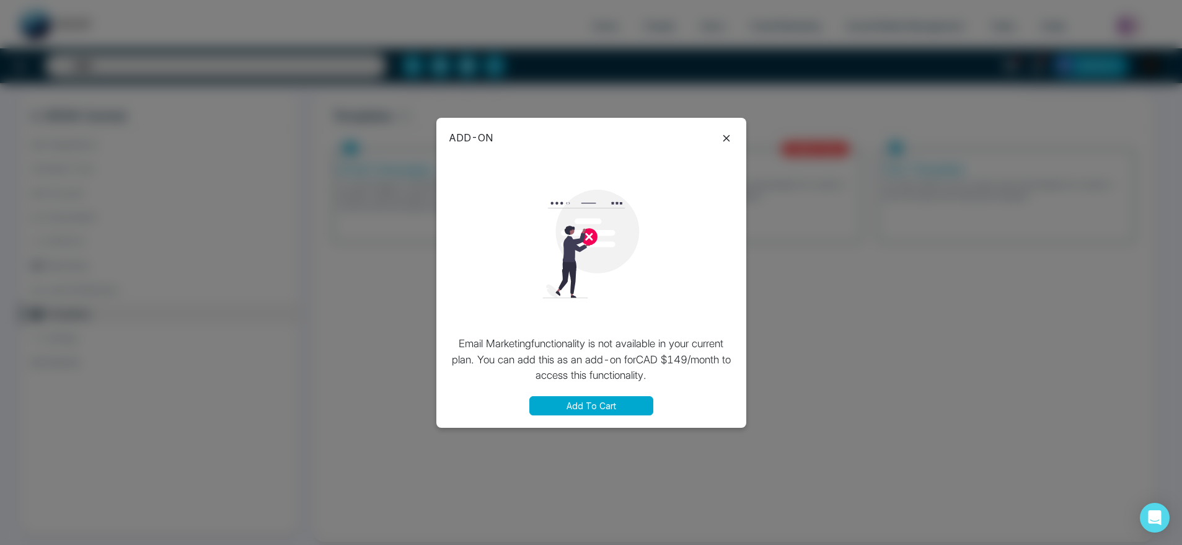
click at [721, 138] on icon at bounding box center [726, 138] width 15 height 15
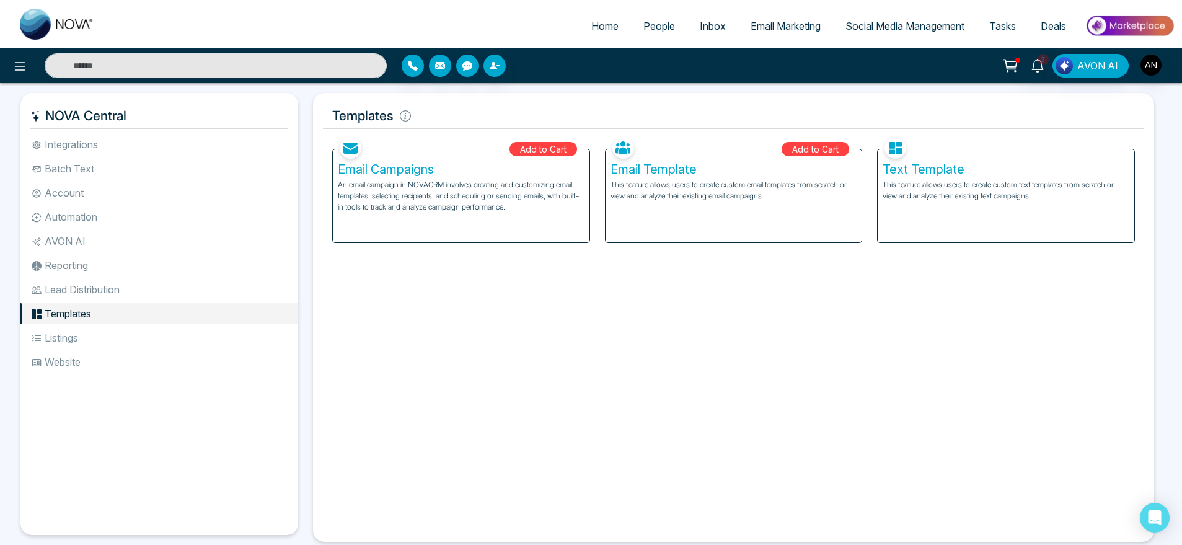
click at [477, 192] on p "An email campaign in NOVACRM involves creating and customizing email templates,…" at bounding box center [461, 195] width 247 height 33
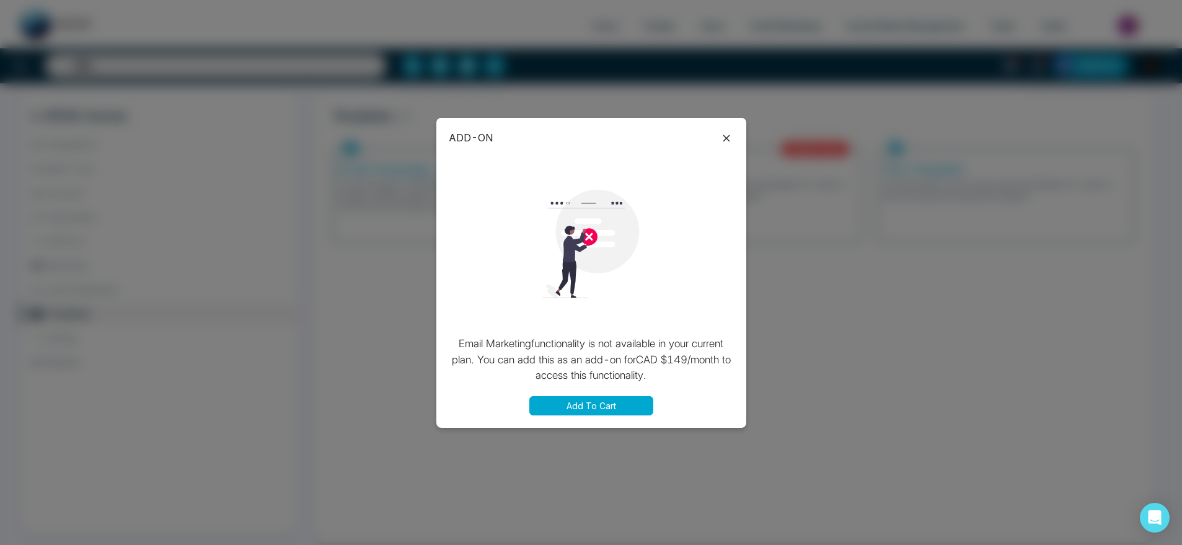
click at [614, 418] on div "ADD-ON Email Marketing functionality is not available in your current plan. You…" at bounding box center [591, 273] width 310 height 310
click at [623, 410] on button "Add To Cart" at bounding box center [591, 405] width 124 height 19
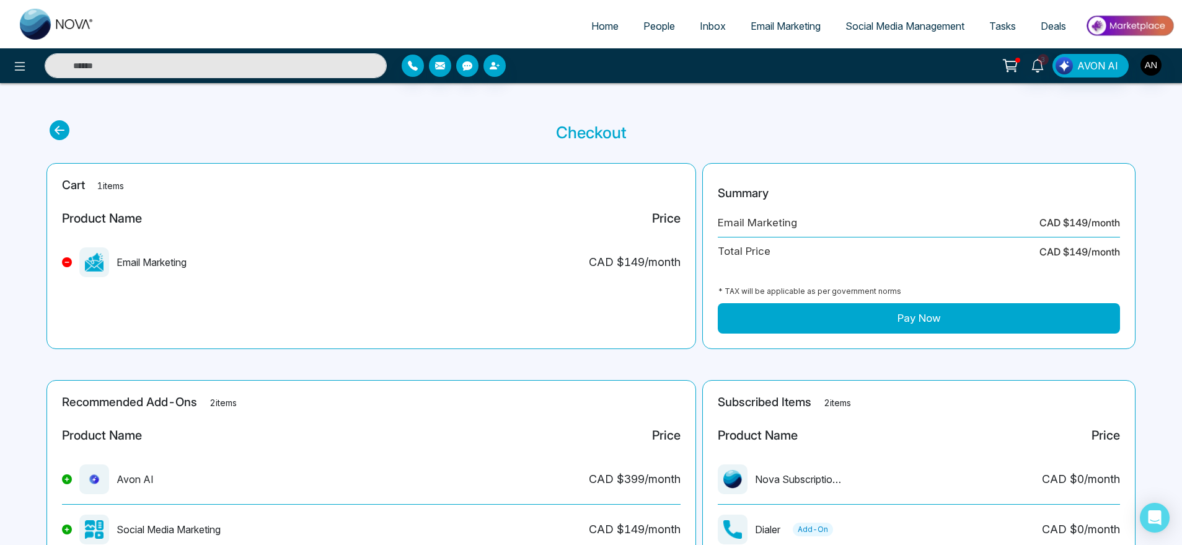
click at [66, 131] on icon at bounding box center [60, 130] width 20 height 20
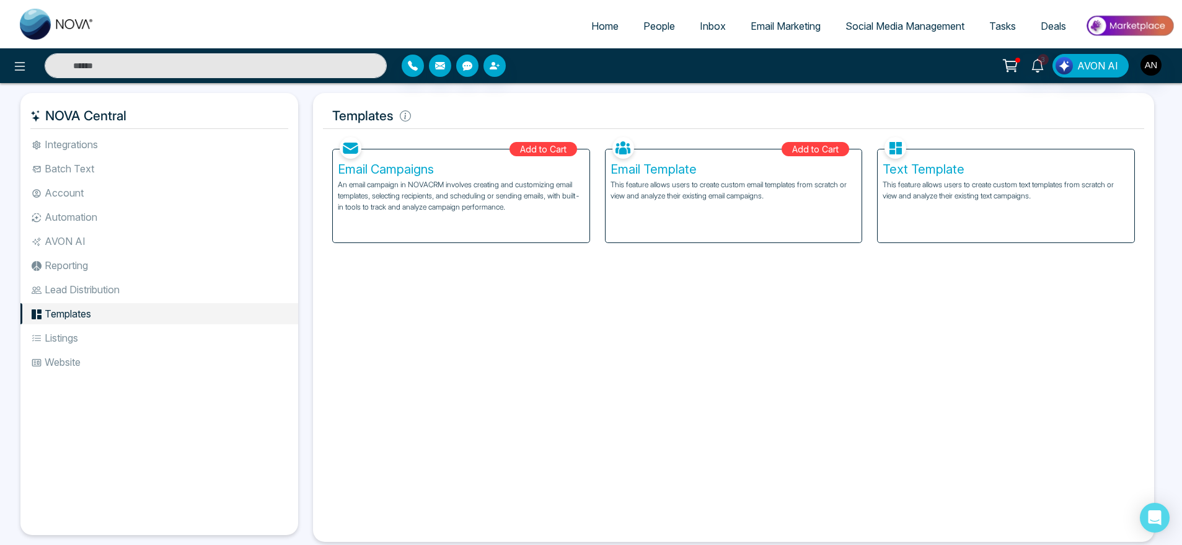
click at [962, 212] on div "Text Template This feature allows users to create custom text templates from sc…" at bounding box center [1006, 195] width 257 height 93
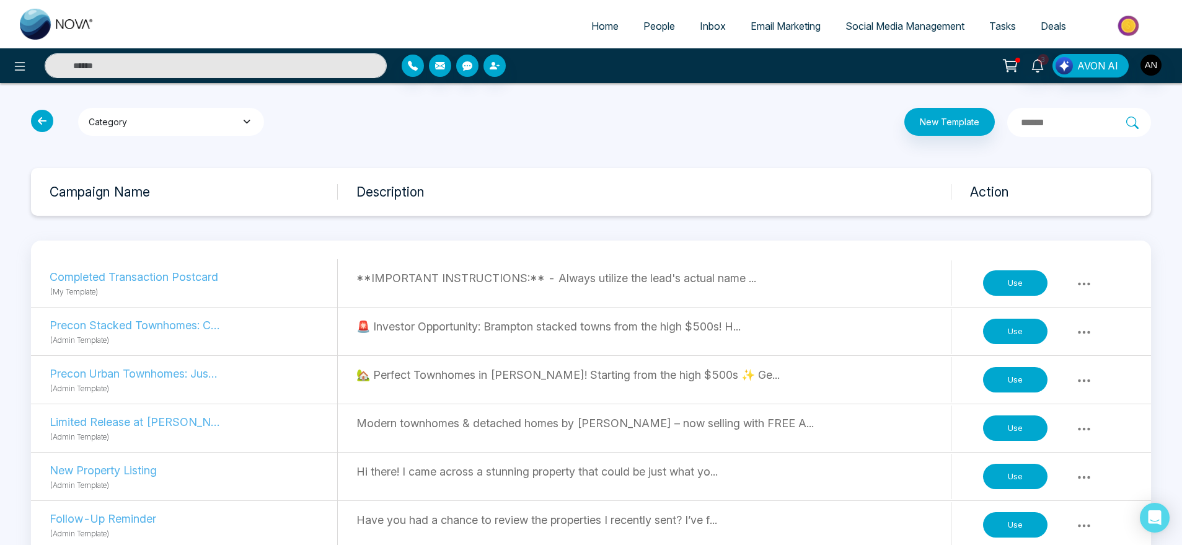
click at [234, 121] on button "Category" at bounding box center [171, 122] width 186 height 28
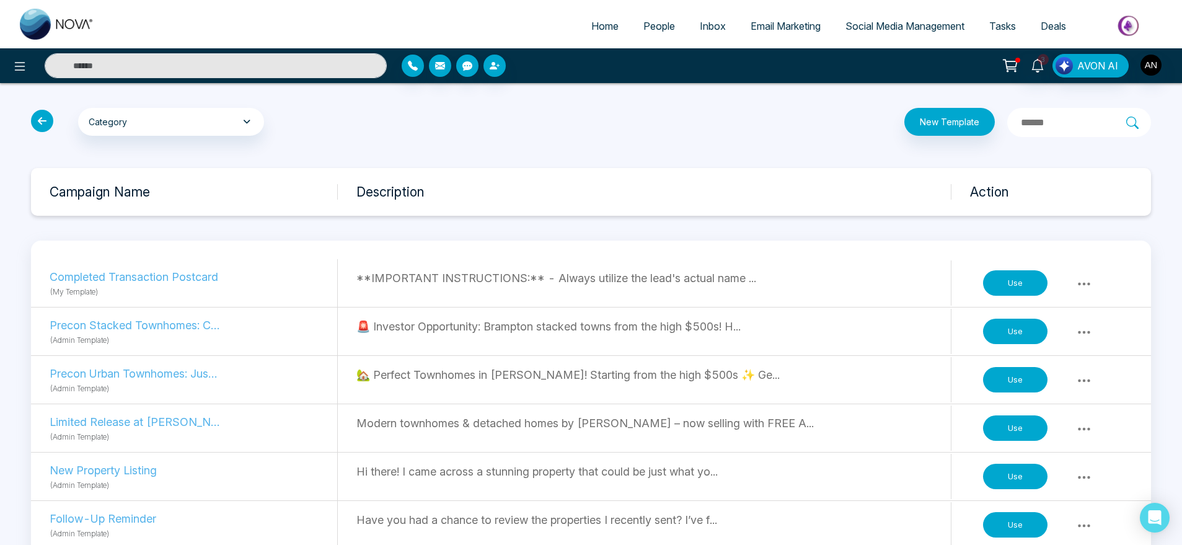
click at [1058, 128] on input "text" at bounding box center [1073, 123] width 107 height 16
click at [937, 128] on button "New Template" at bounding box center [949, 122] width 90 height 28
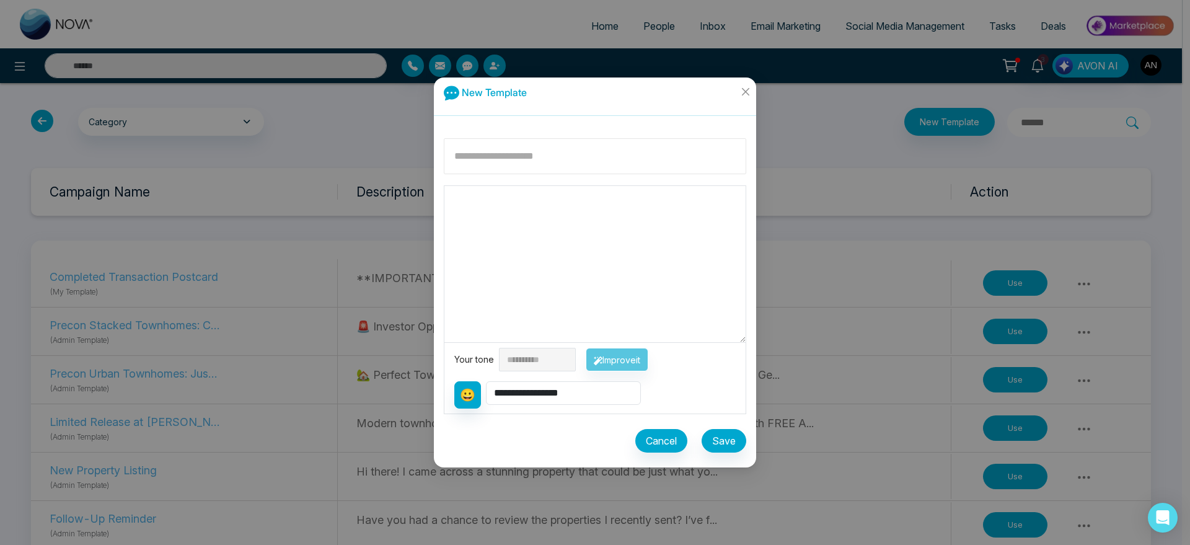
click at [648, 149] on input at bounding box center [595, 156] width 302 height 36
click at [748, 87] on icon "close" at bounding box center [746, 92] width 10 height 10
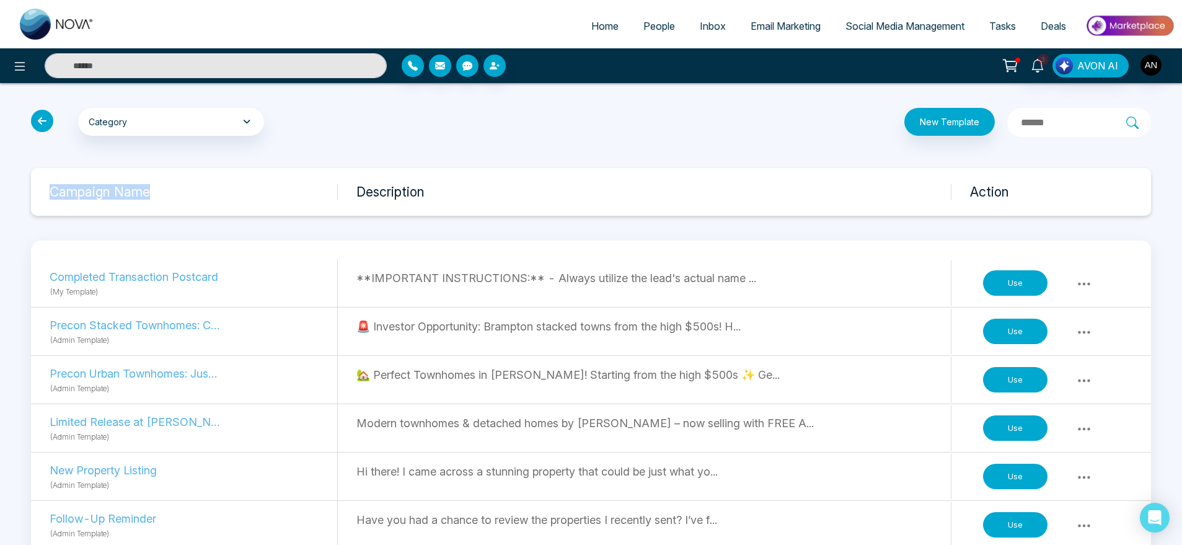
drag, startPoint x: 53, startPoint y: 193, endPoint x: 309, endPoint y: 188, distance: 256.0
click at [309, 188] on h3 "Campaign Name" at bounding box center [194, 191] width 288 height 15
click at [1074, 281] on button at bounding box center [1084, 283] width 22 height 17
click at [40, 120] on icon at bounding box center [42, 121] width 22 height 22
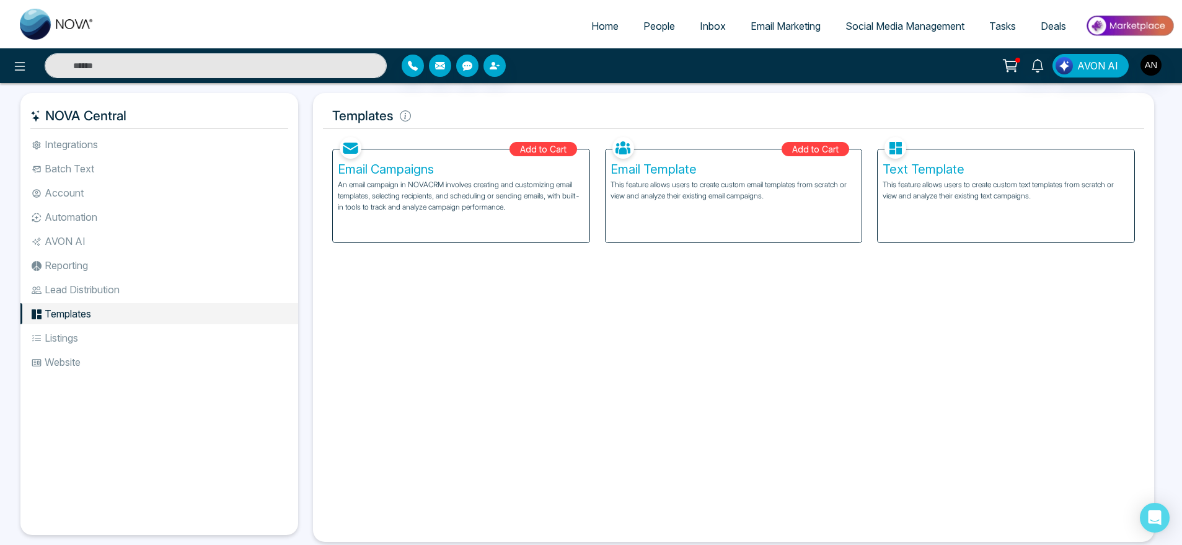
click at [122, 290] on li "Lead Distribution" at bounding box center [159, 289] width 278 height 21
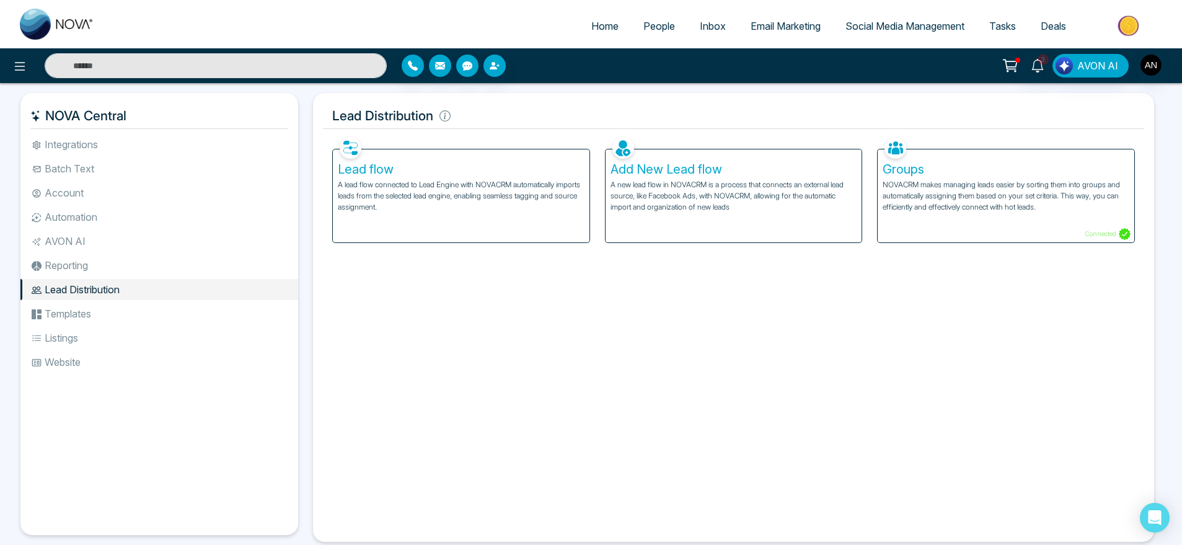
click at [421, 208] on p "A lead flow connected to Lead Engine with NOVACRM automatically imports leads f…" at bounding box center [461, 195] width 247 height 33
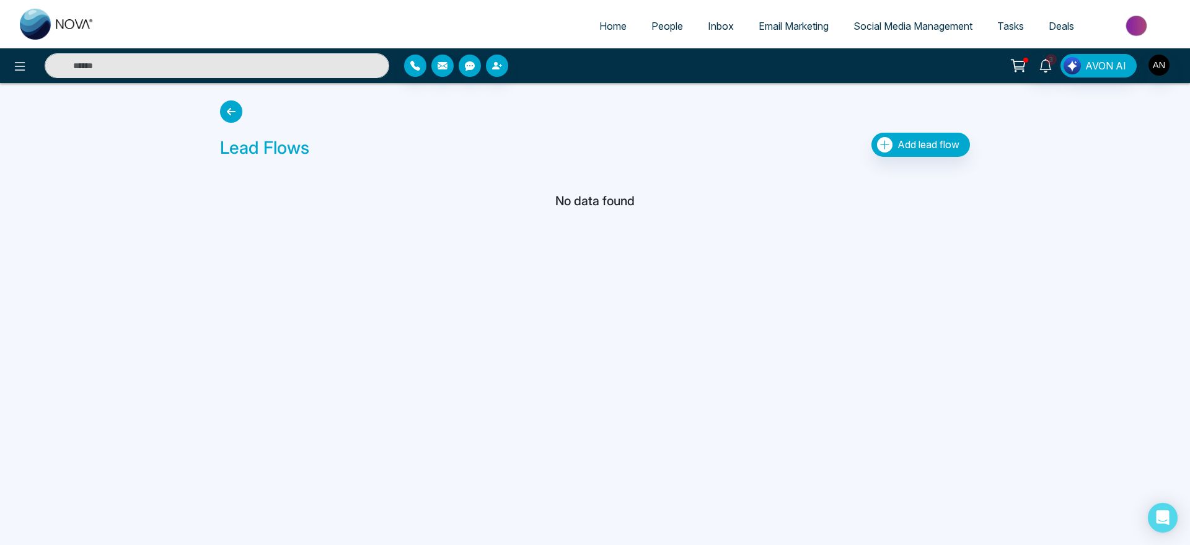
click at [236, 117] on icon at bounding box center [231, 111] width 22 height 22
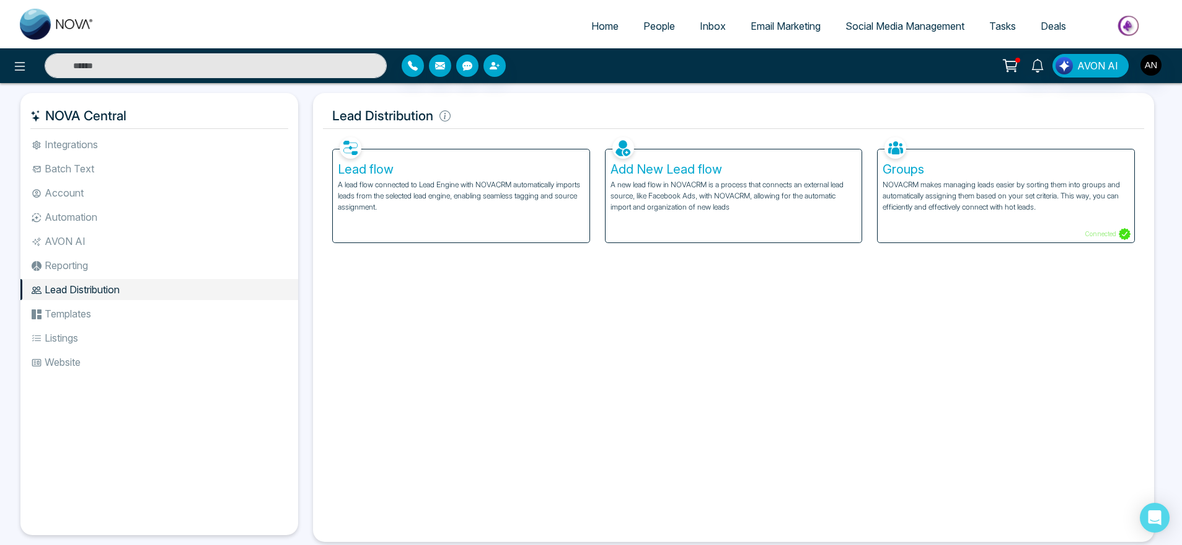
click at [190, 314] on li "Templates" at bounding box center [159, 313] width 278 height 21
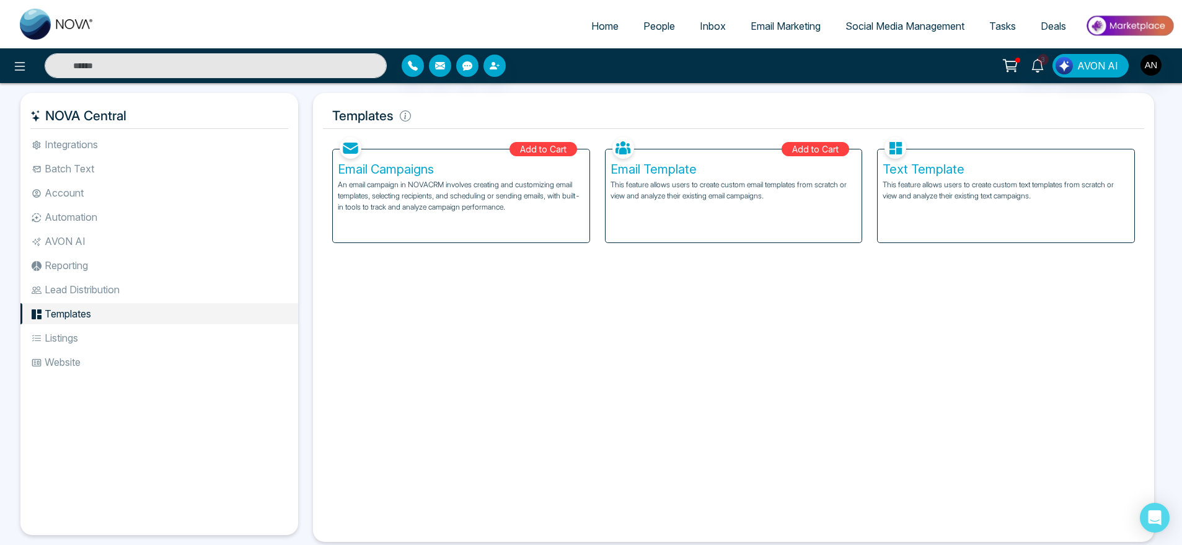
click at [115, 326] on ul "Integrations Batch Text Account Automation AVON AI Reporting Lead Distribution …" at bounding box center [159, 324] width 278 height 381
click at [115, 338] on li "Listings" at bounding box center [159, 337] width 278 height 21
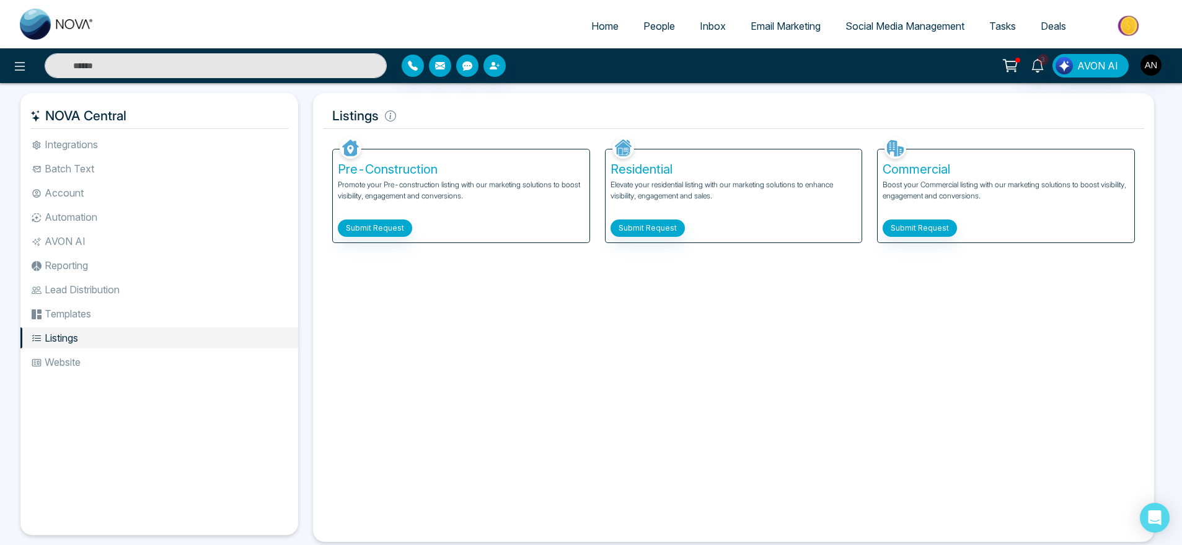
click at [102, 371] on li "Website" at bounding box center [159, 361] width 278 height 21
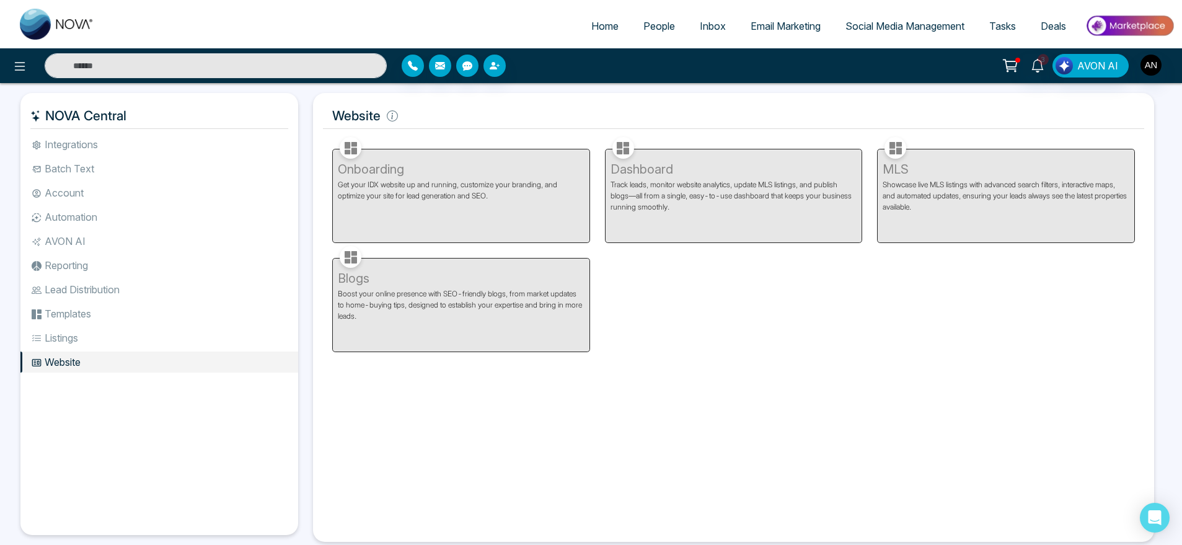
click at [116, 246] on li "AVON AI" at bounding box center [159, 241] width 278 height 21
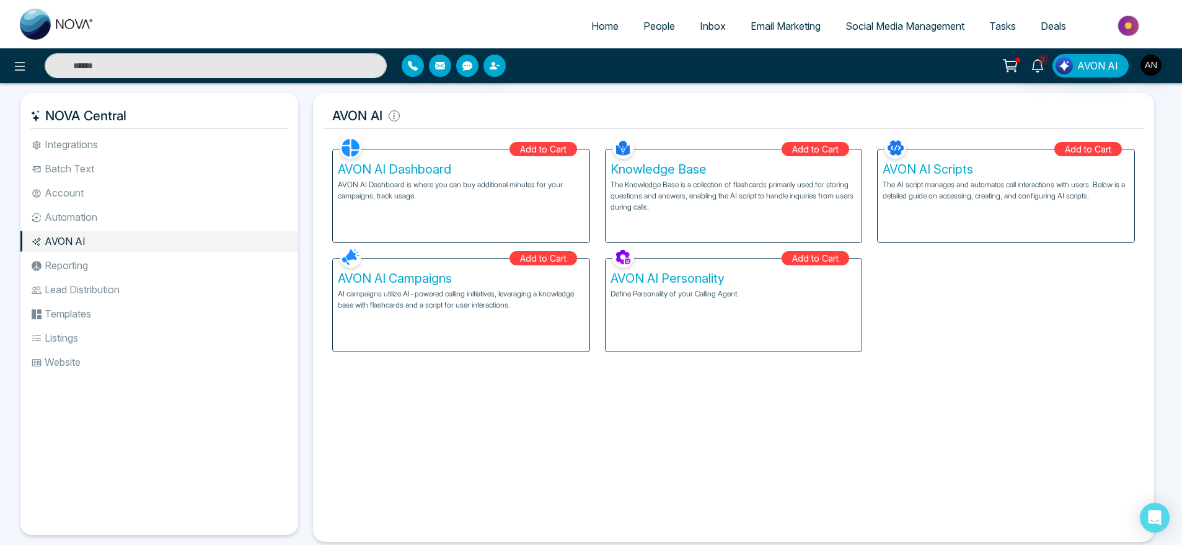
click at [555, 271] on h5 "AVON AI Campaigns" at bounding box center [461, 278] width 247 height 15
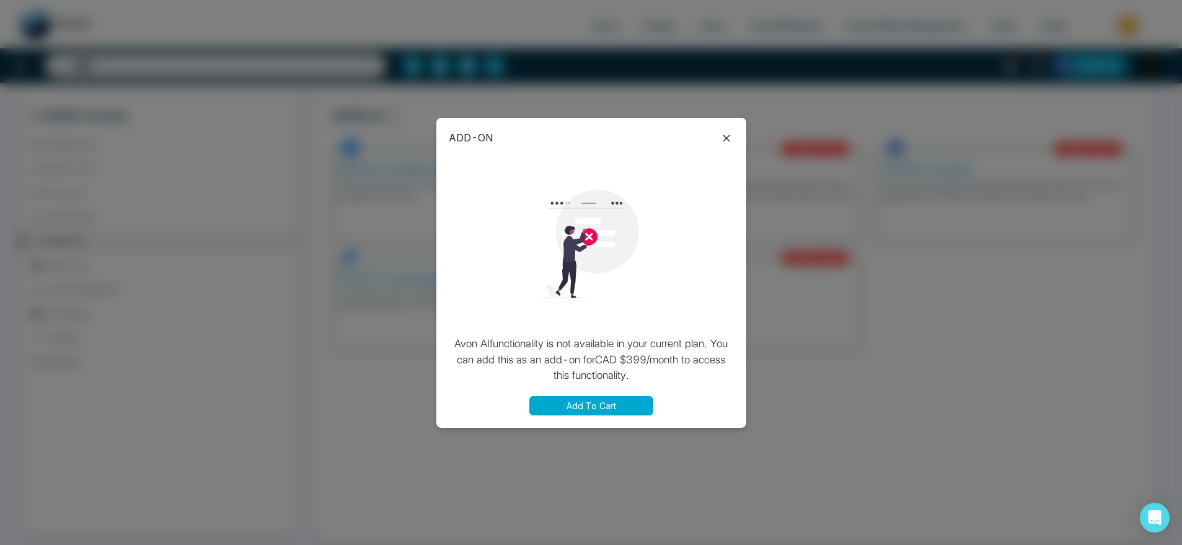
click at [738, 137] on div "ADD-ON Avon AI functionality is not available in your current plan. You can add…" at bounding box center [591, 273] width 310 height 310
click at [725, 134] on icon at bounding box center [726, 138] width 15 height 15
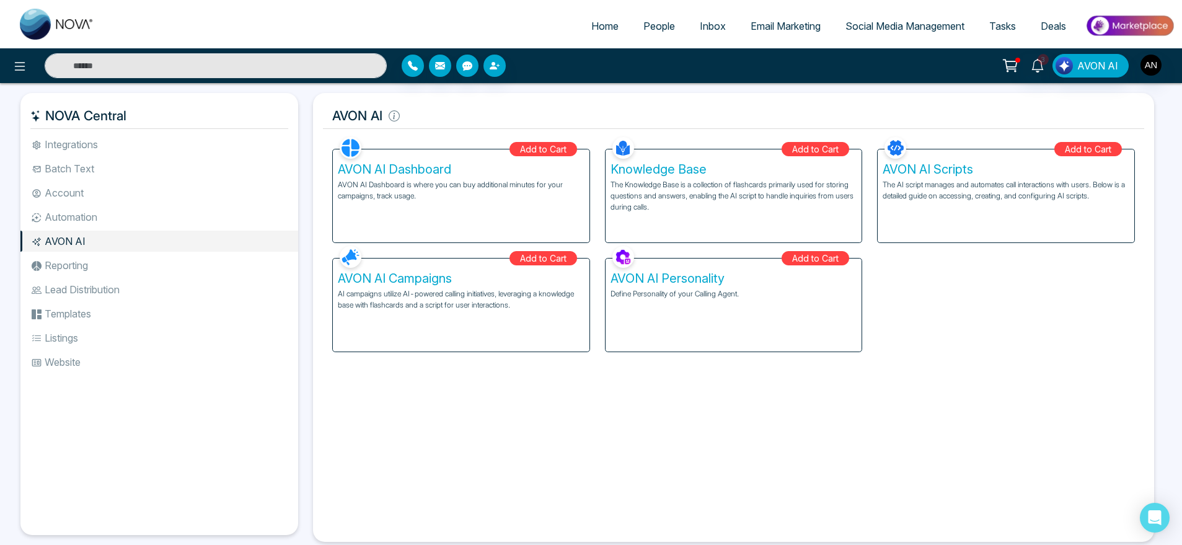
click at [704, 273] on h5 "AVON AI Personality" at bounding box center [734, 278] width 247 height 15
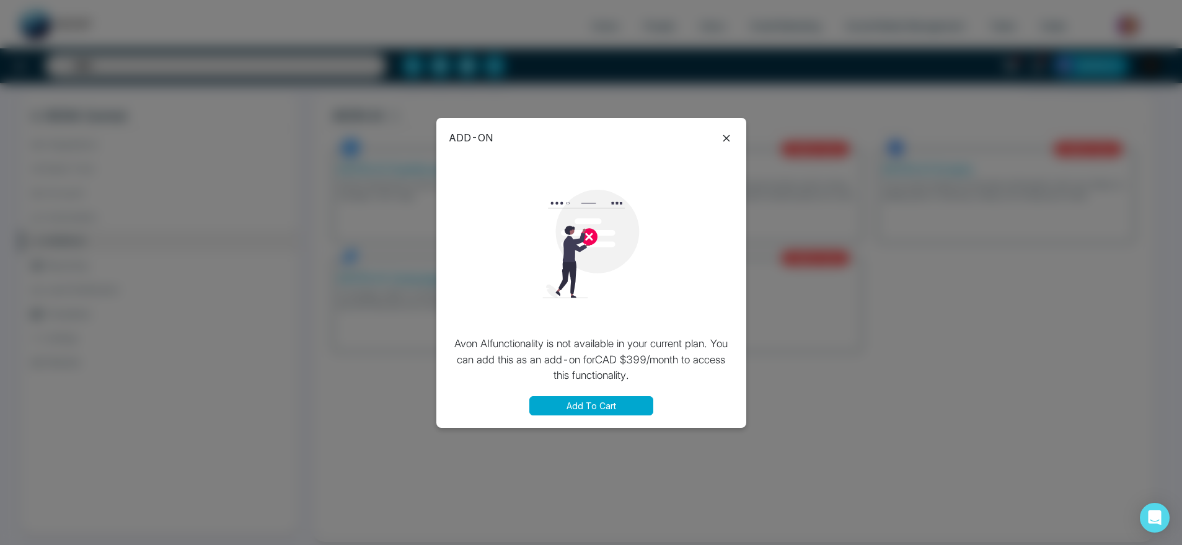
click at [622, 405] on button "Add To Cart" at bounding box center [591, 405] width 124 height 19
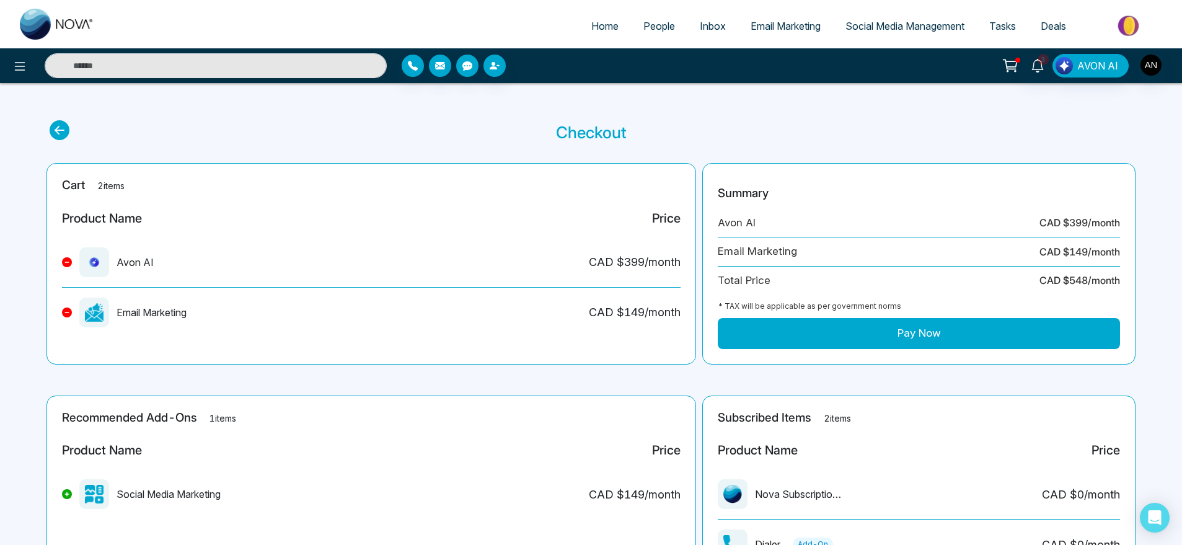
click at [62, 263] on button at bounding box center [67, 262] width 10 height 10
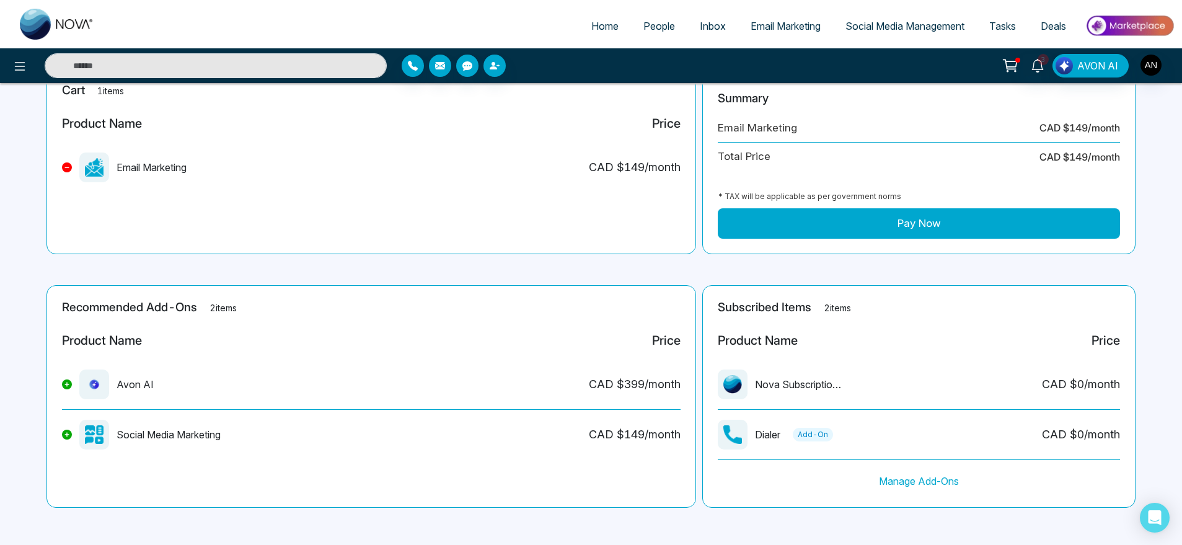
click at [70, 173] on div "Email Marketing" at bounding box center [124, 167] width 125 height 30
click at [68, 165] on icon at bounding box center [66, 167] width 5 height 5
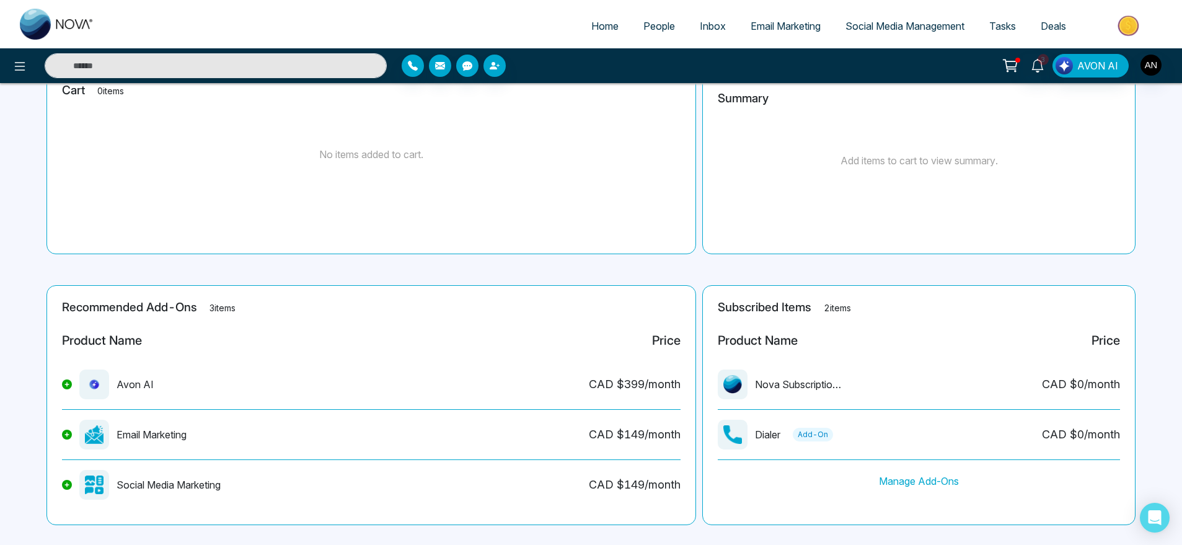
scroll to position [0, 0]
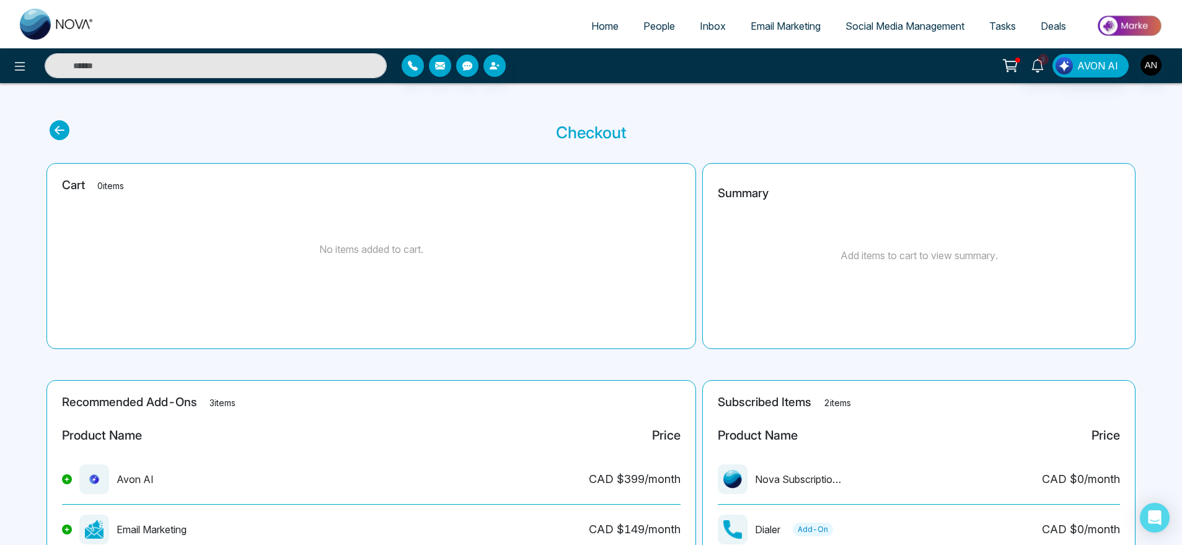
click at [62, 131] on icon at bounding box center [60, 130] width 20 height 20
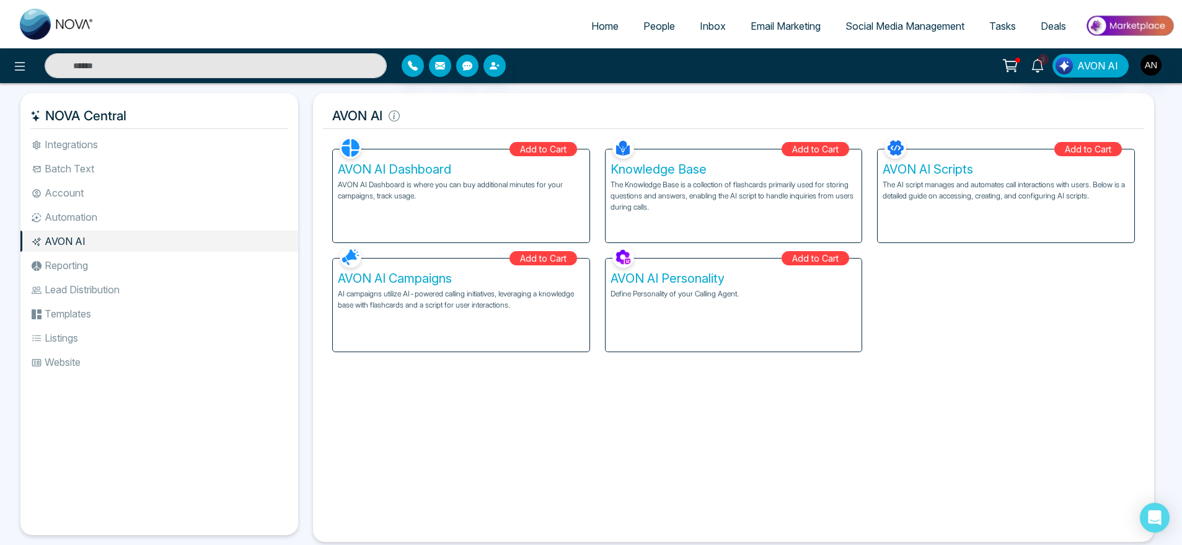
click at [121, 269] on li "Reporting" at bounding box center [159, 265] width 278 height 21
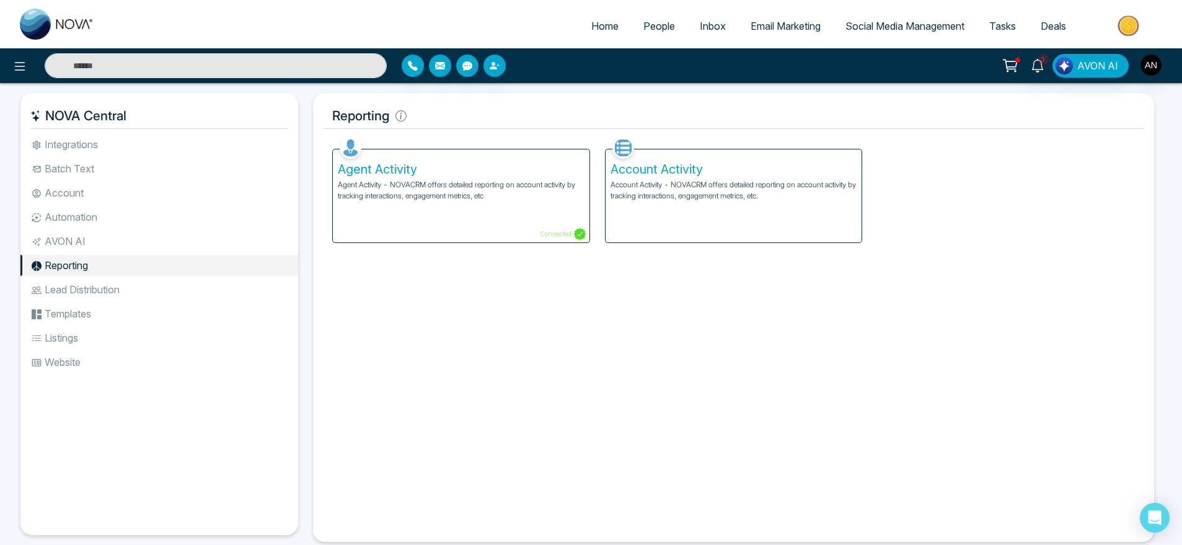
click at [687, 195] on p "Account Activity - NOVACRM offers detailed reporting on account activity by tra…" at bounding box center [734, 190] width 247 height 22
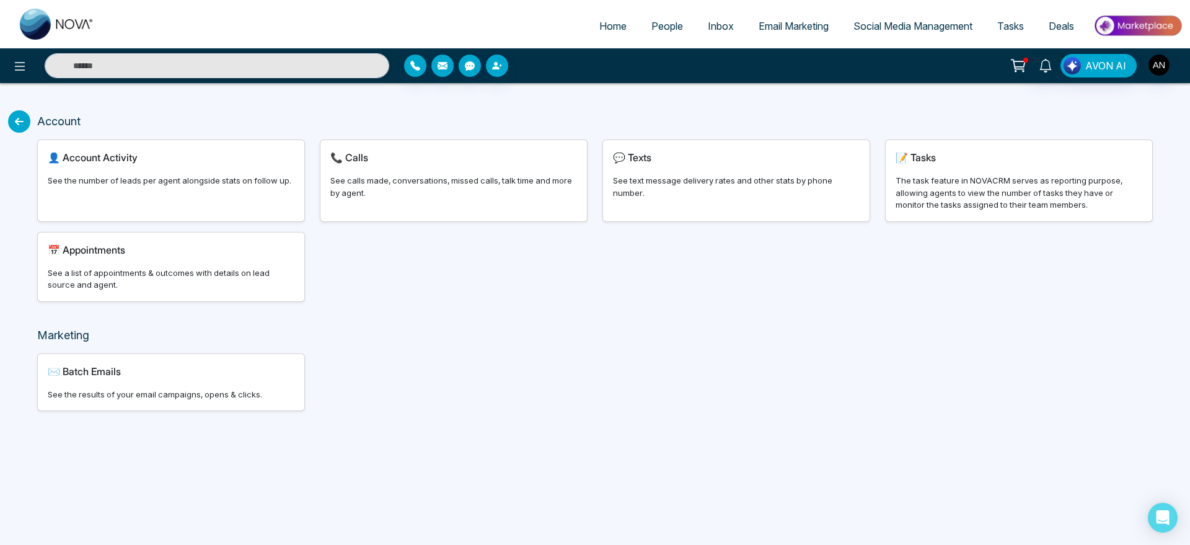
click at [185, 198] on div "👤 Account Activity See the number of leads per agent alongside stats on follow …" at bounding box center [171, 180] width 267 height 81
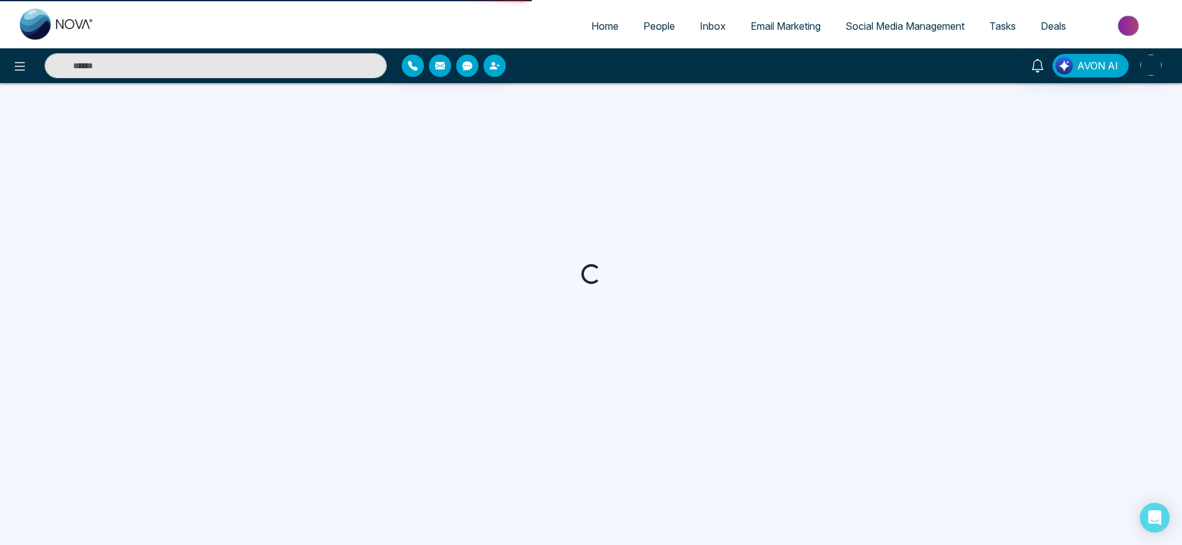
select select "***"
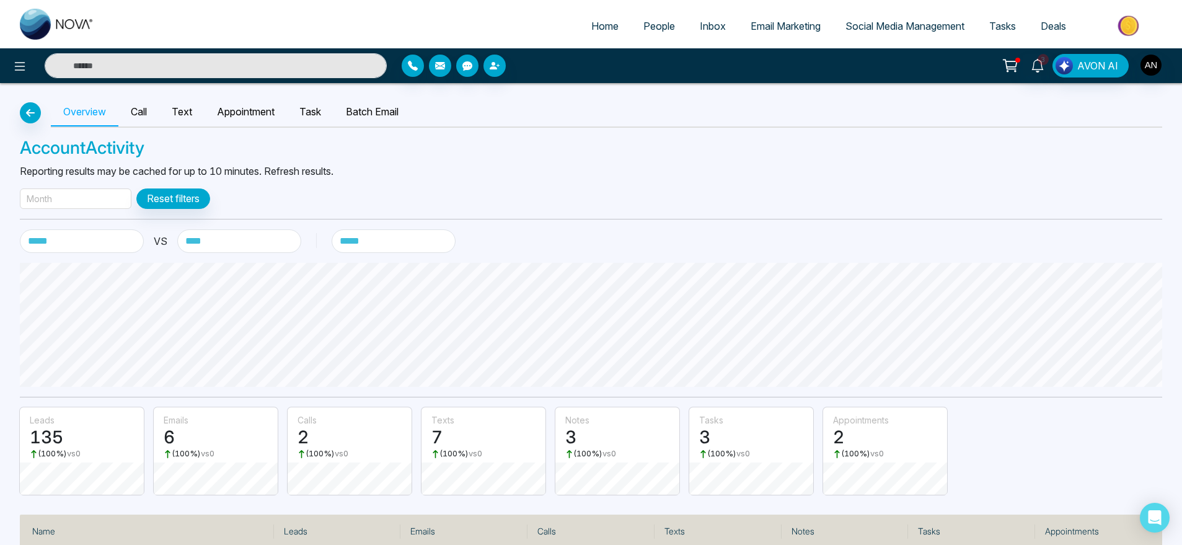
click at [102, 189] on div "Month" at bounding box center [76, 198] width 112 height 20
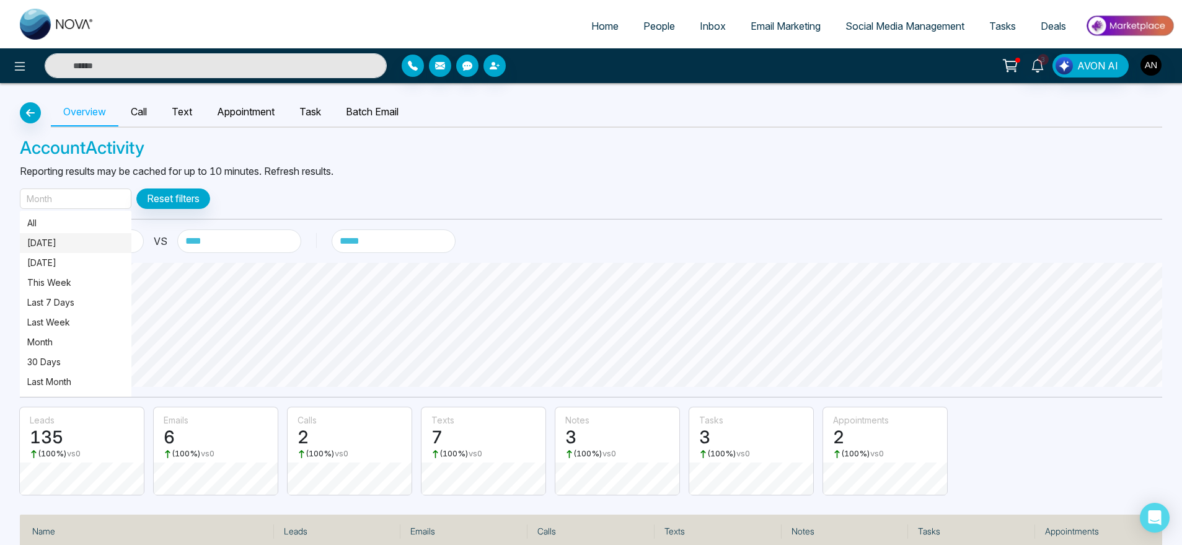
click at [94, 240] on p "[DATE]" at bounding box center [75, 243] width 97 height 14
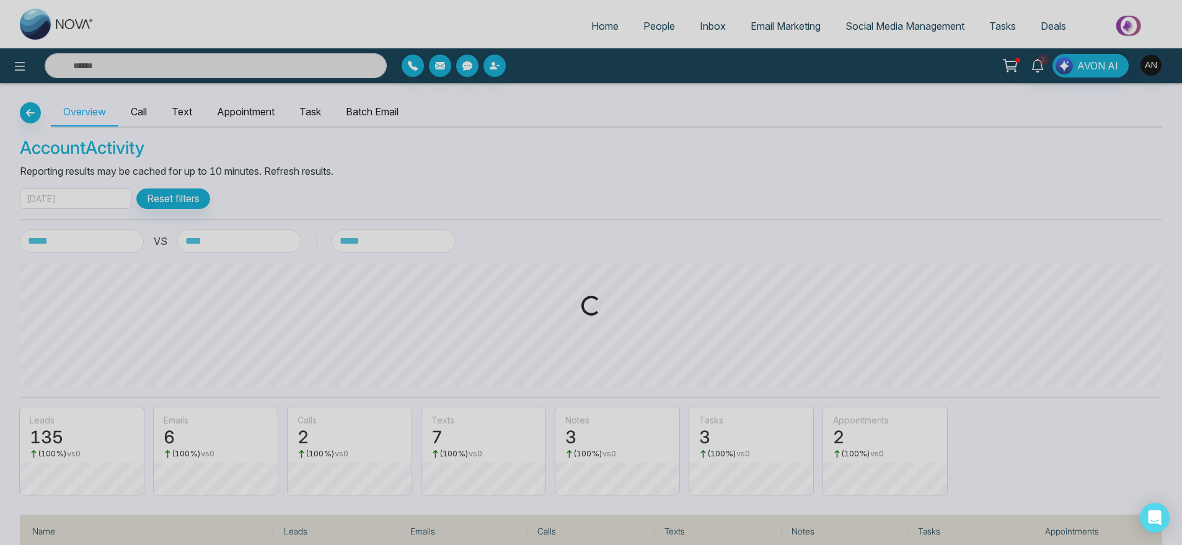
click at [94, 240] on div "Loading..." at bounding box center [591, 272] width 1182 height 545
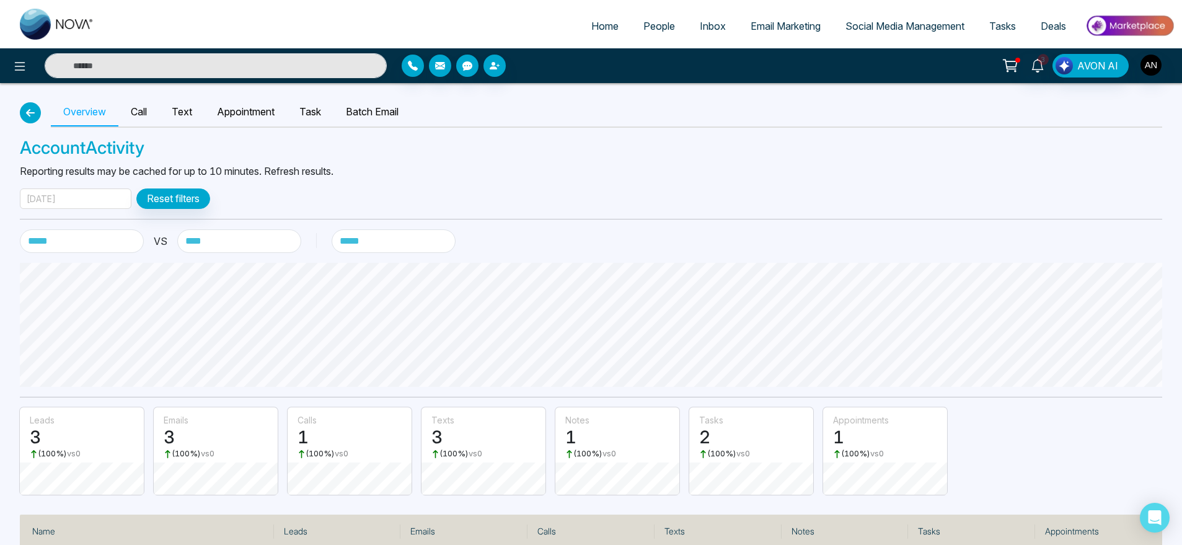
click at [24, 116] on icon "button" at bounding box center [30, 113] width 15 height 10
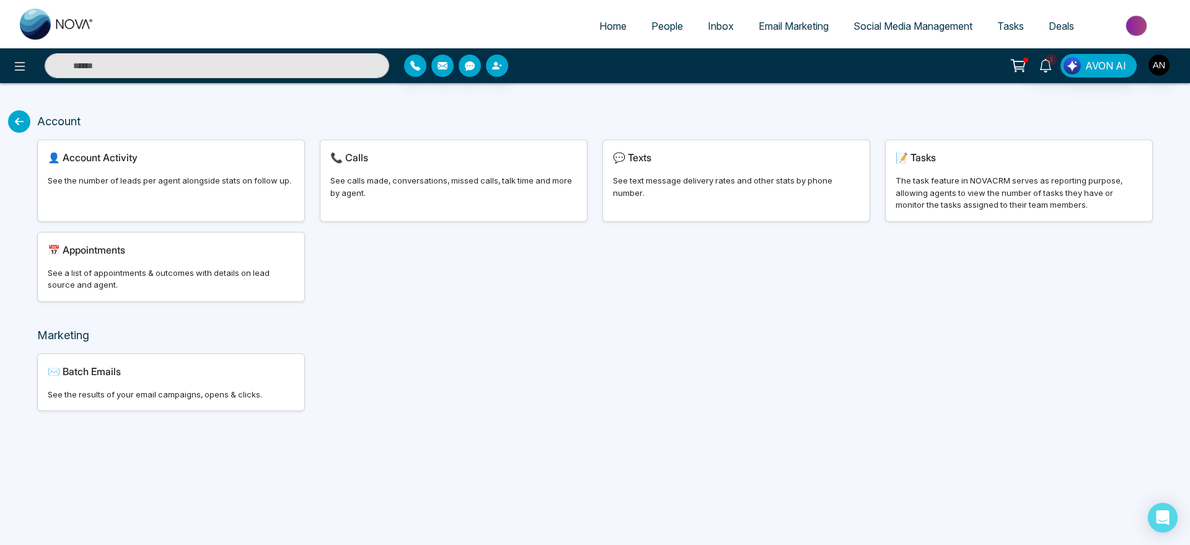
click at [190, 193] on div "👤 Account Activity See the number of leads per agent alongside stats on follow …" at bounding box center [171, 180] width 267 height 81
select select "***"
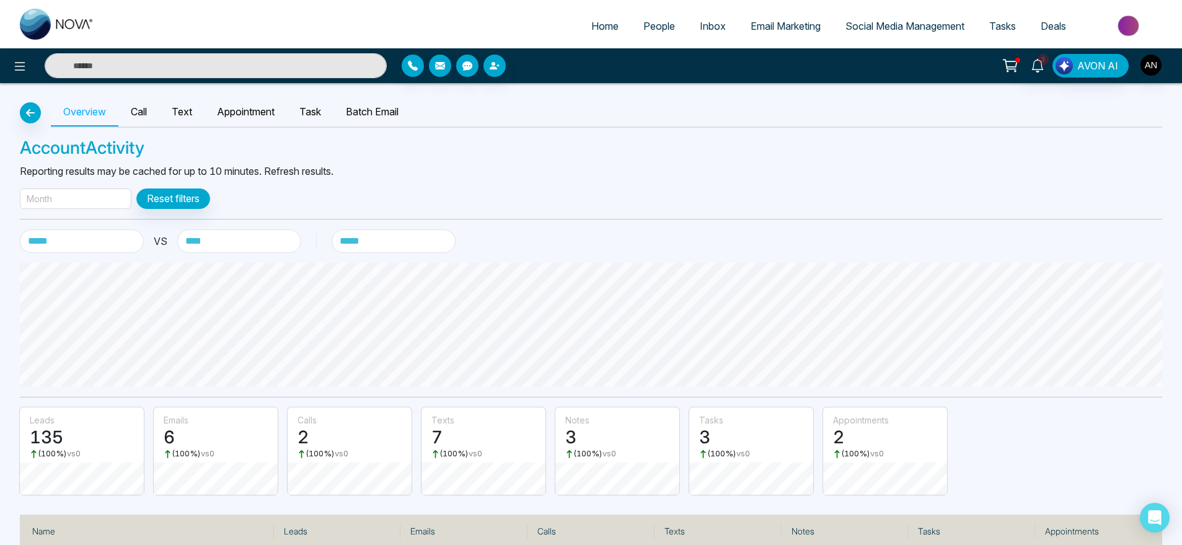
click at [86, 191] on div "Month" at bounding box center [76, 198] width 112 height 20
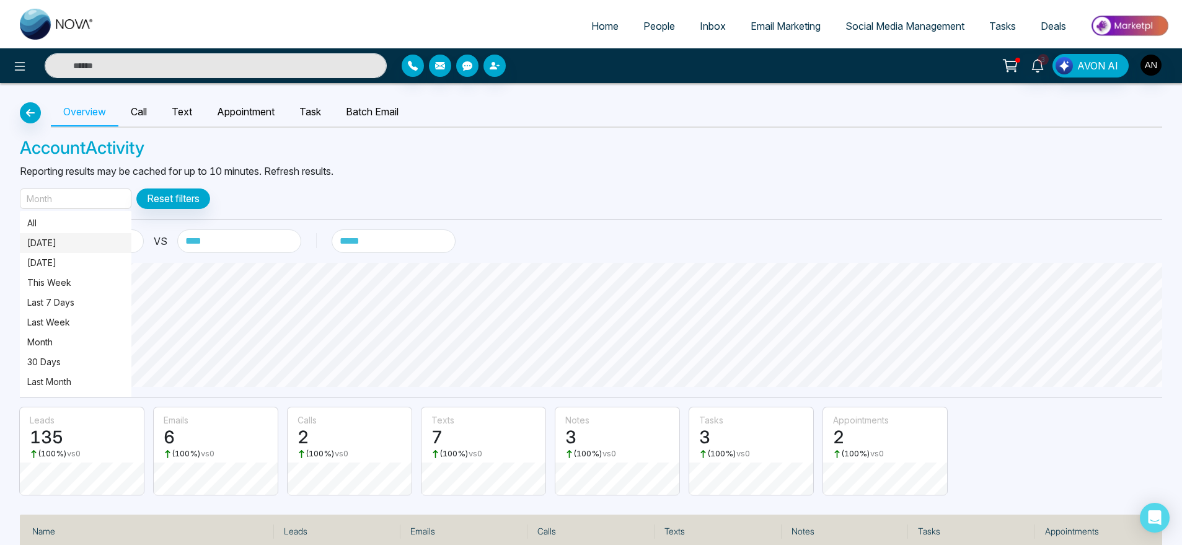
click at [92, 240] on p "[DATE]" at bounding box center [75, 243] width 97 height 14
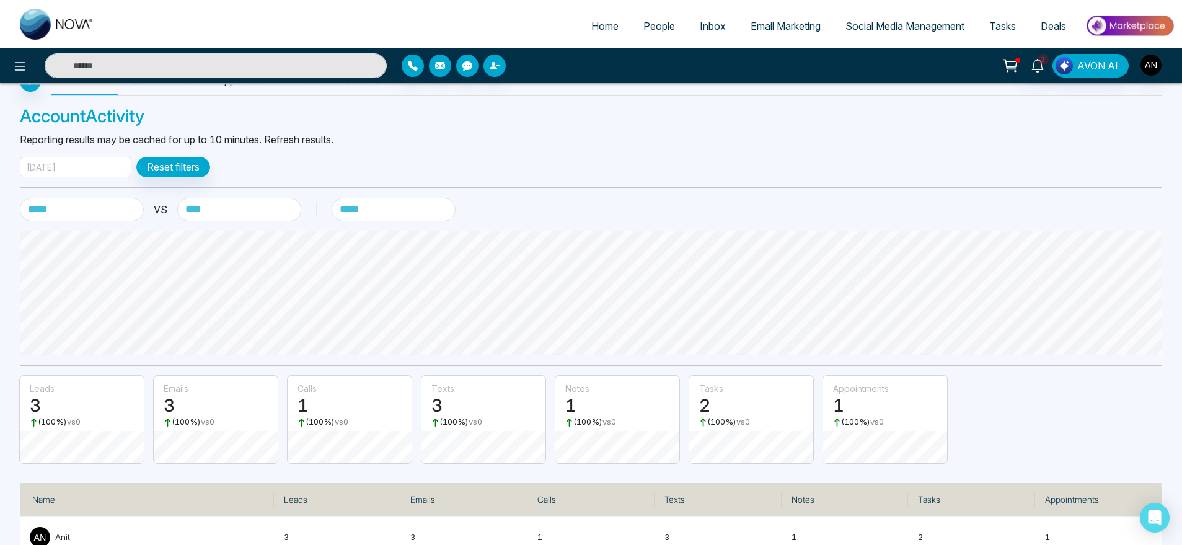
scroll to position [35, 0]
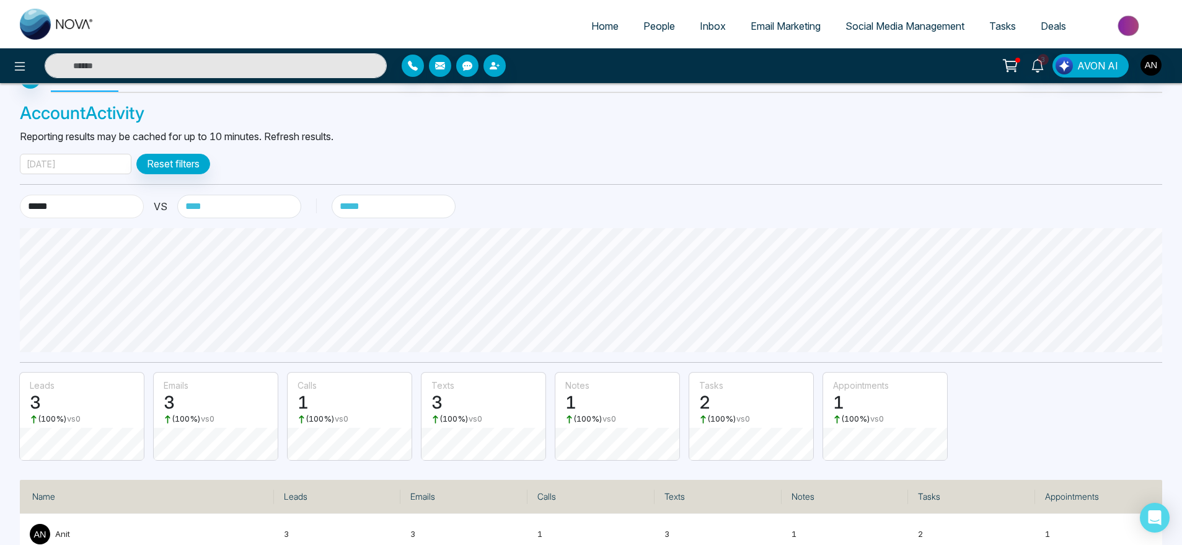
click at [115, 213] on select "**********" at bounding box center [82, 207] width 124 height 24
select select "*****"
click at [20, 195] on select "**********" at bounding box center [82, 207] width 124 height 24
click at [238, 211] on select "**********" at bounding box center [239, 207] width 124 height 24
select select "*****"
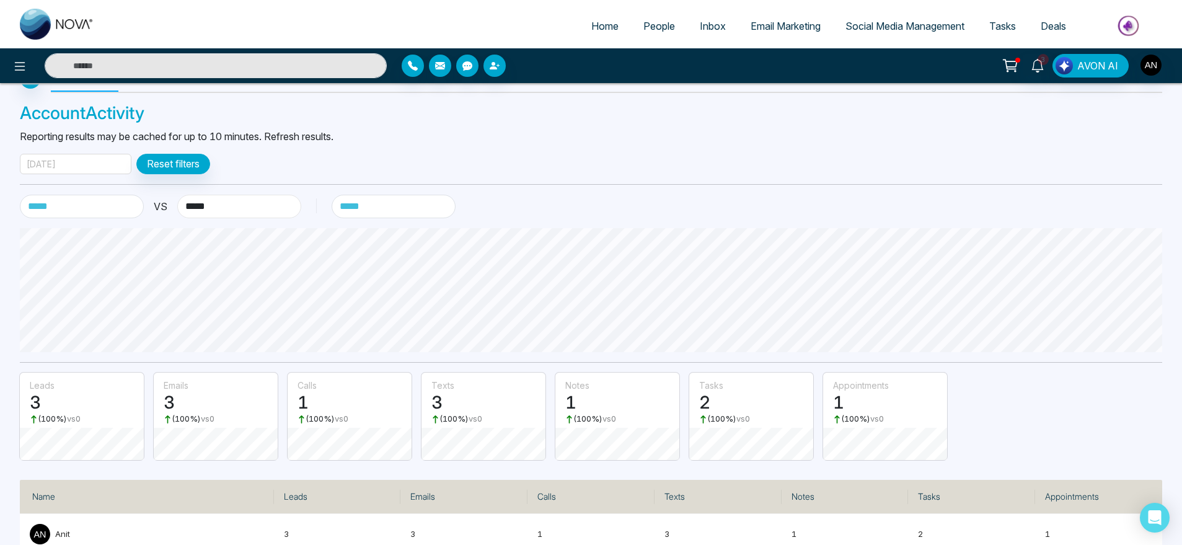
click at [177, 195] on select "**********" at bounding box center [239, 207] width 124 height 24
click at [382, 208] on select "******* ****** ***** ******" at bounding box center [394, 207] width 124 height 24
click at [332, 195] on select "******* ****** ***** ******" at bounding box center [394, 207] width 124 height 24
click at [389, 198] on select "******* ****** ***** ******" at bounding box center [394, 207] width 124 height 24
click at [332, 195] on select "******* ****** ***** ******" at bounding box center [394, 207] width 124 height 24
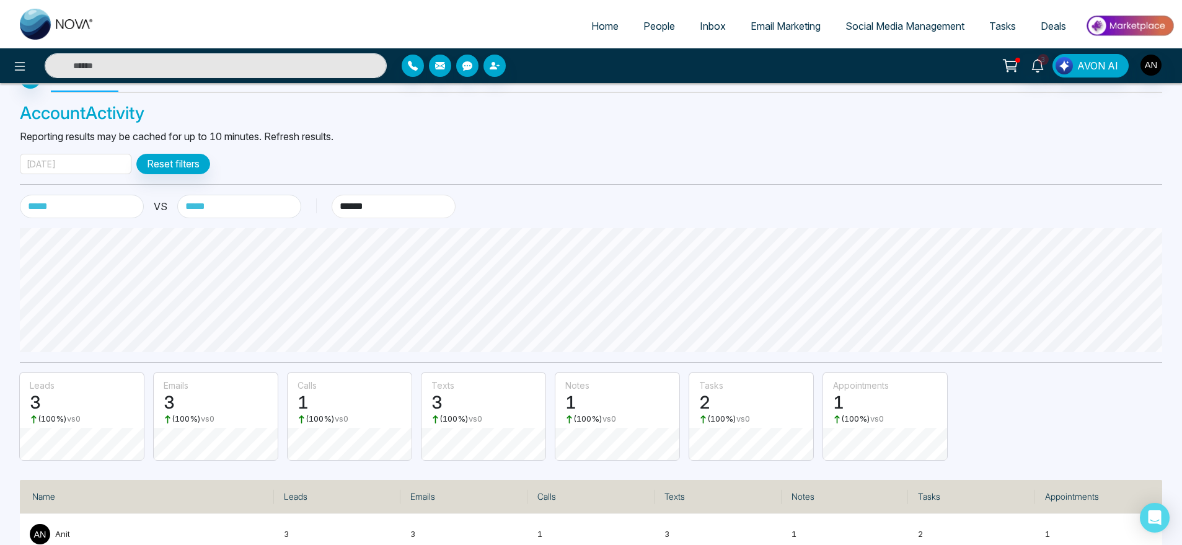
click at [408, 206] on select "******* ****** ***** ******" at bounding box center [394, 207] width 124 height 24
click at [429, 210] on select "******* ****** ***** ******" at bounding box center [394, 207] width 124 height 24
click at [404, 241] on div "**********" at bounding box center [591, 311] width 1182 height 527
select select "*****"
drag, startPoint x: 407, startPoint y: 196, endPoint x: 407, endPoint y: 211, distance: 14.9
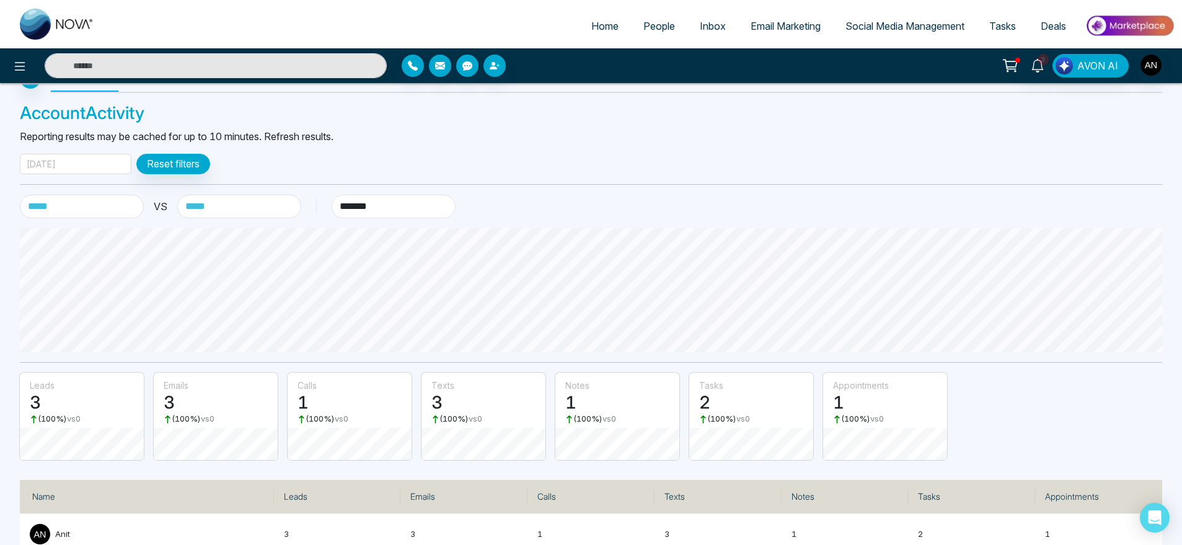
click at [332, 195] on select "******* ****** ***** ******" at bounding box center [394, 207] width 124 height 24
click at [387, 215] on select "******* ****** ***** ******" at bounding box center [394, 207] width 124 height 24
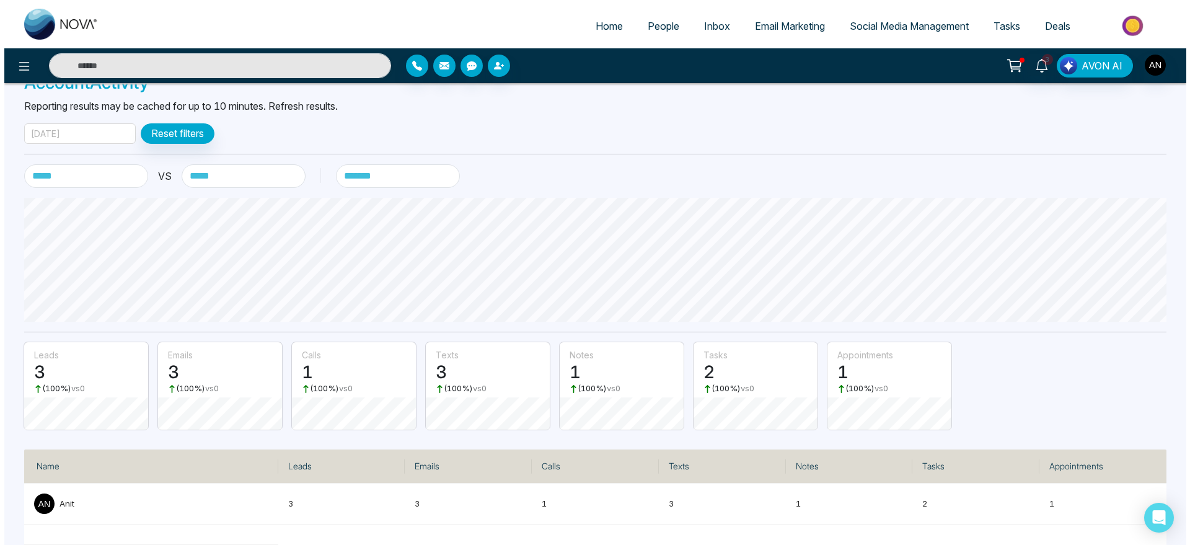
scroll to position [0, 0]
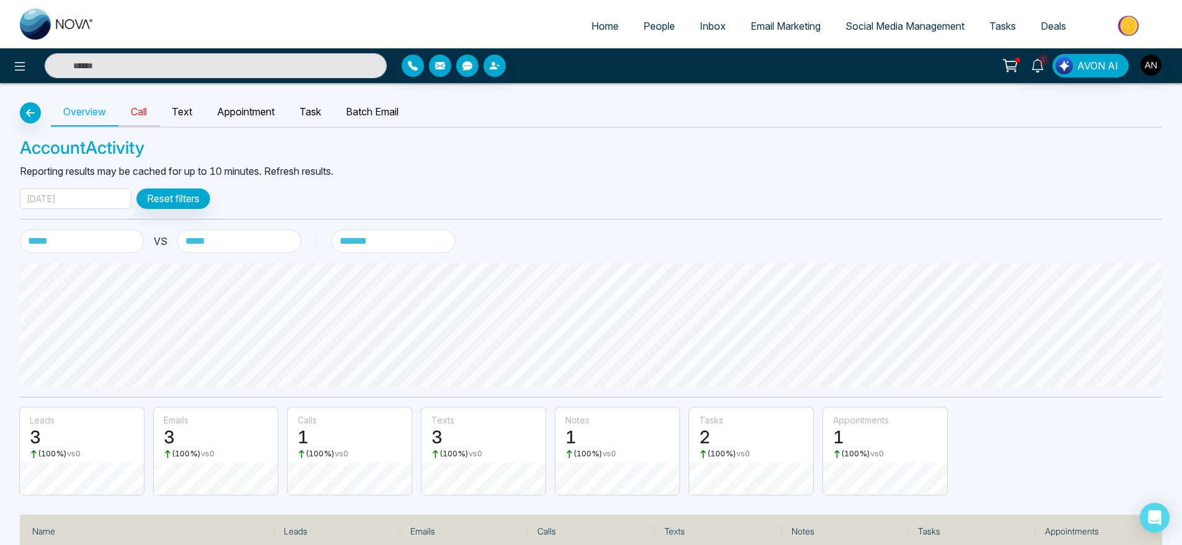
click at [137, 112] on link "Call" at bounding box center [138, 112] width 41 height 29
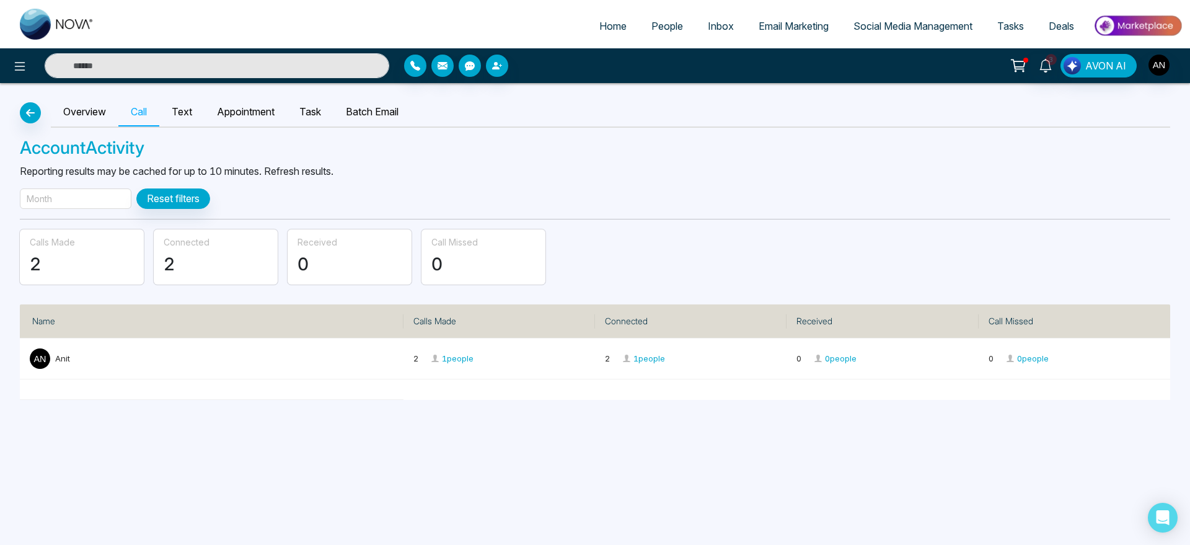
click at [122, 198] on div "Month" at bounding box center [76, 198] width 112 height 20
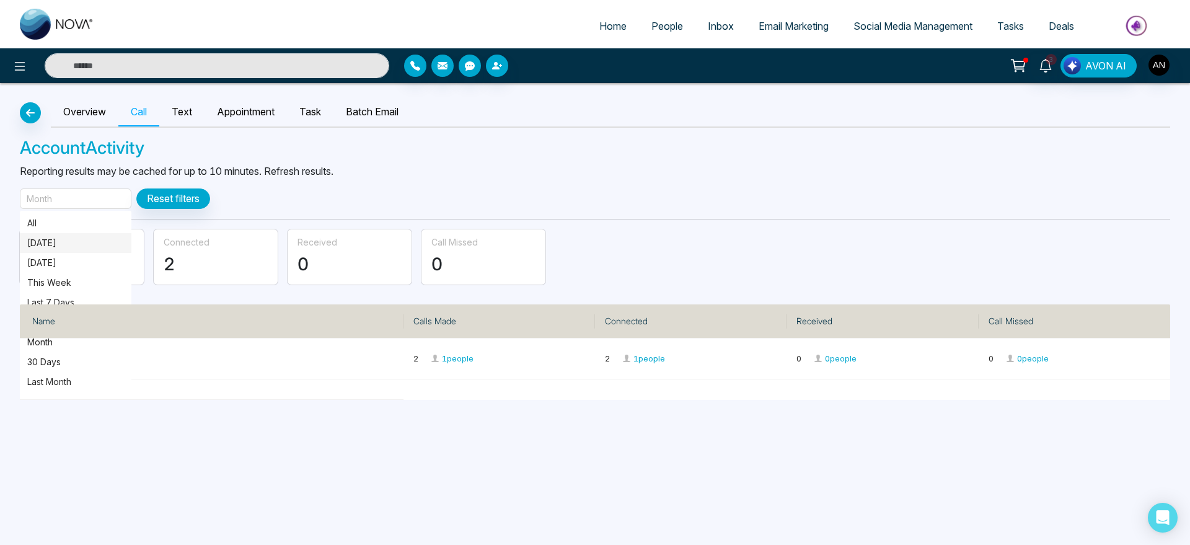
click at [99, 244] on p "[DATE]" at bounding box center [75, 243] width 97 height 14
click at [189, 113] on link "Text" at bounding box center [181, 112] width 45 height 29
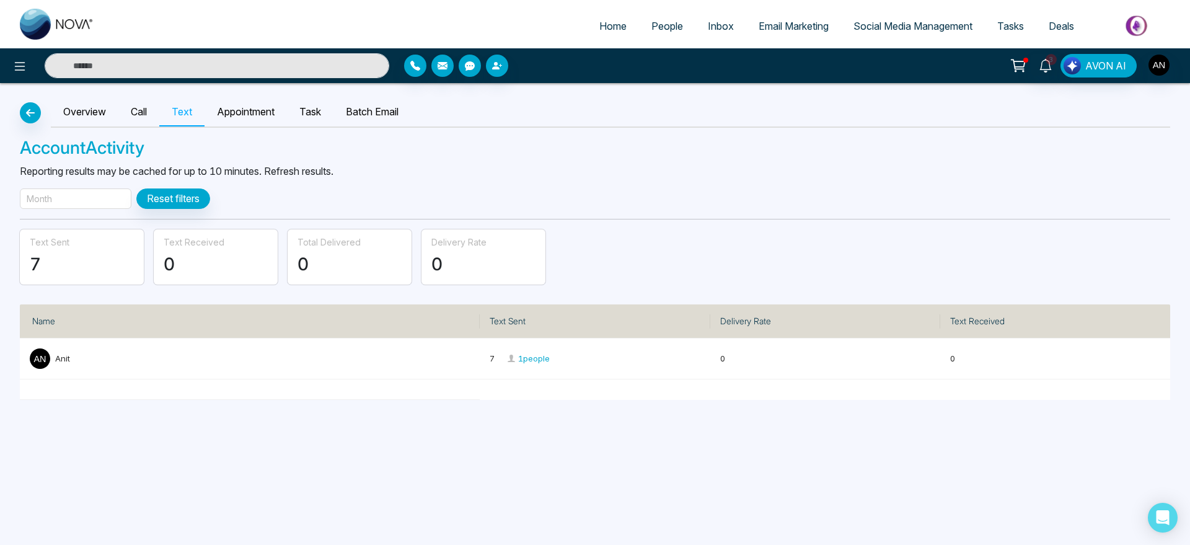
click at [73, 203] on div "Month" at bounding box center [76, 198] width 112 height 20
click at [69, 240] on p "[DATE]" at bounding box center [75, 243] width 97 height 14
click at [258, 113] on link "Appointment" at bounding box center [246, 112] width 82 height 29
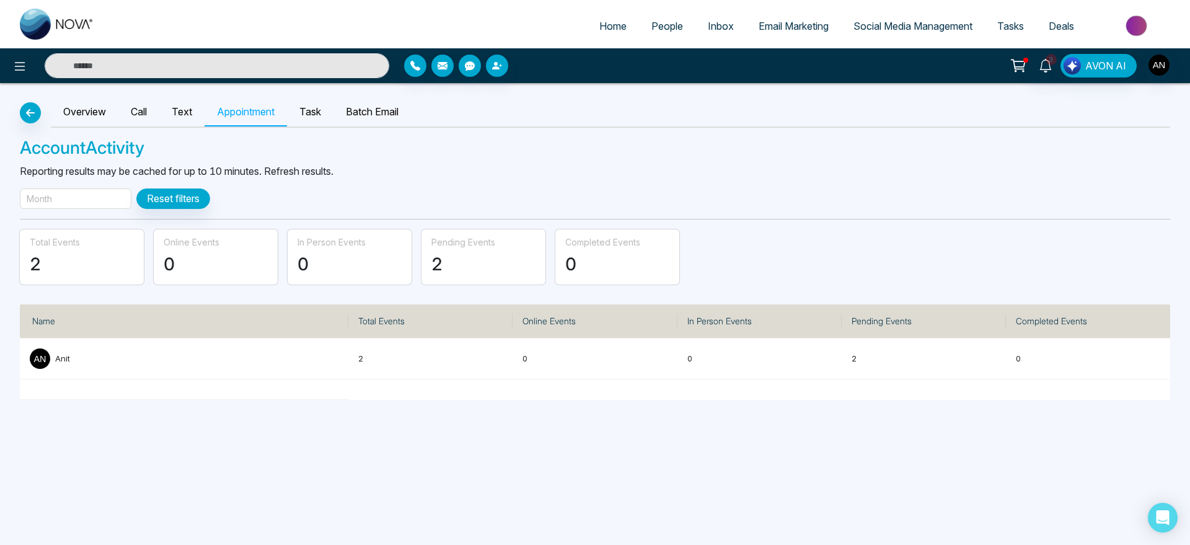
click at [97, 197] on div "Month" at bounding box center [76, 198] width 112 height 20
click at [306, 181] on div "Overview Call Text Appointment Task Batch Email Account Activity Reporting resu…" at bounding box center [595, 241] width 1190 height 317
click at [183, 188] on button "Reset filters" at bounding box center [173, 198] width 74 height 20
click at [324, 120] on link "Task" at bounding box center [310, 112] width 46 height 29
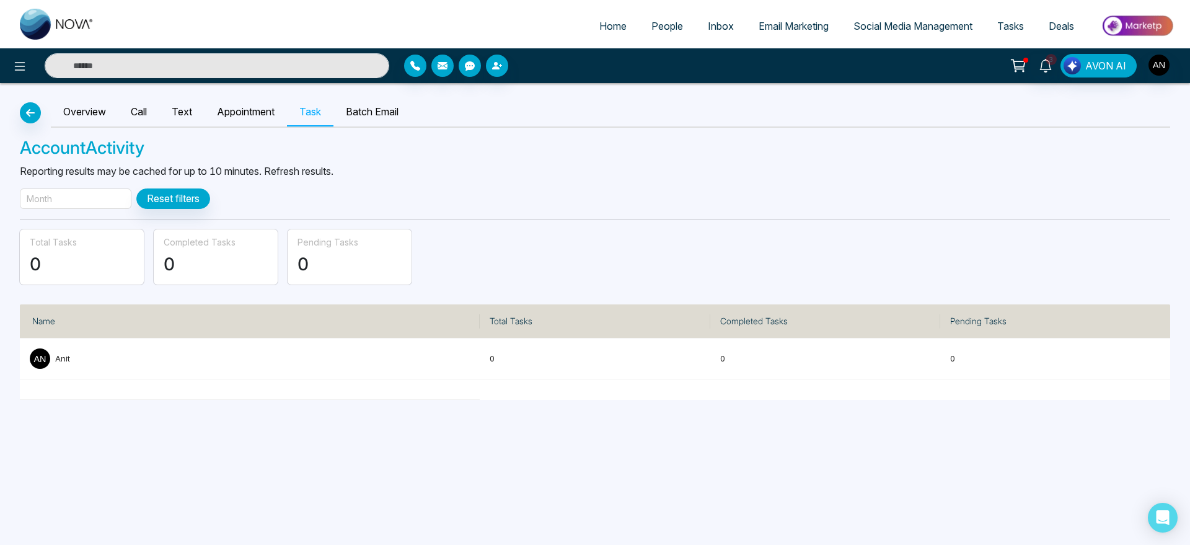
click at [304, 161] on div "Overview Call Text Appointment Task Batch Email Account Activity Reporting resu…" at bounding box center [595, 241] width 1190 height 317
click at [33, 112] on icon "button" at bounding box center [30, 113] width 15 height 10
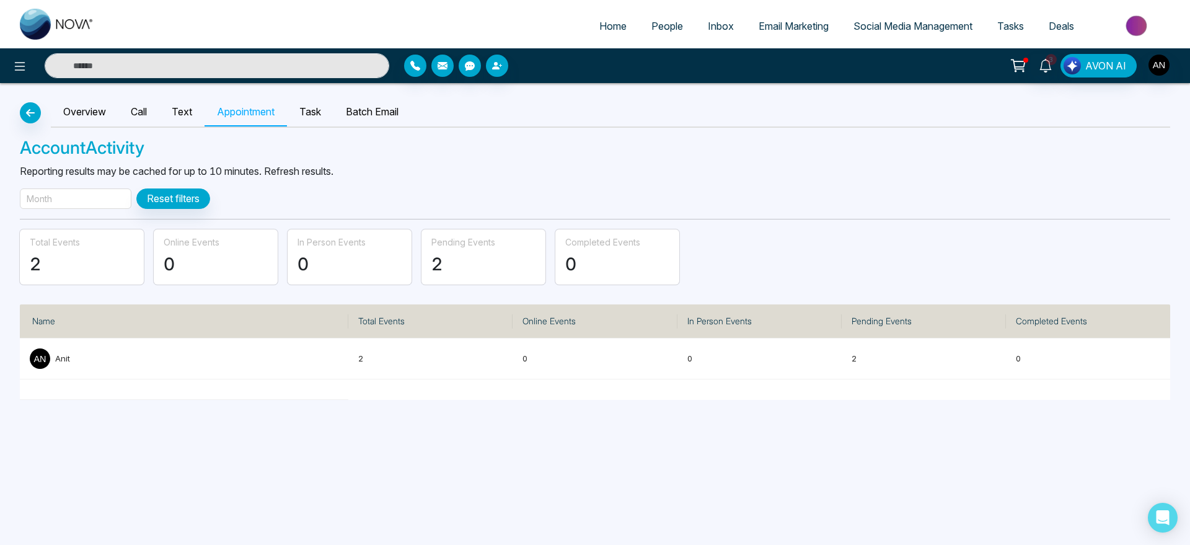
click at [19, 51] on div "3 AVON AI" at bounding box center [595, 65] width 1190 height 35
click at [22, 63] on icon at bounding box center [19, 66] width 15 height 15
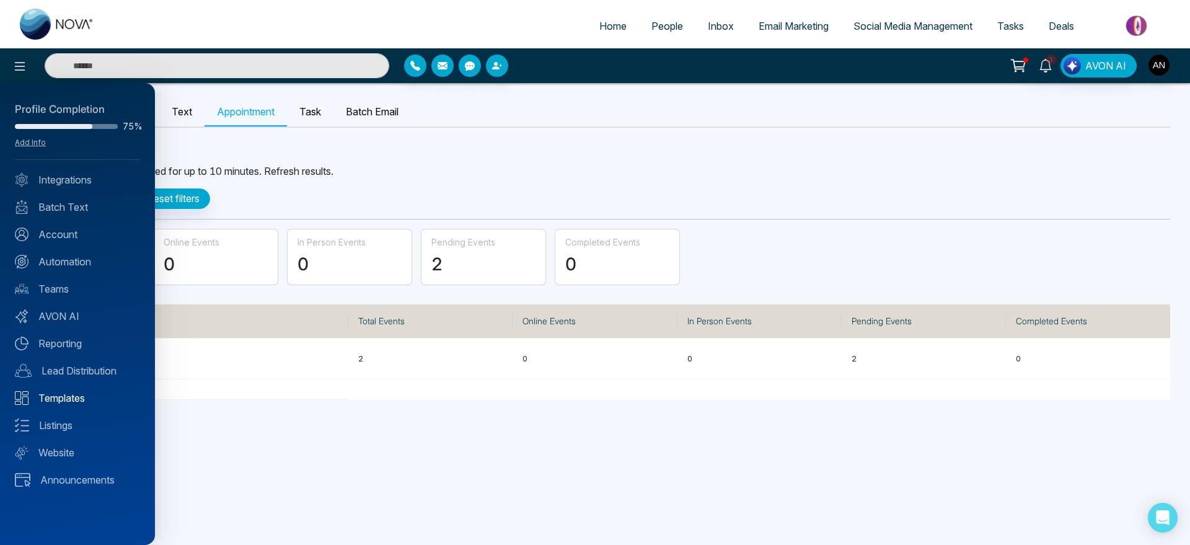
click at [86, 396] on link "Templates" at bounding box center [77, 398] width 125 height 15
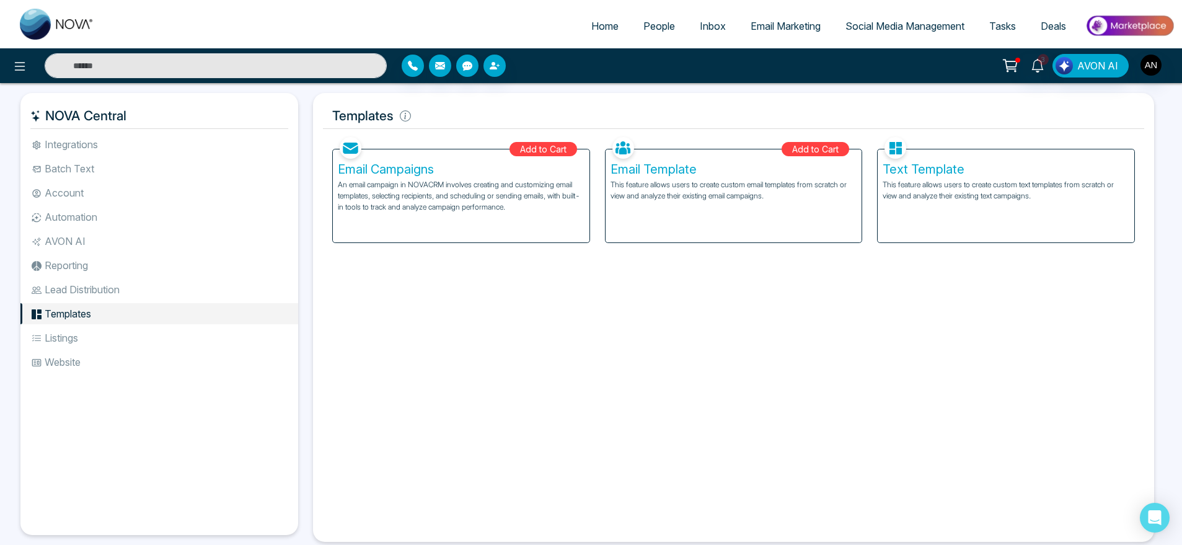
click at [138, 328] on li "Listings" at bounding box center [159, 337] width 278 height 21
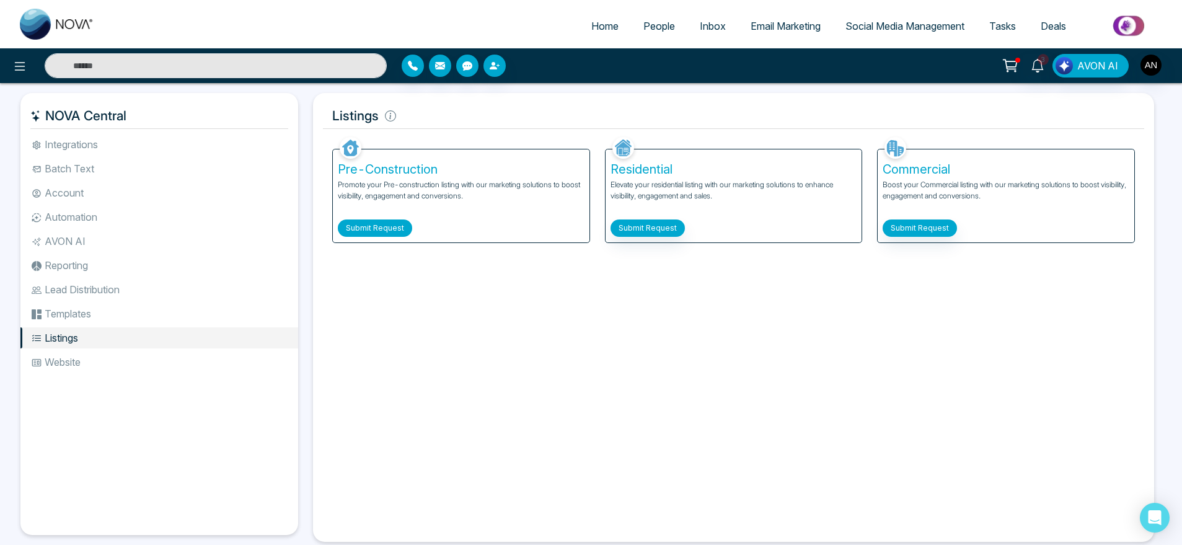
click at [405, 224] on button "Submit Request" at bounding box center [375, 227] width 74 height 17
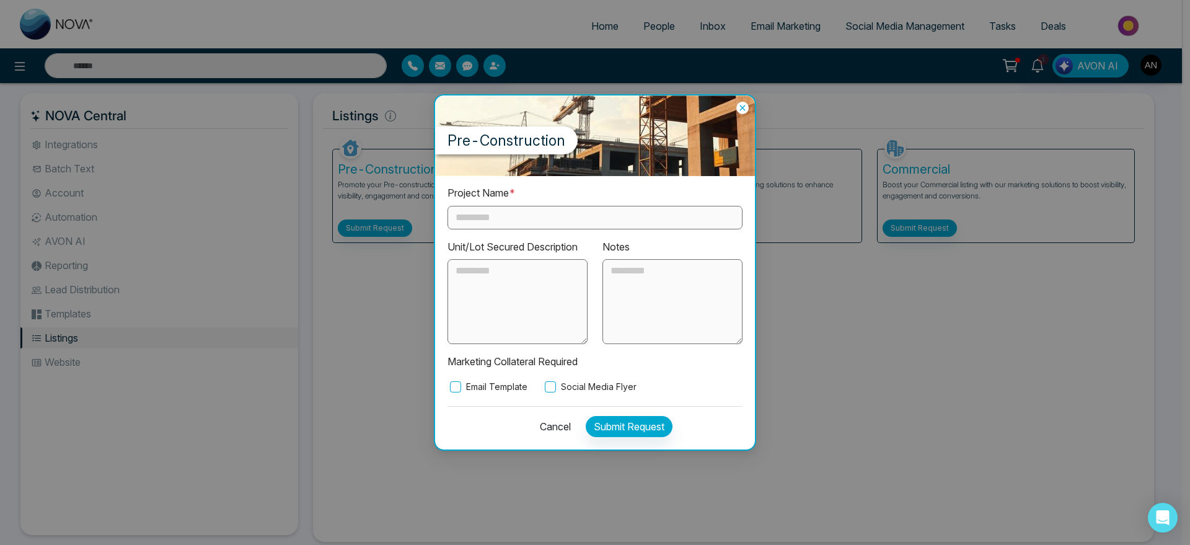
click at [745, 103] on icon at bounding box center [742, 108] width 12 height 12
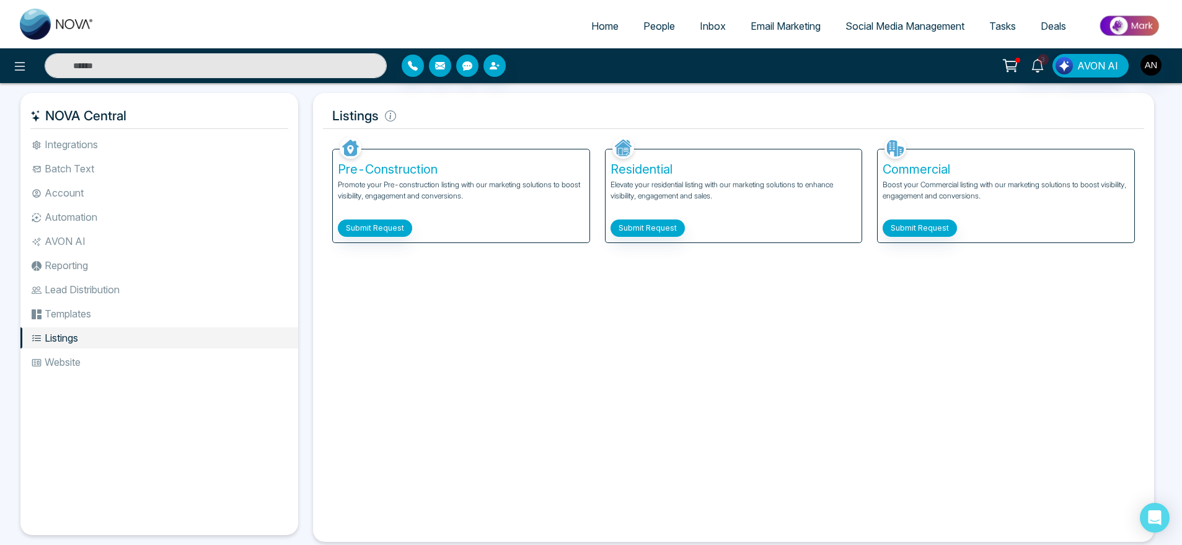
click at [358, 200] on p "Promote your Pre-construction listing with our marketing solutions to boost vis…" at bounding box center [461, 196] width 247 height 34
click at [106, 311] on li "Templates" at bounding box center [159, 313] width 278 height 21
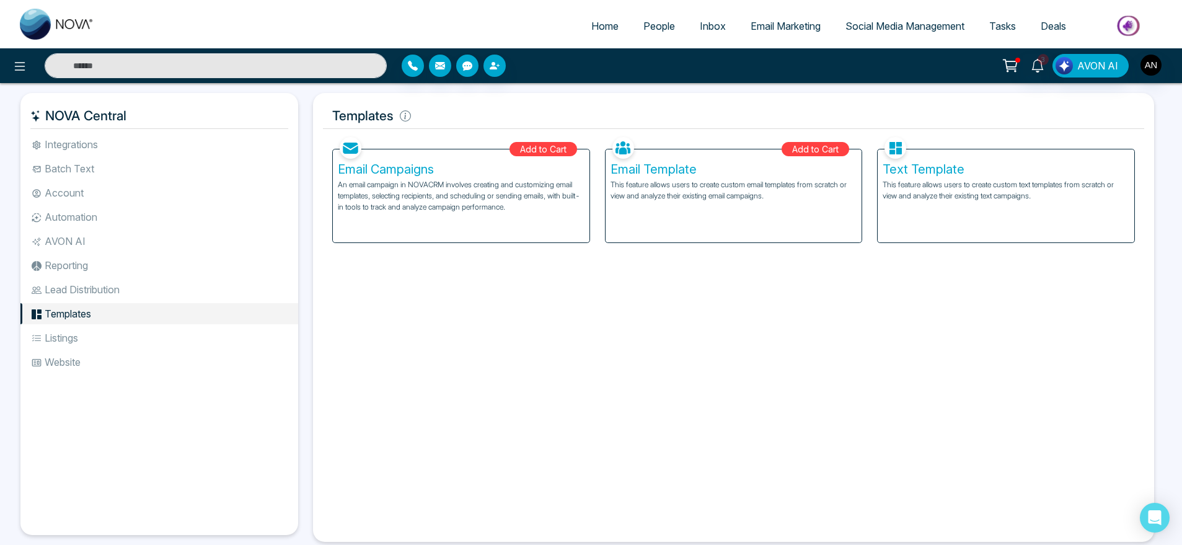
click at [105, 291] on li "Lead Distribution" at bounding box center [159, 289] width 278 height 21
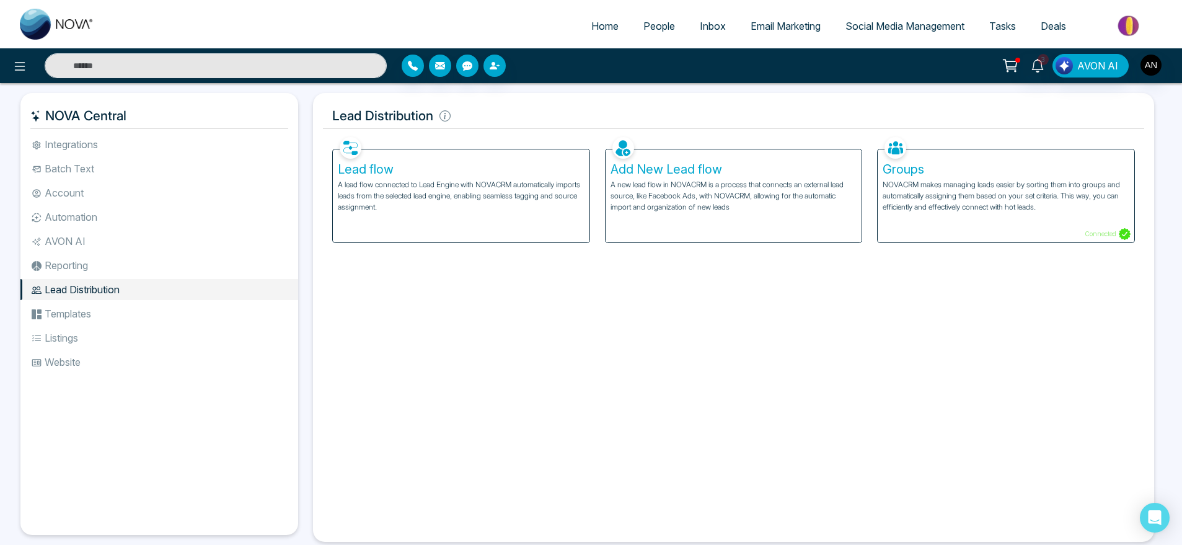
click at [110, 316] on li "Templates" at bounding box center [159, 313] width 278 height 21
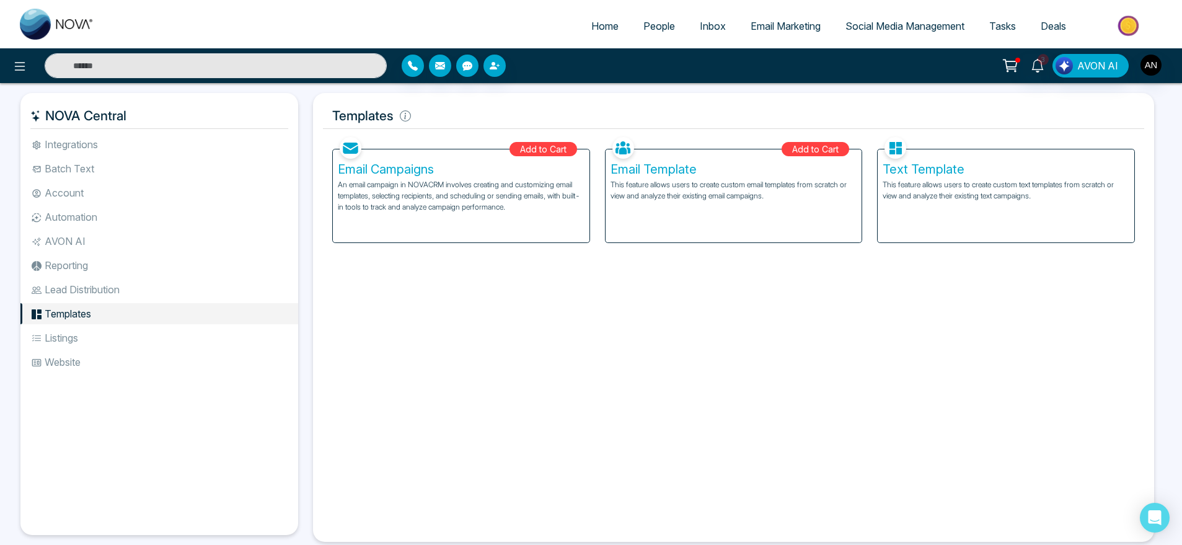
click at [951, 174] on h5 "Text Template" at bounding box center [1006, 169] width 247 height 15
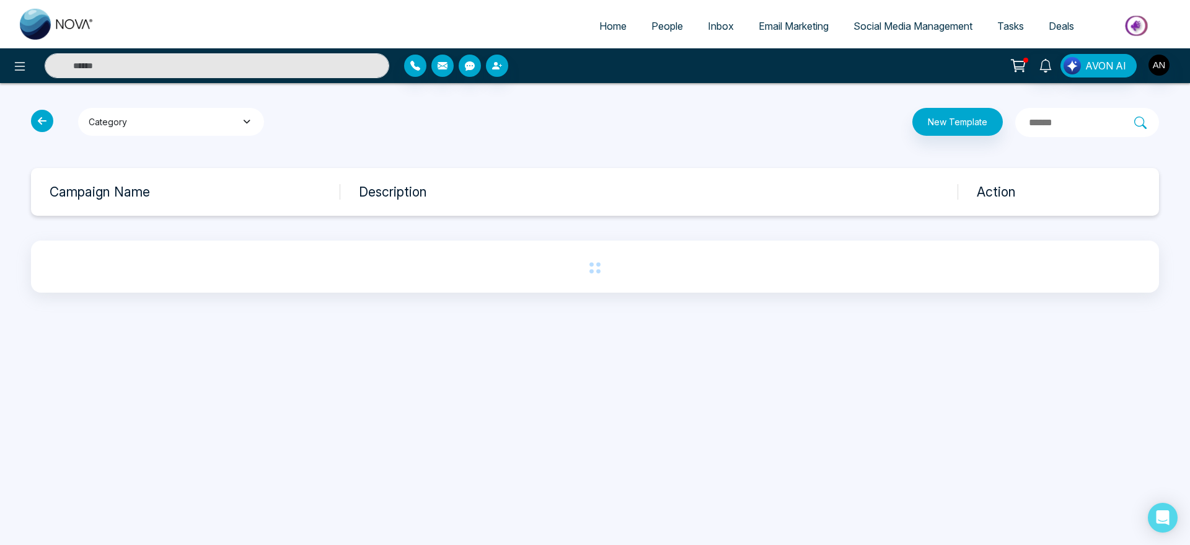
click at [228, 125] on button "Category" at bounding box center [171, 122] width 186 height 28
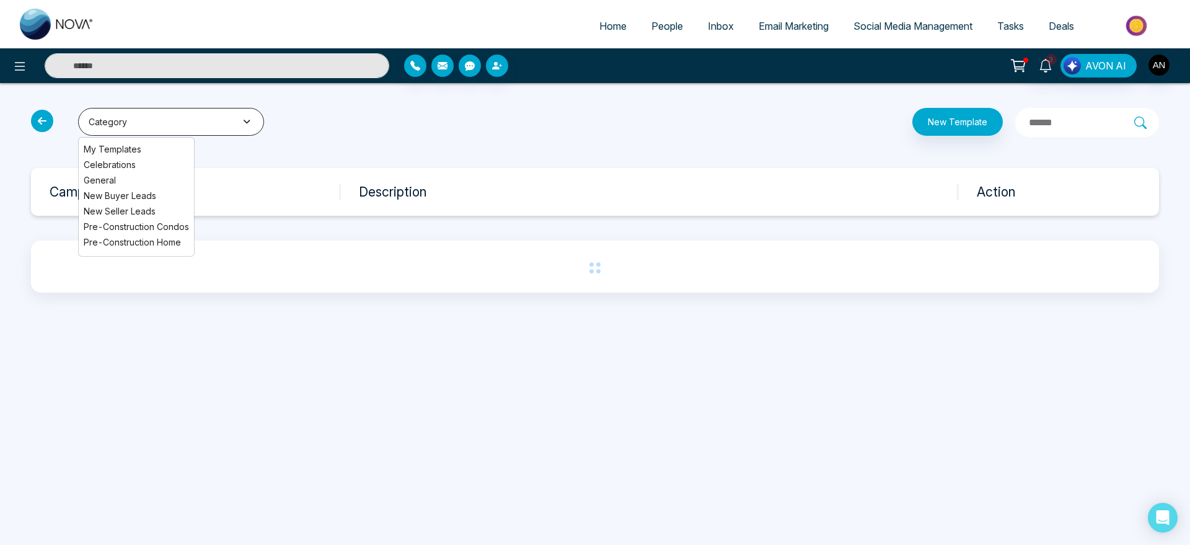
click at [225, 128] on button "Category" at bounding box center [171, 122] width 186 height 28
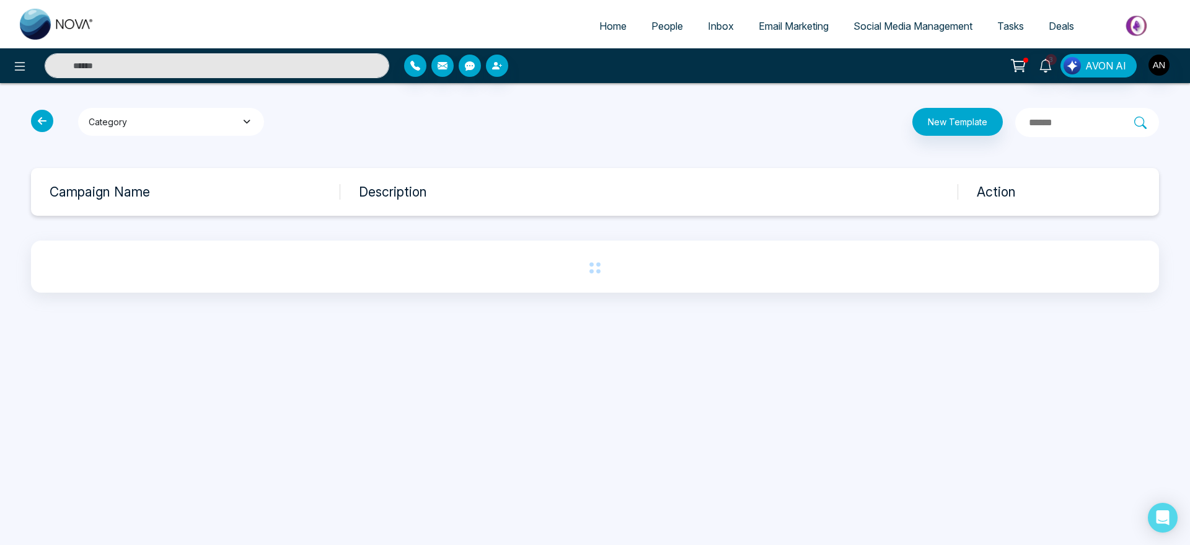
click at [176, 130] on button "Category" at bounding box center [171, 122] width 186 height 28
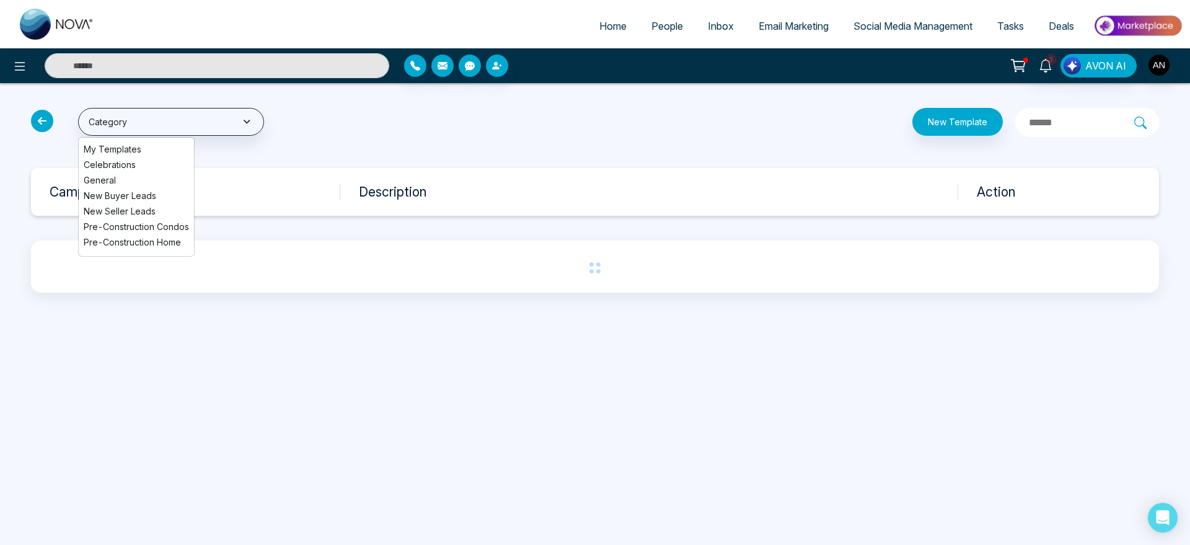
click at [337, 153] on div "Category My Templates Celebrations General New Buyer Leads New Seller Leads Pre…" at bounding box center [595, 200] width 1190 height 234
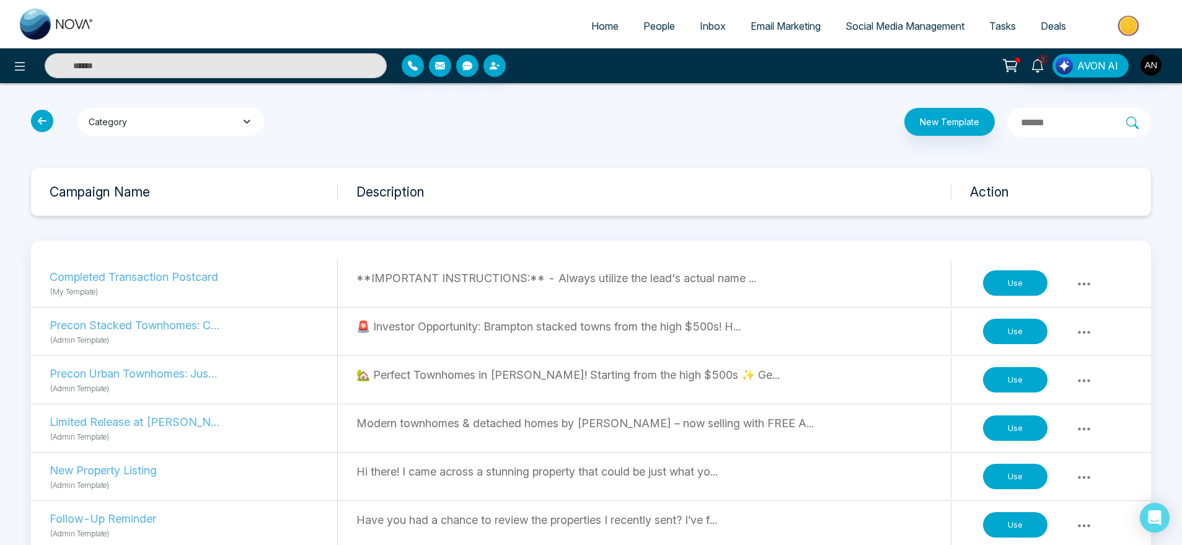
click at [165, 109] on button "Category" at bounding box center [171, 122] width 186 height 28
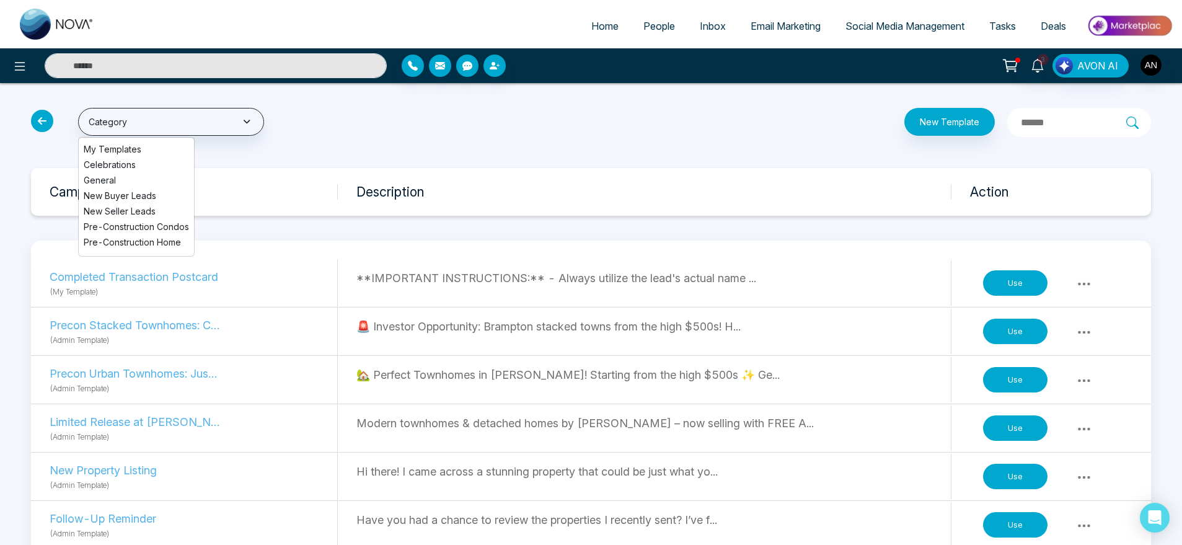
click at [164, 216] on li "New Seller Leads" at bounding box center [136, 211] width 115 height 13
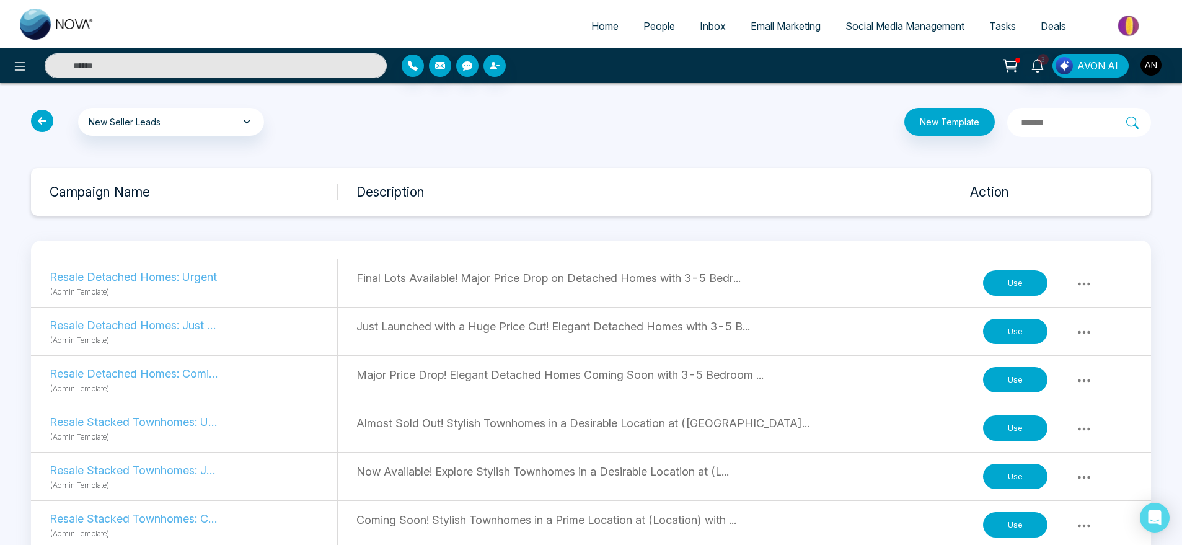
click at [39, 120] on icon at bounding box center [42, 121] width 22 height 22
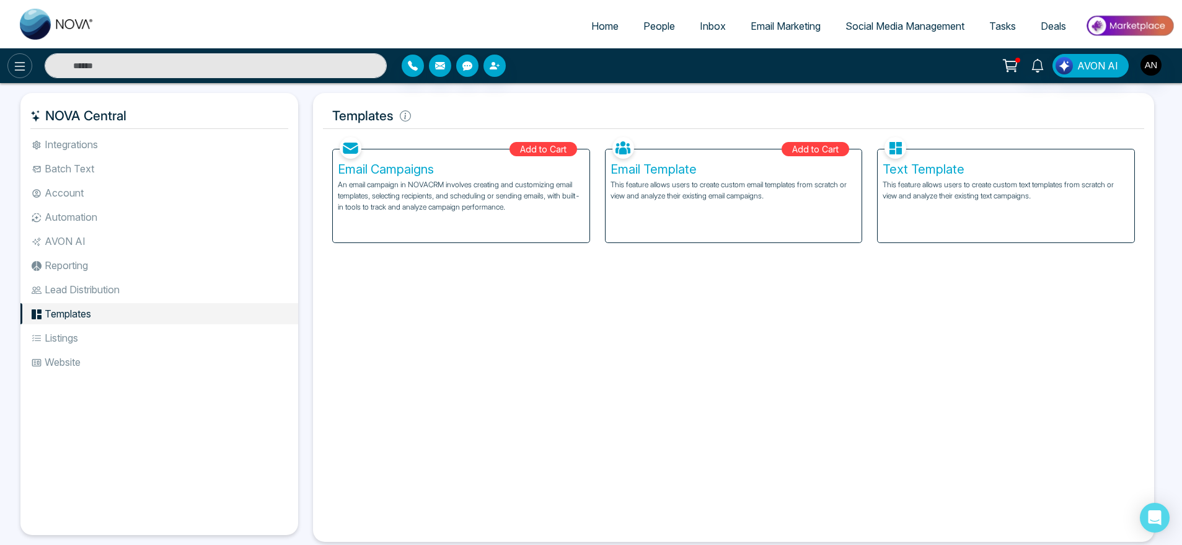
click at [19, 66] on icon at bounding box center [20, 66] width 11 height 9
click at [141, 74] on input "text" at bounding box center [216, 65] width 342 height 25
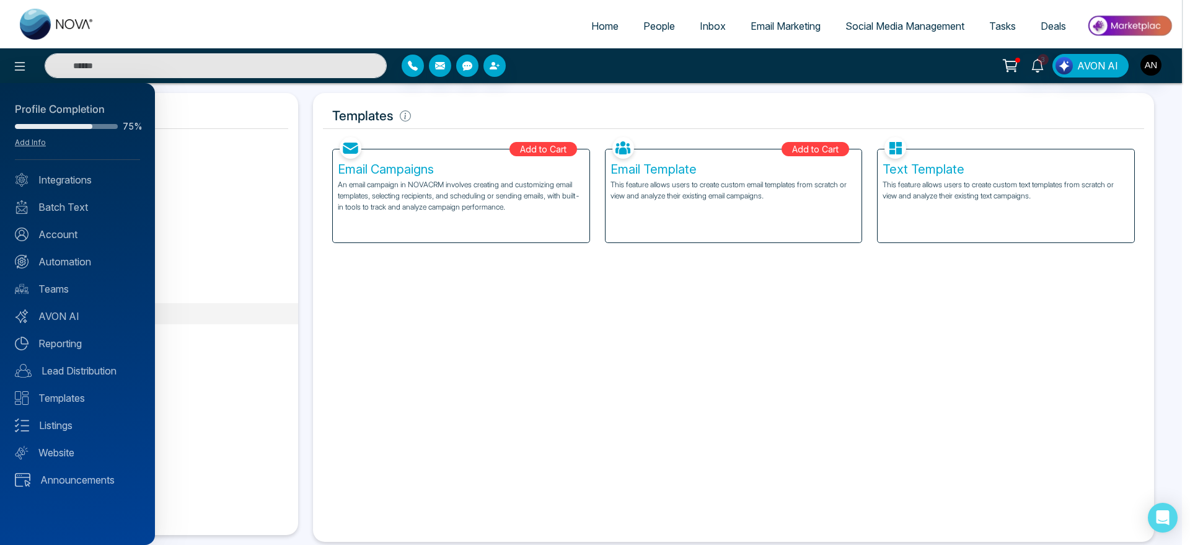
click at [174, 76] on div at bounding box center [595, 272] width 1190 height 545
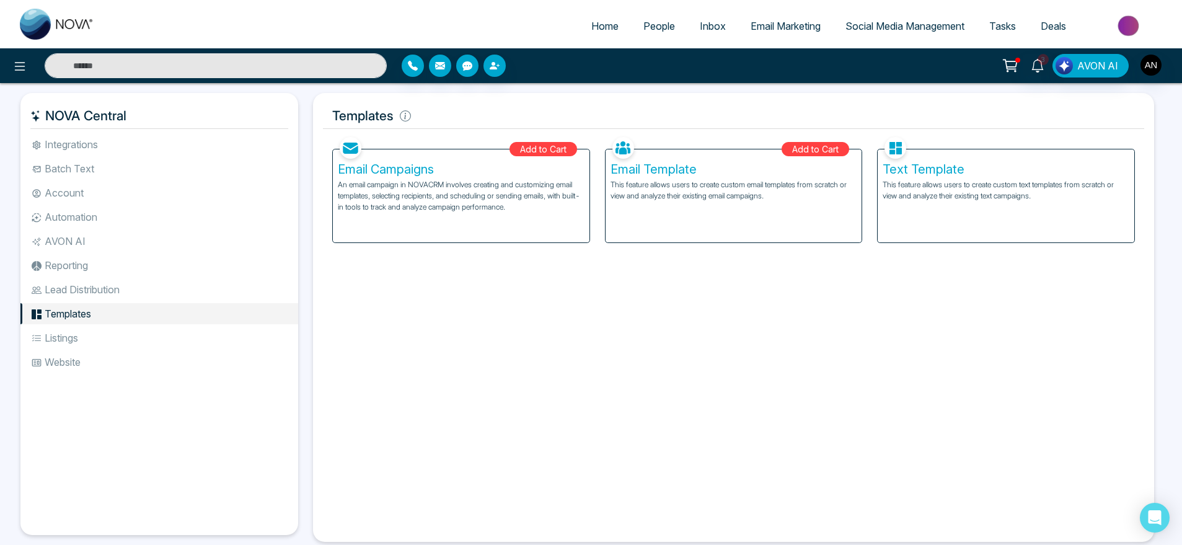
click at [171, 64] on input "text" at bounding box center [216, 65] width 342 height 25
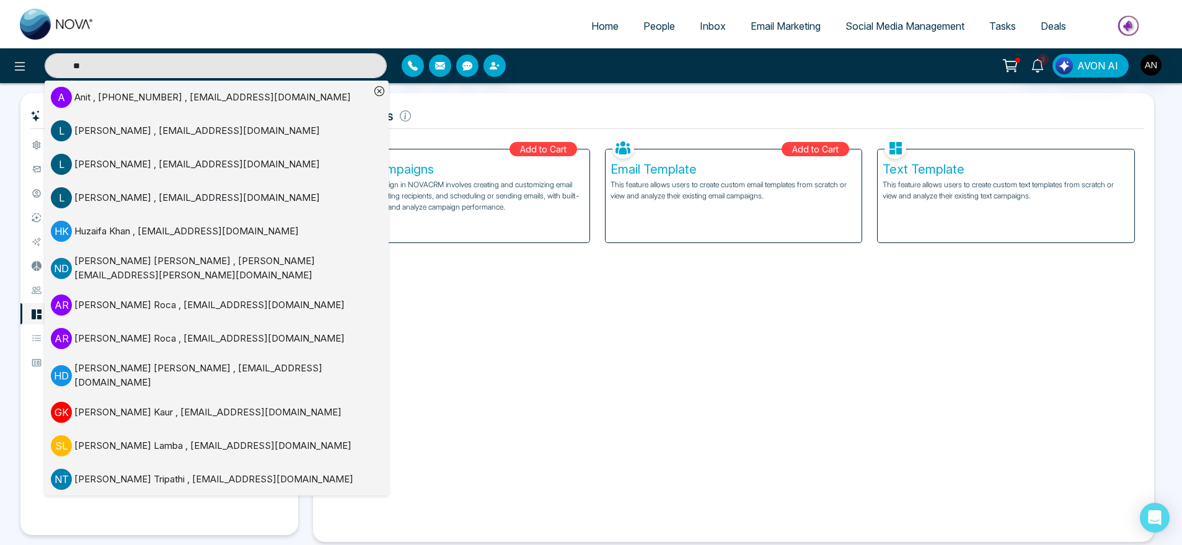
type input "*"
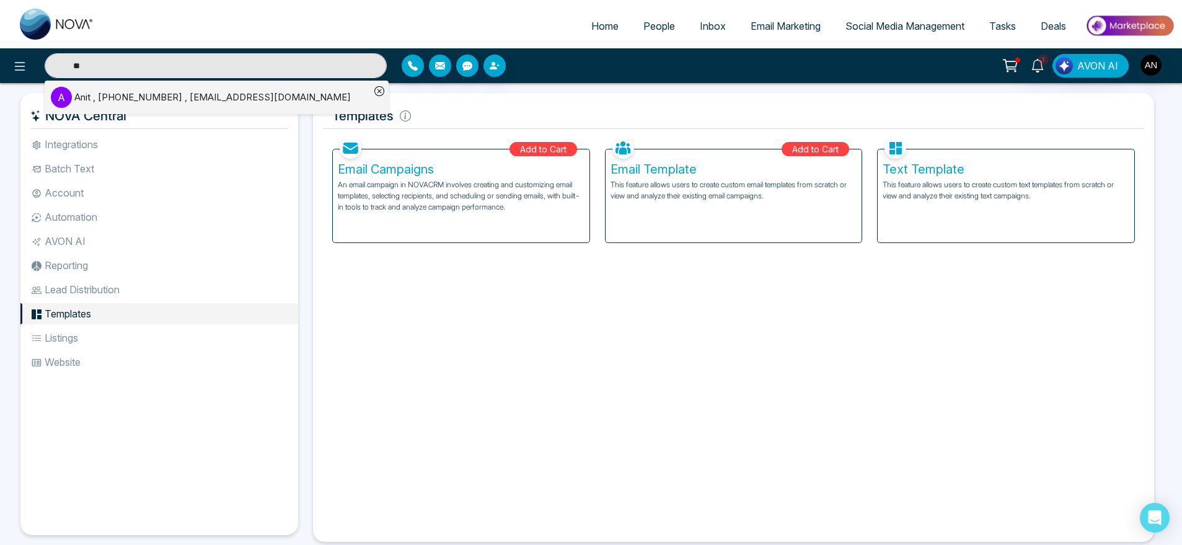
type input "*"
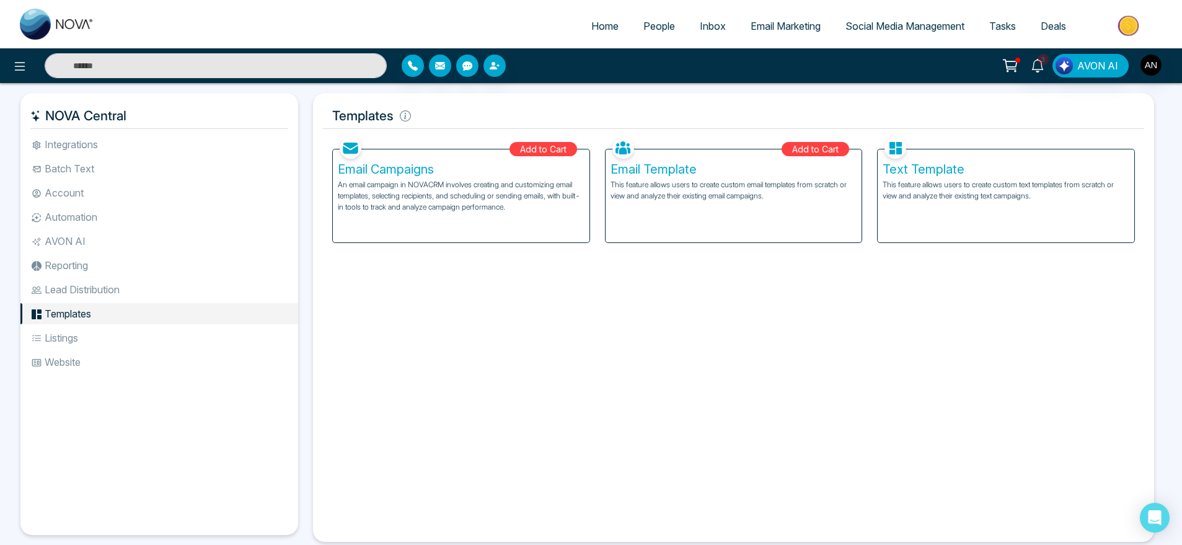
click at [32, 68] on div at bounding box center [209, 65] width 355 height 25
click at [17, 64] on icon at bounding box center [19, 66] width 15 height 15
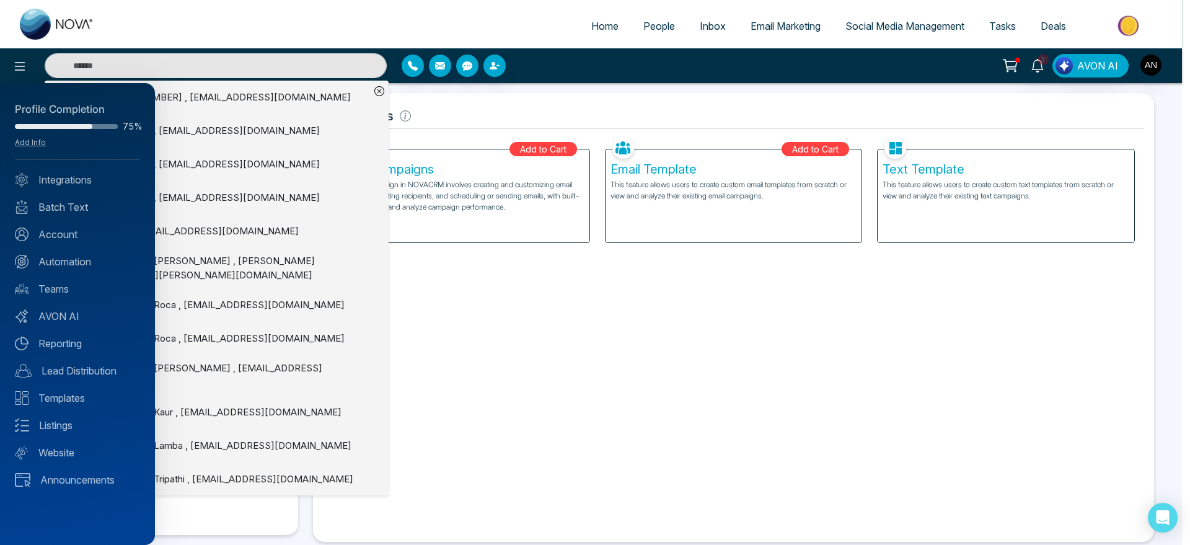
scroll to position [1, 0]
click at [671, 407] on div at bounding box center [595, 272] width 1190 height 545
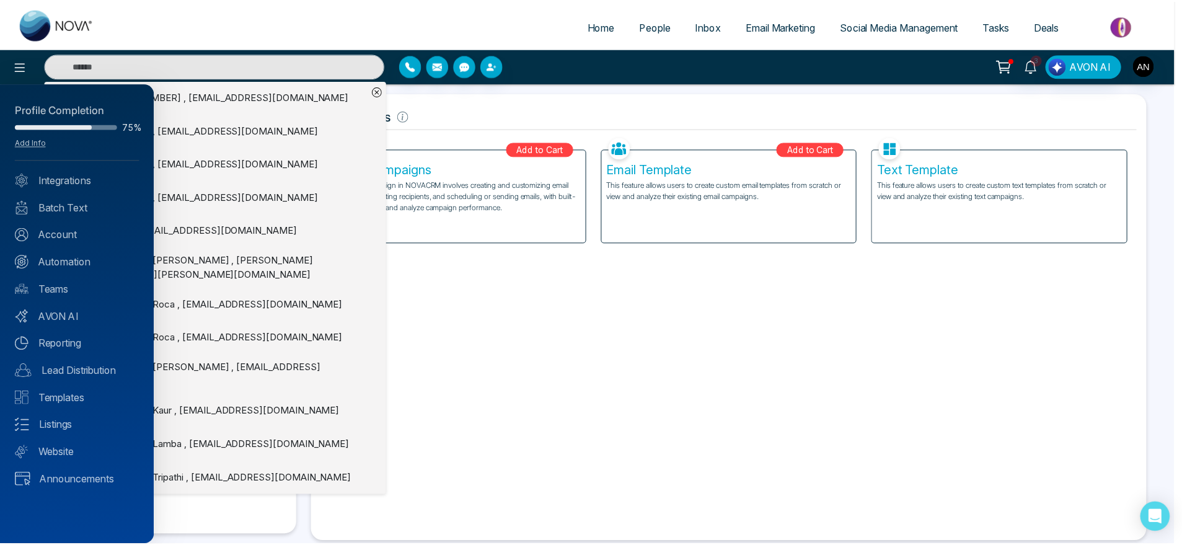
scroll to position [0, 0]
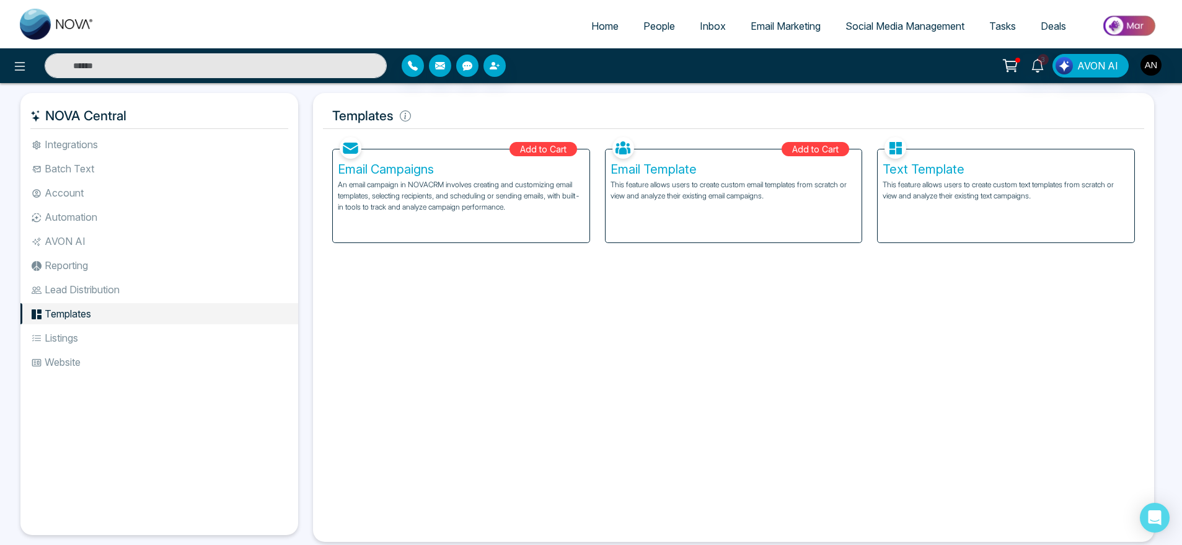
click at [118, 207] on li "Automation" at bounding box center [159, 216] width 278 height 21
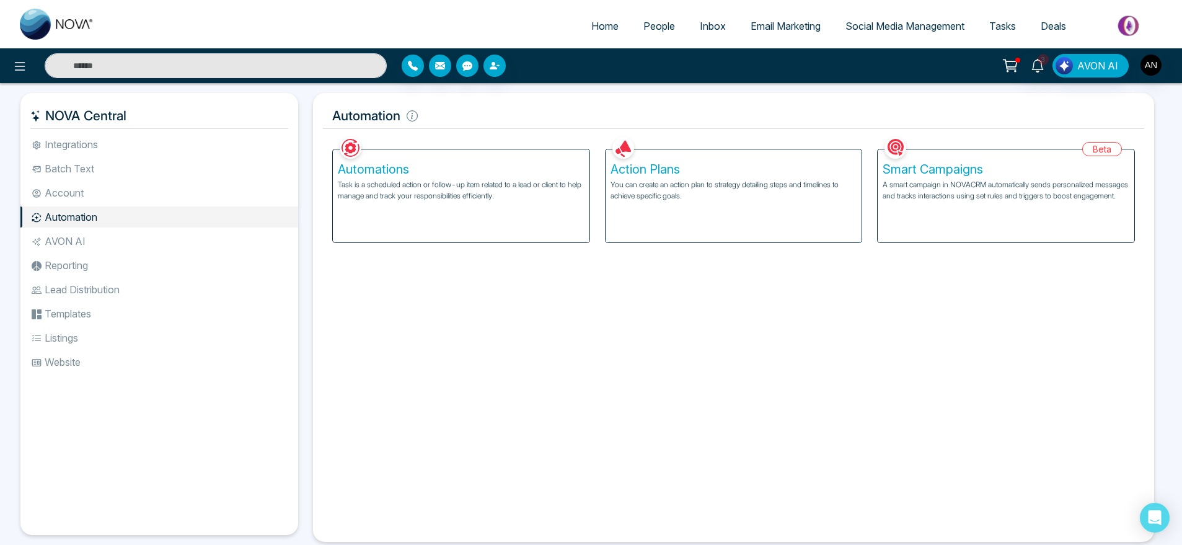
scroll to position [1, 0]
click at [85, 197] on li "Account" at bounding box center [159, 192] width 278 height 21
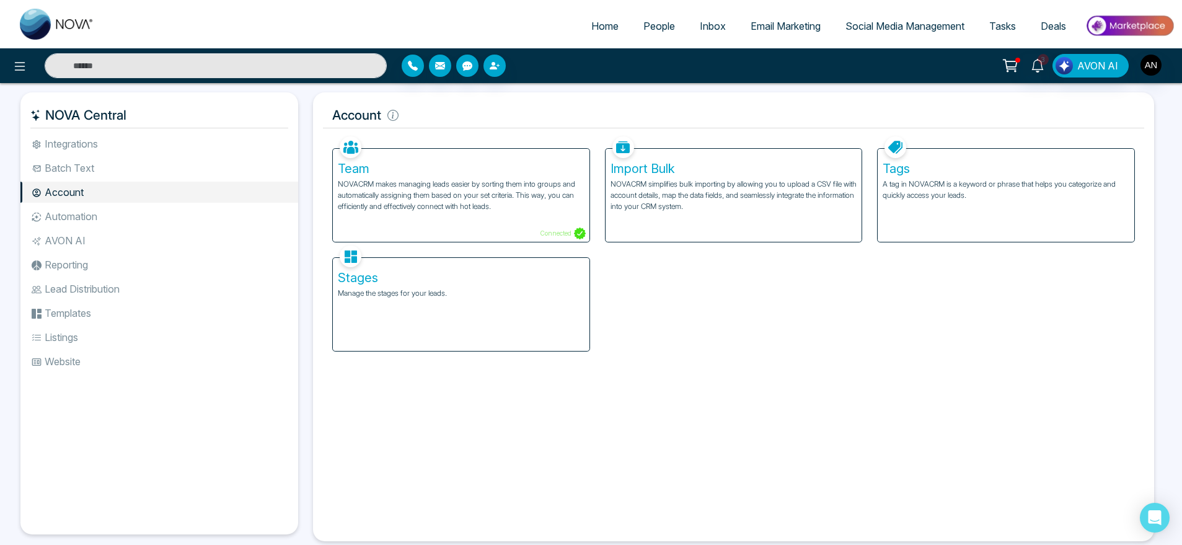
click at [84, 173] on li "Batch Text" at bounding box center [159, 167] width 278 height 21
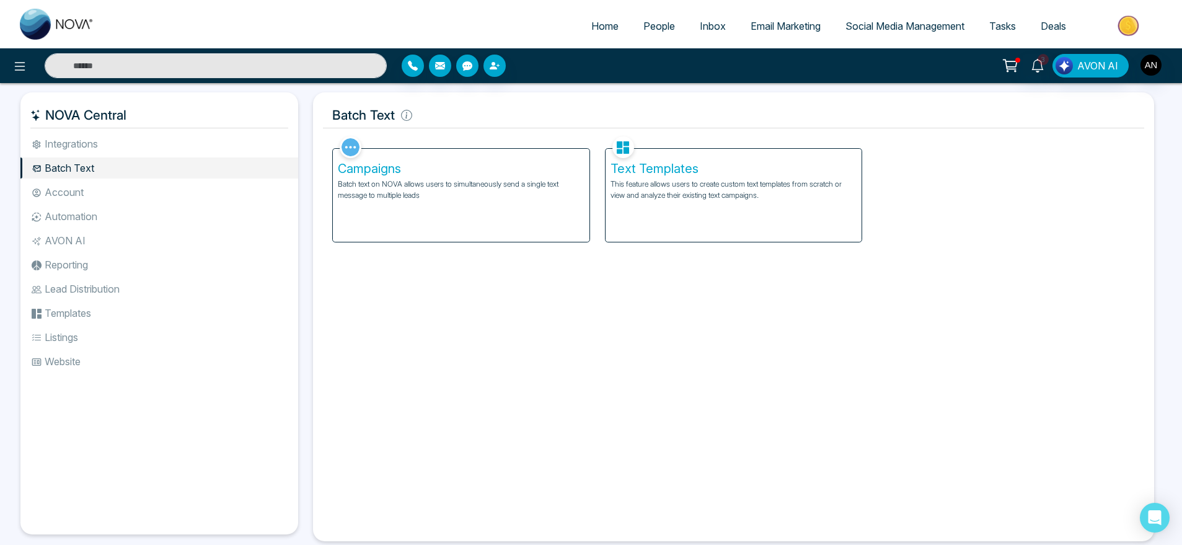
click at [102, 144] on li "Integrations" at bounding box center [159, 143] width 278 height 21
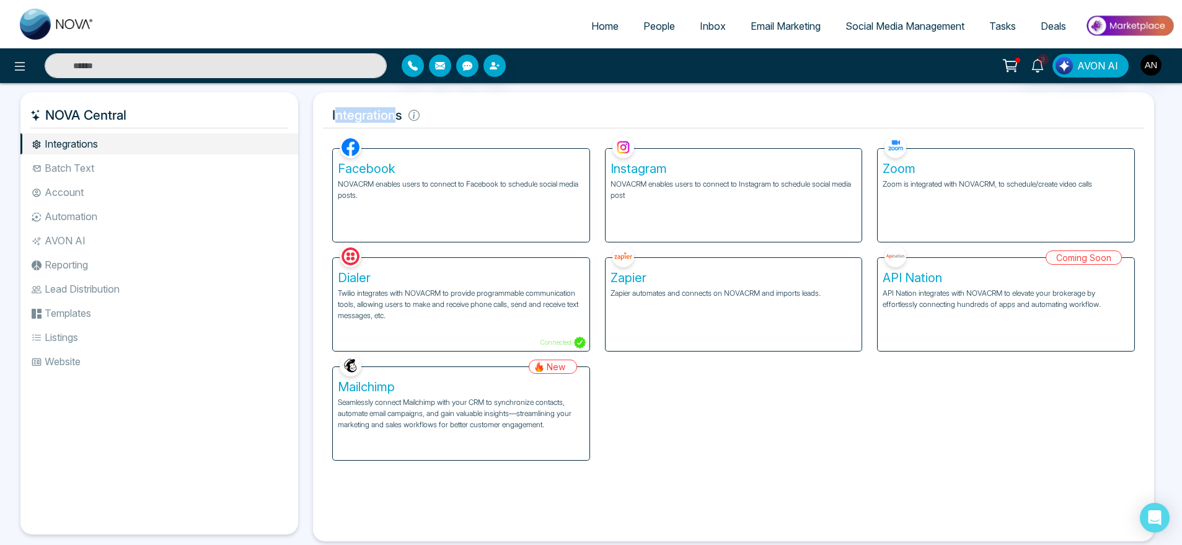
drag, startPoint x: 338, startPoint y: 115, endPoint x: 444, endPoint y: 100, distance: 107.0
click at [444, 100] on div "Integrations Facebook NOVACRM enables users to connect to Facebook to schedule …" at bounding box center [733, 316] width 841 height 449
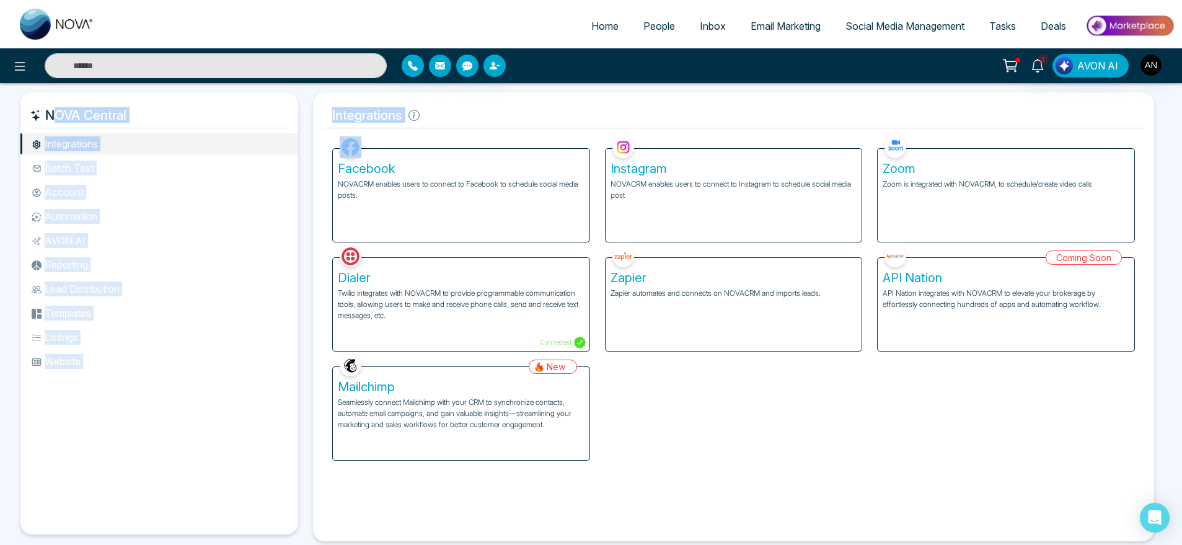
drag, startPoint x: 439, startPoint y: 131, endPoint x: 301, endPoint y: 108, distance: 139.5
click at [301, 108] on div "NOVA Central Integrations Batch Text Account Automation AVON AI Reporting Lead …" at bounding box center [590, 316] width 1141 height 449
click at [487, 112] on h5 "Integrations" at bounding box center [733, 115] width 821 height 26
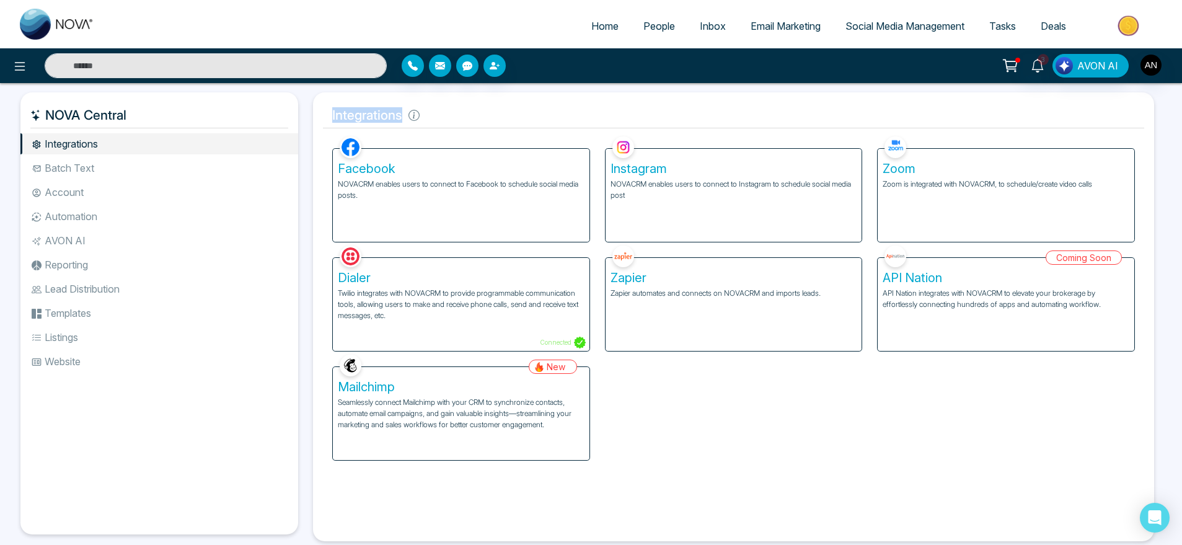
drag, startPoint x: 402, startPoint y: 118, endPoint x: 322, endPoint y: 114, distance: 80.1
click at [322, 114] on div "Integrations Facebook NOVACRM enables users to connect to Facebook to schedule …" at bounding box center [733, 316] width 841 height 449
click at [428, 113] on h5 "Integrations" at bounding box center [733, 115] width 821 height 26
click at [607, 14] on link "Home" at bounding box center [605, 26] width 52 height 24
select select "*"
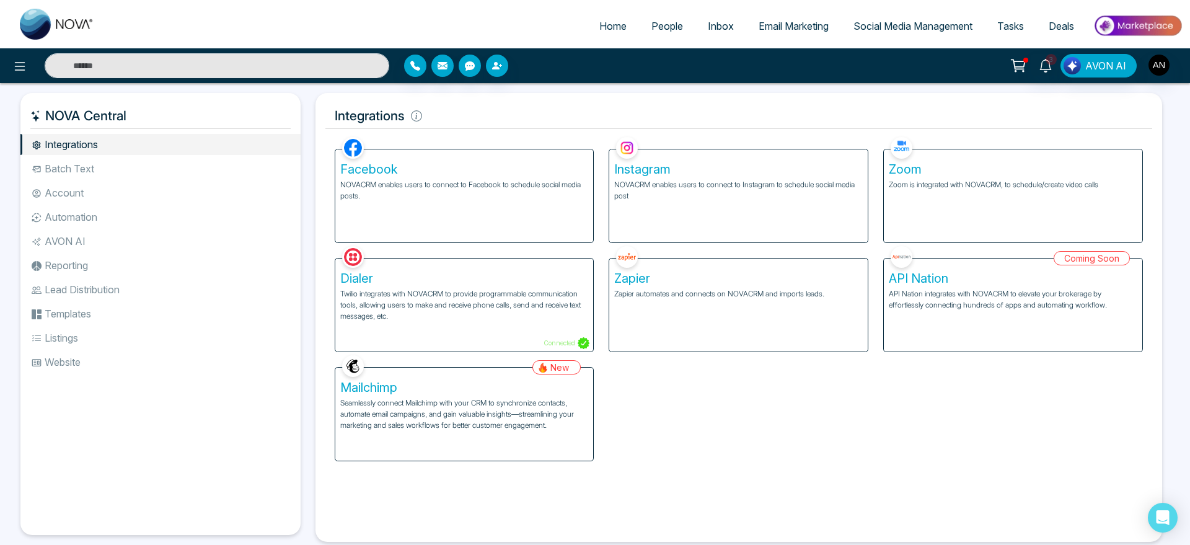
select select "*"
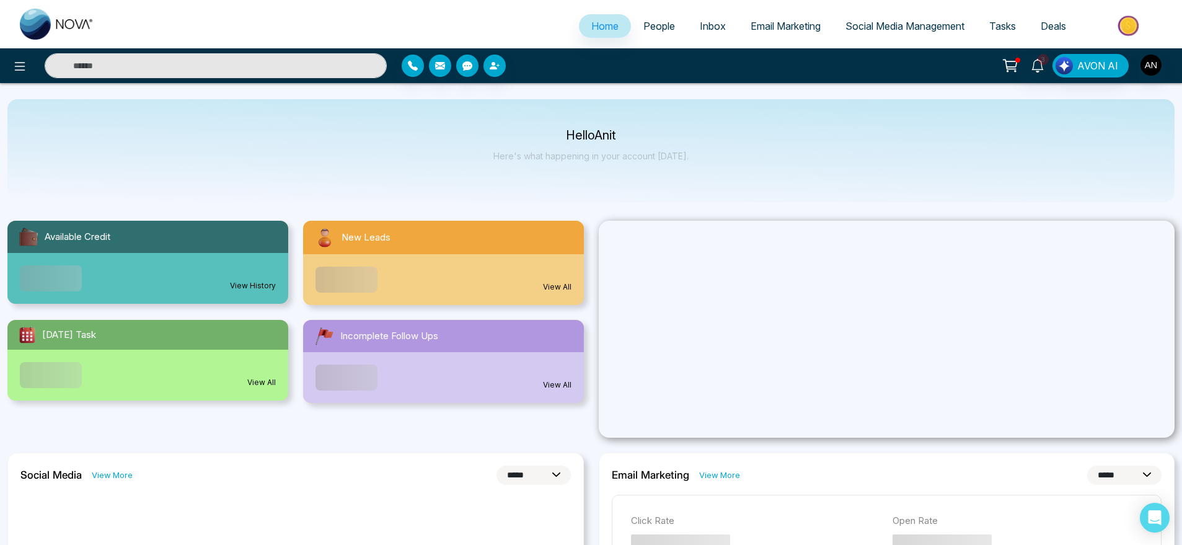
scroll to position [34, 0]
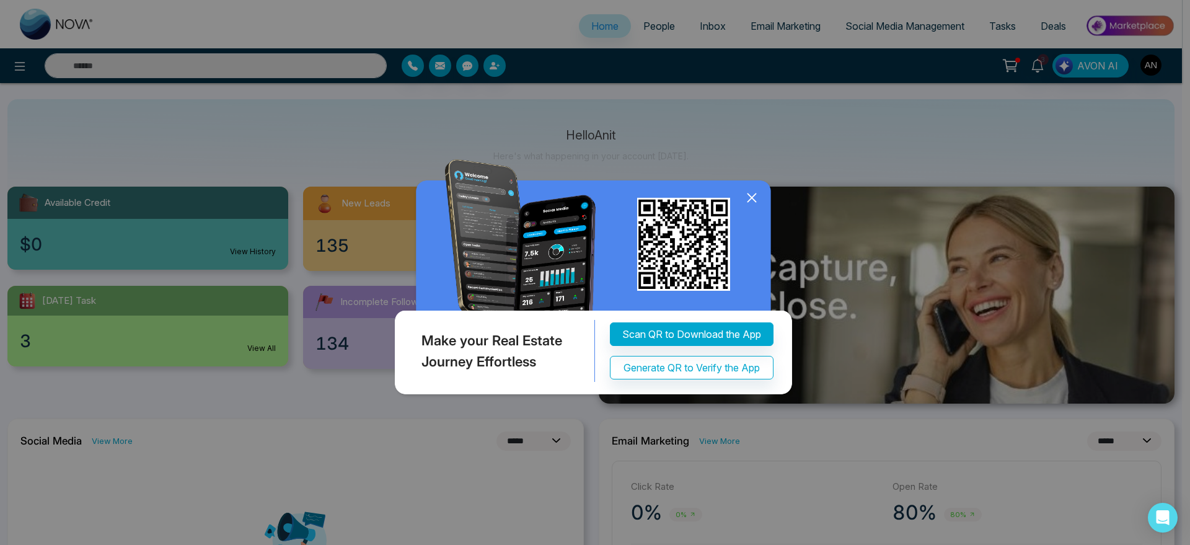
click at [748, 317] on div "Make your Real Estate Journey Effortless Scan QR to Download the App Generate Q…" at bounding box center [595, 265] width 407 height 271
click at [746, 193] on icon at bounding box center [752, 197] width 19 height 19
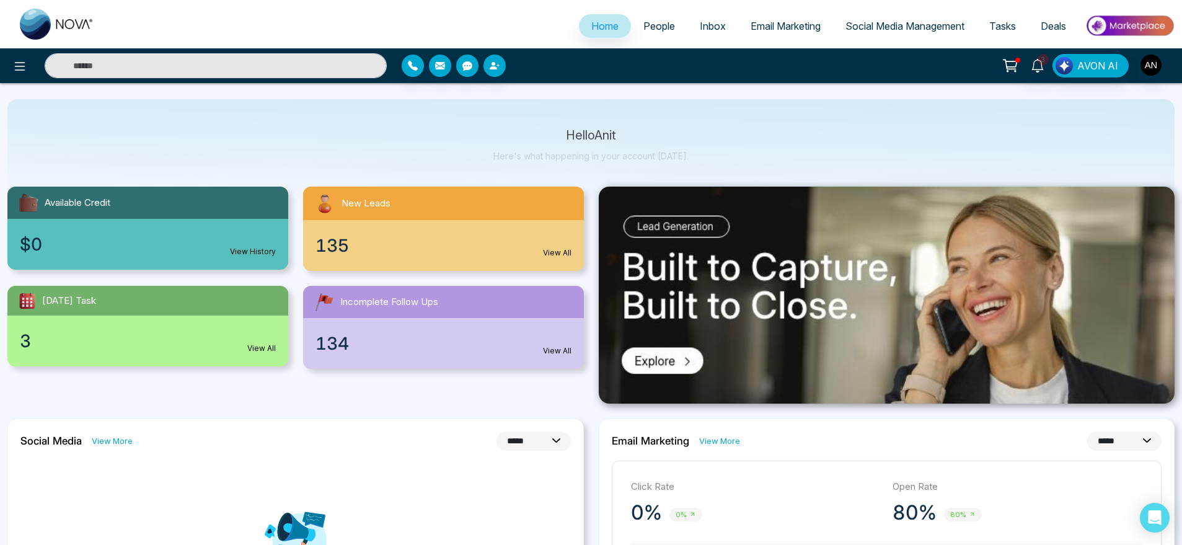
click at [458, 238] on div "135 View All" at bounding box center [443, 245] width 281 height 51
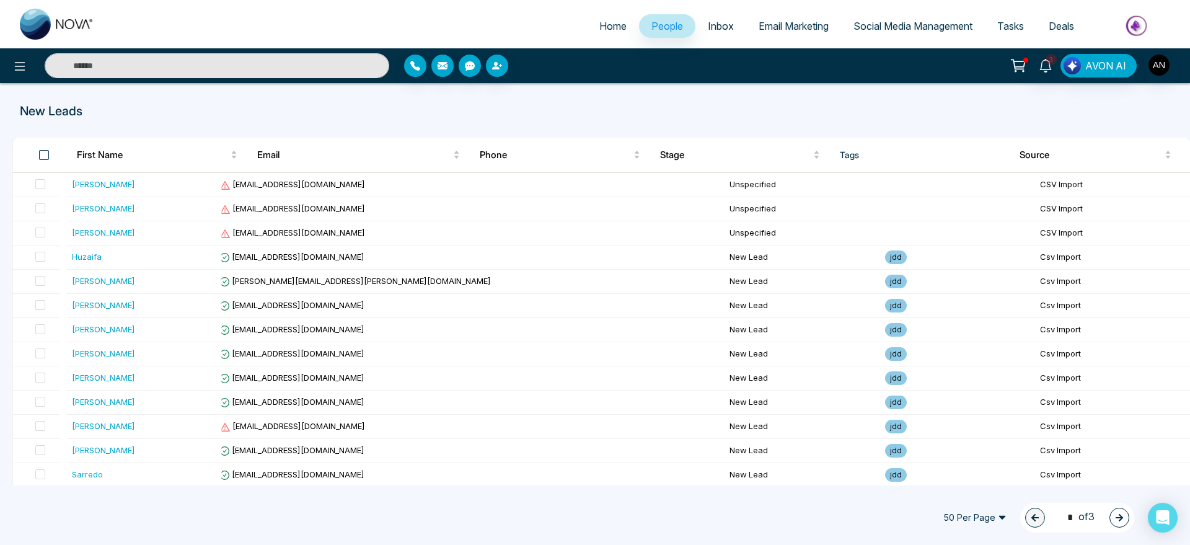
click at [43, 150] on span at bounding box center [44, 155] width 10 height 10
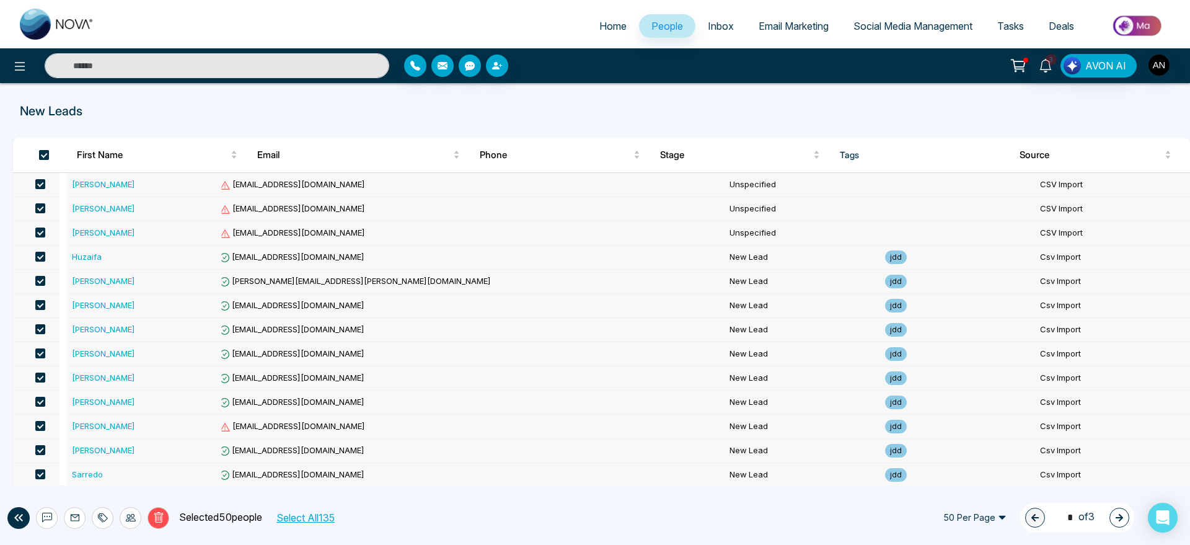
click at [42, 150] on span at bounding box center [44, 155] width 10 height 10
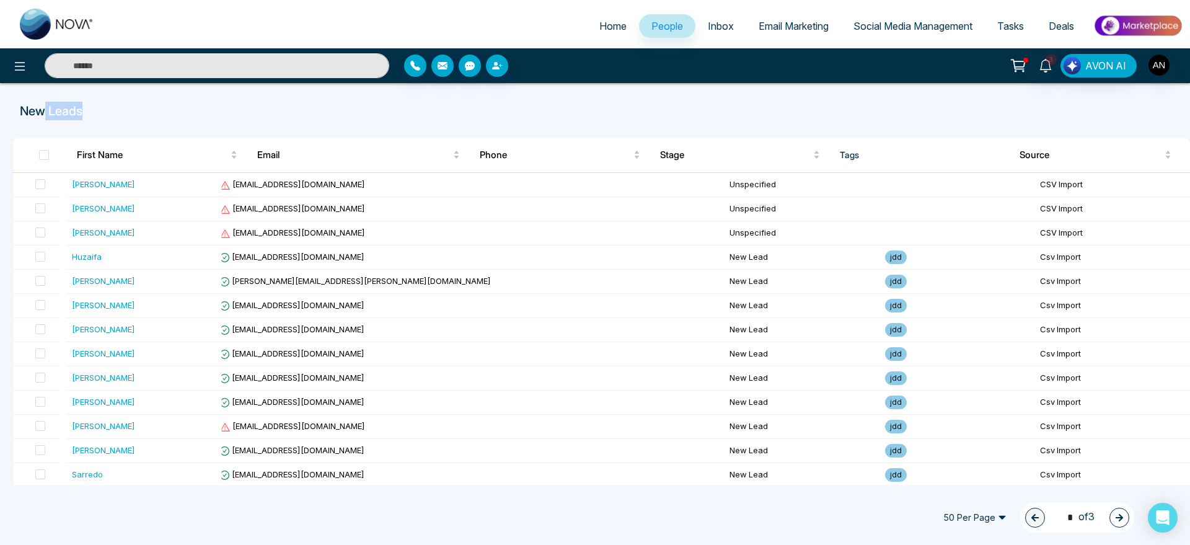
drag, startPoint x: 45, startPoint y: 118, endPoint x: 110, endPoint y: 130, distance: 66.9
click at [110, 130] on div "New Leads First Name Email Phone Stage Tags Source [PERSON_NAME] [EMAIL_ADDRESS…" at bounding box center [595, 284] width 1190 height 402
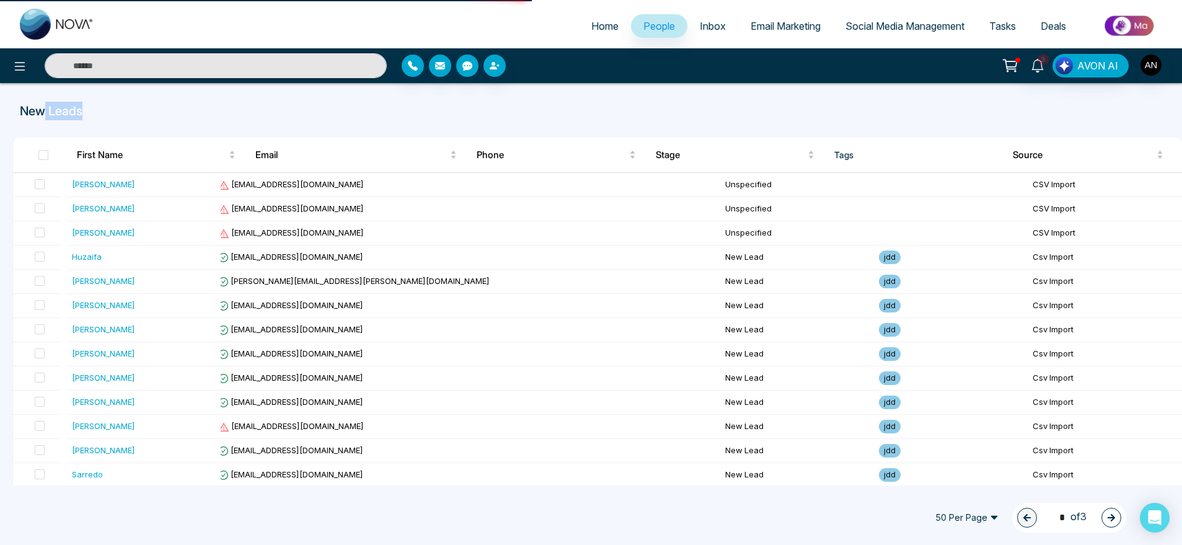
select select "*"
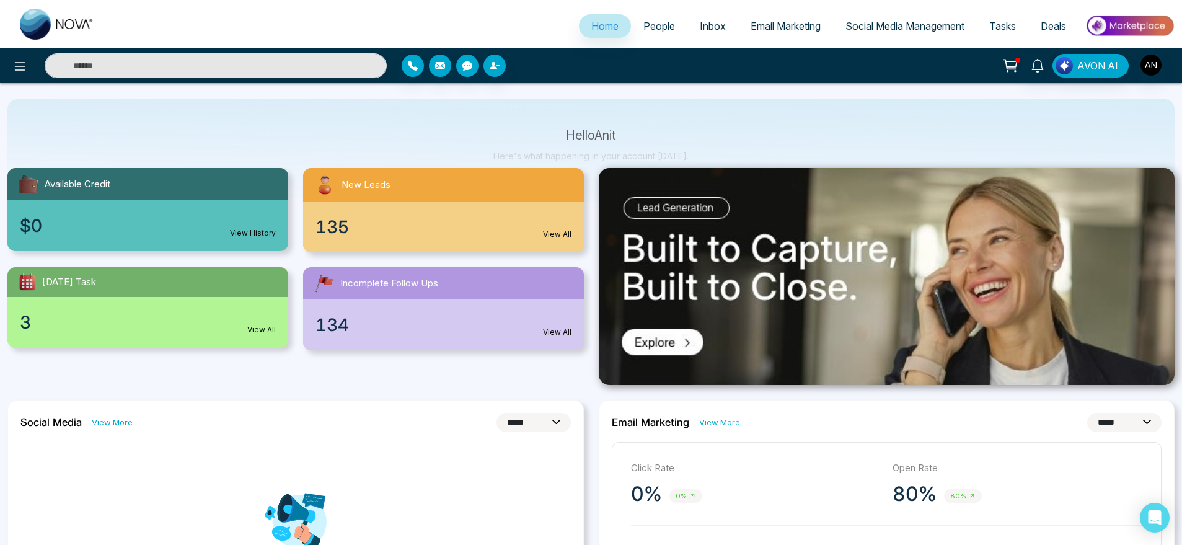
scroll to position [58, 0]
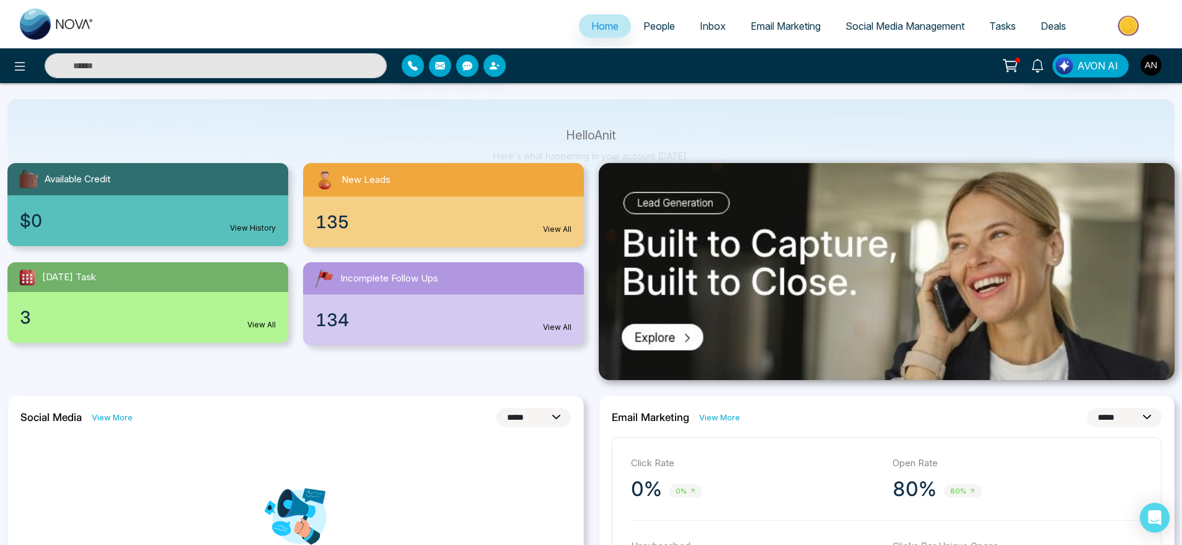
click at [376, 232] on div "135 View All" at bounding box center [443, 221] width 281 height 51
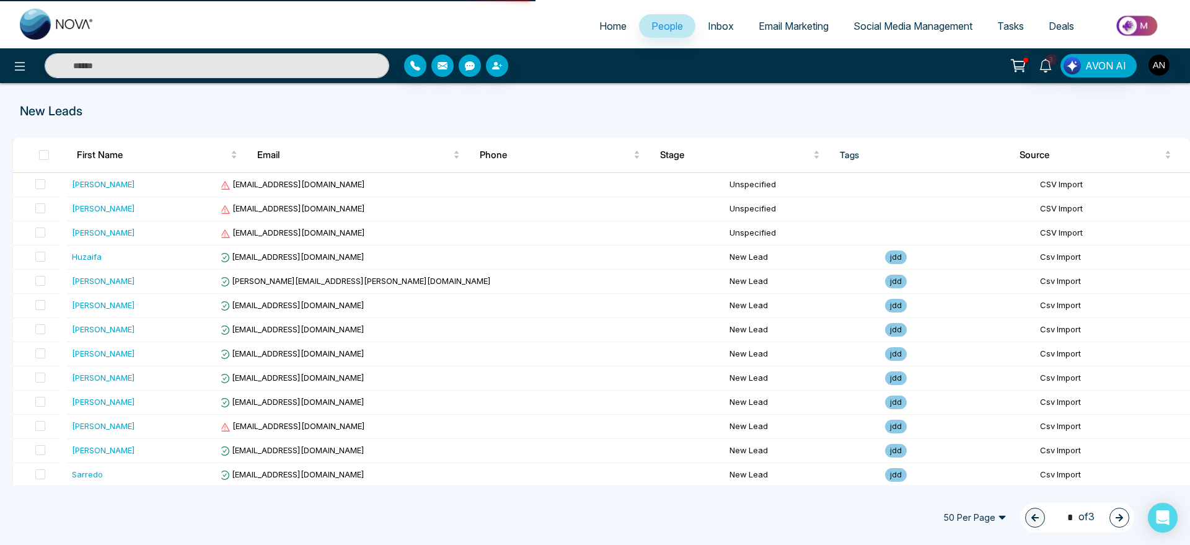
select select "*"
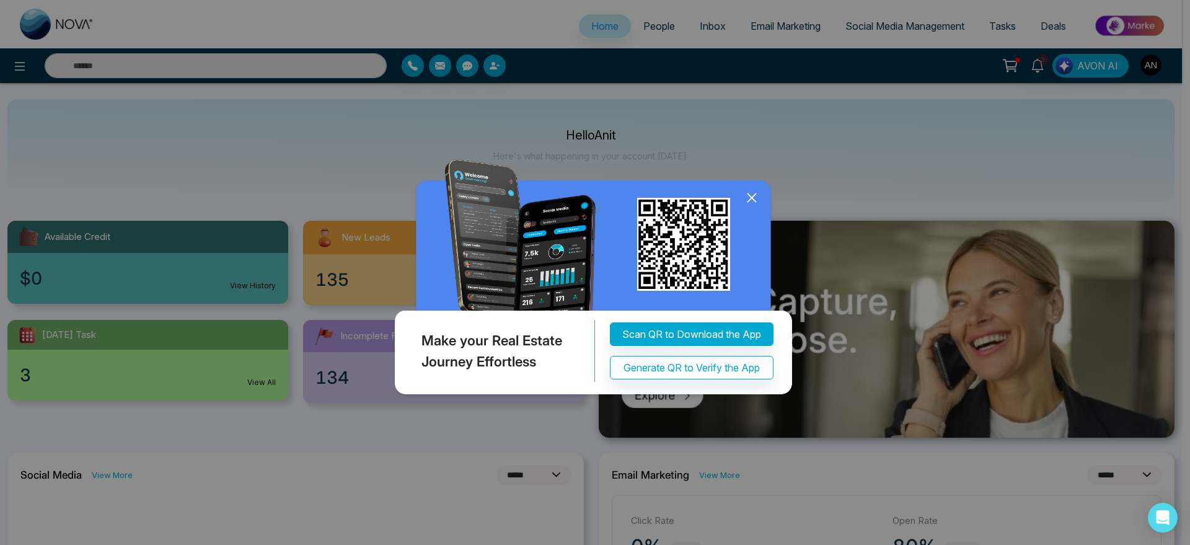
click at [752, 195] on icon at bounding box center [752, 197] width 19 height 19
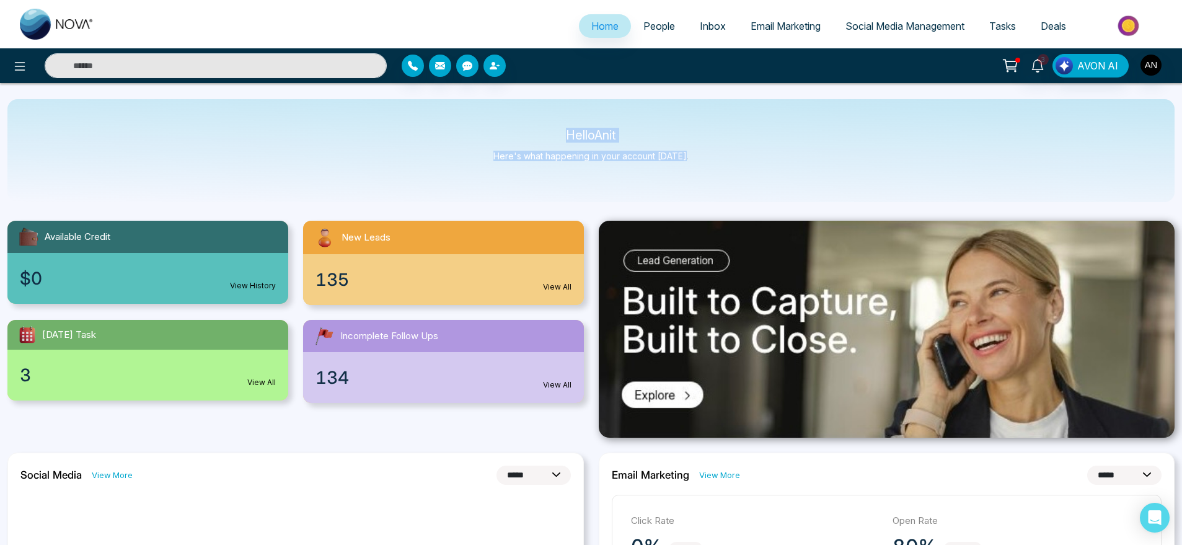
drag, startPoint x: 547, startPoint y: 135, endPoint x: 739, endPoint y: 178, distance: 197.0
click at [739, 178] on div "Hello Anit Here's what happening in your account [DATE]." at bounding box center [590, 150] width 1167 height 103
click at [203, 267] on div "$0 View History" at bounding box center [147, 278] width 281 height 51
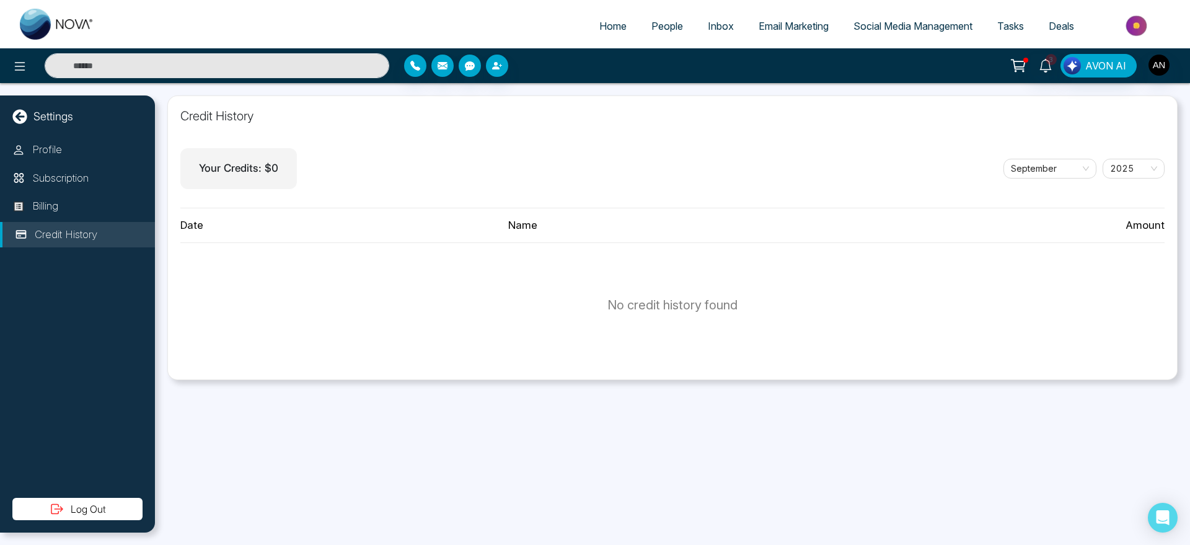
click at [385, 126] on div "Credit History Your Credits: $ 0 [DATE] Date Name Amount No credit history found" at bounding box center [672, 237] width 1010 height 285
select select "*"
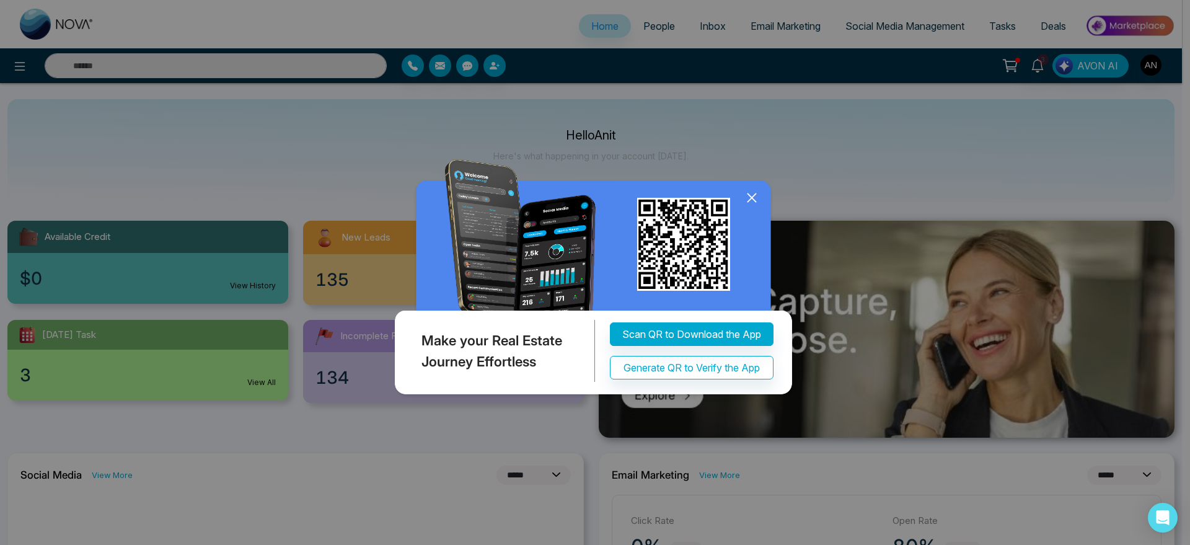
click at [750, 196] on icon at bounding box center [752, 197] width 8 height 8
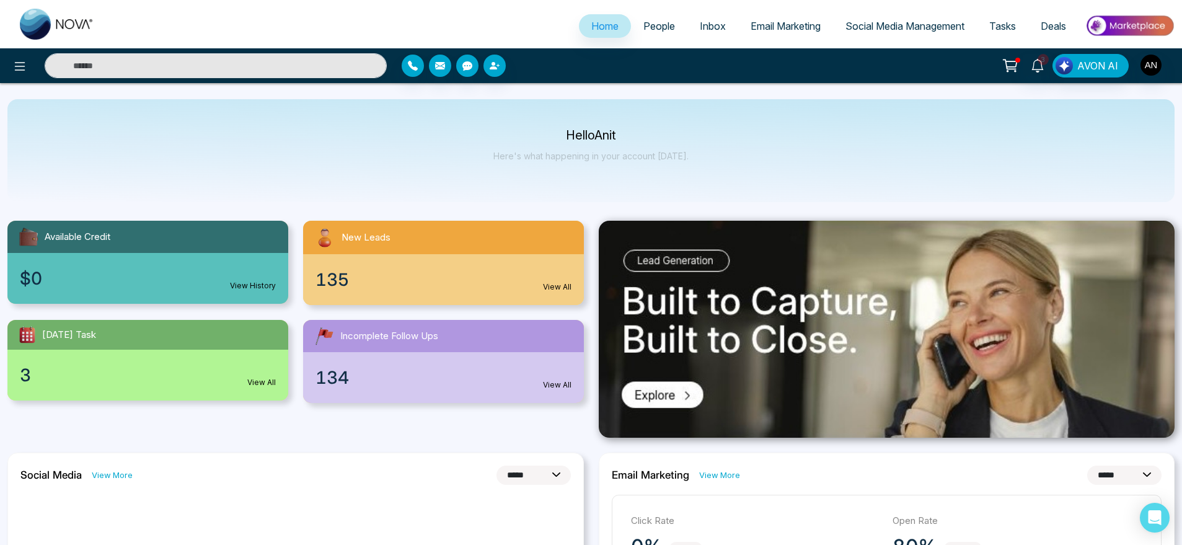
click at [212, 351] on div "3 View All" at bounding box center [147, 375] width 281 height 51
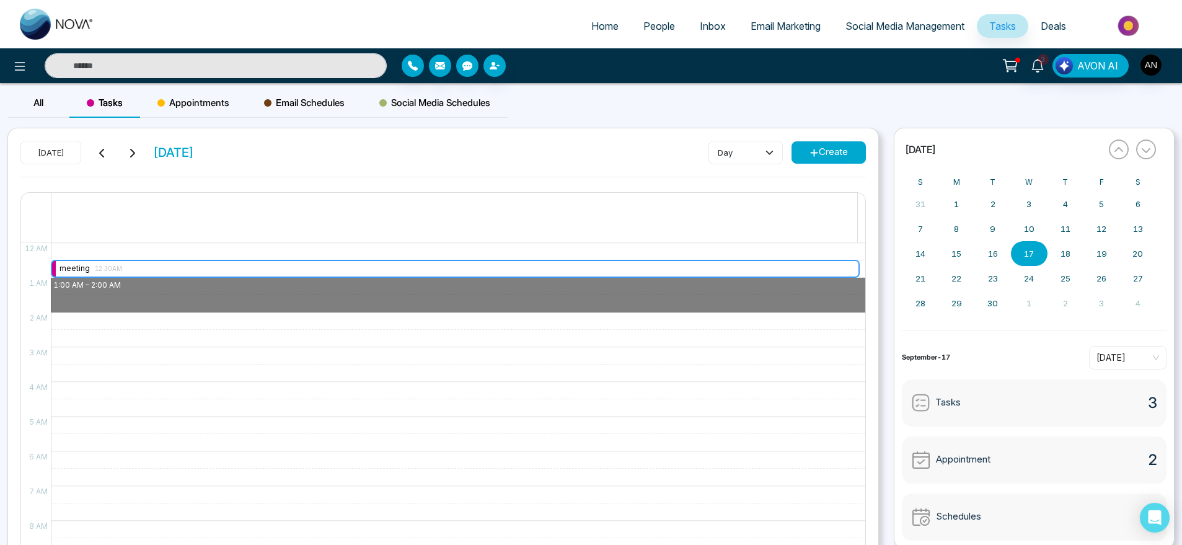
drag, startPoint x: 154, startPoint y: 271, endPoint x: 156, endPoint y: 301, distance: 29.9
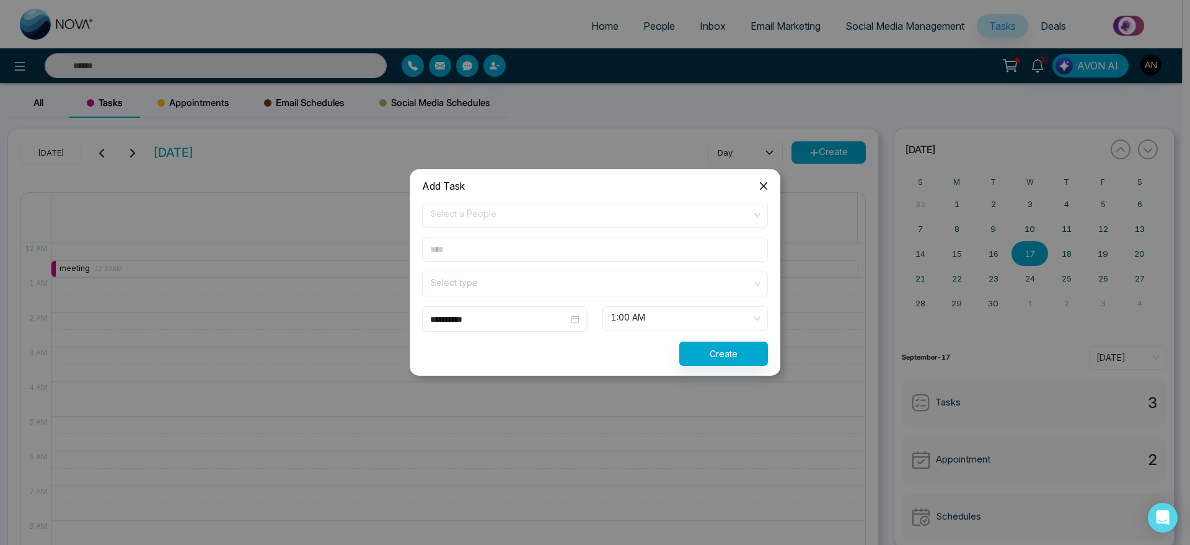
click at [770, 182] on span "Close" at bounding box center [763, 185] width 33 height 33
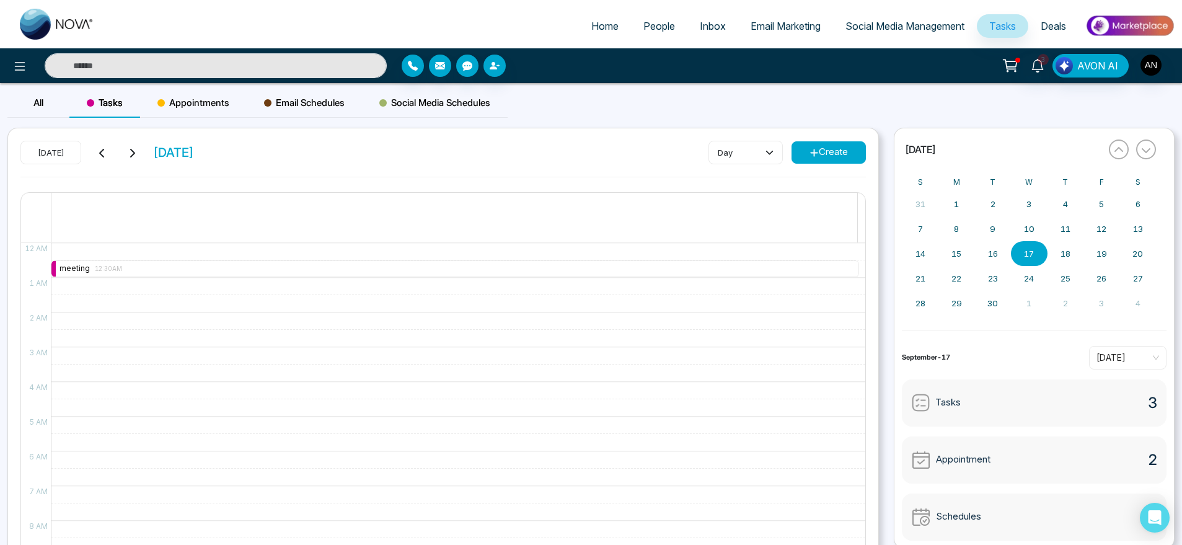
click at [194, 152] on span "[DATE]" at bounding box center [173, 152] width 41 height 19
drag, startPoint x: 220, startPoint y: 152, endPoint x: 103, endPoint y: 156, distance: 117.2
click at [103, 156] on div "[DATE] [DATE]" at bounding box center [107, 153] width 174 height 24
click at [103, 156] on icon at bounding box center [101, 153] width 5 height 9
click at [130, 156] on icon at bounding box center [132, 153] width 10 height 10
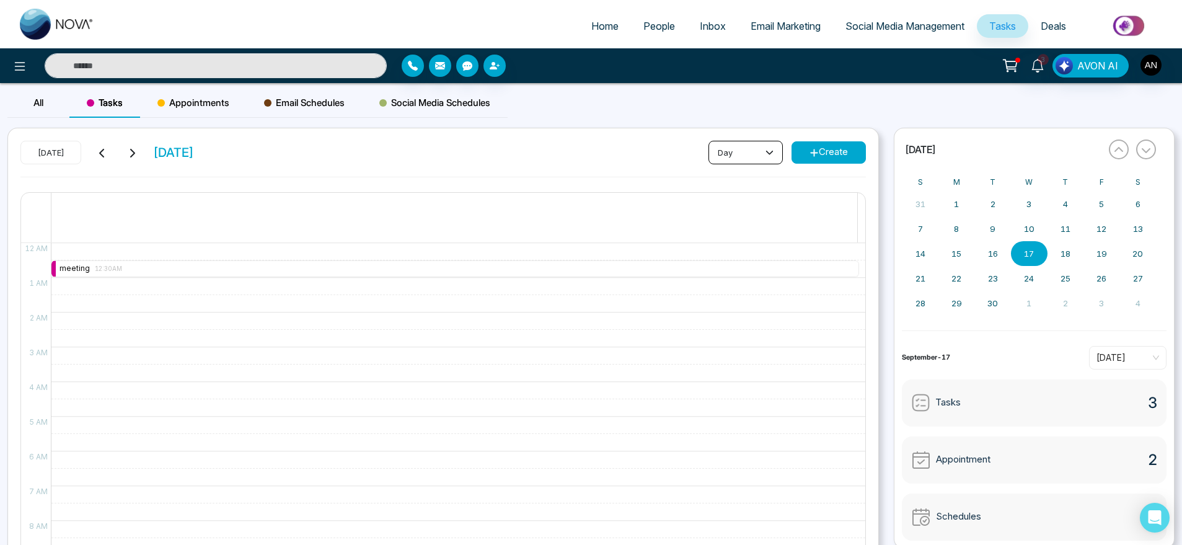
click at [720, 156] on button "day" at bounding box center [745, 153] width 74 height 24
click at [727, 201] on span "week" at bounding box center [746, 199] width 58 height 14
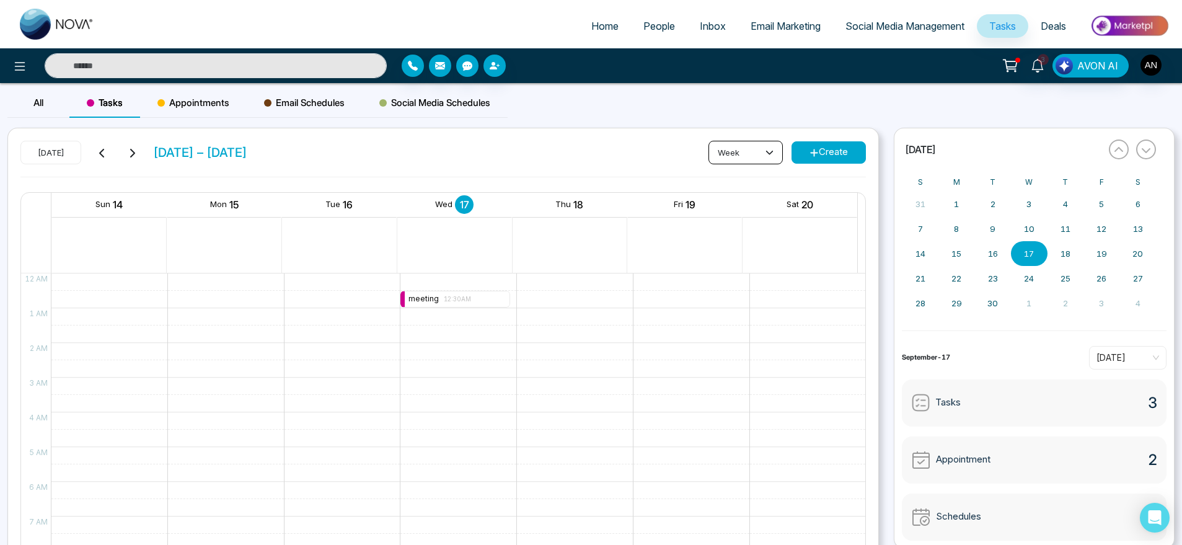
click at [756, 156] on button "week" at bounding box center [745, 153] width 74 height 24
click at [757, 214] on span "month" at bounding box center [746, 219] width 58 height 14
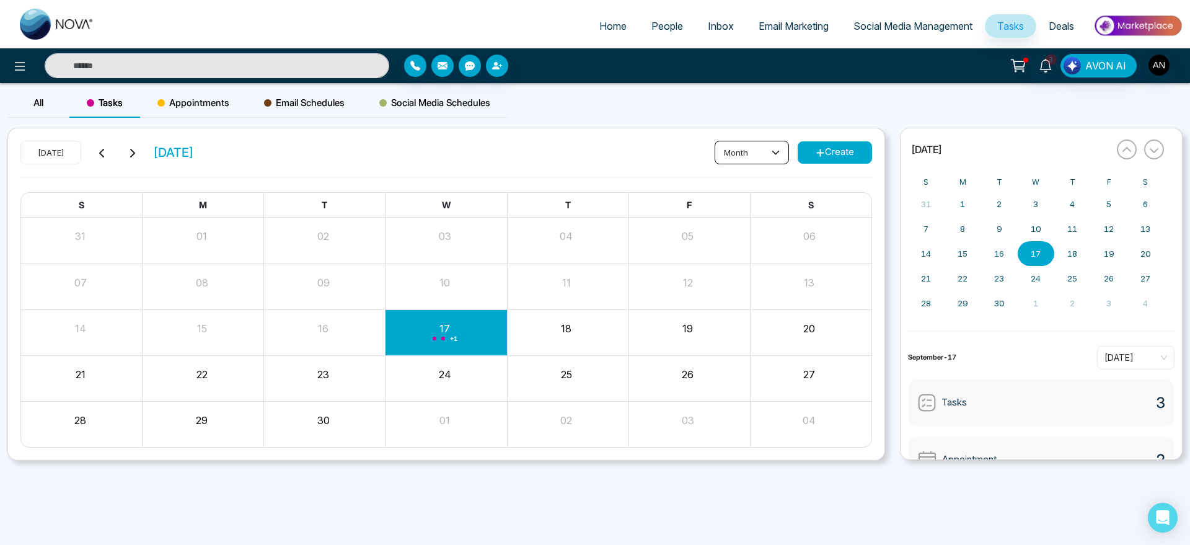
click at [767, 156] on button "month" at bounding box center [752, 153] width 74 height 24
click at [738, 201] on span "week" at bounding box center [752, 199] width 58 height 14
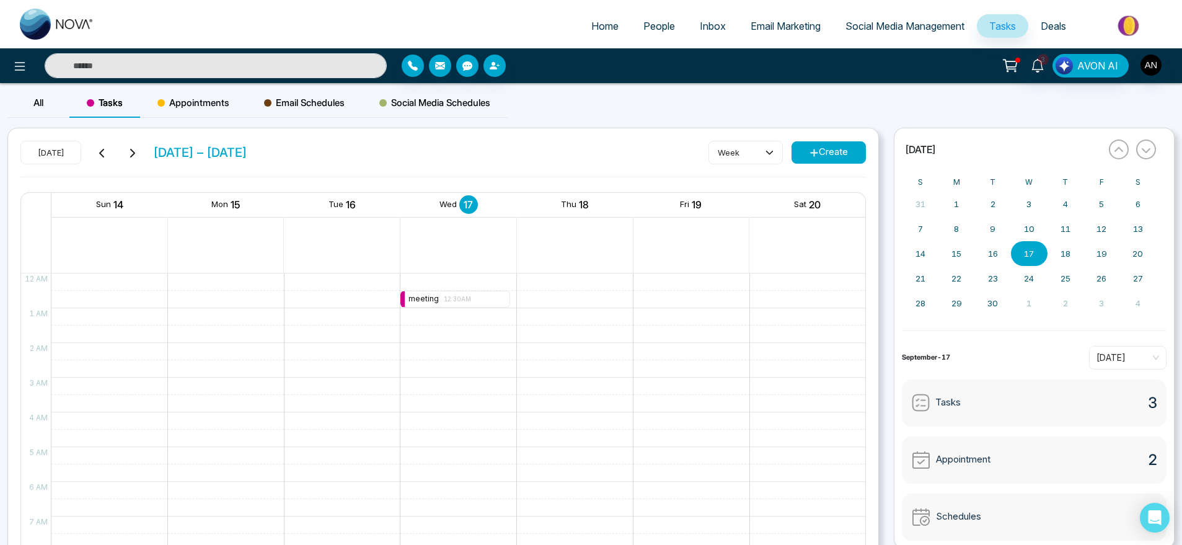
click at [183, 159] on span "[DATE] – [DATE]" at bounding box center [200, 152] width 94 height 19
drag, startPoint x: 254, startPoint y: 155, endPoint x: 146, endPoint y: 163, distance: 108.2
click at [146, 163] on div "[DATE] [DATE] – [DATE]" at bounding box center [133, 153] width 227 height 24
click at [278, 154] on div "[DATE] [DATE] – [DATE] week Create" at bounding box center [442, 159] width 845 height 36
click at [133, 154] on icon at bounding box center [132, 153] width 5 height 9
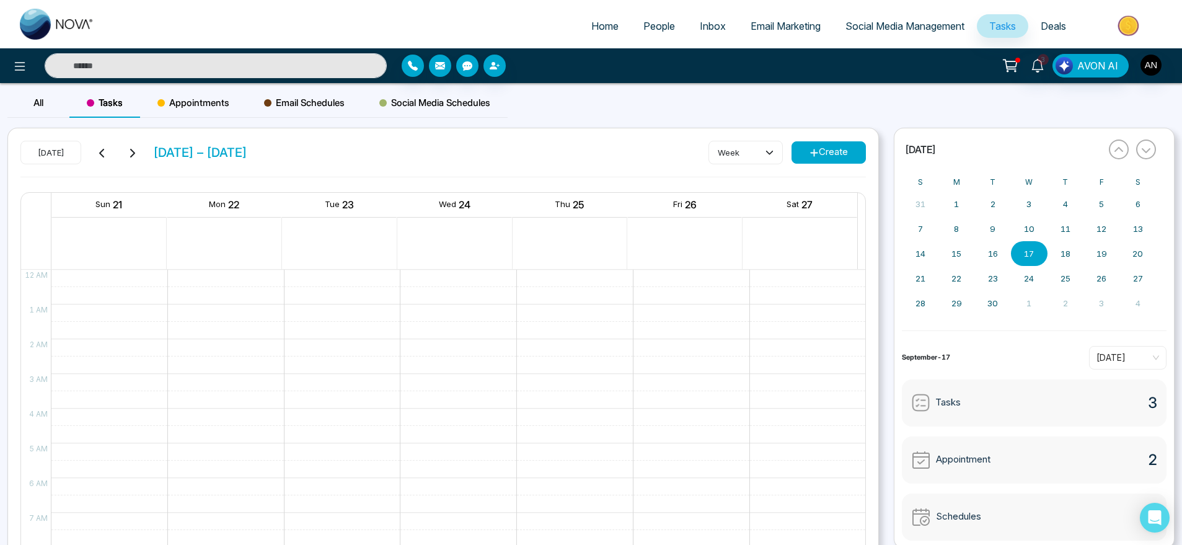
click at [92, 154] on div "[DATE] [DATE] – [DATE]" at bounding box center [133, 153] width 227 height 24
click at [109, 154] on button at bounding box center [102, 152] width 17 height 16
click at [199, 105] on span "Appointments" at bounding box center [193, 102] width 72 height 15
click at [77, 101] on div "Tasks" at bounding box center [104, 103] width 71 height 30
click at [62, 102] on div "All" at bounding box center [38, 103] width 62 height 30
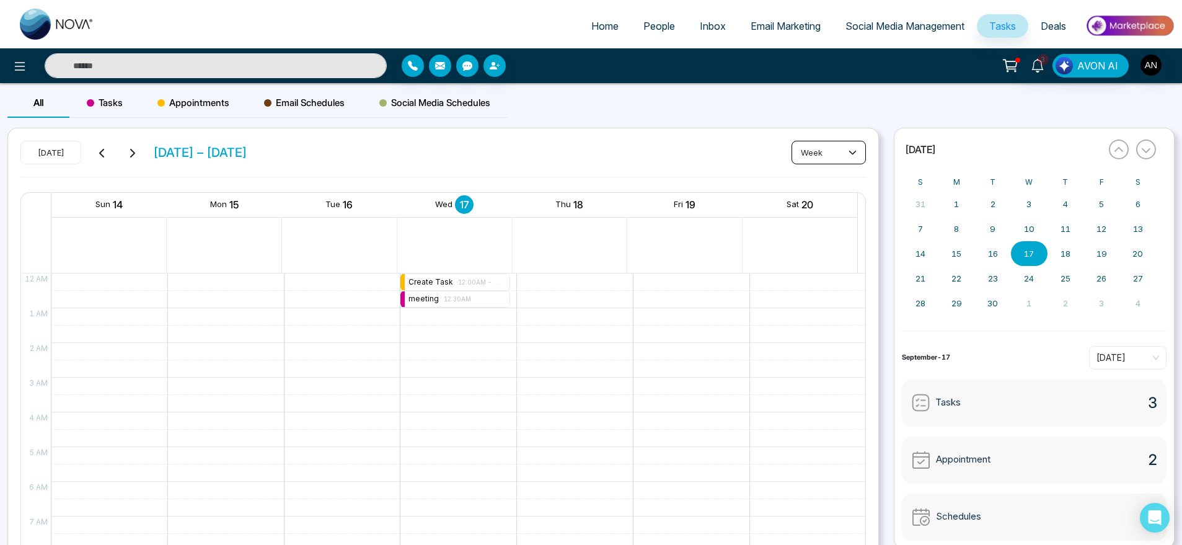
click at [807, 142] on button "week" at bounding box center [829, 153] width 74 height 24
click at [808, 169] on li "day" at bounding box center [828, 179] width 73 height 20
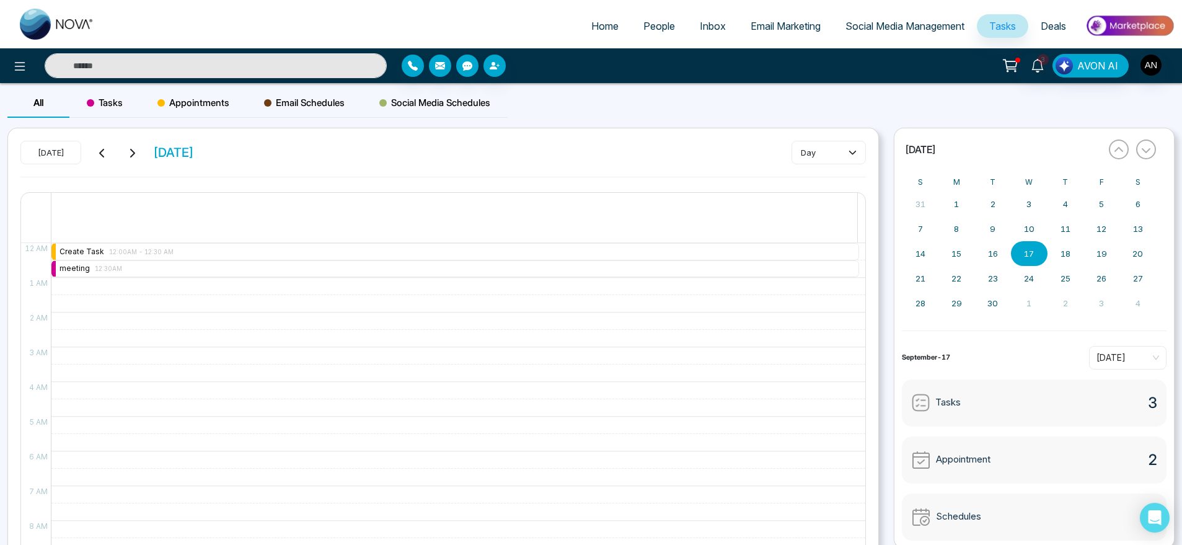
click at [94, 102] on span at bounding box center [90, 102] width 7 height 7
click at [793, 141] on button "Create" at bounding box center [829, 152] width 74 height 22
click at [769, 141] on button "day" at bounding box center [745, 153] width 74 height 24
click at [751, 228] on li "month" at bounding box center [745, 219] width 73 height 20
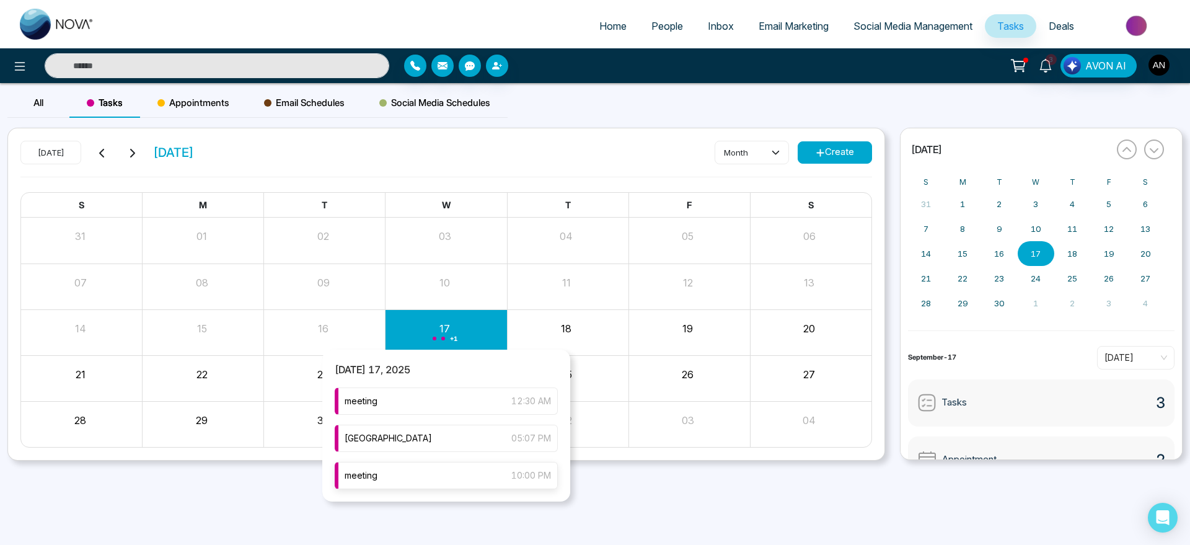
click at [462, 486] on div "meeting 10:00 PM" at bounding box center [446, 475] width 223 height 27
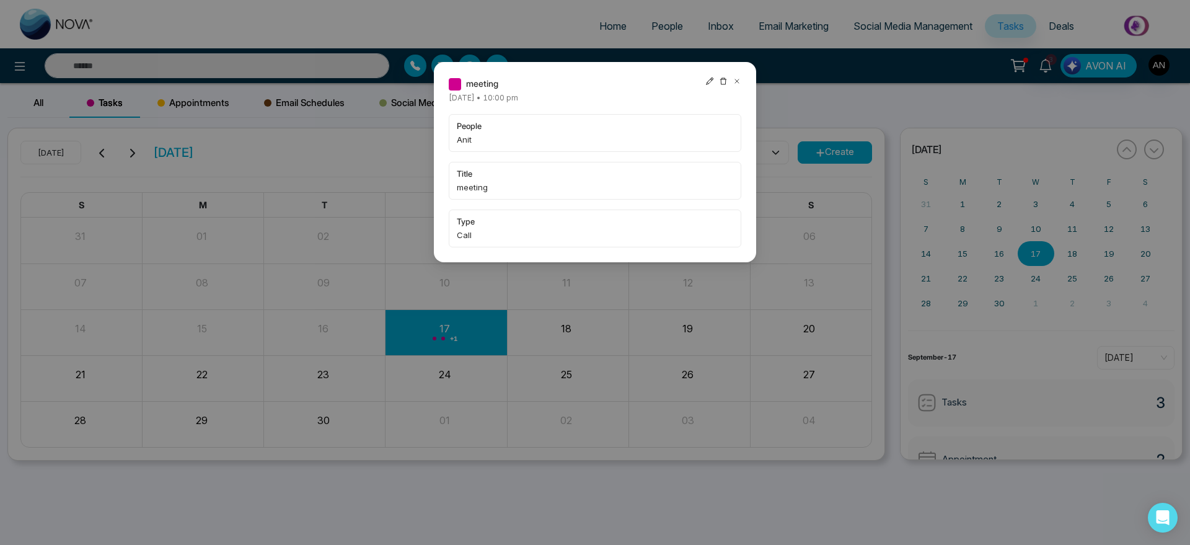
click at [712, 81] on icon at bounding box center [709, 81] width 9 height 9
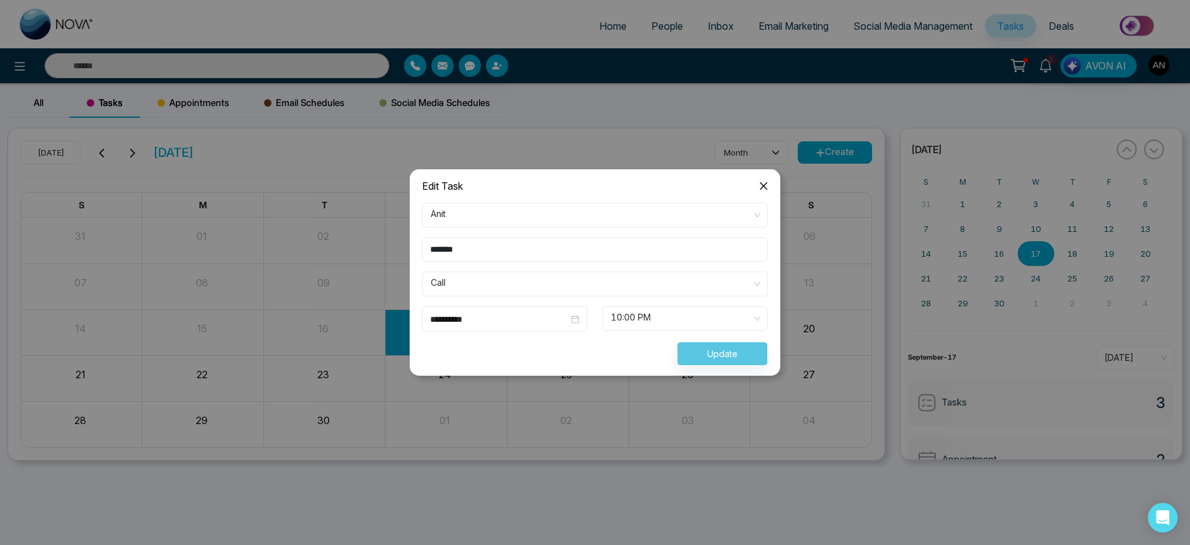
click at [515, 279] on span "Call" at bounding box center [595, 283] width 329 height 21
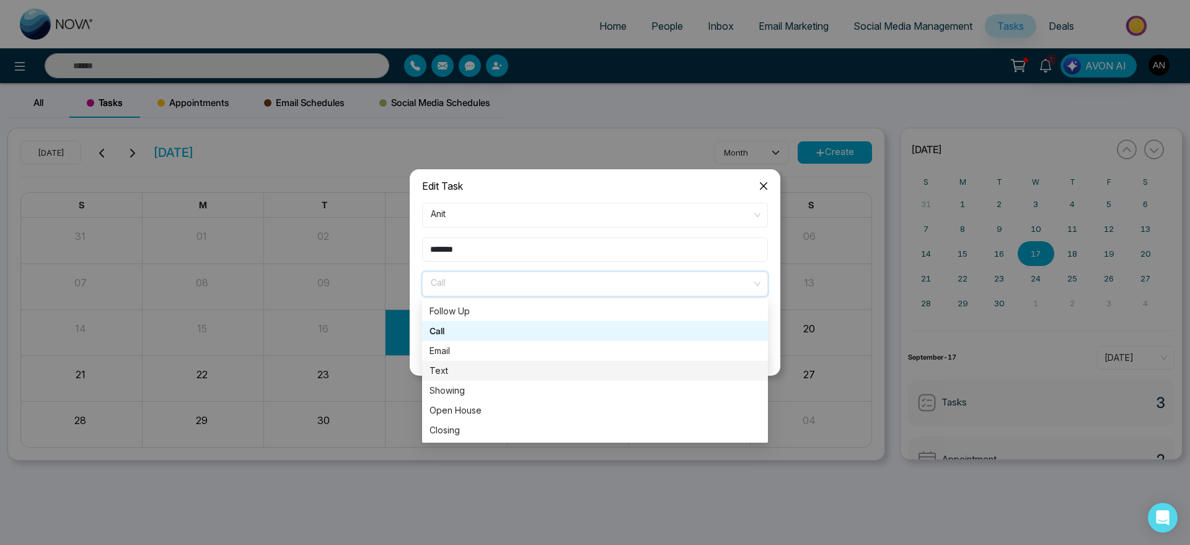
click at [500, 378] on div "Text" at bounding box center [595, 371] width 346 height 20
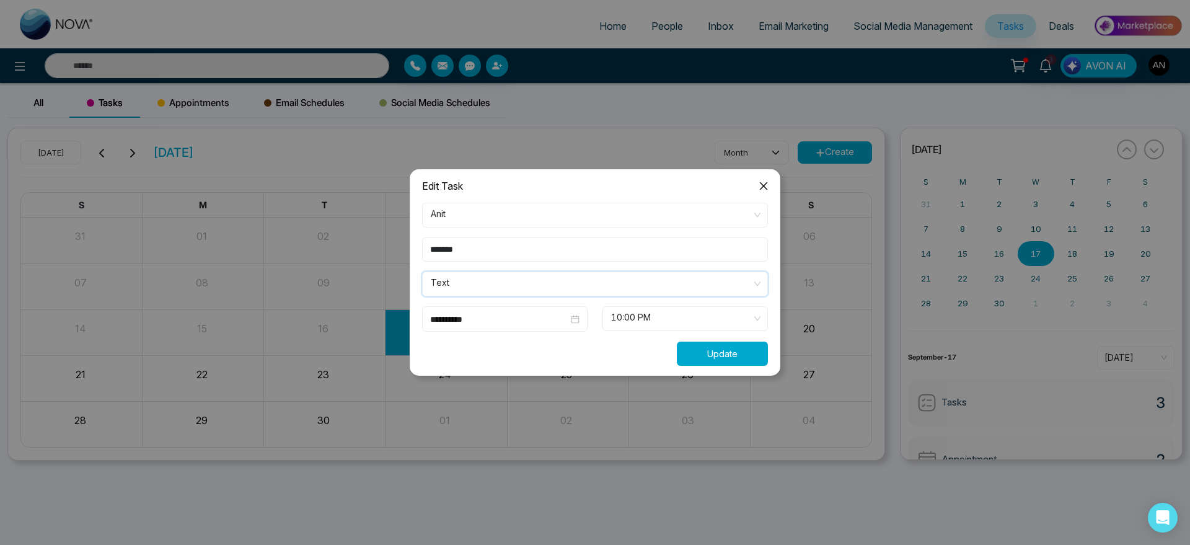
click at [715, 357] on button "Update" at bounding box center [722, 354] width 91 height 24
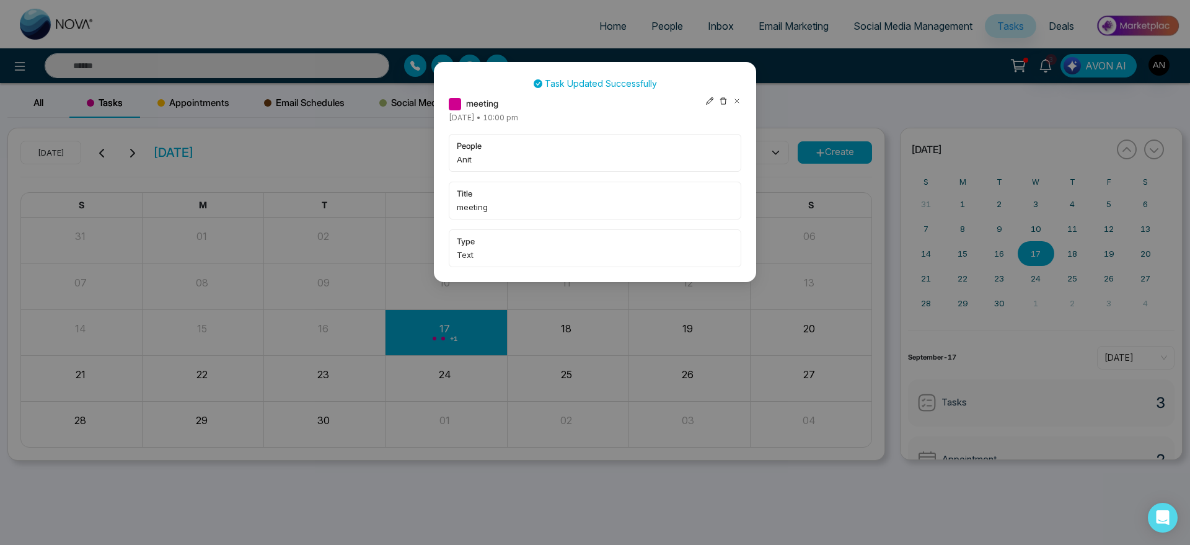
click at [736, 98] on icon at bounding box center [737, 101] width 9 height 9
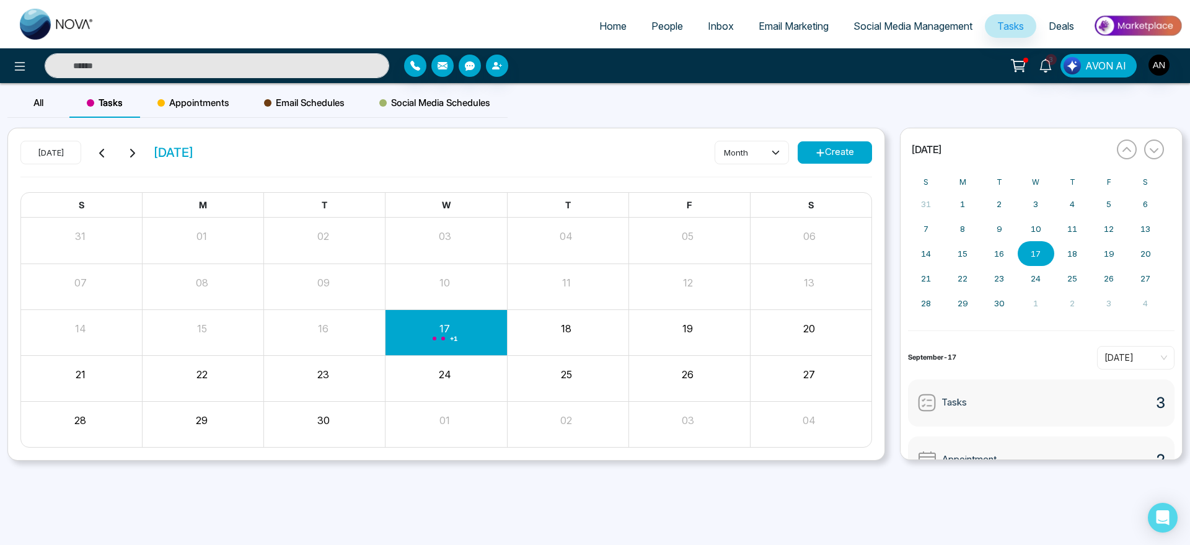
click at [196, 92] on div "Appointments" at bounding box center [193, 103] width 107 height 30
click at [572, 308] on div "Month View" at bounding box center [567, 286] width 121 height 45
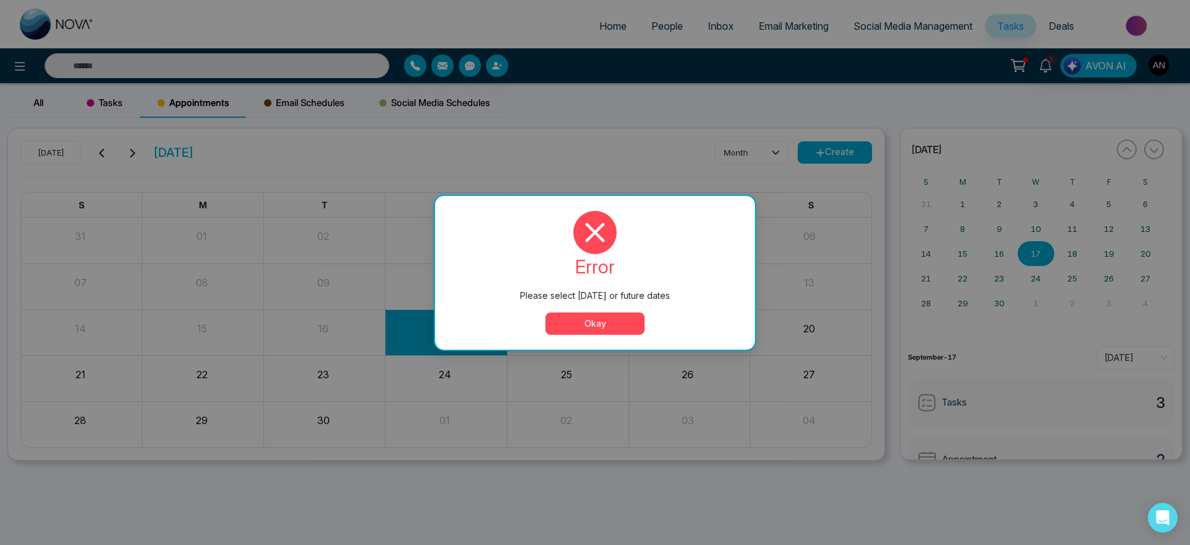
click at [629, 318] on button "Okay" at bounding box center [594, 323] width 99 height 22
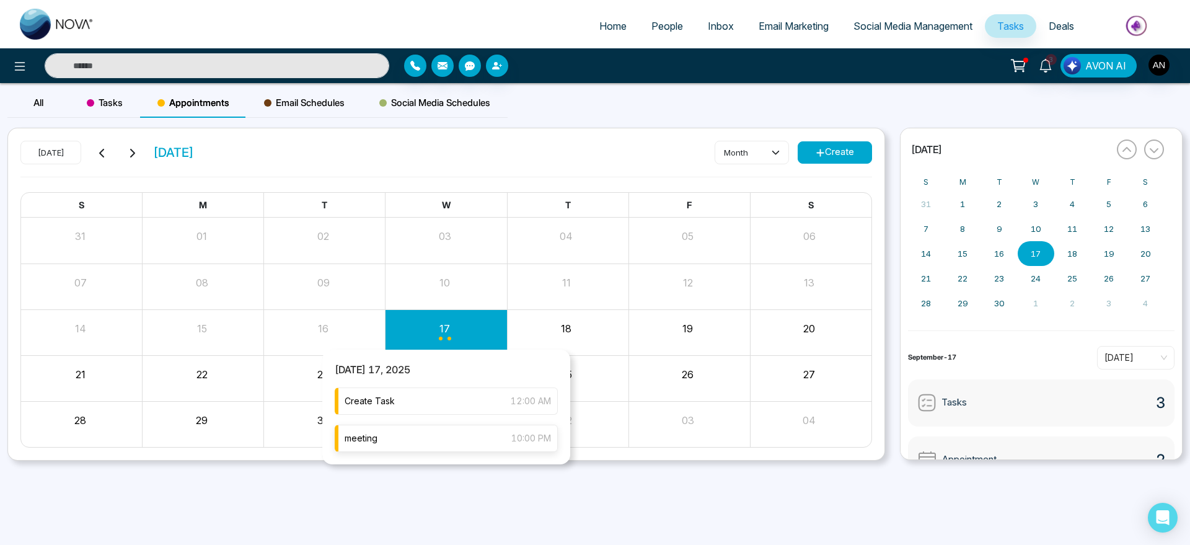
click at [446, 443] on div "meeting 10:00 PM" at bounding box center [446, 438] width 223 height 27
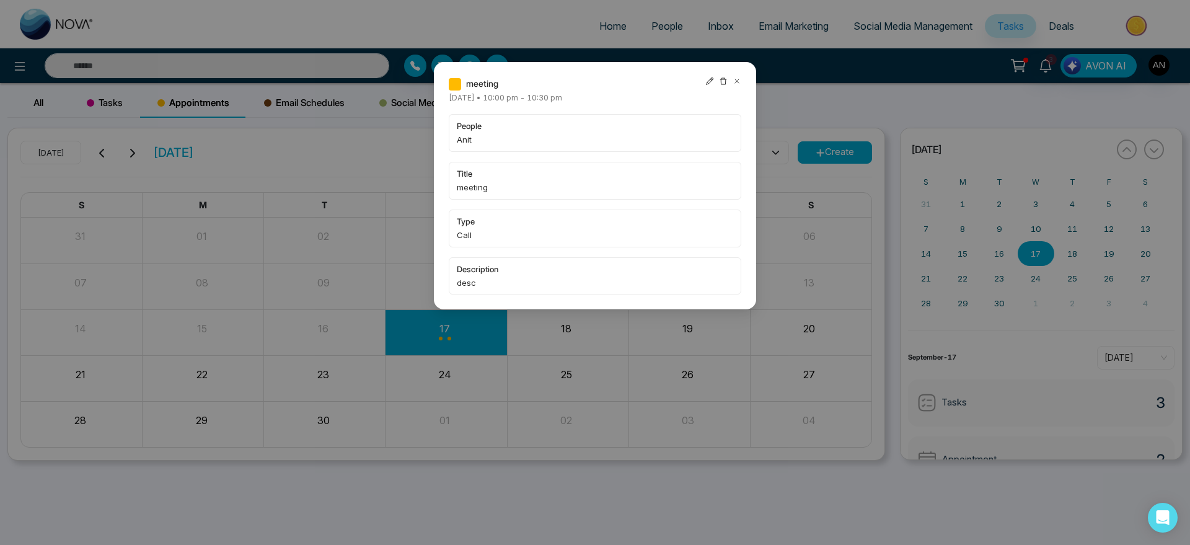
click at [710, 78] on icon at bounding box center [709, 81] width 9 height 9
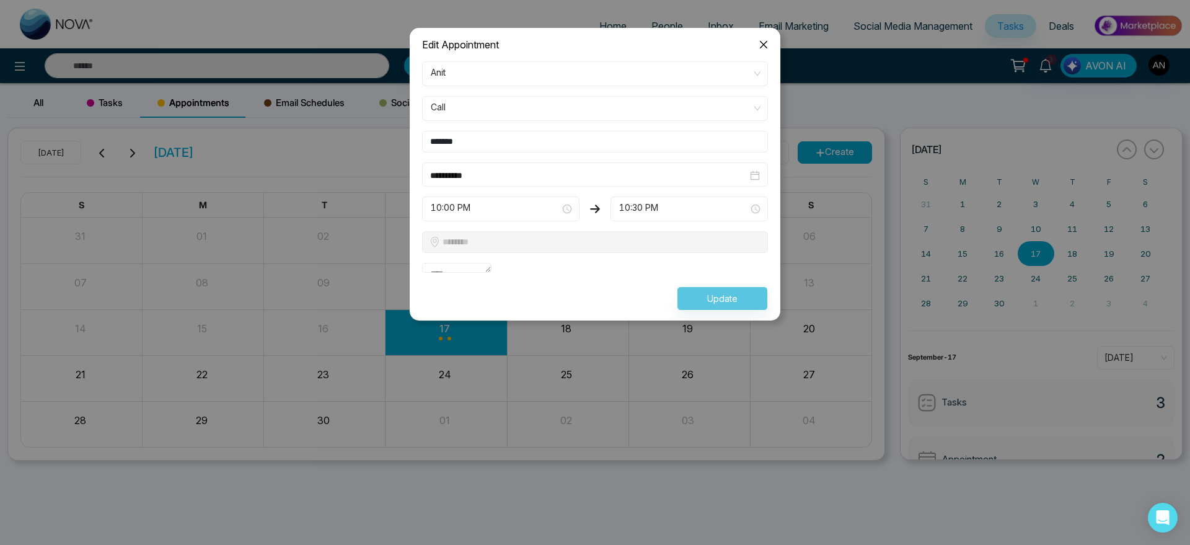
click at [670, 107] on span "Call" at bounding box center [595, 108] width 329 height 21
click at [549, 195] on form "**********" at bounding box center [595, 185] width 361 height 249
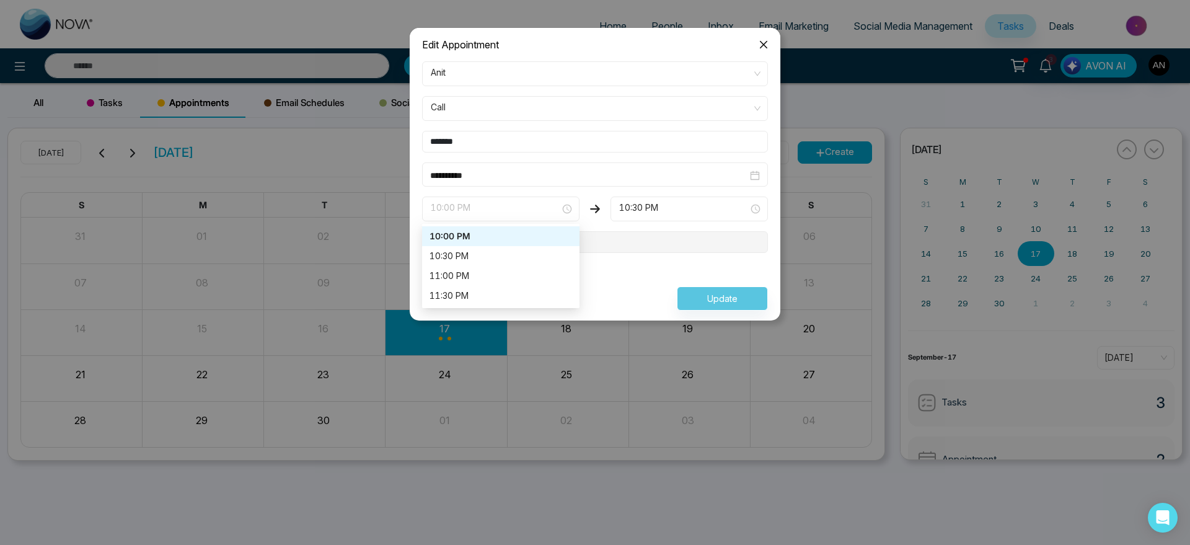
click at [550, 213] on span "10:00 PM" at bounding box center [501, 208] width 140 height 21
click at [535, 249] on div "10:30 PM" at bounding box center [501, 256] width 143 height 14
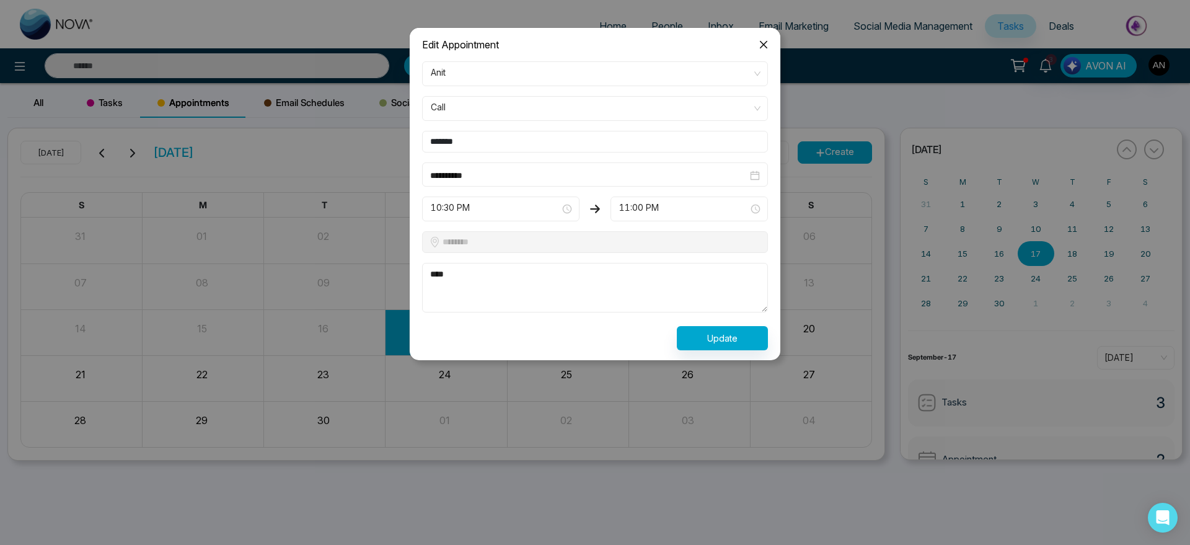
click at [505, 193] on form "**********" at bounding box center [595, 205] width 361 height 289
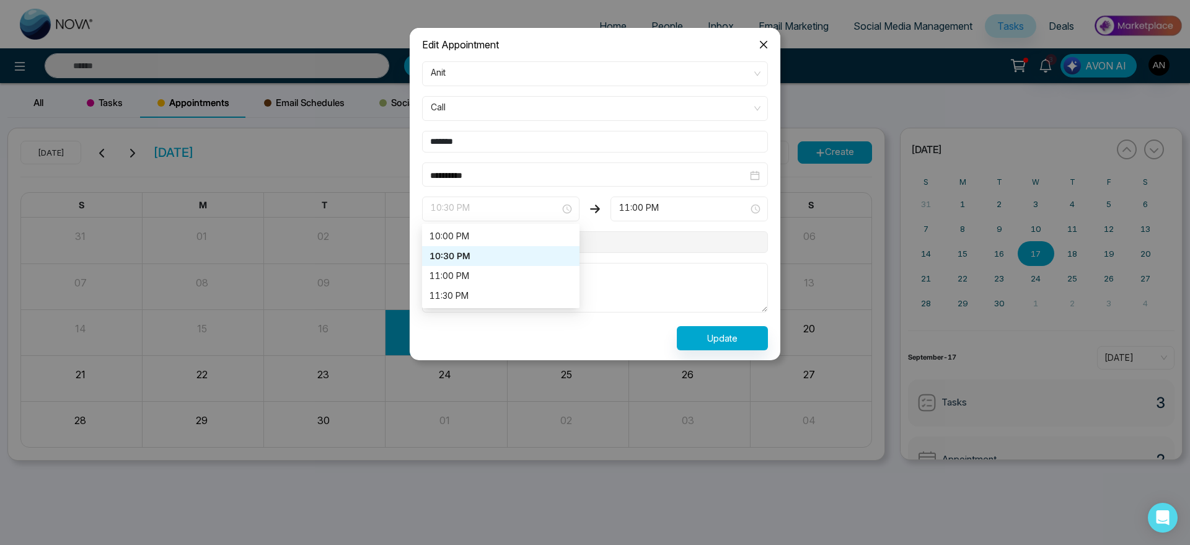
click at [506, 213] on span "10:30 PM" at bounding box center [501, 208] width 140 height 21
click at [511, 241] on div "10:00 PM" at bounding box center [501, 236] width 143 height 14
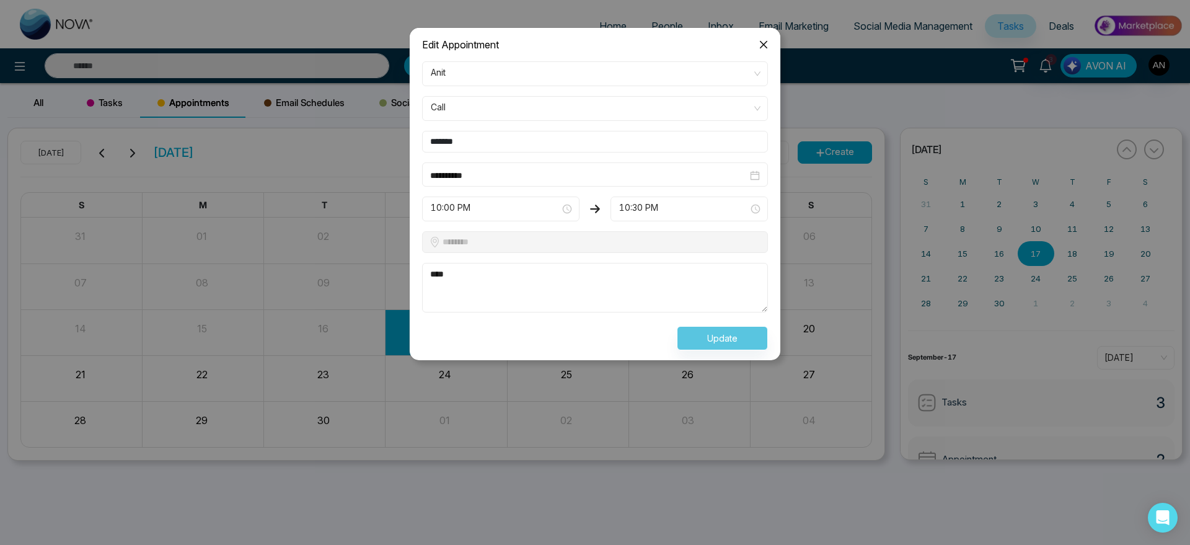
click at [736, 331] on div "Update" at bounding box center [595, 338] width 361 height 24
click at [482, 212] on span "10:00 PM" at bounding box center [501, 208] width 140 height 21
click at [482, 247] on div "10:30 PM" at bounding box center [500, 256] width 157 height 20
click at [710, 335] on button "Update" at bounding box center [722, 338] width 91 height 24
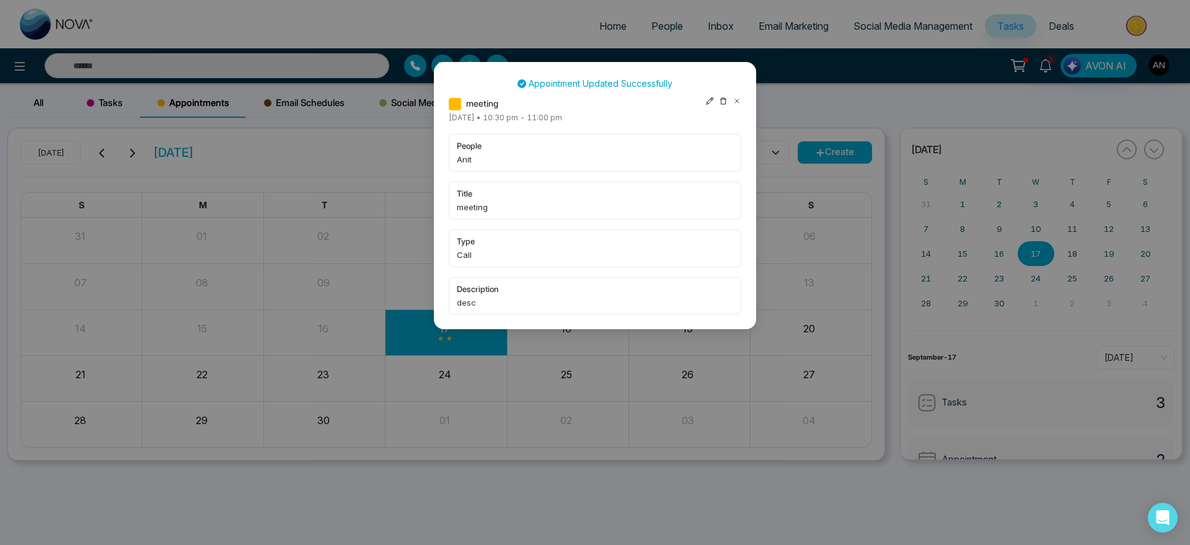
click at [710, 100] on icon at bounding box center [709, 101] width 9 height 9
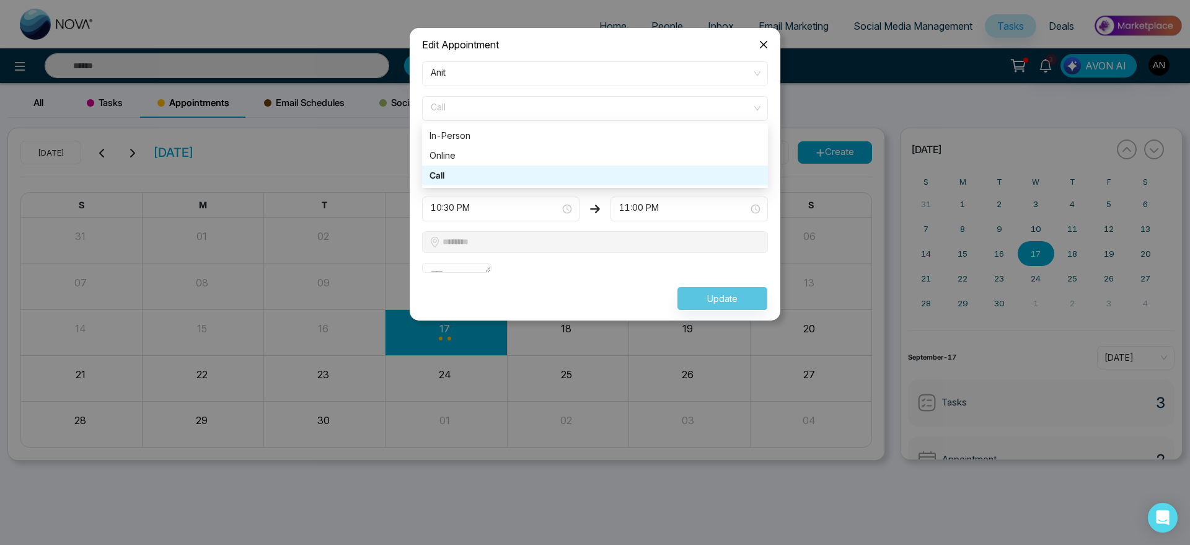
click at [527, 105] on span "Call" at bounding box center [595, 108] width 329 height 21
click at [527, 134] on div "In-Person" at bounding box center [595, 136] width 331 height 14
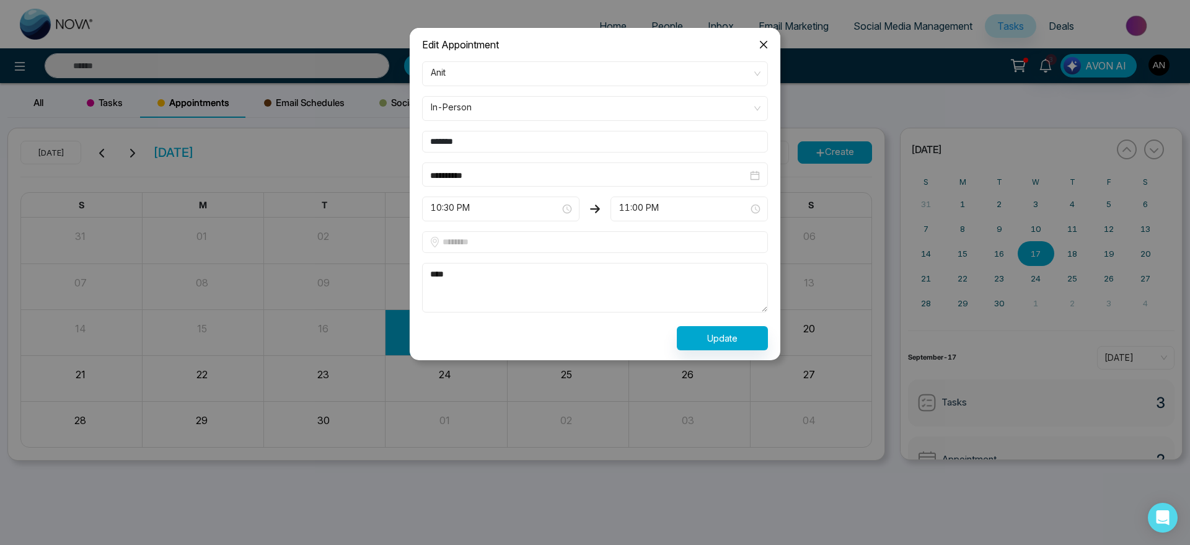
type input "*"
click at [534, 243] on input "*" at bounding box center [595, 242] width 346 height 22
click at [534, 243] on input "text" at bounding box center [595, 242] width 346 height 22
type input "**********"
click at [704, 333] on button "Update" at bounding box center [722, 338] width 91 height 24
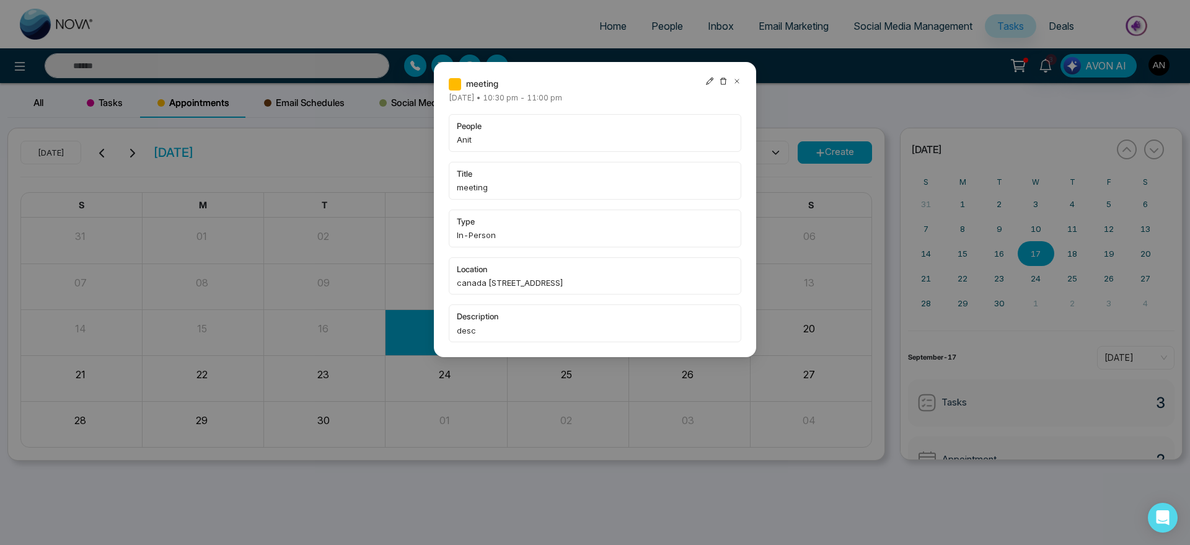
click at [734, 82] on icon at bounding box center [737, 81] width 9 height 9
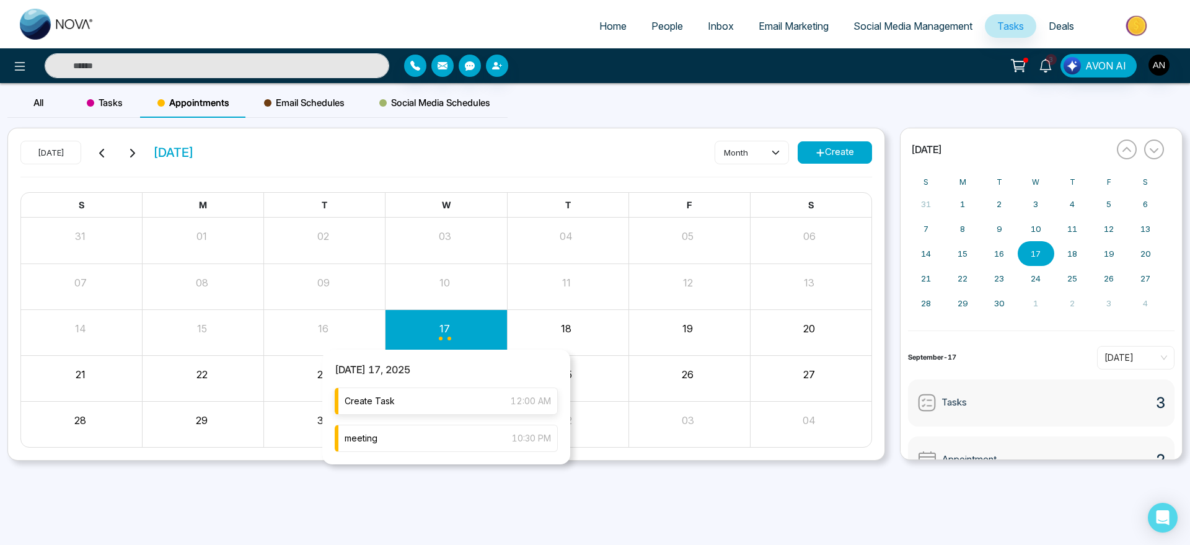
click at [451, 404] on div "Create Task 12:00 AM" at bounding box center [446, 400] width 223 height 27
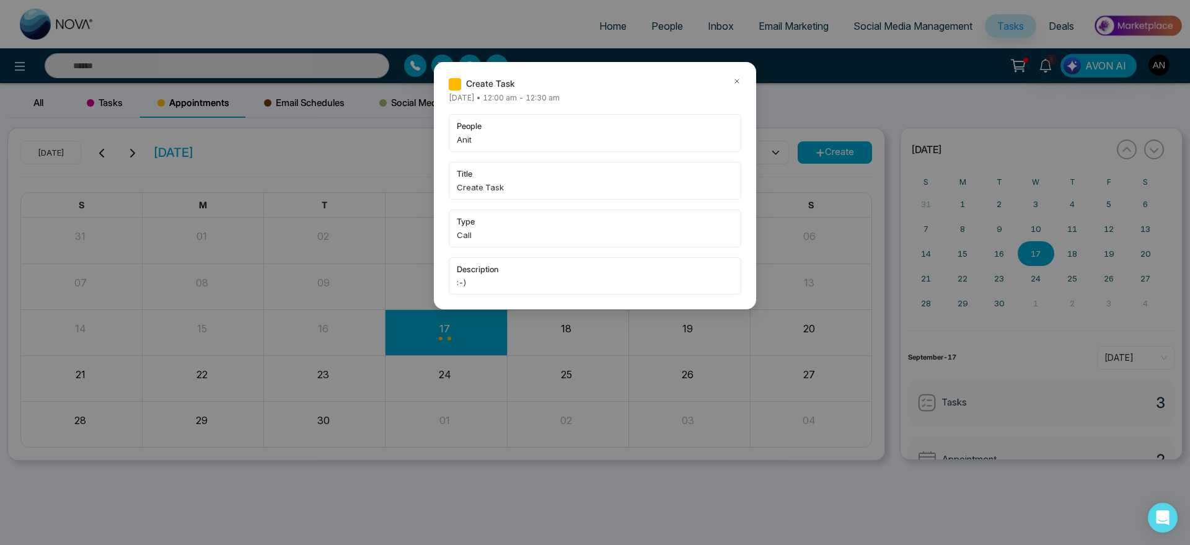
click at [736, 81] on icon at bounding box center [737, 81] width 9 height 9
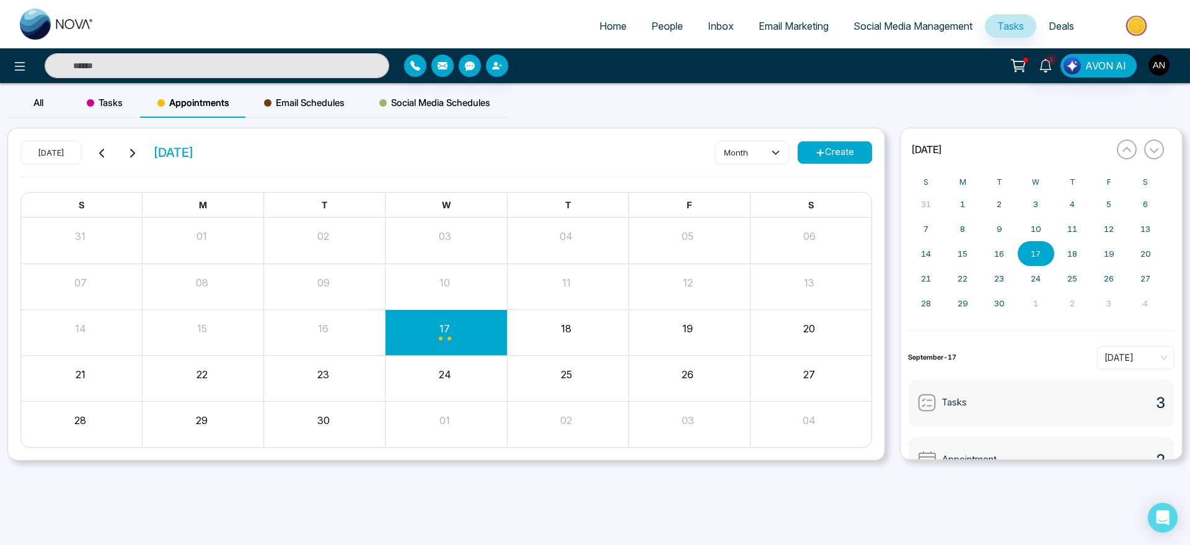
click at [312, 100] on span "Email Schedules" at bounding box center [304, 102] width 81 height 15
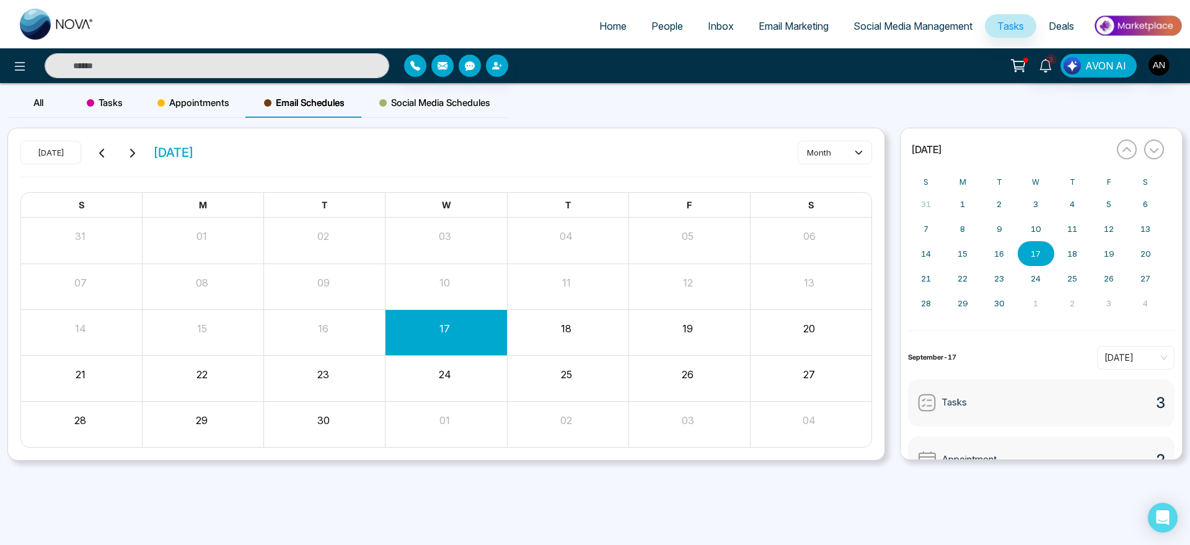
click at [456, 102] on span "Social Media Schedules" at bounding box center [434, 102] width 111 height 15
click at [578, 216] on div "T" at bounding box center [567, 205] width 121 height 25
click at [793, 22] on span "Email Marketing" at bounding box center [794, 26] width 70 height 12
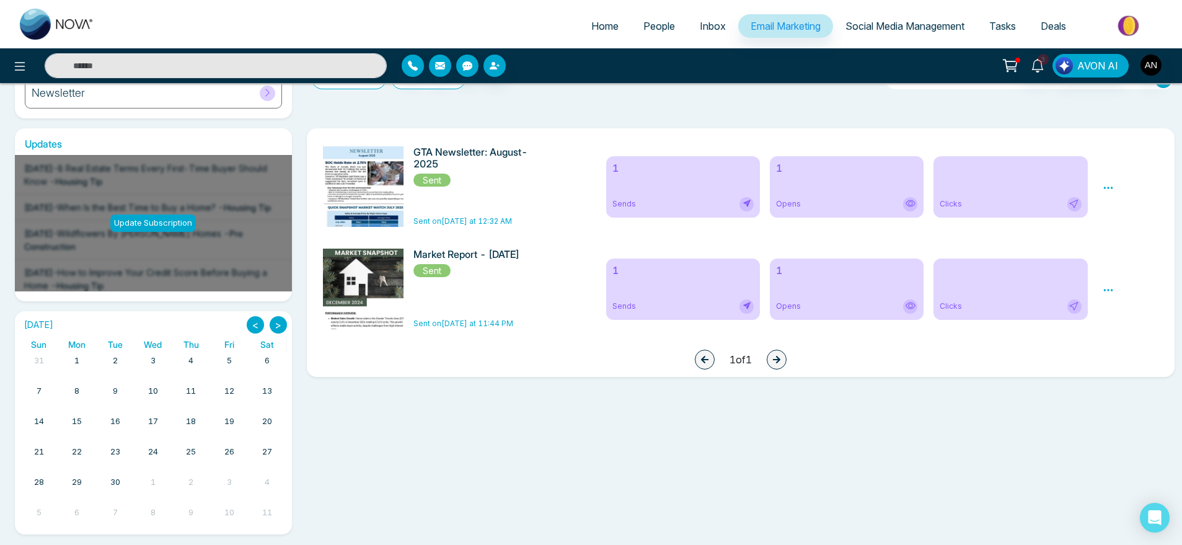
scroll to position [170, 0]
click at [285, 319] on button ">" at bounding box center [278, 324] width 17 height 17
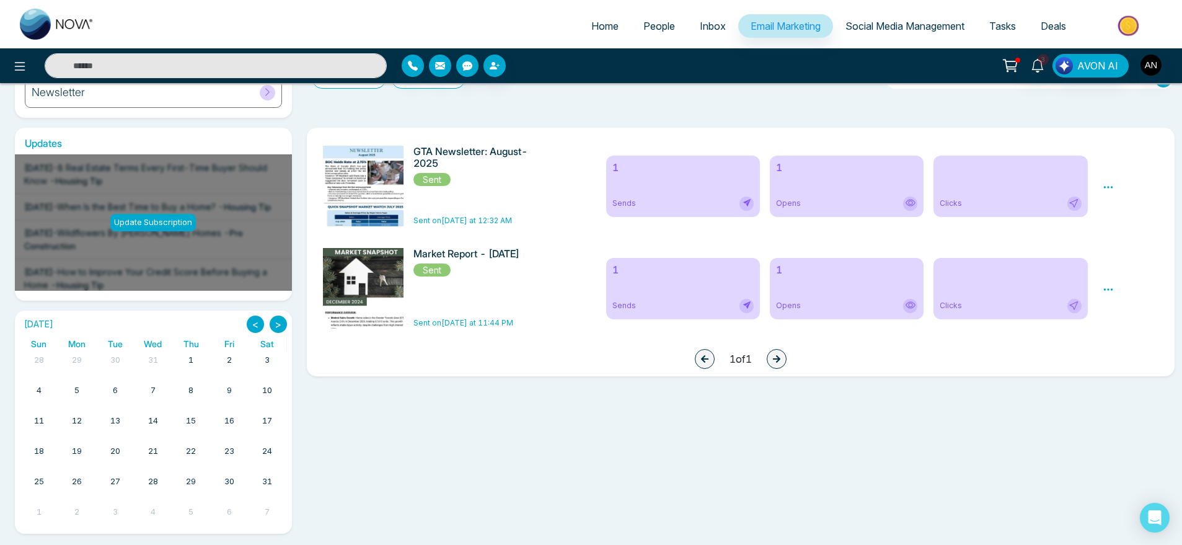
click at [248, 321] on button "<" at bounding box center [255, 324] width 17 height 17
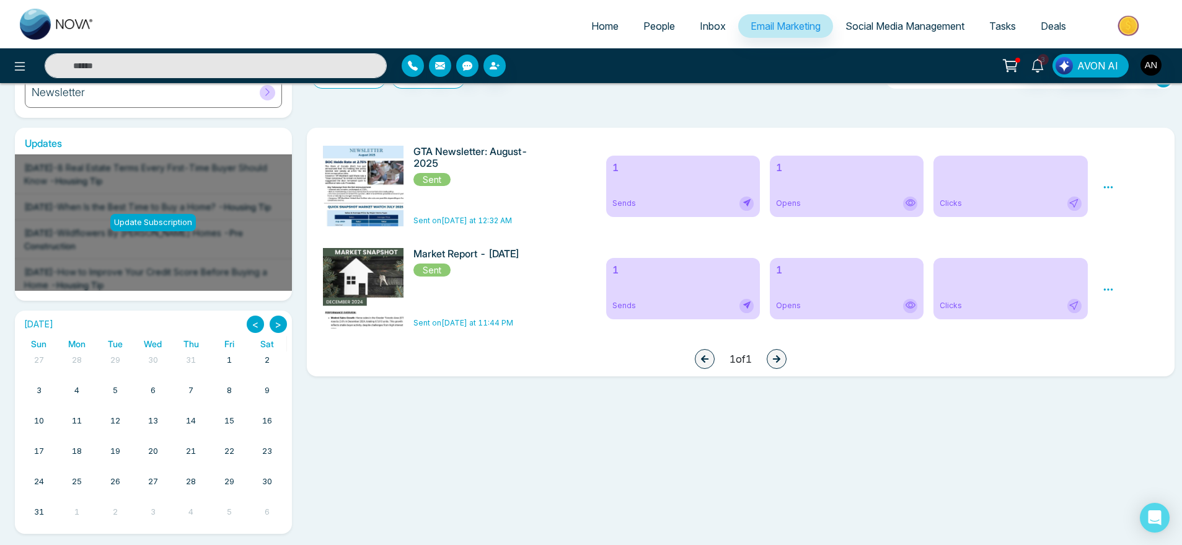
click at [248, 321] on button "<" at bounding box center [255, 324] width 17 height 17
click at [274, 324] on button ">" at bounding box center [278, 324] width 17 height 17
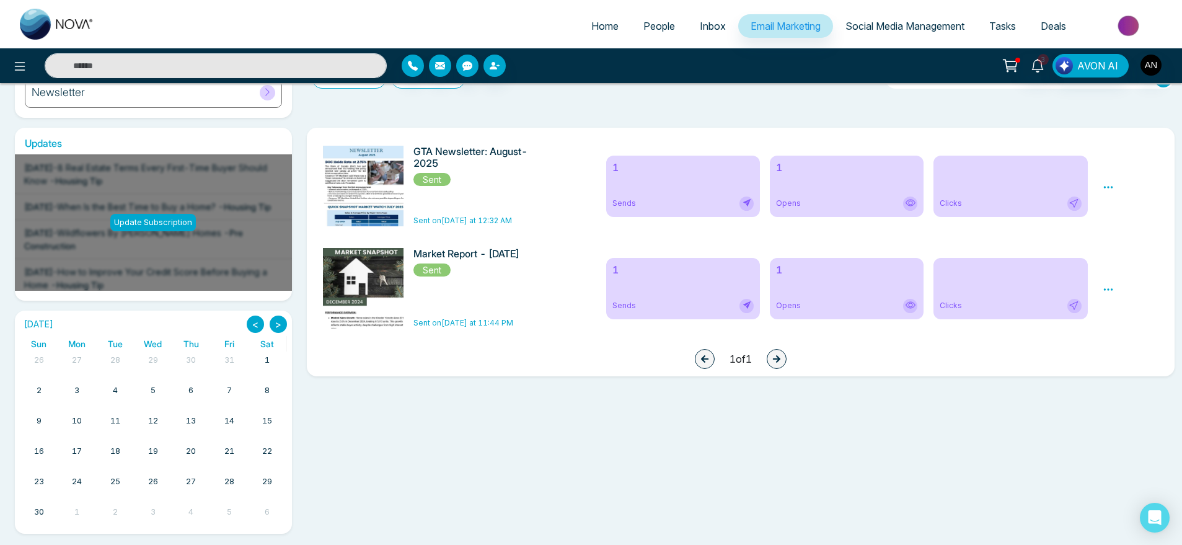
click at [274, 324] on button ">" at bounding box center [278, 324] width 17 height 17
click at [256, 324] on button "<" at bounding box center [255, 324] width 17 height 17
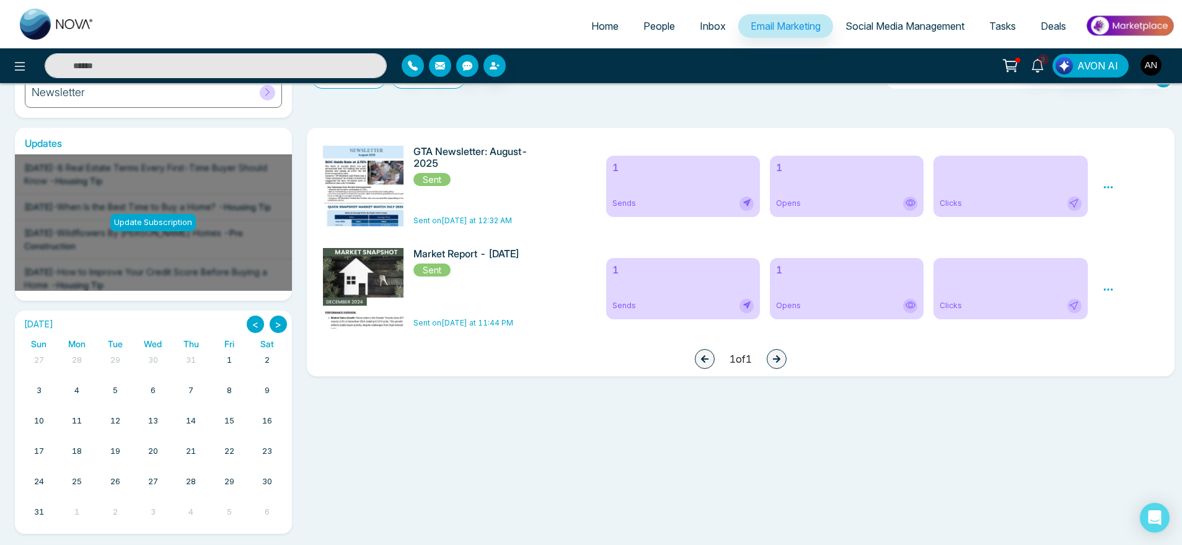
click at [256, 324] on button "<" at bounding box center [255, 324] width 17 height 17
click at [284, 325] on div "[DATE] < > Sun Mon Tue Wed Thu Fri Sat 1 2 3 4 5 6 7 8 9 10 11 12 13 14 15 16 1…" at bounding box center [153, 422] width 277 height 223
click at [284, 325] on button ">" at bounding box center [278, 324] width 17 height 17
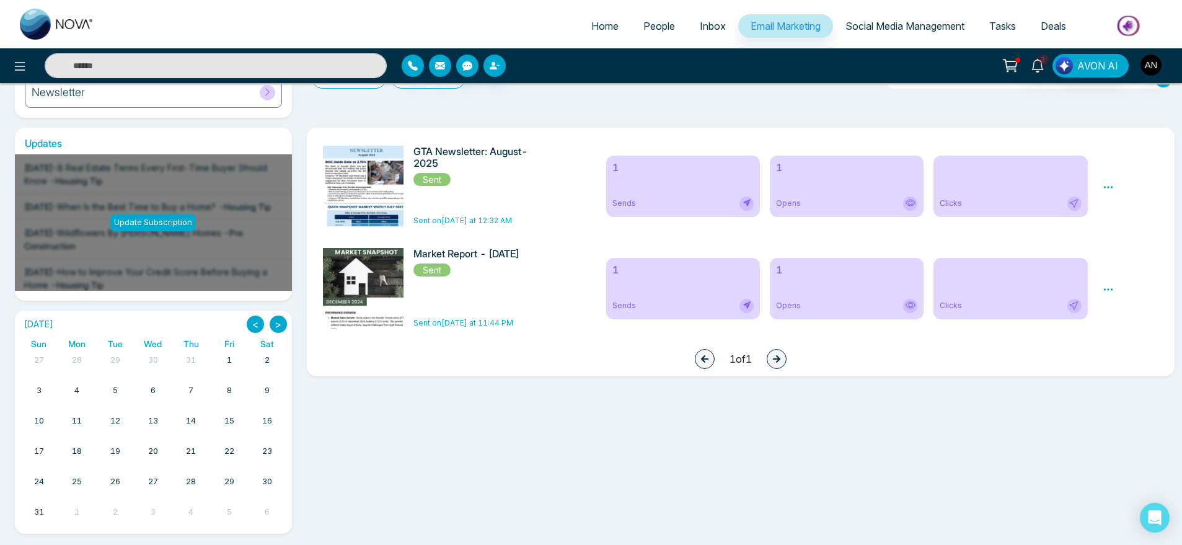
click at [284, 325] on button ">" at bounding box center [278, 324] width 17 height 17
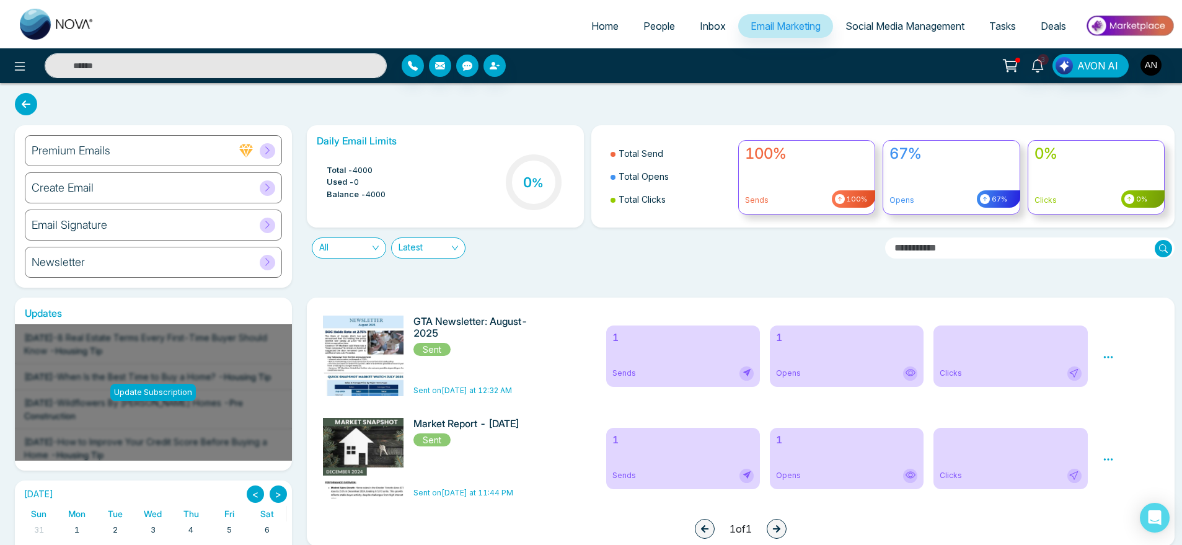
click at [715, 24] on span "Inbox" at bounding box center [713, 26] width 26 height 12
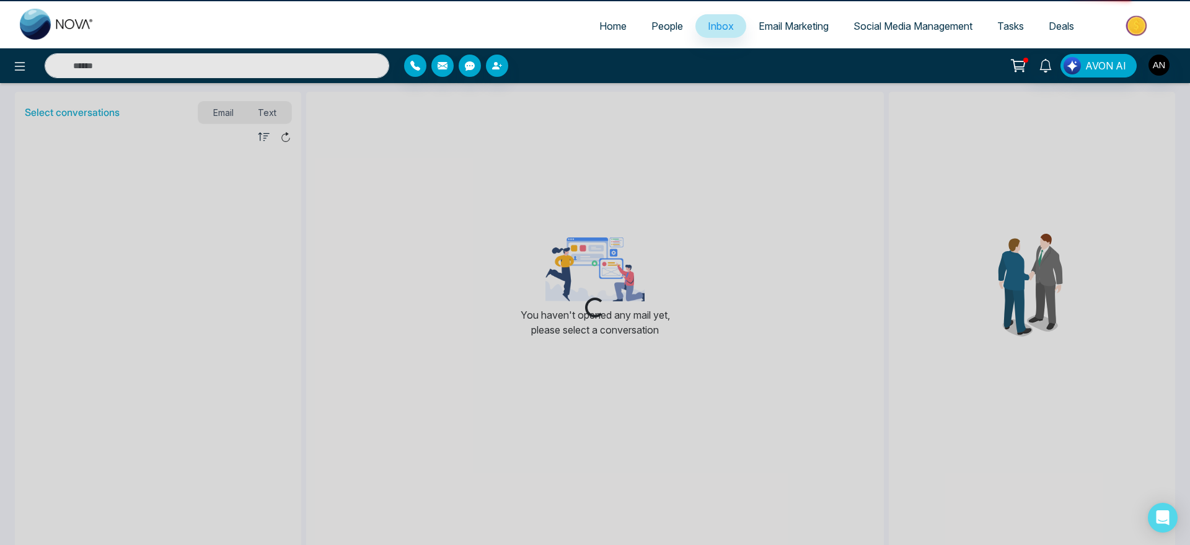
click at [818, 22] on span "Email Marketing" at bounding box center [794, 26] width 70 height 12
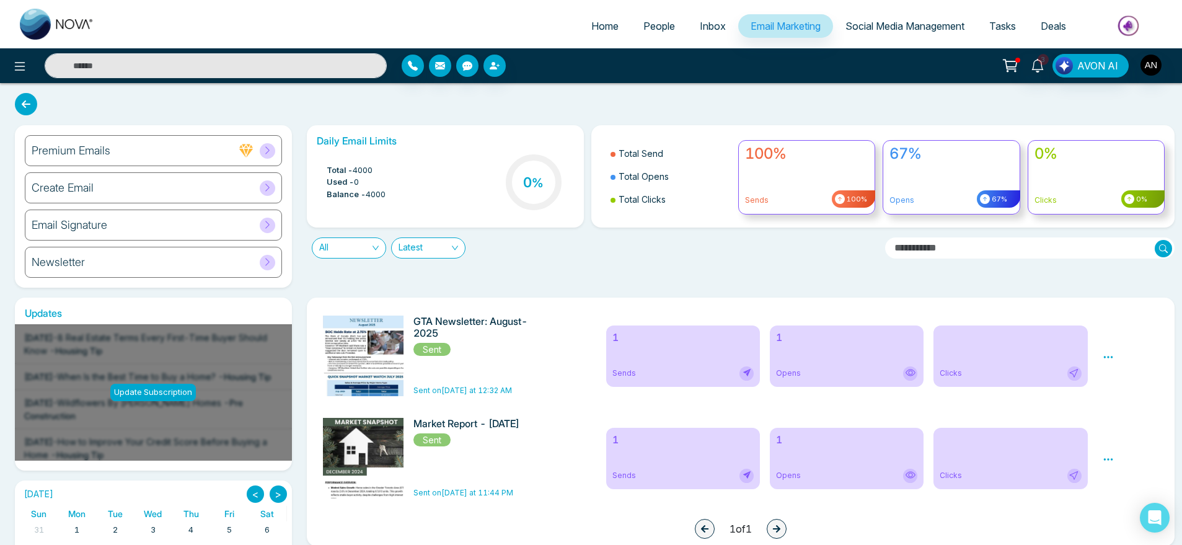
click at [649, 25] on span "People" at bounding box center [659, 26] width 32 height 12
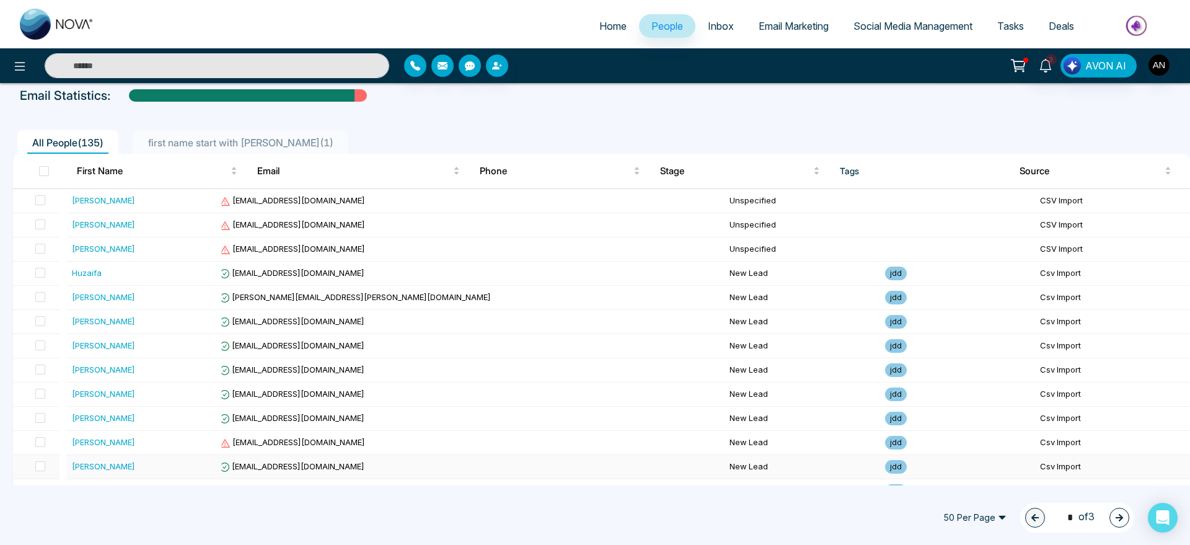
scroll to position [62, 0]
click at [1110, 512] on button "button" at bounding box center [1120, 518] width 20 height 20
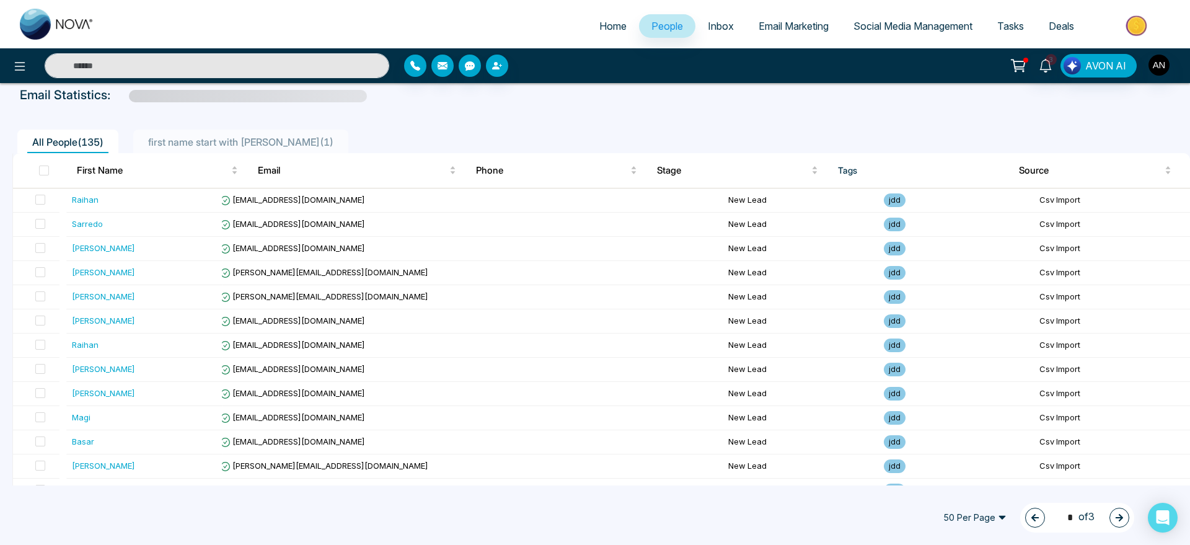
click at [1123, 522] on button "button" at bounding box center [1120, 518] width 20 height 20
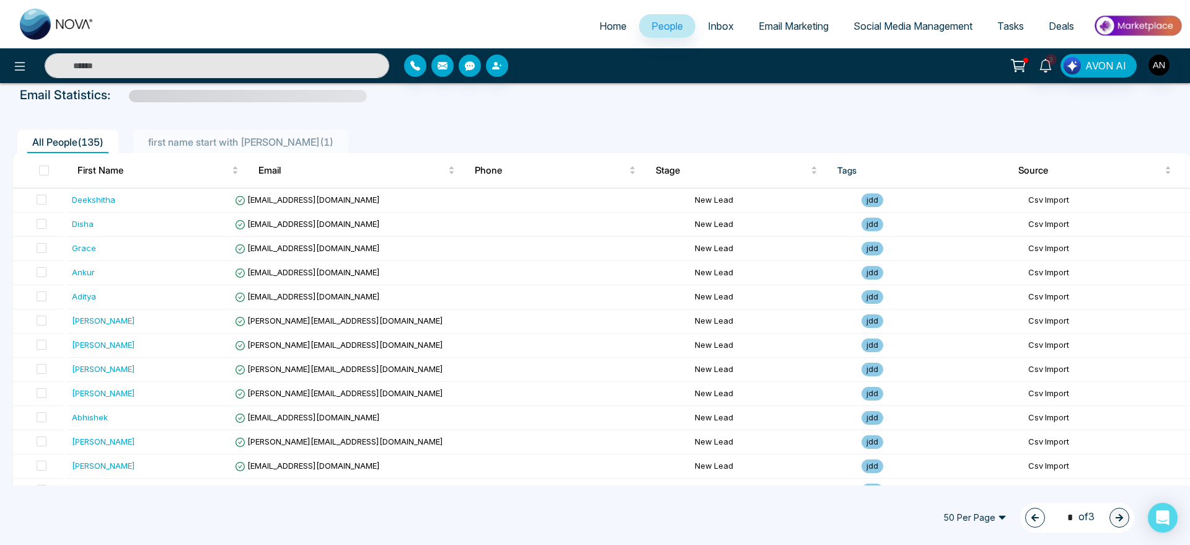
click at [1038, 519] on button "button" at bounding box center [1035, 518] width 20 height 20
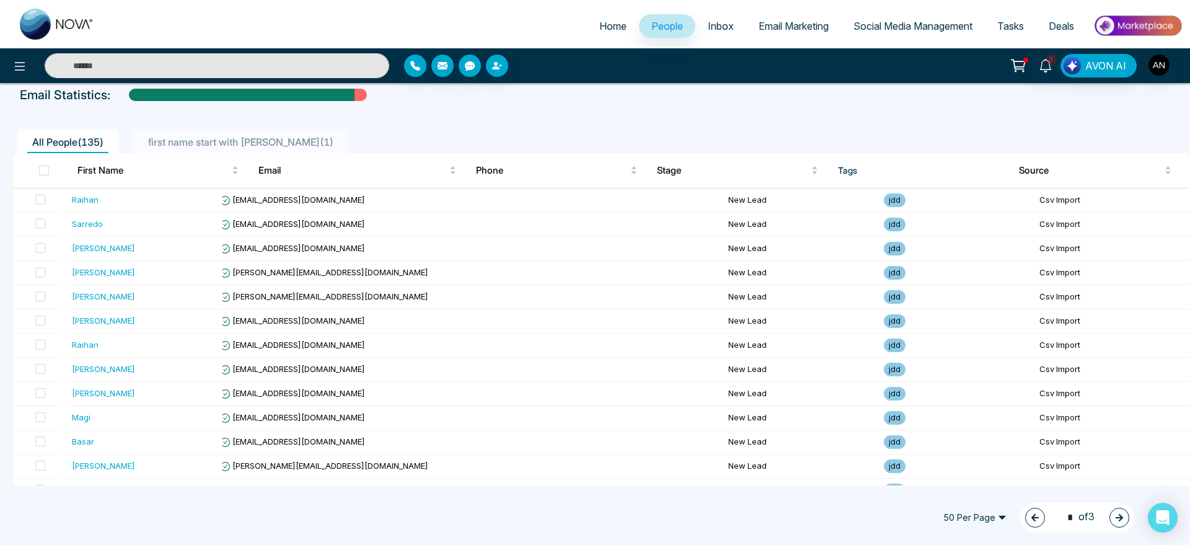
click at [1038, 519] on button "button" at bounding box center [1035, 518] width 20 height 20
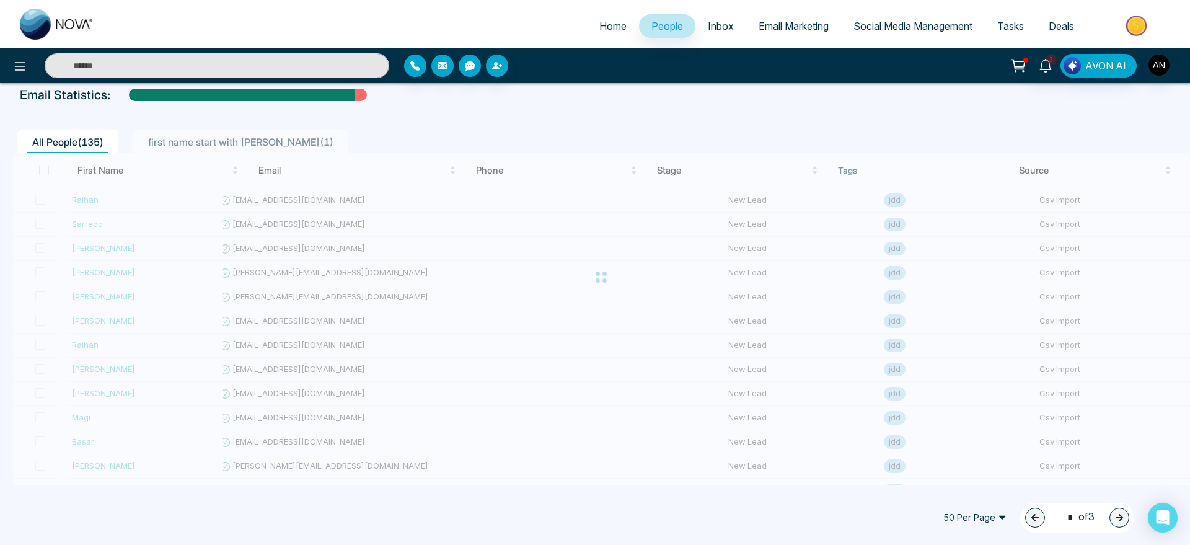
click at [973, 521] on span "50 Per Page" at bounding box center [975, 518] width 81 height 20
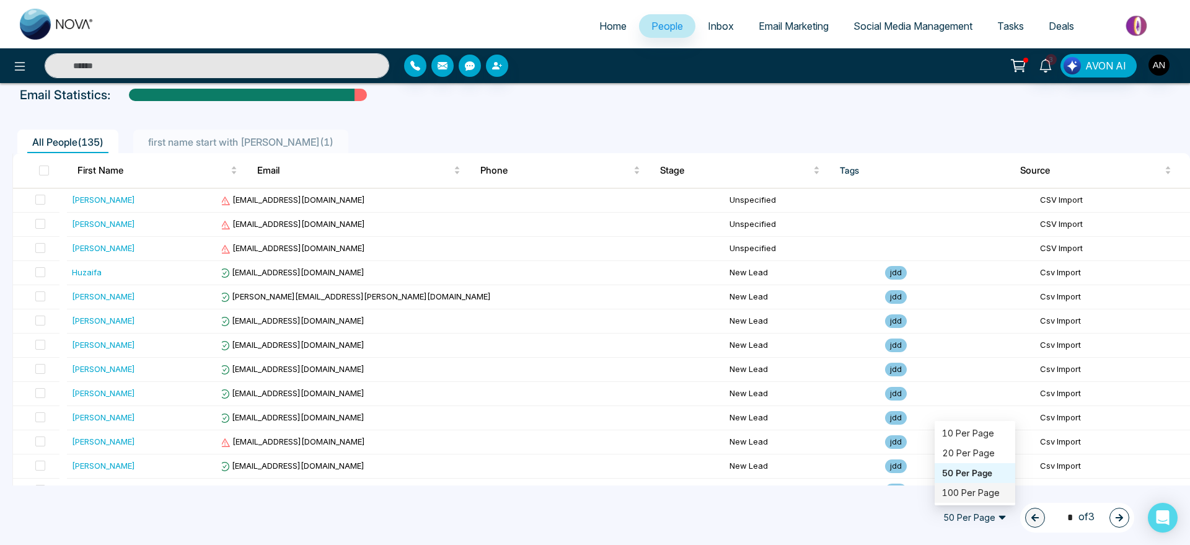
click at [972, 490] on div "100 Per Page" at bounding box center [975, 493] width 66 height 14
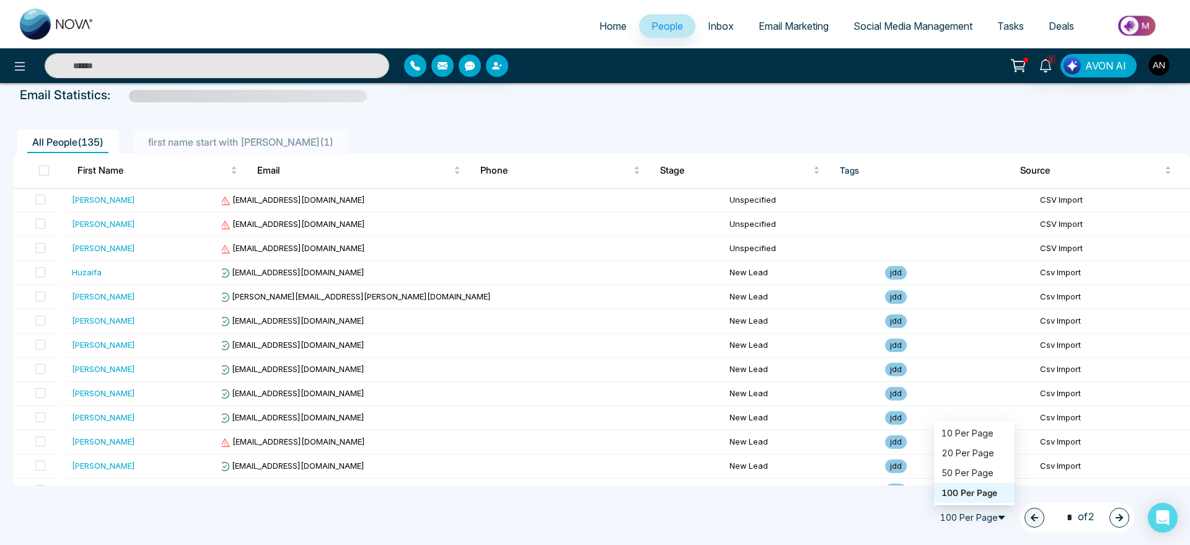
click at [986, 519] on span "100 Per Page" at bounding box center [974, 518] width 81 height 20
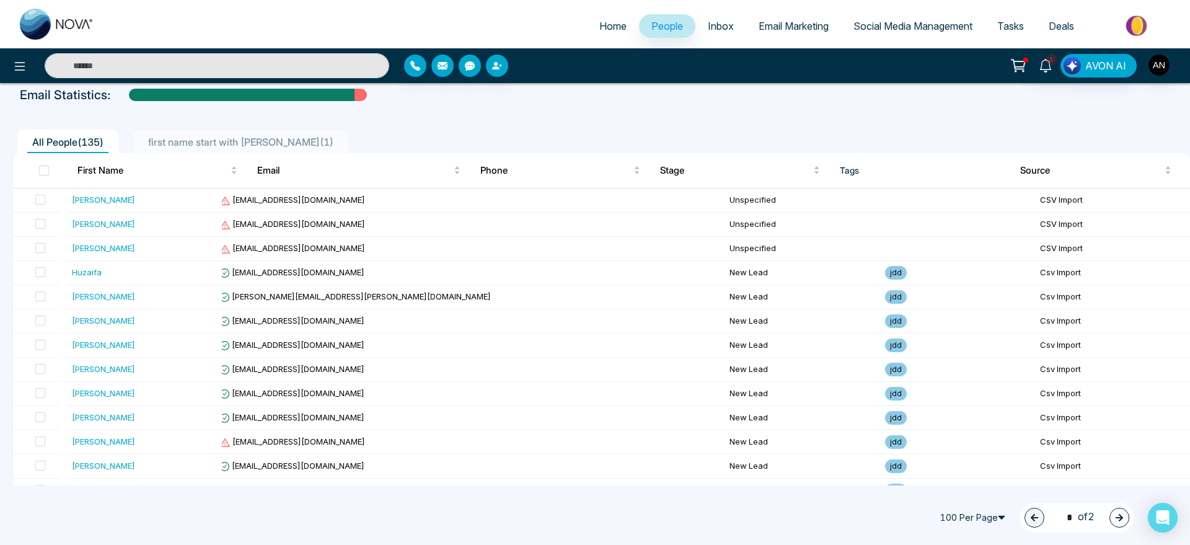
click at [986, 519] on span "100 Per Page" at bounding box center [974, 518] width 81 height 20
click at [1124, 518] on button "button" at bounding box center [1120, 518] width 20 height 20
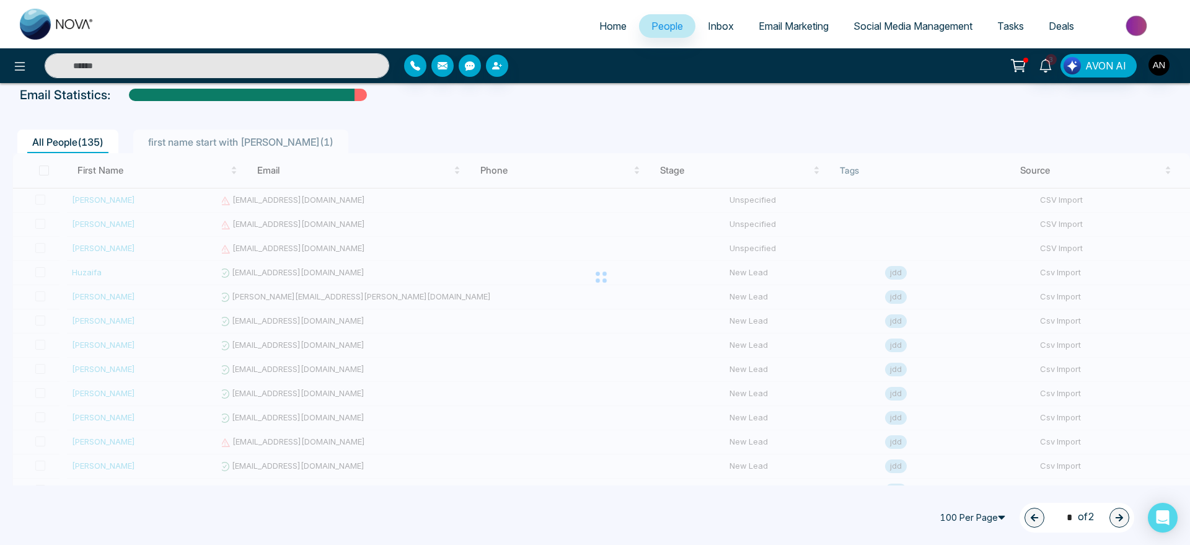
type input "*"
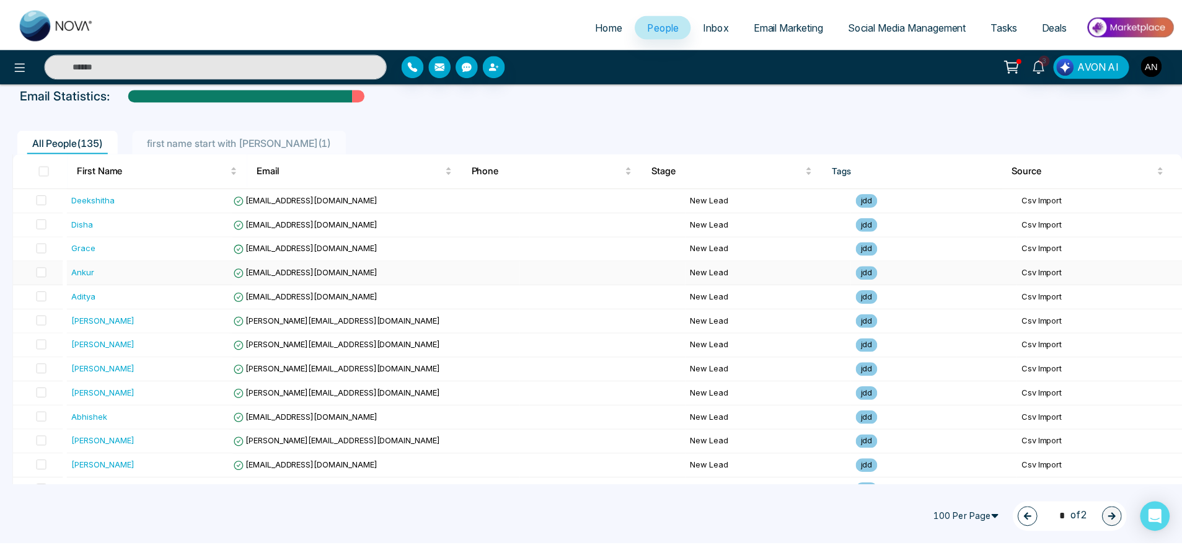
scroll to position [0, 0]
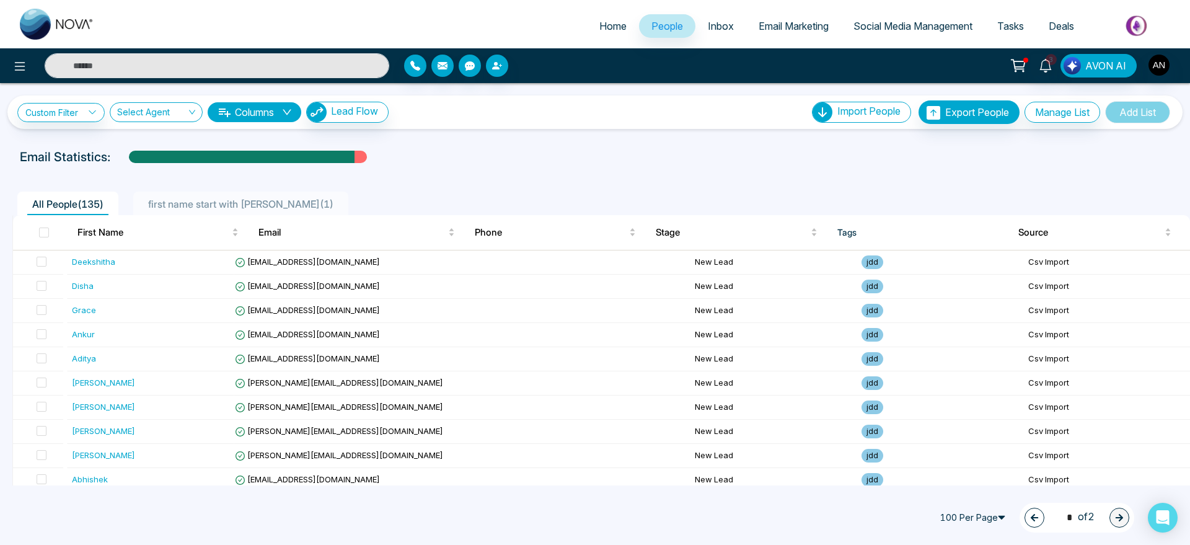
click at [726, 20] on link "Inbox" at bounding box center [720, 26] width 51 height 24
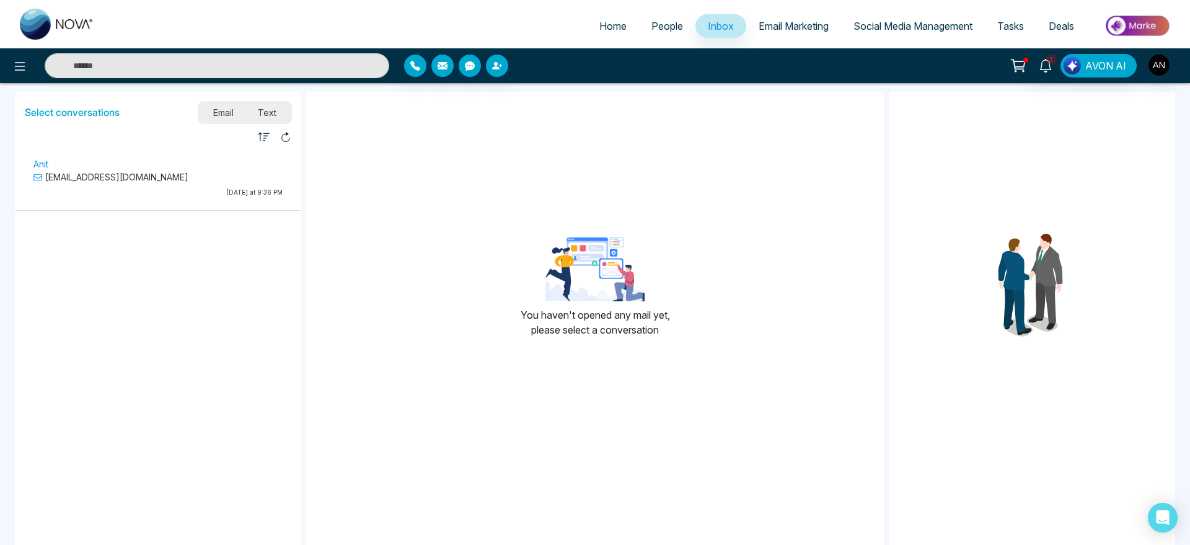
click at [769, 32] on span "Email Marketing" at bounding box center [794, 26] width 70 height 12
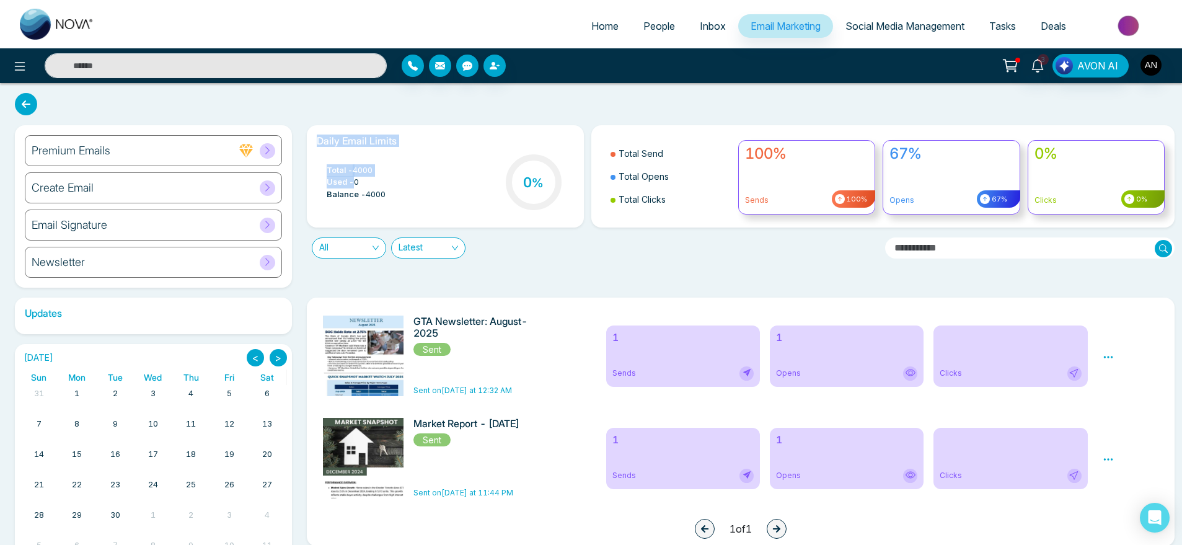
drag, startPoint x: 317, startPoint y: 135, endPoint x: 392, endPoint y: 192, distance: 94.2
click at [392, 192] on div "Daily Email Limits Total - 4000 Used - 0 Balance - 4000 0 %" at bounding box center [445, 176] width 277 height 102
click at [392, 192] on div "Total - 4000 Used - 0 Balance - 4000 0 %" at bounding box center [445, 183] width 257 height 63
drag, startPoint x: 413, startPoint y: 199, endPoint x: 322, endPoint y: 146, distance: 106.1
click at [322, 146] on div "Daily Email Limits Total - 4000 Used - 0 Balance - 4000 0 %" at bounding box center [445, 176] width 277 height 102
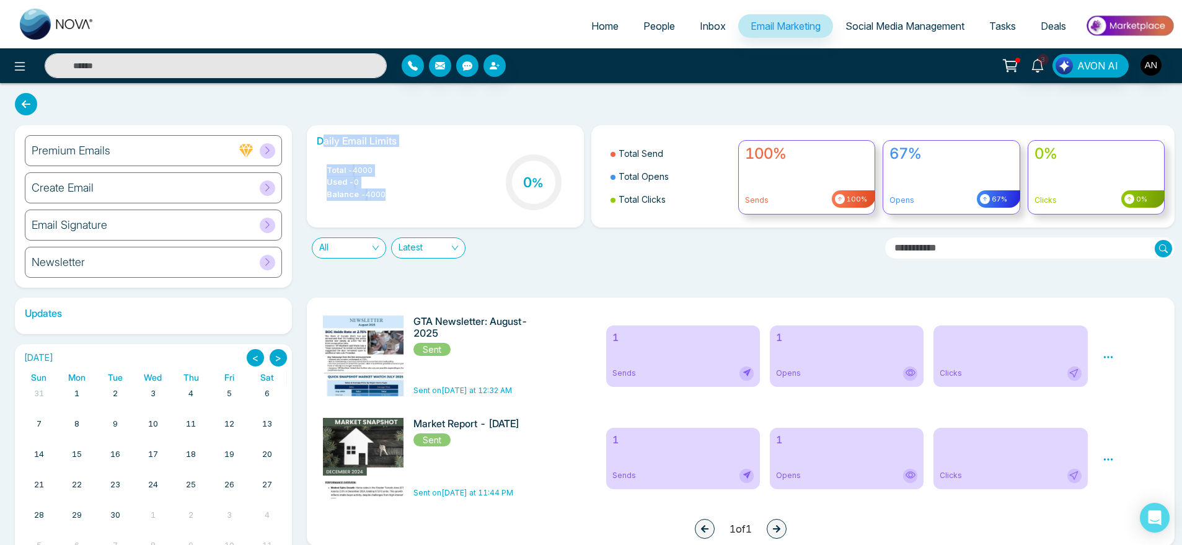
click at [400, 182] on div "Total - 4000 Used - 0 Balance - 4000 0 %" at bounding box center [445, 183] width 257 height 63
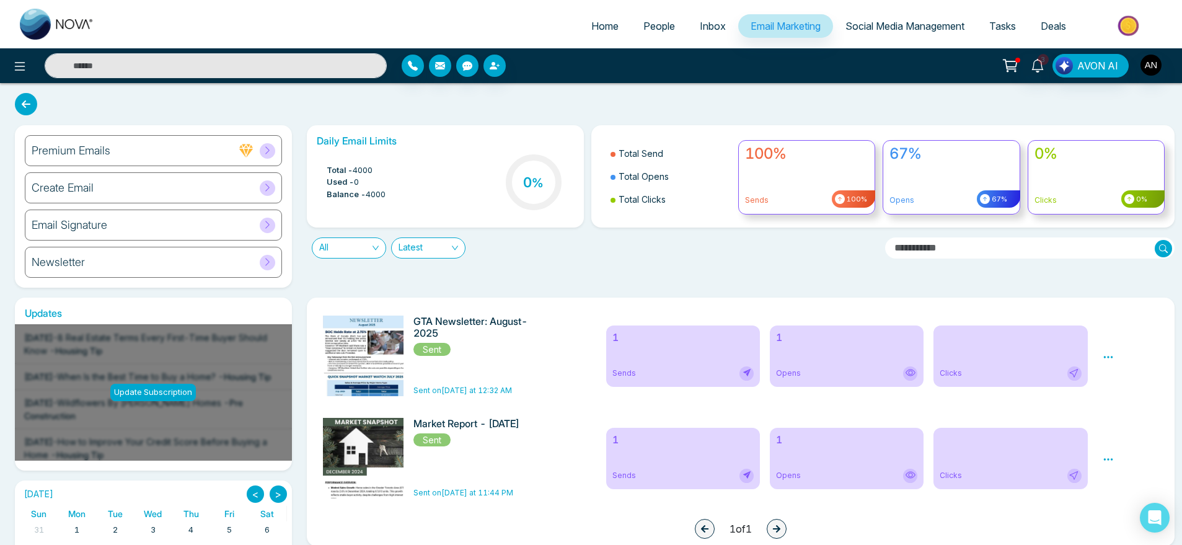
click at [217, 278] on div "Premium Emails Create Email Email Signature Newsletter" at bounding box center [153, 206] width 277 height 162
click at [248, 254] on div "Newsletter" at bounding box center [153, 262] width 257 height 31
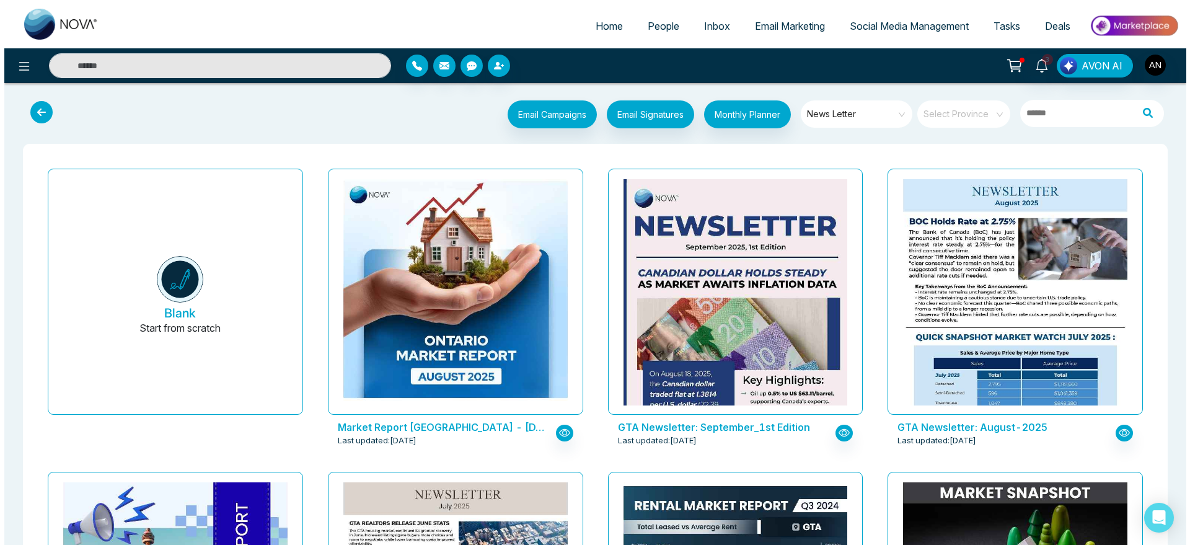
scroll to position [738, 0]
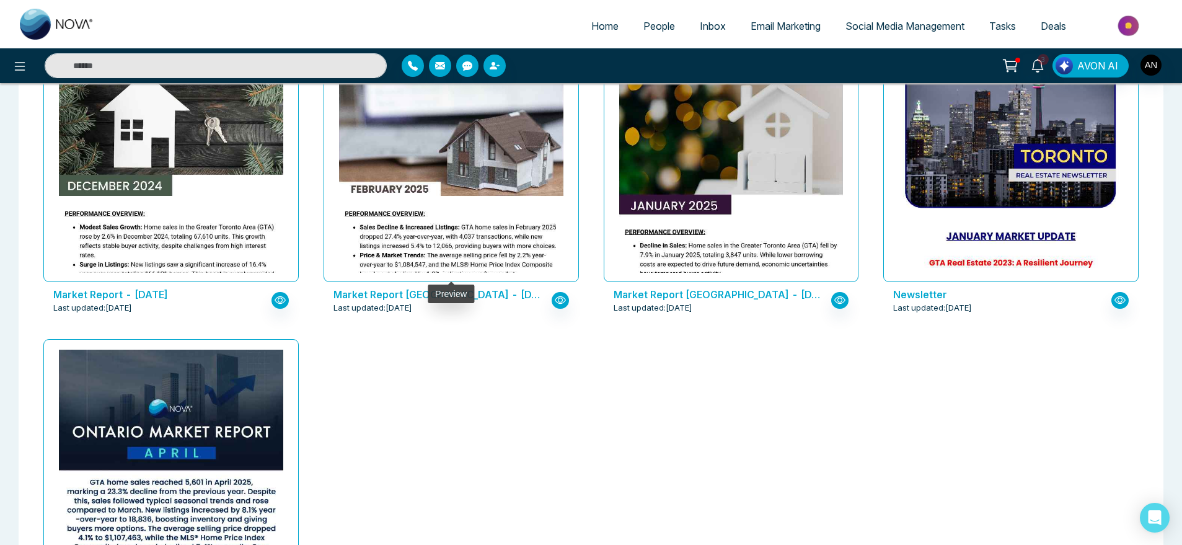
click at [449, 274] on div at bounding box center [451, 159] width 255 height 246
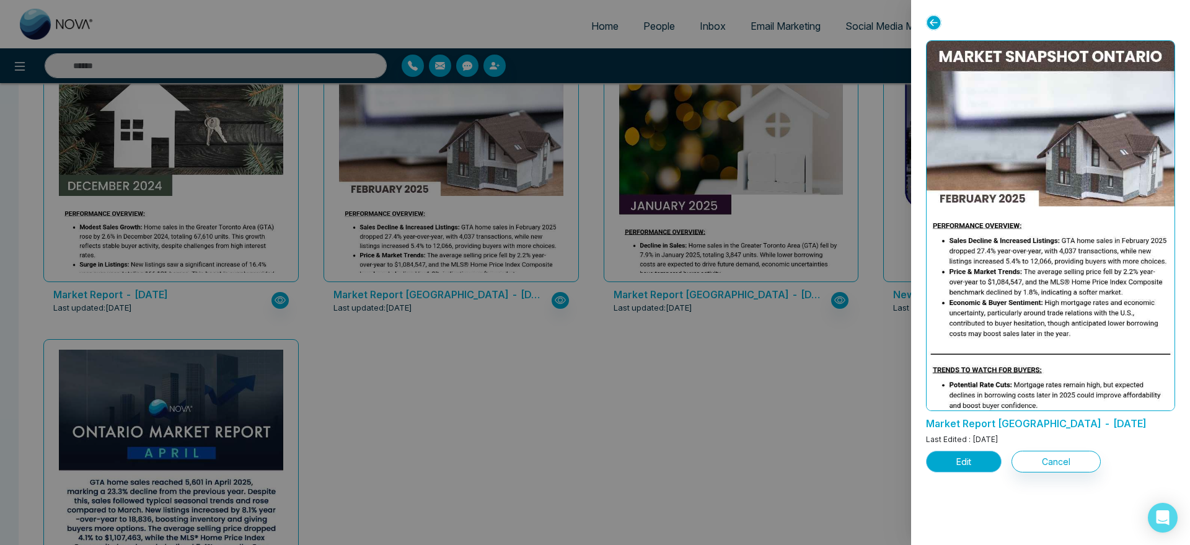
click at [971, 465] on button "Edit" at bounding box center [964, 462] width 76 height 22
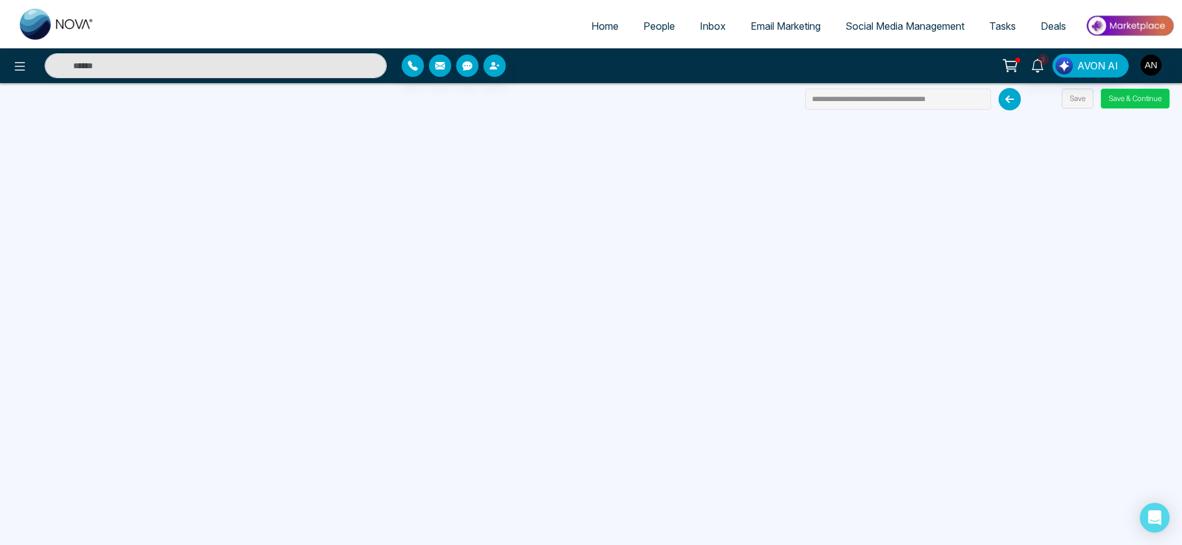
click at [1126, 96] on button "Save & Continue" at bounding box center [1135, 99] width 69 height 20
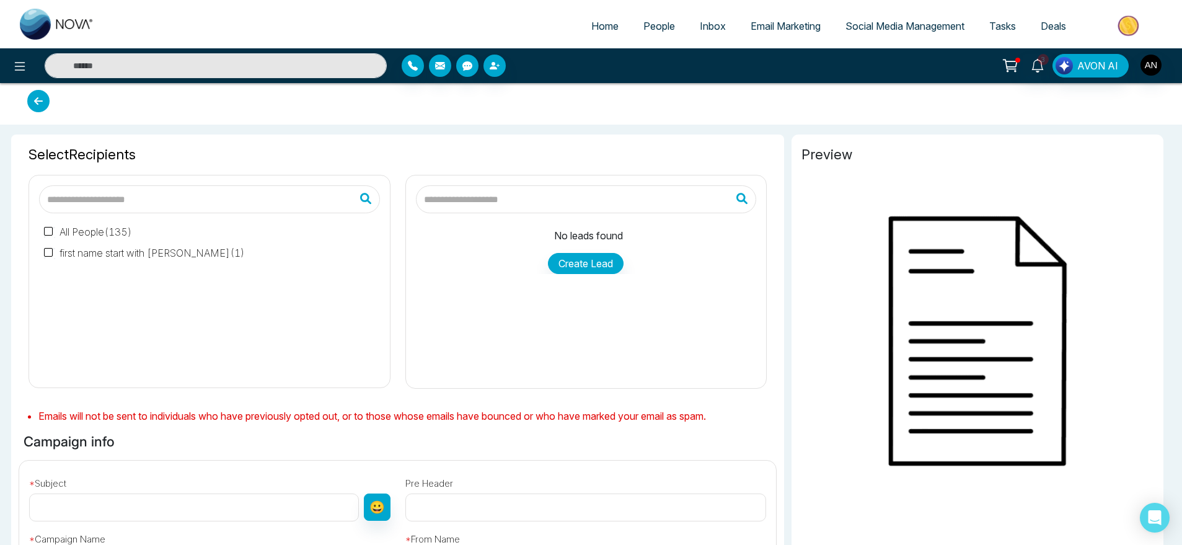
type input "**********"
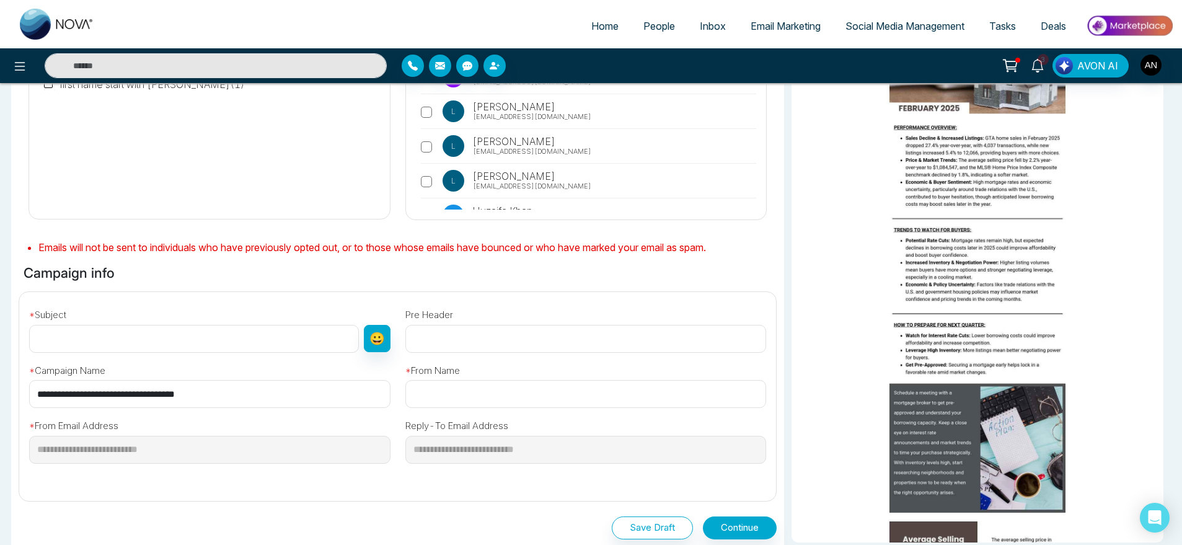
scroll to position [87, 0]
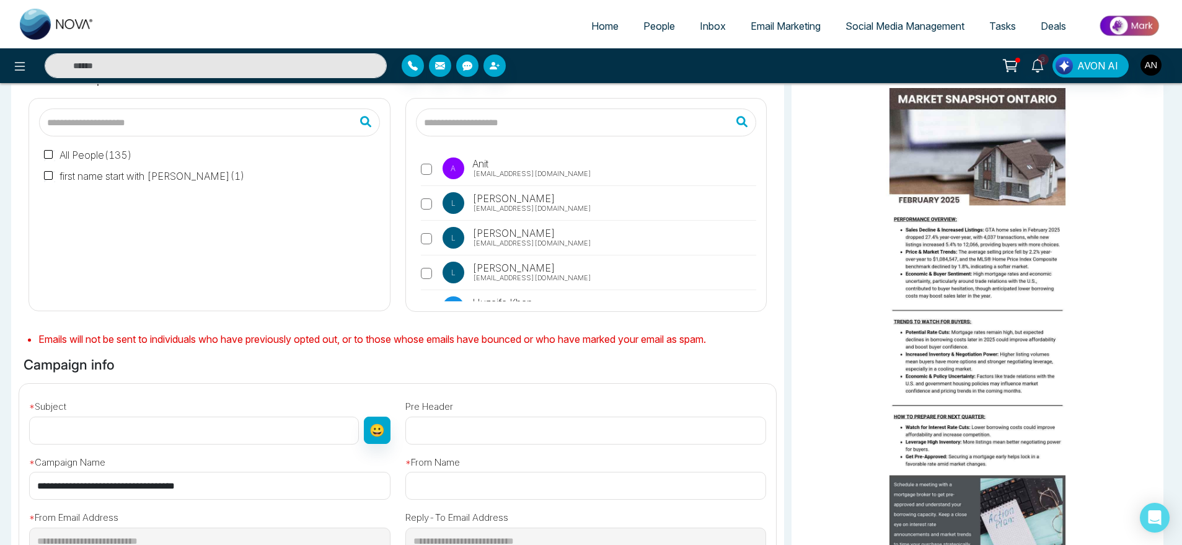
click at [511, 169] on span "[EMAIL_ADDRESS][DOMAIN_NAME]" at bounding box center [532, 174] width 118 height 11
drag, startPoint x: 216, startPoint y: 485, endPoint x: 0, endPoint y: 488, distance: 216.3
click at [0, 488] on div "Selected Recipients ( 1 ) All People ( 135 ) first name start with [PERSON_NAME…" at bounding box center [591, 403] width 1182 height 711
click at [189, 419] on input "text" at bounding box center [194, 431] width 330 height 28
paste input "**********"
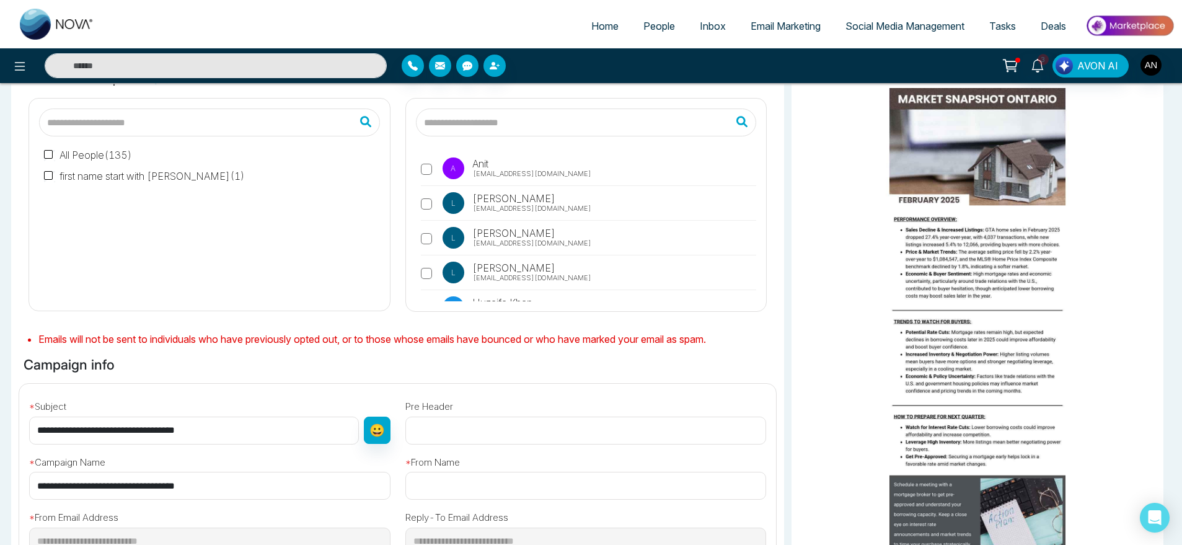
type input "**********"
click at [503, 466] on div "* From Name" at bounding box center [586, 472] width 376 height 56
click at [474, 495] on input "text" at bounding box center [585, 486] width 361 height 28
type input "****"
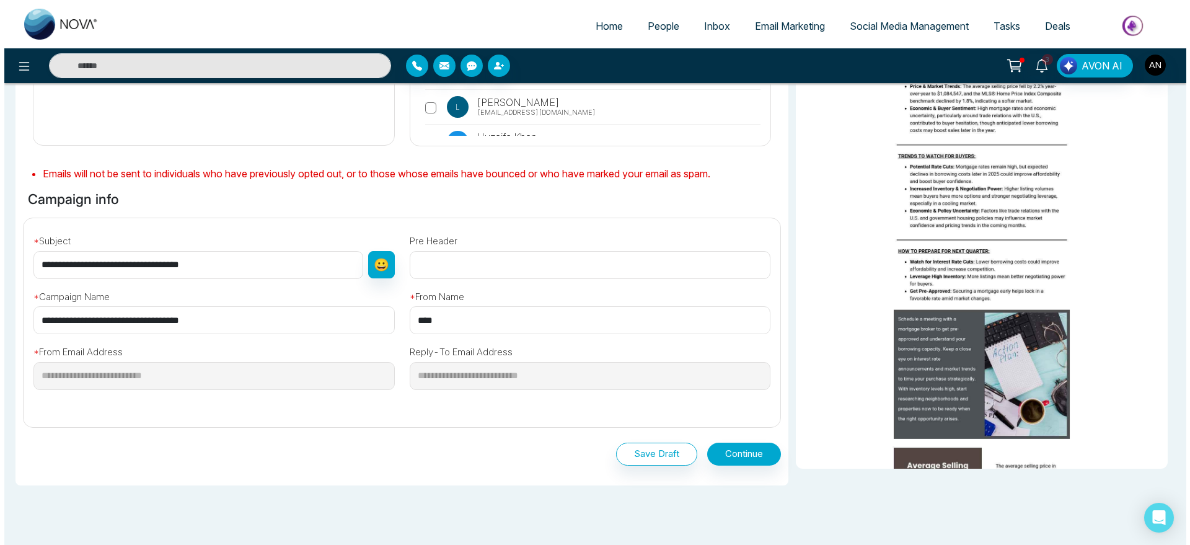
scroll to position [254, 0]
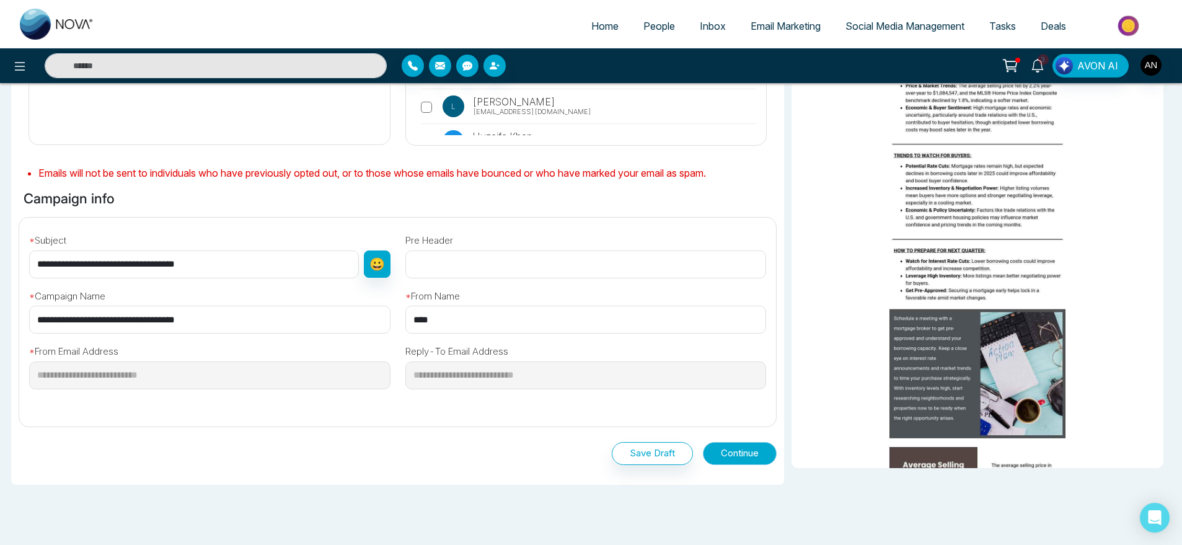
click at [758, 453] on button "Continue" at bounding box center [740, 453] width 74 height 23
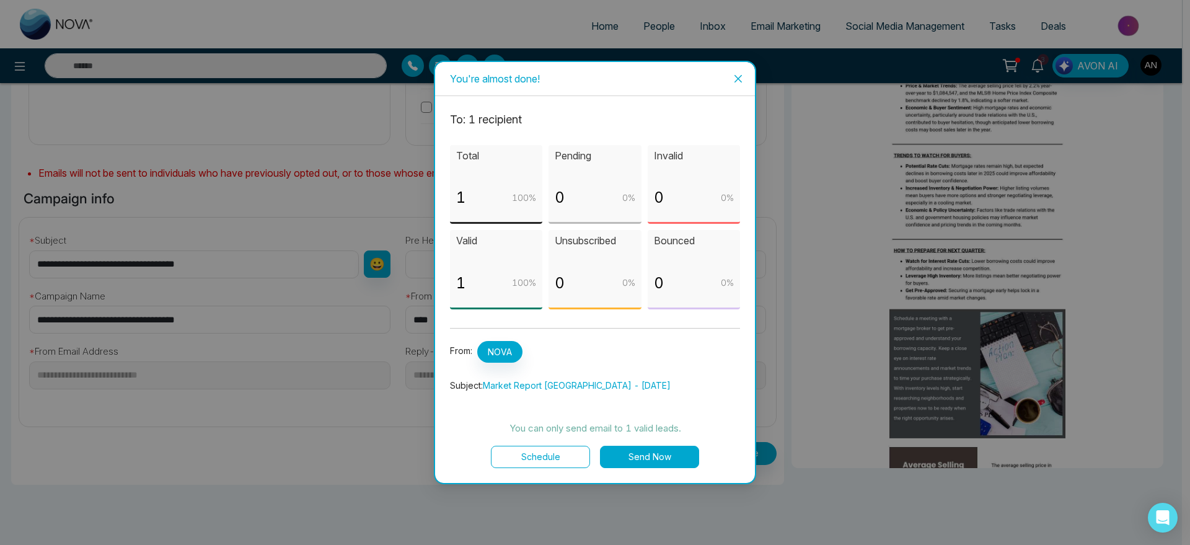
click at [560, 449] on button "Schedule" at bounding box center [540, 457] width 99 height 22
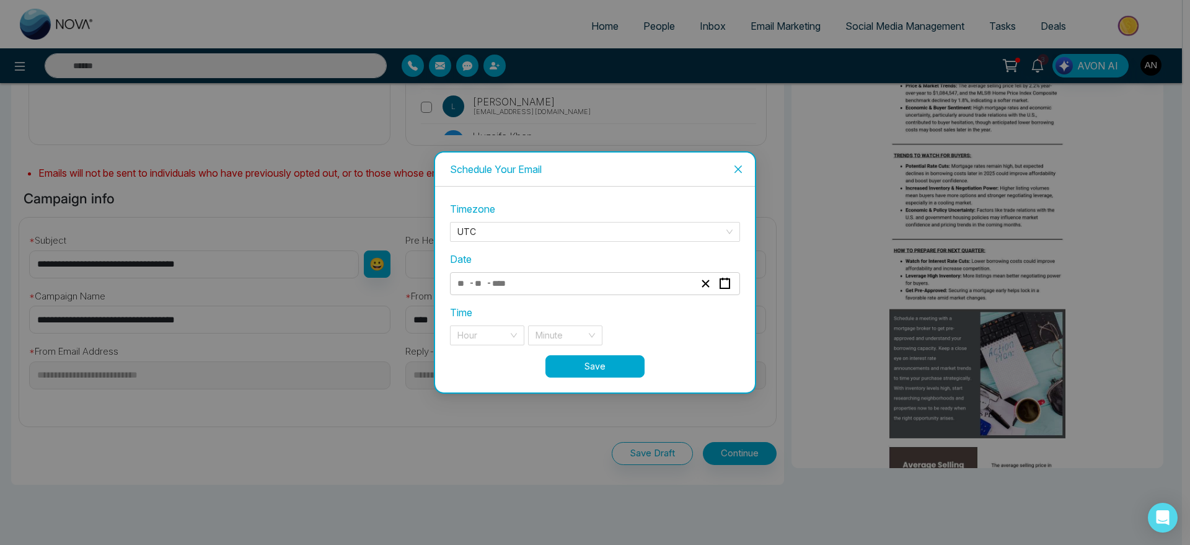
click at [521, 279] on div "- -" at bounding box center [576, 283] width 240 height 17
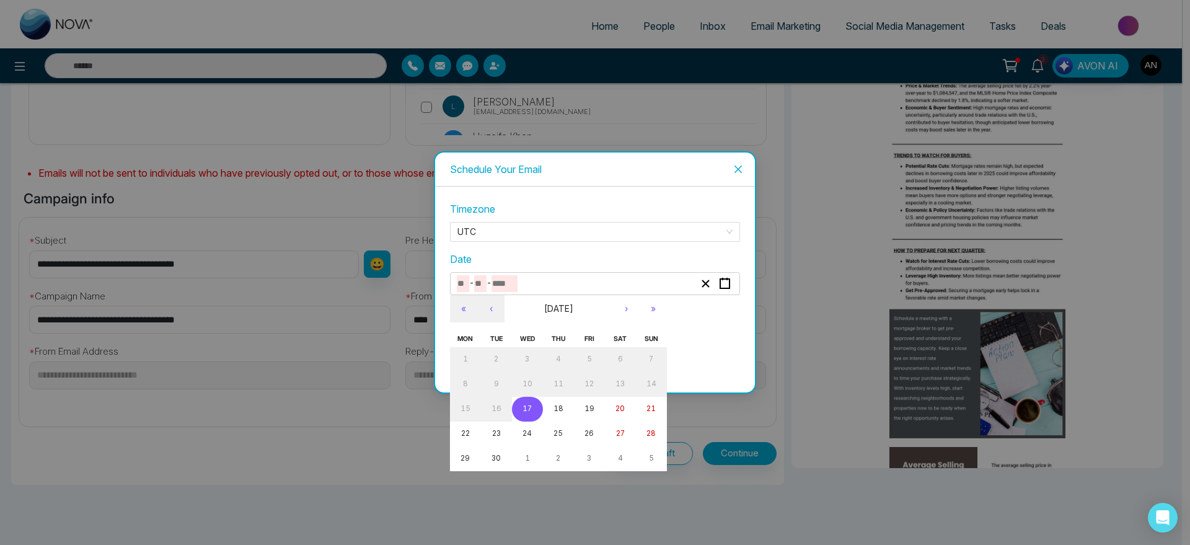
click at [537, 406] on button "17" at bounding box center [527, 409] width 31 height 25
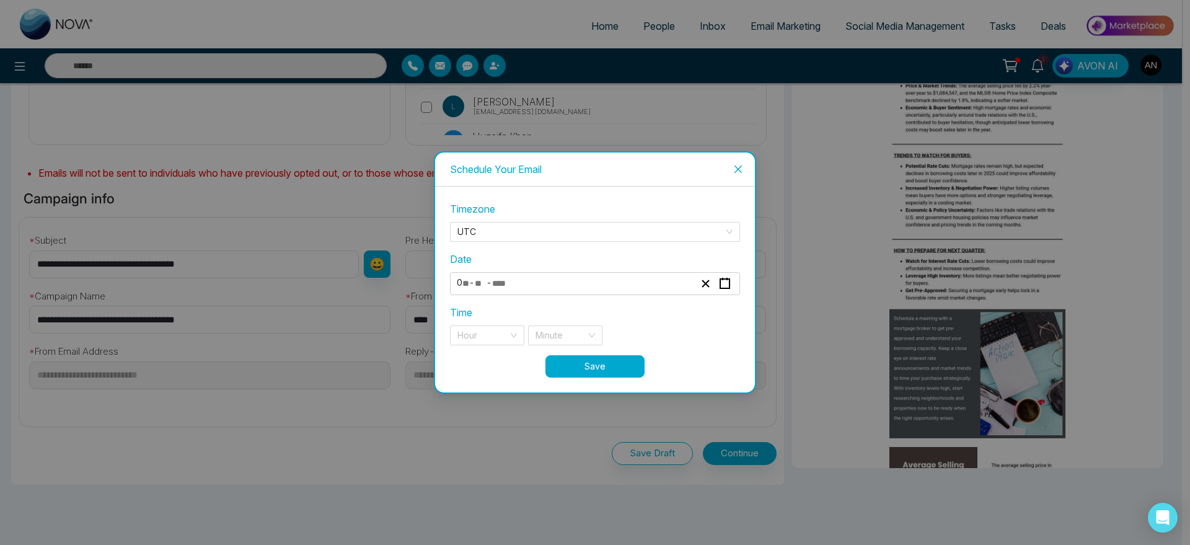
type input "*"
type input "**"
type input "****"
click at [507, 329] on input "search" at bounding box center [482, 335] width 51 height 19
click at [511, 235] on span "UTC" at bounding box center [594, 232] width 275 height 19
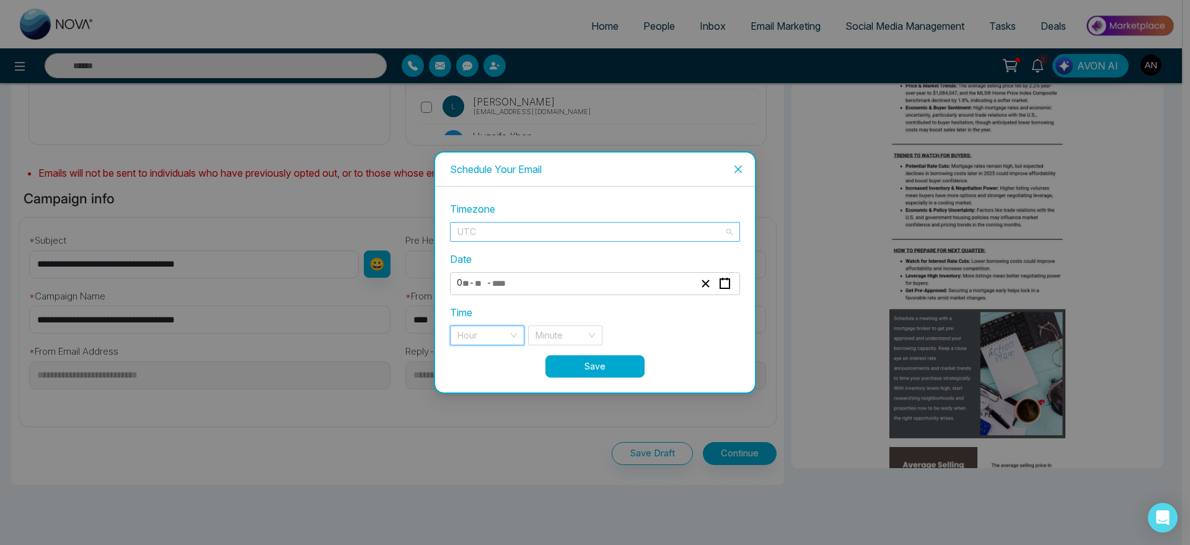
scroll to position [11584, 0]
click at [511, 235] on span "UTC" at bounding box center [594, 232] width 275 height 19
click at [501, 340] on input "search" at bounding box center [482, 335] width 51 height 19
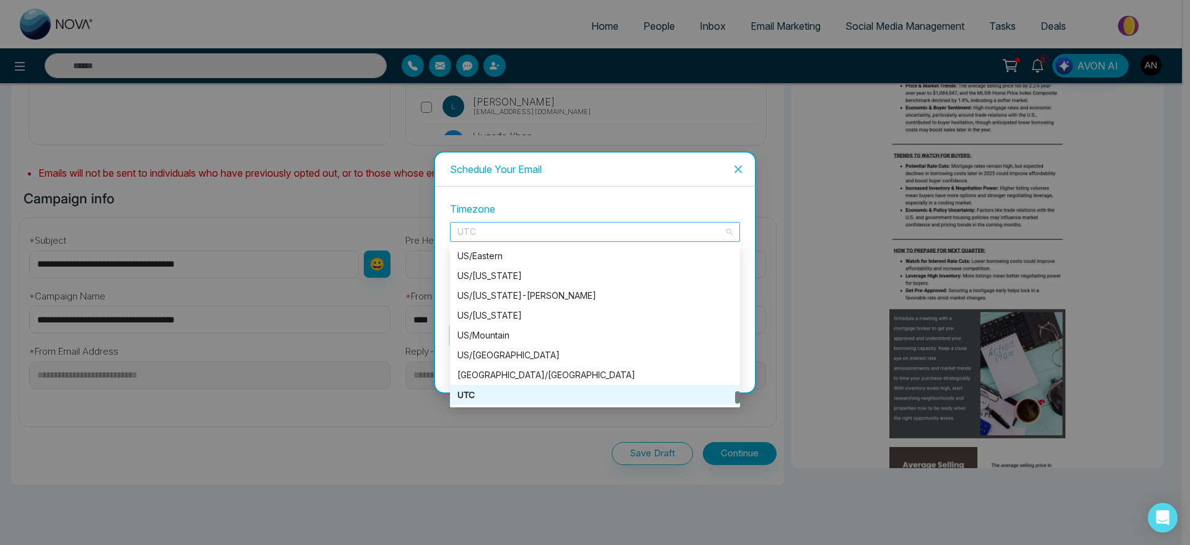
click at [567, 228] on span "UTC" at bounding box center [594, 232] width 275 height 19
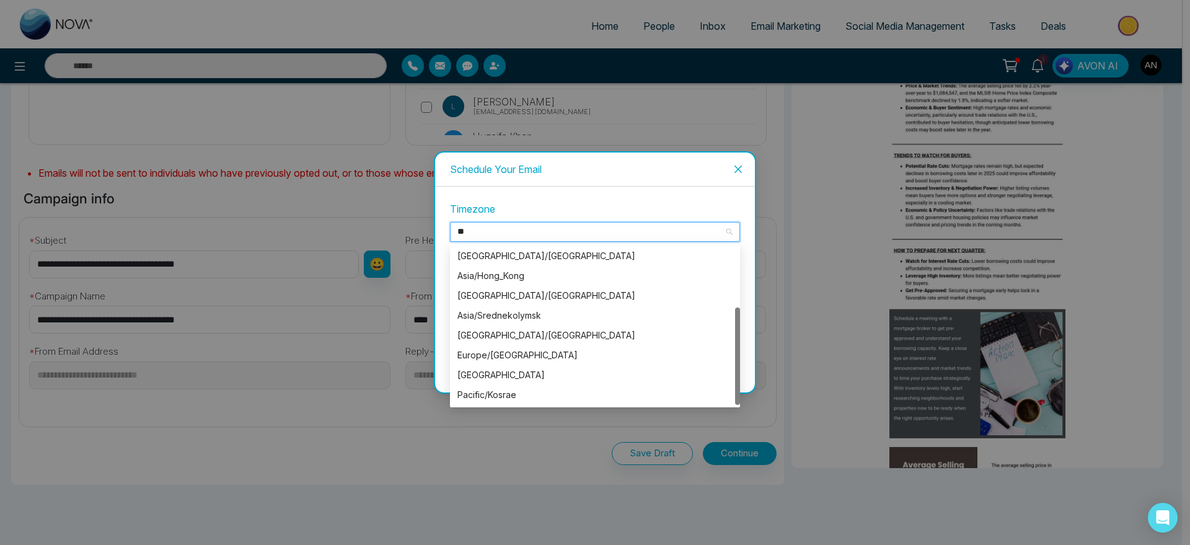
scroll to position [99, 0]
type input "***"
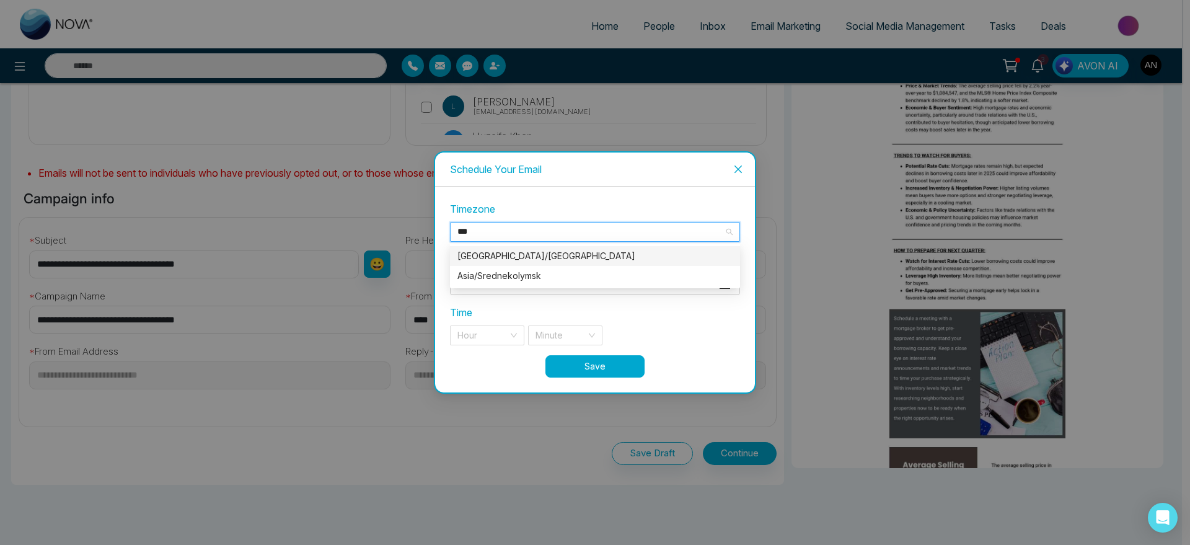
click at [500, 261] on div "[GEOGRAPHIC_DATA]/[GEOGRAPHIC_DATA]" at bounding box center [594, 256] width 275 height 14
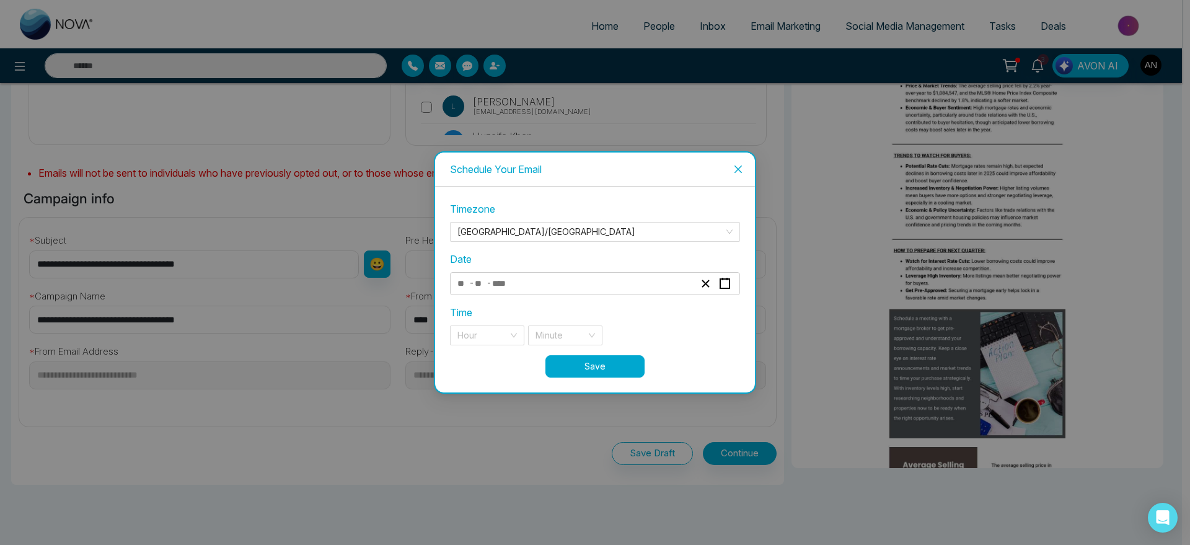
click at [549, 279] on div "- -" at bounding box center [576, 283] width 240 height 17
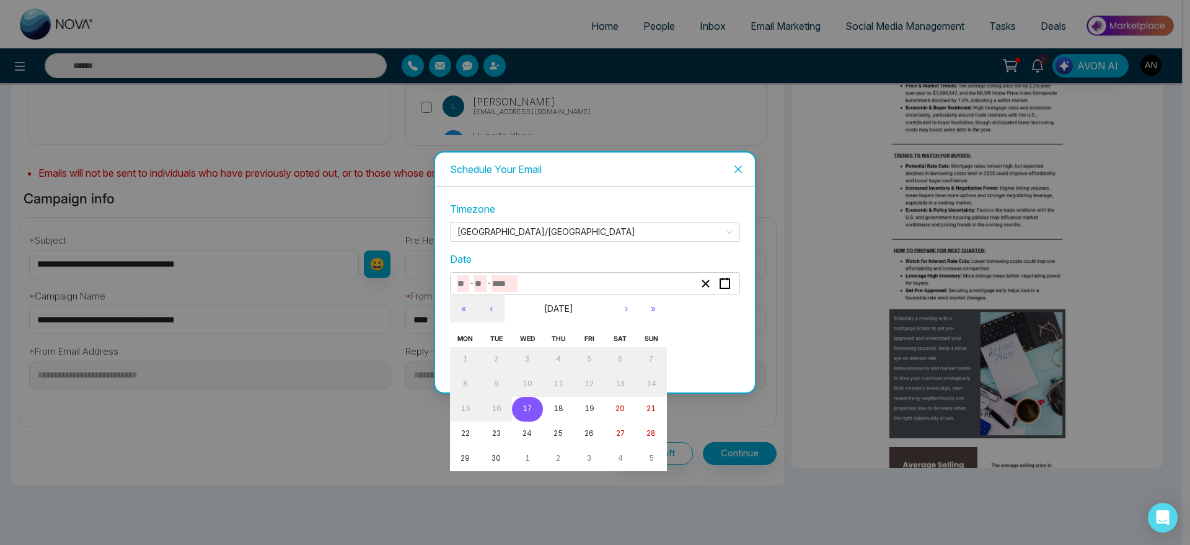
drag, startPoint x: 526, startPoint y: 413, endPoint x: 541, endPoint y: 418, distance: 16.3
click at [541, 418] on div "1 2 3 4 5 6 7 8 9 10 11 12 13 14 15 16 17 18 19 20 21 22 23 24 25 26 27 28 29 3…" at bounding box center [558, 409] width 217 height 124
click at [529, 409] on abbr "17" at bounding box center [527, 408] width 9 height 9
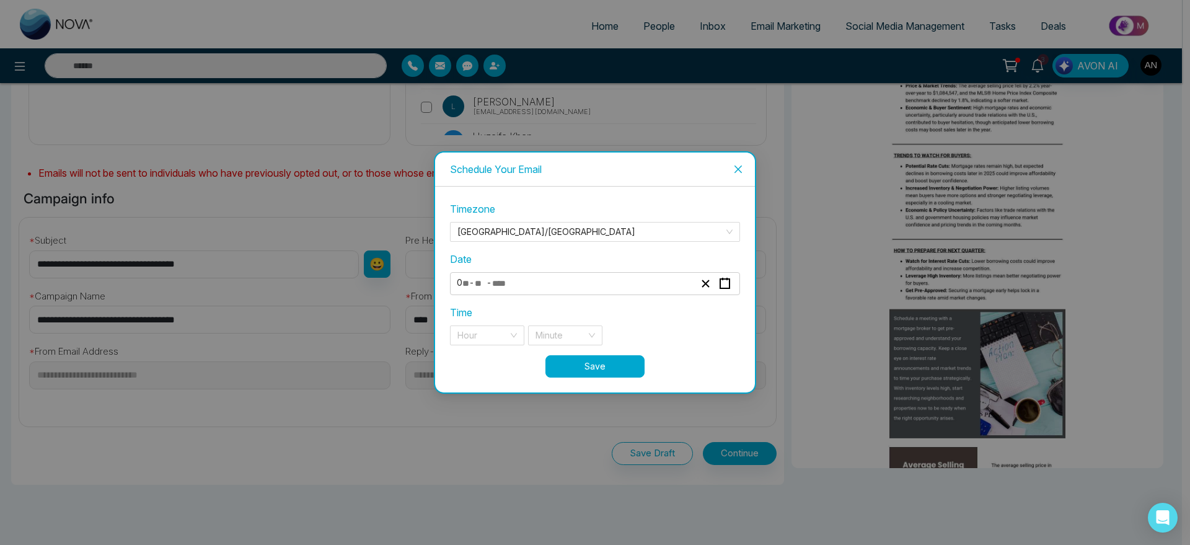
type input "*"
type input "**"
type input "****"
click at [488, 341] on input "search" at bounding box center [482, 335] width 51 height 19
click at [488, 361] on div "9 pm" at bounding box center [487, 360] width 60 height 14
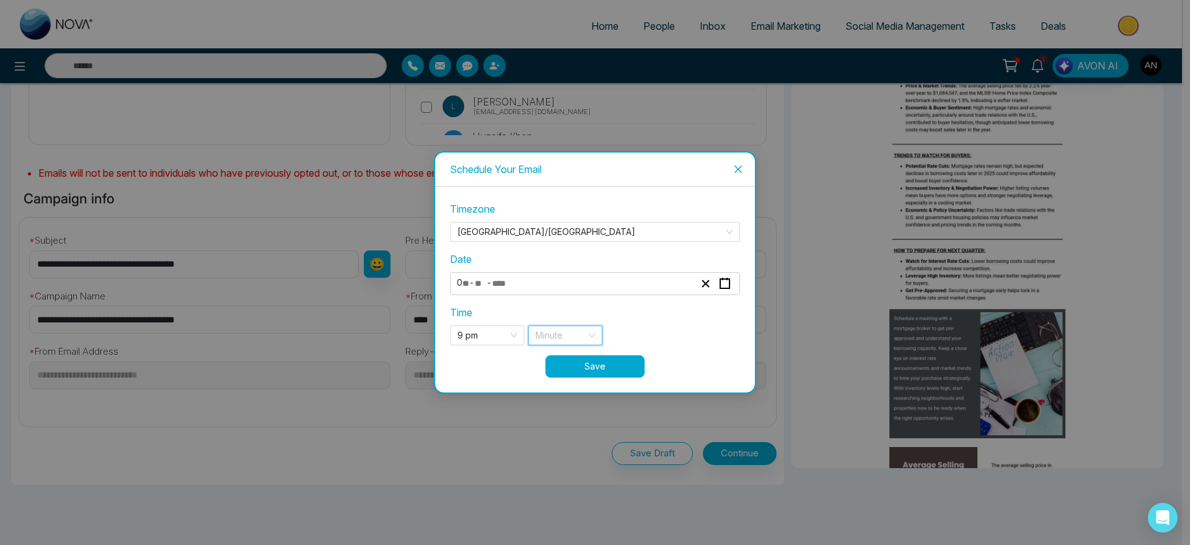
click at [575, 330] on input "search" at bounding box center [561, 335] width 51 height 19
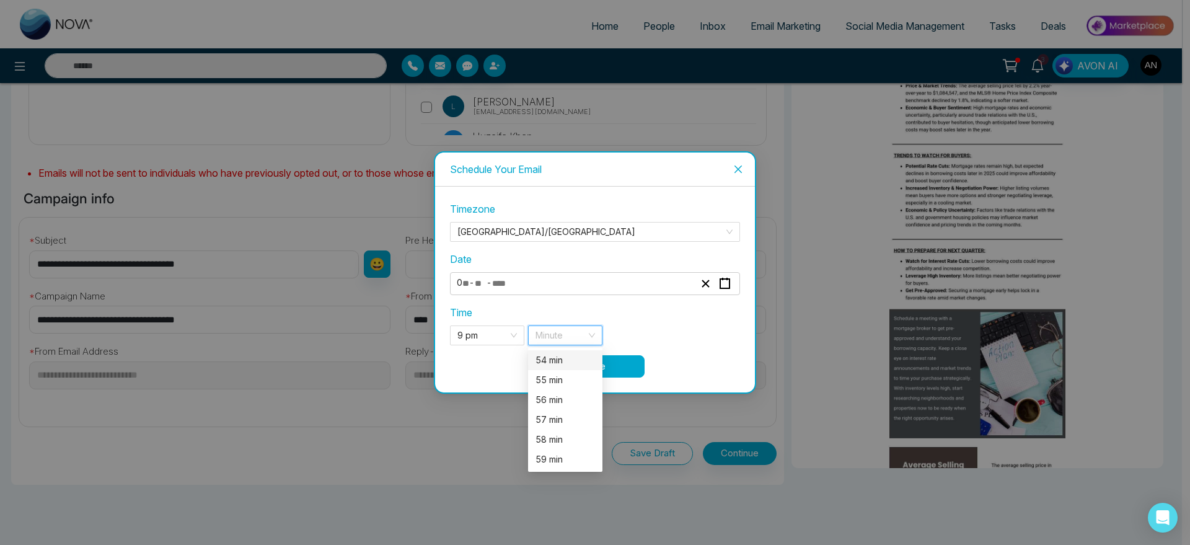
click at [554, 367] on div "54 min" at bounding box center [565, 360] width 74 height 20
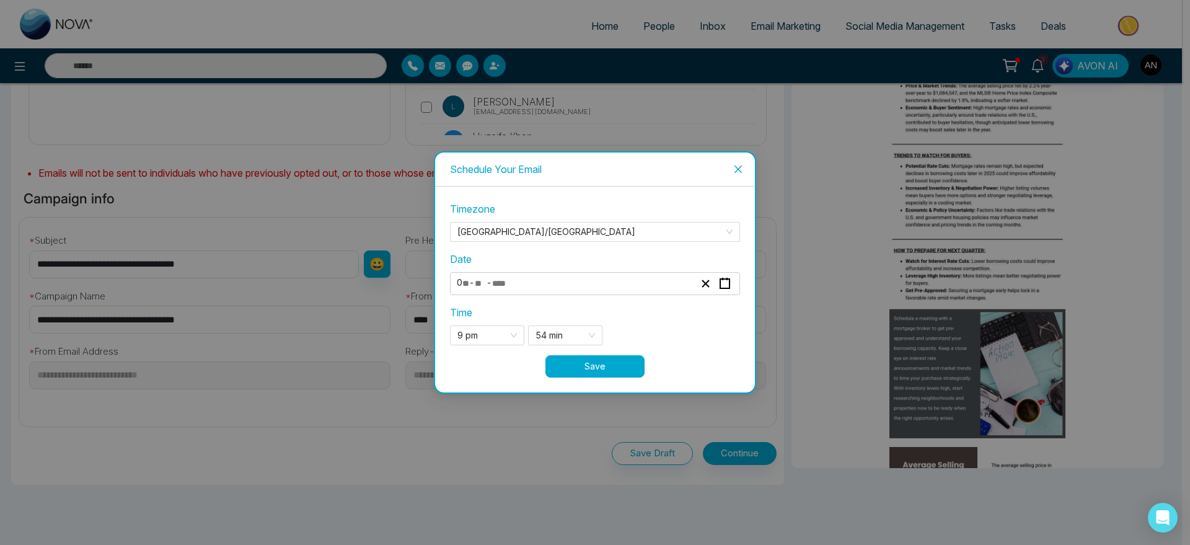
click at [619, 376] on button "Save" at bounding box center [594, 366] width 99 height 22
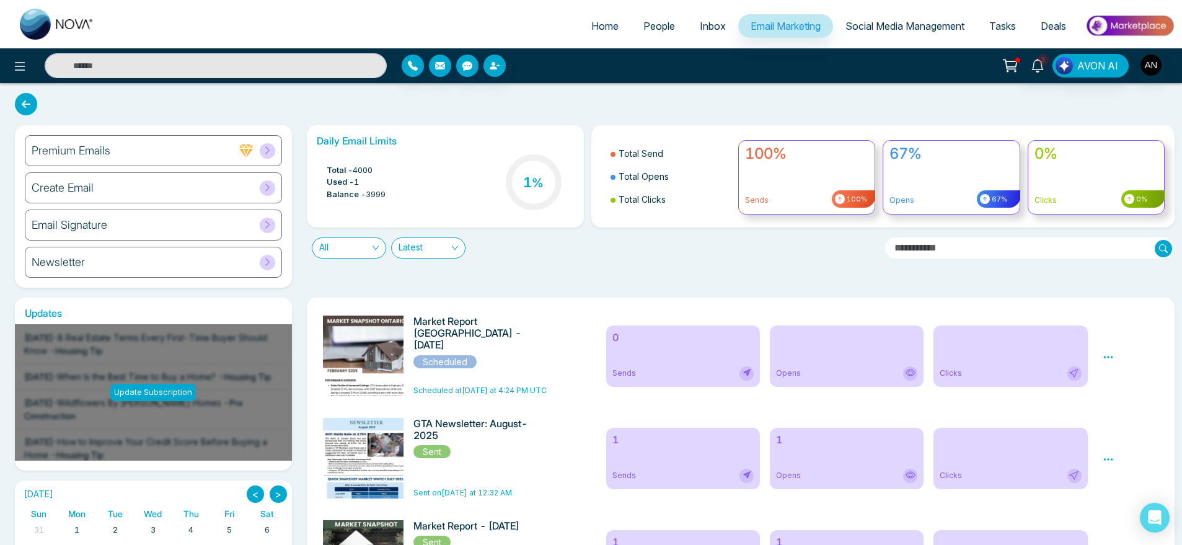
drag, startPoint x: 625, startPoint y: 153, endPoint x: 692, endPoint y: 205, distance: 83.9
click at [692, 205] on ul "Total Send Total Opens Total Clicks" at bounding box center [666, 176] width 130 height 82
click at [692, 205] on li "Total Clicks" at bounding box center [671, 199] width 120 height 23
click at [428, 249] on span "Latest" at bounding box center [429, 248] width 60 height 20
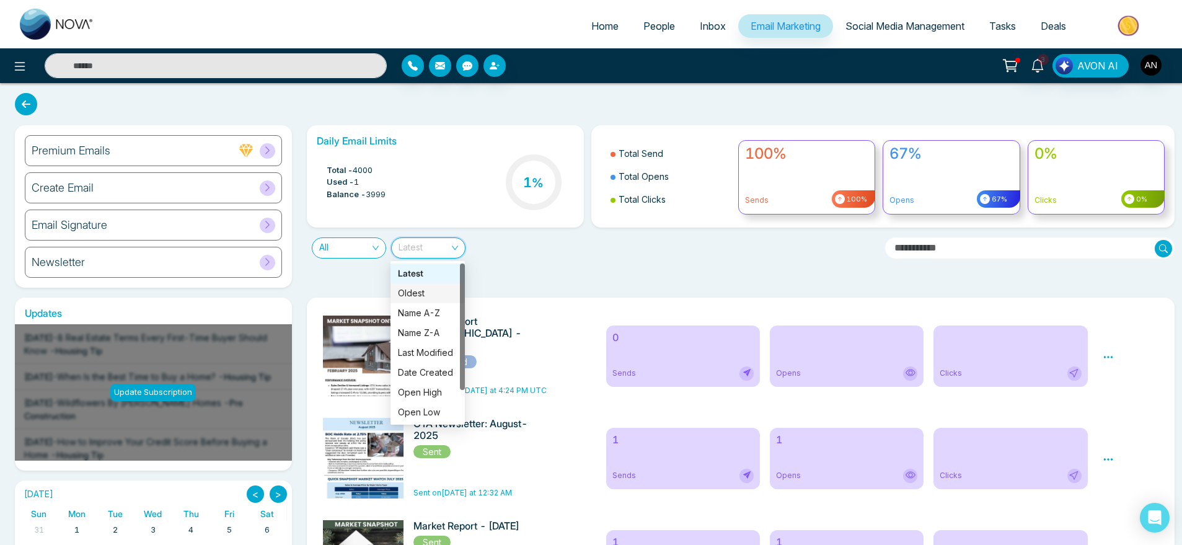
click at [424, 294] on div "Oldest" at bounding box center [428, 293] width 60 height 14
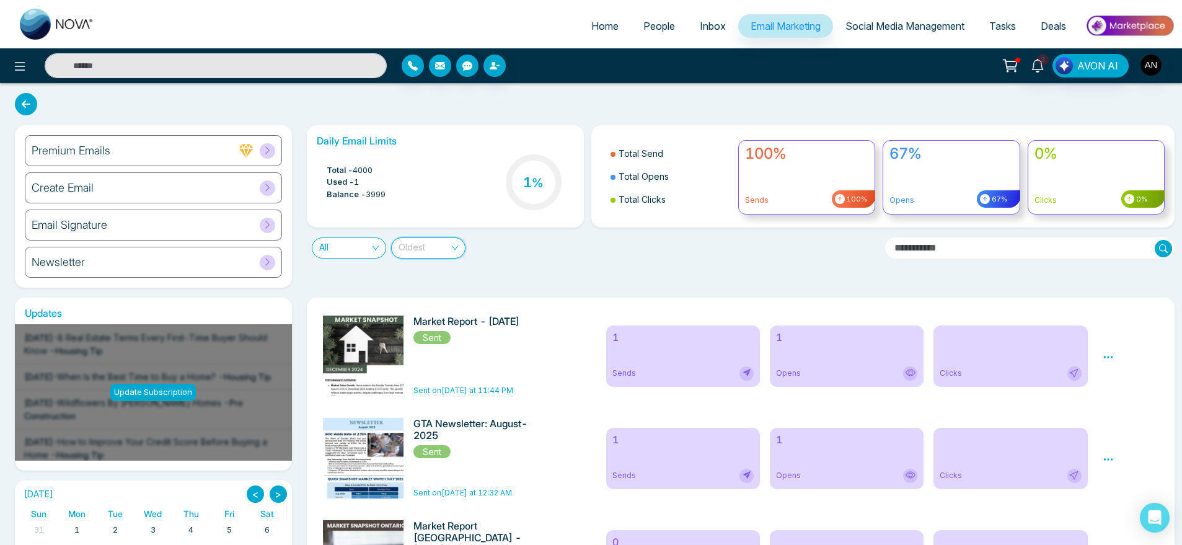
click at [435, 254] on span "Oldest" at bounding box center [429, 248] width 60 height 20
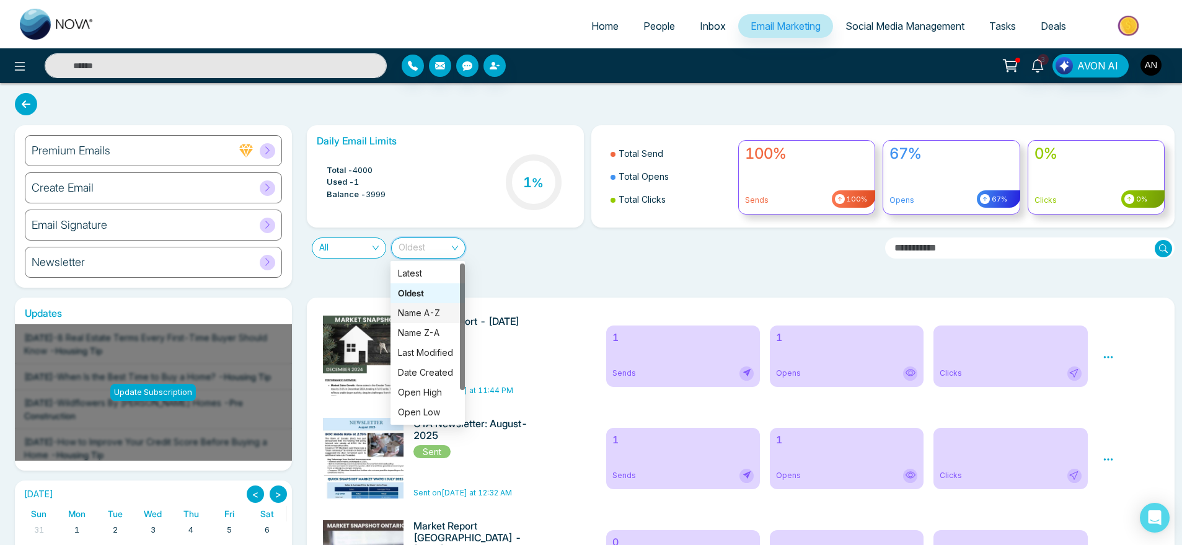
click at [431, 319] on div "Name A-Z" at bounding box center [428, 313] width 60 height 14
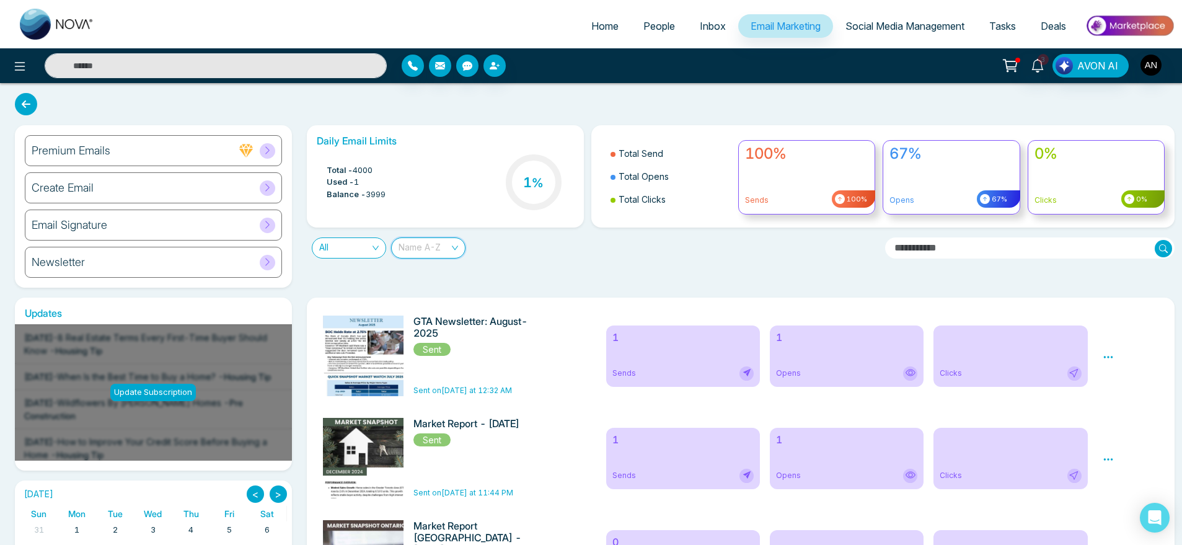
click at [459, 245] on div "Name A-Z" at bounding box center [428, 247] width 74 height 21
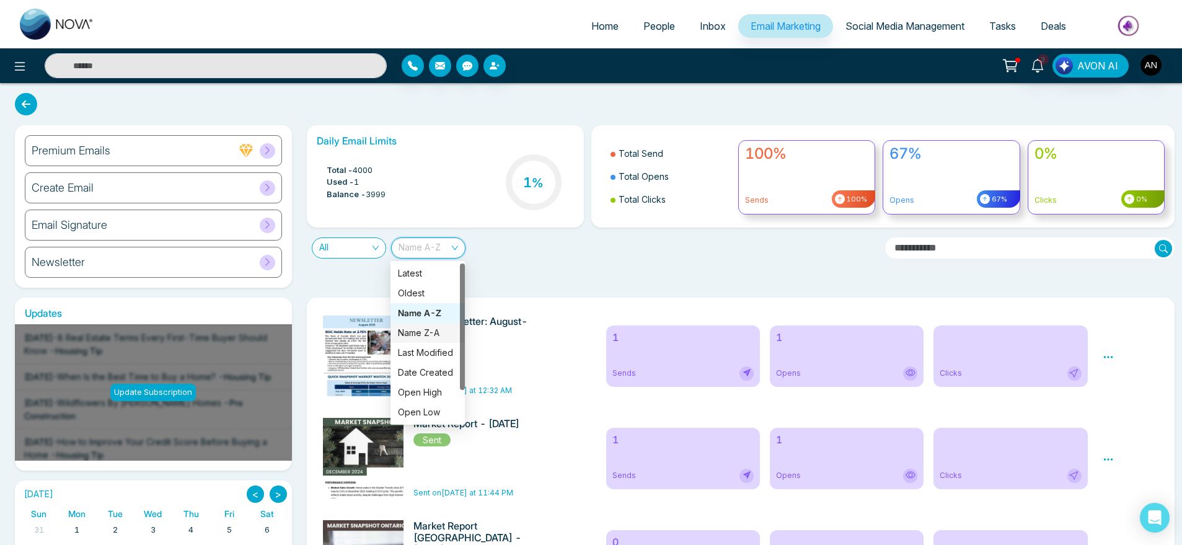
click at [426, 330] on div "Name Z-A" at bounding box center [428, 333] width 60 height 14
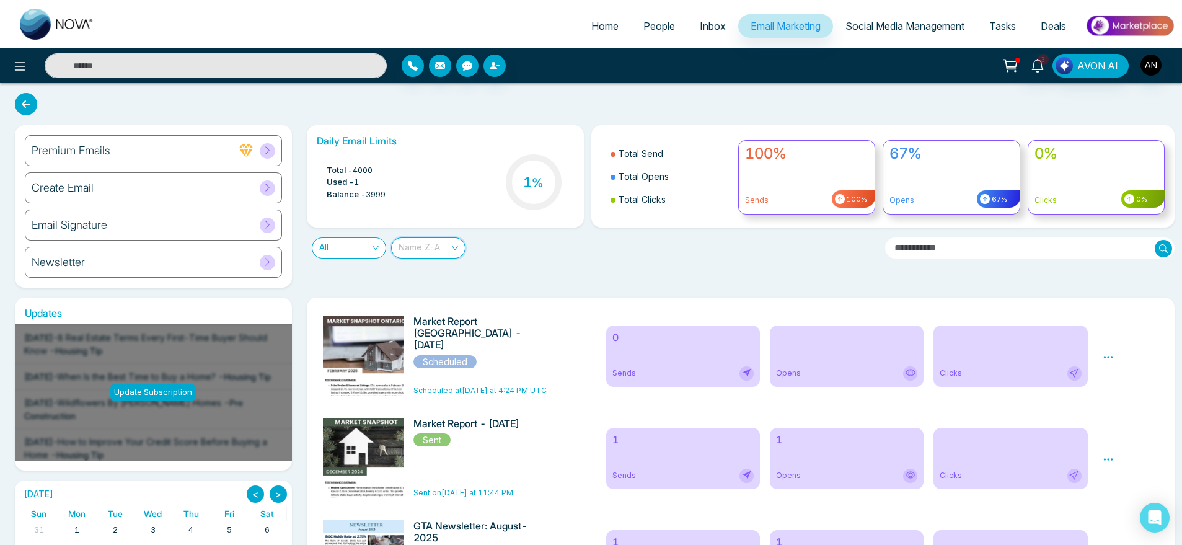
click at [435, 242] on span "Name Z-A" at bounding box center [429, 248] width 60 height 20
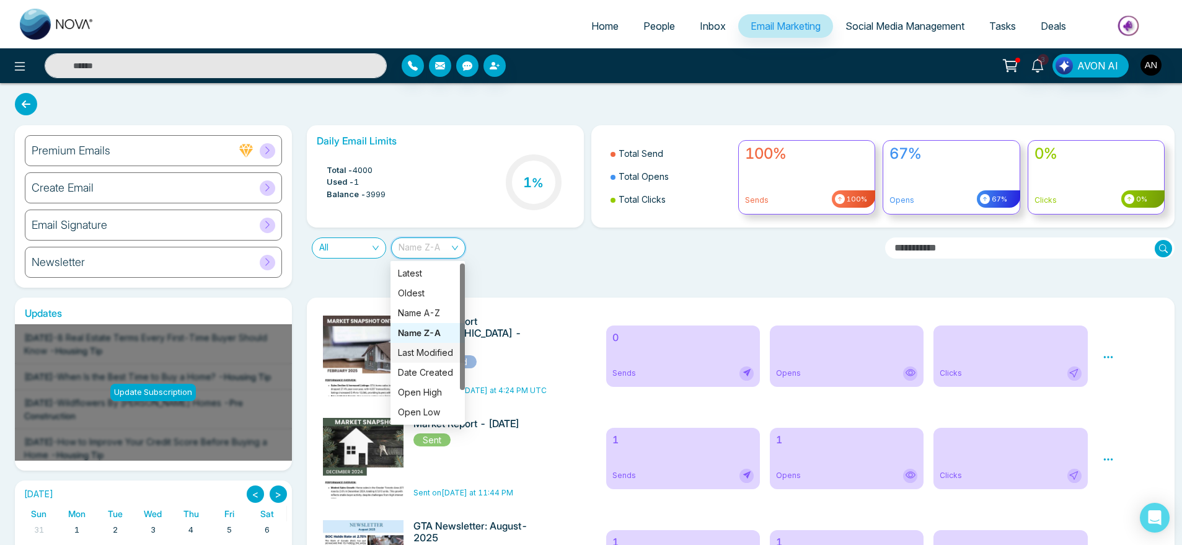
click at [435, 357] on div "Last Modified" at bounding box center [428, 353] width 60 height 14
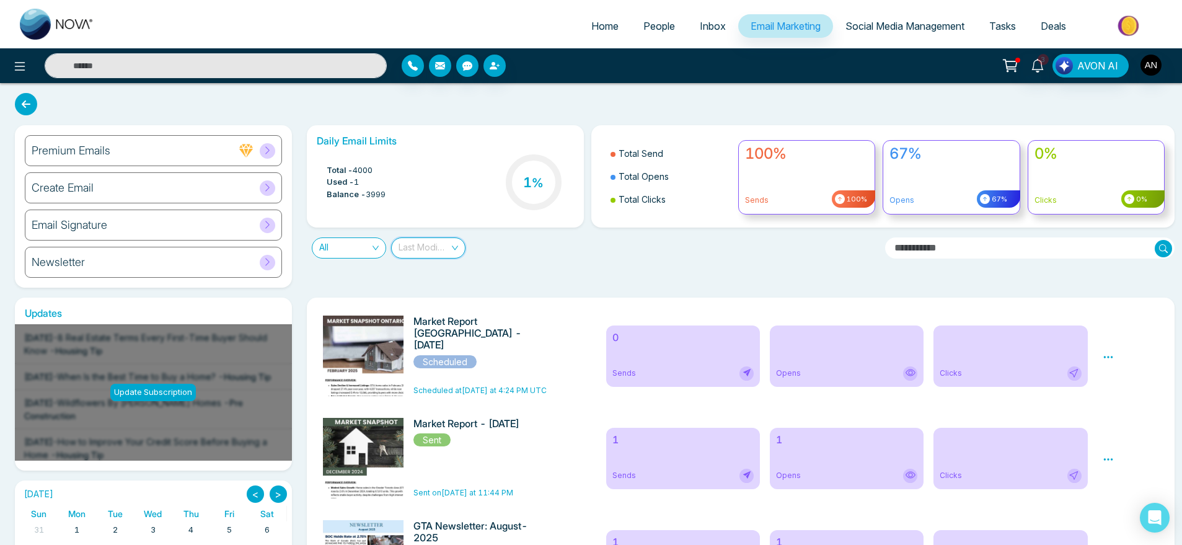
click at [452, 248] on span "Last Modified" at bounding box center [429, 248] width 60 height 20
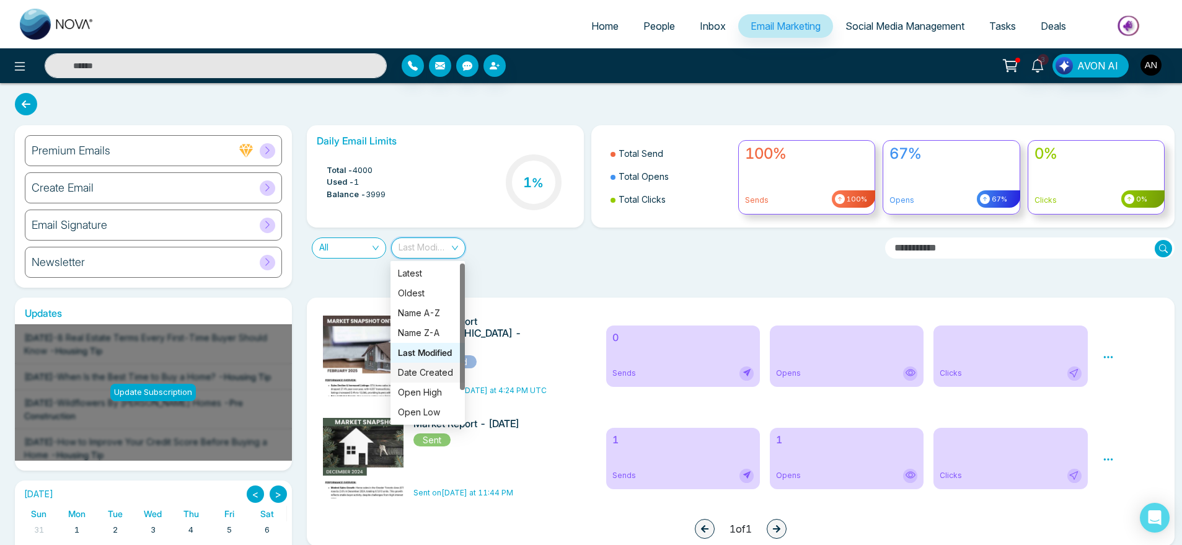
click at [436, 366] on div "Date Created" at bounding box center [428, 373] width 60 height 14
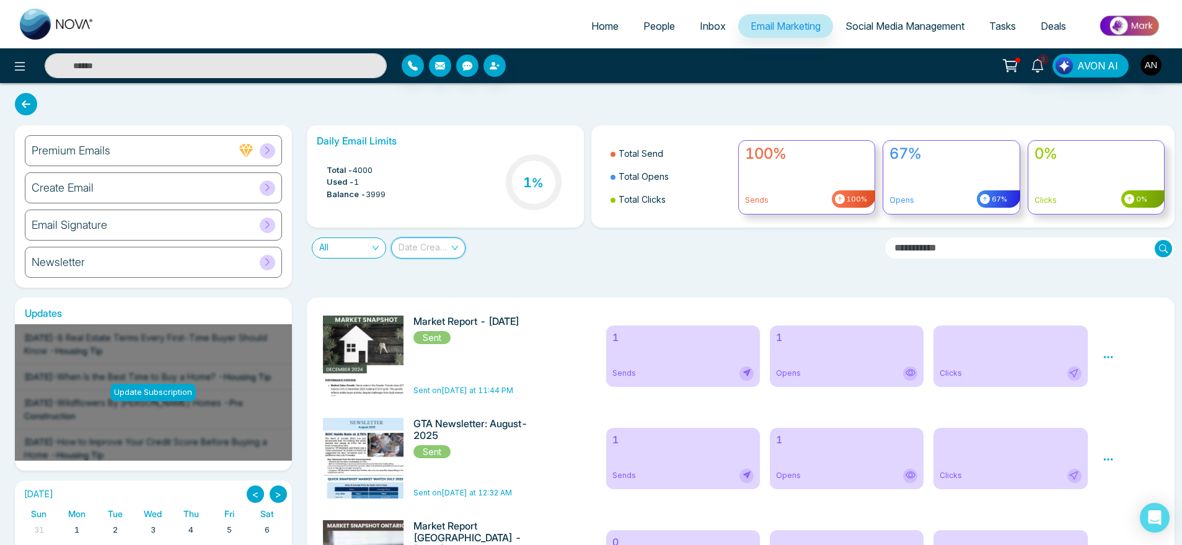
click at [442, 249] on span "Date Created" at bounding box center [429, 248] width 60 height 20
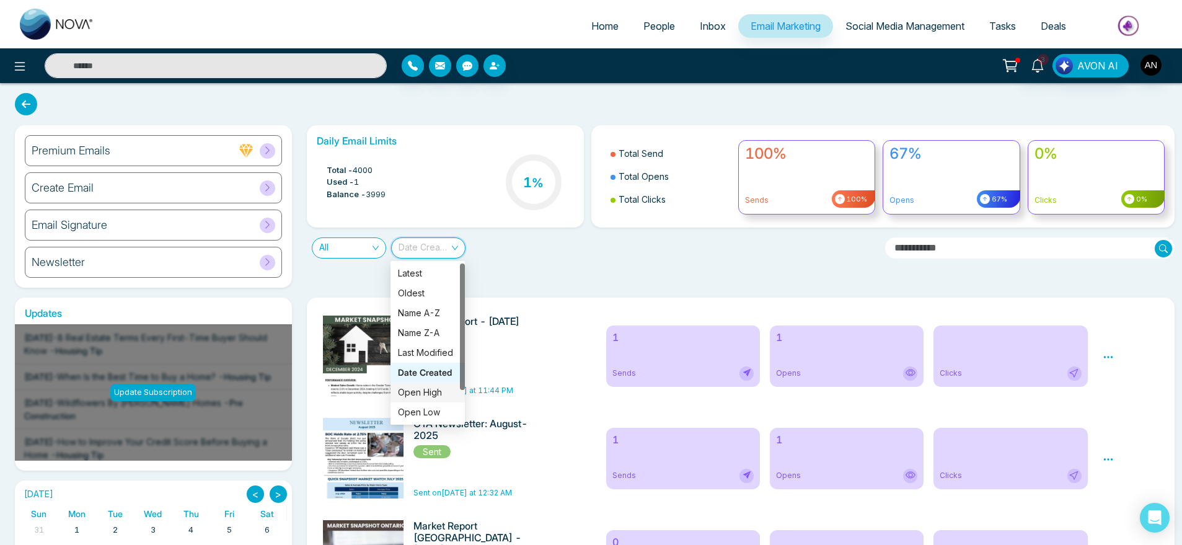
click at [426, 387] on div "Open High" at bounding box center [428, 393] width 60 height 14
click at [443, 254] on span "Open High" at bounding box center [429, 248] width 60 height 20
click at [422, 408] on div "Open Low" at bounding box center [428, 412] width 60 height 14
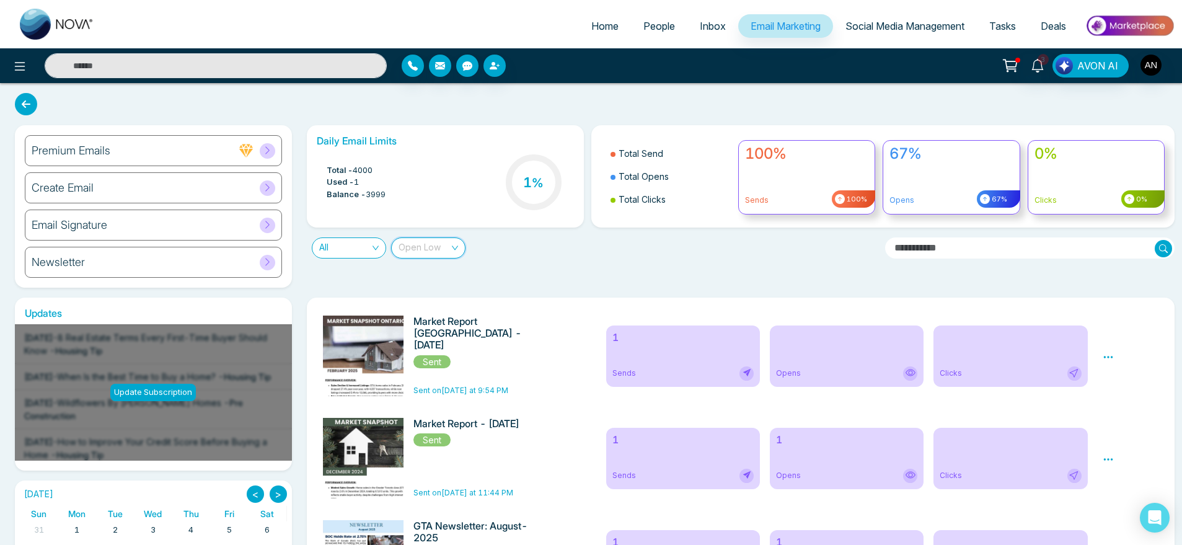
click at [435, 246] on span "Open Low" at bounding box center [429, 248] width 60 height 20
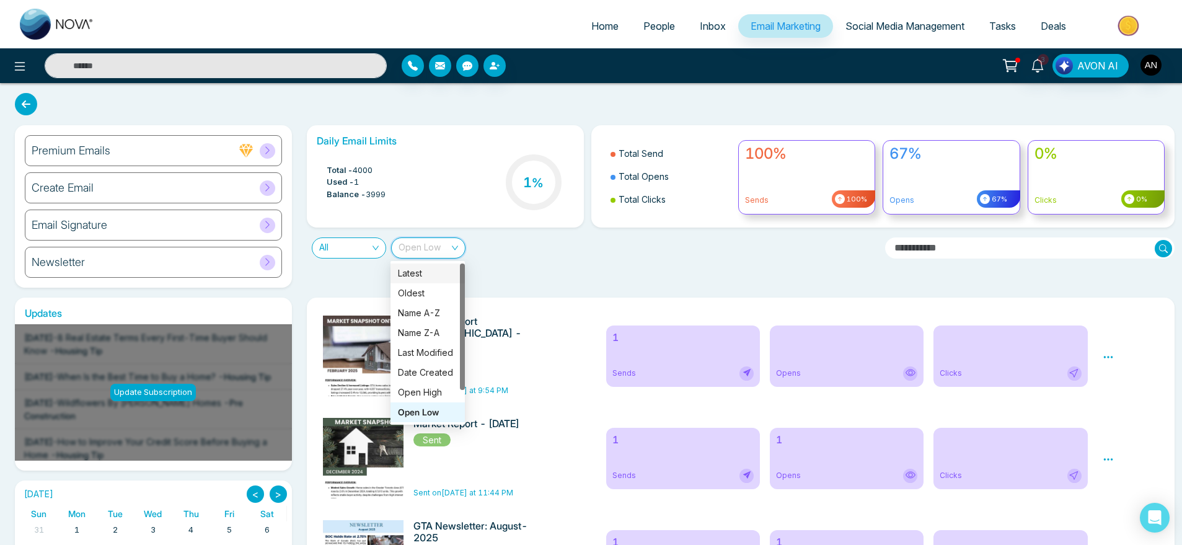
click at [435, 269] on div "Latest" at bounding box center [428, 274] width 60 height 14
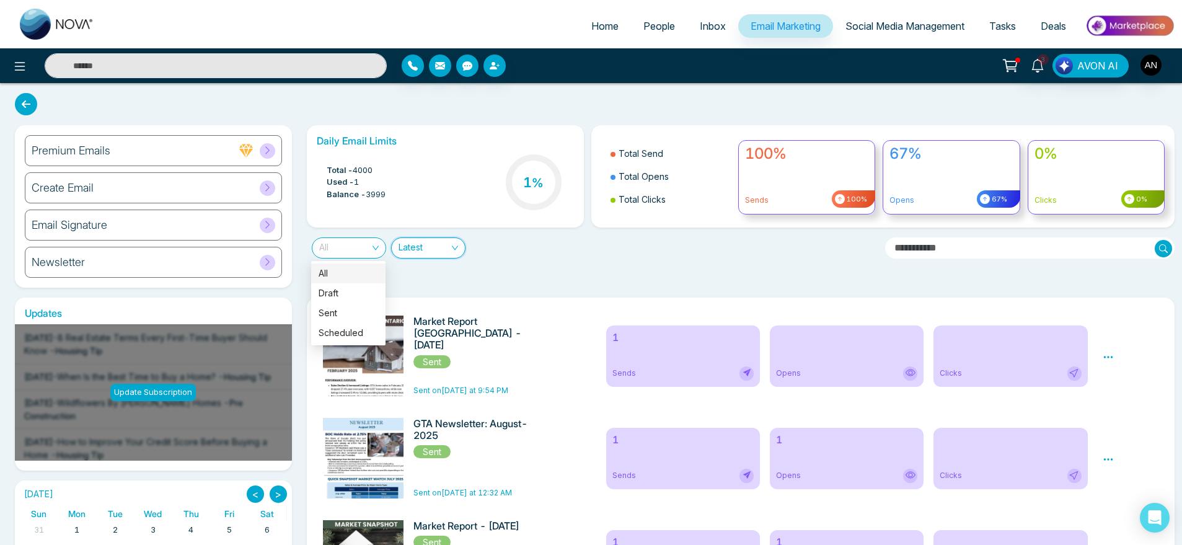
click at [366, 242] on span "All" at bounding box center [349, 248] width 60 height 20
click at [352, 294] on div "Draft" at bounding box center [349, 293] width 60 height 14
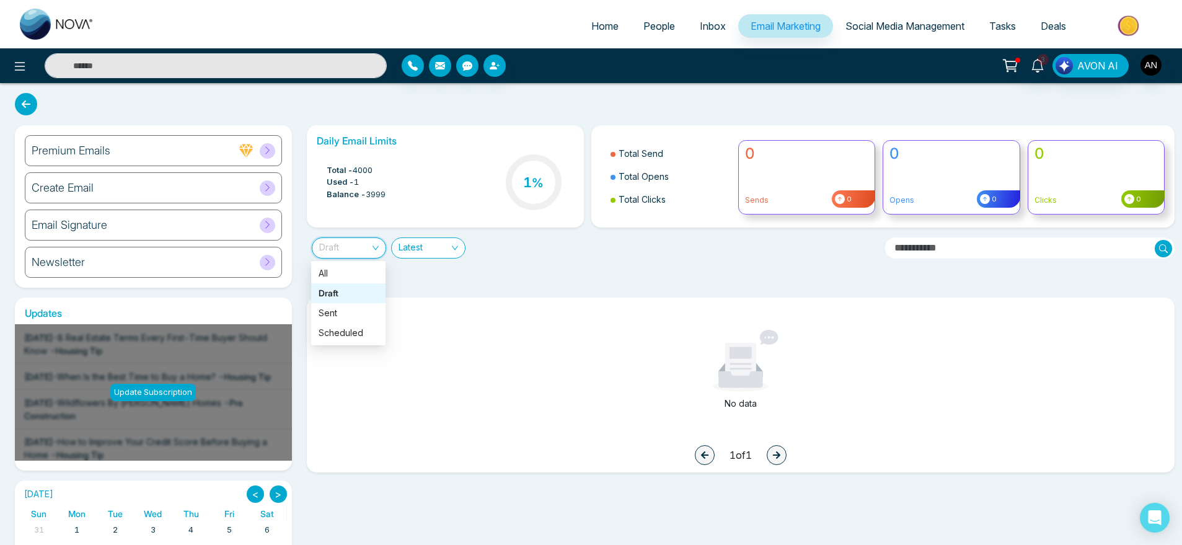
click at [350, 252] on span "Draft" at bounding box center [349, 248] width 60 height 20
click at [716, 457] on div "1 1 of 1" at bounding box center [741, 455] width 848 height 30
click at [355, 255] on span "Draft" at bounding box center [349, 248] width 60 height 20
click at [346, 317] on div "Sent" at bounding box center [349, 313] width 60 height 14
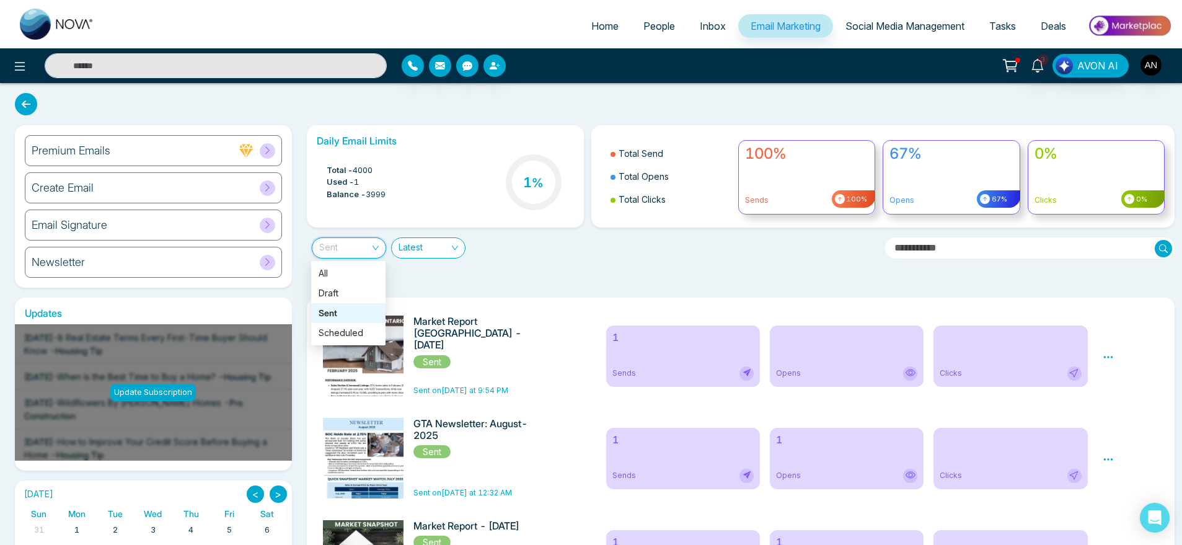
click at [380, 247] on div "Sent" at bounding box center [349, 247] width 74 height 21
click at [360, 271] on div "All" at bounding box center [349, 274] width 60 height 14
click at [944, 242] on input "text" at bounding box center [1029, 247] width 289 height 21
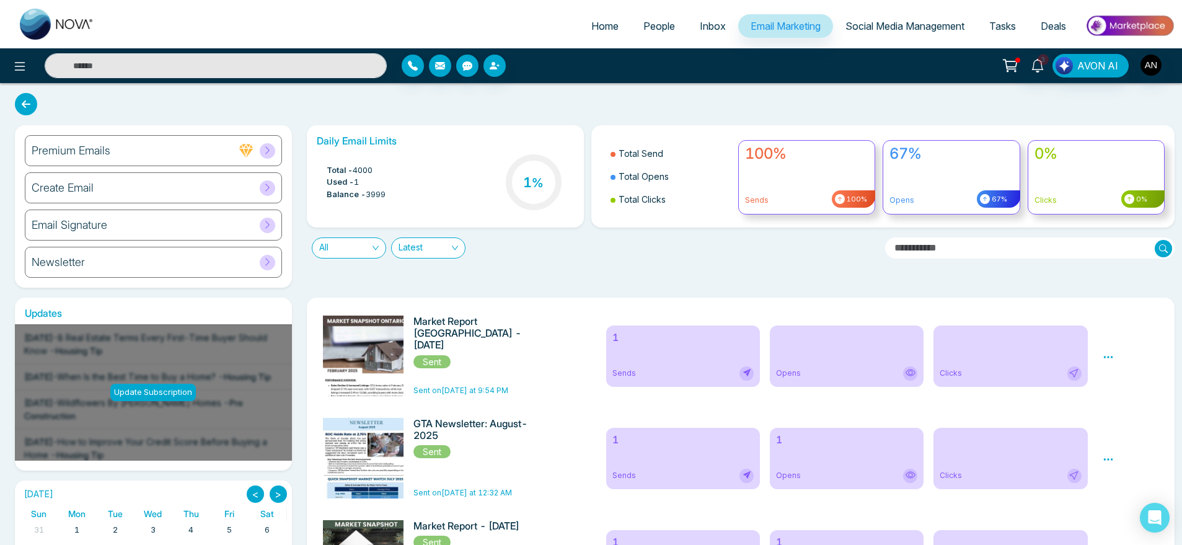
click at [944, 242] on input "text" at bounding box center [1029, 247] width 289 height 21
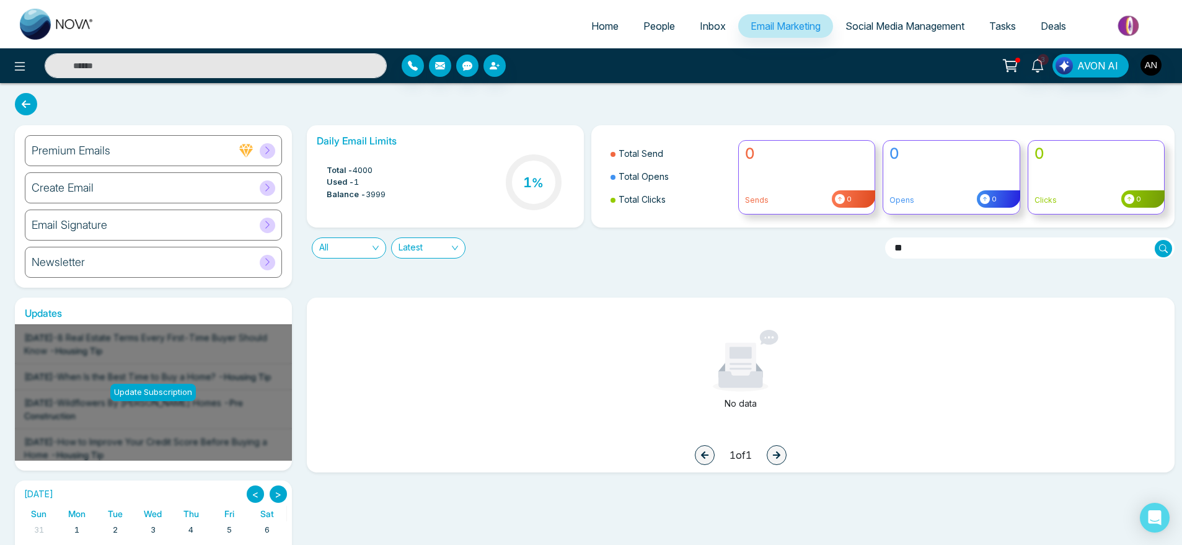
type input "*"
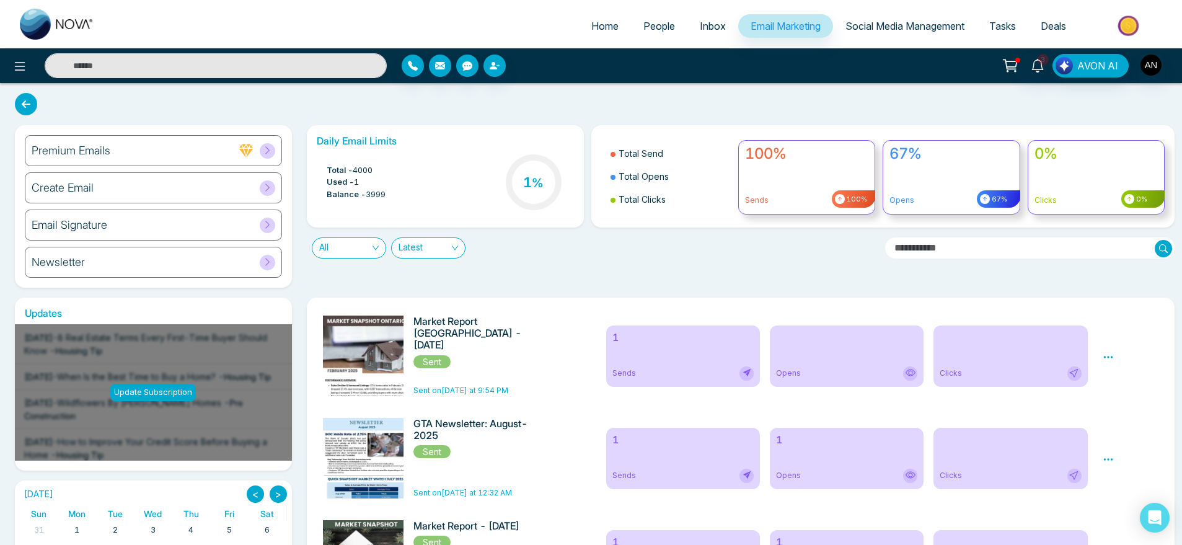
type input "*"
click at [788, 162] on h4 "100%" at bounding box center [806, 154] width 123 height 18
click at [973, 152] on h4 "67%" at bounding box center [950, 154] width 123 height 18
click at [1098, 157] on h4 "0%" at bounding box center [1096, 154] width 123 height 18
click at [1040, 69] on icon at bounding box center [1038, 66] width 14 height 14
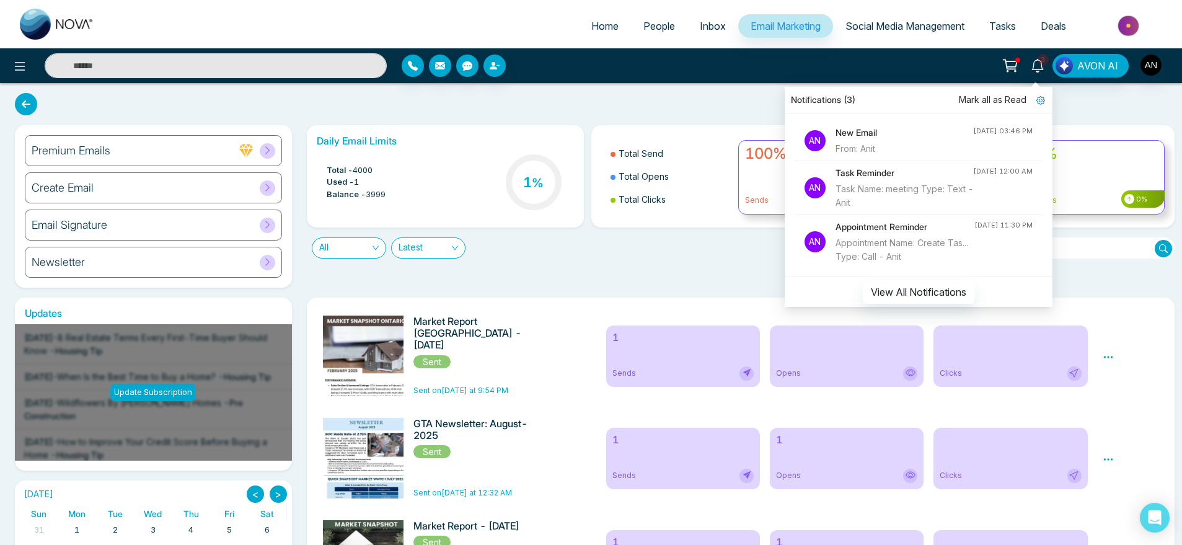
click at [856, 130] on h4 "New Email" at bounding box center [905, 133] width 138 height 14
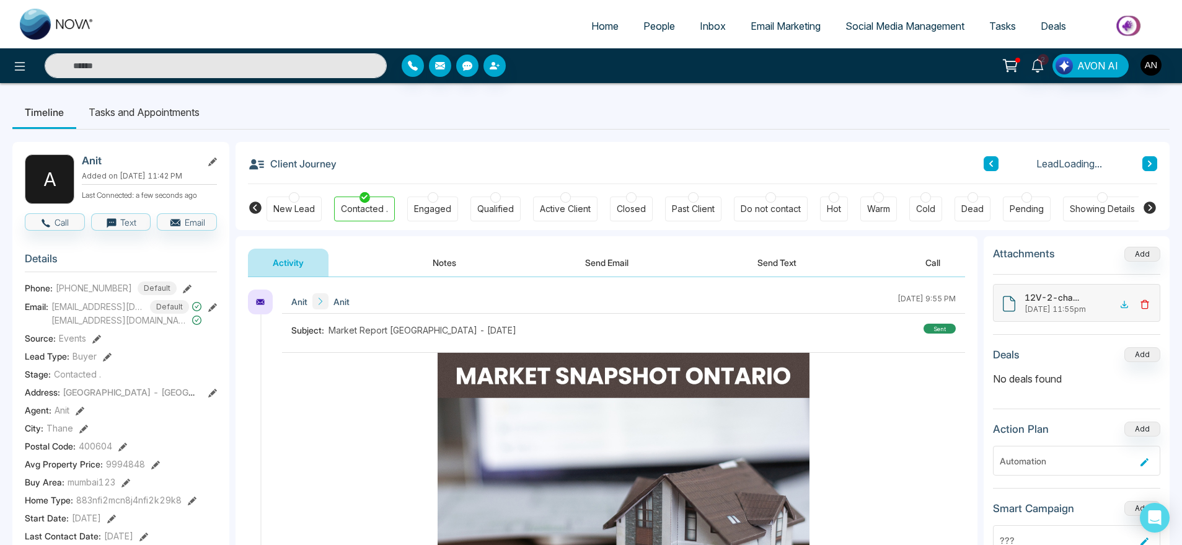
click at [1014, 20] on span "Tasks" at bounding box center [1002, 26] width 27 height 12
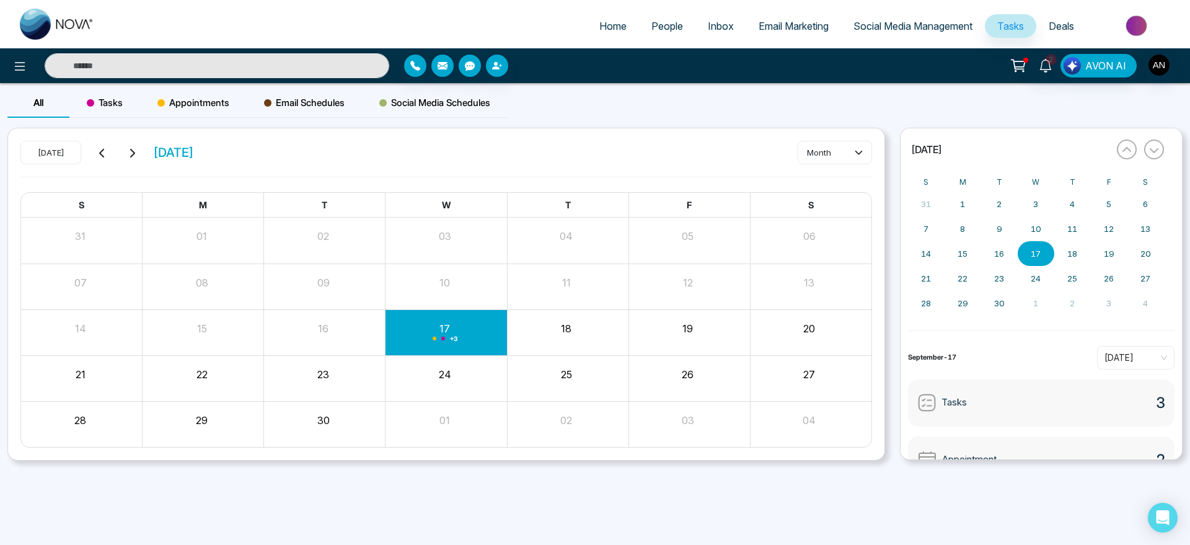
click at [921, 22] on span "Social Media Management" at bounding box center [913, 26] width 119 height 12
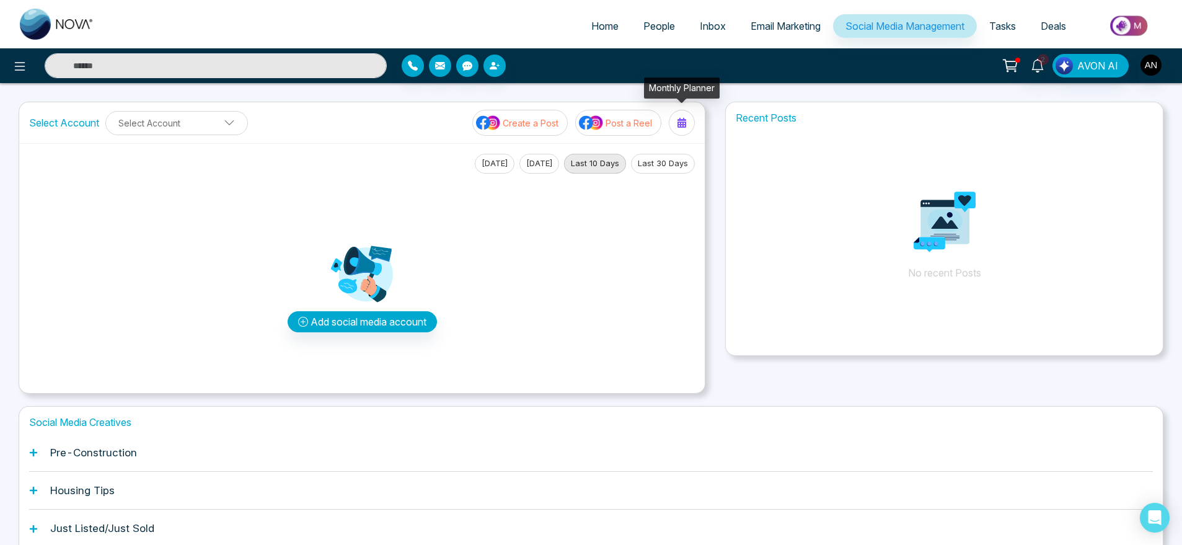
click at [686, 120] on icon at bounding box center [681, 123] width 9 height 10
click at [678, 125] on icon at bounding box center [681, 123] width 9 height 10
click at [687, 129] on div at bounding box center [682, 123] width 20 height 20
click at [187, 117] on button "Select Account" at bounding box center [176, 123] width 143 height 24
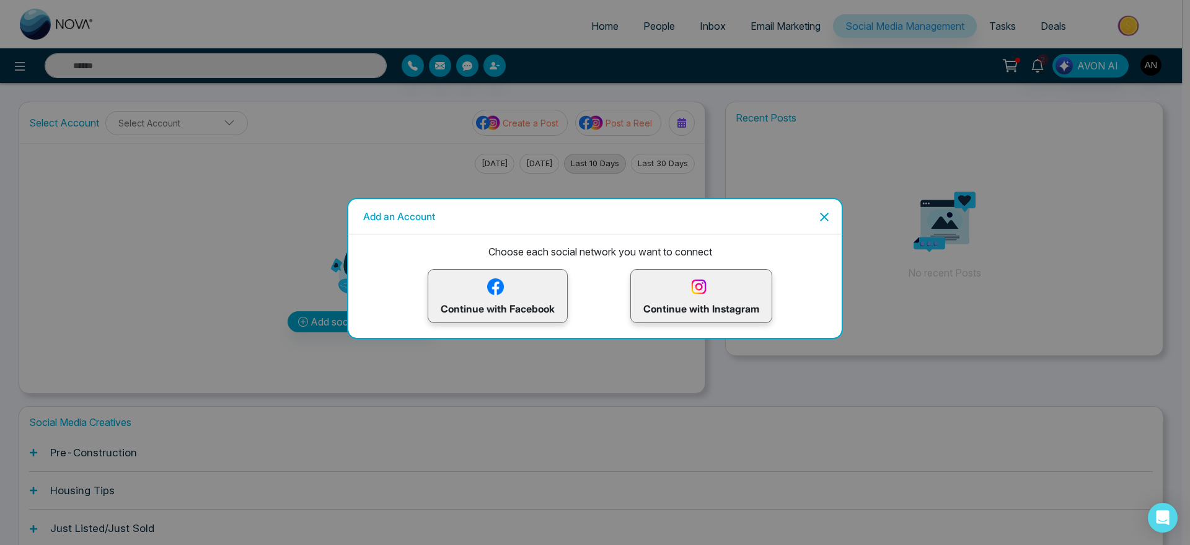
click at [827, 213] on icon "Close" at bounding box center [824, 217] width 15 height 15
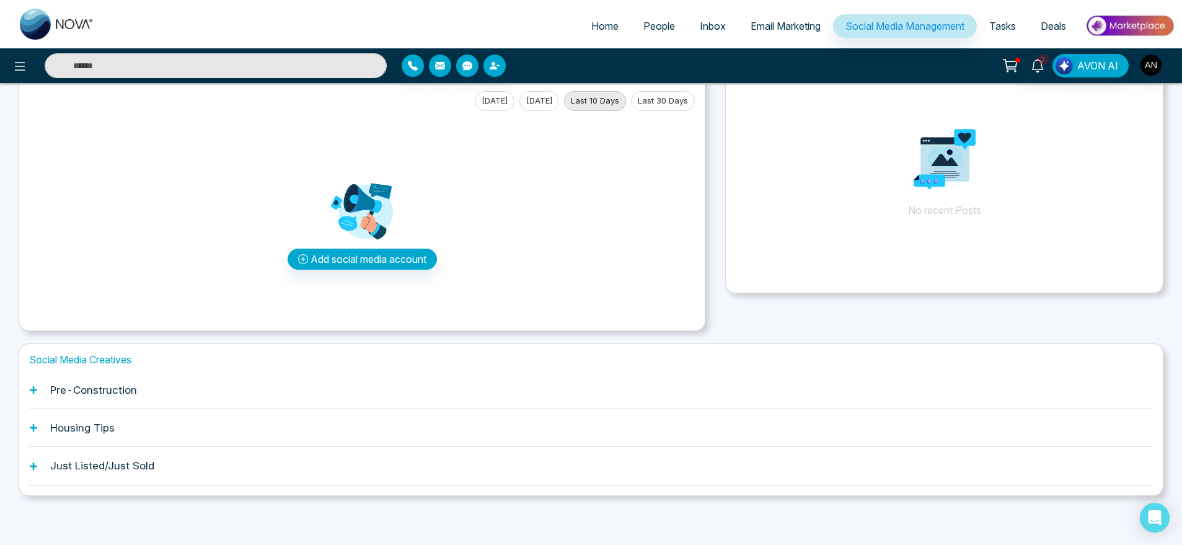
scroll to position [63, 0]
click at [46, 388] on div "Pre-Construction" at bounding box center [591, 390] width 1124 height 38
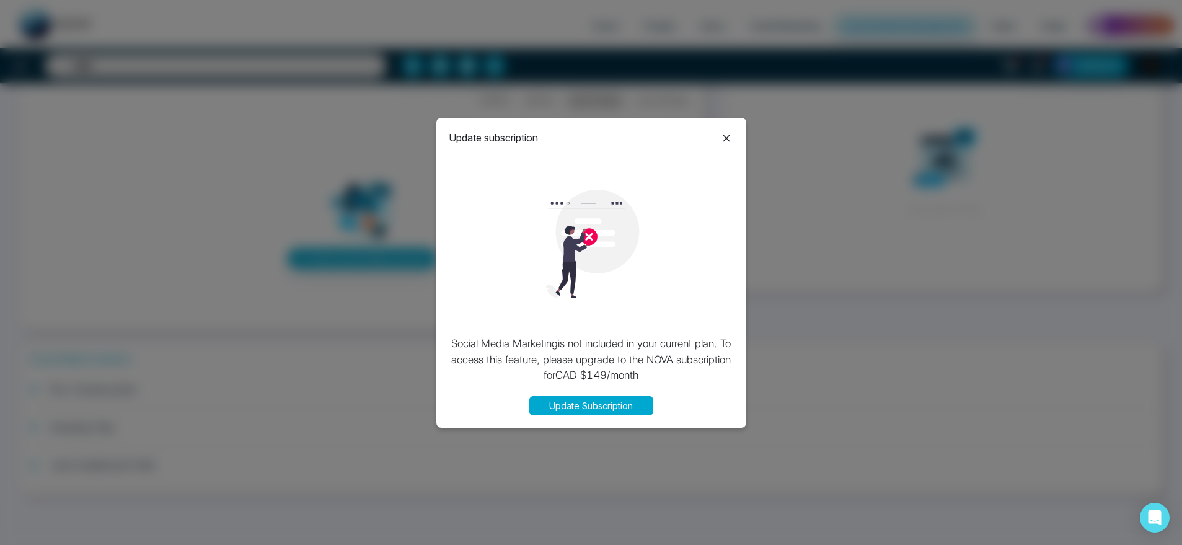
click at [724, 137] on icon at bounding box center [726, 138] width 15 height 15
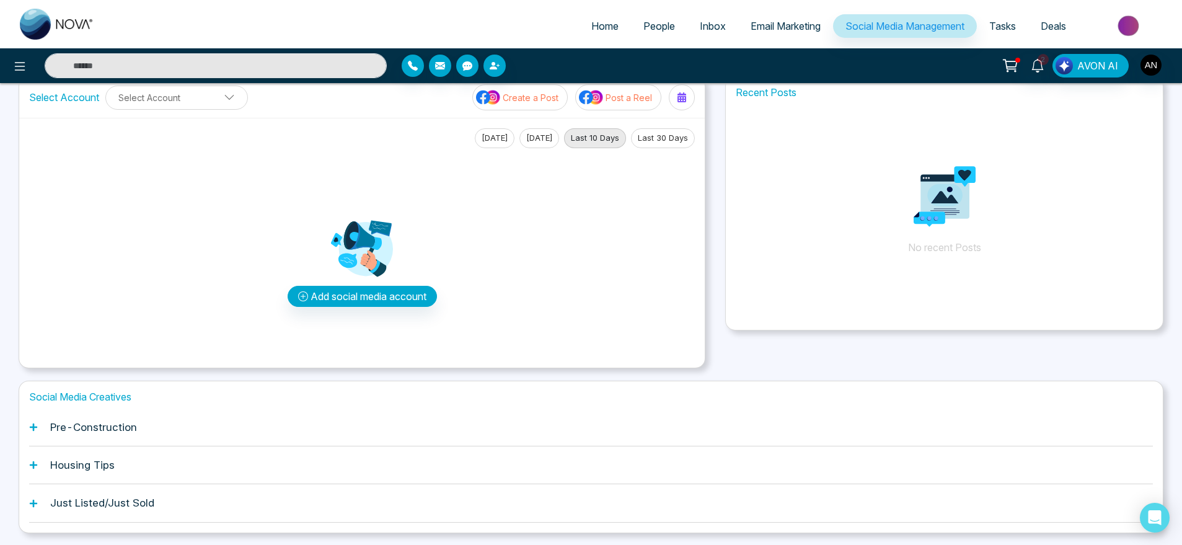
scroll to position [0, 0]
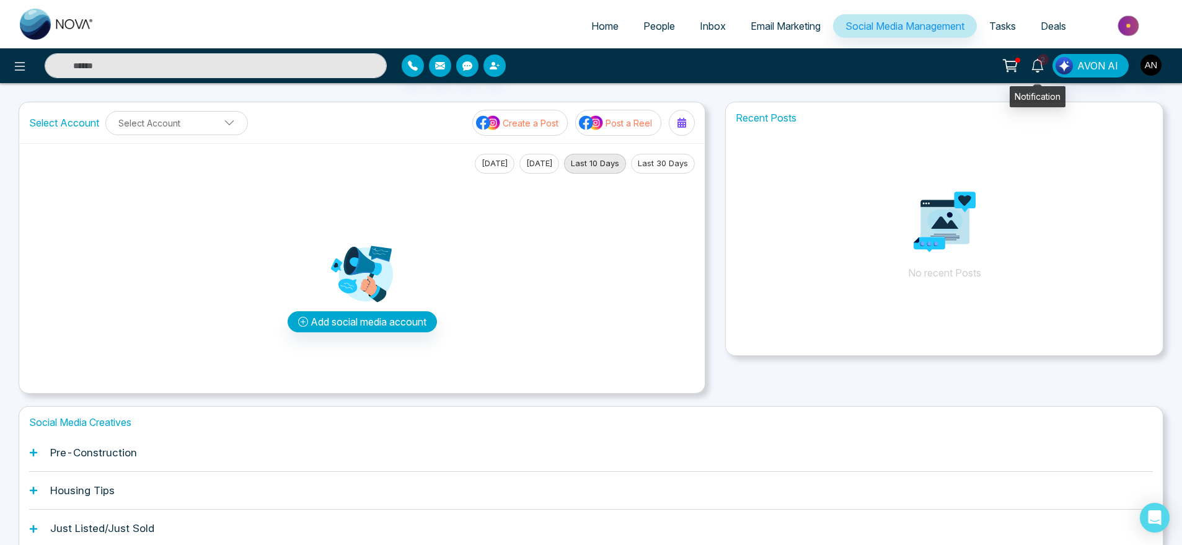
click at [1037, 55] on link "2" at bounding box center [1038, 65] width 30 height 22
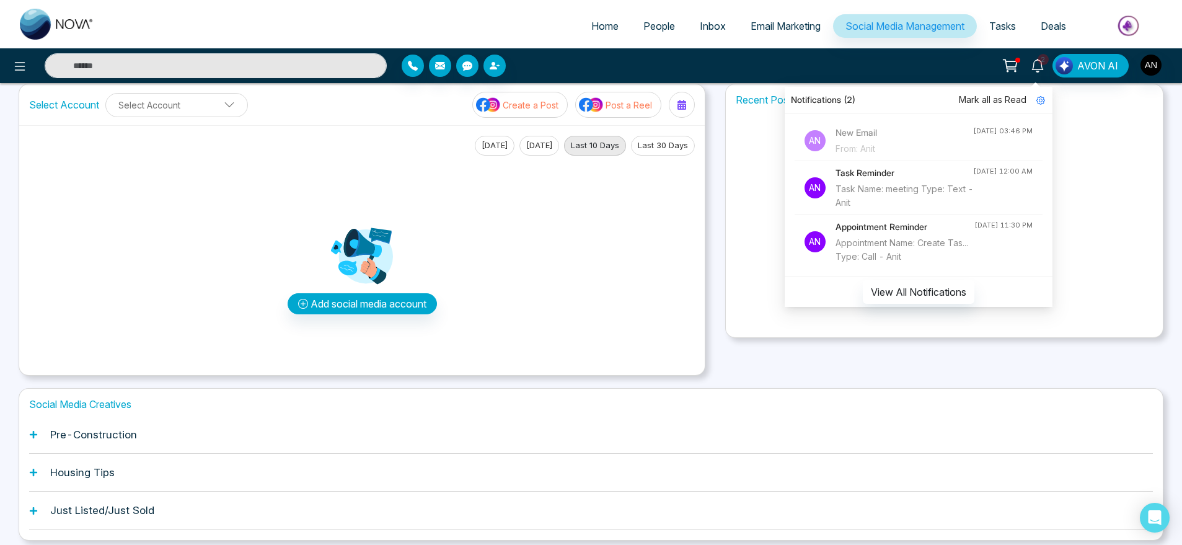
scroll to position [34, 0]
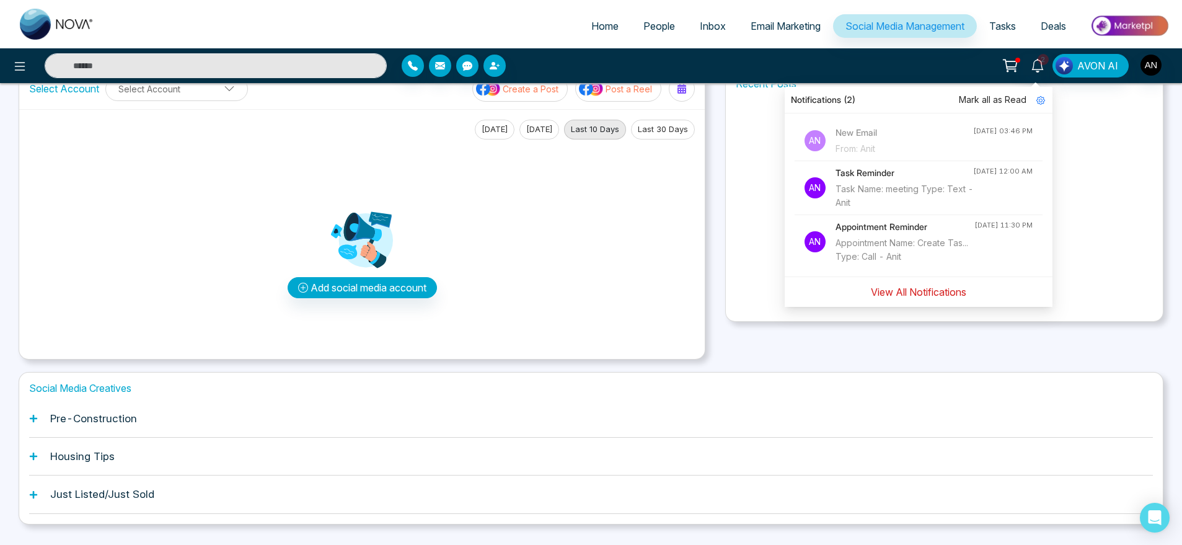
click at [919, 286] on button "View All Notifications" at bounding box center [919, 292] width 112 height 24
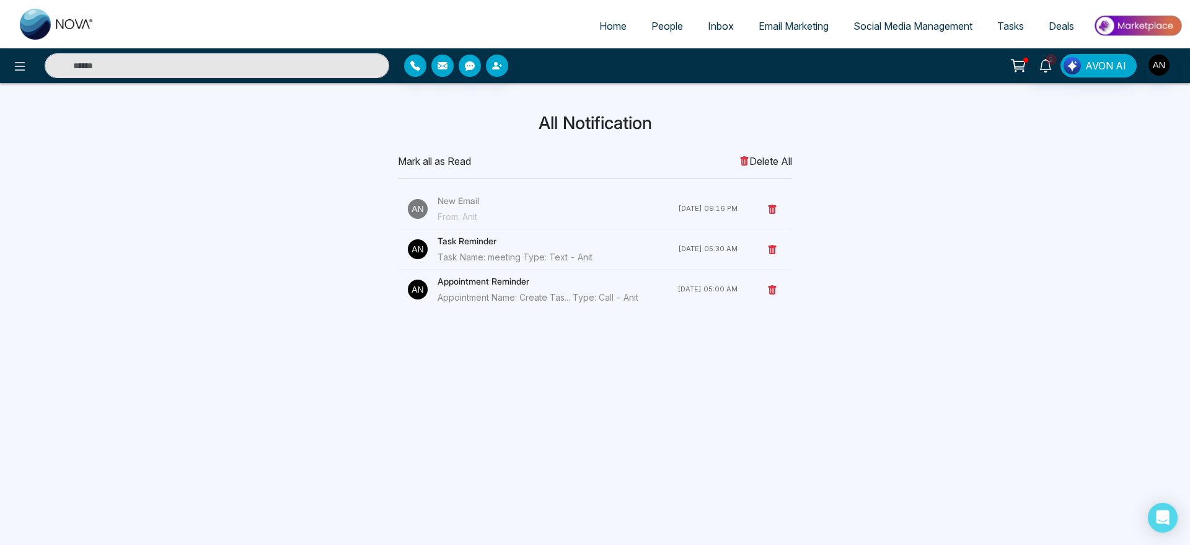
click at [416, 151] on div "All Notification Mark all as Read Delete All New Email From: Anit [DATE] 09:16 …" at bounding box center [595, 211] width 818 height 196
click at [422, 156] on span "Mark all as Read" at bounding box center [434, 161] width 73 height 15
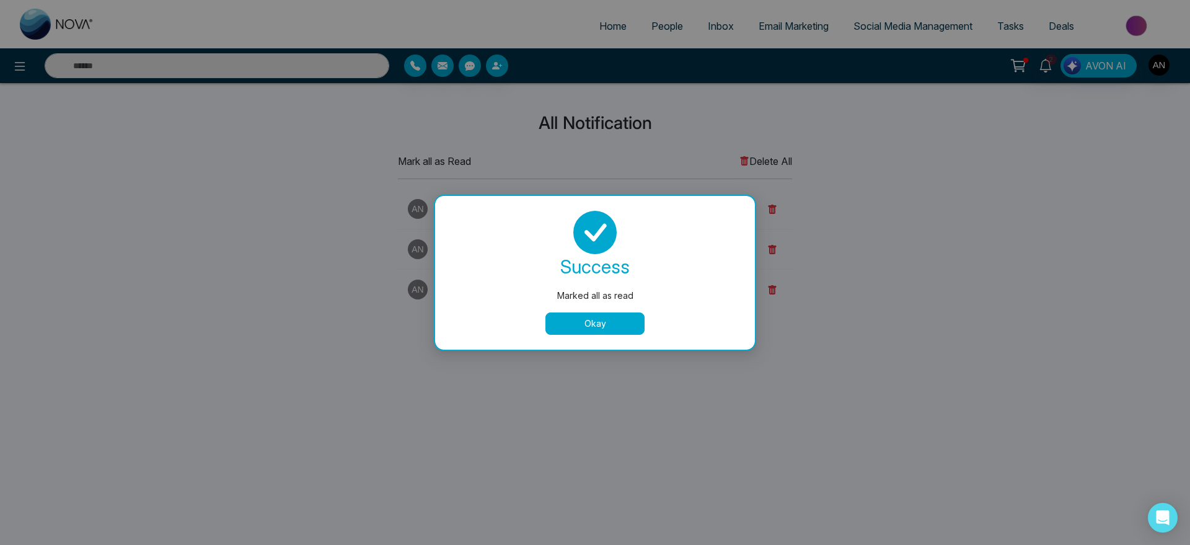
click at [619, 322] on button "Okay" at bounding box center [594, 323] width 99 height 22
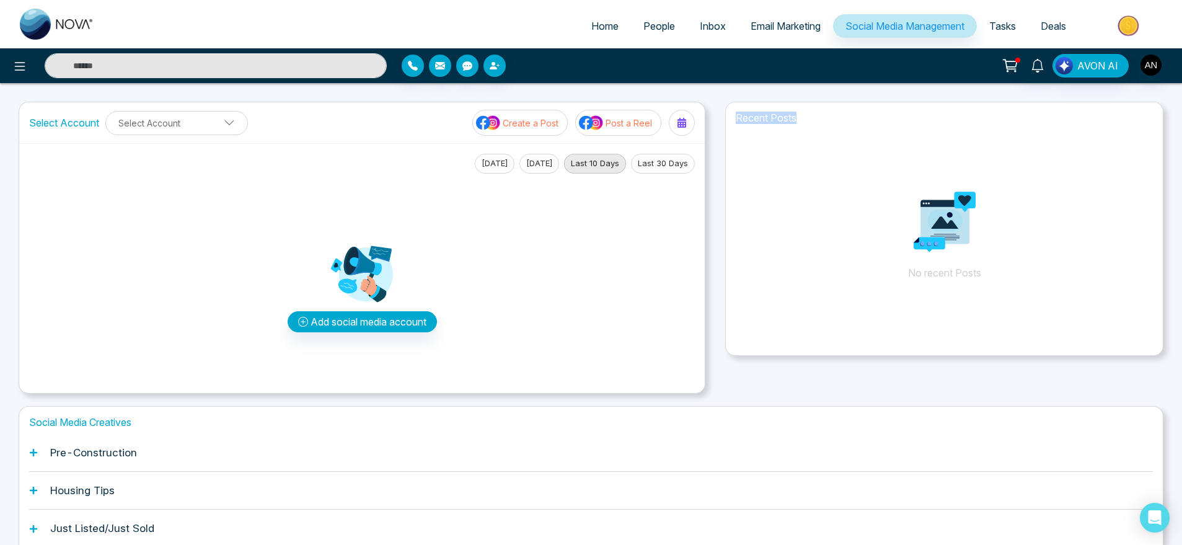
drag, startPoint x: 735, startPoint y: 117, endPoint x: 836, endPoint y: 120, distance: 101.7
click at [836, 120] on h1 "Recent Posts" at bounding box center [944, 118] width 437 height 12
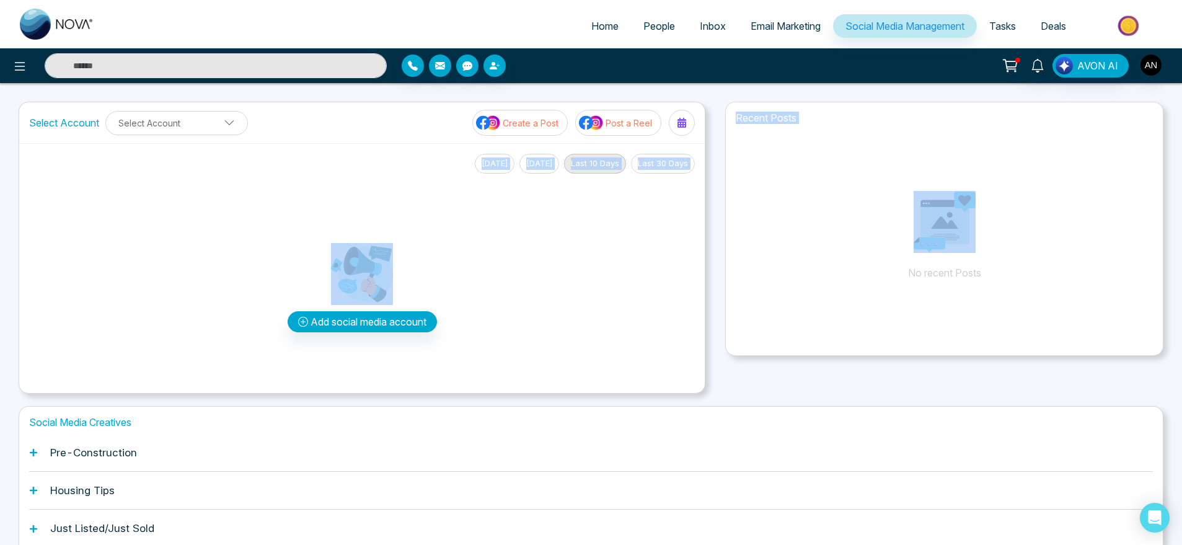
drag, startPoint x: 794, startPoint y: 128, endPoint x: 701, endPoint y: 110, distance: 94.8
click at [701, 110] on div "Select Account Select Account Create a Post Post a Reel [DATE] [DATE] Last 10 D…" at bounding box center [591, 248] width 1145 height 292
click at [754, 121] on h1 "Recent Posts" at bounding box center [944, 118] width 437 height 12
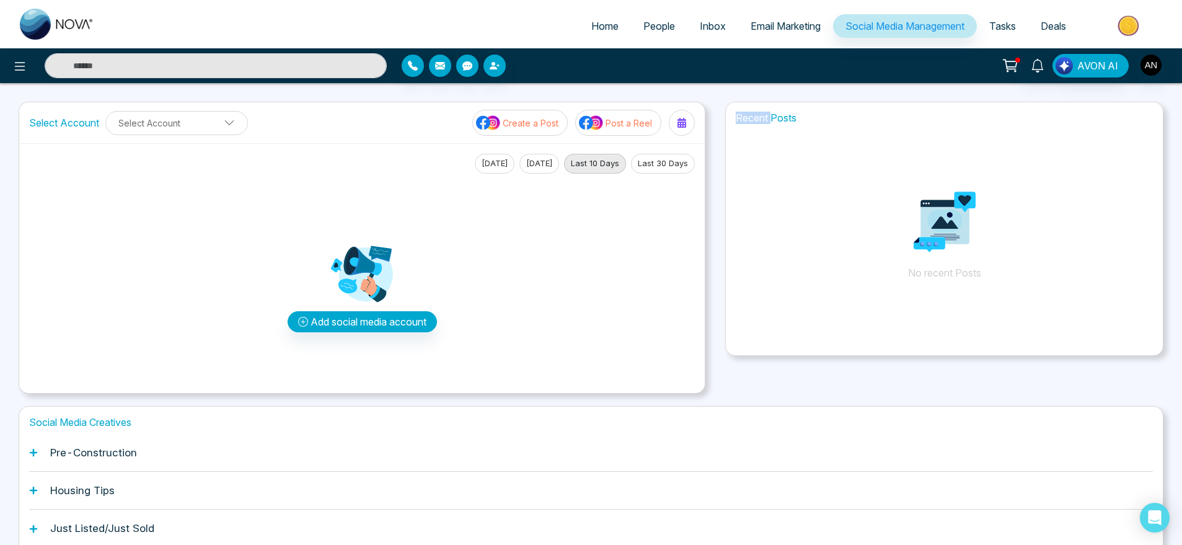
click at [754, 121] on h1 "Recent Posts" at bounding box center [944, 118] width 437 height 12
click at [844, 149] on p "No recent Posts" at bounding box center [944, 223] width 437 height 186
drag, startPoint x: 794, startPoint y: 117, endPoint x: 733, endPoint y: 111, distance: 61.1
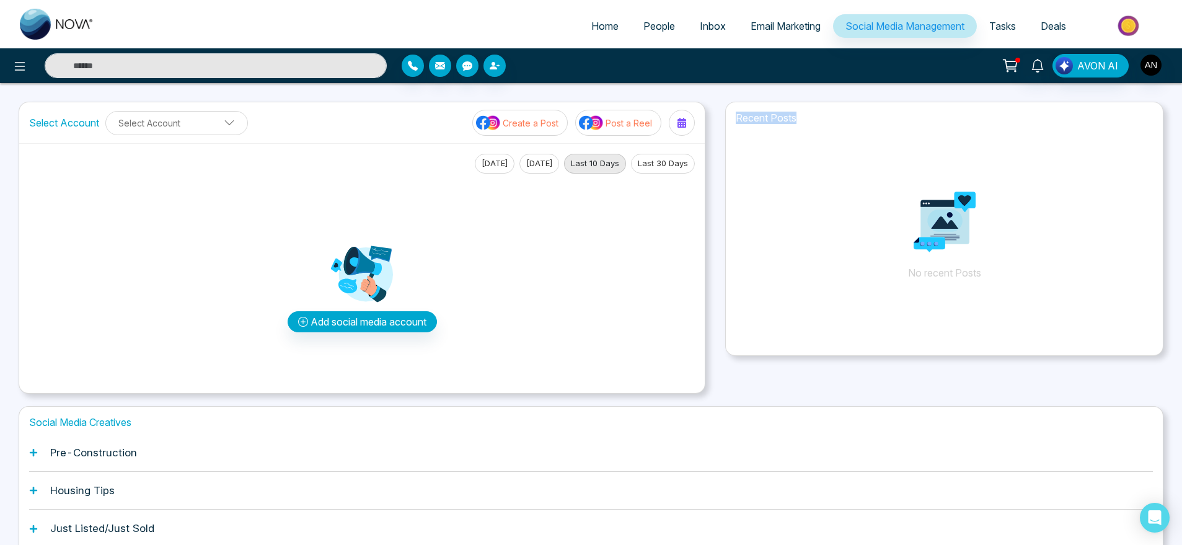
click at [733, 111] on div "Recent Posts No recent Posts" at bounding box center [944, 229] width 438 height 254
click at [805, 121] on h1 "Recent Posts" at bounding box center [944, 118] width 437 height 12
drag, startPoint x: 816, startPoint y: 149, endPoint x: 727, endPoint y: 98, distance: 102.2
click at [727, 98] on div "Home People Inbox Email Marketing Social Media Management Tasks Deals AVON AI S…" at bounding box center [591, 304] width 1182 height 608
click at [802, 109] on div "Recent Posts No recent Posts" at bounding box center [944, 229] width 438 height 254
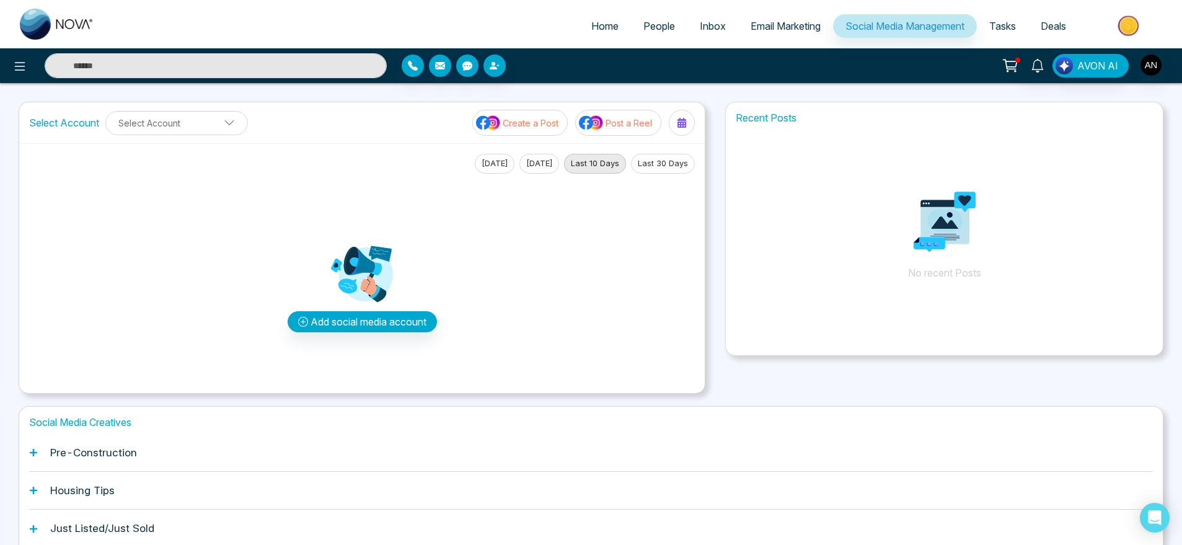
click at [681, 163] on button "Last 30 Days" at bounding box center [663, 164] width 64 height 20
click at [492, 159] on button "[DATE]" at bounding box center [495, 164] width 40 height 20
click at [675, 165] on button "Last 30 Days" at bounding box center [663, 164] width 64 height 20
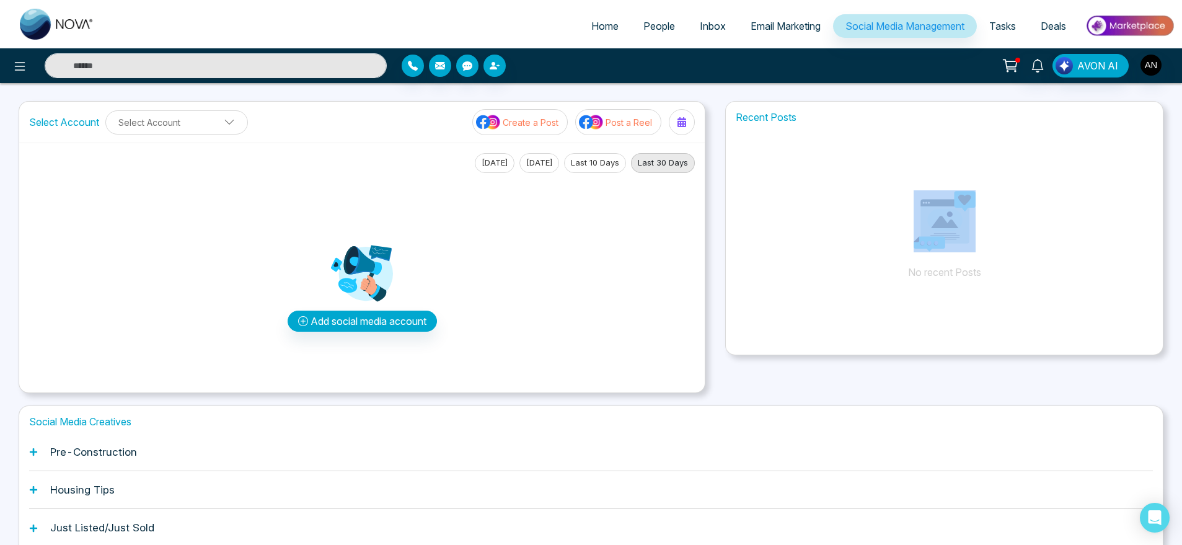
drag, startPoint x: 896, startPoint y: 276, endPoint x: 1077, endPoint y: 255, distance: 181.7
click at [1077, 255] on p "No recent Posts" at bounding box center [944, 223] width 437 height 186
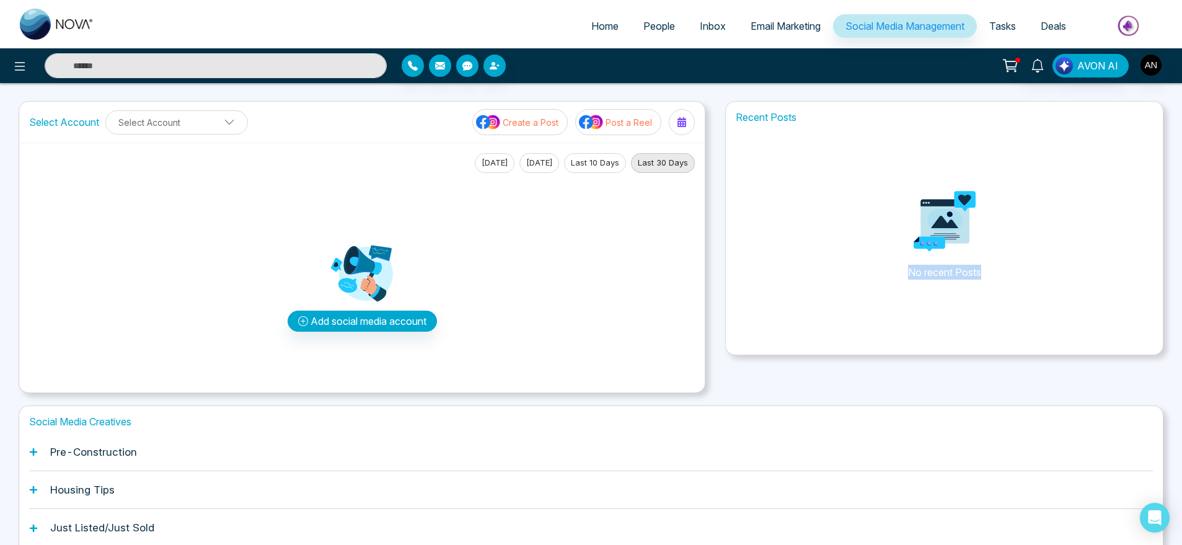
click at [1077, 255] on p "No recent Posts" at bounding box center [944, 223] width 437 height 186
drag, startPoint x: 733, startPoint y: 109, endPoint x: 840, endPoint y: 118, distance: 107.0
click at [840, 118] on div "Recent Posts No recent Posts" at bounding box center [944, 229] width 438 height 254
click at [840, 118] on h1 "Recent Posts" at bounding box center [944, 118] width 437 height 12
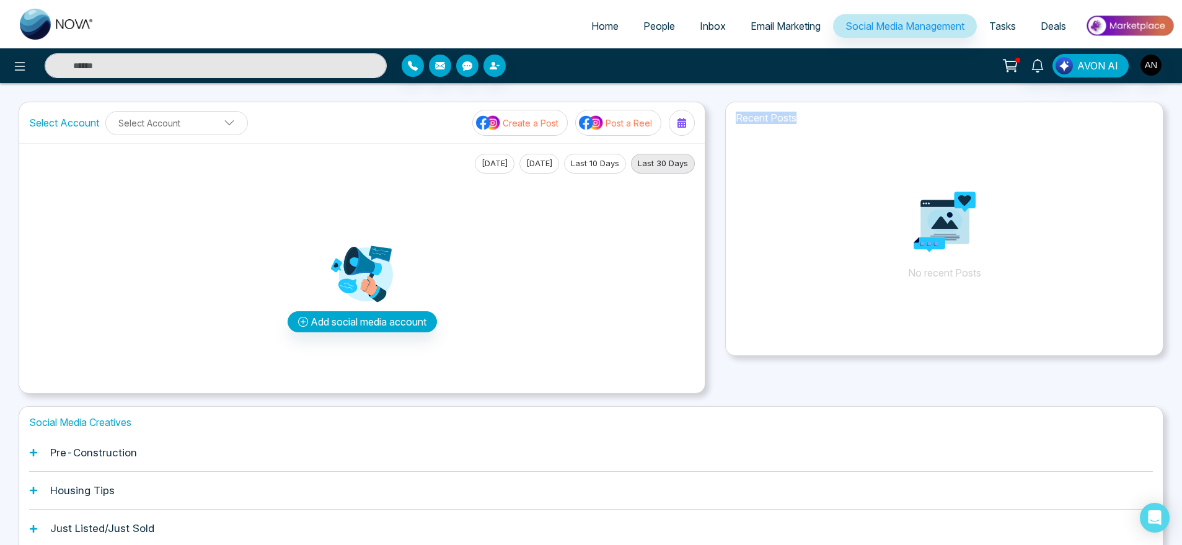
drag, startPoint x: 729, startPoint y: 116, endPoint x: 842, endPoint y: 123, distance: 113.0
click at [842, 123] on h1 "Recent Posts" at bounding box center [944, 118] width 437 height 12
click at [997, 24] on span "Tasks" at bounding box center [1002, 26] width 27 height 12
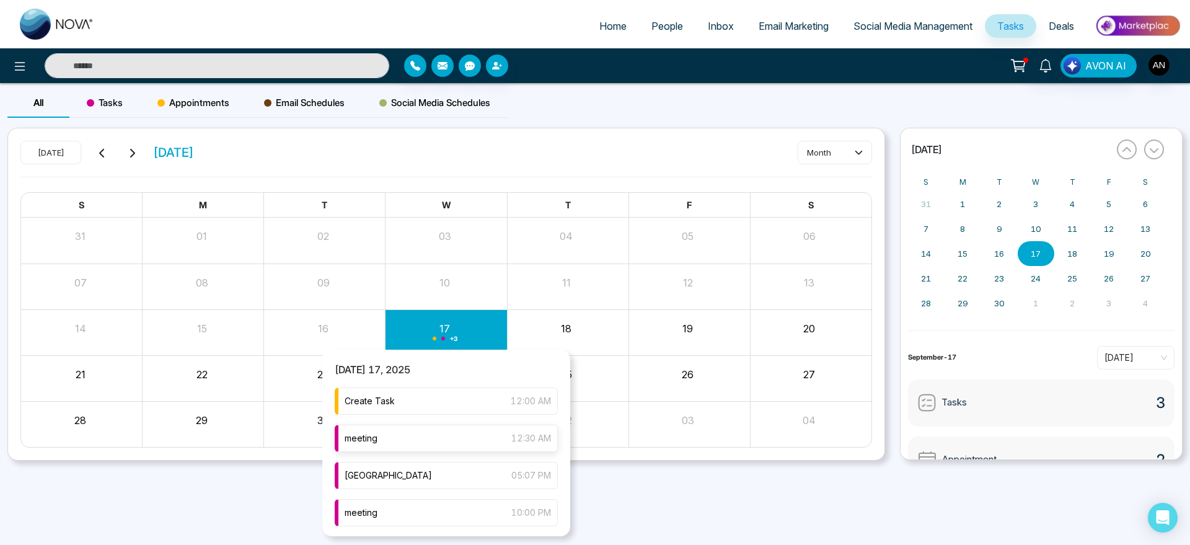
scroll to position [40, 0]
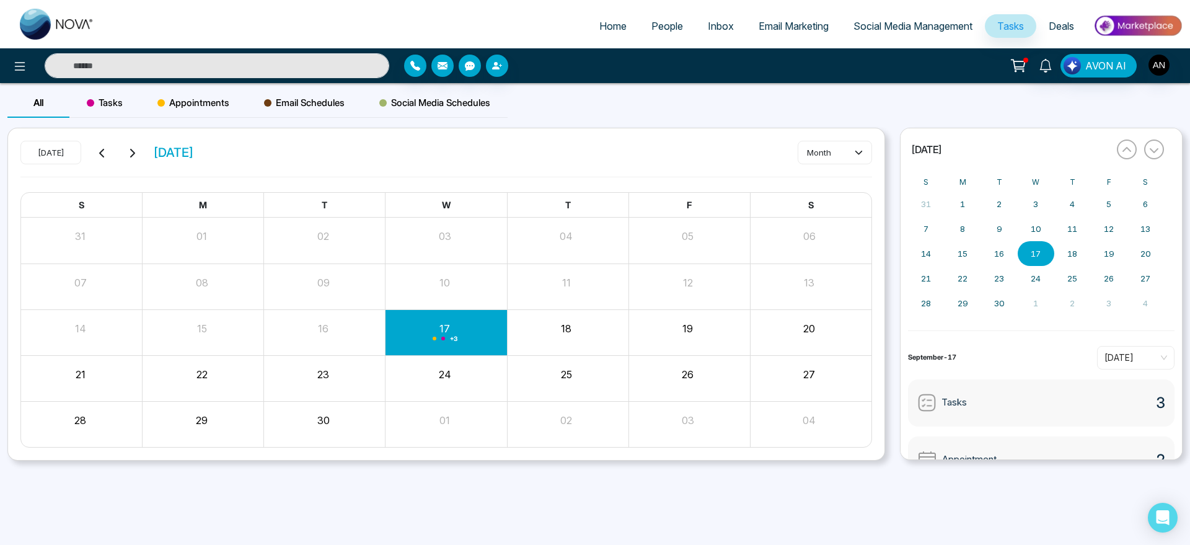
click at [322, 94] on div "Email Schedules" at bounding box center [304, 103] width 115 height 30
click at [472, 82] on div "AVON AI" at bounding box center [595, 65] width 1190 height 35
click at [471, 109] on span "Social Media Schedules" at bounding box center [434, 102] width 111 height 15
click at [187, 104] on span "Appointments" at bounding box center [193, 102] width 72 height 15
click at [305, 95] on span "Email Schedules" at bounding box center [304, 102] width 81 height 15
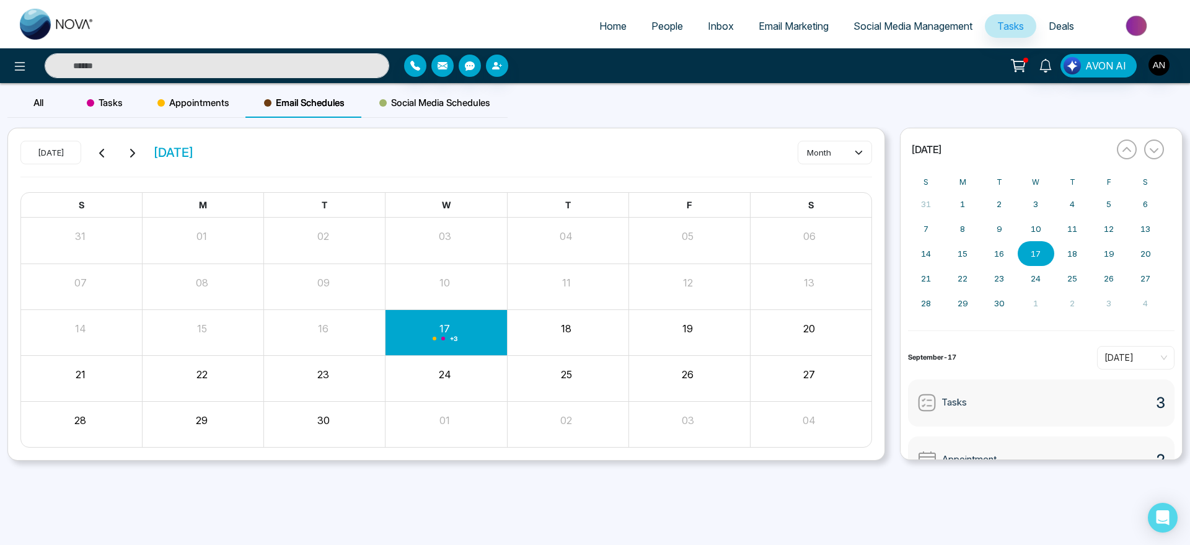
click at [435, 105] on span "Social Media Schedules" at bounding box center [434, 102] width 111 height 15
click at [558, 110] on div "All Tasks Appointments Email Schedules Social Media Schedules" at bounding box center [595, 108] width 1190 height 40
click at [20, 77] on button at bounding box center [19, 65] width 25 height 25
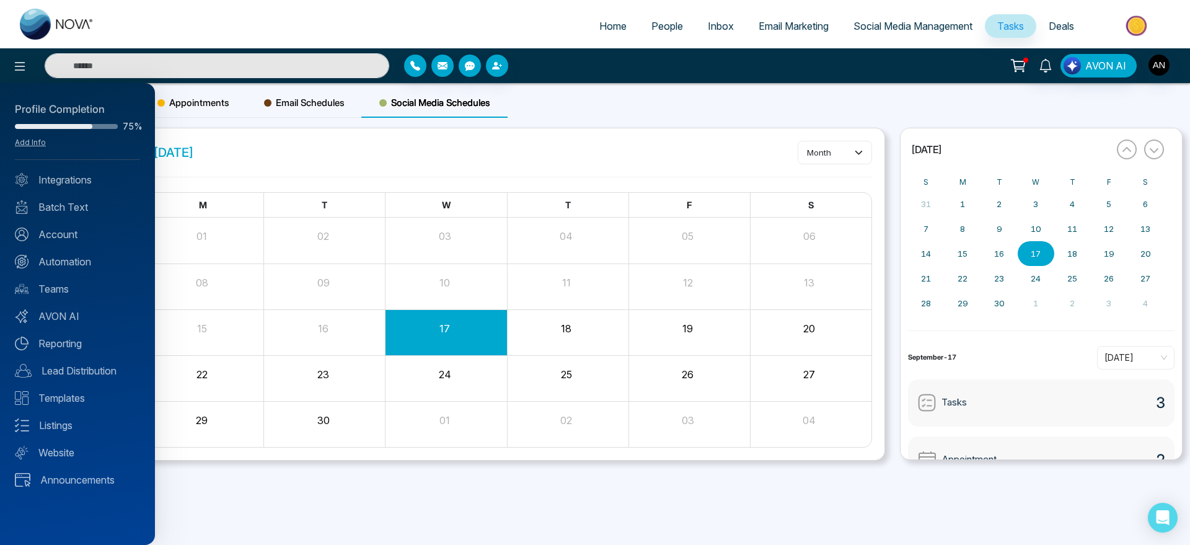
click at [219, 143] on div at bounding box center [595, 272] width 1190 height 545
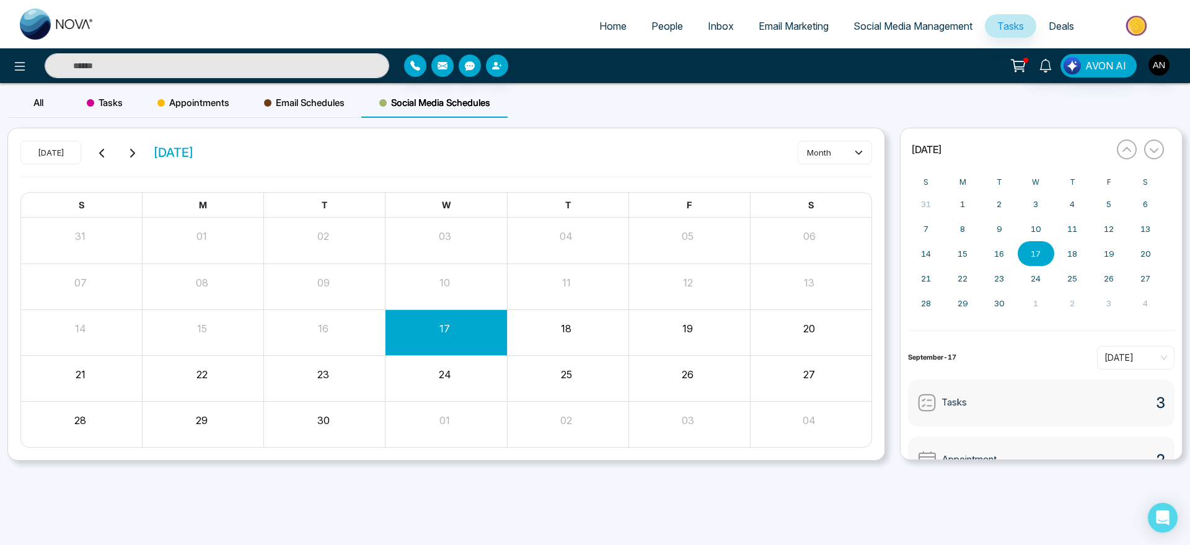
drag, startPoint x: 263, startPoint y: 149, endPoint x: 157, endPoint y: 151, distance: 105.4
click at [157, 151] on div "[DATE] [DATE] month" at bounding box center [446, 159] width 852 height 36
click at [157, 151] on span "[DATE]" at bounding box center [173, 152] width 41 height 19
drag, startPoint x: 157, startPoint y: 151, endPoint x: 274, endPoint y: 149, distance: 116.6
click at [274, 149] on div "[DATE] [DATE] month" at bounding box center [446, 159] width 852 height 36
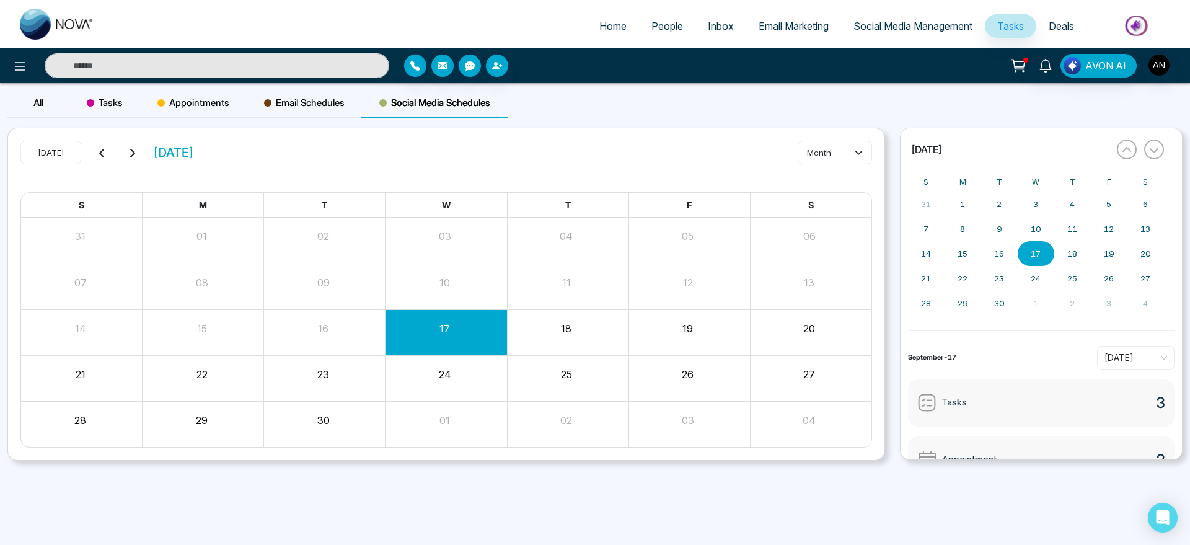
click at [274, 149] on div "[DATE] [DATE] month" at bounding box center [446, 159] width 852 height 36
drag, startPoint x: 274, startPoint y: 149, endPoint x: 169, endPoint y: 141, distance: 105.1
click at [169, 141] on div "[DATE] [DATE] month" at bounding box center [446, 159] width 852 height 36
click at [292, 143] on div "[DATE] [DATE] month" at bounding box center [446, 159] width 852 height 36
